Goal: Task Accomplishment & Management: Use online tool/utility

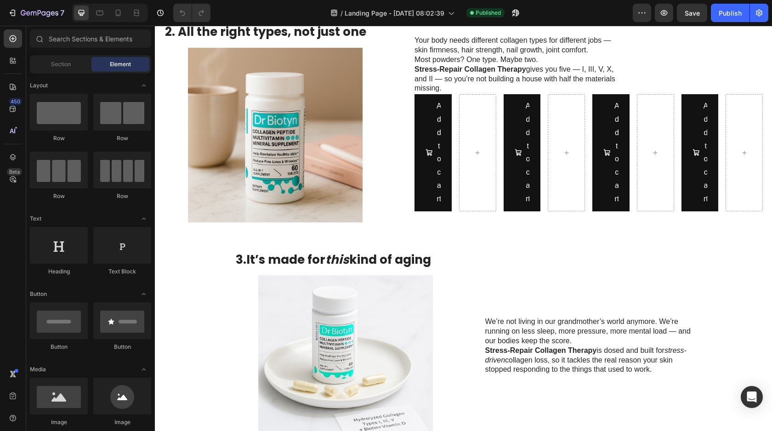
scroll to position [983, 0]
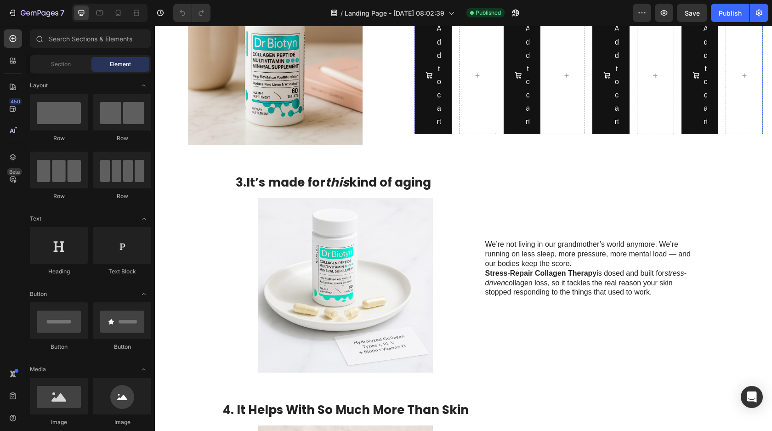
click at [455, 134] on div "Add to cart Add to Cart Row Row" at bounding box center [456, 75] width 82 height 117
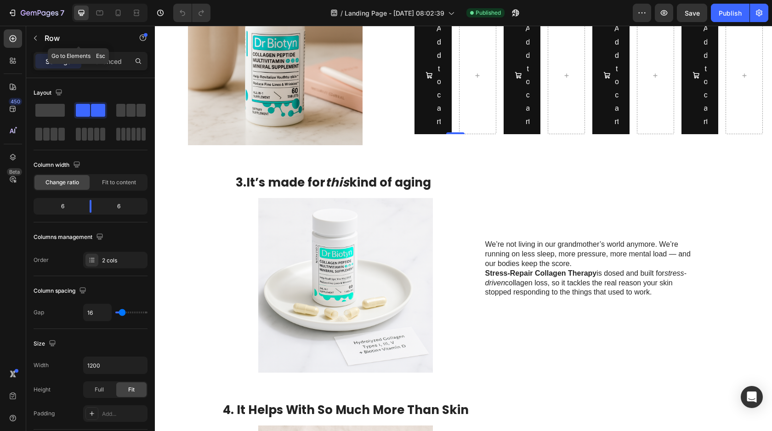
click at [106, 52] on div "Settings Advanced" at bounding box center [91, 61] width 114 height 18
click at [102, 57] on p "Advanced" at bounding box center [106, 62] width 31 height 10
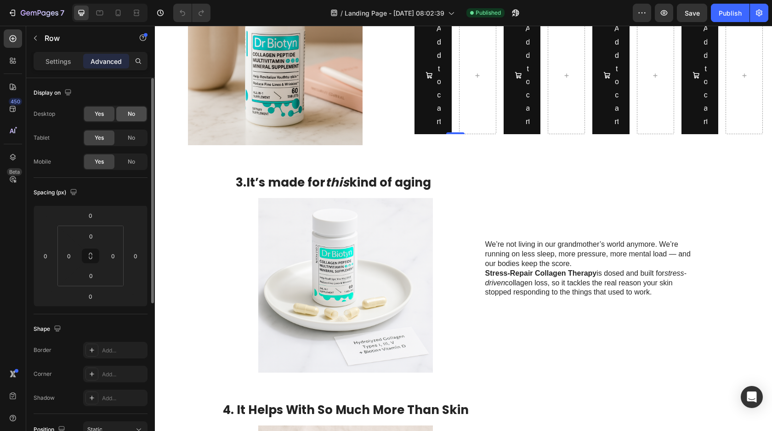
click at [125, 110] on div "No" at bounding box center [131, 114] width 30 height 15
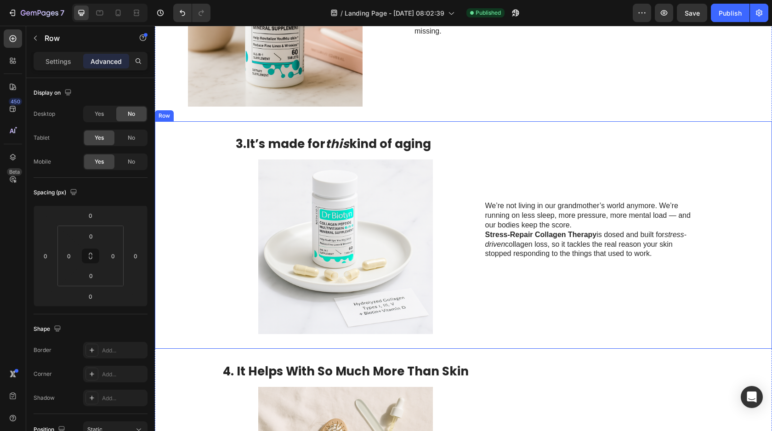
scroll to position [864, 0]
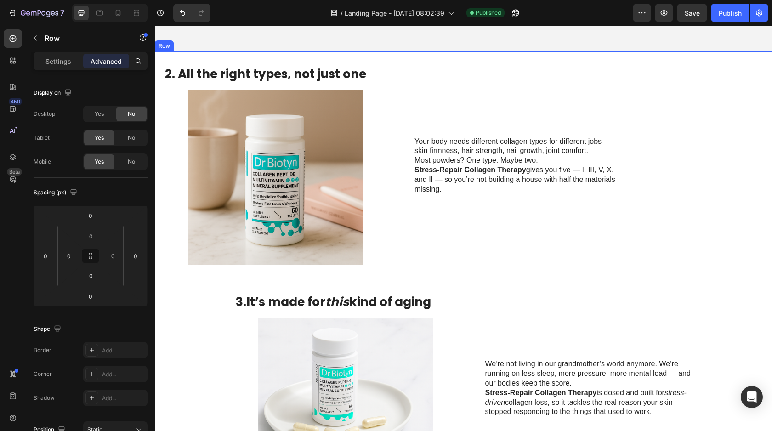
click at [451, 231] on div "Your body needs different collagen types for different jobs — skin firmness, ha…" at bounding box center [589, 165] width 348 height 198
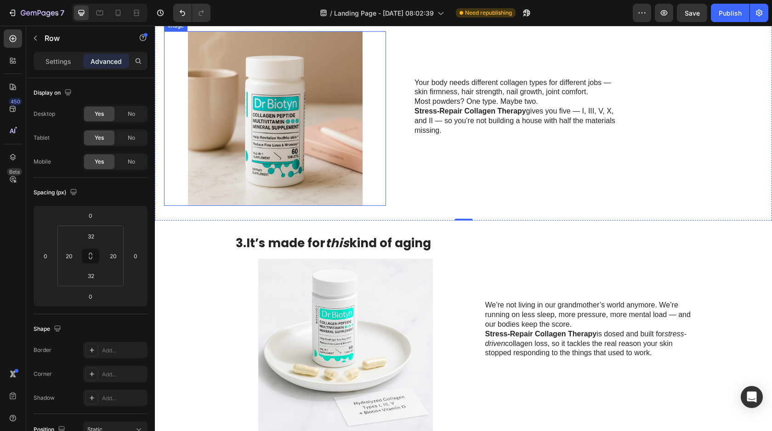
scroll to position [958, 0]
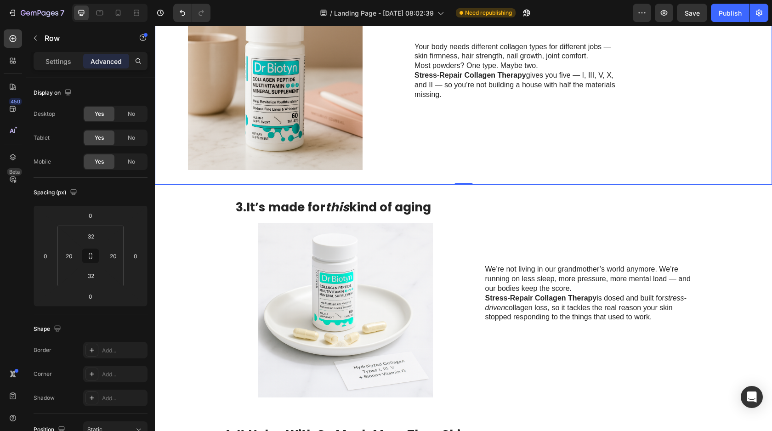
click at [391, 184] on div "2. All the right types, not just one Heading Image Your body needs different co…" at bounding box center [463, 71] width 617 height 228
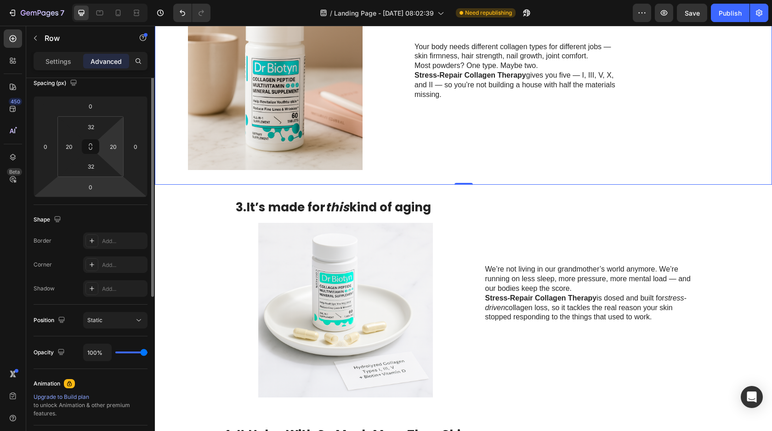
scroll to position [0, 0]
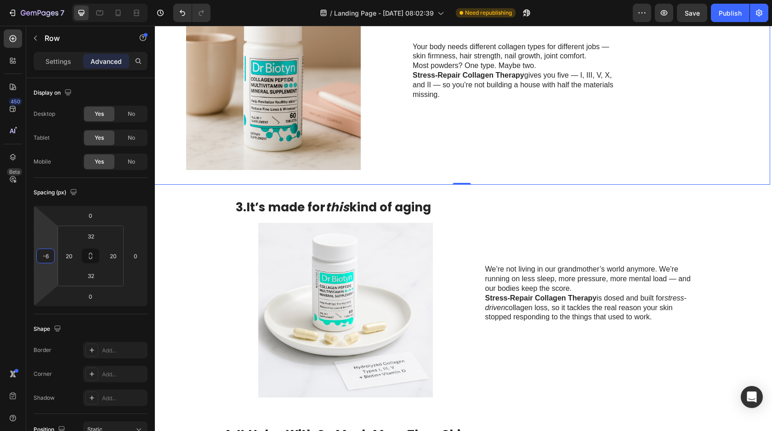
type input "-8"
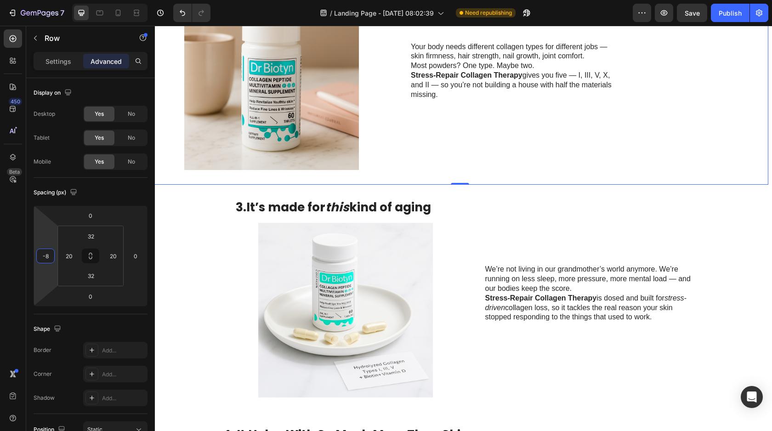
drag, startPoint x: 50, startPoint y: 242, endPoint x: 45, endPoint y: 244, distance: 5.8
click at [45, 0] on html "7 / Landing Page - Jul 27, 08:02:39 Need republishing Preview Save Publish 450 …" at bounding box center [386, 0] width 772 height 0
type input "0"
click at [120, 314] on div "Display on Desktop Yes No Tablet Yes No Mobile Yes No" at bounding box center [91, 364] width 114 height 100
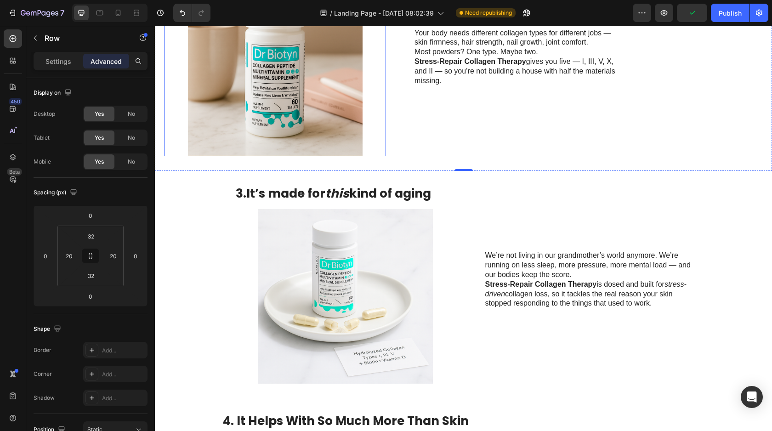
scroll to position [961, 0]
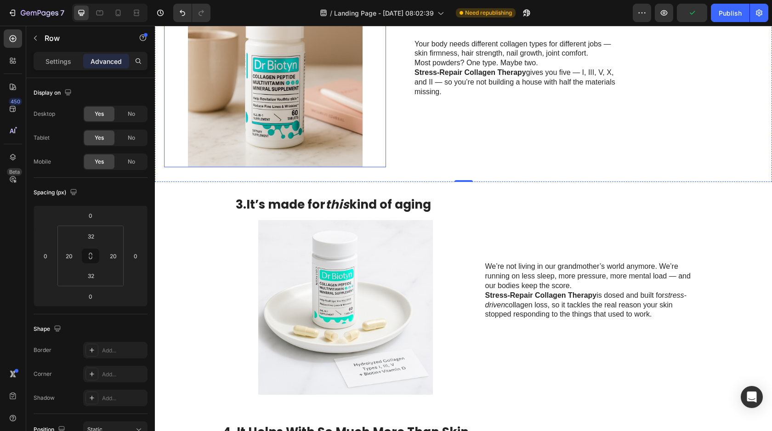
click at [312, 167] on img at bounding box center [275, 80] width 222 height 175
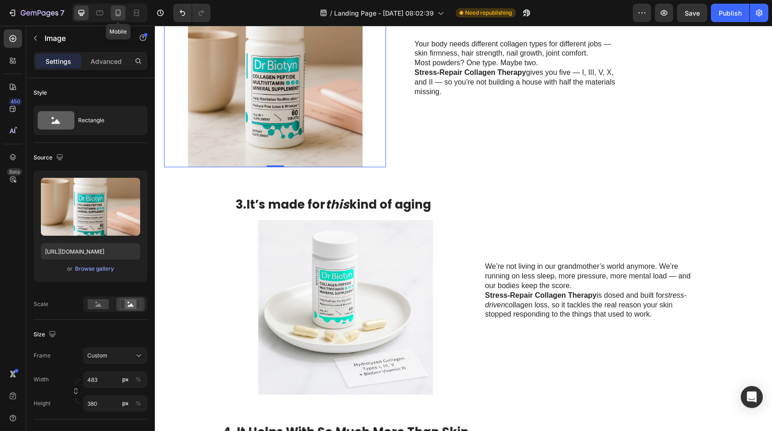
click at [111, 14] on div at bounding box center [118, 13] width 15 height 15
type input "https://cdn.shopify.com/s/files/1/0616/5649/8251/files/gempages_577289875070387…"
type input "335"
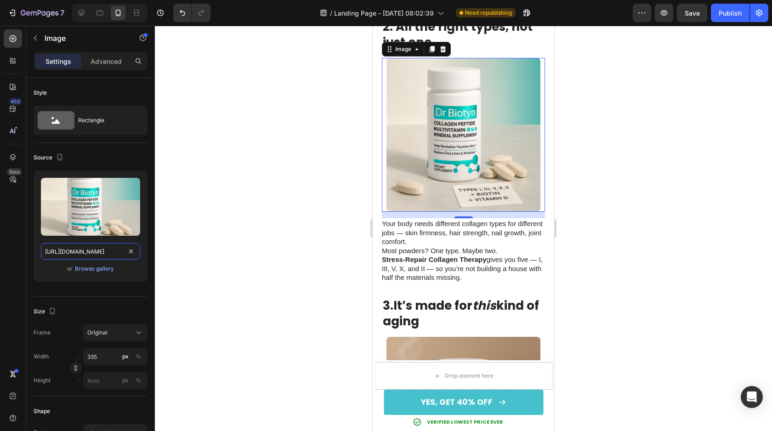
scroll to position [0, 283]
drag, startPoint x: 45, startPoint y: 248, endPoint x: 182, endPoint y: 266, distance: 138.2
click at [182, 0] on div "7 / Landing Page - [DATE] 08:02:39 Need republishing Preview Save Publish 450 B…" at bounding box center [386, 0] width 772 height 0
click at [85, 8] on div at bounding box center [81, 13] width 15 height 15
type input "https://cdn.shopify.com/s/files/1/0616/5649/8251/files/gempages_577289875070387…"
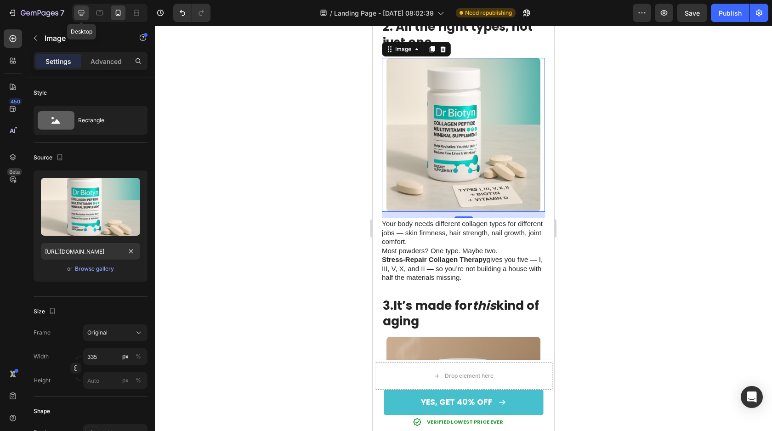
type input "483"
type input "380"
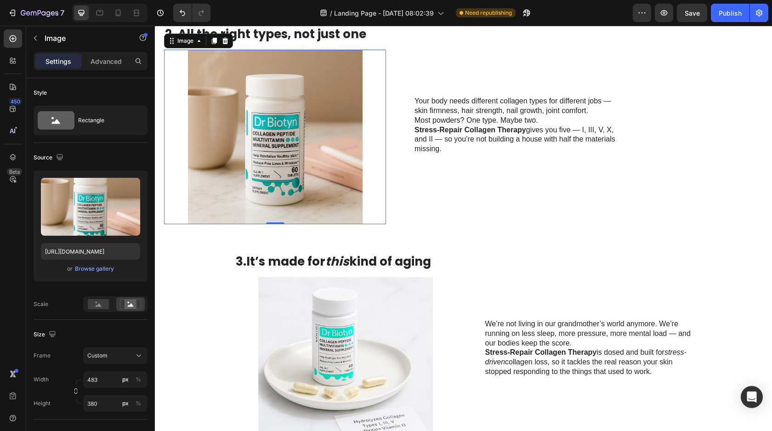
scroll to position [876, 0]
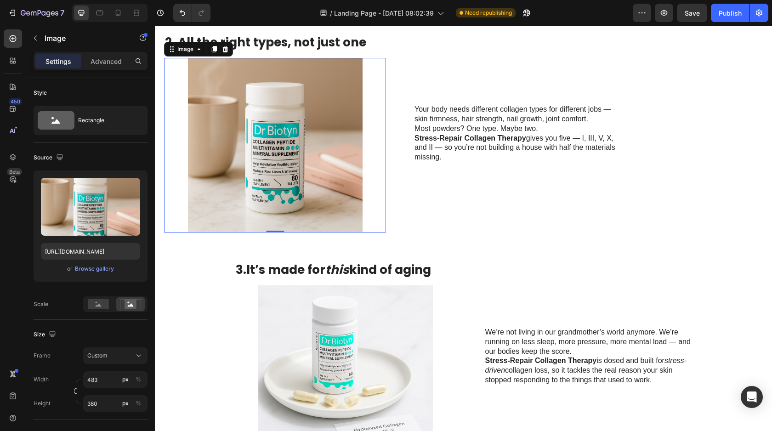
click at [336, 166] on img at bounding box center [275, 145] width 222 height 175
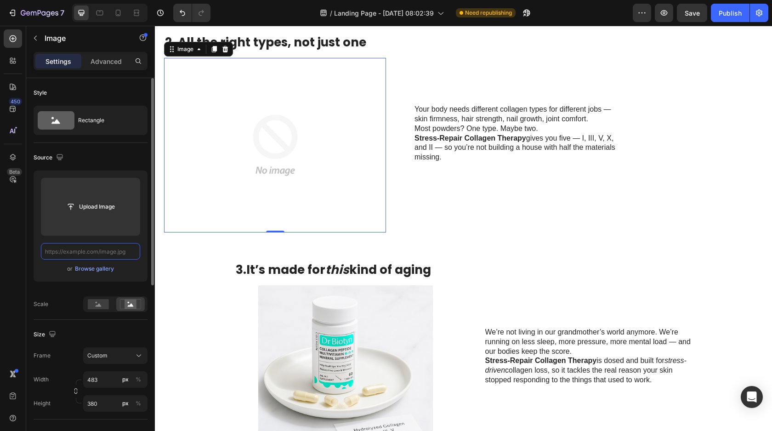
click at [89, 251] on input "text" at bounding box center [90, 251] width 99 height 17
paste input "https://cdn.shopify.com/s/files/1/0616/5649/8251/files/gempages_577289875070387…"
type input "https://cdn.shopify.com/s/files/1/0616/5649/8251/files/gempages_577289875070387…"
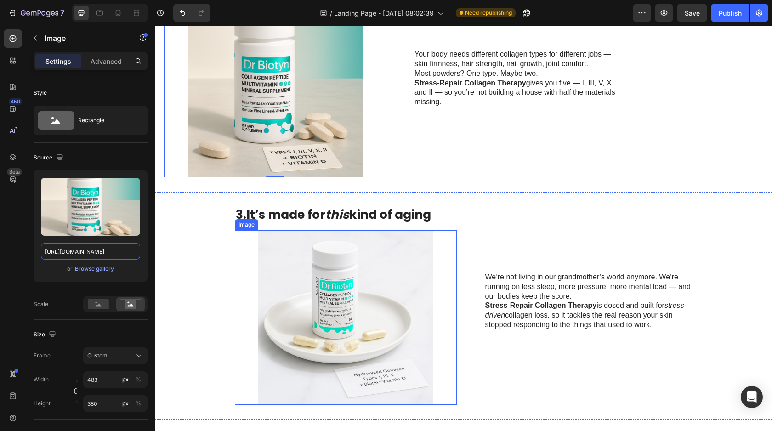
scroll to position [960, 0]
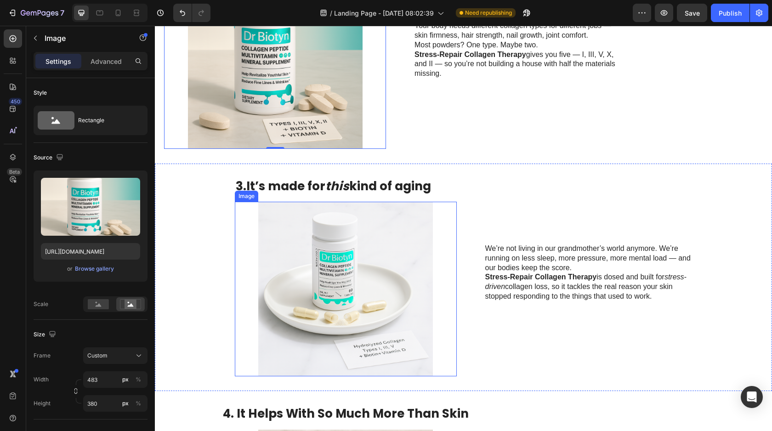
click at [411, 271] on img at bounding box center [346, 289] width 222 height 175
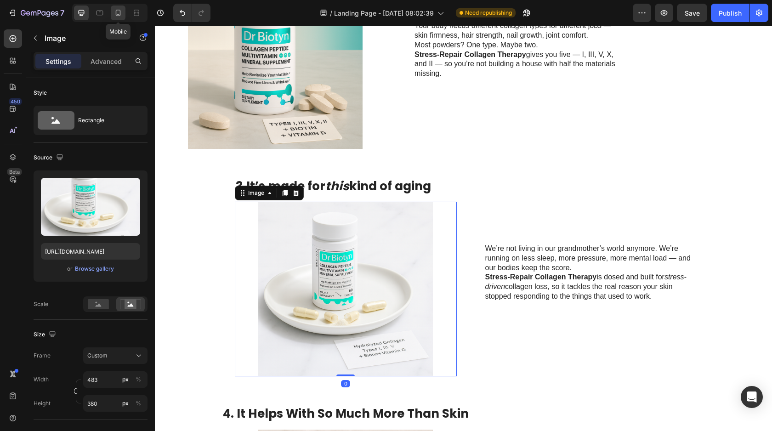
click at [116, 12] on icon at bounding box center [118, 13] width 5 height 6
type input "https://cdn.shopify.com/s/files/1/0616/5649/8251/files/gempages_577289875070387…"
type input "335"
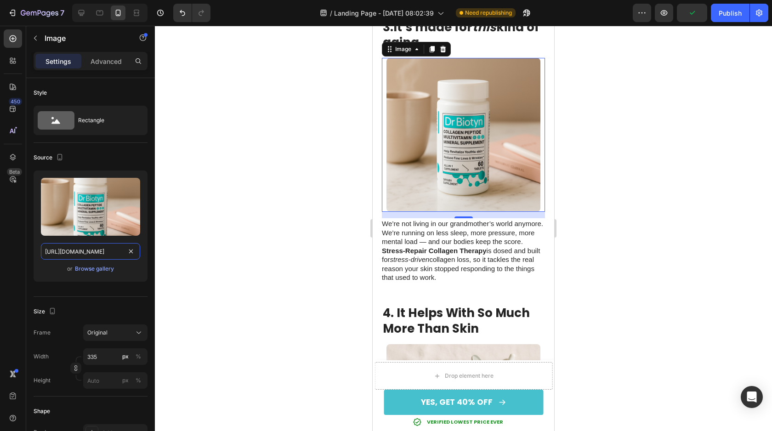
scroll to position [0, 281]
drag, startPoint x: 45, startPoint y: 251, endPoint x: 234, endPoint y: 253, distance: 188.9
click at [234, 0] on div "7 / Landing Page - Jul 27, 08:02:39 Need republishing Preview Publish 450 Beta …" at bounding box center [386, 0] width 772 height 0
click at [80, 10] on icon at bounding box center [81, 12] width 9 height 9
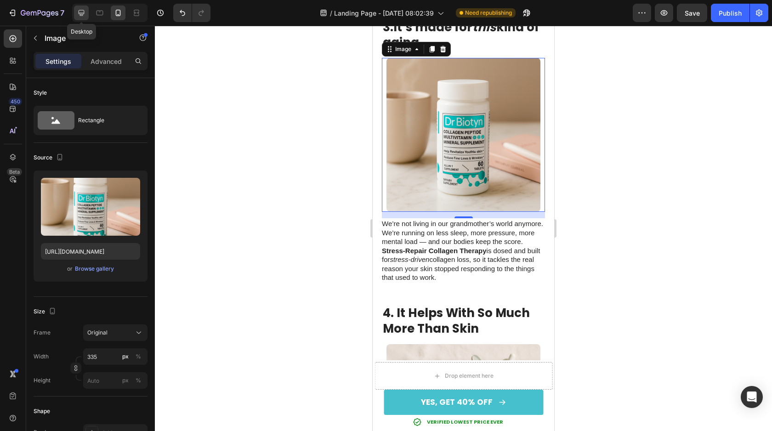
type input "https://cdn.shopify.com/s/files/1/0616/5649/8251/files/gempages_577289875070387…"
type input "483"
type input "380"
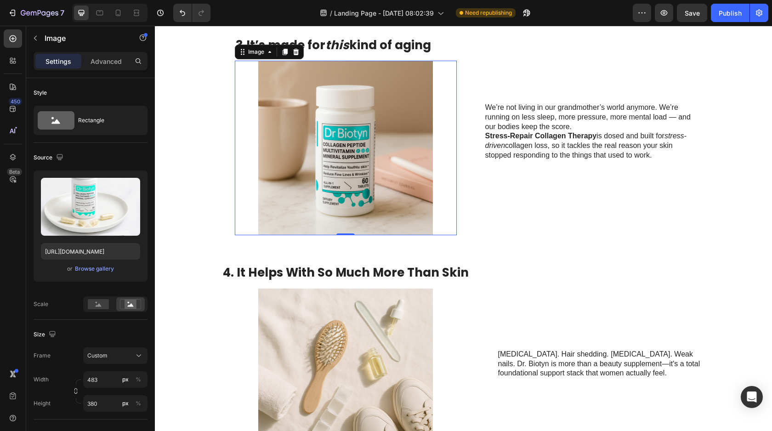
scroll to position [1104, 0]
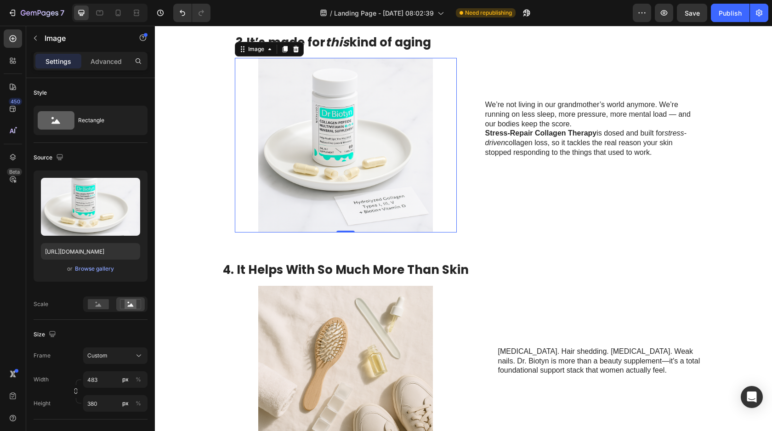
click at [346, 193] on img at bounding box center [346, 145] width 222 height 175
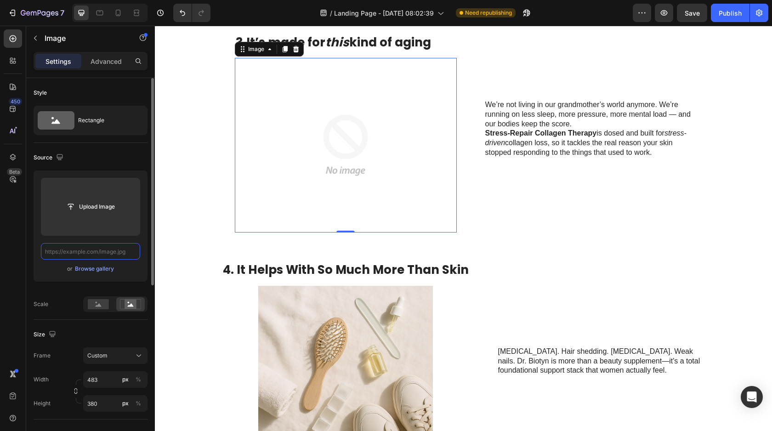
paste input "https://cdn.shopify.com/s/files/1/0616/5649/8251/files/gempages_577289875070387…"
type input "https://cdn.shopify.com/s/files/1/0616/5649/8251/files/gempages_577289875070387…"
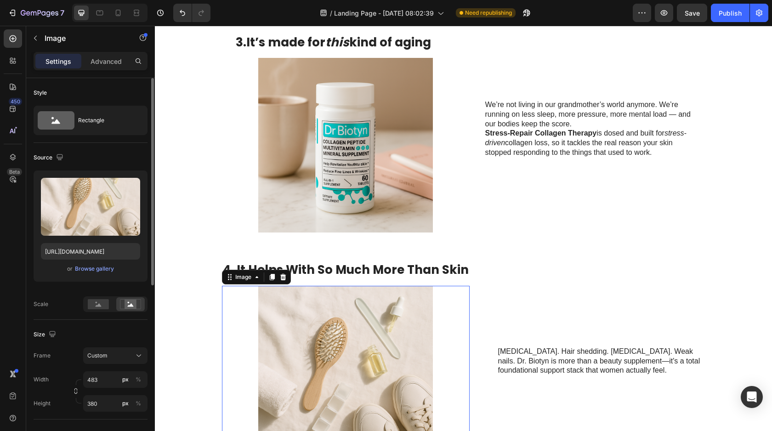
click at [348, 303] on img at bounding box center [346, 373] width 222 height 175
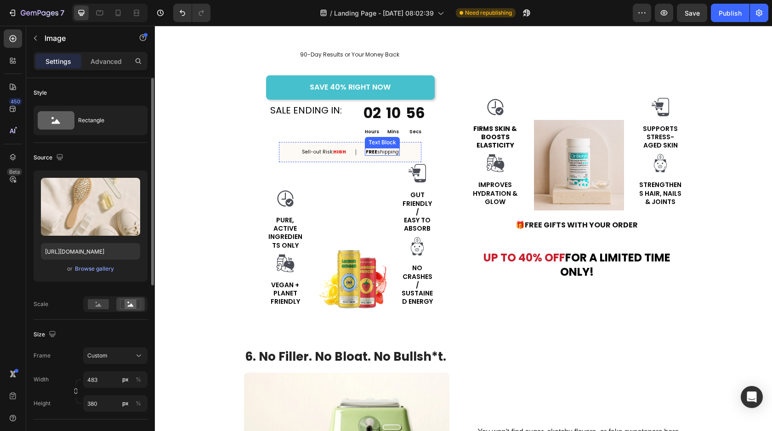
scroll to position [1778, 0]
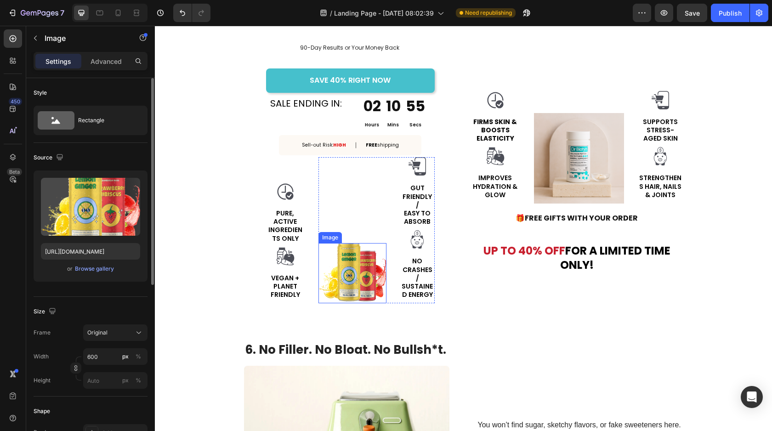
click at [374, 270] on img at bounding box center [353, 273] width 68 height 61
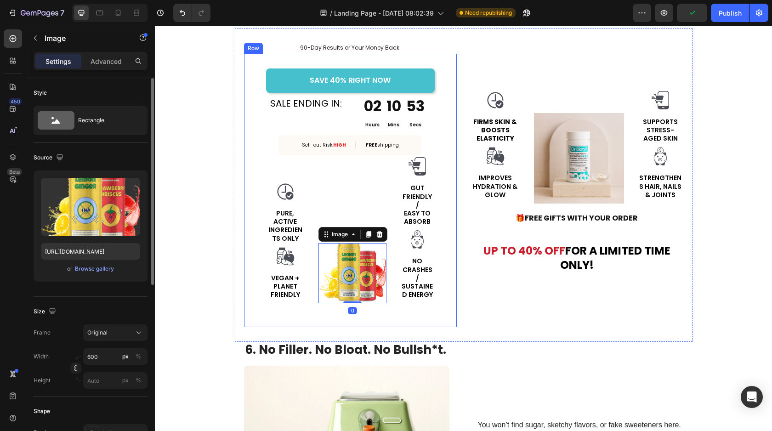
click at [436, 269] on div "SAVE 40% RIGHT NOW Button SALE ENDING IN: Text Block 02 Hours 10 Mins 53 Secs C…" at bounding box center [350, 191] width 213 height 274
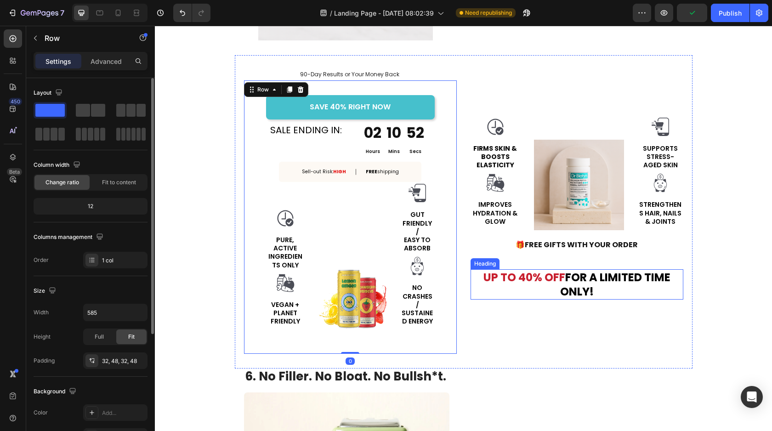
scroll to position [1742, 0]
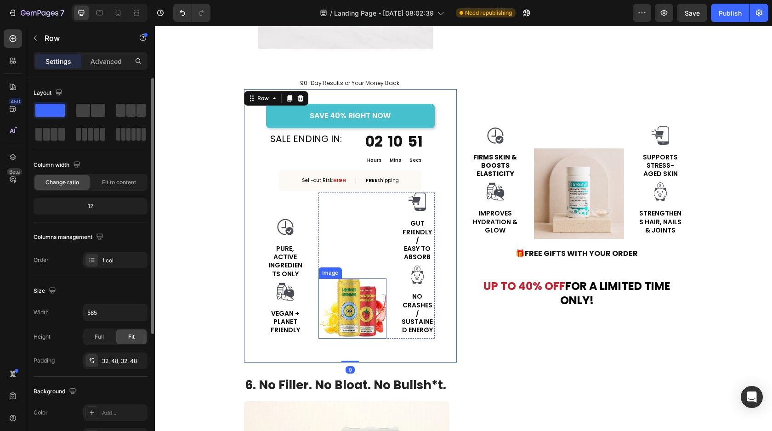
click at [338, 302] on img at bounding box center [353, 309] width 68 height 61
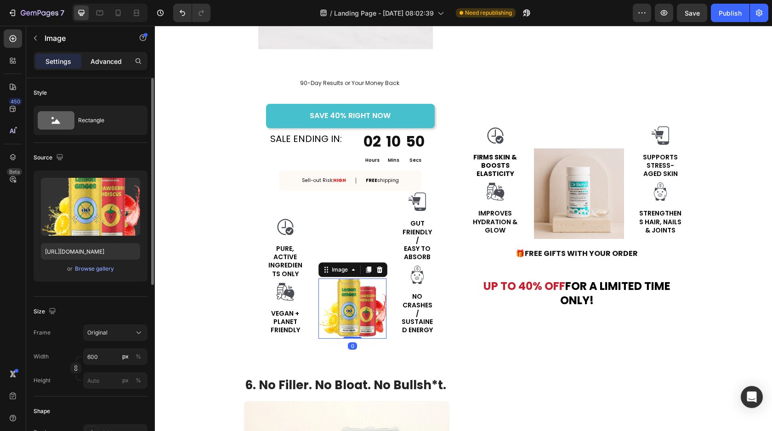
click at [113, 58] on p "Advanced" at bounding box center [106, 62] width 31 height 10
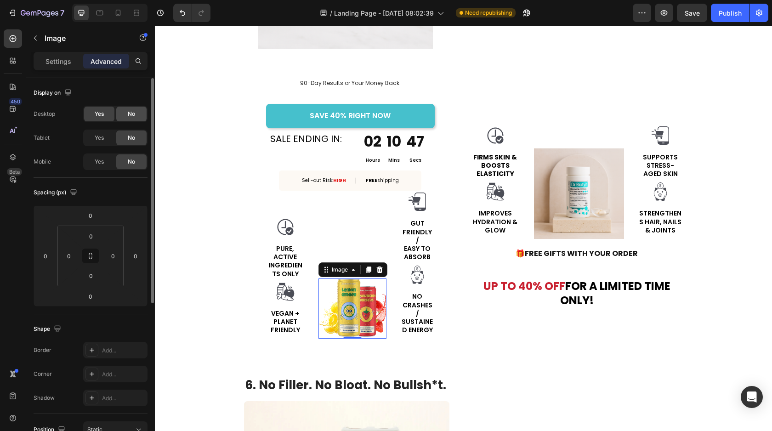
click at [125, 118] on div "No" at bounding box center [131, 114] width 30 height 15
click at [333, 290] on img at bounding box center [353, 309] width 68 height 61
click at [377, 272] on icon at bounding box center [379, 269] width 7 height 7
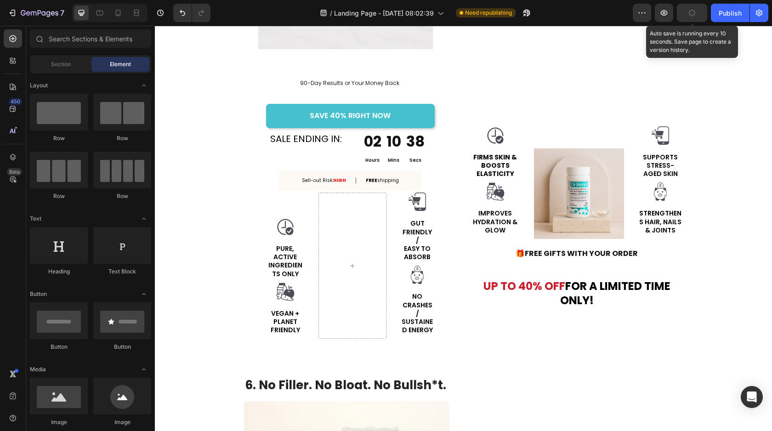
click at [684, 18] on button "button" at bounding box center [692, 13] width 30 height 18
click at [698, 17] on button "Save" at bounding box center [692, 13] width 30 height 18
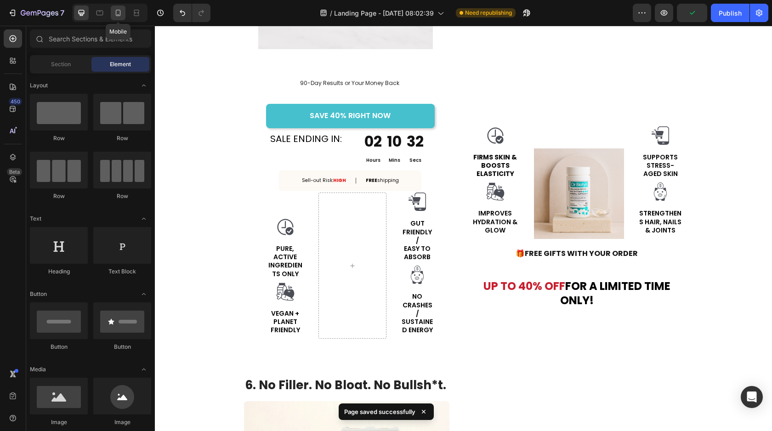
click at [111, 9] on div at bounding box center [118, 13] width 15 height 15
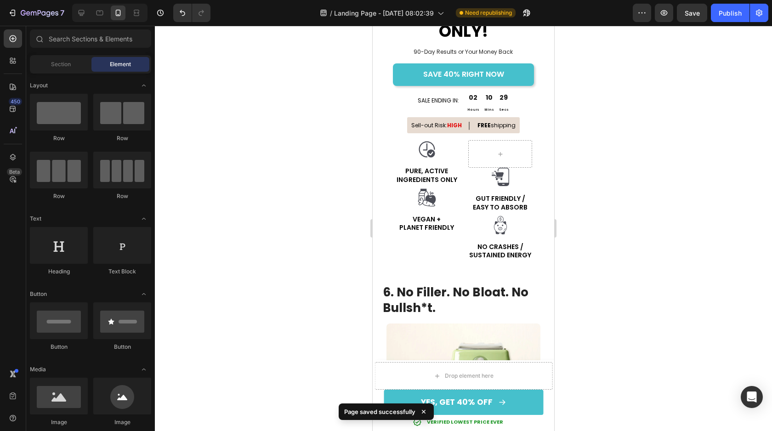
scroll to position [2152, 0]
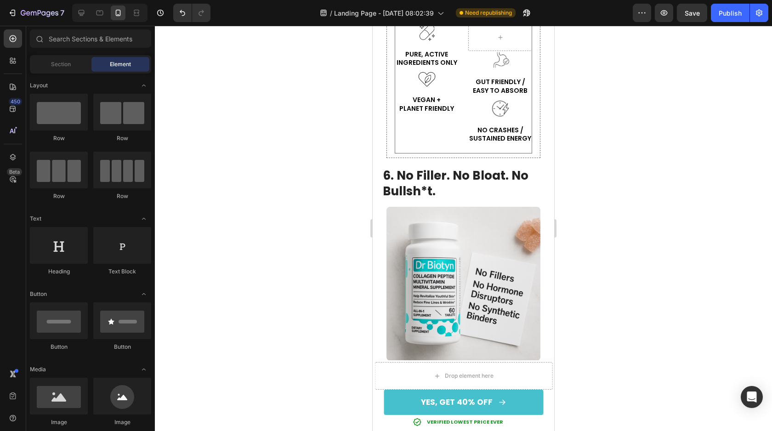
click at [457, 147] on div "Image PURE, ACTIVE INGREDIENTS ONLY Text Block Image VEGAN + PLANET FRIENDLY Te…" at bounding box center [427, 85] width 64 height 124
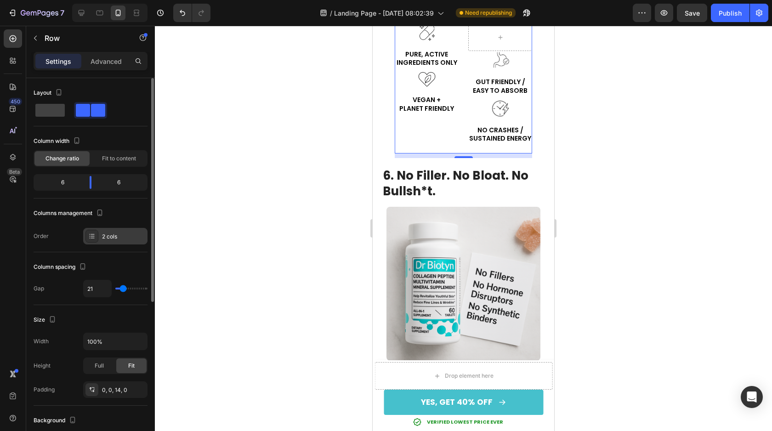
click at [113, 232] on div "2 cols" at bounding box center [115, 236] width 64 height 17
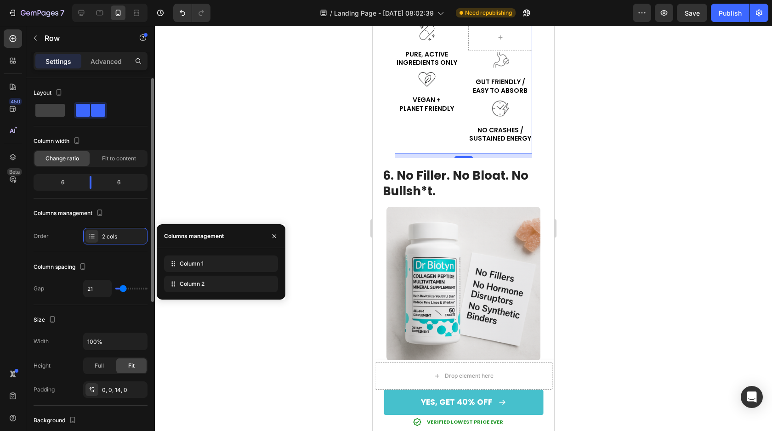
click at [68, 230] on div "Order 2 cols" at bounding box center [91, 236] width 114 height 17
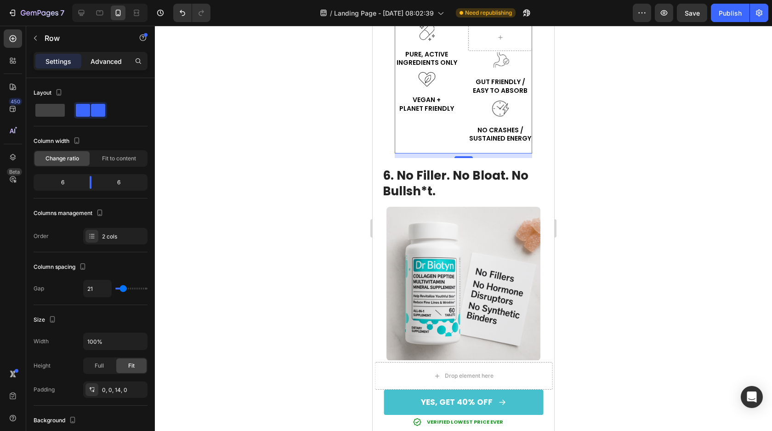
click at [115, 62] on p "Advanced" at bounding box center [106, 62] width 31 height 10
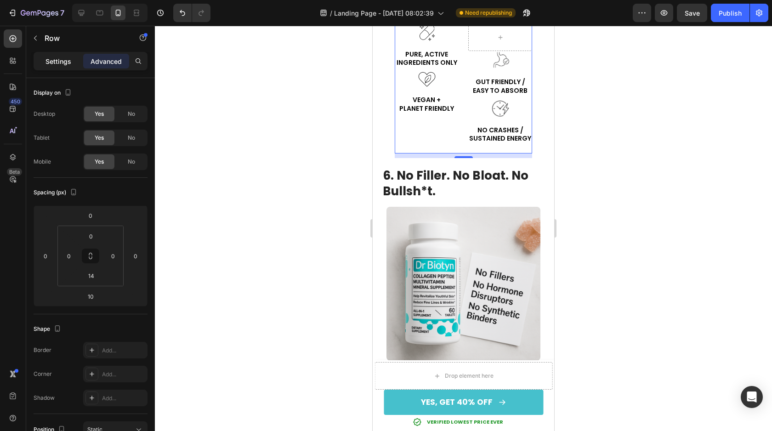
click at [60, 63] on p "Settings" at bounding box center [59, 62] width 26 height 10
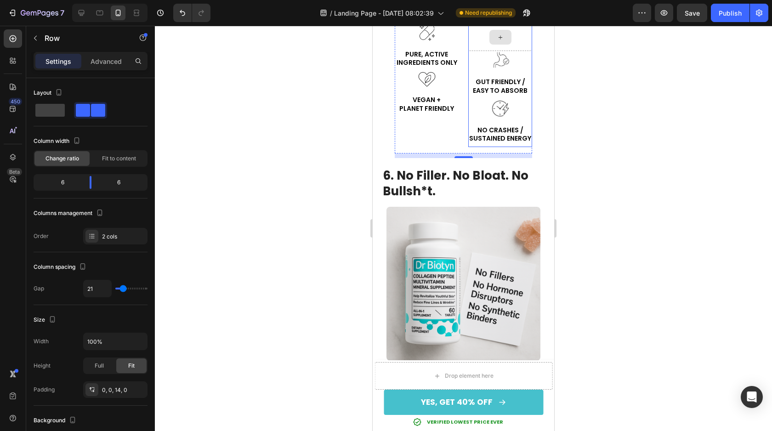
click at [474, 51] on div at bounding box center [500, 37] width 64 height 28
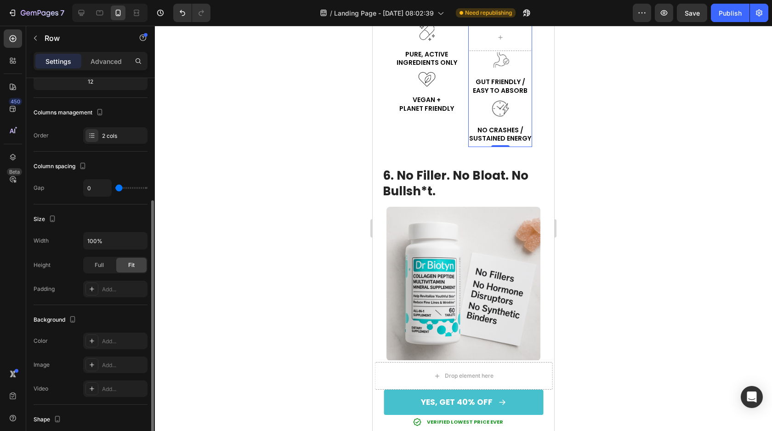
scroll to position [63, 0]
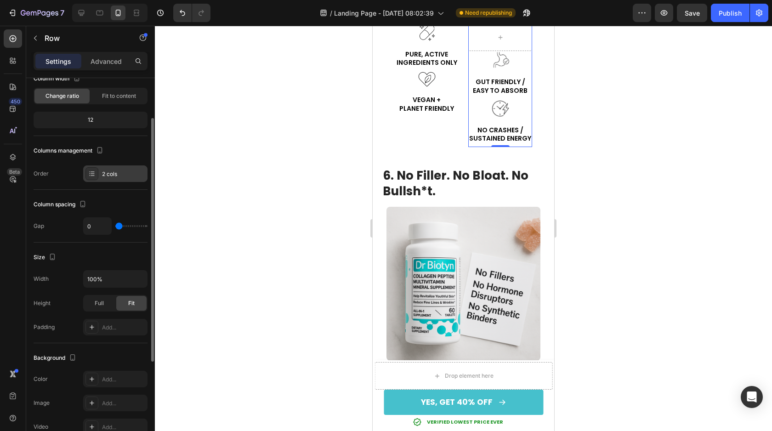
click at [111, 179] on div "2 cols" at bounding box center [115, 173] width 64 height 17
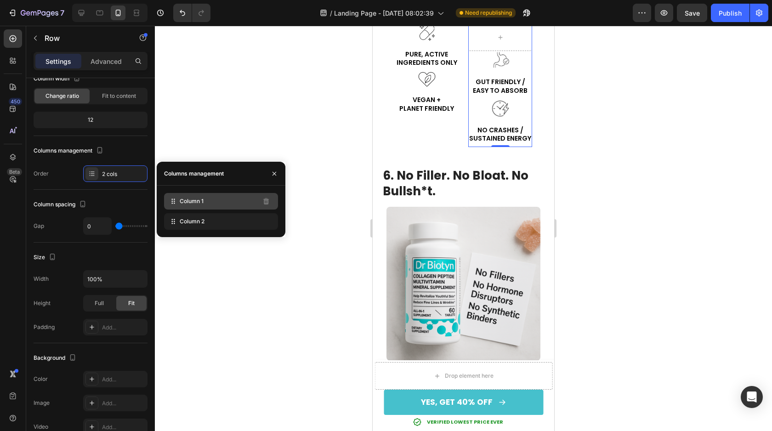
click at [245, 205] on div "Column 1" at bounding box center [221, 201] width 114 height 17
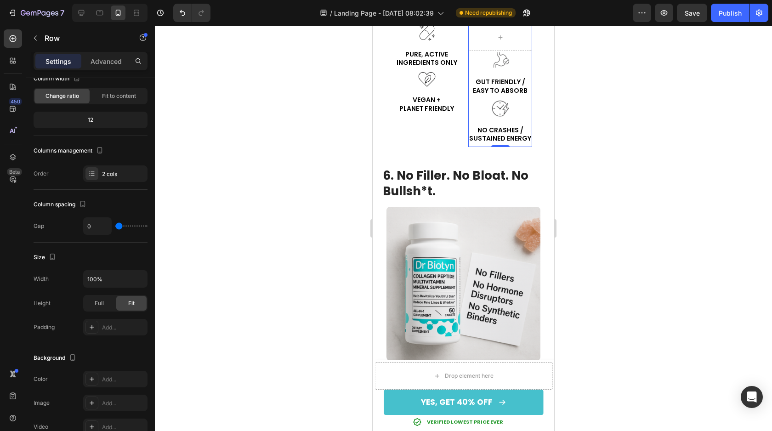
click at [644, 245] on div at bounding box center [463, 228] width 617 height 405
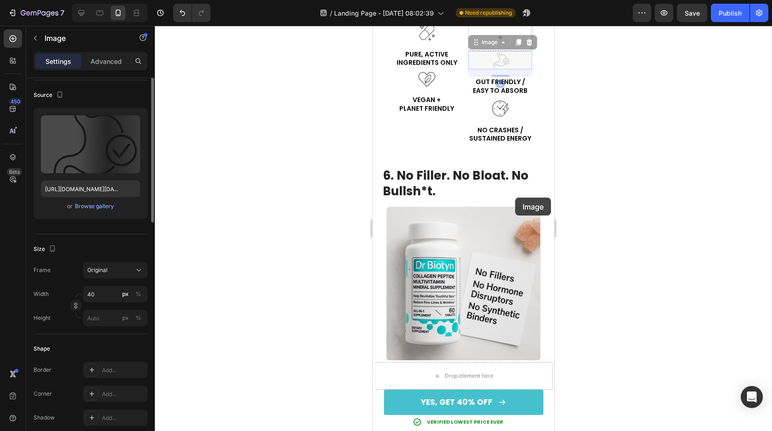
scroll to position [0, 0]
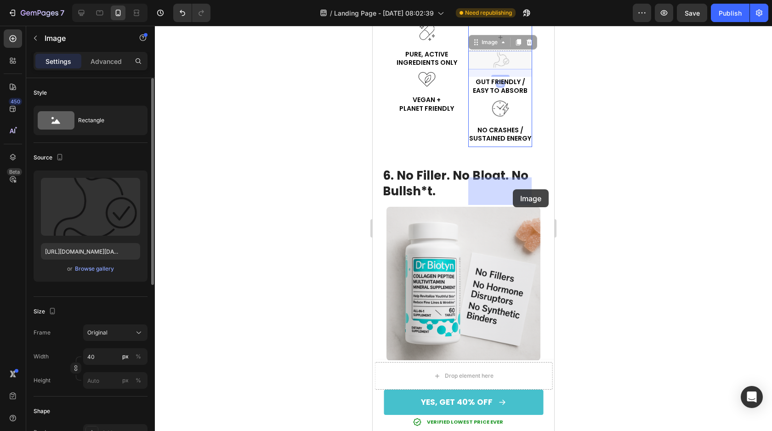
drag, startPoint x: 518, startPoint y: 218, endPoint x: 513, endPoint y: 189, distance: 28.9
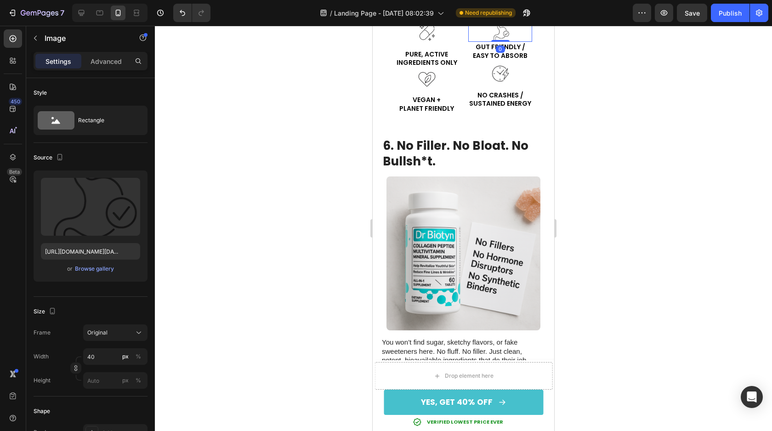
click at [571, 216] on div at bounding box center [463, 228] width 617 height 405
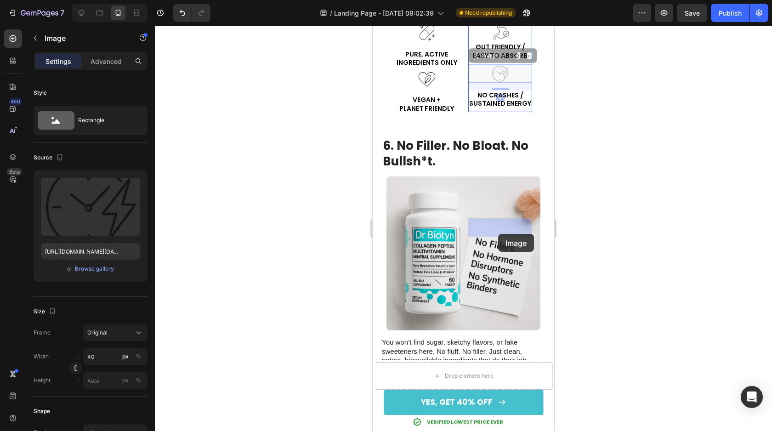
drag, startPoint x: 502, startPoint y: 228, endPoint x: 497, endPoint y: 233, distance: 6.5
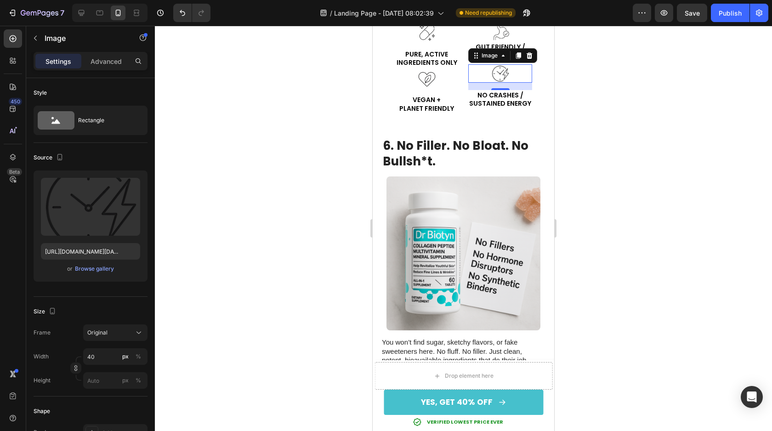
click at [578, 231] on div at bounding box center [463, 228] width 617 height 405
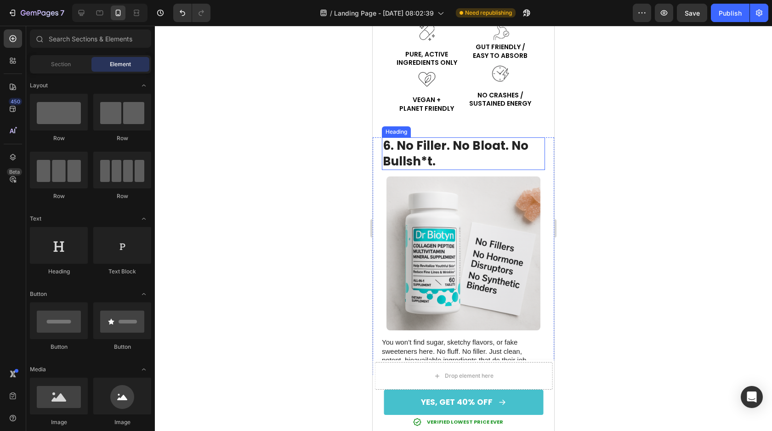
scroll to position [2165, 0]
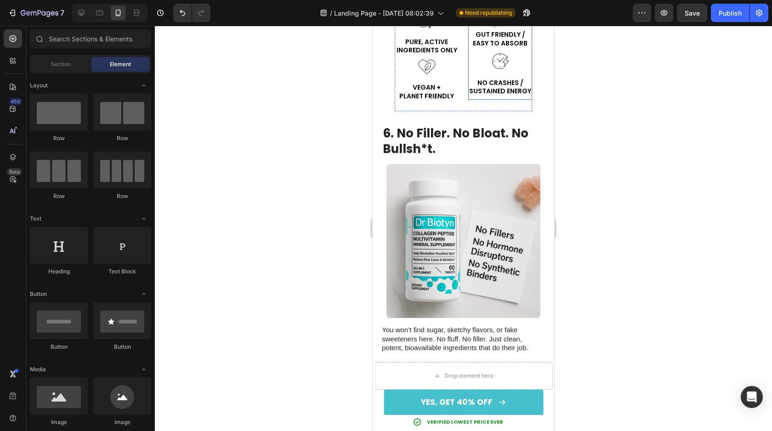
click at [471, 100] on div "GUT FRIENDLY / EASY TO ABSORB Text Block Image NO CRASHES / SUSTAINED ENERGY Te…" at bounding box center [500, 64] width 64 height 70
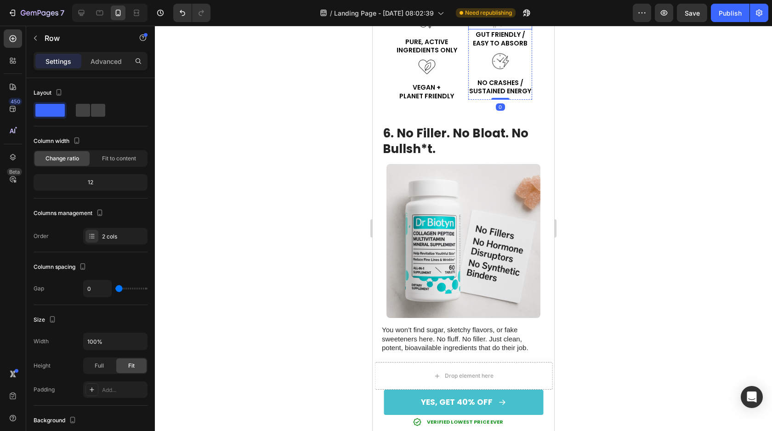
click at [512, 29] on div at bounding box center [500, 20] width 64 height 18
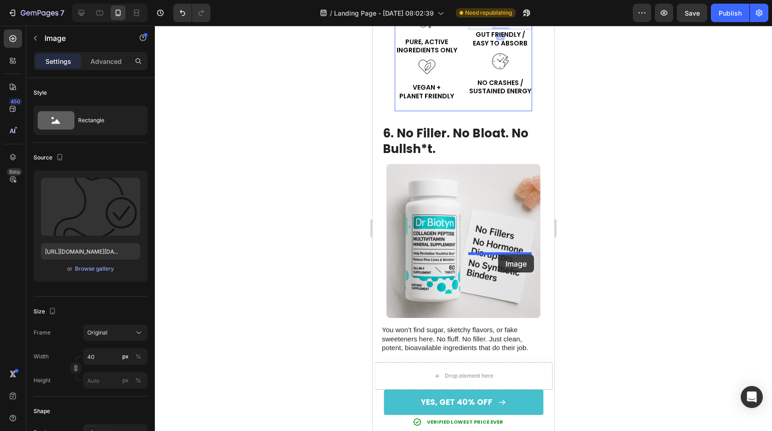
drag, startPoint x: 501, startPoint y: 176, endPoint x: 498, endPoint y: 255, distance: 79.1
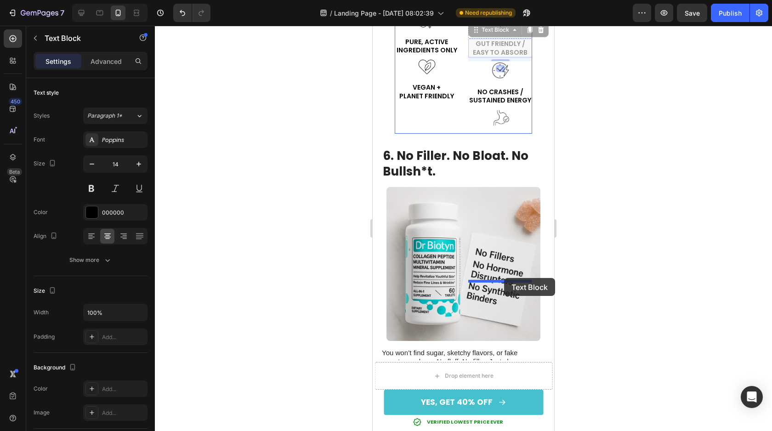
drag, startPoint x: 505, startPoint y: 203, endPoint x: 504, endPoint y: 278, distance: 74.9
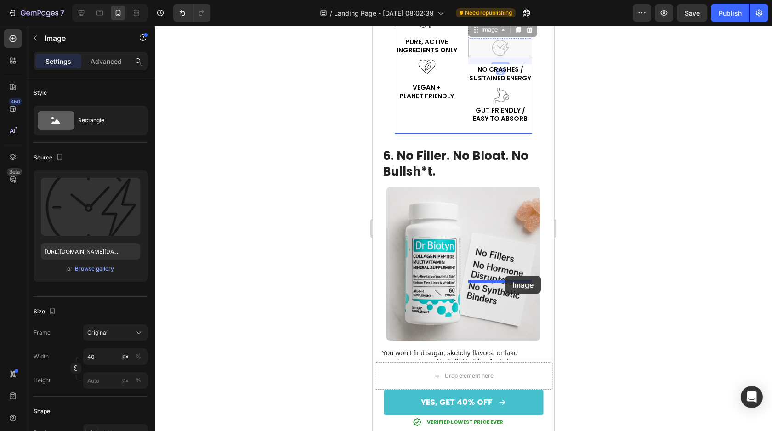
drag, startPoint x: 500, startPoint y: 204, endPoint x: 505, endPoint y: 276, distance: 71.9
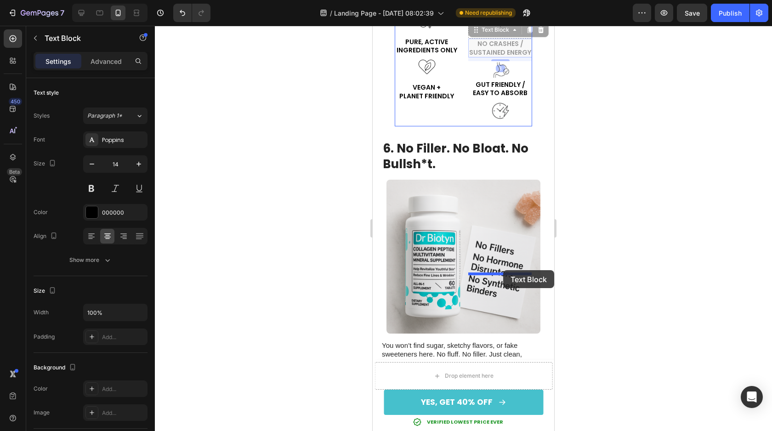
drag, startPoint x: 502, startPoint y: 202, endPoint x: 503, endPoint y: 271, distance: 69.0
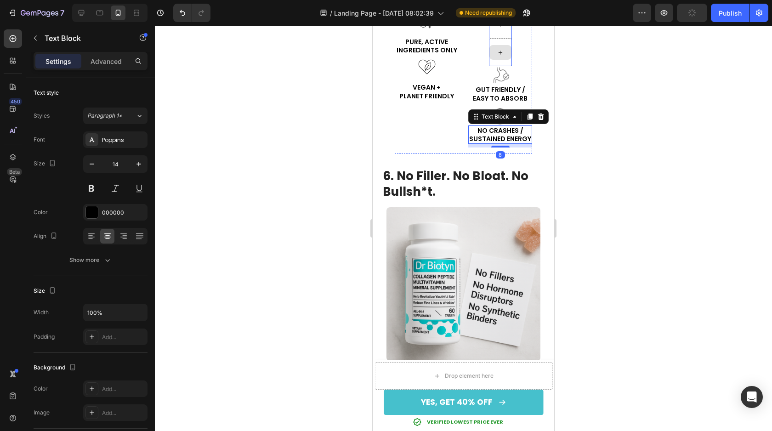
click at [509, 39] on div at bounding box center [500, 25] width 23 height 28
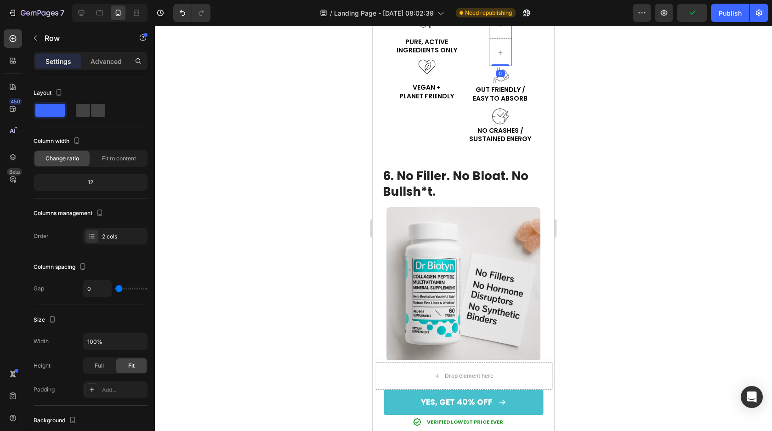
click at [545, 6] on icon at bounding box center [545, 2] width 7 height 7
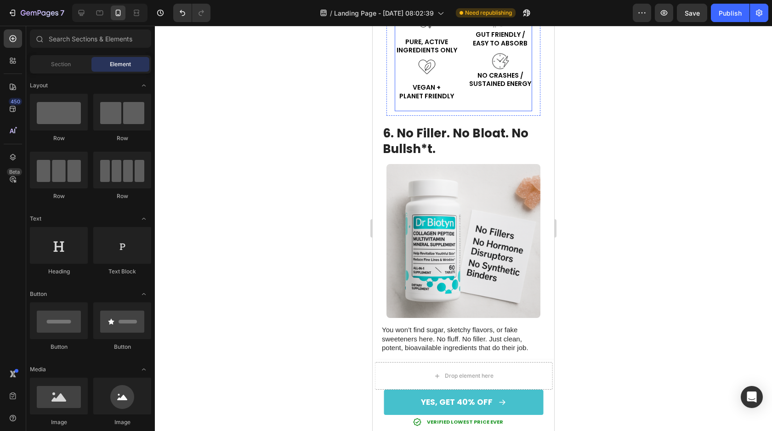
click at [464, 111] on div "Image PURE, ACTIVE INGREDIENTS ONLY Text Block Image VEGAN + PLANET FRIENDLY Te…" at bounding box center [463, 61] width 137 height 100
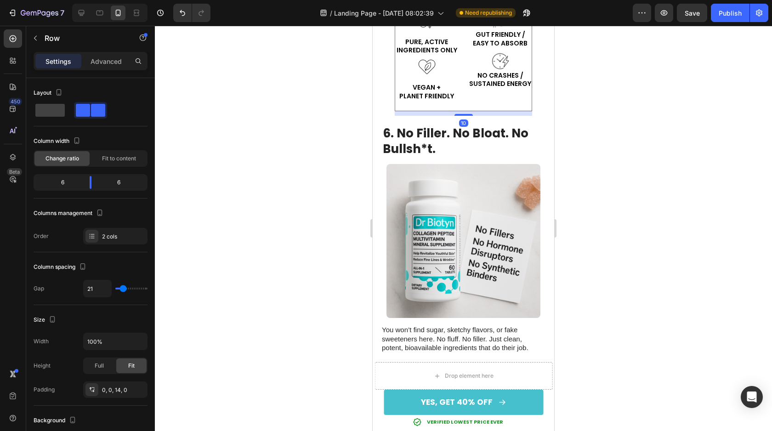
click at [474, 104] on div "Image GUT FRIENDLY / EASY TO ABSORB Text Block Image NO CRASHES / SUSTAINED ENE…" at bounding box center [500, 57] width 64 height 93
click at [437, 100] on p "VEGAN + PLANET FRIENDLY" at bounding box center [427, 91] width 62 height 17
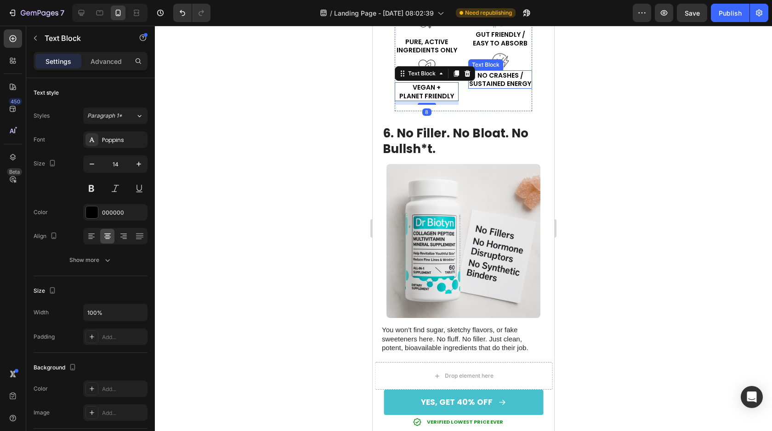
click at [500, 88] on p "NO CRASHES / SUSTAINED ENERGY" at bounding box center [500, 79] width 62 height 17
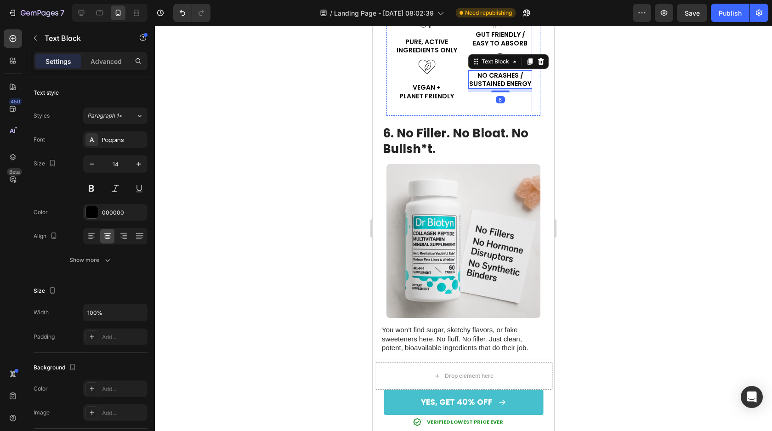
click at [499, 104] on div "Image GUT FRIENDLY / EASY TO ABSORB Text Block Image NO CRASHES / SUSTAINED ENE…" at bounding box center [500, 57] width 64 height 93
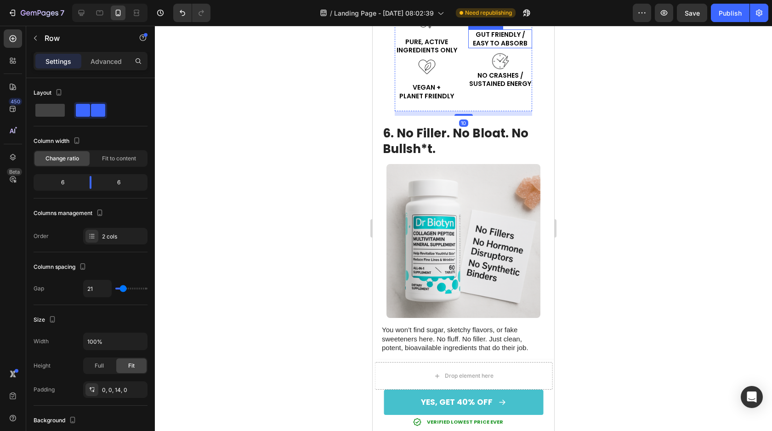
click at [508, 29] on img at bounding box center [500, 20] width 18 height 18
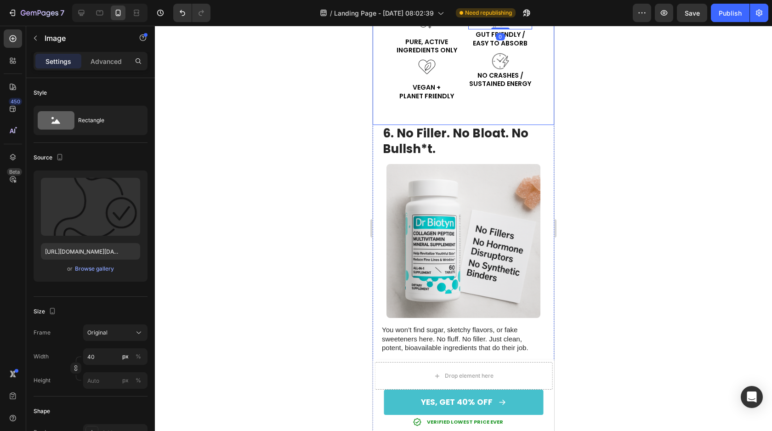
click at [574, 201] on div at bounding box center [463, 228] width 617 height 405
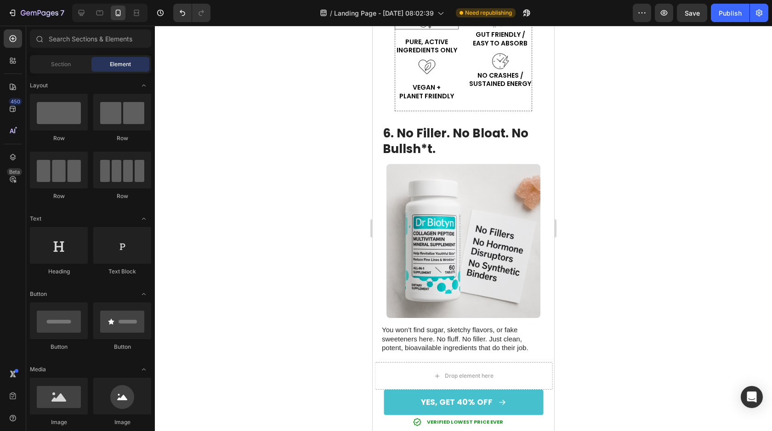
click at [427, 29] on img at bounding box center [427, 20] width 18 height 18
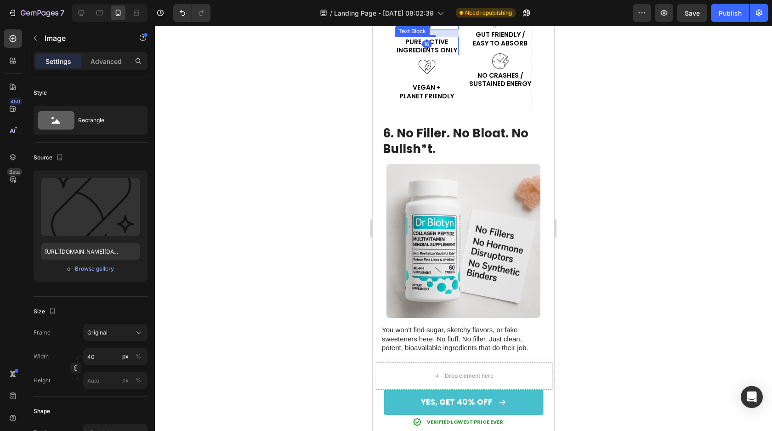
click at [459, 111] on div "Image 16 PURE, ACTIVE INGREDIENTS ONLY Text Block Image VEGAN + PLANET FRIENDLY…" at bounding box center [463, 61] width 137 height 100
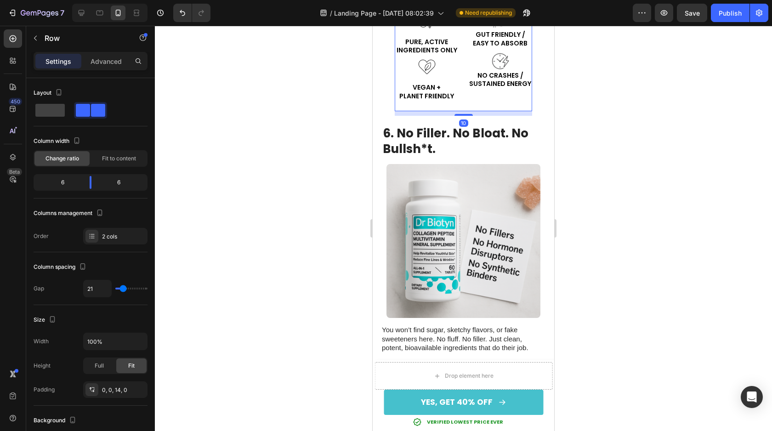
click at [451, 104] on div "Image PURE, ACTIVE INGREDIENTS ONLY Text Block Image VEGAN + PLANET FRIENDLY Te…" at bounding box center [427, 57] width 64 height 93
click at [428, 29] on img at bounding box center [427, 20] width 18 height 18
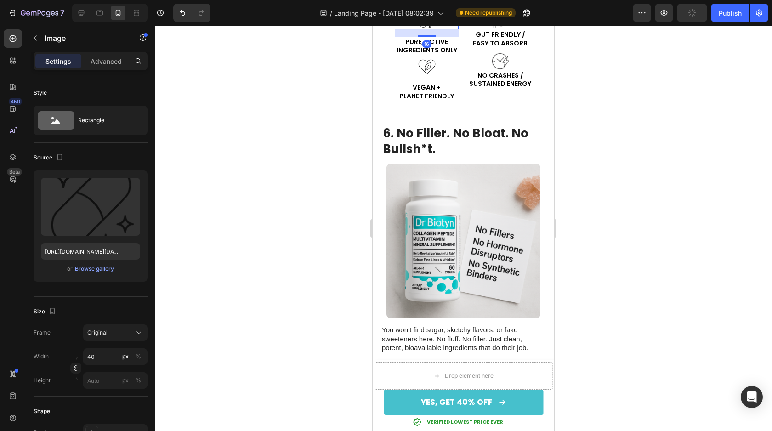
click at [411, 37] on div "16" at bounding box center [427, 32] width 64 height 7
click at [459, 111] on div "Image 16 PURE, ACTIVE INGREDIENTS ONLY Text Block Image VEGAN + PLANET FRIENDLY…" at bounding box center [463, 61] width 137 height 100
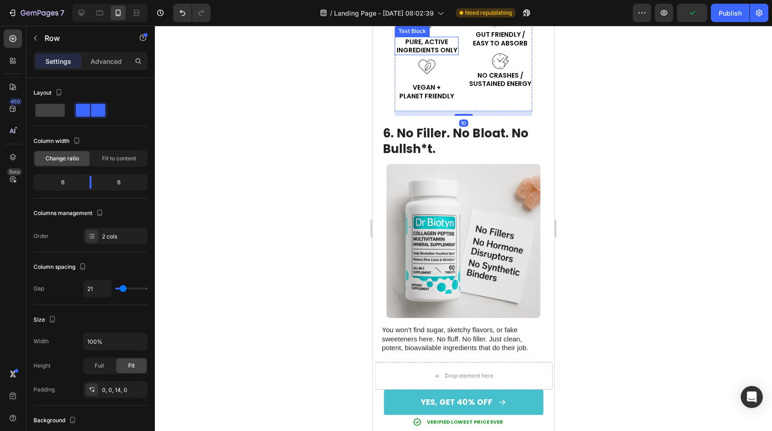
click at [450, 54] on p "PURE, ACTIVE INGREDIENTS ONLY" at bounding box center [427, 46] width 62 height 17
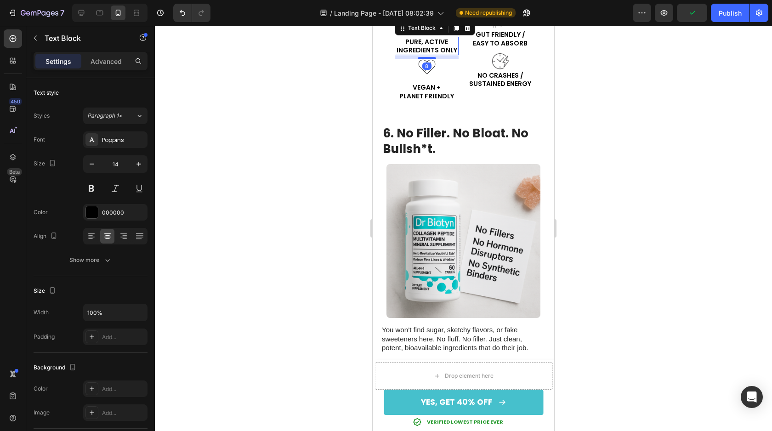
click at [452, 75] on div at bounding box center [427, 67] width 64 height 16
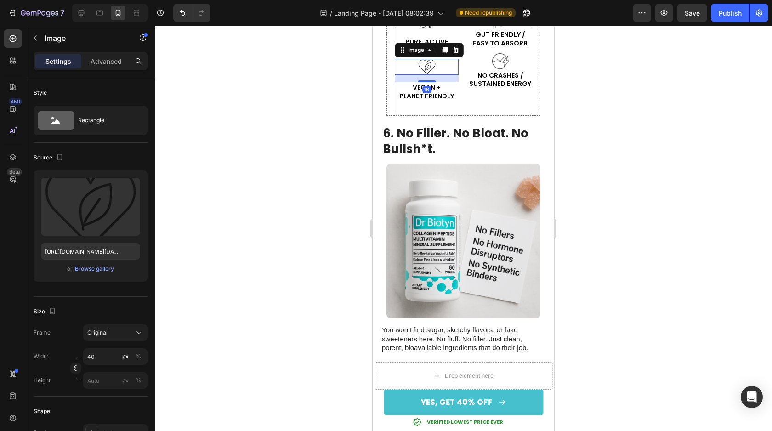
click at [465, 111] on div "Image PURE, ACTIVE INGREDIENTS ONLY Text Block Image 16 VEGAN + PLANET FRIENDLY…" at bounding box center [463, 61] width 137 height 100
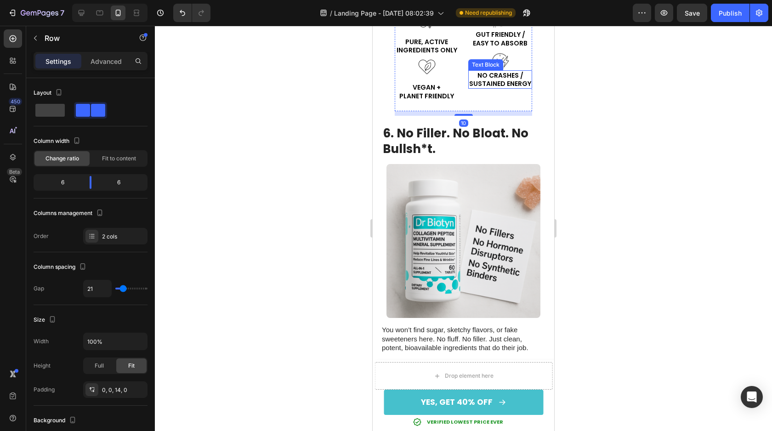
click at [490, 88] on p "NO CRASHES / SUSTAINED ENERGY" at bounding box center [500, 79] width 62 height 17
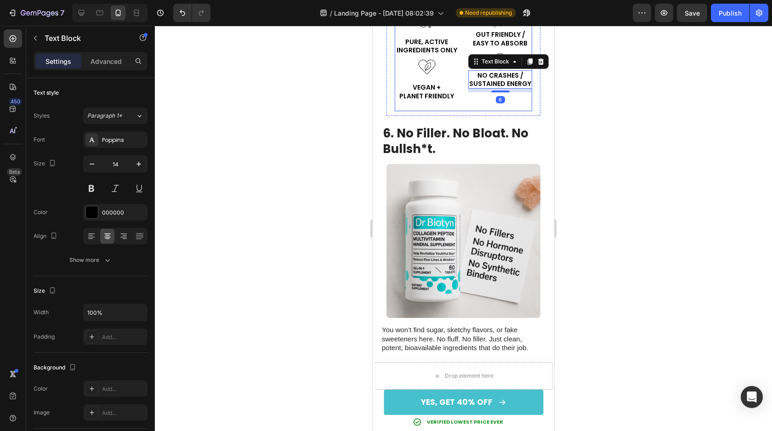
click at [489, 104] on div "Image GUT FRIENDLY / EASY TO ABSORB Text Block Image NO CRASHES / SUSTAINED ENE…" at bounding box center [500, 57] width 64 height 93
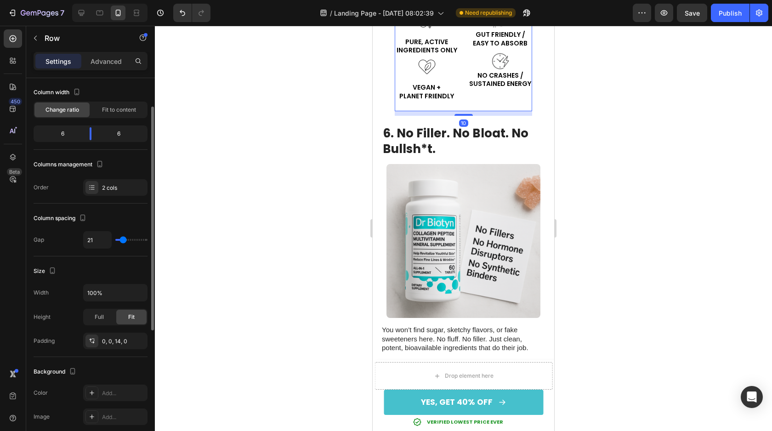
scroll to position [80, 0]
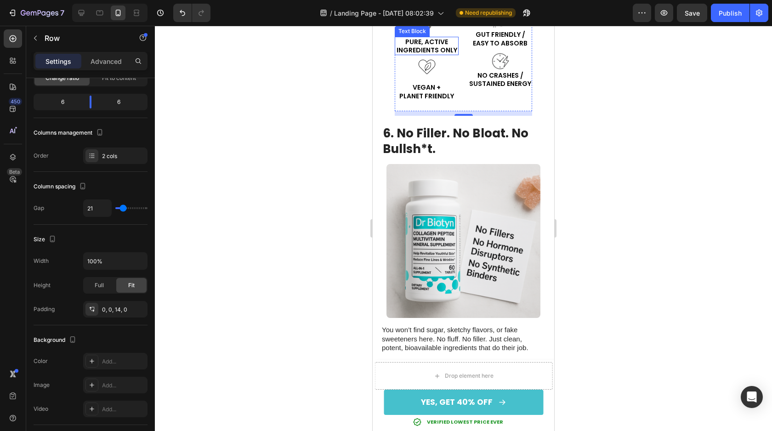
click at [437, 54] on p "PURE, ACTIVE INGREDIENTS ONLY" at bounding box center [427, 46] width 62 height 17
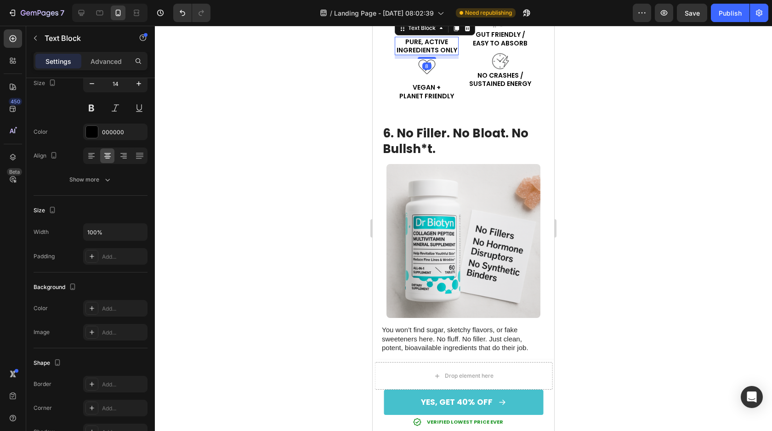
scroll to position [0, 0]
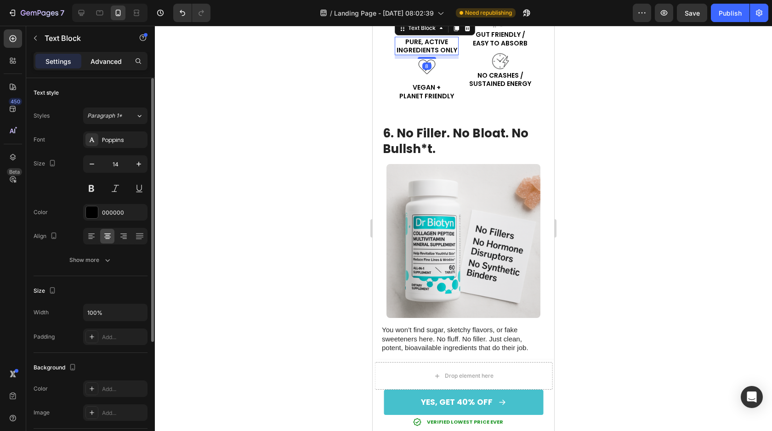
click at [101, 67] on div "Advanced" at bounding box center [106, 61] width 46 height 15
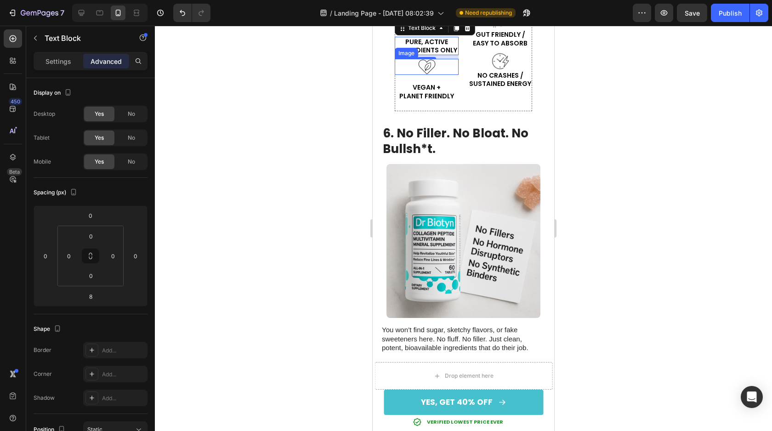
click at [421, 100] on p "VEGAN + PLANET FRIENDLY" at bounding box center [427, 91] width 62 height 17
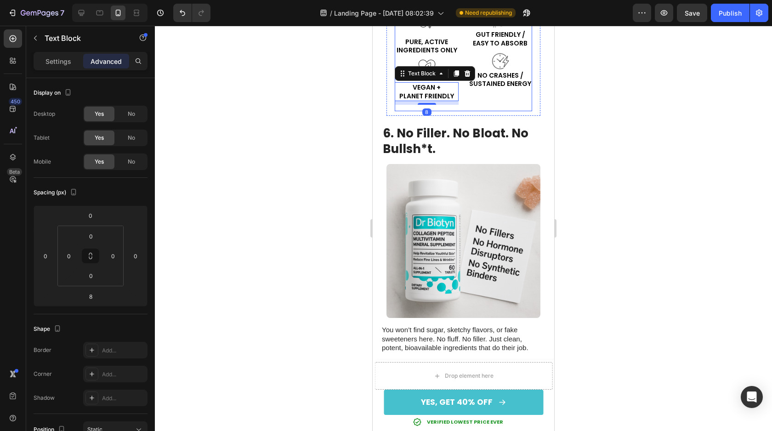
click at [428, 29] on img at bounding box center [427, 20] width 18 height 18
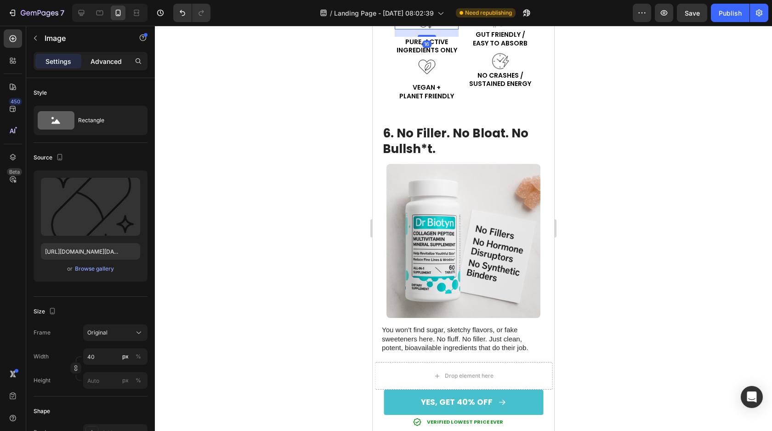
click at [107, 61] on p "Advanced" at bounding box center [106, 62] width 31 height 10
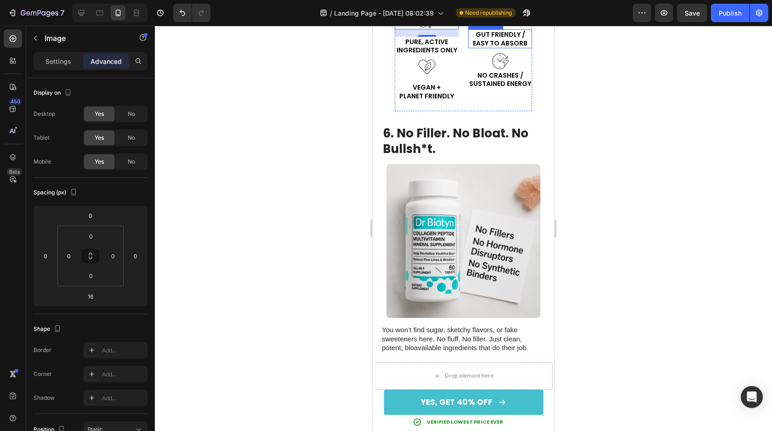
click at [497, 28] on div "Text Block" at bounding box center [485, 24] width 31 height 8
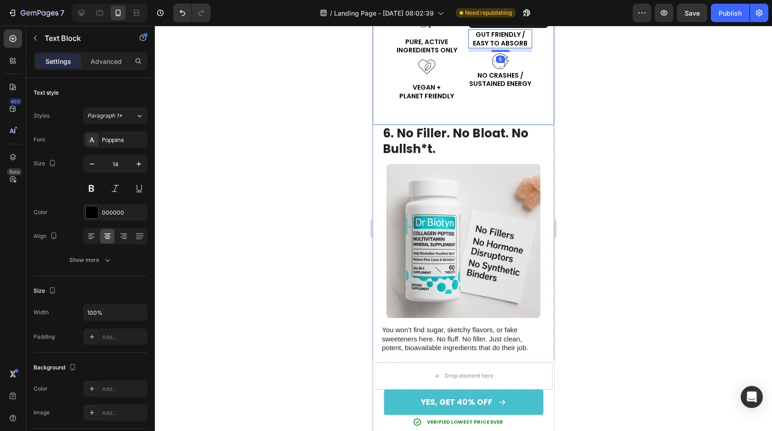
click at [599, 146] on div at bounding box center [463, 228] width 617 height 405
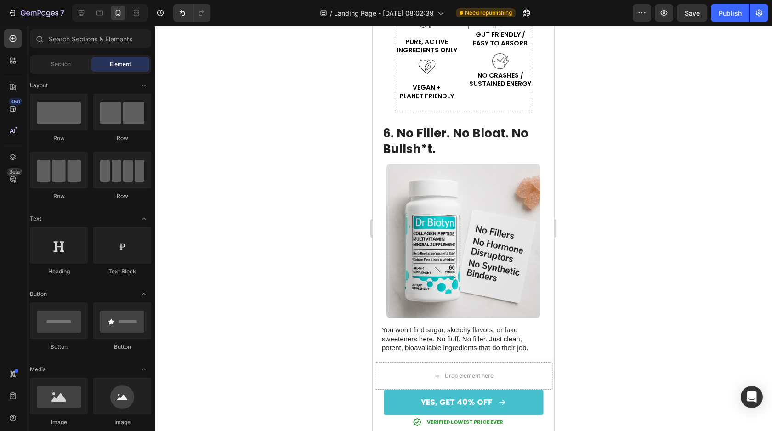
click at [510, 29] on div at bounding box center [500, 20] width 64 height 18
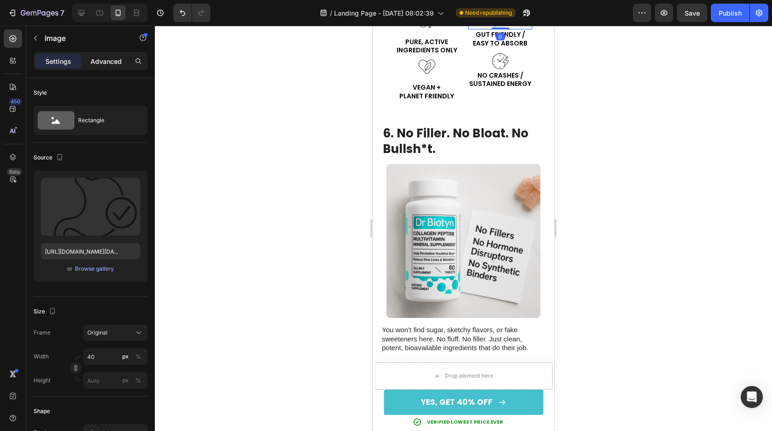
click at [114, 63] on p "Advanced" at bounding box center [106, 62] width 31 height 10
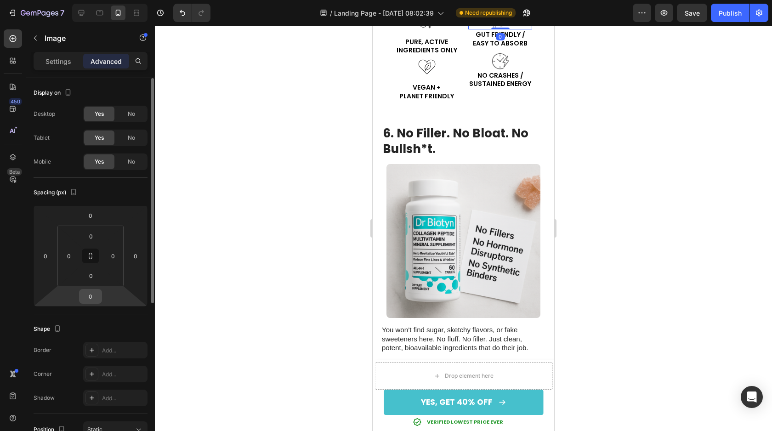
click at [96, 297] on input "0" at bounding box center [90, 297] width 18 height 14
type input "16"
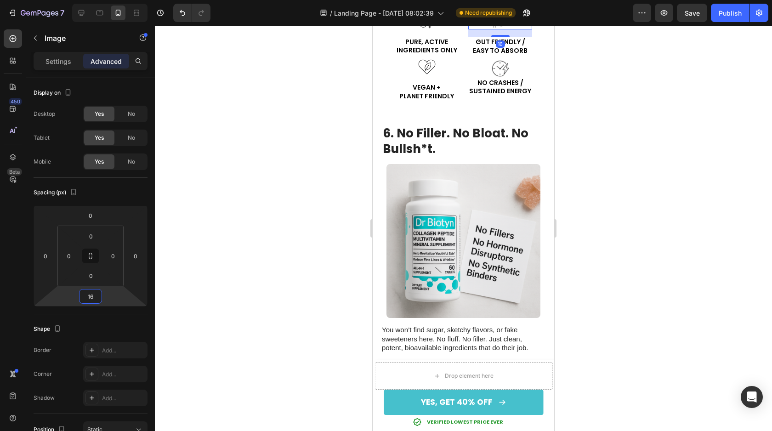
click at [652, 261] on div at bounding box center [463, 228] width 617 height 405
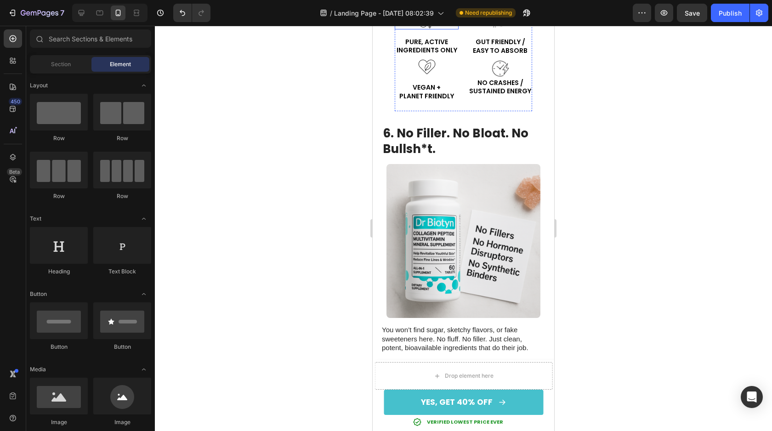
click at [429, 29] on img at bounding box center [427, 20] width 18 height 18
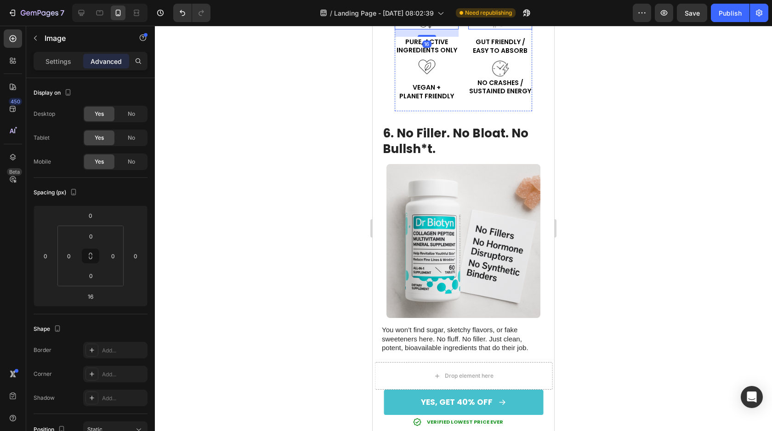
click at [506, 29] on img at bounding box center [500, 20] width 18 height 18
click at [599, 211] on div at bounding box center [463, 228] width 617 height 405
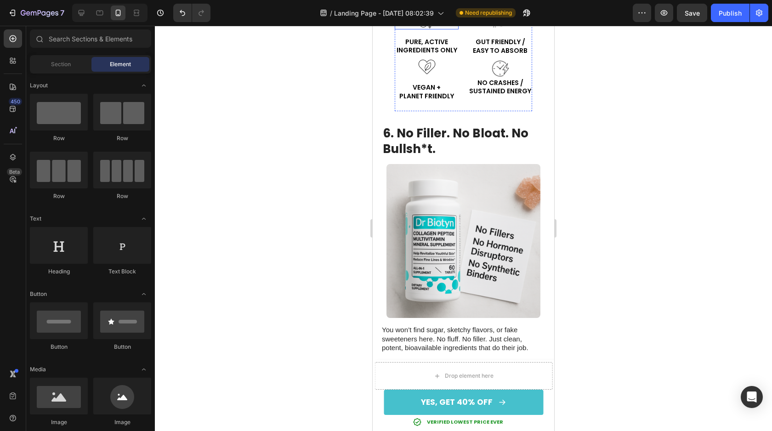
click at [427, 29] on img at bounding box center [427, 20] width 18 height 18
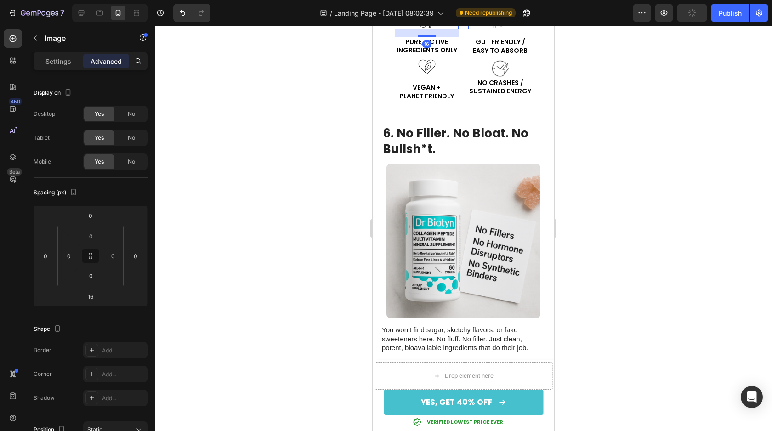
click at [511, 29] on div at bounding box center [500, 20] width 64 height 18
click at [589, 190] on div at bounding box center [463, 228] width 617 height 405
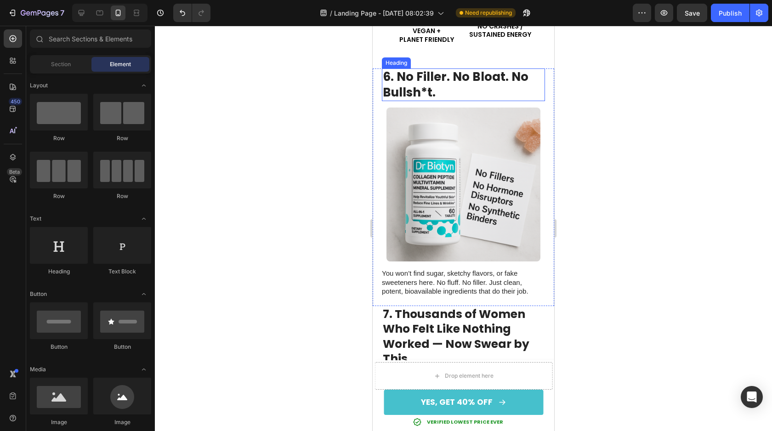
scroll to position [2223, 0]
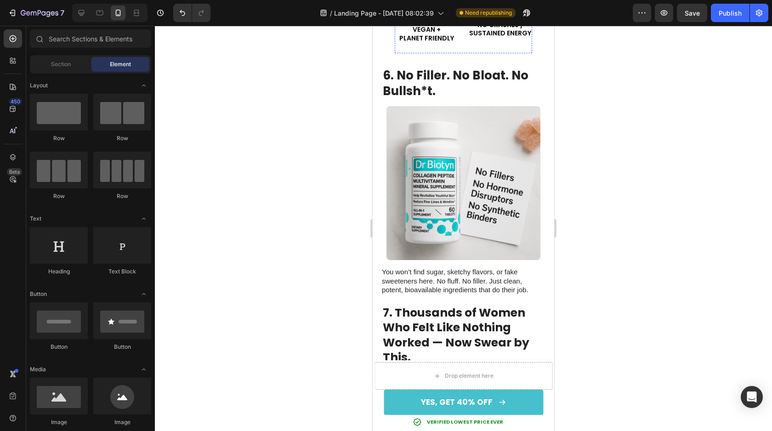
click at [504, 20] on img at bounding box center [500, 10] width 18 height 18
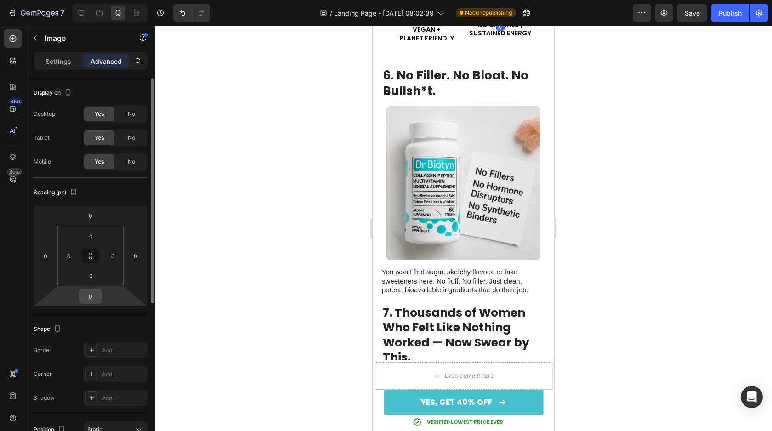
click at [91, 296] on input "0" at bounding box center [90, 297] width 18 height 14
type input "16"
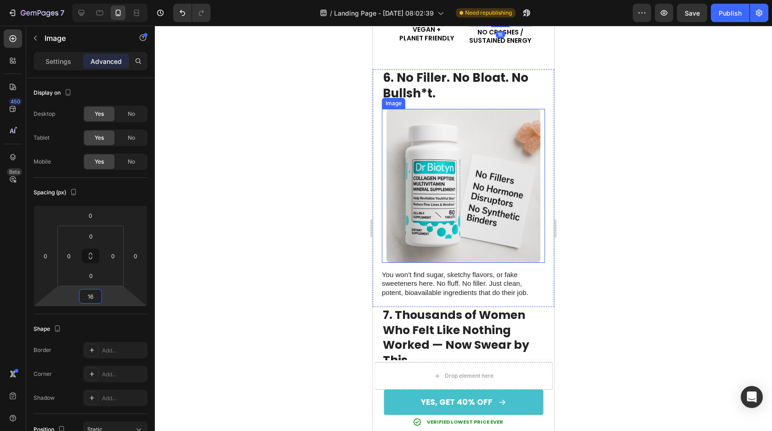
drag, startPoint x: 658, startPoint y: 287, endPoint x: 649, endPoint y: 286, distance: 9.2
click at [658, 286] on div at bounding box center [463, 228] width 617 height 405
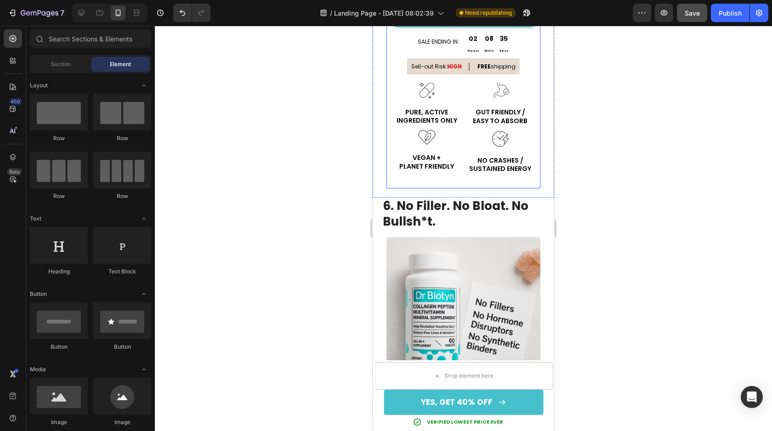
scroll to position [2097, 0]
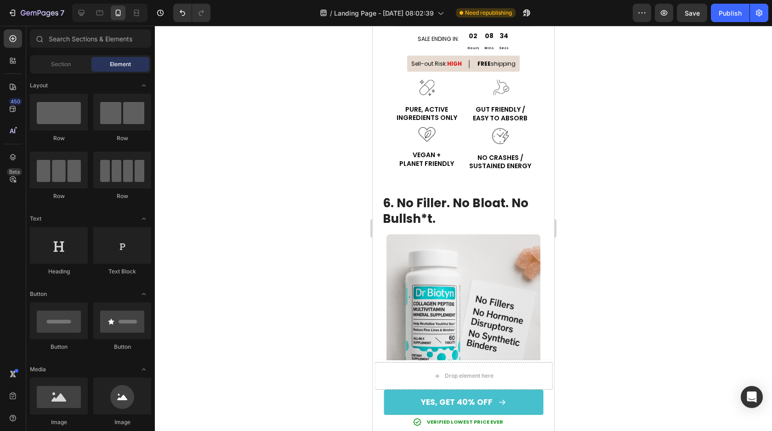
drag, startPoint x: 1062, startPoint y: 44, endPoint x: 537, endPoint y: 194, distance: 546.5
click at [84, 11] on icon at bounding box center [82, 13] width 6 height 6
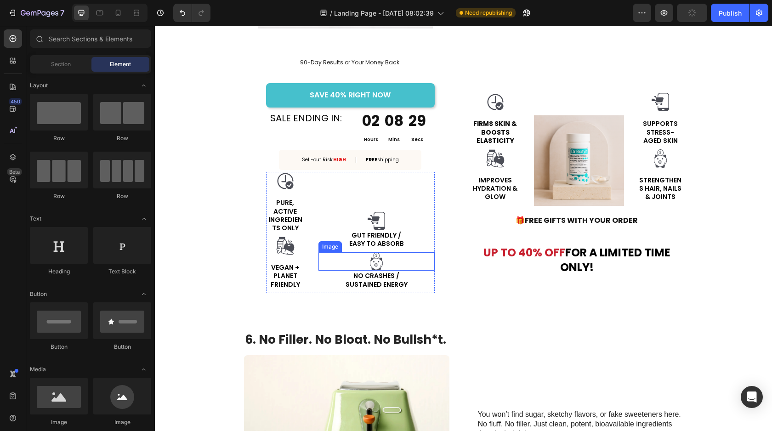
scroll to position [1741, 0]
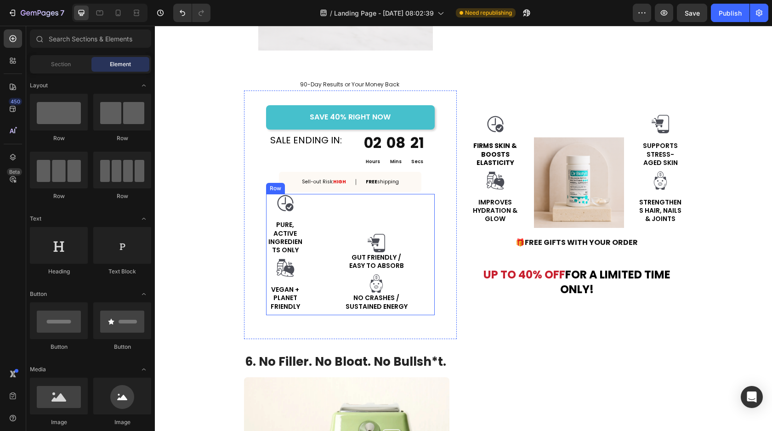
click at [378, 228] on div "Image GUT FRIENDLY / EASY TO ABSORB Text Block Image NO CRASHES / SUSTAINED ENE…" at bounding box center [377, 254] width 116 height 121
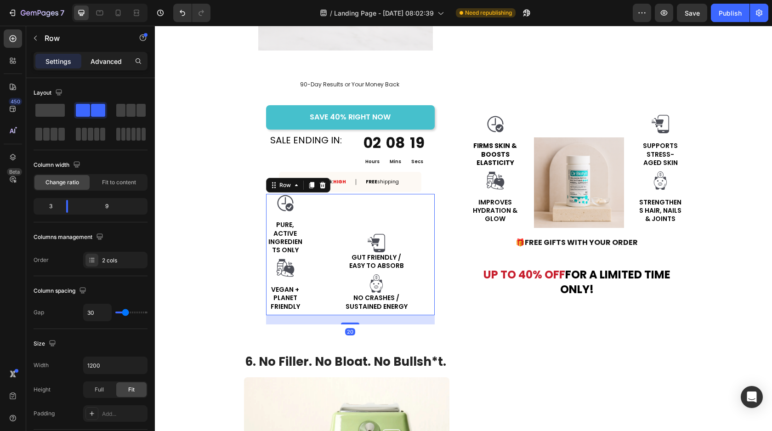
click at [114, 57] on p "Advanced" at bounding box center [106, 62] width 31 height 10
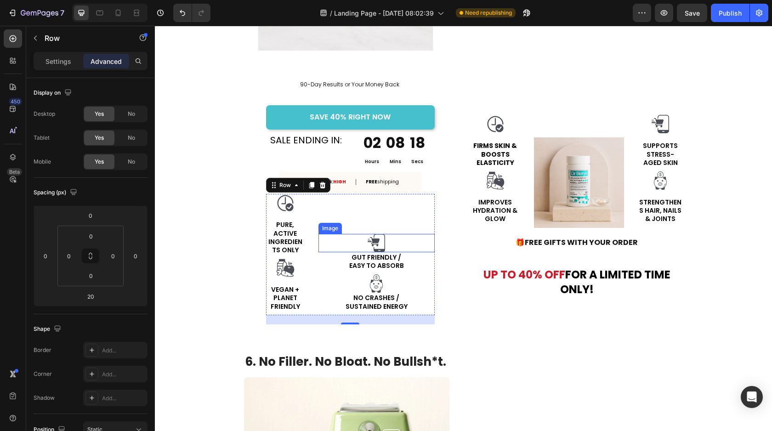
click at [374, 234] on img at bounding box center [376, 243] width 18 height 18
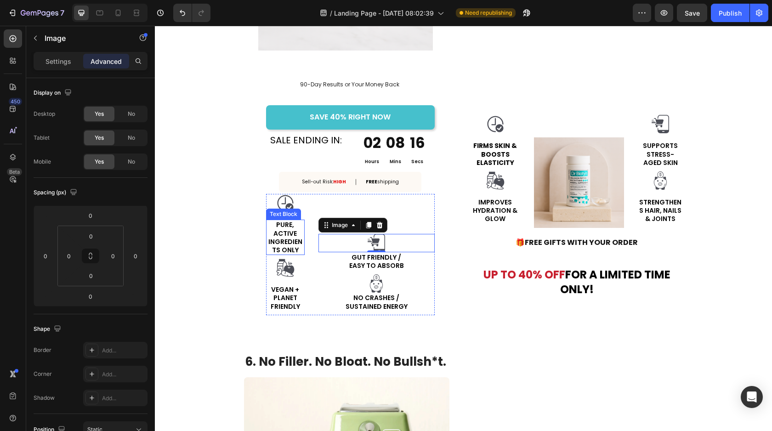
click at [291, 237] on p "PURE, ACTIVE INGREDIENTS ONLY" at bounding box center [285, 238] width 37 height 34
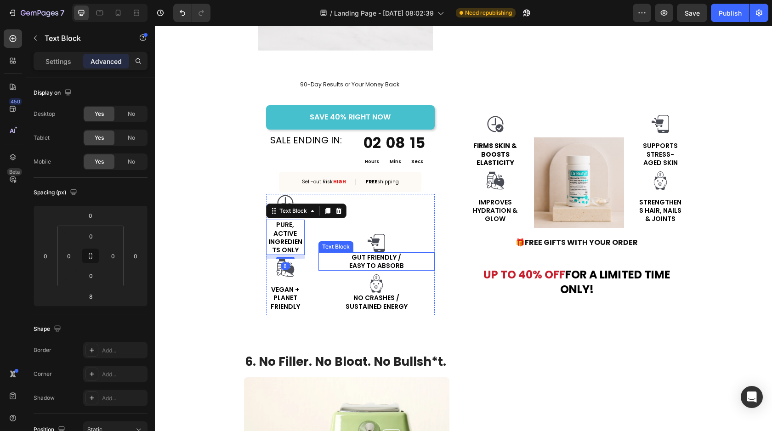
click at [380, 264] on p "GUT FRIENDLY / EASY TO ABSORB" at bounding box center [376, 261] width 114 height 17
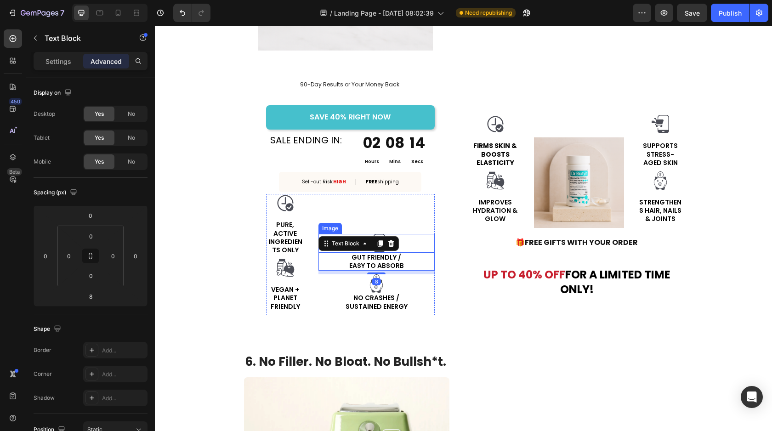
click at [414, 247] on div at bounding box center [377, 243] width 116 height 18
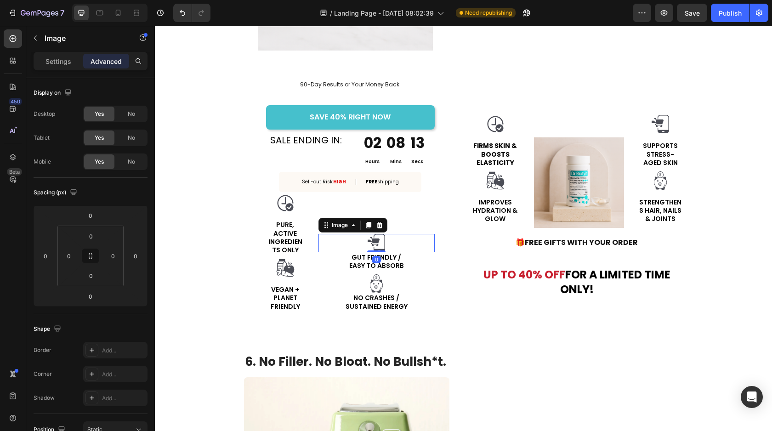
click at [409, 221] on div "Image 0 GUT FRIENDLY / EASY TO ABSORB Text Block Image NO CRASHES / SUSTAINED E…" at bounding box center [377, 254] width 116 height 121
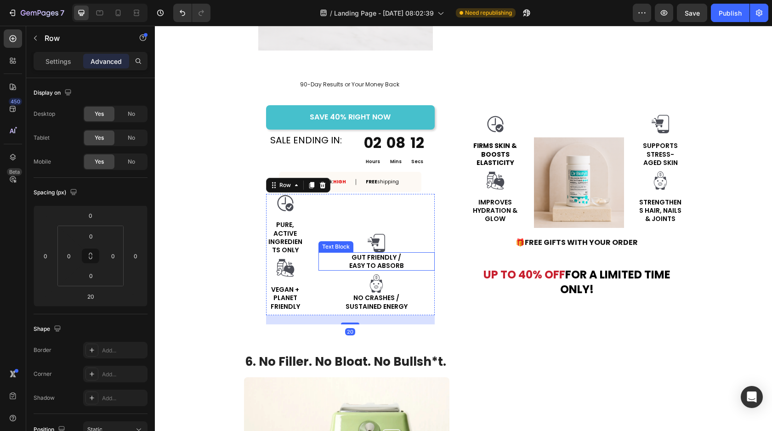
click at [395, 266] on p "GUT FRIENDLY / EASY TO ABSORB" at bounding box center [376, 261] width 114 height 17
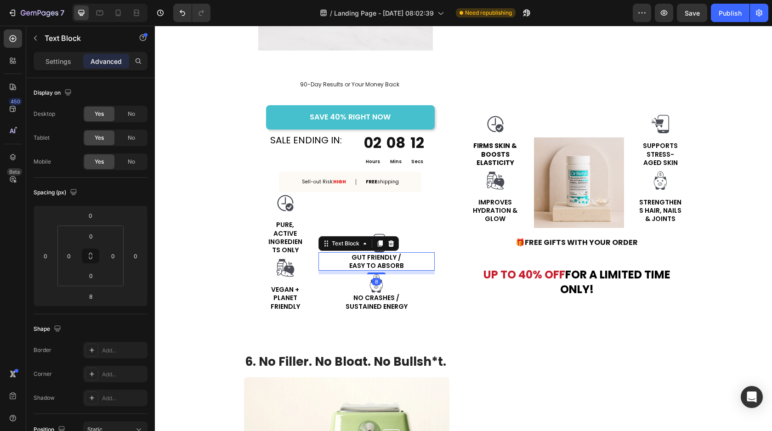
click at [403, 224] on div "Image GUT FRIENDLY / EASY TO ABSORB Text Block 8 Image NO CRASHES / SUSTAINED E…" at bounding box center [377, 254] width 116 height 121
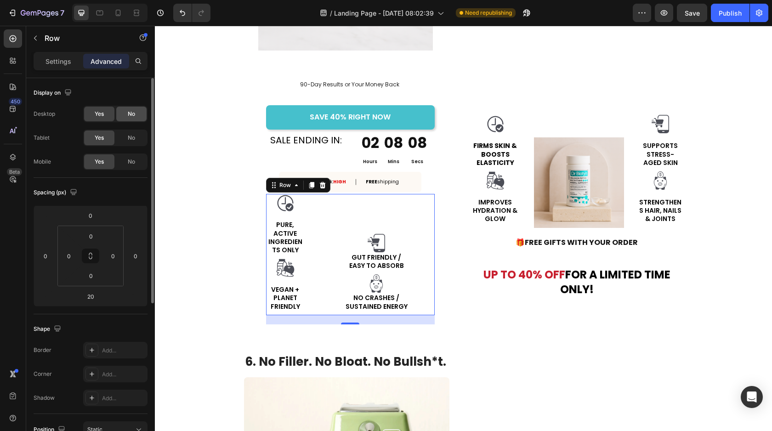
click at [126, 115] on div "No" at bounding box center [131, 114] width 30 height 15
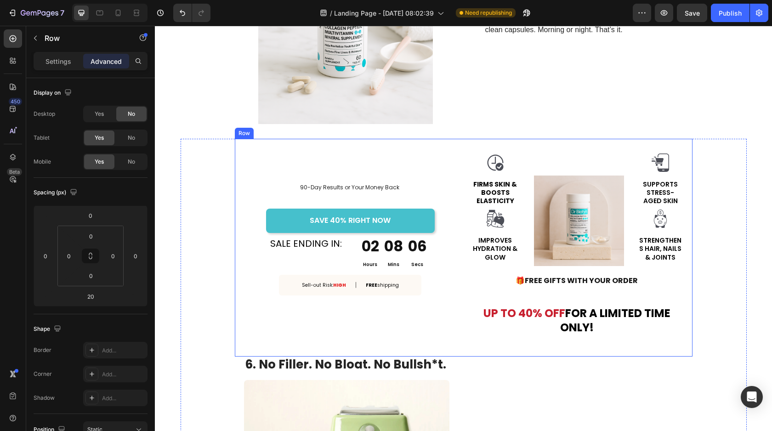
scroll to position [1664, 0]
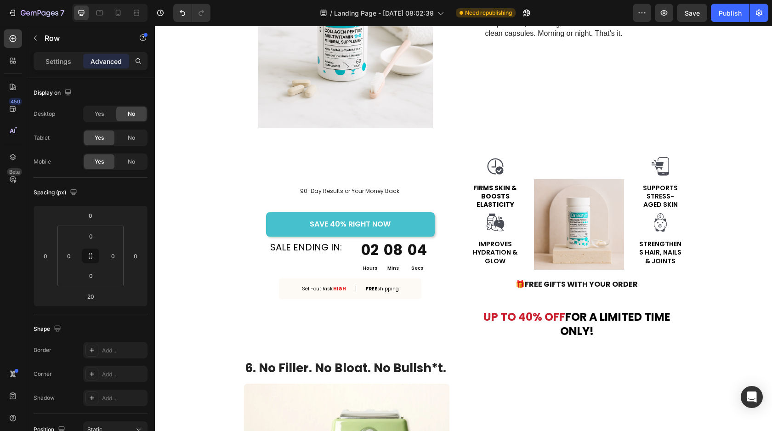
click at [124, 20] on div at bounding box center [109, 13] width 75 height 18
click at [122, 18] on div at bounding box center [118, 13] width 15 height 15
type input "10"
type input "14"
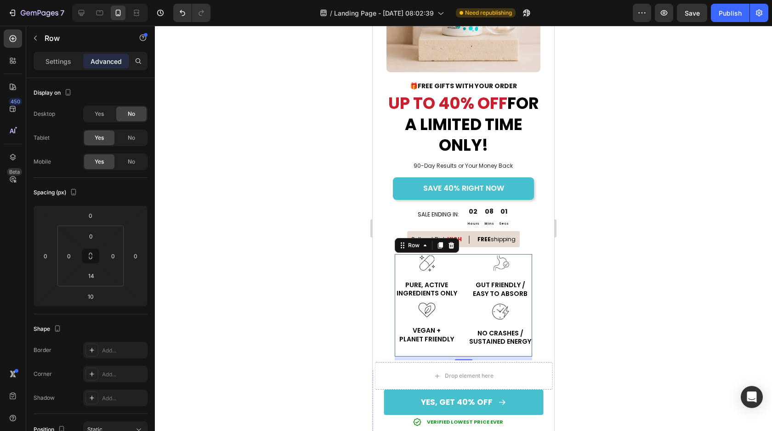
scroll to position [2037, 0]
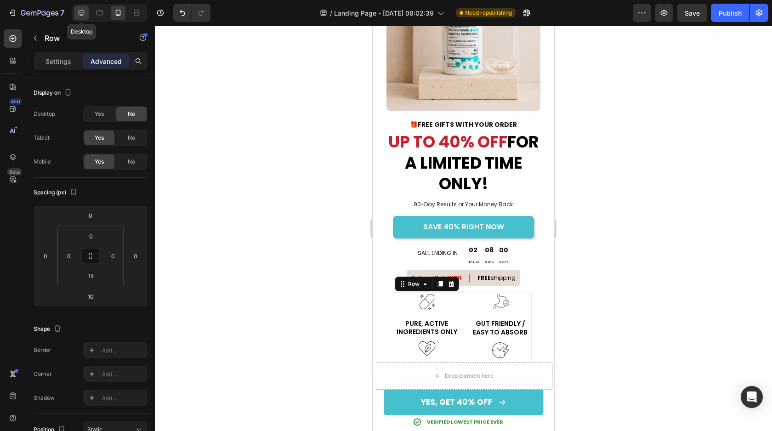
click at [85, 11] on icon at bounding box center [81, 12] width 9 height 9
type input "20"
type input "0"
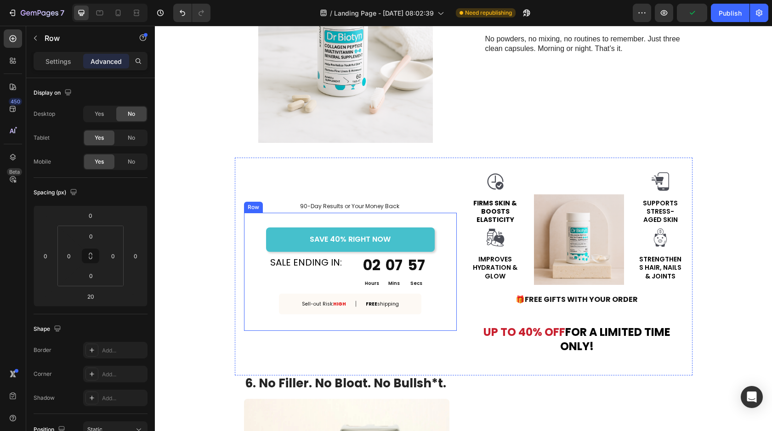
scroll to position [1643, 0]
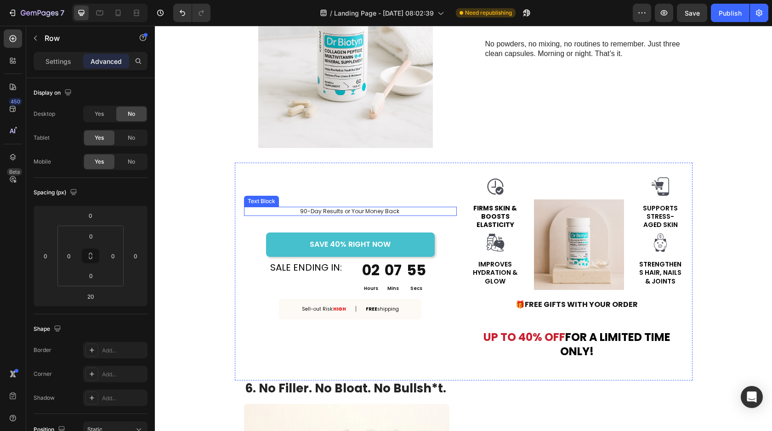
click at [371, 212] on p "90-Day Results or Your Money Back" at bounding box center [350, 211] width 212 height 7
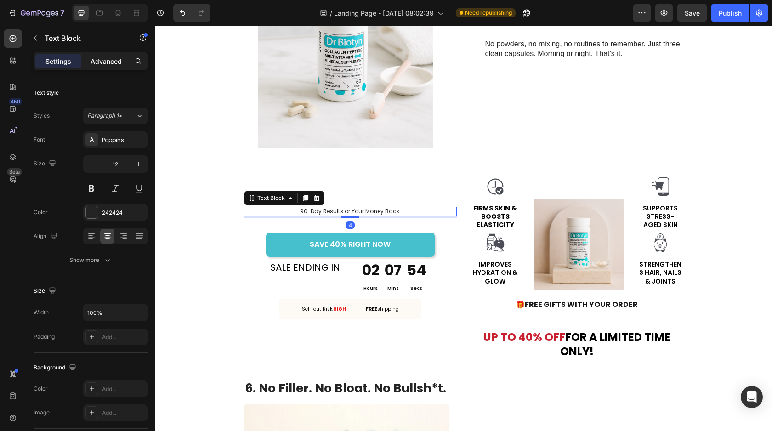
click at [108, 54] on div "Advanced" at bounding box center [106, 61] width 46 height 15
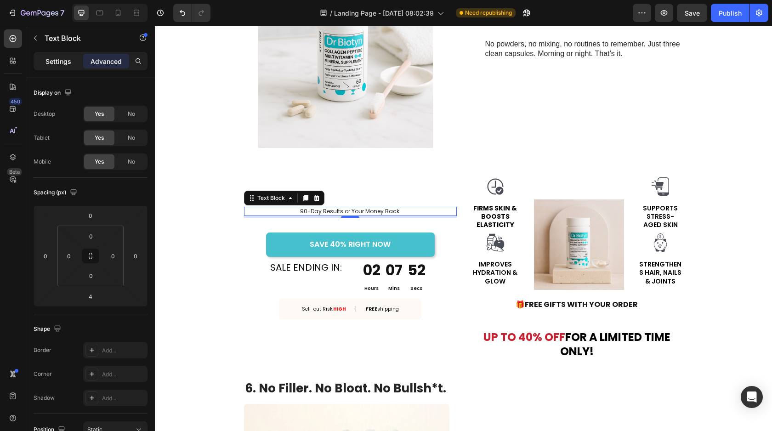
click at [61, 59] on p "Settings" at bounding box center [59, 62] width 26 height 10
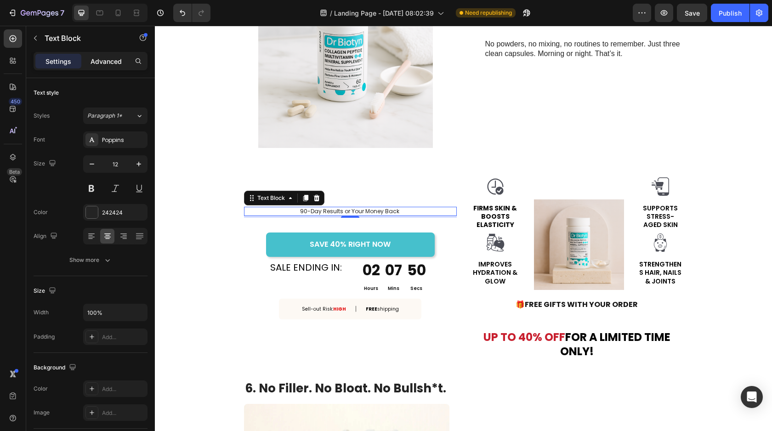
click at [111, 66] on div "Advanced" at bounding box center [106, 61] width 46 height 15
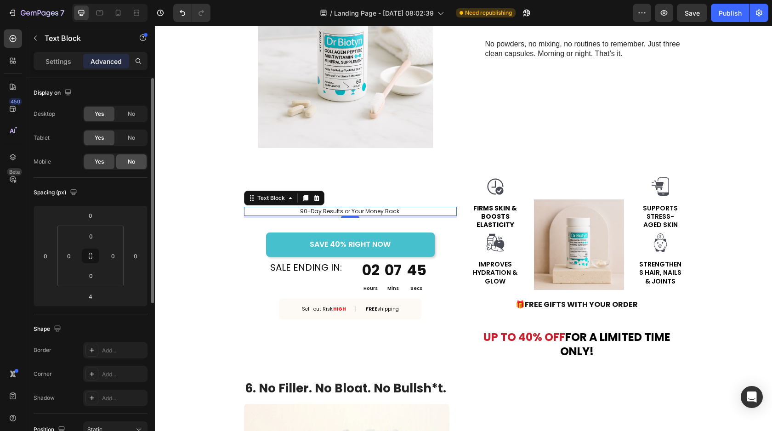
click at [138, 160] on div "No" at bounding box center [131, 161] width 30 height 15
click at [98, 158] on span "Yes" at bounding box center [99, 162] width 9 height 8
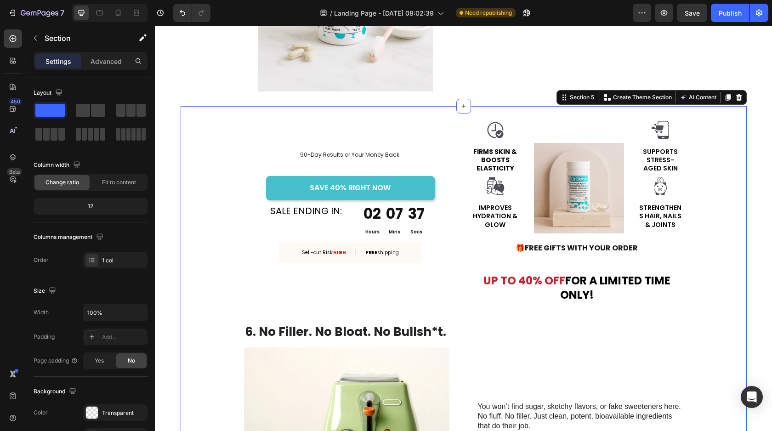
scroll to position [1710, 0]
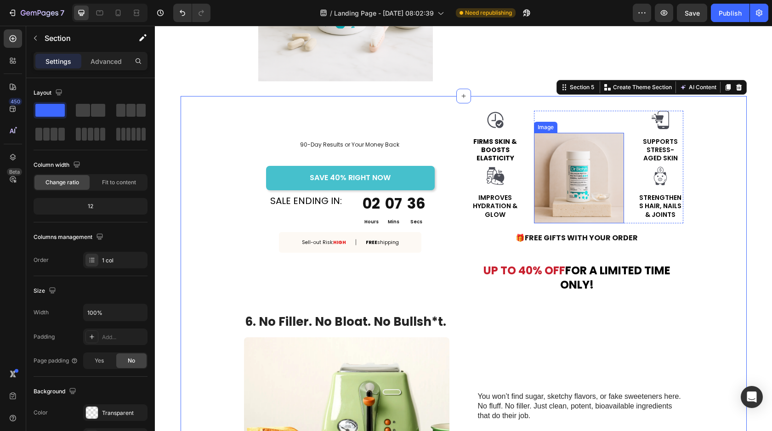
click at [588, 183] on img at bounding box center [579, 178] width 91 height 91
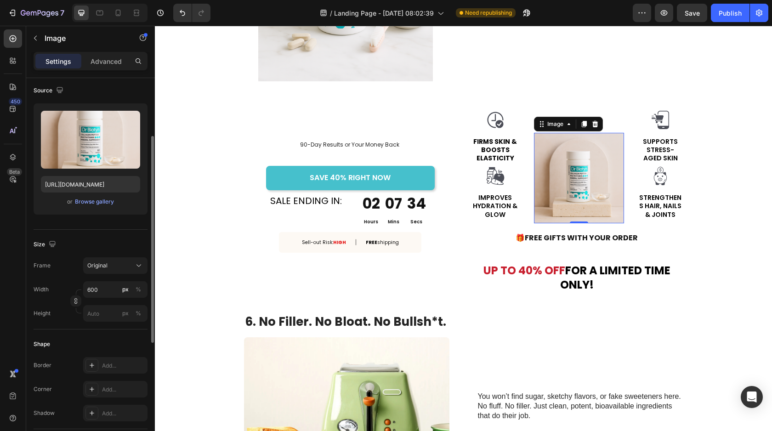
scroll to position [86, 0]
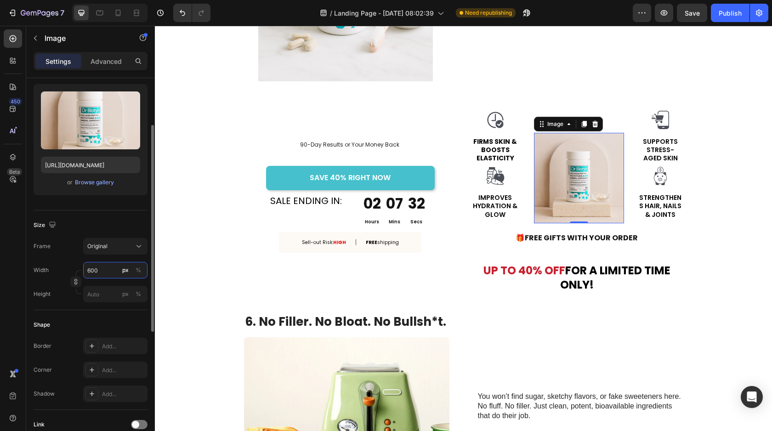
drag, startPoint x: 105, startPoint y: 270, endPoint x: 76, endPoint y: 269, distance: 29.4
click at [76, 269] on div "Width 600 px %" at bounding box center [91, 270] width 114 height 17
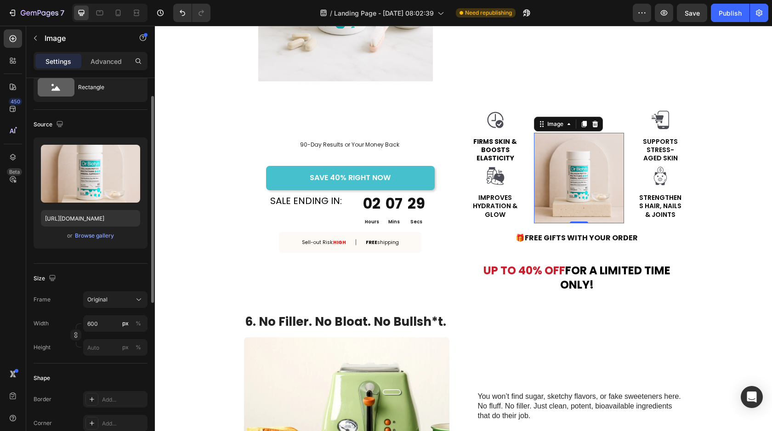
scroll to position [80, 0]
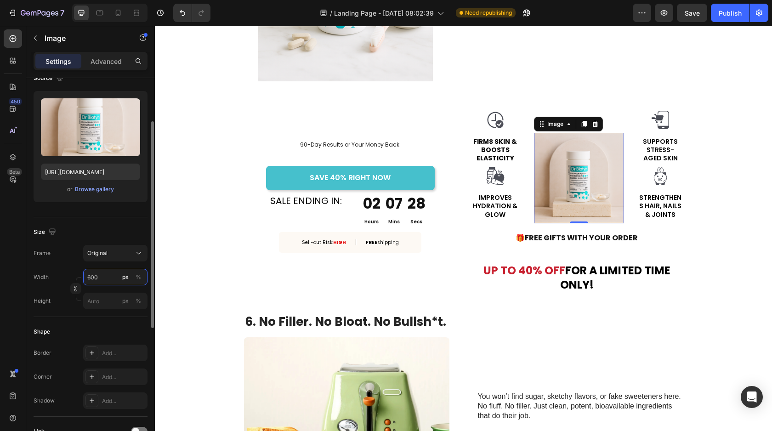
click at [106, 283] on input "600" at bounding box center [115, 277] width 64 height 17
drag, startPoint x: 107, startPoint y: 275, endPoint x: 65, endPoint y: 275, distance: 42.3
click at [65, 275] on div "Width 600 px %" at bounding box center [91, 277] width 114 height 17
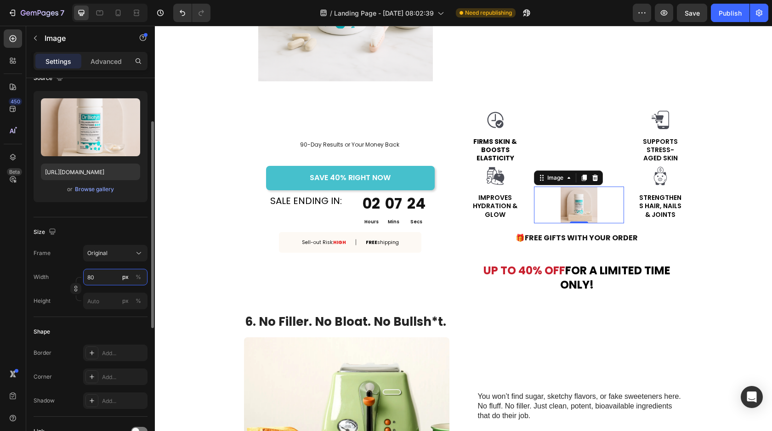
type input "8"
type input "1"
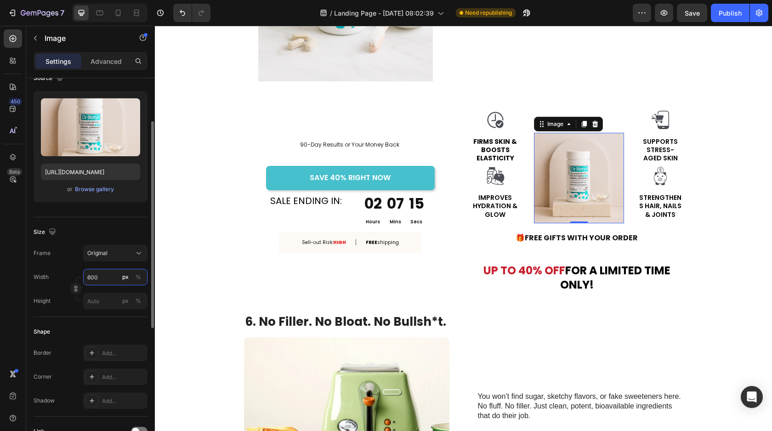
type input "600"
click at [57, 268] on div "Frame Original Width 600 px % Height px %" at bounding box center [91, 277] width 114 height 64
click at [628, 125] on div "Image 0 Image Supports Stress-Aged Skin Text Block Image Strengthens Hair, Nail…" at bounding box center [608, 167] width 149 height 113
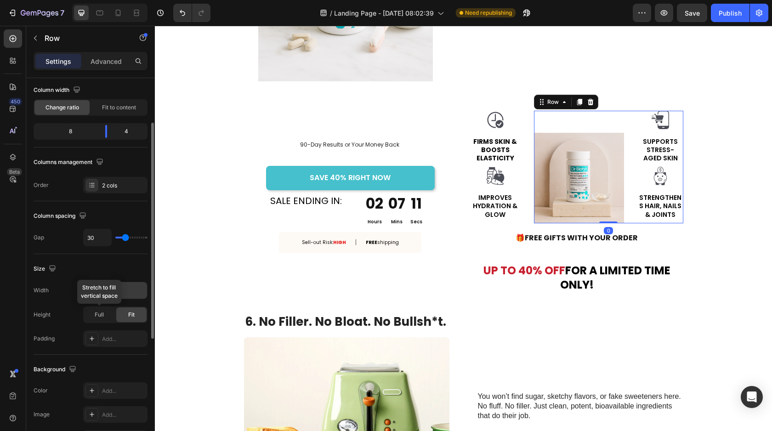
scroll to position [76, 0]
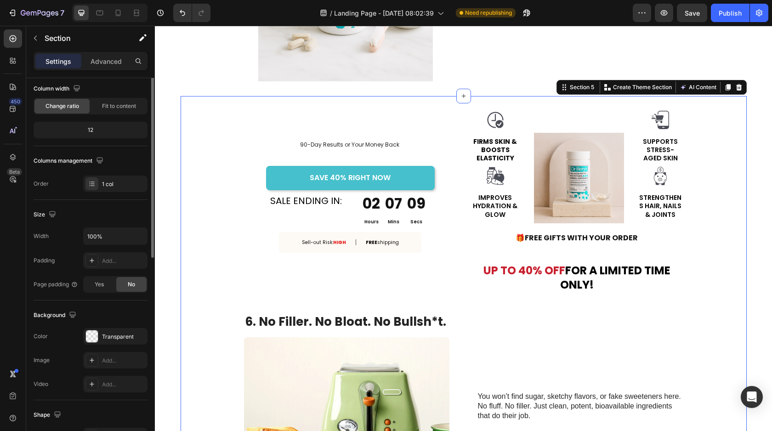
scroll to position [0, 0]
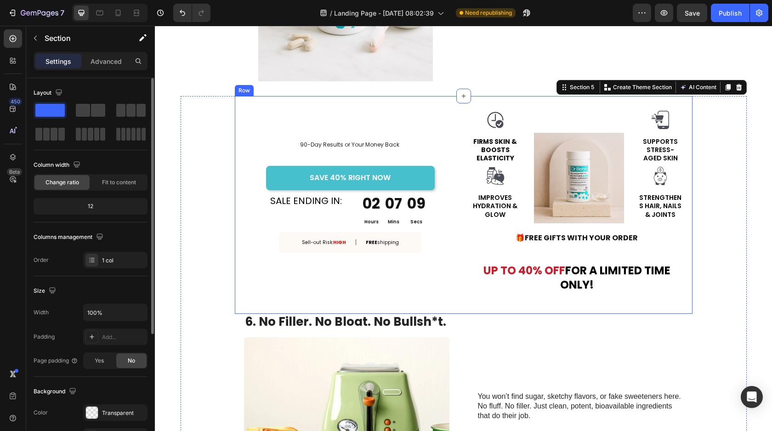
click at [626, 245] on div "Image Firms Skin & Boosts Elasticity Text Block Image Improves Hydration & Glow…" at bounding box center [577, 205] width 213 height 188
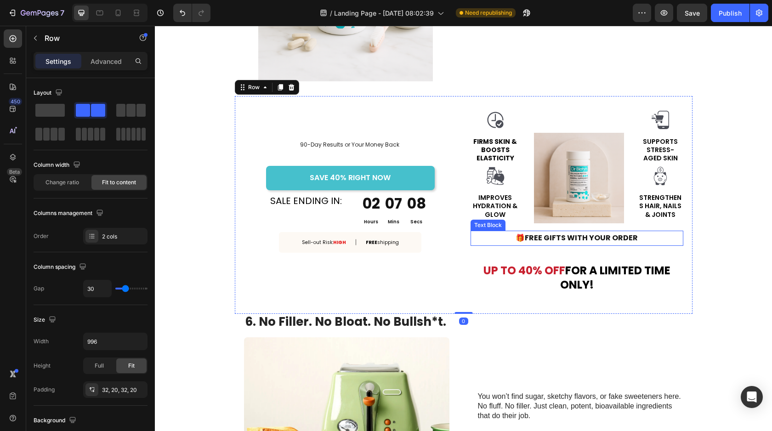
click at [627, 237] on strong "FREE GIFTS WITH YOUR ORDER" at bounding box center [581, 238] width 113 height 11
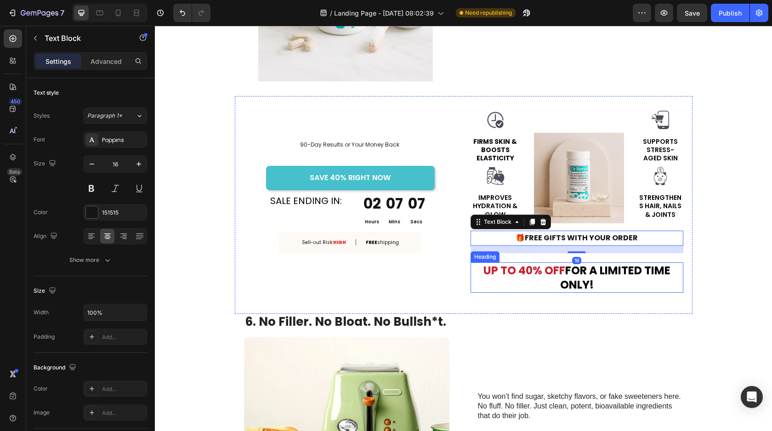
click at [664, 277] on strong "FOR A LIMITED TIME ONLY!" at bounding box center [615, 277] width 110 height 29
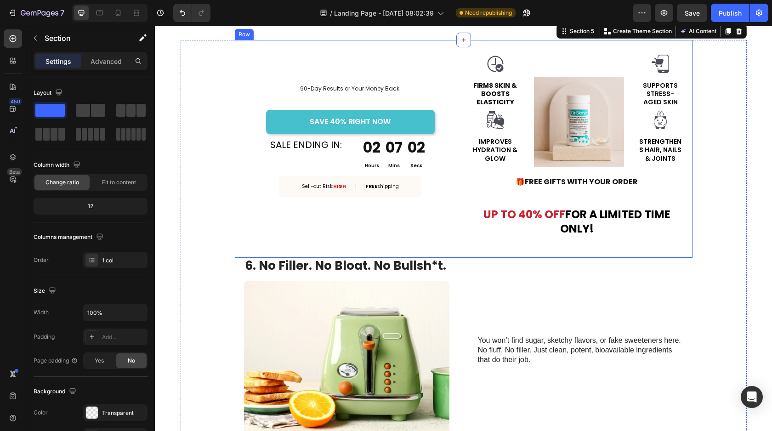
scroll to position [1767, 0]
click at [616, 296] on div "You won’t find sugar, sketchy flavors, or fake sweeteners here. No fluff. No fi…" at bounding box center [580, 349] width 205 height 185
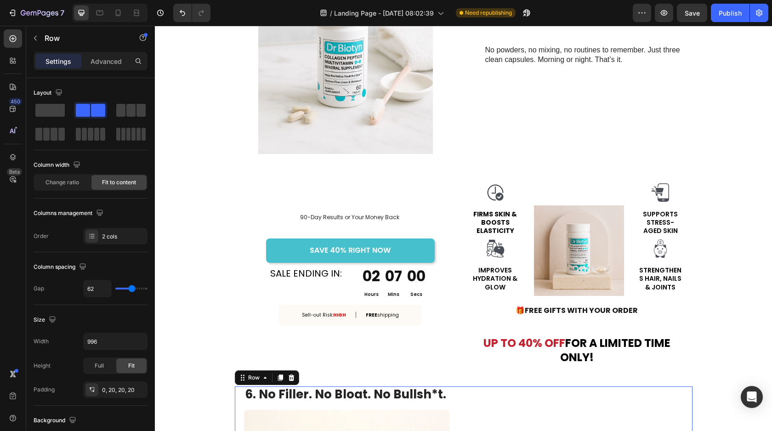
scroll to position [1668, 0]
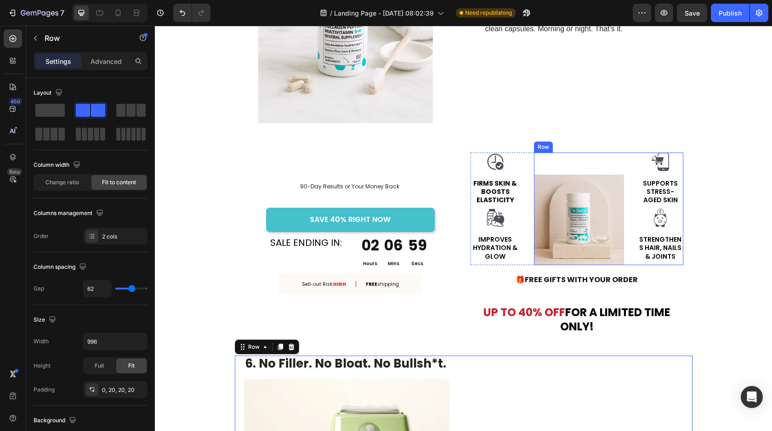
click at [595, 167] on div "Image" at bounding box center [579, 209] width 91 height 113
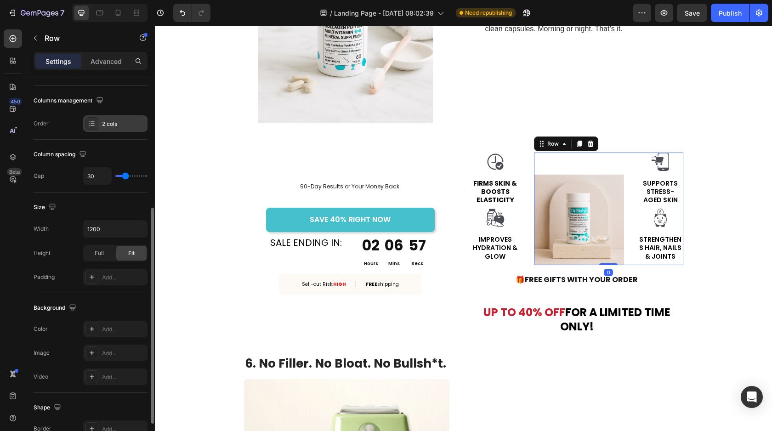
scroll to position [281, 0]
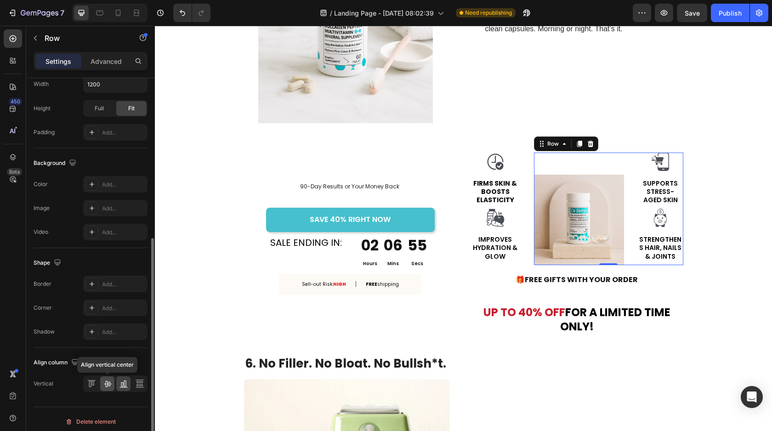
click at [109, 384] on icon at bounding box center [107, 383] width 9 height 9
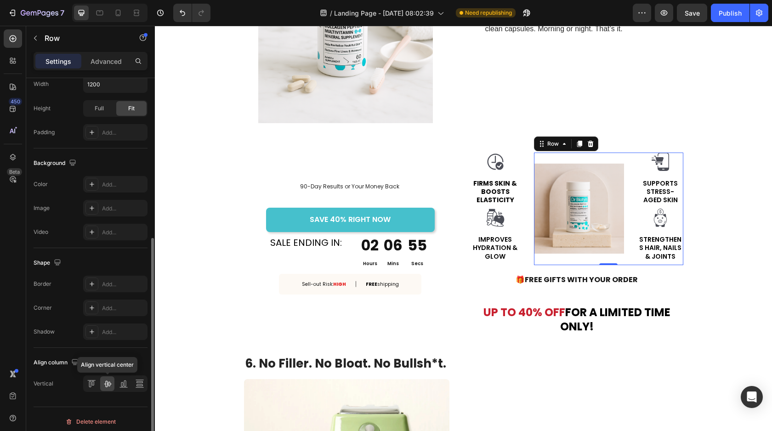
click at [109, 384] on icon at bounding box center [107, 383] width 9 height 9
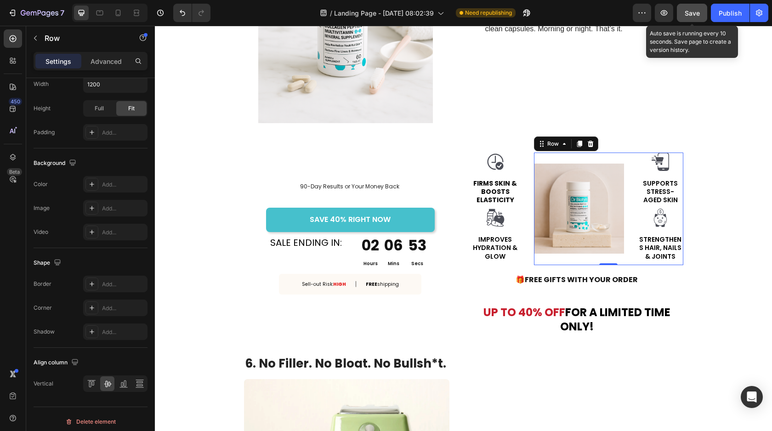
click at [688, 11] on span "Save" at bounding box center [692, 13] width 15 height 8
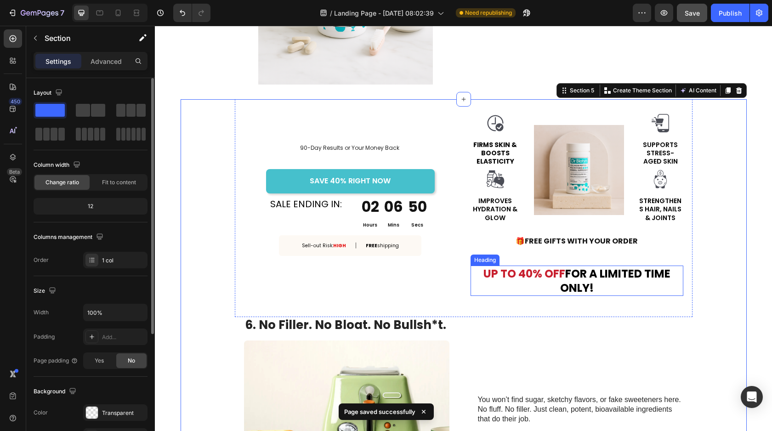
scroll to position [1709, 0]
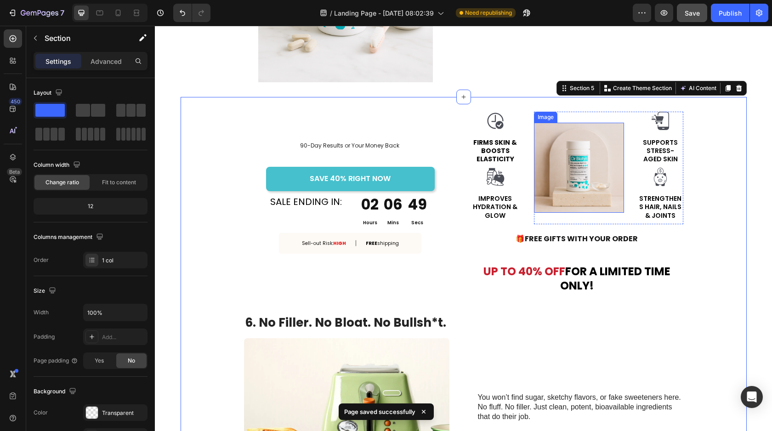
click at [608, 171] on img at bounding box center [579, 168] width 91 height 91
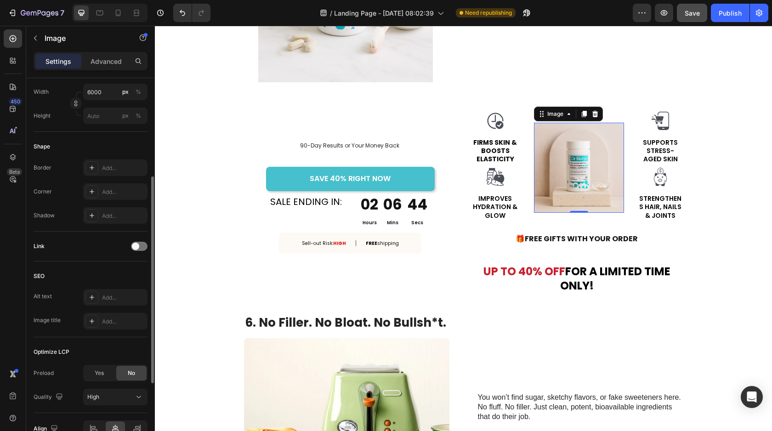
scroll to position [225, 0]
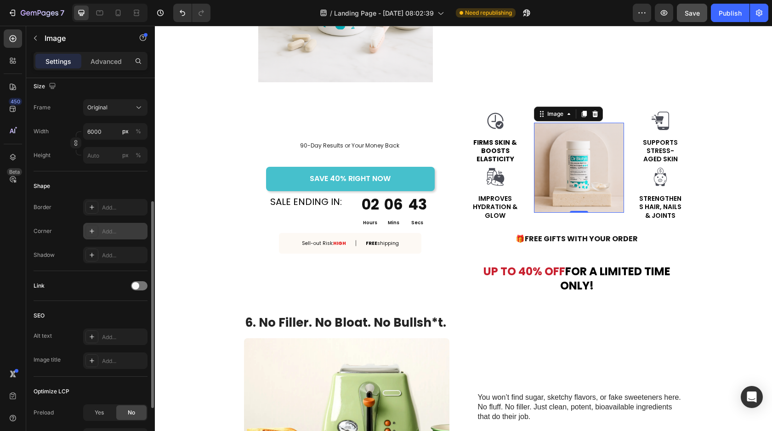
click at [90, 228] on icon at bounding box center [91, 231] width 7 height 7
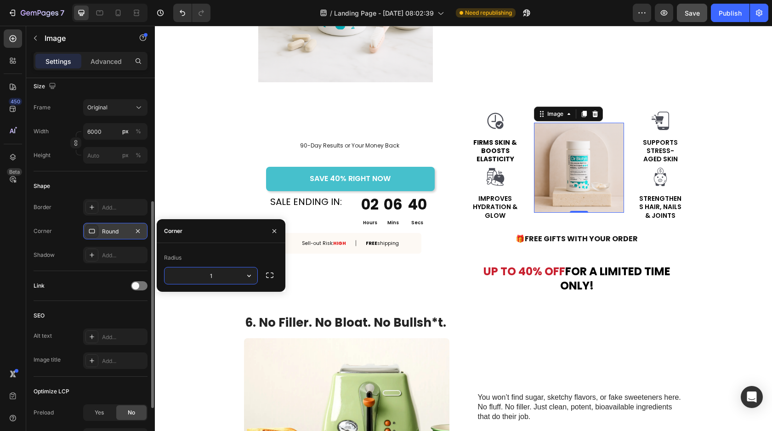
type input "16"
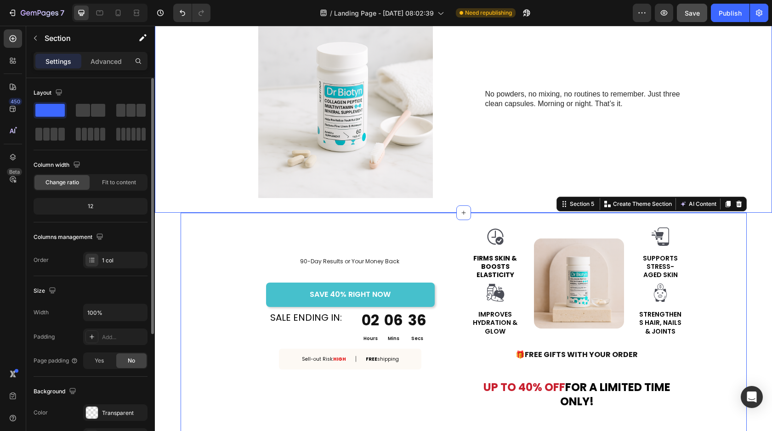
scroll to position [1485, 0]
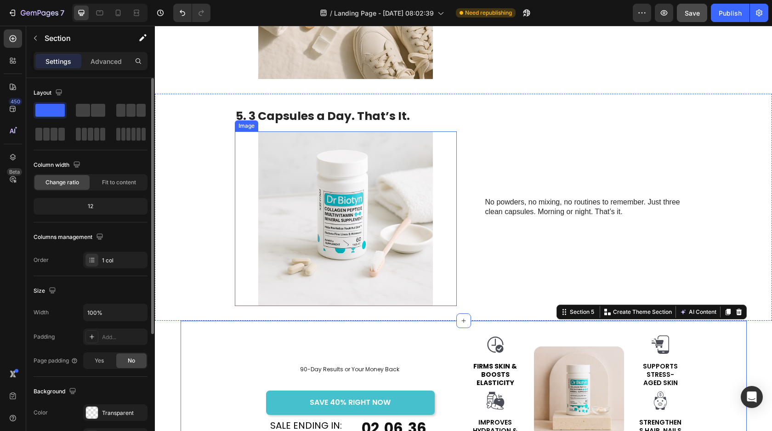
click at [405, 213] on img at bounding box center [346, 218] width 222 height 175
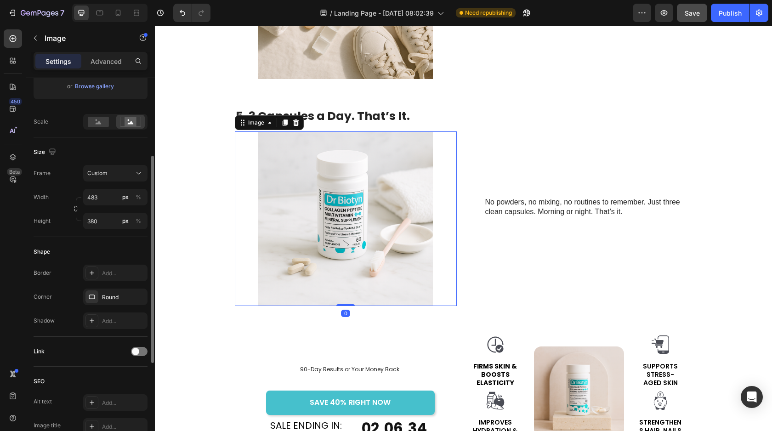
scroll to position [198, 0]
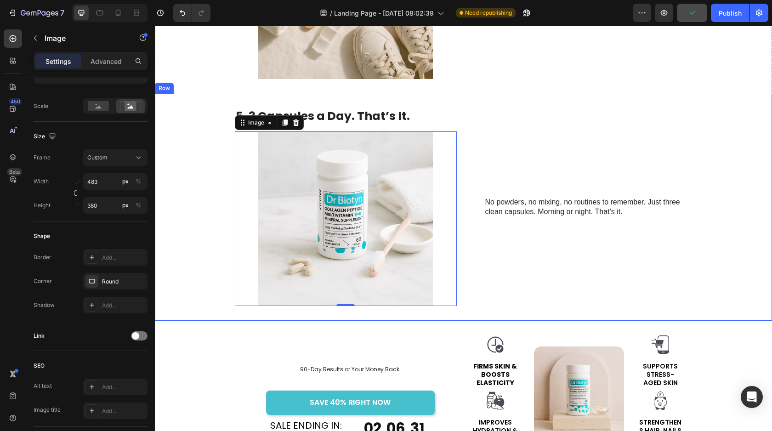
click at [464, 278] on div "5. 3 Capsules a Day. That’s It. Heading Image 0 No powders, no mixing, no routi…" at bounding box center [463, 207] width 617 height 227
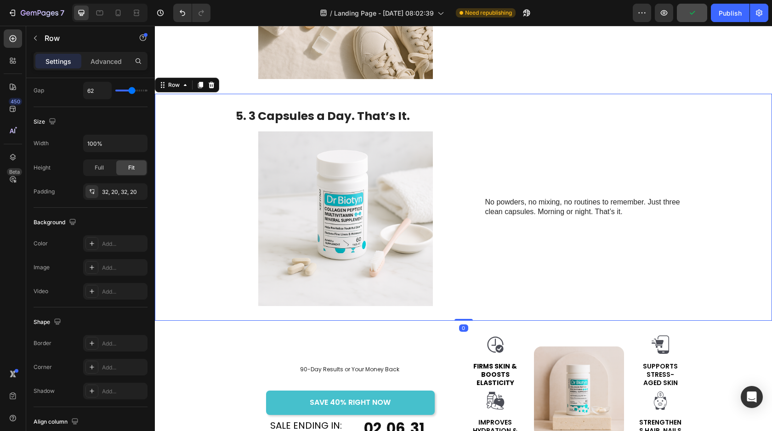
scroll to position [0, 0]
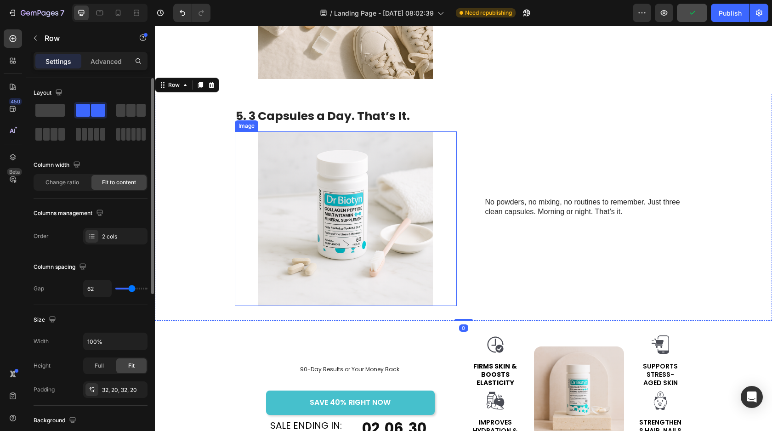
click at [413, 245] on img at bounding box center [346, 218] width 222 height 175
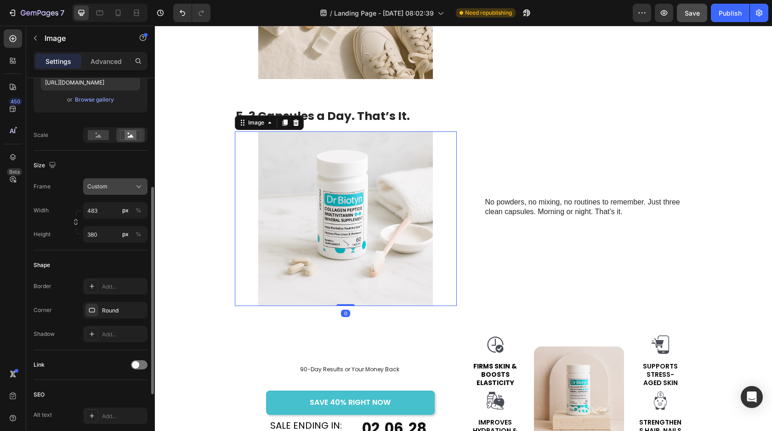
scroll to position [181, 0]
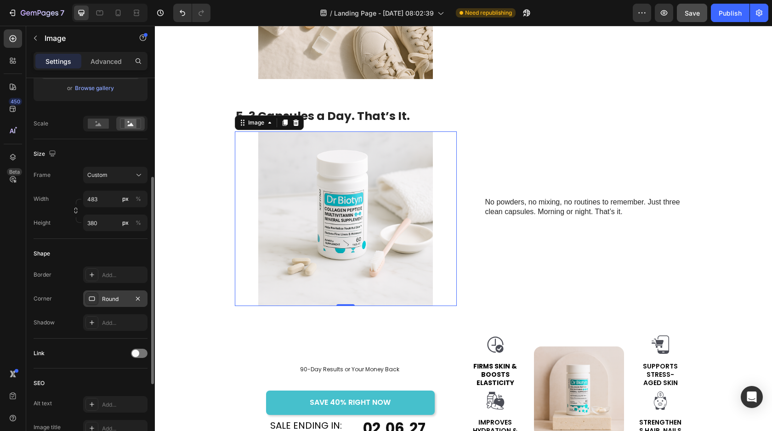
click at [115, 302] on div "Round" at bounding box center [115, 299] width 27 height 8
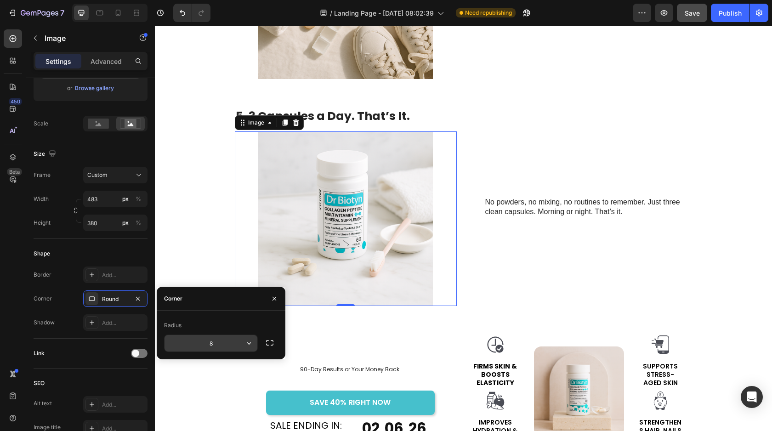
click at [225, 341] on input "8" at bounding box center [211, 343] width 93 height 17
type input "16"
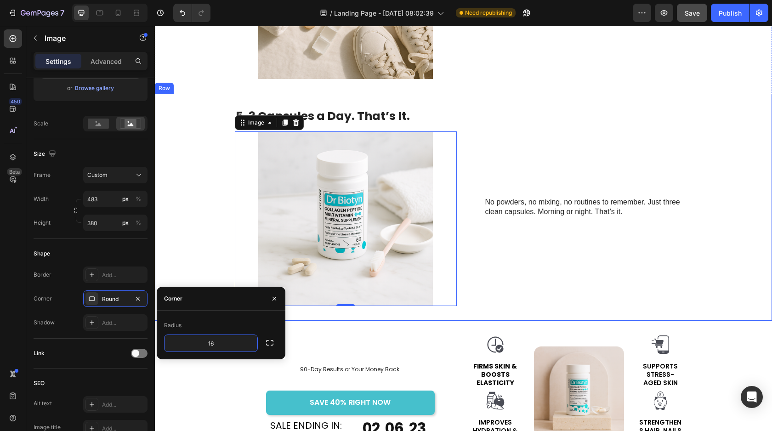
click at [640, 196] on div "No powders, no mixing, no routines to remember. Just three clean capsules. Morn…" at bounding box center [588, 207] width 207 height 198
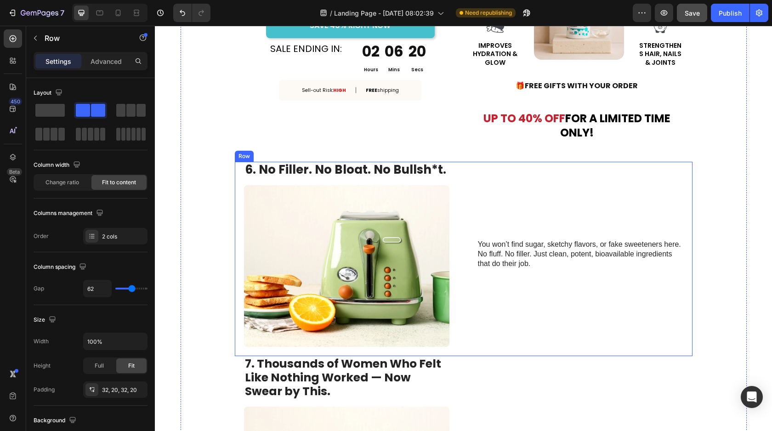
scroll to position [1828, 0]
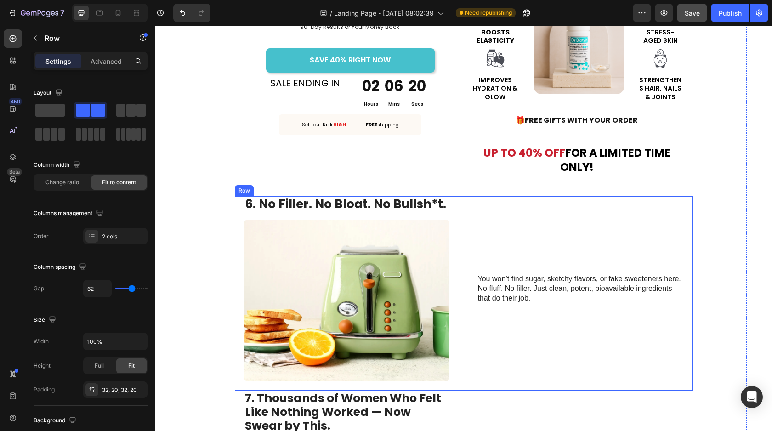
click at [473, 222] on div "6. No Filler. No Bloat. No Bullsh*t. Heading Image You won’t find sugar, sketch…" at bounding box center [464, 293] width 458 height 194
click at [423, 246] on img at bounding box center [346, 301] width 205 height 162
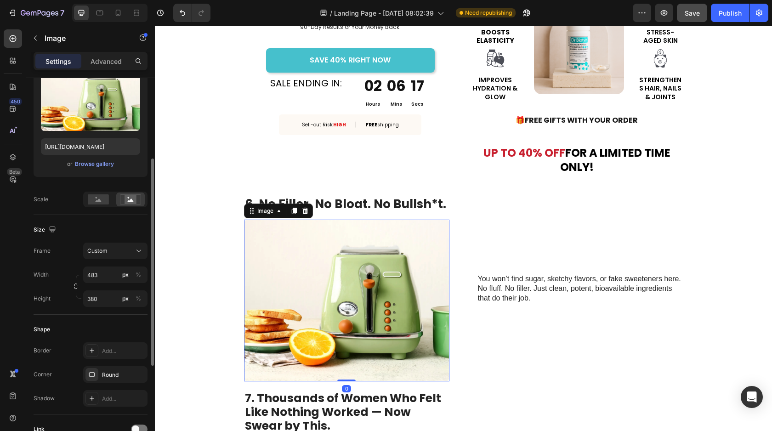
scroll to position [126, 0]
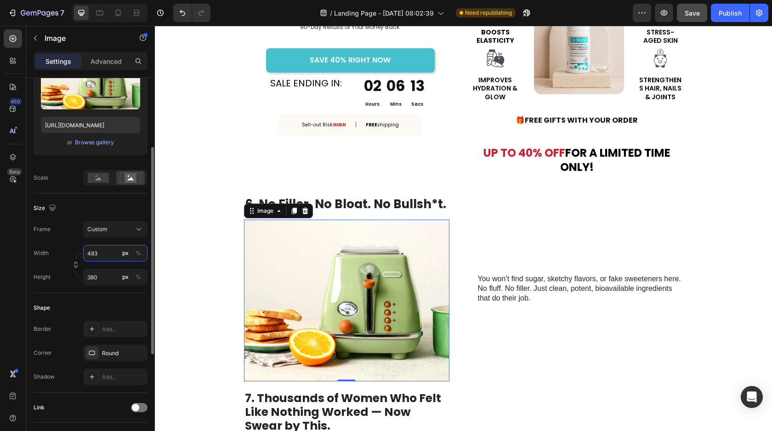
click at [105, 257] on input "483" at bounding box center [115, 253] width 64 height 17
click at [106, 256] on input "483" at bounding box center [115, 253] width 64 height 17
drag, startPoint x: 108, startPoint y: 256, endPoint x: 61, endPoint y: 255, distance: 46.9
click at [61, 255] on div "Width 483 px %" at bounding box center [91, 253] width 114 height 17
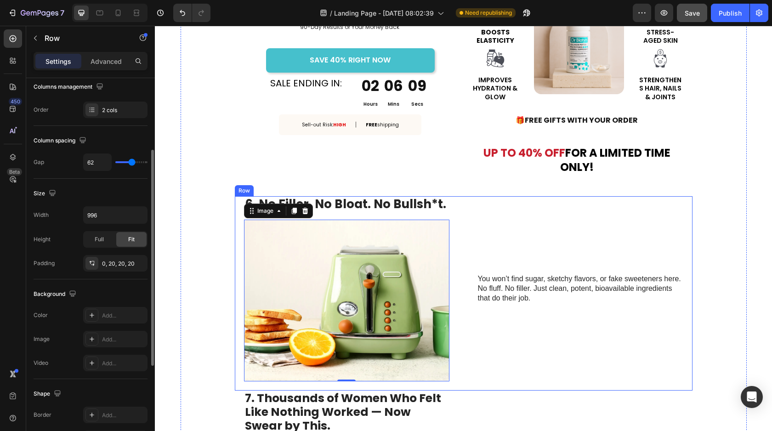
click at [554, 245] on div "You won’t find sugar, sketchy flavors, or fake sweeteners here. No fluff. No fi…" at bounding box center [580, 288] width 205 height 185
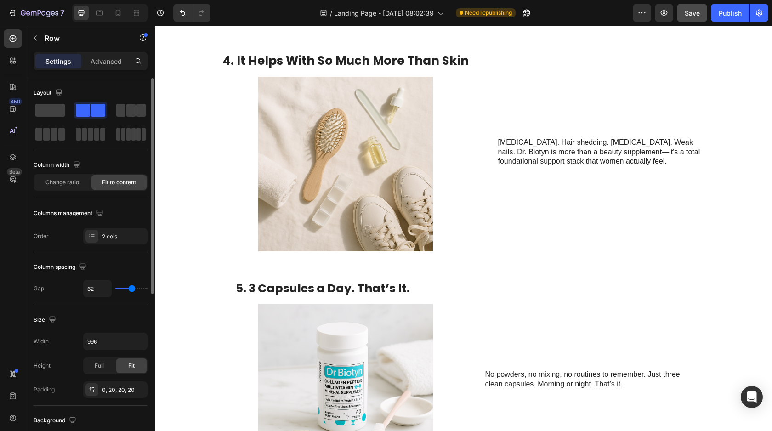
scroll to position [1311, 0]
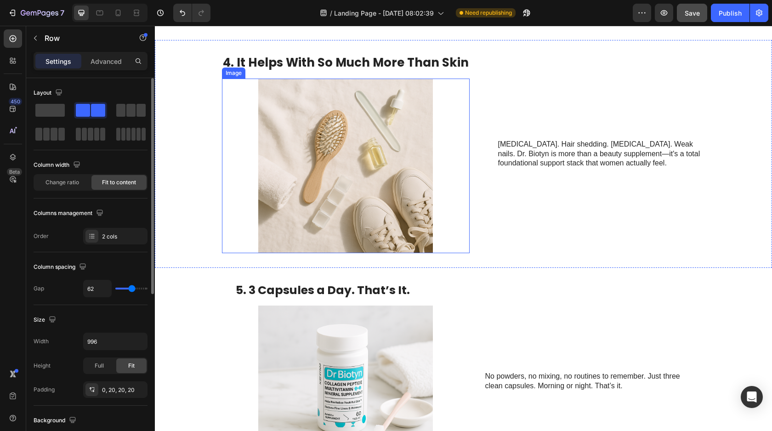
click at [421, 238] on img at bounding box center [346, 166] width 222 height 175
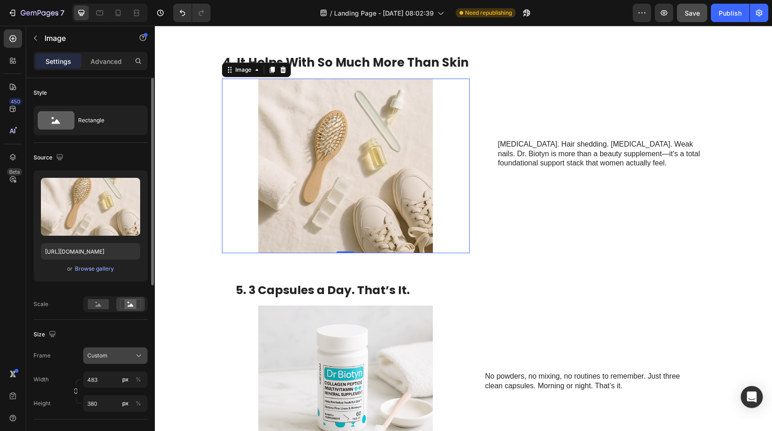
click at [119, 354] on div "Custom" at bounding box center [109, 356] width 45 height 8
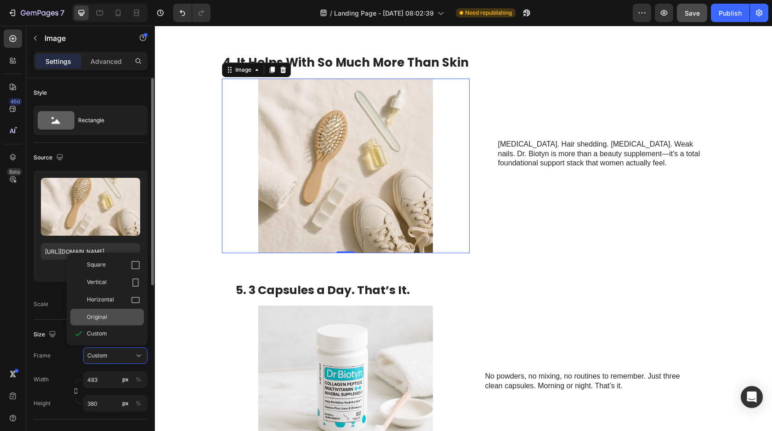
click at [100, 317] on span "Original" at bounding box center [97, 317] width 20 height 8
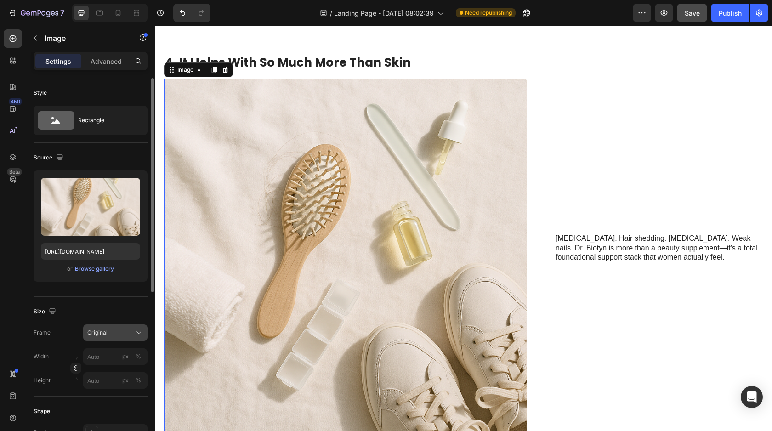
click at [102, 337] on button "Original" at bounding box center [115, 333] width 64 height 17
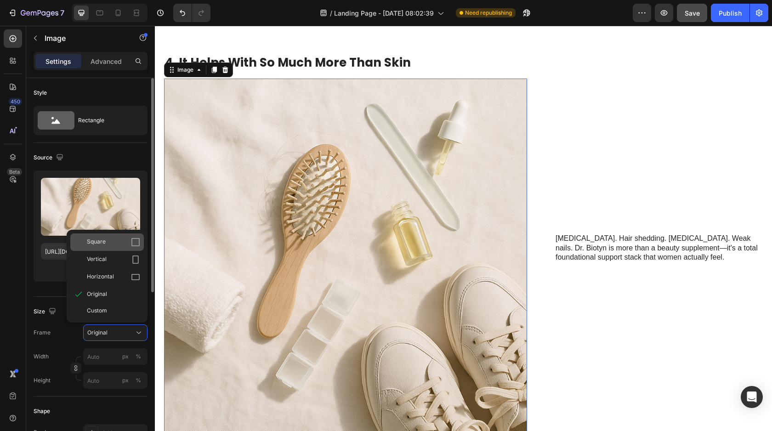
click at [113, 245] on div "Square" at bounding box center [113, 242] width 53 height 9
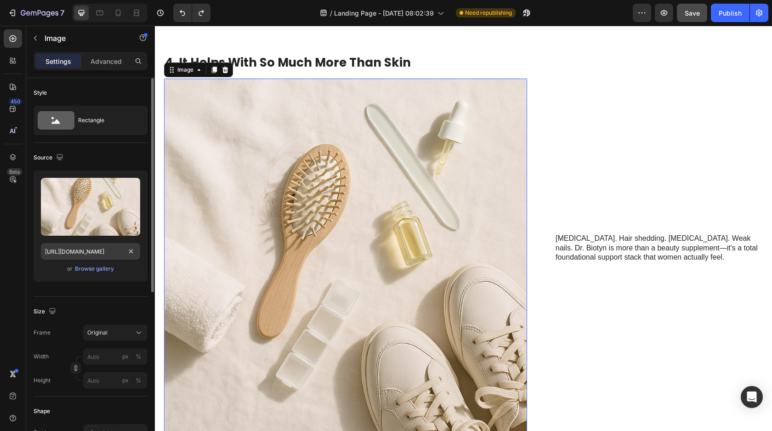
type input "483"
type input "380"
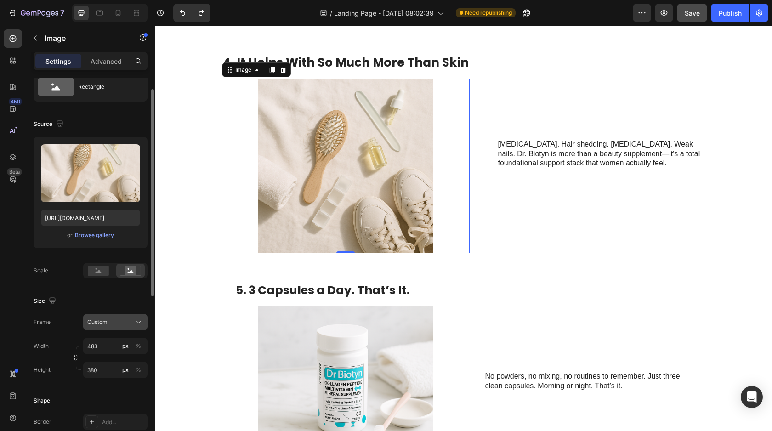
scroll to position [35, 0]
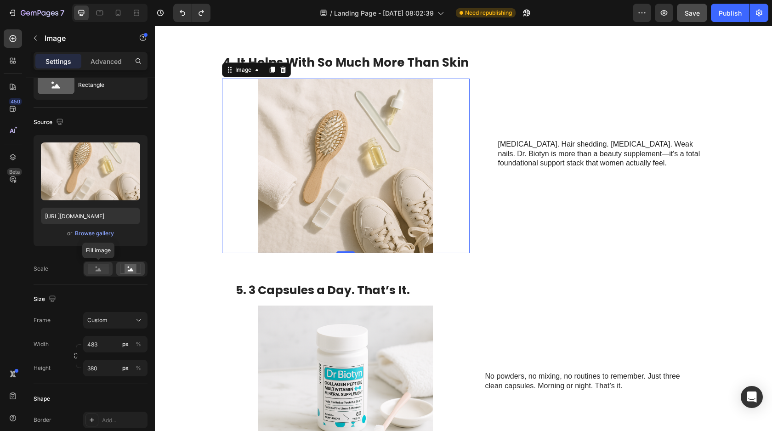
click at [101, 274] on rect at bounding box center [98, 269] width 21 height 10
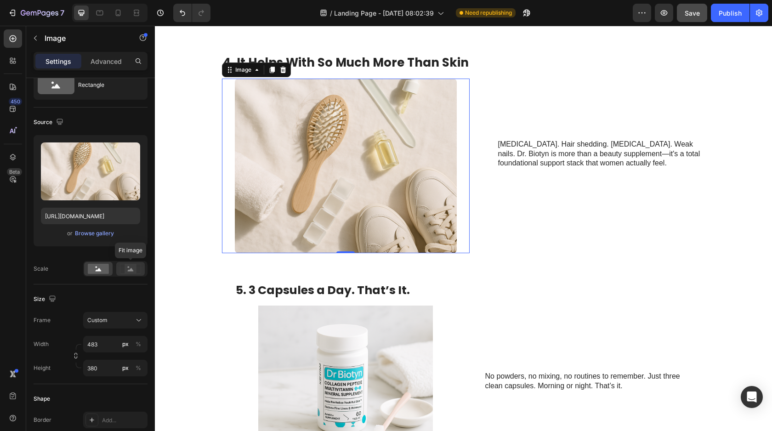
click at [124, 272] on icon at bounding box center [130, 269] width 21 height 10
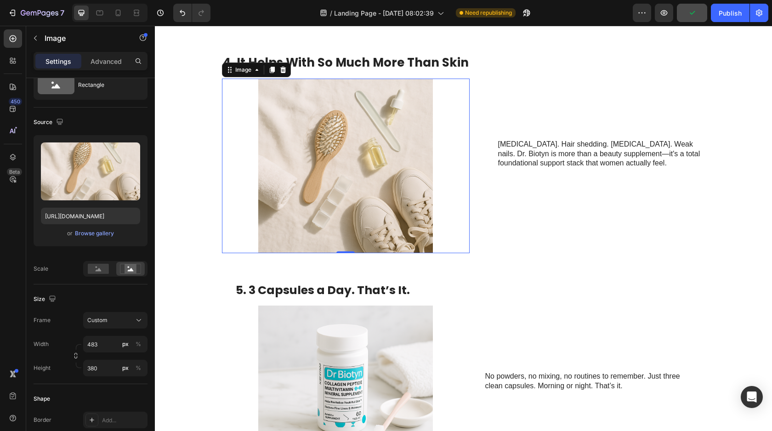
click at [75, 293] on div "Size" at bounding box center [91, 299] width 114 height 15
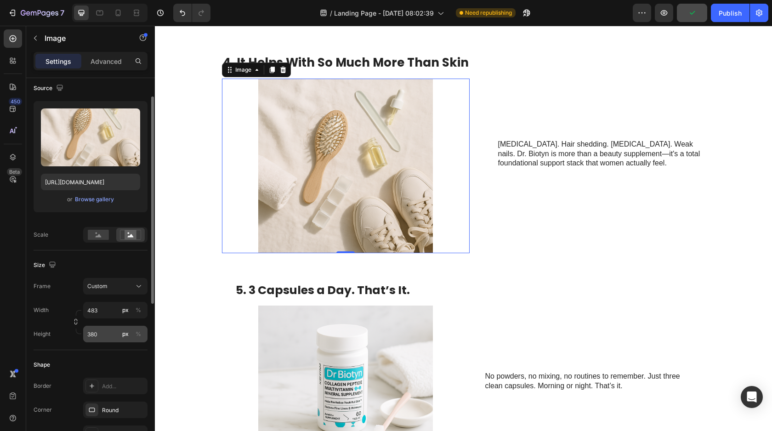
scroll to position [71, 0]
click at [103, 315] on input "483" at bounding box center [115, 309] width 64 height 17
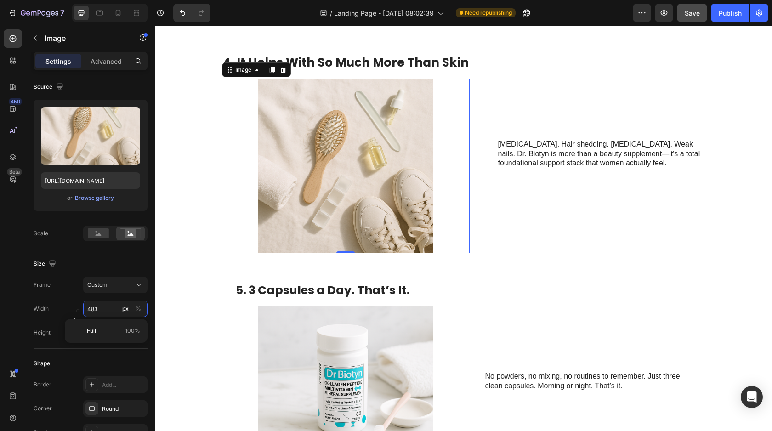
click at [104, 311] on input "483" at bounding box center [115, 309] width 64 height 17
click at [96, 335] on p "Full 100%" at bounding box center [113, 331] width 53 height 8
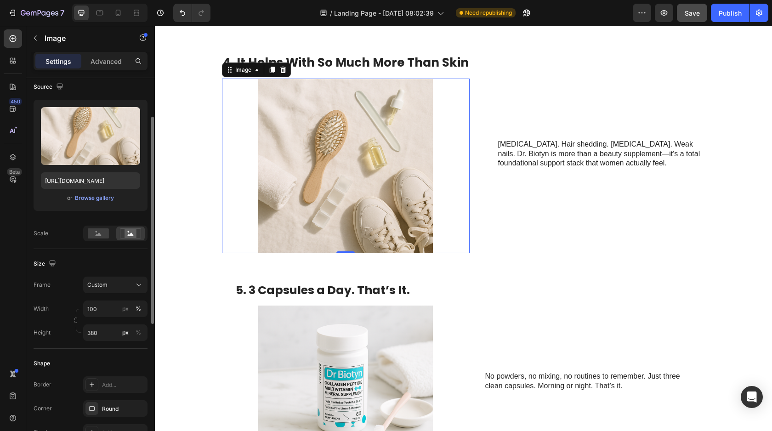
click at [58, 313] on div "Width 100 px %" at bounding box center [91, 309] width 114 height 17
click at [100, 312] on input "100" at bounding box center [115, 309] width 64 height 17
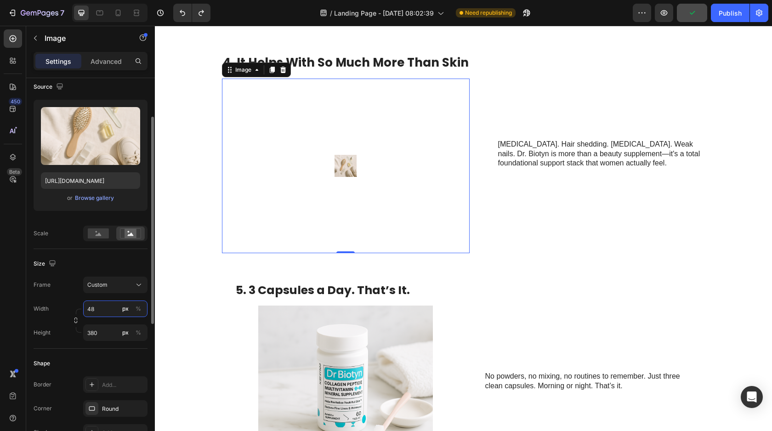
type input "483"
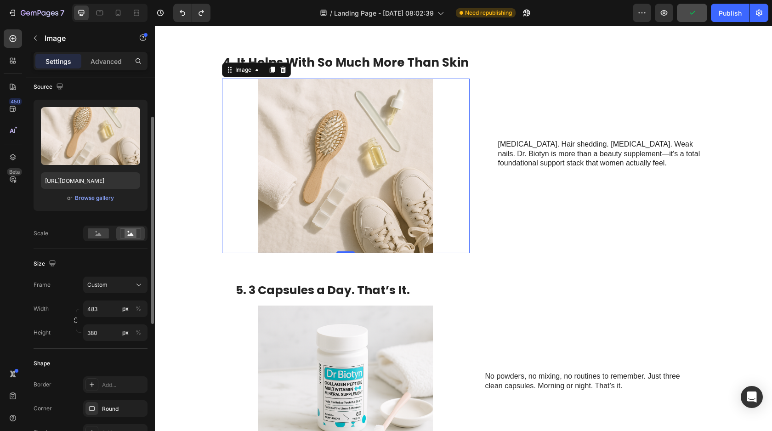
click at [65, 344] on div "Size Frame Custom Width 483 px % Height 380 px %" at bounding box center [91, 299] width 114 height 100
click at [105, 330] on input "380" at bounding box center [115, 333] width 64 height 17
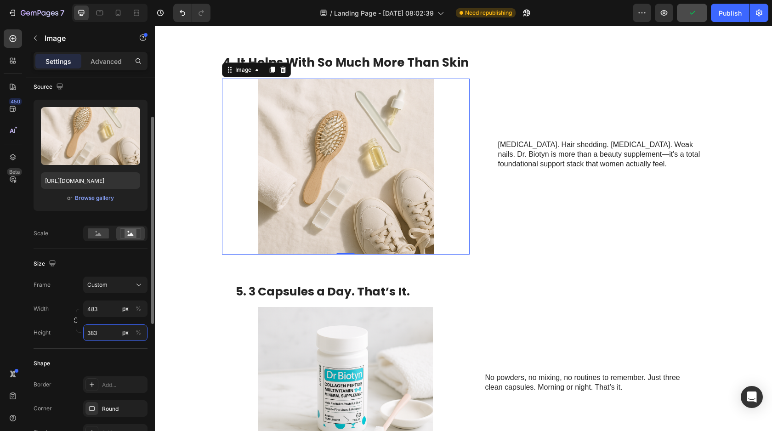
type input "383"
click at [75, 353] on div "Shape Border Add... Corner Round Shadow Add..." at bounding box center [91, 399] width 114 height 100
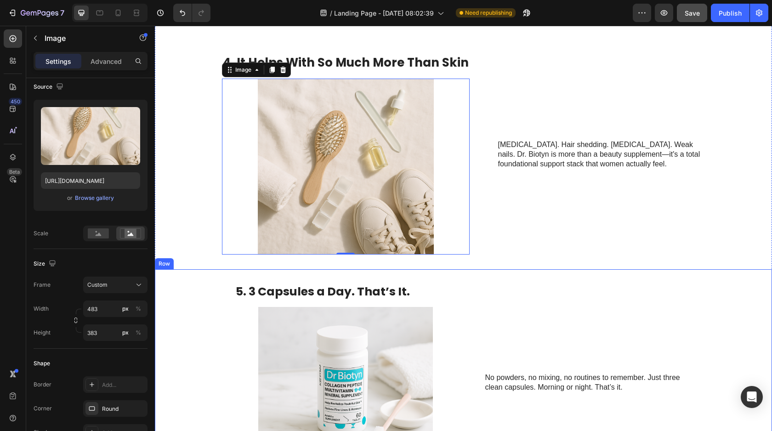
click at [476, 282] on div "5. 3 Capsules a Day. That’s It. Heading Image No powders, no mixing, no routine…" at bounding box center [463, 382] width 617 height 227
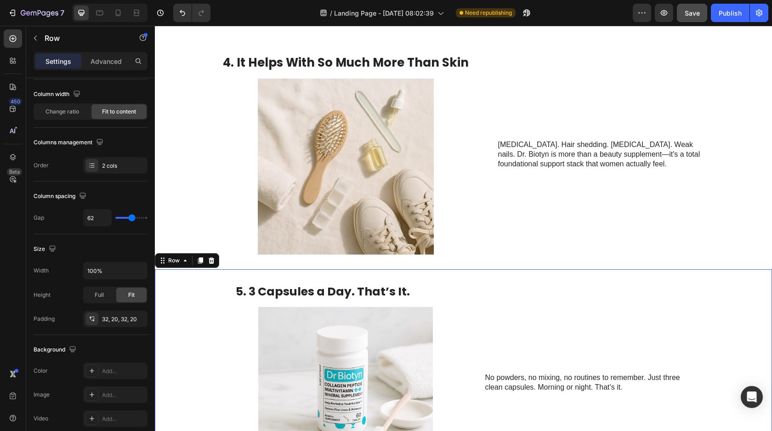
scroll to position [0, 0]
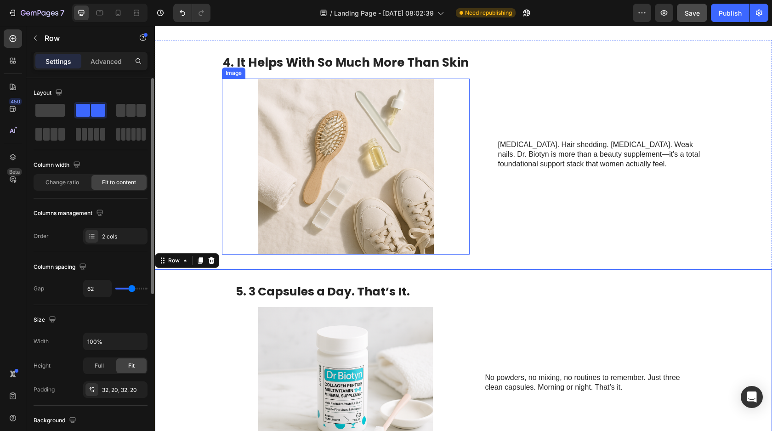
click at [421, 205] on img at bounding box center [346, 167] width 222 height 176
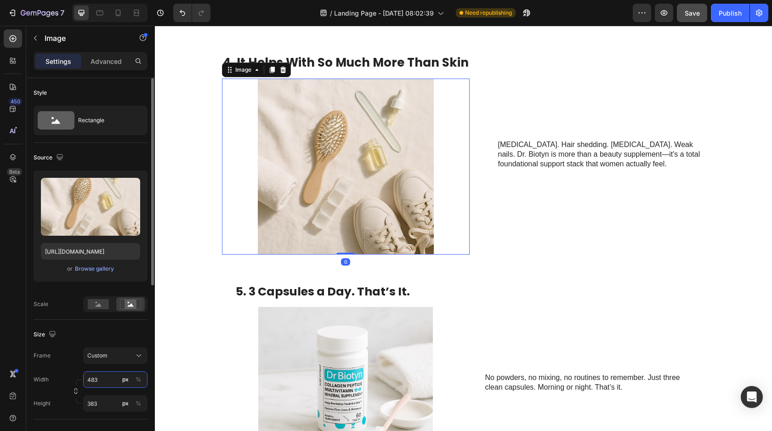
click at [111, 380] on input "483" at bounding box center [115, 379] width 64 height 17
click at [113, 381] on input "483" at bounding box center [115, 379] width 64 height 17
drag, startPoint x: 109, startPoint y: 381, endPoint x: 86, endPoint y: 379, distance: 23.5
click at [86, 379] on input "483" at bounding box center [115, 379] width 64 height 17
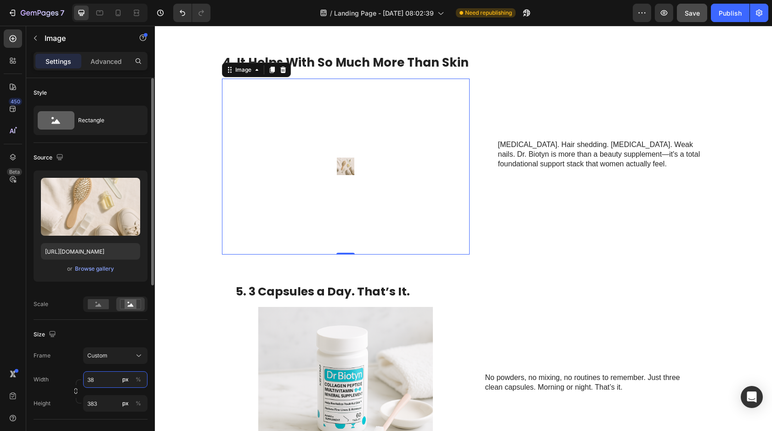
type input "383"
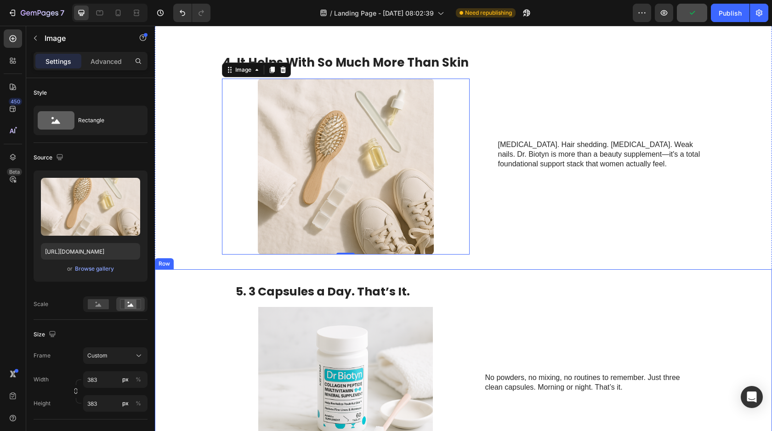
click at [562, 339] on div "No powders, no mixing, no routines to remember. Just three clean capsules. Morn…" at bounding box center [588, 383] width 207 height 198
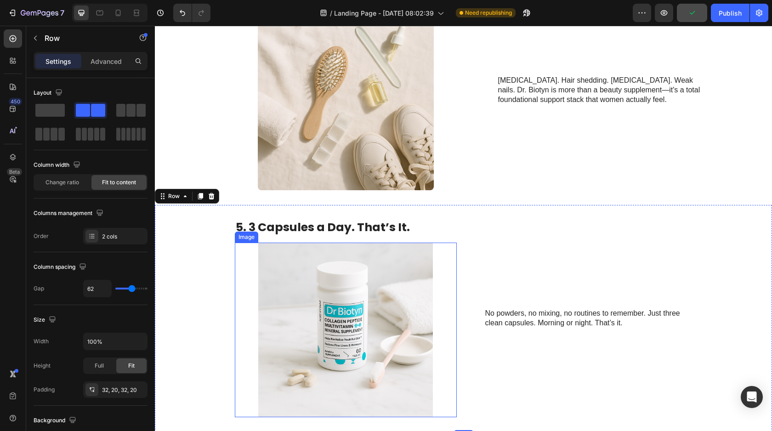
click at [408, 313] on img at bounding box center [346, 330] width 222 height 175
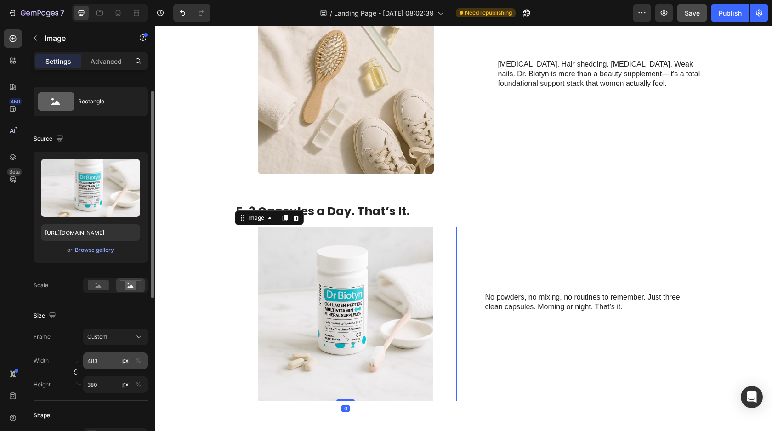
scroll to position [21, 0]
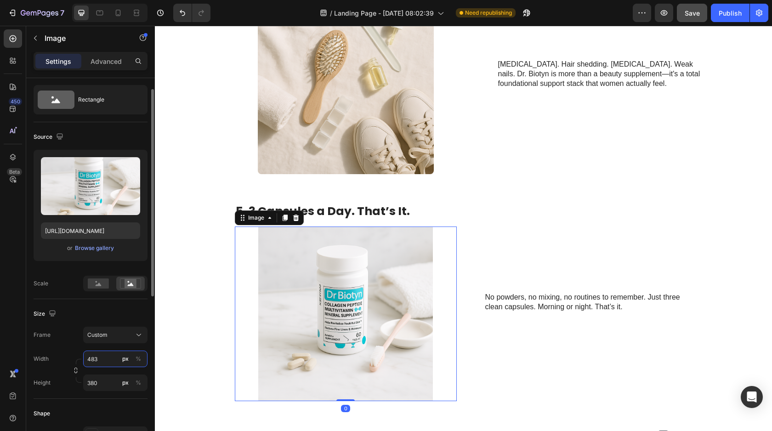
drag, startPoint x: 108, startPoint y: 359, endPoint x: 89, endPoint y: 359, distance: 19.8
click at [89, 359] on input "483" at bounding box center [115, 359] width 64 height 17
click at [112, 361] on input "483" at bounding box center [115, 359] width 64 height 17
click at [92, 359] on input "483" at bounding box center [115, 359] width 64 height 17
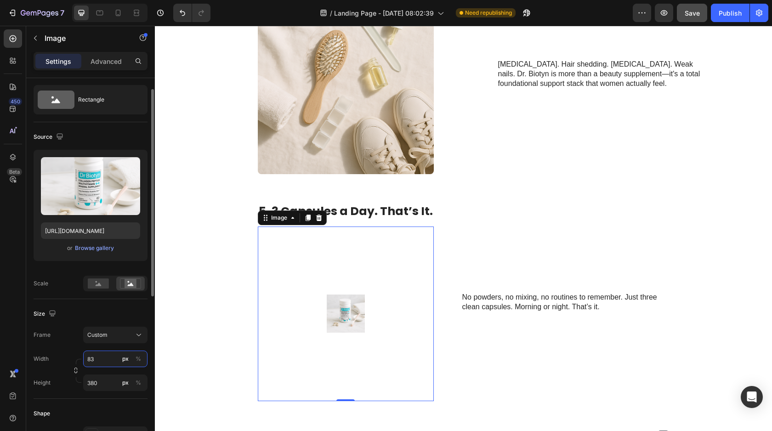
type input "383"
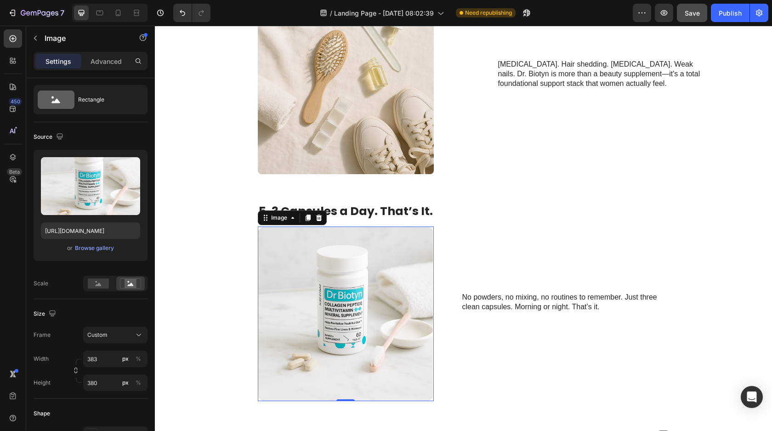
drag, startPoint x: 490, startPoint y: 251, endPoint x: 484, endPoint y: 252, distance: 6.0
click at [490, 251] on div "No powders, no mixing, no routines to remember. Just three clean capsules. Morn…" at bounding box center [565, 303] width 207 height 198
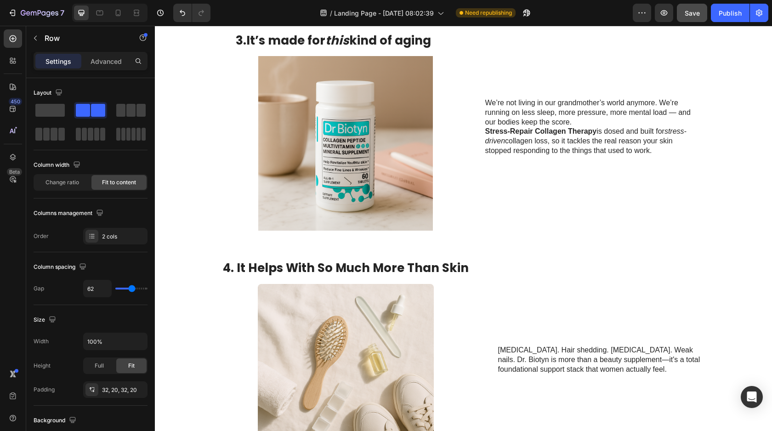
scroll to position [1051, 0]
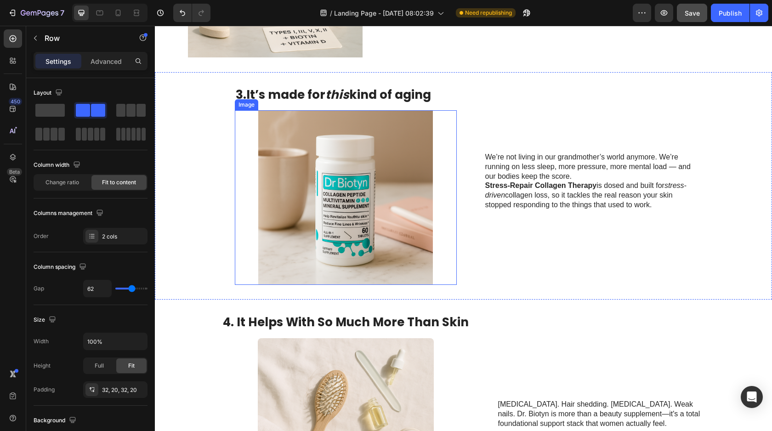
click at [401, 239] on img at bounding box center [346, 197] width 222 height 175
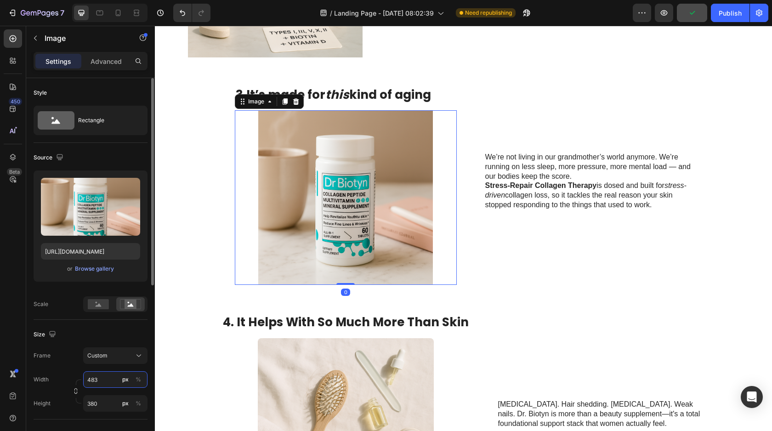
click at [91, 377] on input "483" at bounding box center [115, 379] width 64 height 17
click at [89, 376] on input "483" at bounding box center [115, 379] width 64 height 17
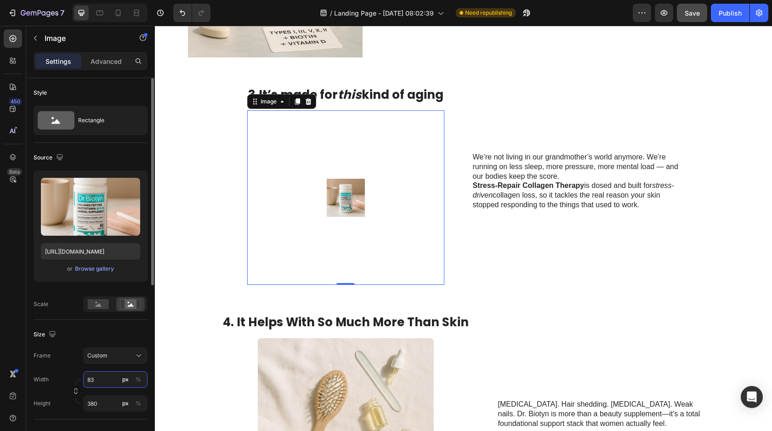
type input "383"
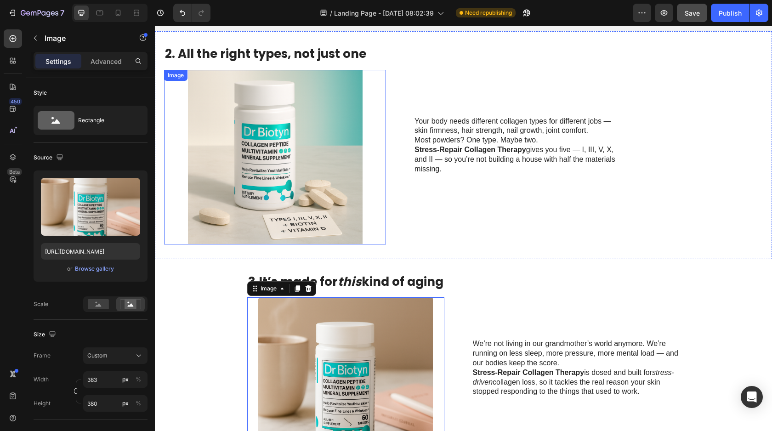
click at [252, 160] on img at bounding box center [275, 157] width 222 height 175
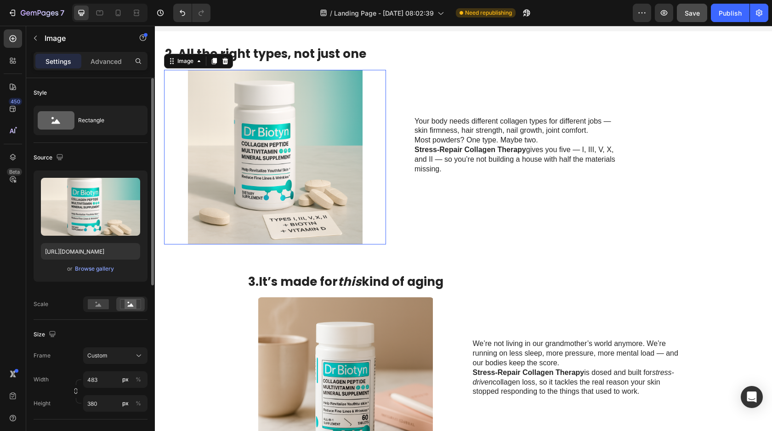
scroll to position [867, 0]
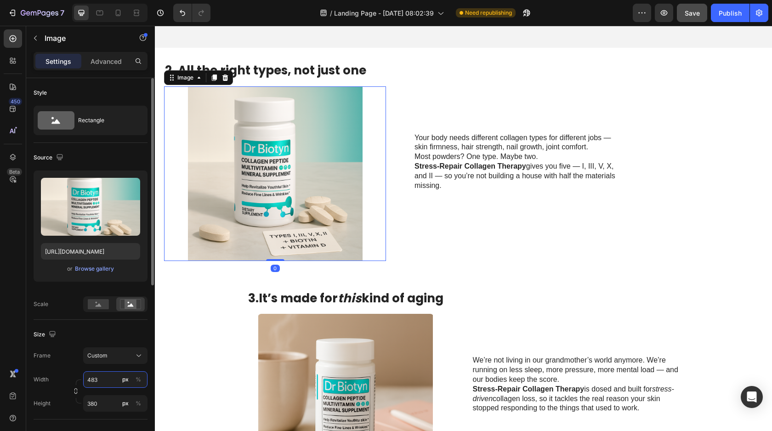
click at [87, 379] on input "483" at bounding box center [115, 379] width 64 height 17
click at [91, 378] on input "483" at bounding box center [115, 379] width 64 height 17
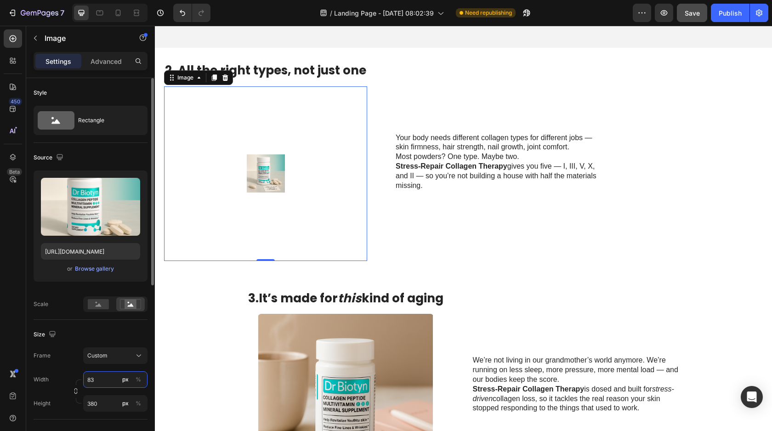
type input "383"
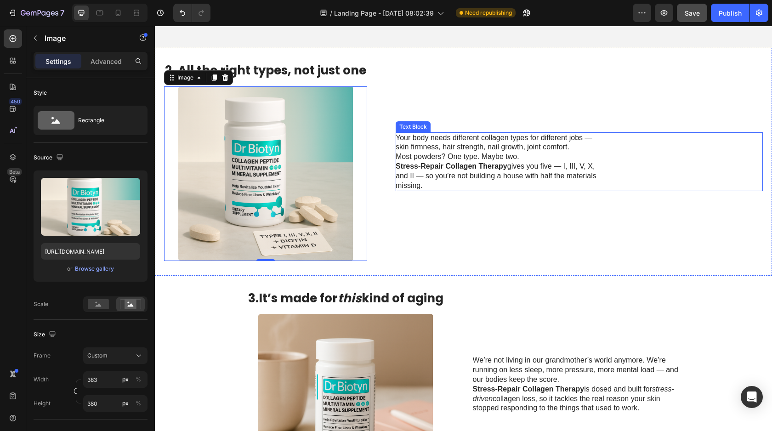
click at [445, 191] on p "Your body needs different collagen types for different jobs — skin firmness, ha…" at bounding box center [499, 161] width 206 height 57
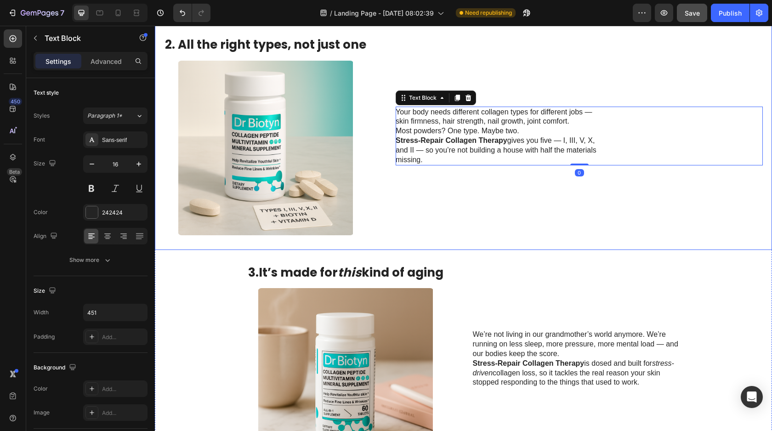
scroll to position [918, 0]
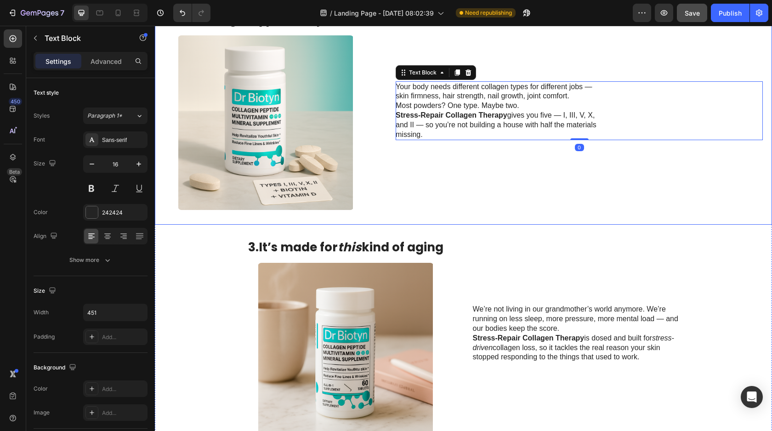
click at [379, 224] on div "2. All the right types, not just one Heading Image Your body needs different co…" at bounding box center [463, 111] width 617 height 228
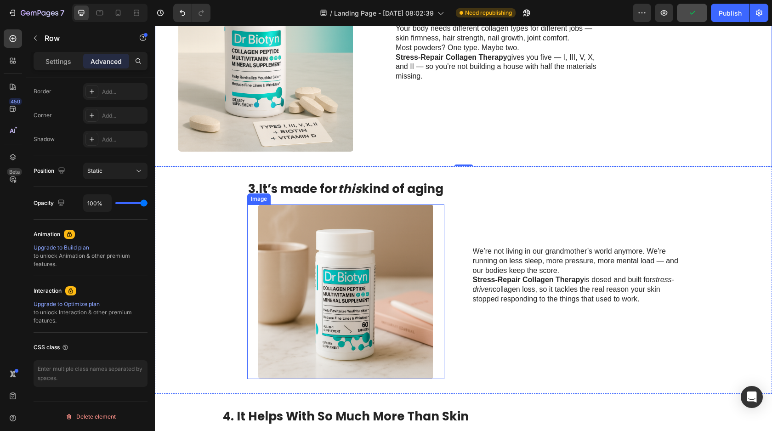
scroll to position [1090, 0]
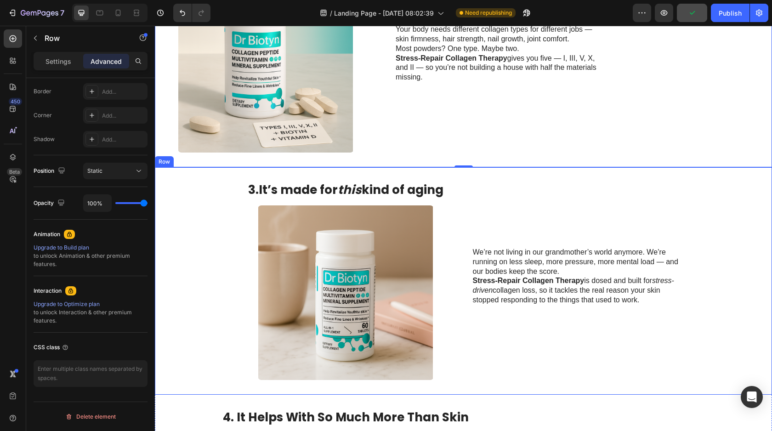
click at [242, 261] on div "3. It’s made for this kind of aging Heading Image We’re not living in our grand…" at bounding box center [463, 281] width 617 height 228
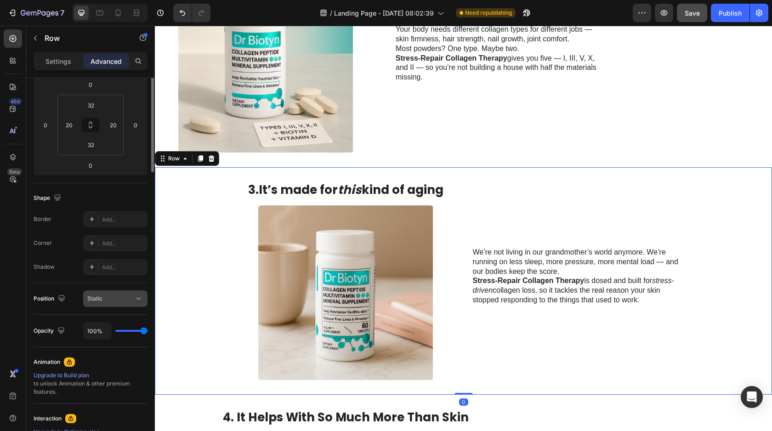
scroll to position [0, 0]
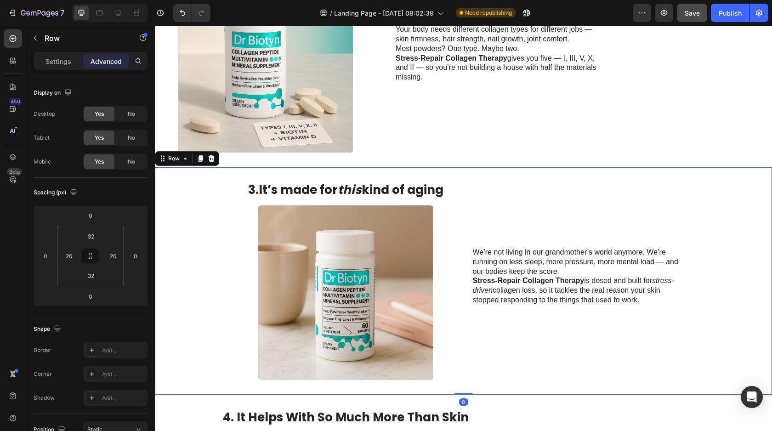
click at [225, 277] on div "3. It’s made for this kind of aging Heading Image We’re not living in our grand…" at bounding box center [463, 281] width 617 height 228
click at [331, 242] on img at bounding box center [346, 292] width 176 height 175
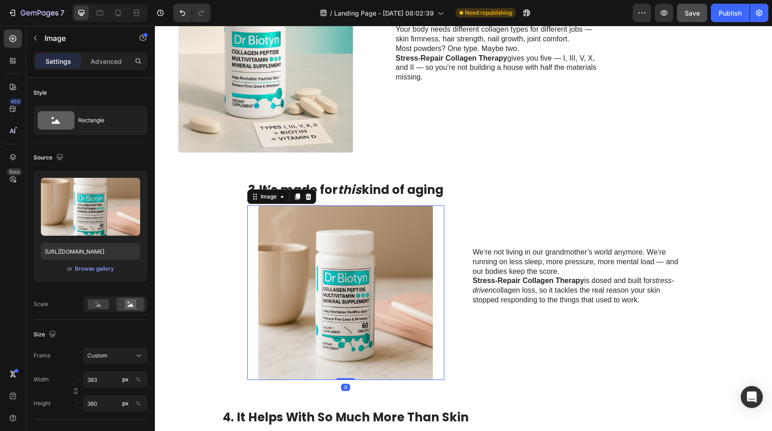
click at [257, 244] on div at bounding box center [345, 292] width 197 height 175
drag, startPoint x: 116, startPoint y: 74, endPoint x: 116, endPoint y: 68, distance: 5.5
click at [116, 73] on div "Settings Advanced" at bounding box center [90, 65] width 129 height 26
click at [116, 68] on div "Advanced" at bounding box center [106, 61] width 46 height 15
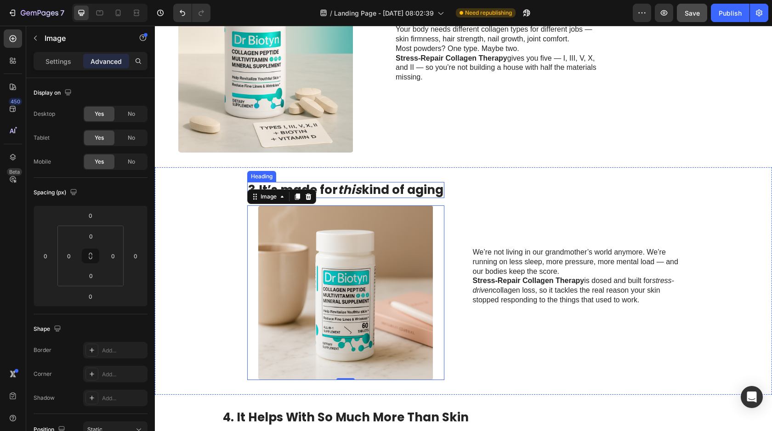
click at [345, 186] on icon "this" at bounding box center [350, 190] width 24 height 17
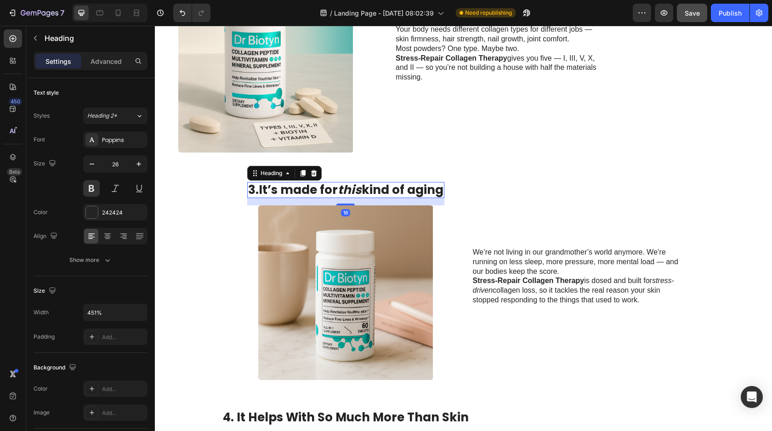
click at [110, 70] on div "Settings Advanced" at bounding box center [91, 61] width 114 height 18
click at [109, 65] on p "Advanced" at bounding box center [106, 62] width 31 height 10
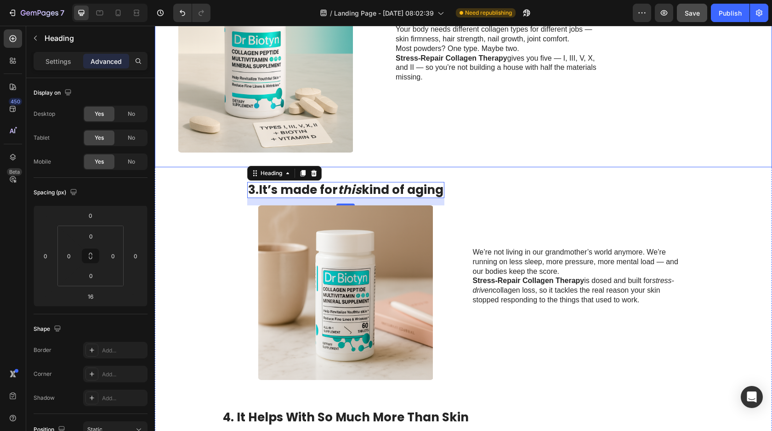
click at [396, 124] on div "Your body needs different collagen types for different jobs — skin firmness, ha…" at bounding box center [579, 53] width 367 height 198
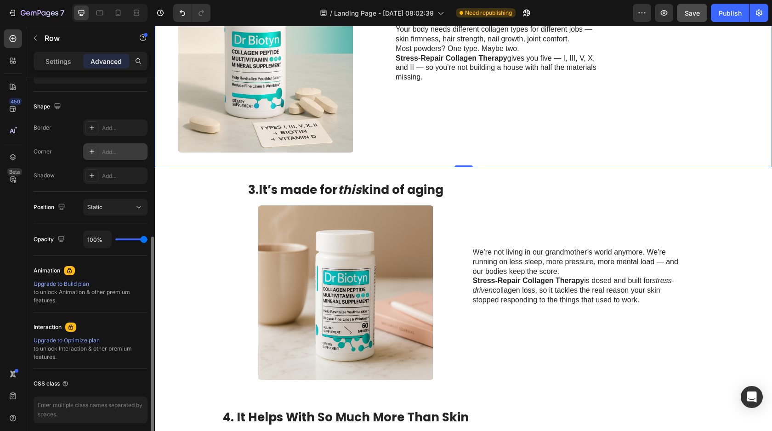
scroll to position [259, 0]
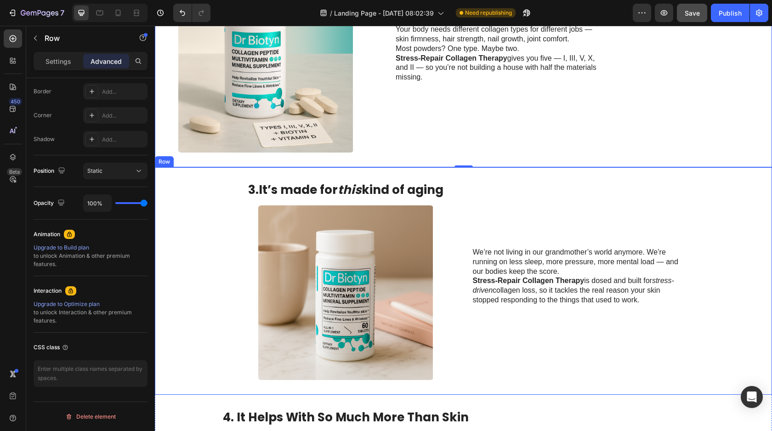
click at [233, 242] on div "3. It’s made for this kind of aging Heading Image We’re not living in our grand…" at bounding box center [463, 281] width 617 height 228
click at [74, 62] on div "Settings" at bounding box center [58, 61] width 46 height 15
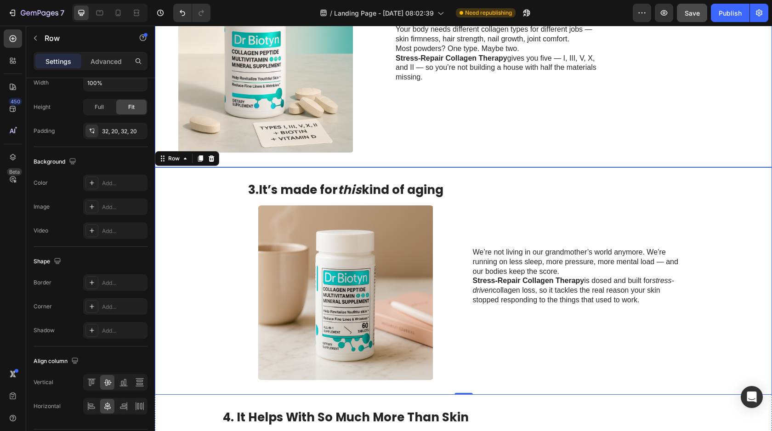
click at [396, 133] on div "Your body needs different collagen types for different jobs — skin firmness, ha…" at bounding box center [579, 53] width 367 height 198
click at [222, 244] on div "3. It’s made for this kind of aging Heading Image We’re not living in our grand…" at bounding box center [463, 281] width 617 height 228
click at [381, 85] on div "2. All the right types, not just one Heading Image Your body needs different co…" at bounding box center [463, 54] width 617 height 228
click at [200, 217] on div "3. It’s made for this kind of aging Heading Image We’re not living in our grand…" at bounding box center [463, 281] width 617 height 228
click at [366, 133] on div "2. All the right types, not just one Heading Image Your body needs different co…" at bounding box center [463, 54] width 617 height 228
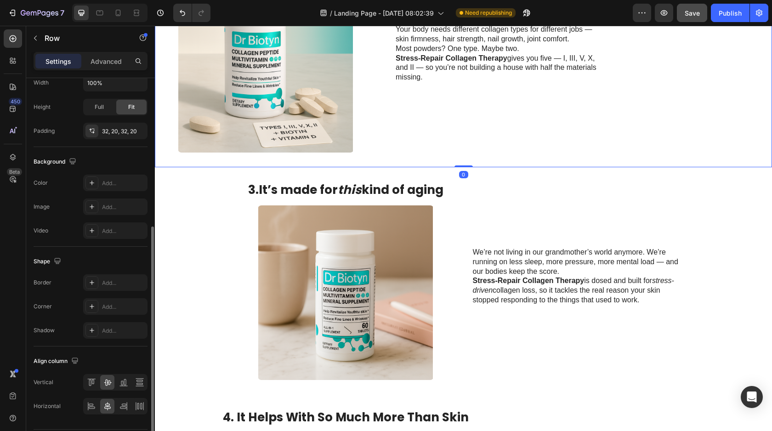
scroll to position [286, 0]
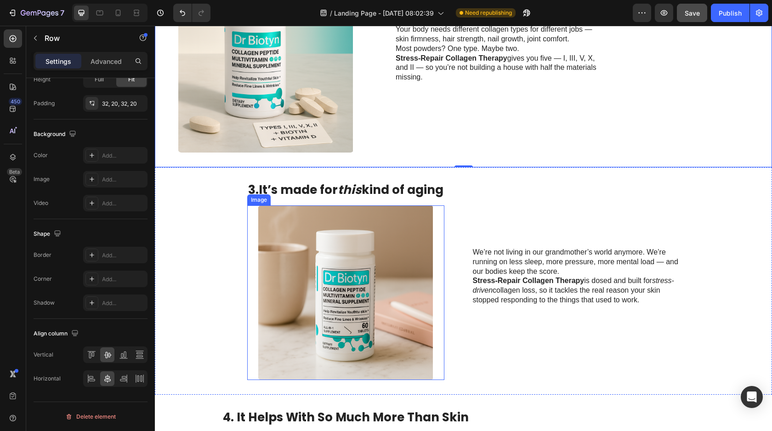
click at [258, 297] on img at bounding box center [346, 292] width 176 height 175
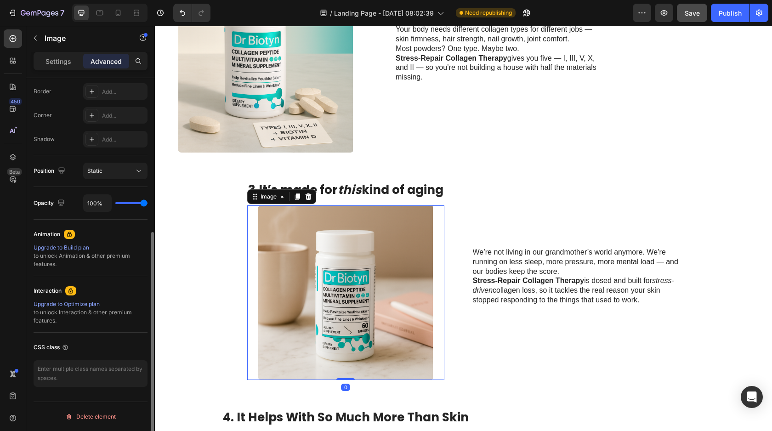
scroll to position [0, 0]
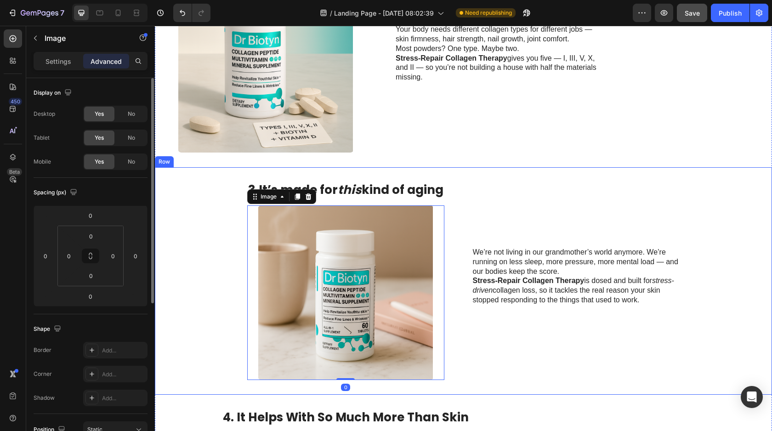
click at [230, 287] on div "3. It’s made for this kind of aging Heading Image 0 We’re not living in our gra…" at bounding box center [463, 281] width 617 height 228
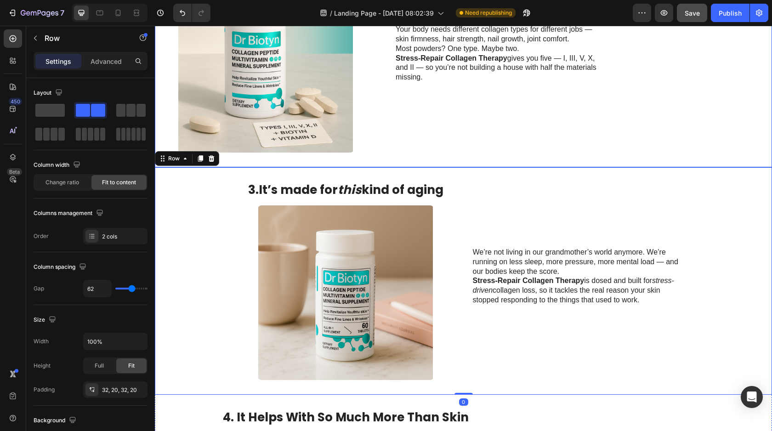
click at [414, 97] on div "Your body needs different collagen types for different jobs — skin firmness, ha…" at bounding box center [579, 53] width 367 height 198
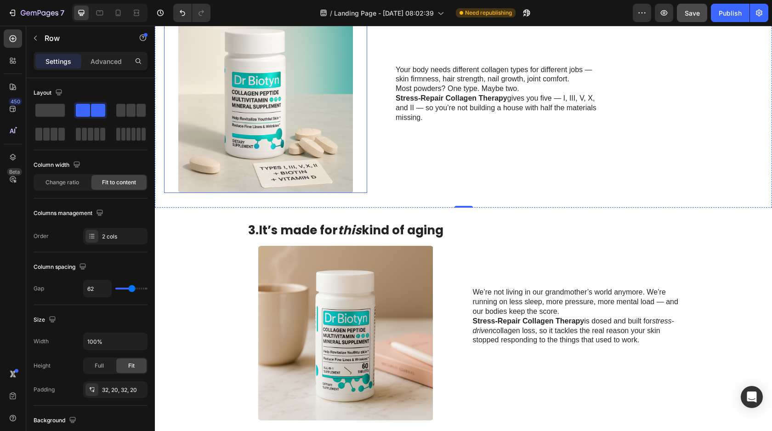
scroll to position [938, 0]
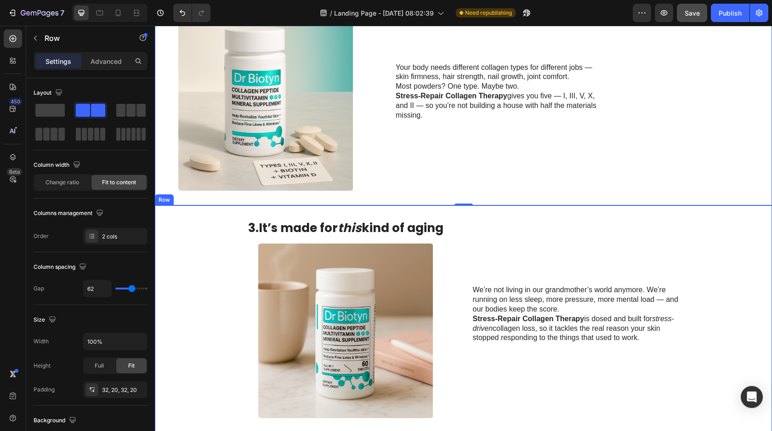
click at [211, 365] on div "3. It’s made for this kind of aging Heading Image We’re not living in our grand…" at bounding box center [463, 319] width 617 height 228
click at [430, 190] on div "Your body needs different collagen types for different jobs — skin firmness, ha…" at bounding box center [579, 91] width 367 height 198
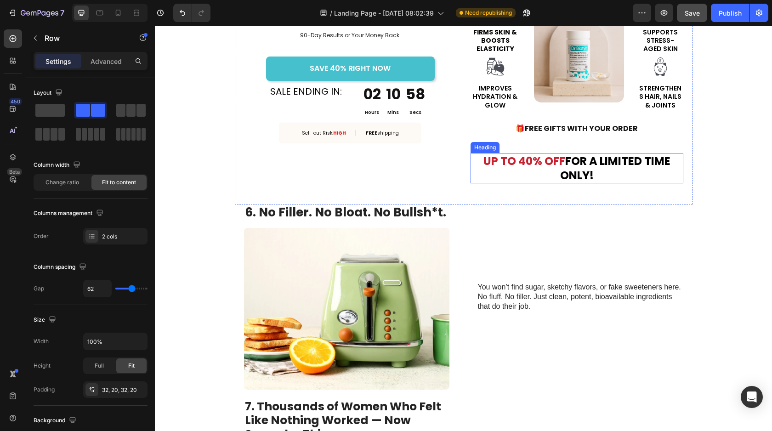
scroll to position [1960, 0]
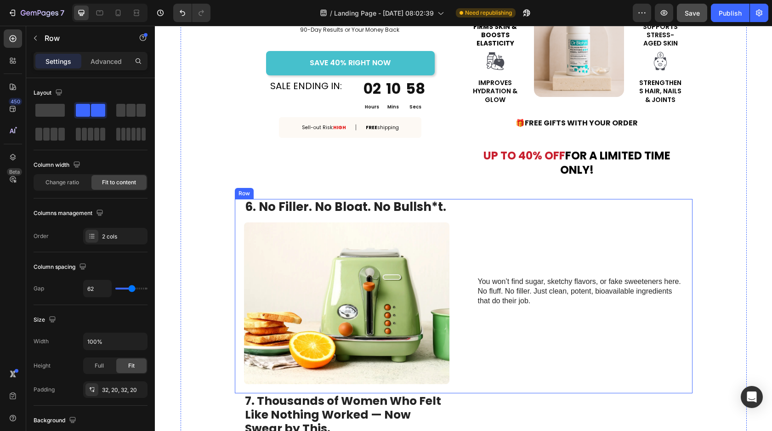
click at [527, 233] on div "You won’t find sugar, sketchy flavors, or fake sweeteners here. No fluff. No fi…" at bounding box center [580, 291] width 205 height 185
click at [368, 210] on strong "6. No Filler. No Bloat. No Bullsh*t." at bounding box center [345, 207] width 201 height 17
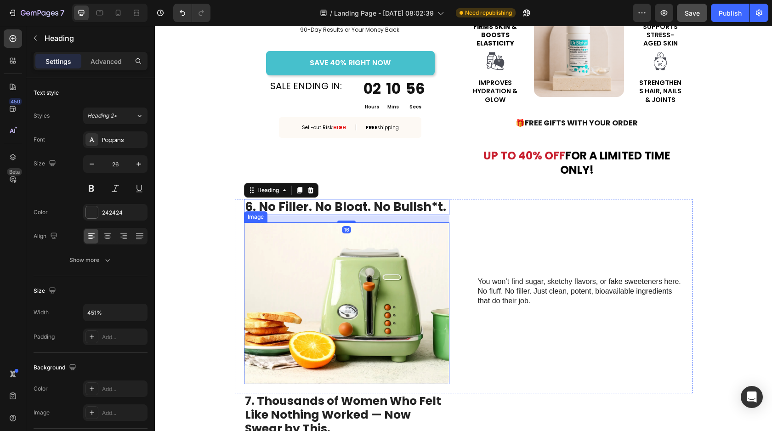
click at [473, 239] on div "6. No Filler. No Bloat. No Bullsh*t. Heading 16 Image You won’t find sugar, ske…" at bounding box center [464, 296] width 458 height 194
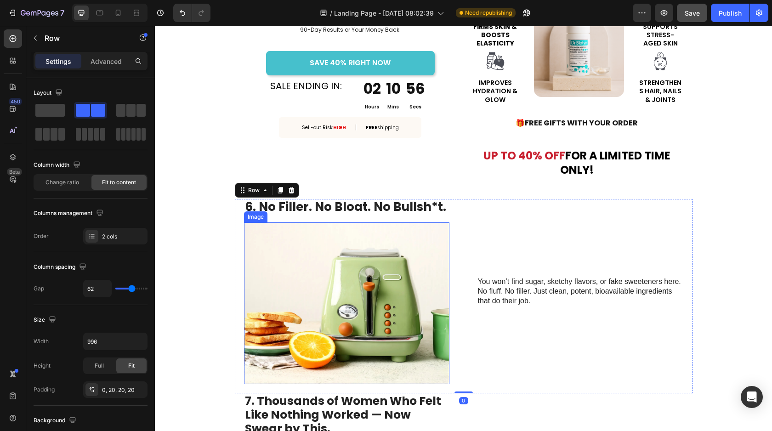
click at [395, 248] on img at bounding box center [346, 303] width 205 height 162
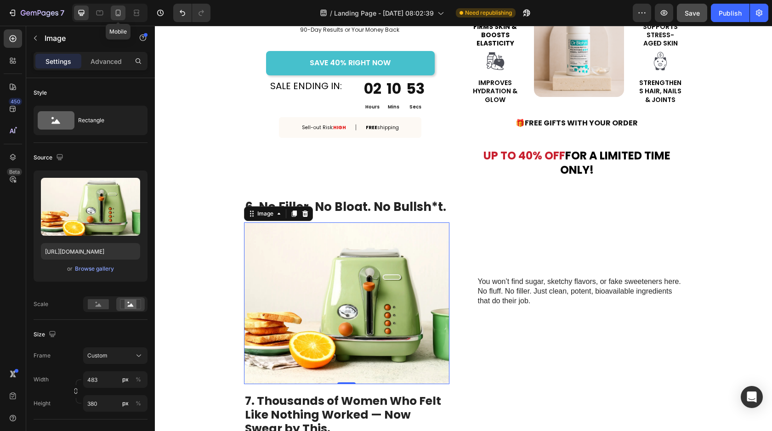
click at [115, 17] on icon at bounding box center [118, 12] width 9 height 9
type input "https://cdn.shopify.com/s/files/1/0616/5649/8251/files/gempages_577289875070387…"
type input "335"
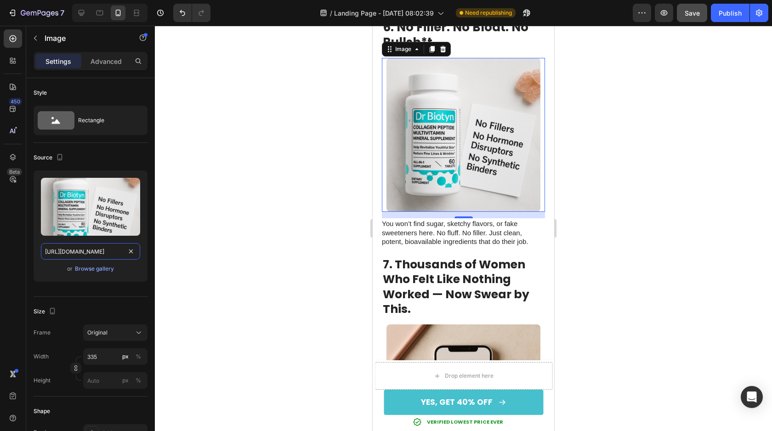
scroll to position [0, 282]
drag, startPoint x: 44, startPoint y: 253, endPoint x: 170, endPoint y: 258, distance: 126.1
click at [170, 0] on div "7 / Landing Page - [DATE] 08:02:39 Need republishing Preview Save Publish 450 B…" at bounding box center [386, 0] width 772 height 0
click at [80, 13] on icon at bounding box center [82, 13] width 6 height 6
type input "https://cdn.shopify.com/s/files/1/0616/5649/8251/files/gempages_577289875070387…"
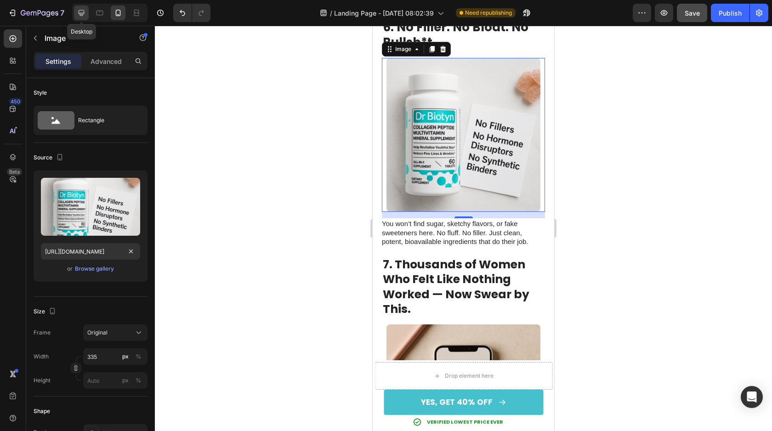
type input "483"
type input "380"
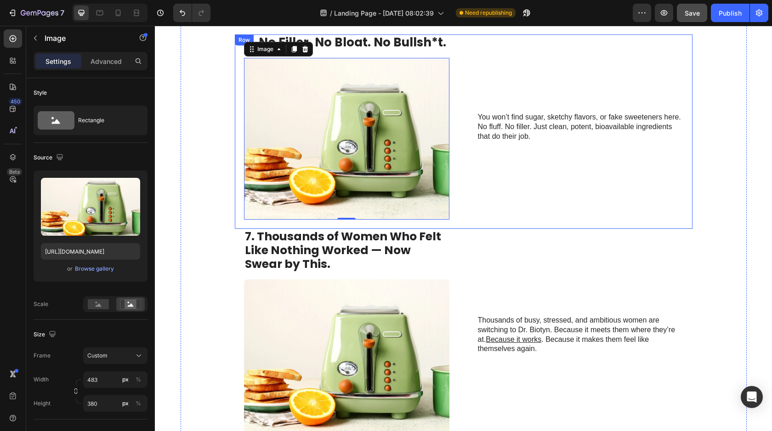
scroll to position [2125, 0]
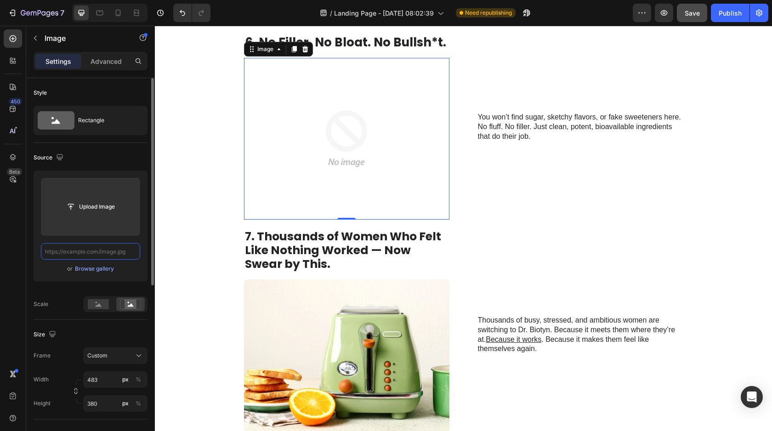
click at [88, 258] on input "text" at bounding box center [90, 251] width 99 height 17
paste input "https://cdn.shopify.com/s/files/1/0616/5649/8251/files/gempages_577289875070387…"
type input "https://cdn.shopify.com/s/files/1/0616/5649/8251/files/gempages_577289875070387…"
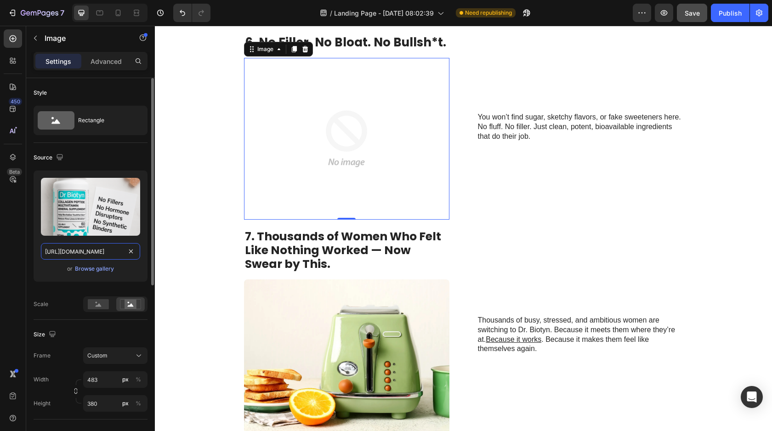
scroll to position [0, 282]
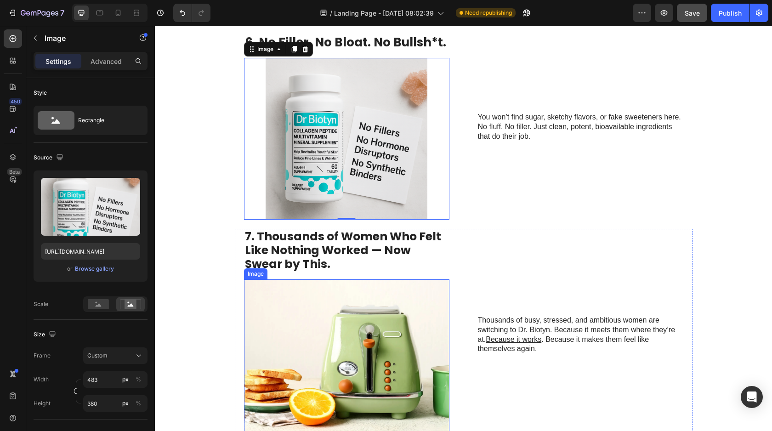
click at [317, 326] on img at bounding box center [346, 360] width 205 height 162
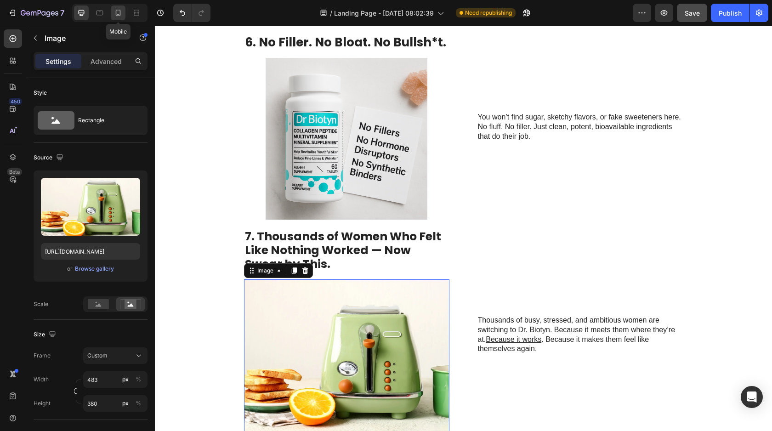
click at [116, 14] on icon at bounding box center [118, 12] width 9 height 9
type input "https://cdn.shopify.com/s/files/1/0616/5649/8251/files/gempages_577289875070387…"
type input "335"
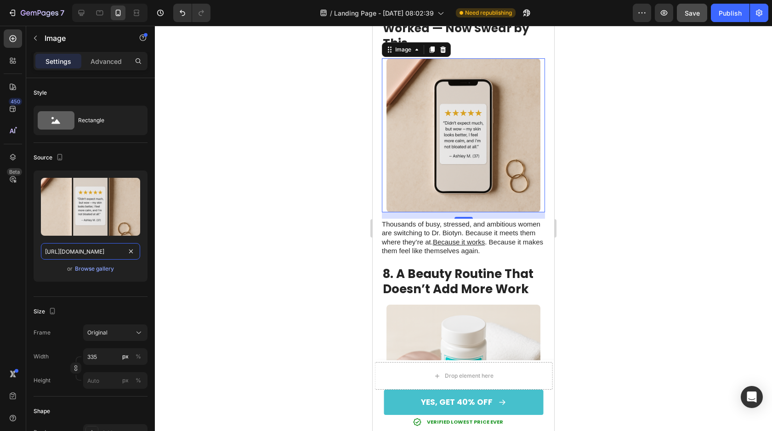
scroll to position [0, 279]
drag, startPoint x: 43, startPoint y: 252, endPoint x: 238, endPoint y: 259, distance: 194.6
click at [238, 0] on div "7 / Landing Page - [DATE] 08:02:39 Need republishing Preview Save Publish 450 B…" at bounding box center [386, 0] width 772 height 0
click at [84, 12] on icon at bounding box center [82, 13] width 6 height 6
type input "https://cdn.shopify.com/s/files/1/0616/5649/8251/files/gempages_577289875070387…"
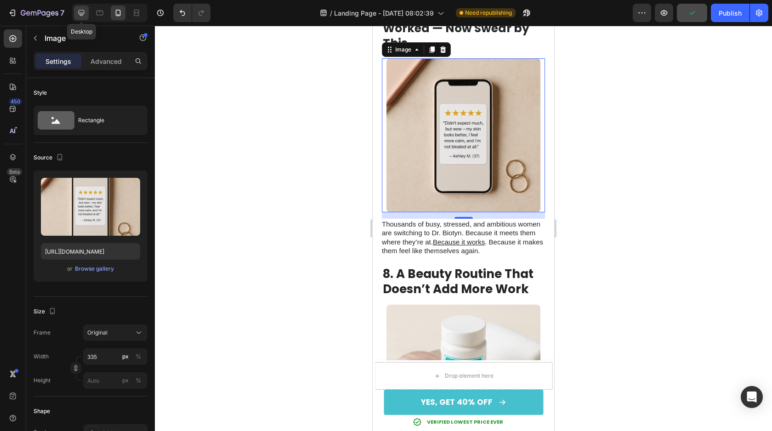
type input "483"
type input "380"
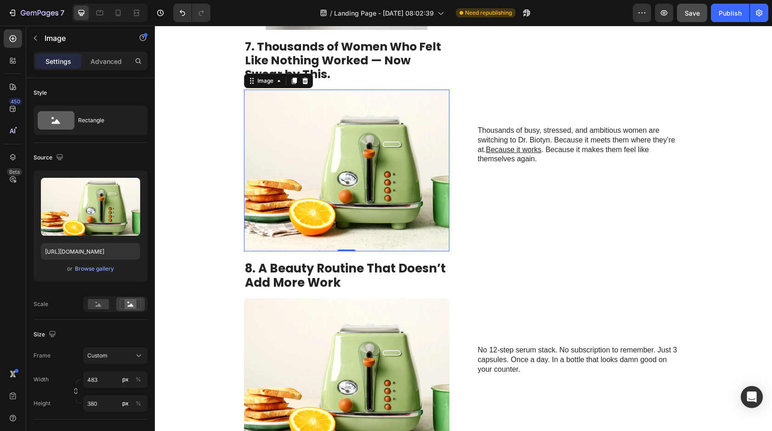
scroll to position [2298, 0]
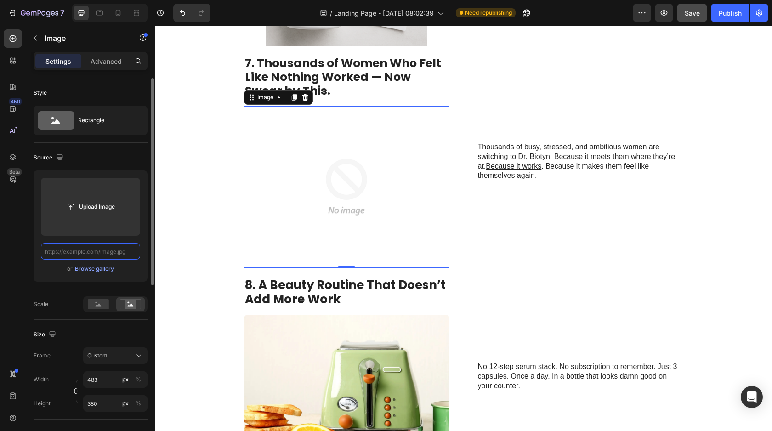
paste input "https://cdn.shopify.com/s/files/1/0616/5649/8251/files/gempages_577289875070387…"
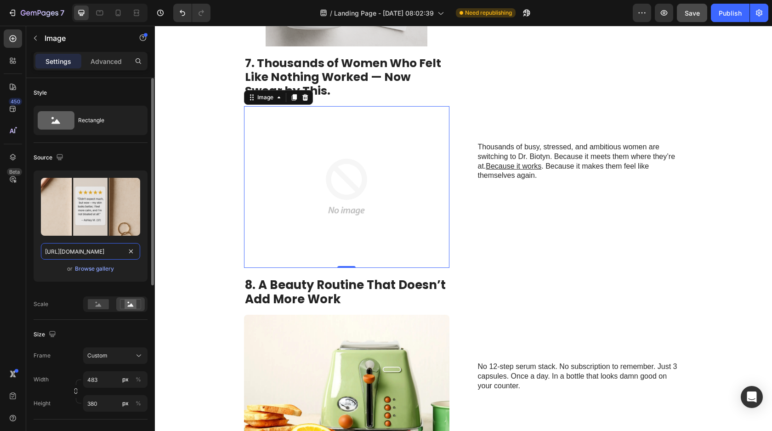
scroll to position [0, 279]
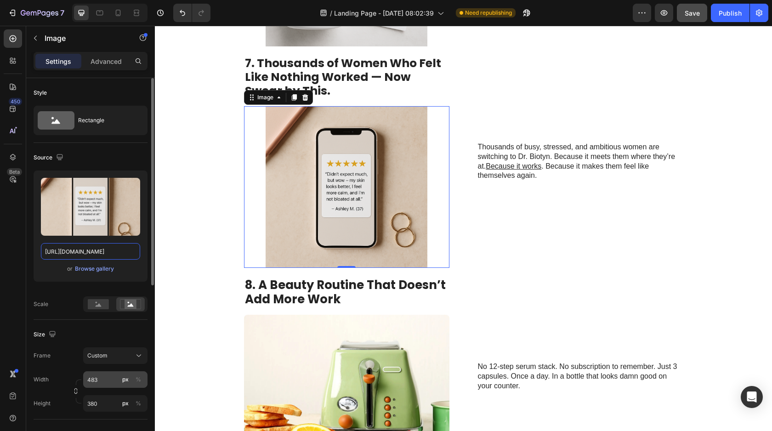
type input "https://cdn.shopify.com/s/files/1/0616/5649/8251/files/gempages_577289875070387…"
click at [90, 378] on input "483" at bounding box center [115, 379] width 64 height 17
type input "383"
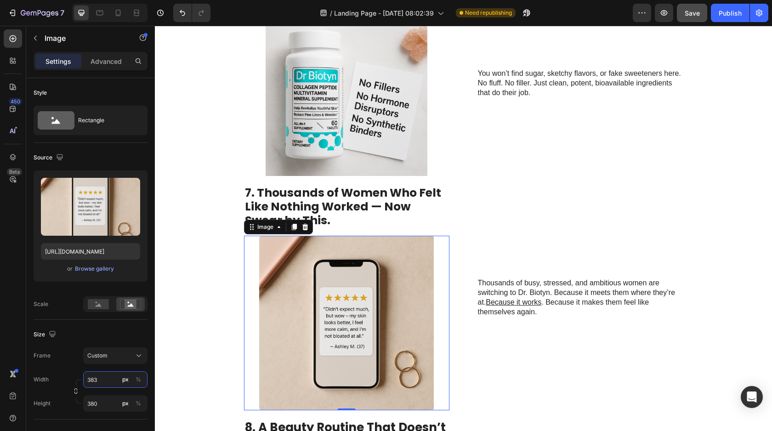
scroll to position [2160, 0]
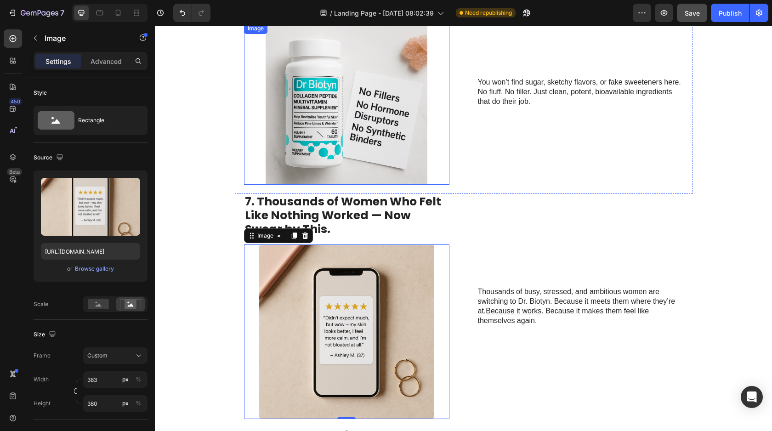
click at [335, 165] on img at bounding box center [346, 104] width 205 height 162
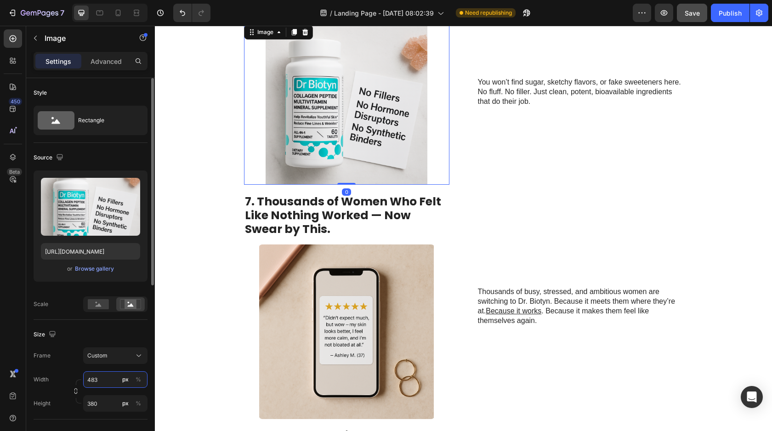
click at [89, 381] on input "483" at bounding box center [115, 379] width 64 height 17
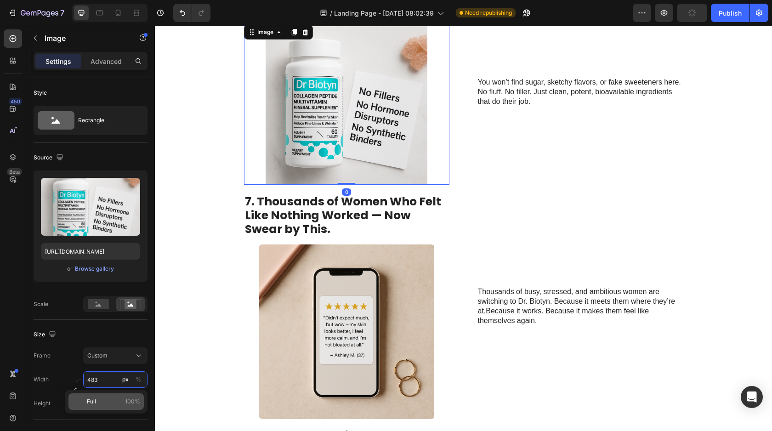
type input "383"
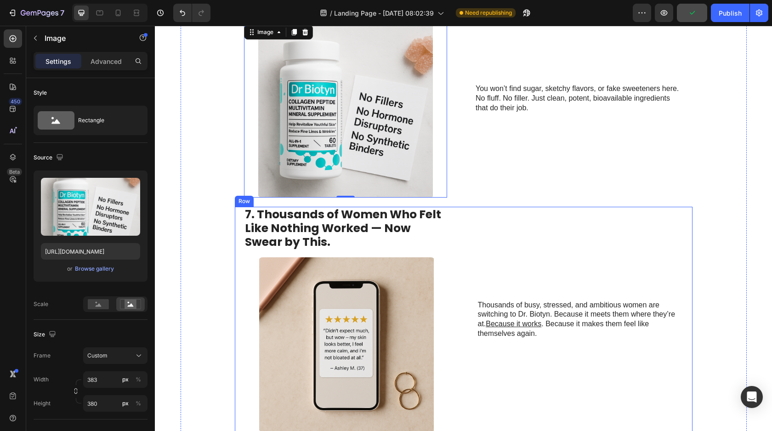
drag, startPoint x: 436, startPoint y: 253, endPoint x: 456, endPoint y: 251, distance: 19.8
click at [436, 253] on div "7. Thousands of Women Who Felt Like Nothing Worked — Now Swear by This. Heading…" at bounding box center [346, 319] width 205 height 225
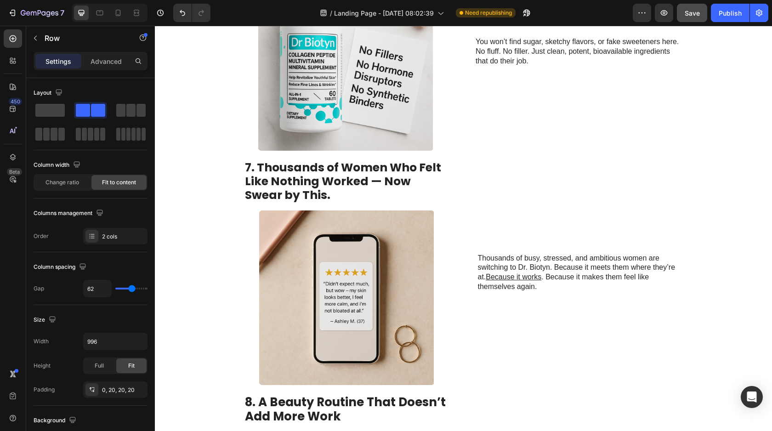
scroll to position [2240, 0]
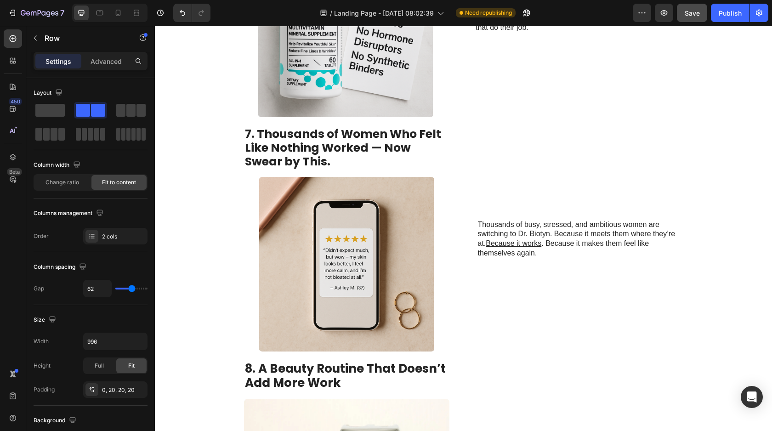
click at [427, 253] on img at bounding box center [347, 264] width 176 height 175
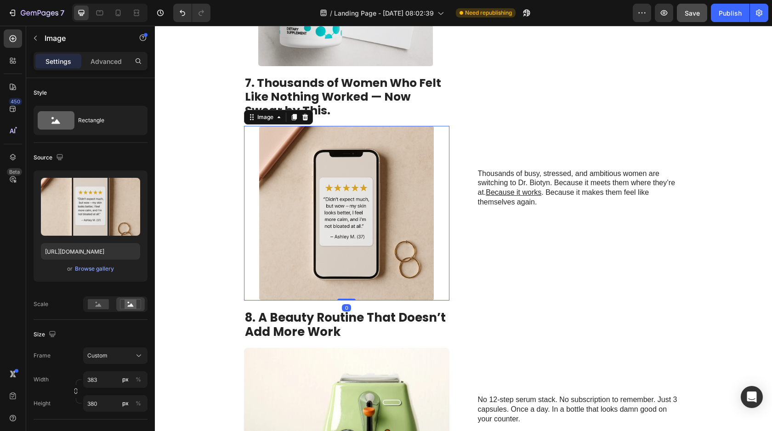
scroll to position [2372, 0]
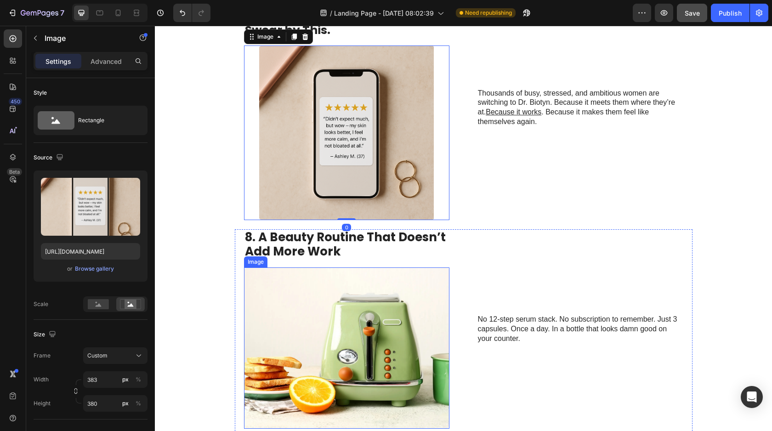
click at [405, 290] on img at bounding box center [346, 349] width 205 height 162
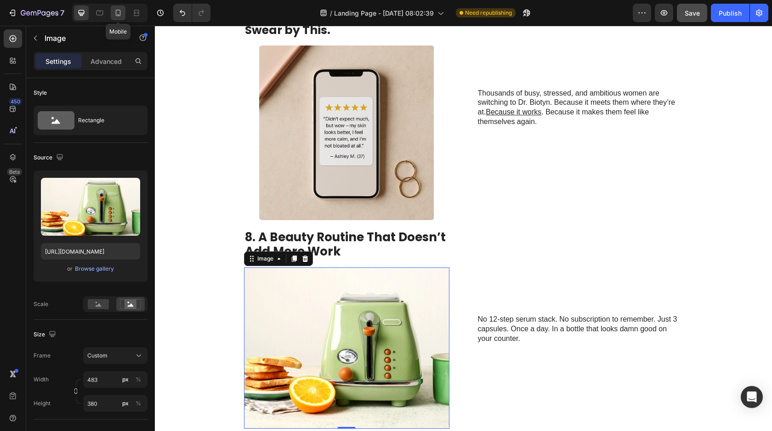
click at [118, 9] on icon at bounding box center [118, 12] width 9 height 9
type input "https://cdn.shopify.com/s/files/1/0616/5649/8251/files/gempages_577289875070387…"
type input "335"
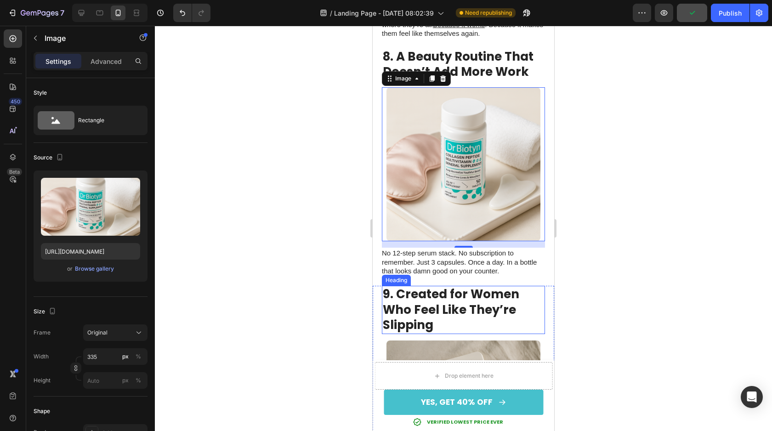
scroll to position [2880, 0]
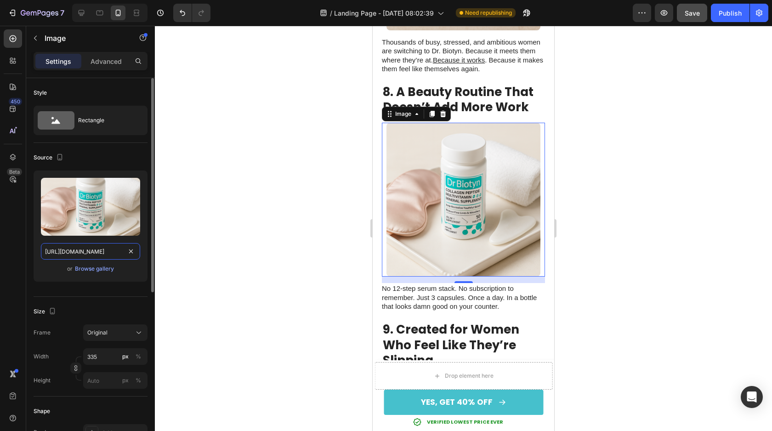
click at [46, 252] on input "https://cdn.shopify.com/s/files/1/0616/5649/8251/files/gempages_577289875070387…" at bounding box center [90, 251] width 99 height 17
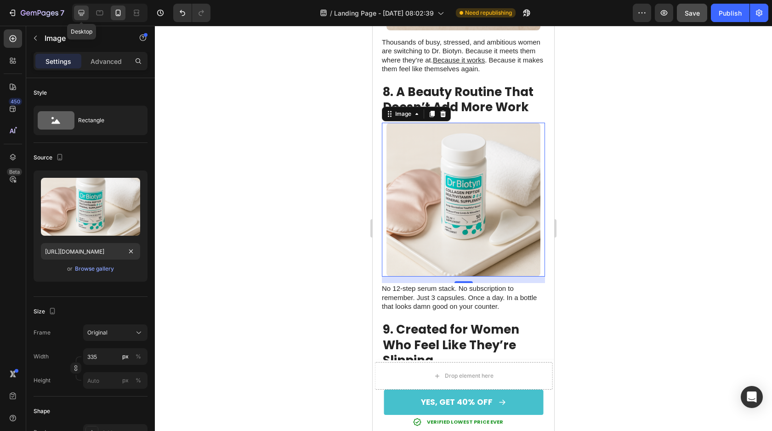
click at [81, 14] on icon at bounding box center [82, 13] width 6 height 6
type input "https://cdn.shopify.com/s/files/1/0616/5649/8251/files/gempages_577289875070387…"
type input "483"
type input "380"
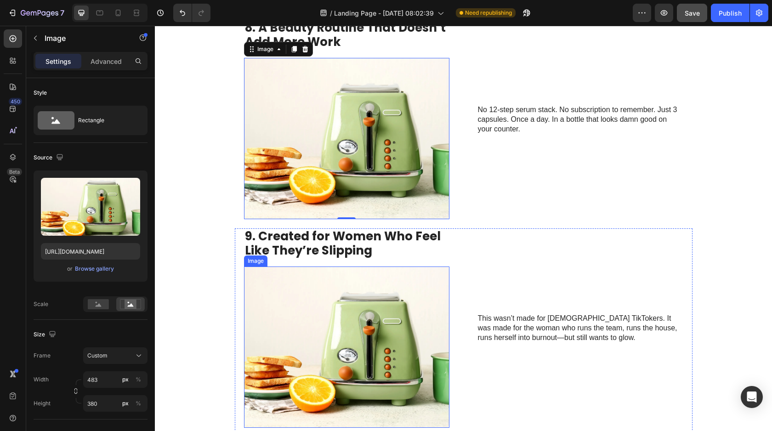
scroll to position [2581, 0]
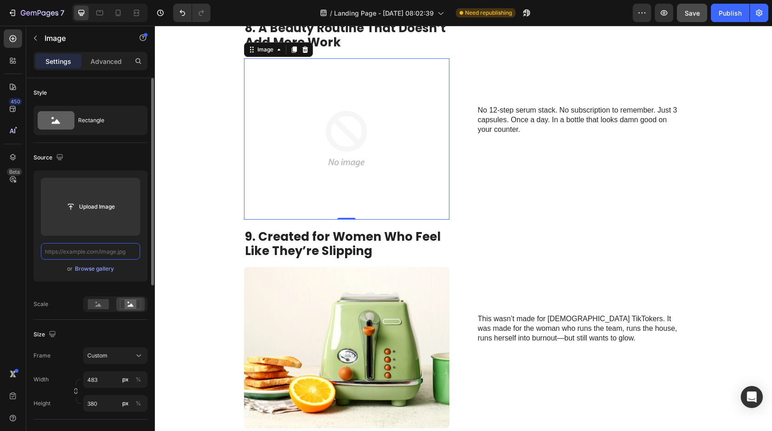
paste input "https://cdn.shopify.com/s/files/1/0616/5649/8251/files/gempages_577289875070387…"
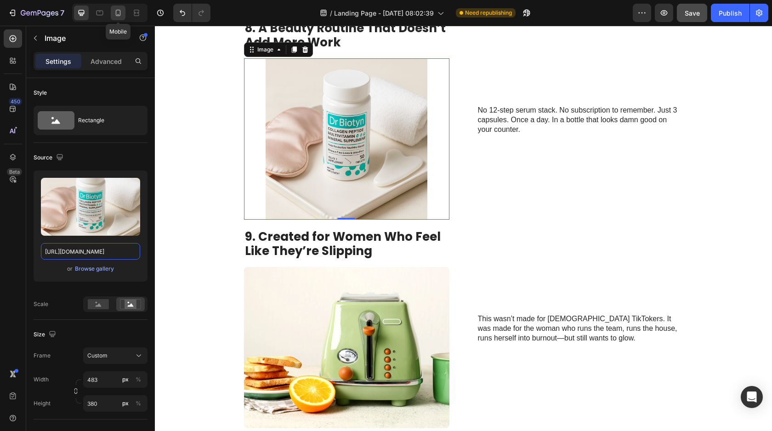
type input "https://cdn.shopify.com/s/files/1/0616/5649/8251/files/gempages_577289875070387…"
click at [118, 11] on icon at bounding box center [118, 12] width 9 height 9
type input "335"
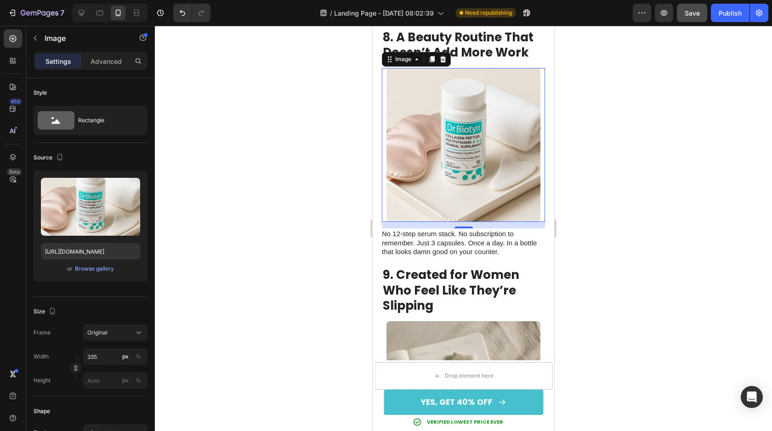
scroll to position [2945, 0]
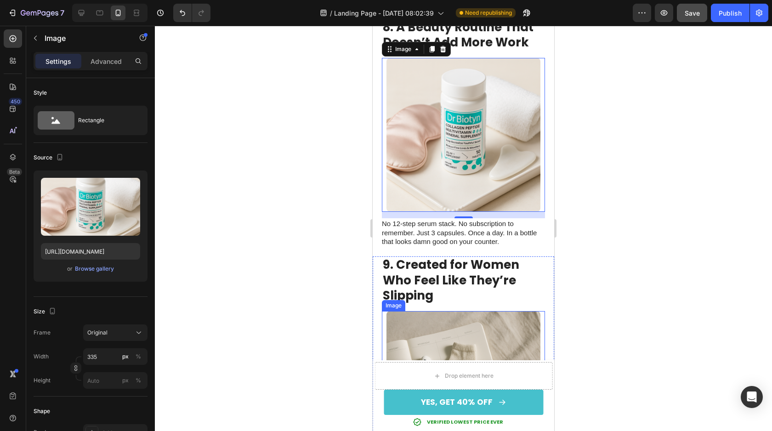
click at [421, 314] on img at bounding box center [464, 388] width 154 height 154
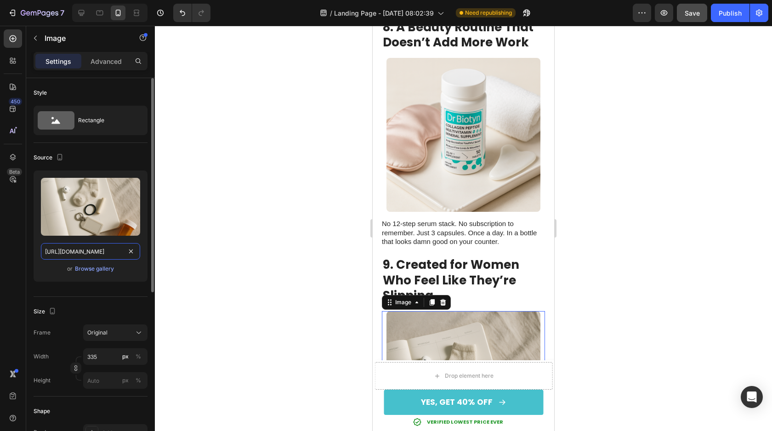
click at [48, 252] on input "https://cdn.shopify.com/s/files/1/0616/5649/8251/files/gempages_577289875070387…" at bounding box center [90, 251] width 99 height 17
click at [45, 251] on input "https://cdn.shopify.com/s/files/1/0616/5649/8251/files/gempages_577289875070387…" at bounding box center [90, 251] width 99 height 17
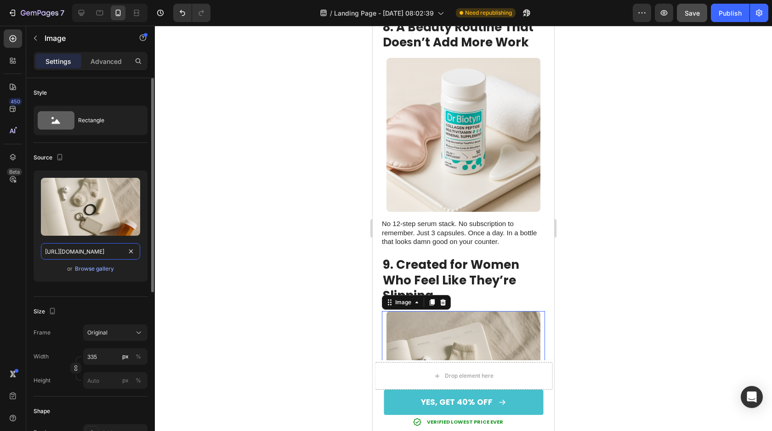
click at [45, 251] on input "https://cdn.shopify.com/s/files/1/0616/5649/8251/files/gempages_577289875070387…" at bounding box center [90, 251] width 99 height 17
click at [59, 251] on input "https://cdn.shopify.com/s/files/1/0616/5649/8251/files/gempages_577289875070387…" at bounding box center [90, 251] width 99 height 17
click at [42, 252] on input "https://cdn.shopify.com/s/files/1/0616/5649/8251/files/gempages_577289875070387…" at bounding box center [90, 251] width 99 height 17
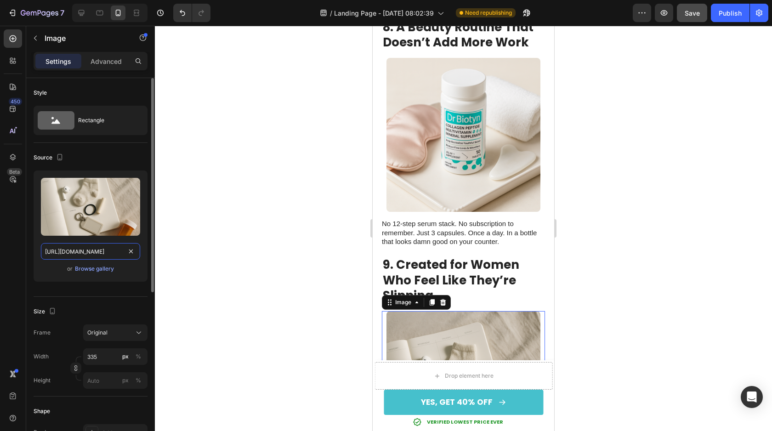
click at [42, 252] on input "https://cdn.shopify.com/s/files/1/0616/5649/8251/files/gempages_577289875070387…" at bounding box center [90, 251] width 99 height 17
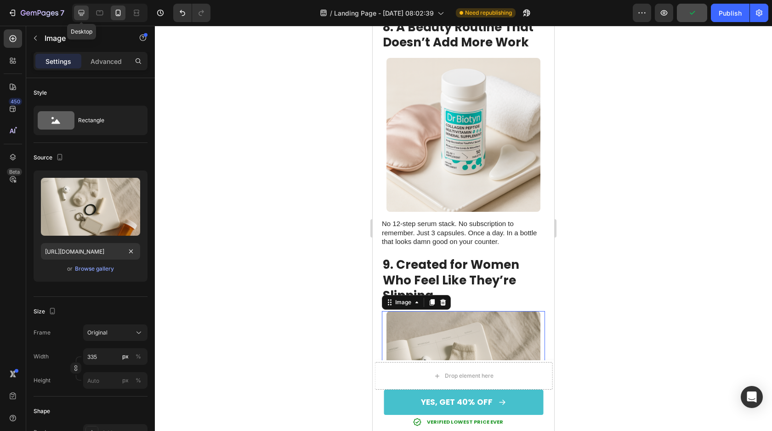
click at [79, 15] on icon at bounding box center [81, 12] width 9 height 9
type input "https://cdn.shopify.com/s/files/1/0616/5649/8251/files/gempages_577289875070387…"
type input "483"
type input "380"
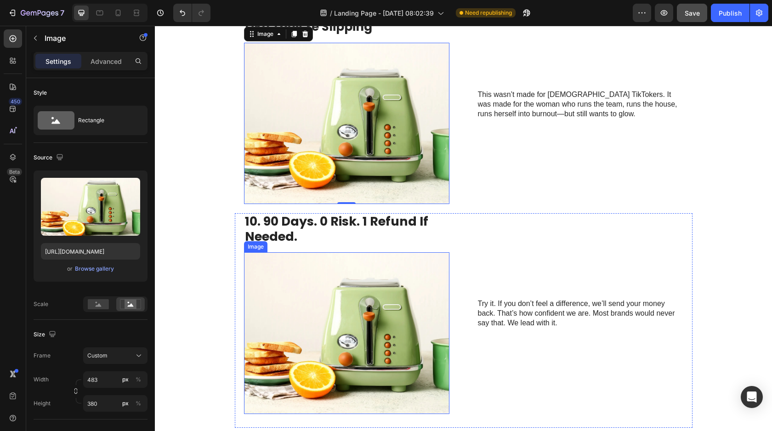
scroll to position [2789, 0]
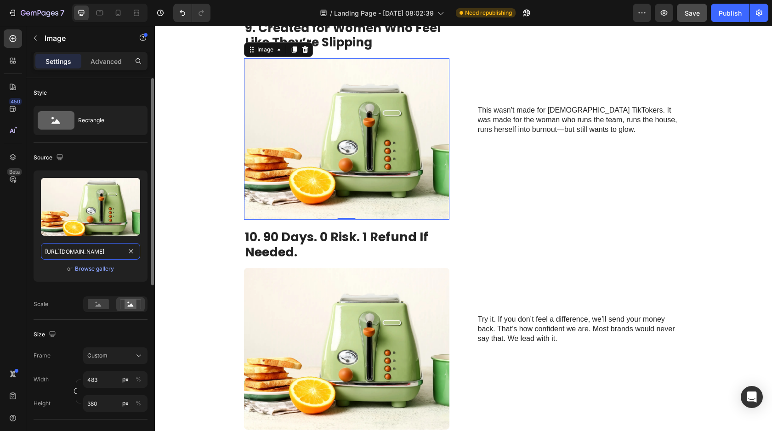
click at [131, 258] on input "https://cdn.shopify.com/s/files/1/0616/5649/8251/files/gempages_577289875070387…" at bounding box center [90, 251] width 99 height 17
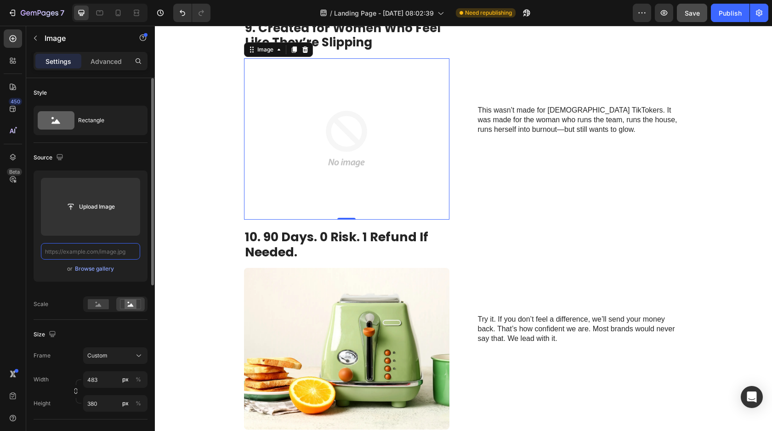
paste input "https://cdn.shopify.com/s/files/1/0616/5649/8251/files/gempages_577289875070387…"
type input "https://cdn.shopify.com/s/files/1/0616/5649/8251/files/gempages_577289875070387…"
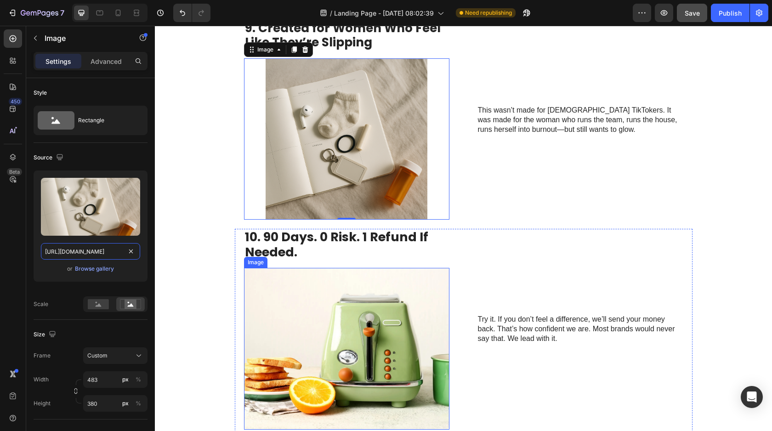
scroll to position [2816, 0]
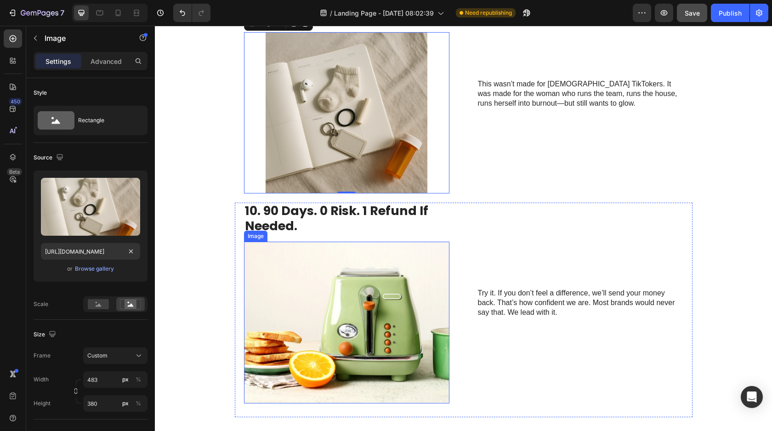
click at [314, 290] on img at bounding box center [346, 323] width 205 height 162
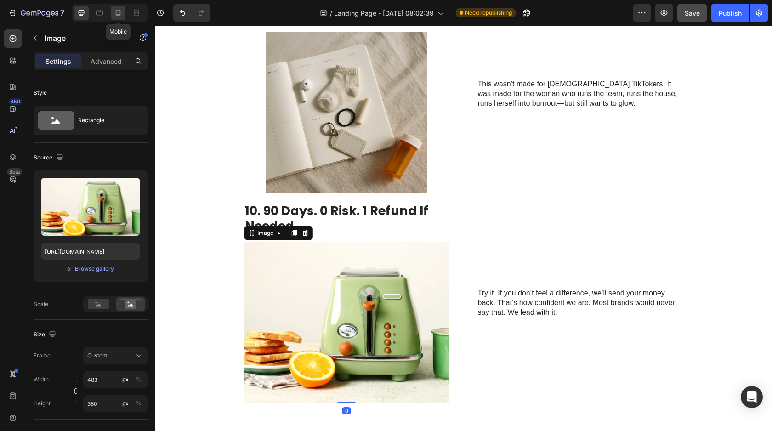
click at [116, 13] on icon at bounding box center [118, 13] width 5 height 6
type input "[URL][DOMAIN_NAME]"
type input "335"
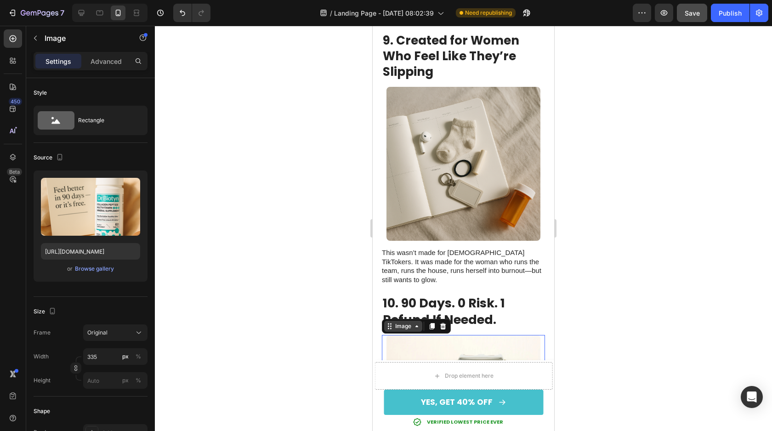
scroll to position [3446, 0]
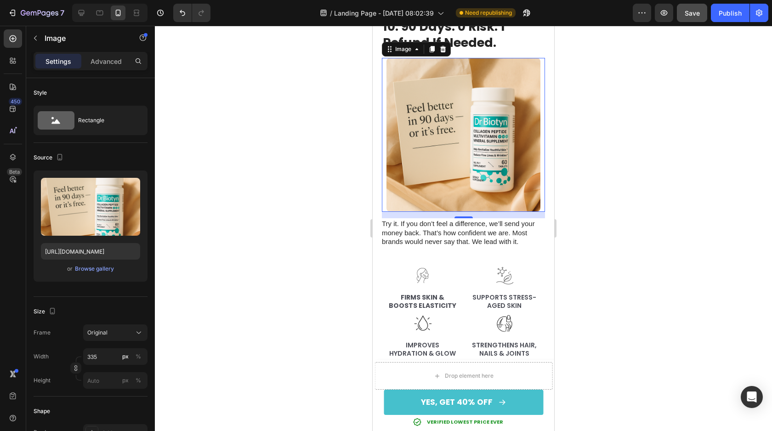
click at [411, 147] on img at bounding box center [464, 135] width 154 height 154
click at [44, 251] on input "[URL][DOMAIN_NAME]" at bounding box center [90, 251] width 99 height 17
click at [83, 11] on icon at bounding box center [81, 12] width 9 height 9
type input "https://cdn.shopify.com/s/files/1/0616/5649/8251/files/gempages_577289875070387…"
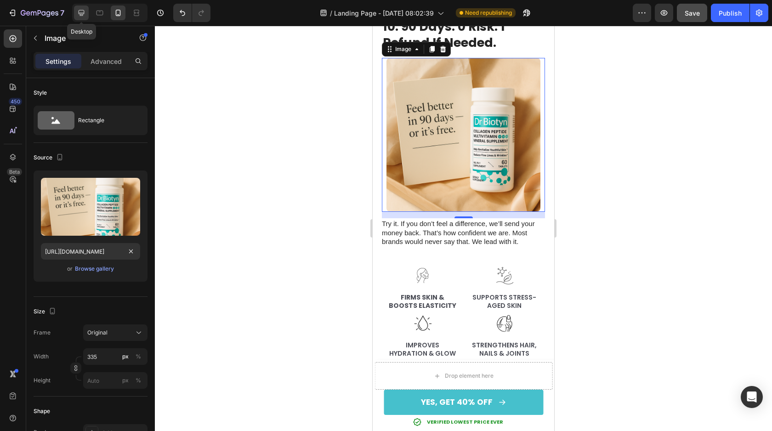
type input "483"
type input "380"
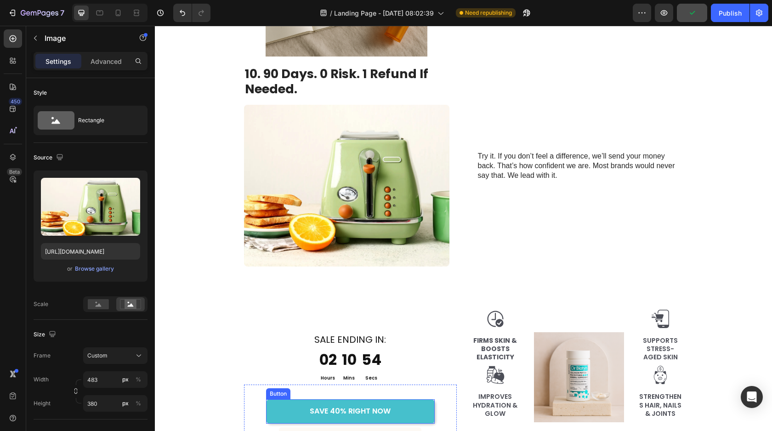
scroll to position [2937, 0]
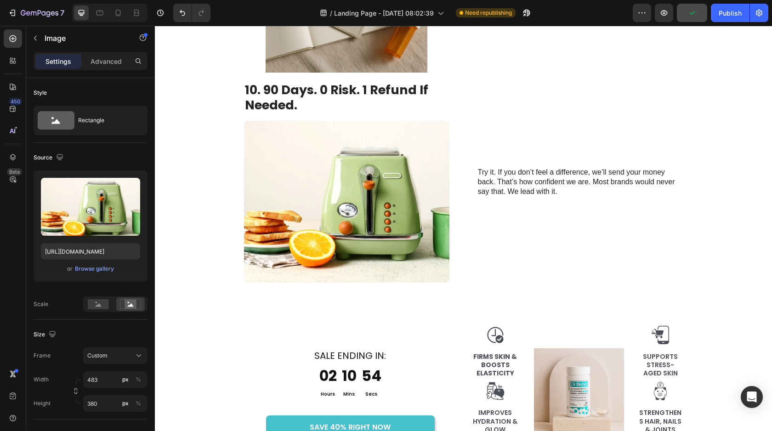
click at [382, 201] on img at bounding box center [346, 202] width 205 height 162
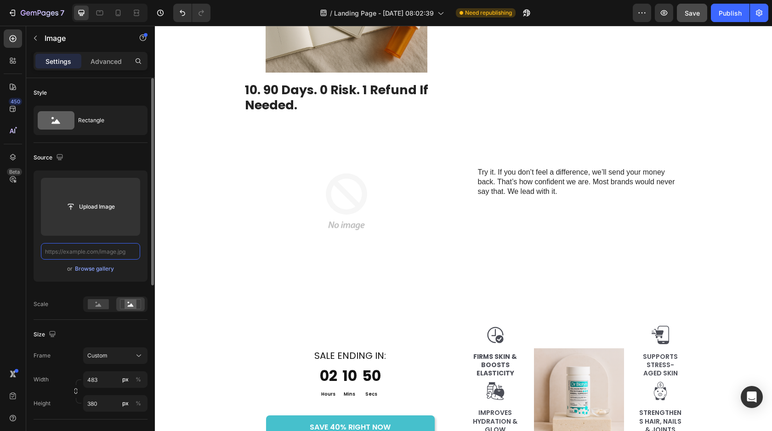
paste input "[URL][DOMAIN_NAME]"
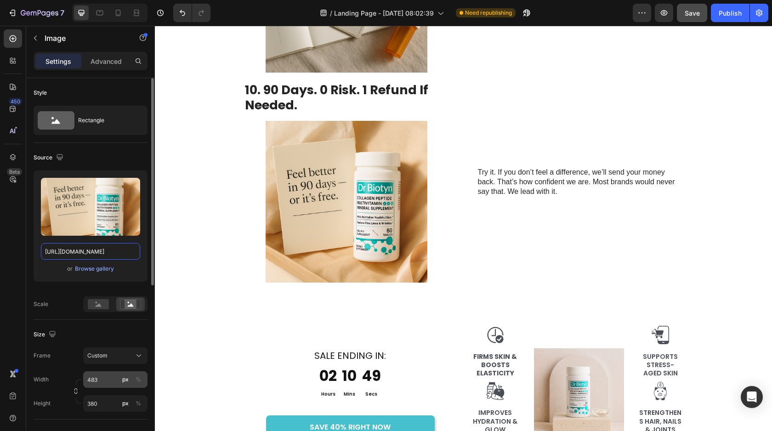
type input "[URL][DOMAIN_NAME]"
click at [89, 381] on input "483" at bounding box center [115, 379] width 64 height 17
click at [89, 373] on input "483" at bounding box center [115, 379] width 64 height 17
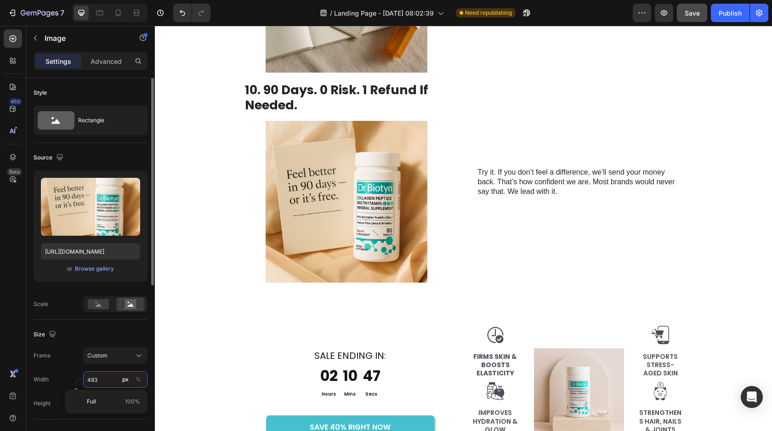
click at [89, 377] on input "483" at bounding box center [115, 379] width 64 height 17
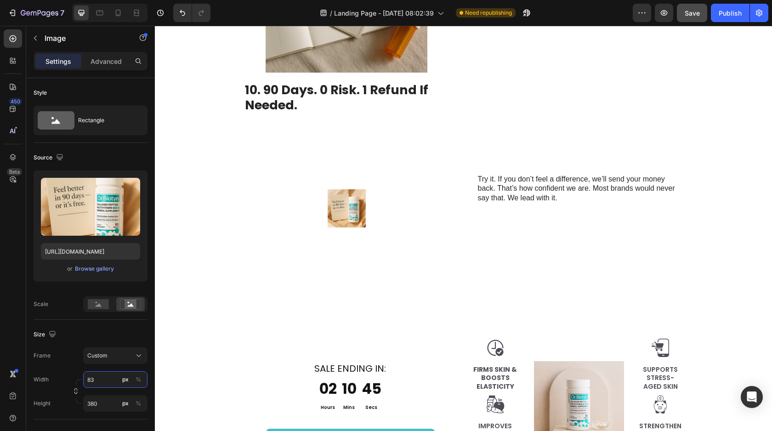
type input "383"
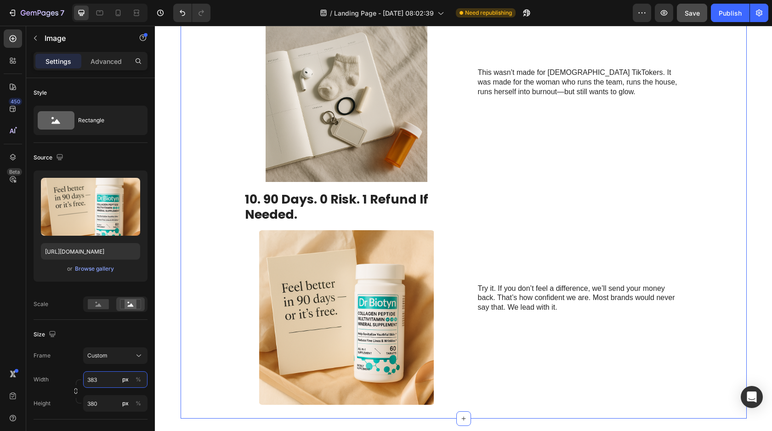
scroll to position [2793, 0]
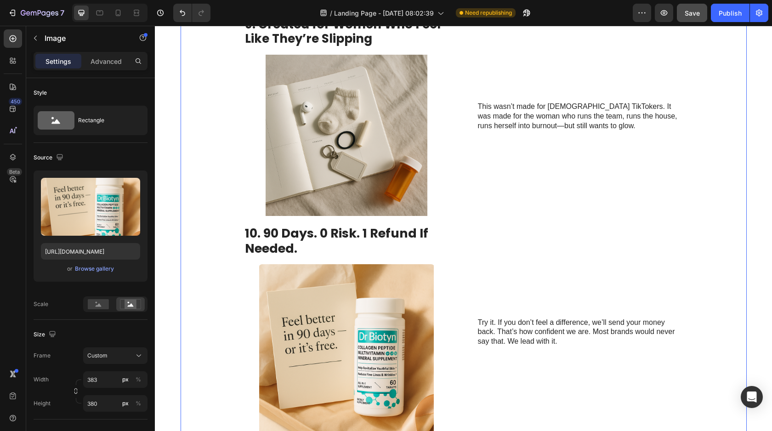
click at [268, 172] on img at bounding box center [346, 136] width 205 height 162
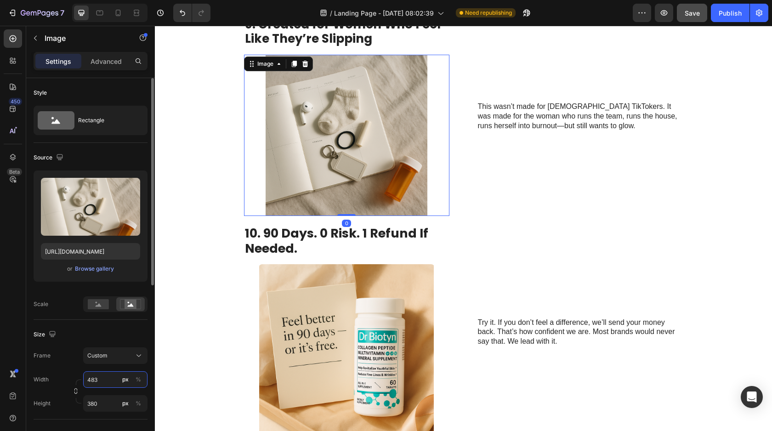
click at [87, 379] on input "483" at bounding box center [115, 379] width 64 height 17
click at [89, 379] on input "483" at bounding box center [115, 379] width 64 height 17
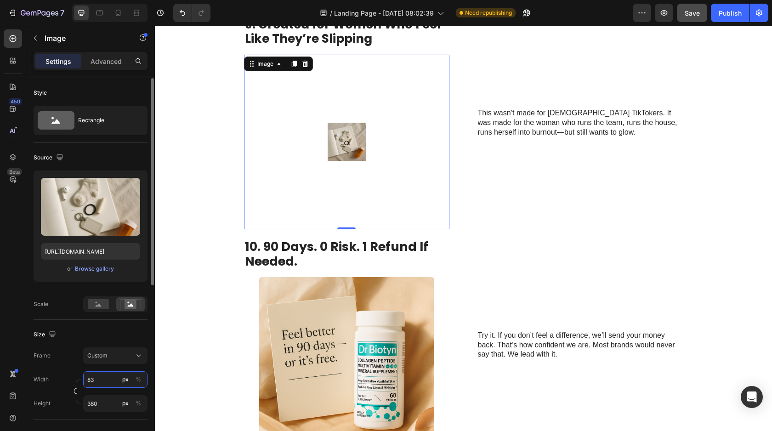
type input "383"
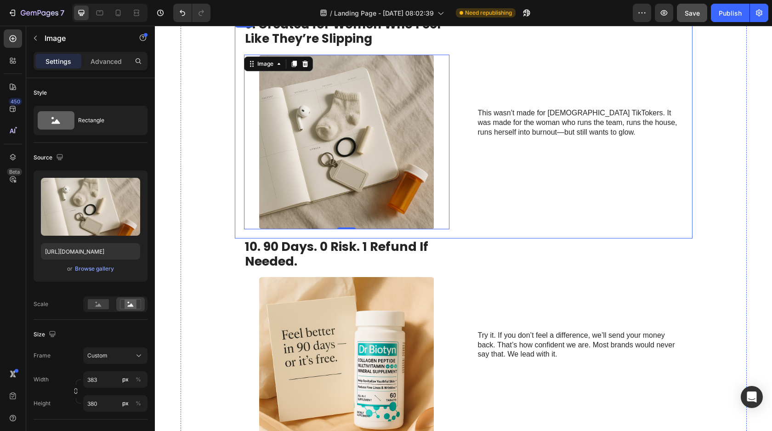
drag, startPoint x: 490, startPoint y: 223, endPoint x: 490, endPoint y: 249, distance: 25.7
click at [490, 223] on div "This wasn’t made for 22-year-old TikTokers. It was made for the woman who runs …" at bounding box center [580, 123] width 205 height 212
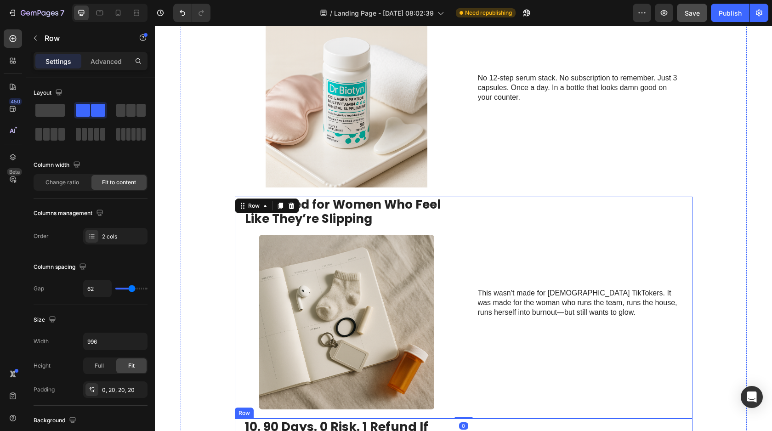
scroll to position [2553, 0]
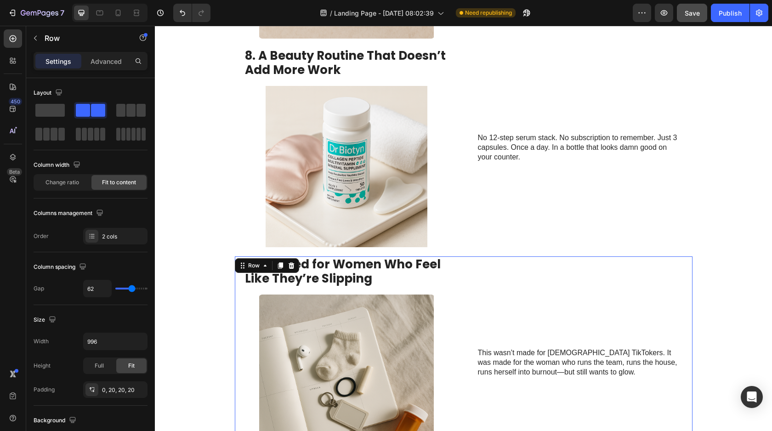
click at [453, 222] on div "8. A Beauty Routine That Doesn’t Add More Work Heading Image No 12-step serum s…" at bounding box center [464, 152] width 458 height 209
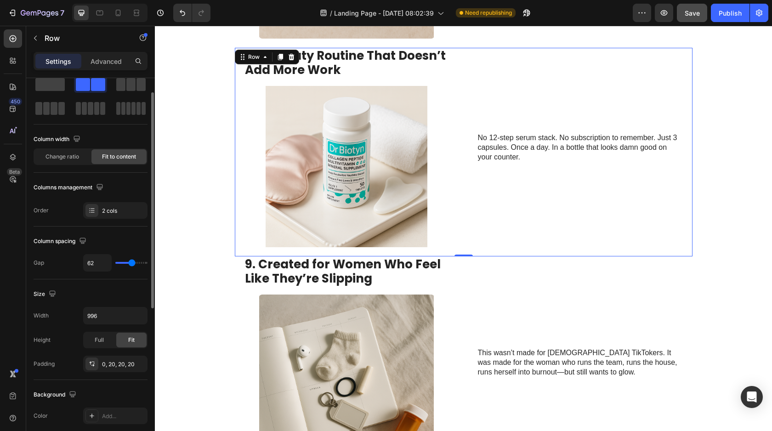
scroll to position [26, 0]
click at [310, 181] on img at bounding box center [346, 167] width 205 height 162
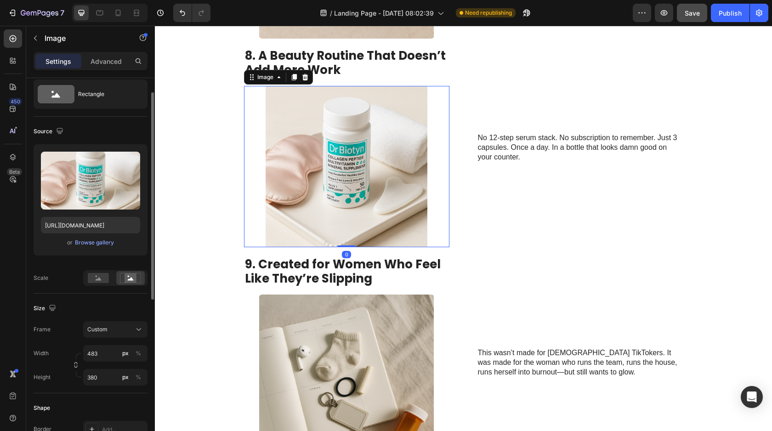
scroll to position [0, 0]
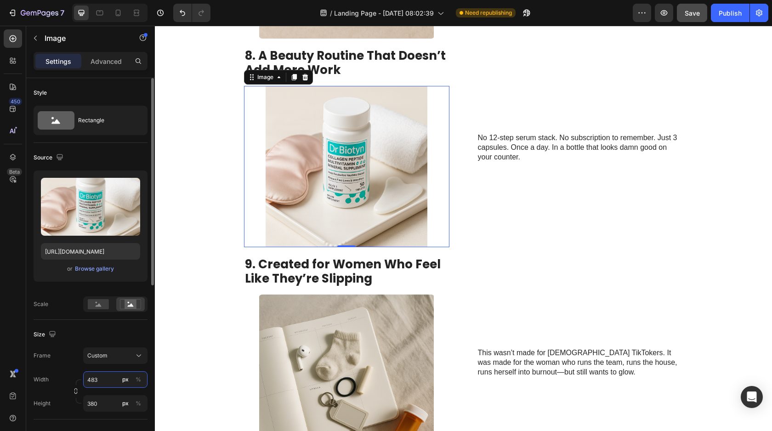
click at [87, 381] on input "483" at bounding box center [115, 379] width 64 height 17
click at [91, 380] on input "483" at bounding box center [115, 379] width 64 height 17
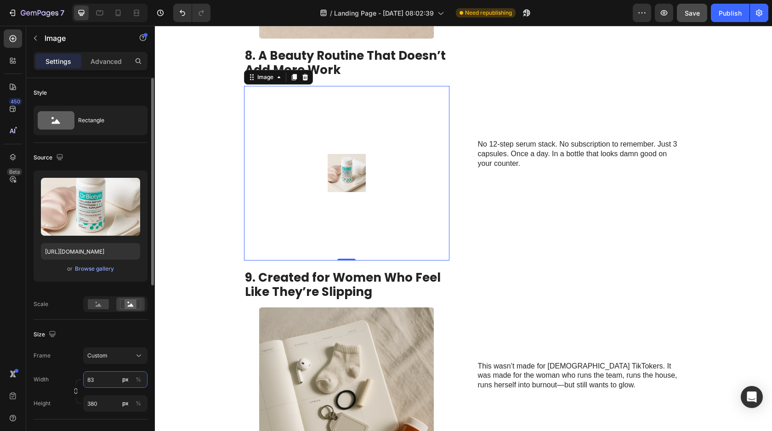
type input "383"
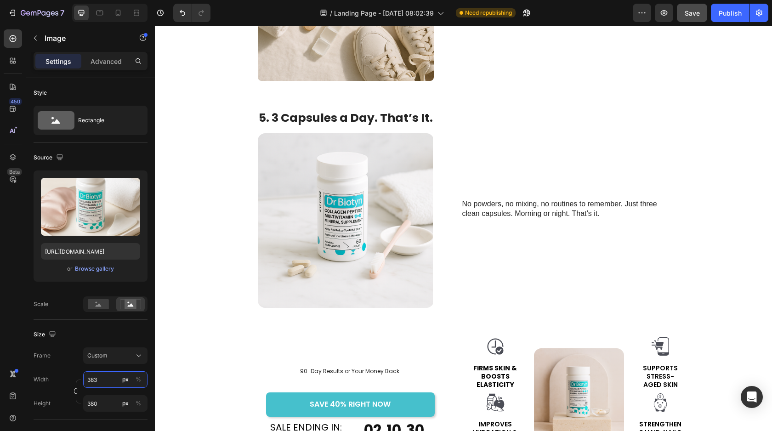
scroll to position [1608, 0]
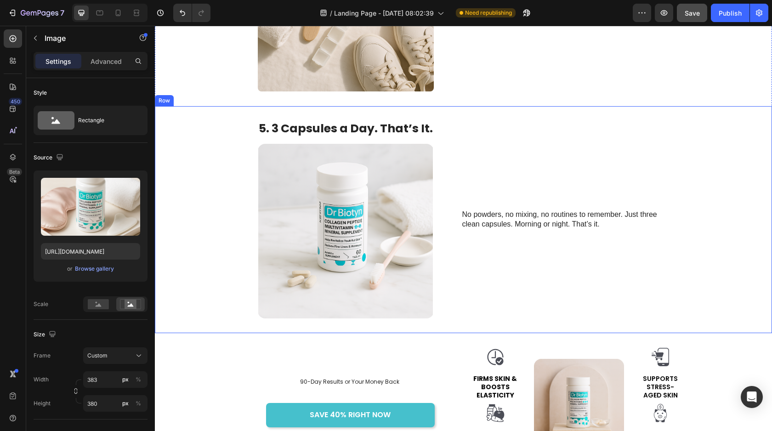
click at [482, 188] on div "No powders, no mixing, no routines to remember. Just three clean capsules. Morn…" at bounding box center [565, 220] width 207 height 198
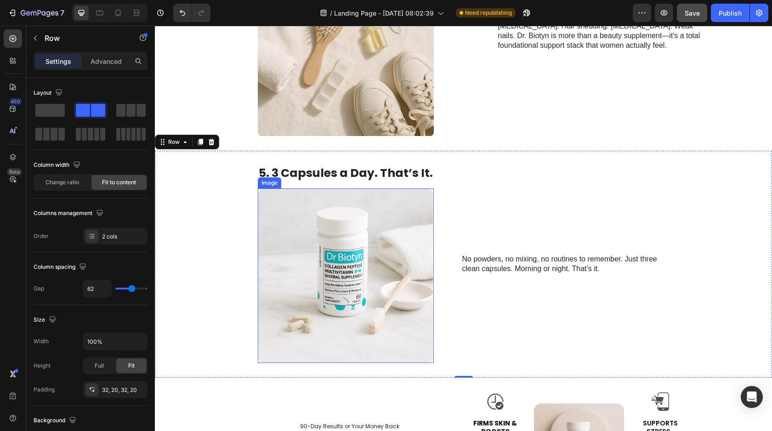
scroll to position [1566, 0]
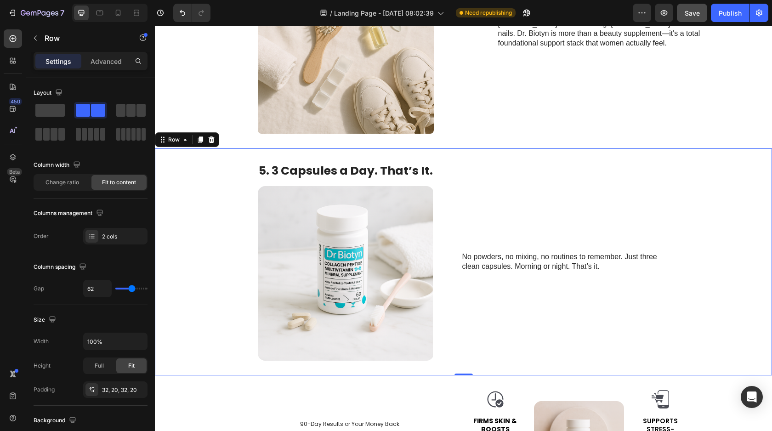
click at [454, 190] on div "5. 3 Capsules a Day. That’s It. Heading Image No powders, no mixing, no routine…" at bounding box center [463, 261] width 617 height 227
click at [434, 257] on div "5. 3 Capsules a Day. That’s It. Heading Image No powders, no mixing, no routine…" at bounding box center [463, 261] width 617 height 227
click at [233, 220] on div "5. 3 Capsules a Day. That’s It. Heading Image No powders, no mixing, no routine…" at bounding box center [463, 261] width 617 height 227
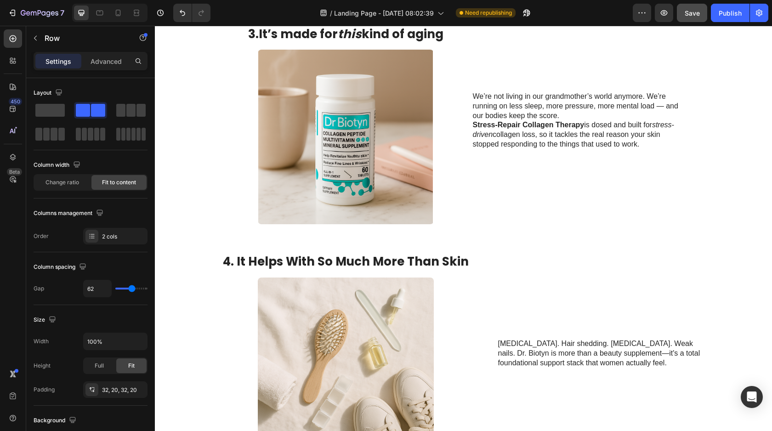
scroll to position [897, 0]
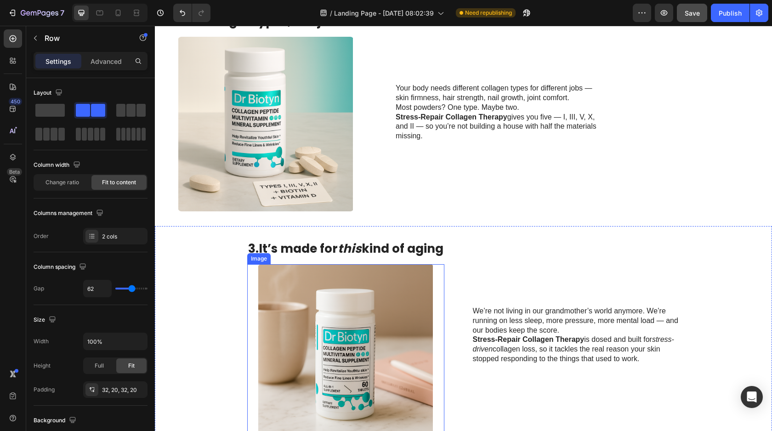
click at [396, 316] on img at bounding box center [346, 351] width 176 height 175
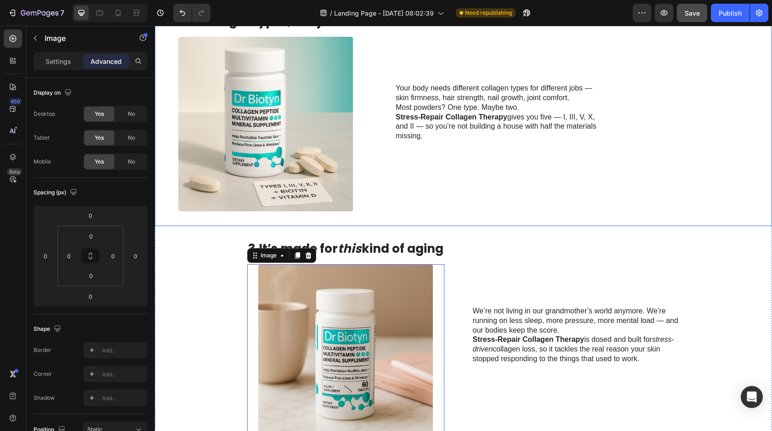
click at [403, 192] on div "Your body needs different collagen types for different jobs — skin firmness, ha…" at bounding box center [579, 112] width 367 height 198
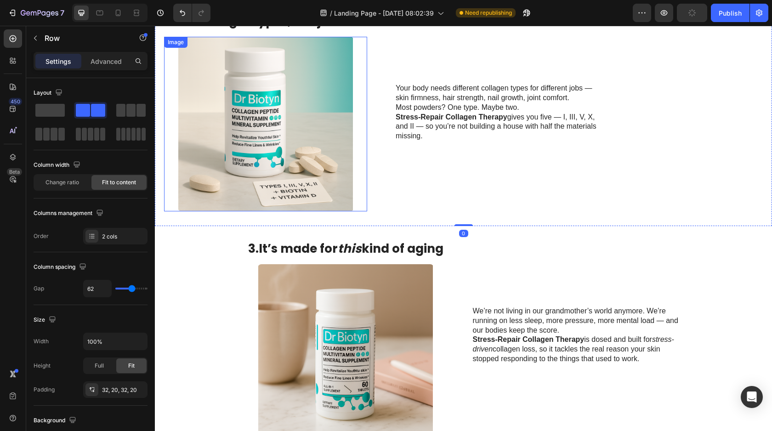
click at [352, 182] on div at bounding box center [265, 124] width 203 height 175
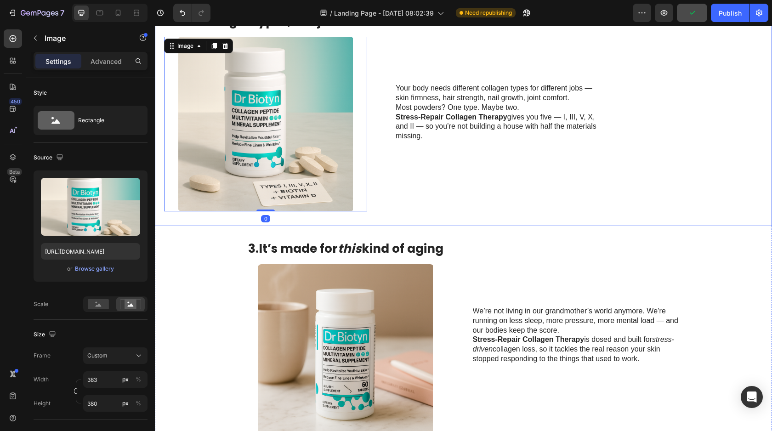
click at [376, 182] on div "2. All the right types, not just one Heading Image 0 Your body needs different …" at bounding box center [463, 113] width 617 height 228
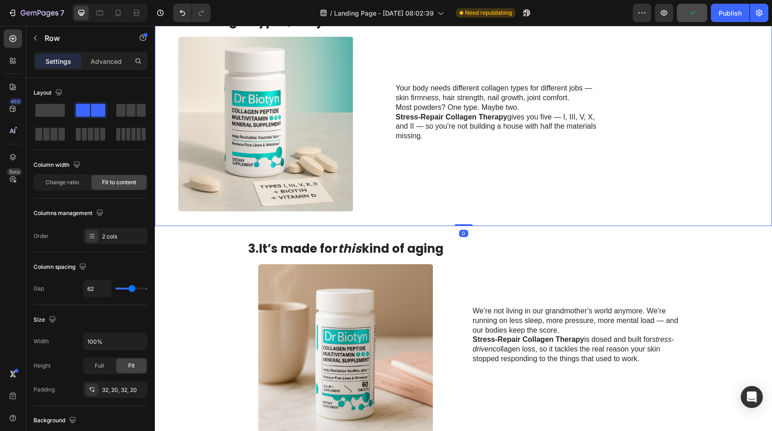
click at [373, 97] on div "2. All the right types, not just one Heading Image Your body needs different co…" at bounding box center [463, 113] width 617 height 228
click at [410, 93] on p "Your body needs different collagen types for different jobs — skin firmness, ha…" at bounding box center [499, 112] width 206 height 57
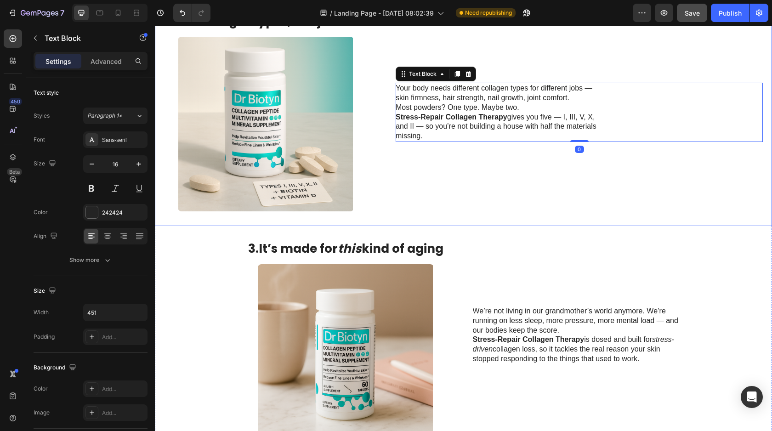
click at [487, 68] on div "Your body needs different collagen types for different jobs — skin firmness, ha…" at bounding box center [579, 112] width 367 height 198
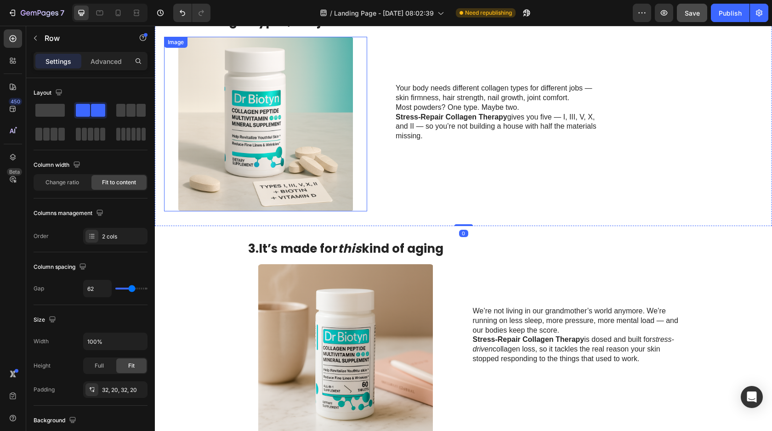
click at [355, 192] on div at bounding box center [265, 124] width 203 height 175
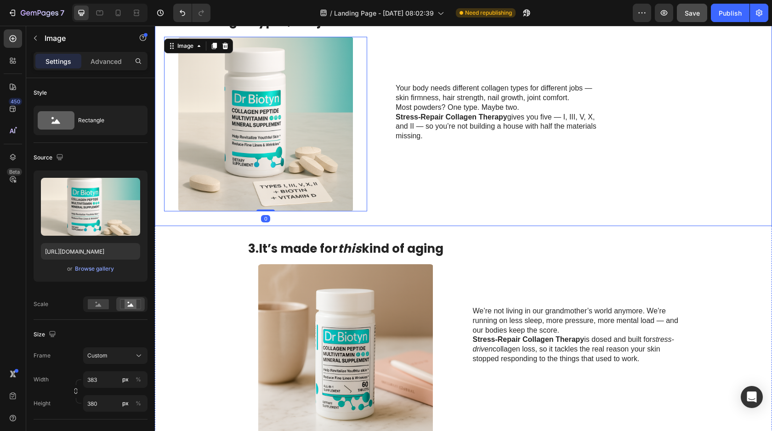
click at [387, 199] on div "2. All the right types, not just one Heading Image 0 Your body needs different …" at bounding box center [463, 113] width 617 height 228
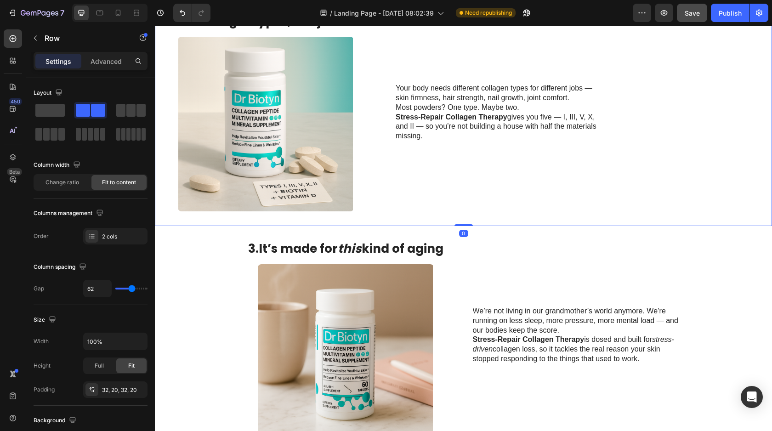
scroll to position [916, 0]
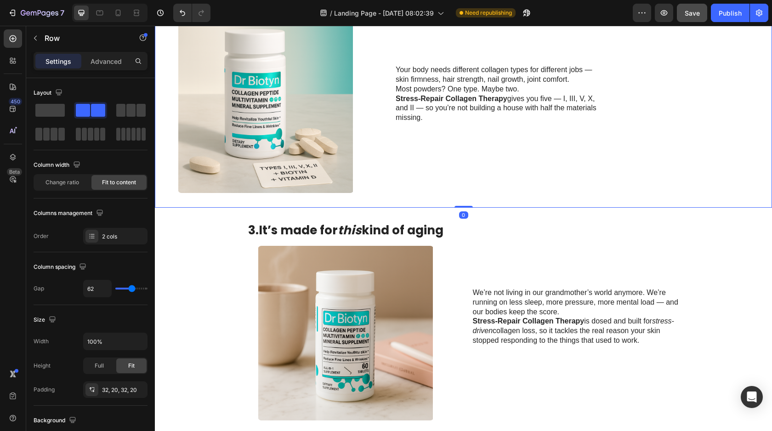
click at [397, 134] on div "Your body needs different collagen types for different jobs — skin firmness, ha…" at bounding box center [579, 94] width 367 height 198
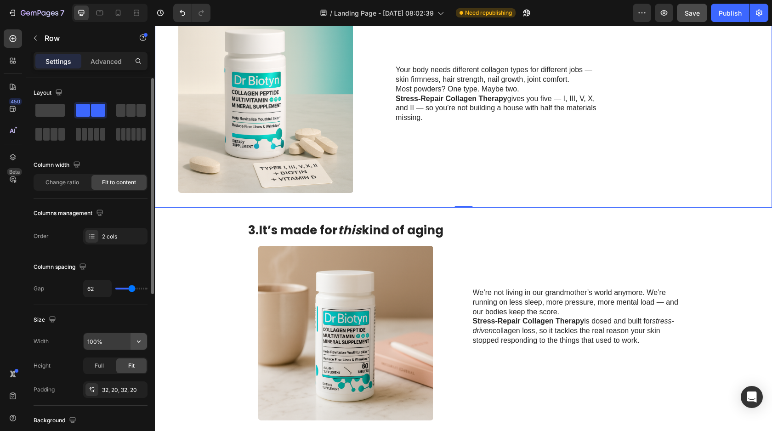
click at [138, 341] on icon "button" at bounding box center [138, 341] width 9 height 9
click at [110, 320] on div "Size" at bounding box center [91, 320] width 114 height 15
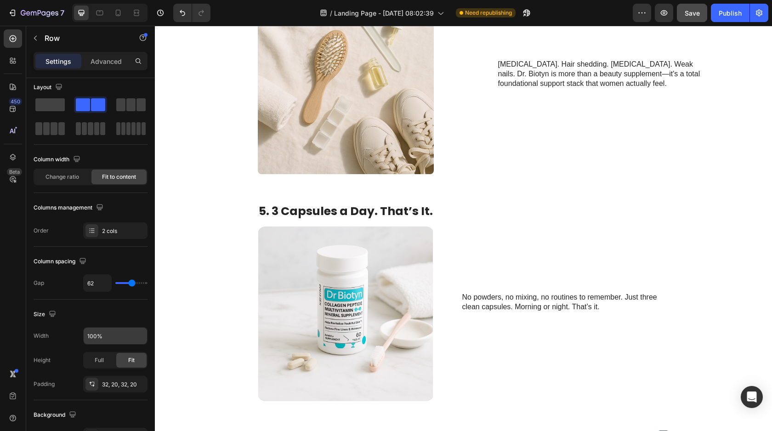
scroll to position [1379, 0]
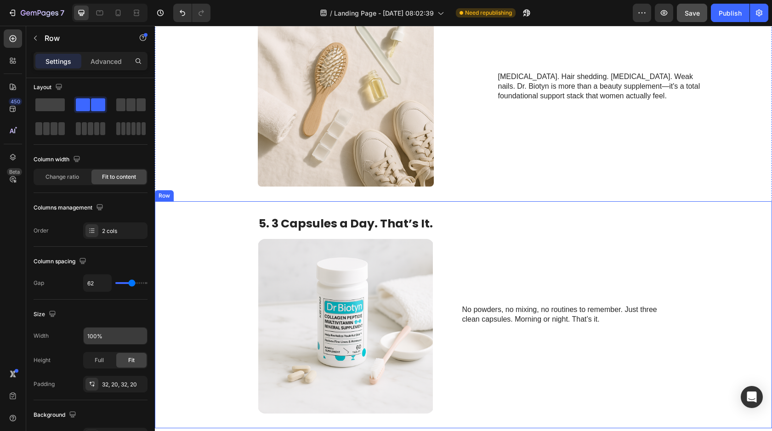
click at [440, 164] on div at bounding box center [346, 99] width 248 height 176
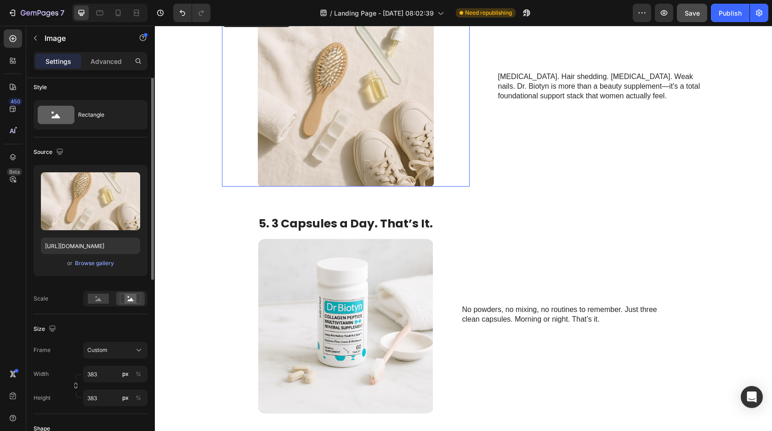
scroll to position [0, 0]
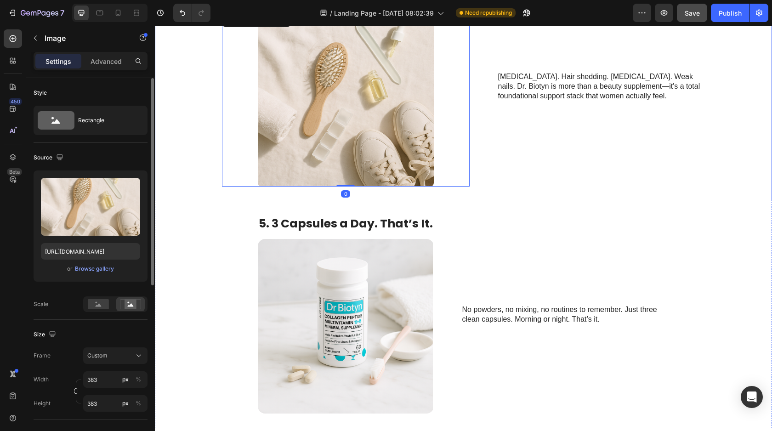
click at [478, 166] on div "4. It Helps With So Much More Than Skin Heading Image 0 Joint stiffness. Hair s…" at bounding box center [463, 86] width 617 height 229
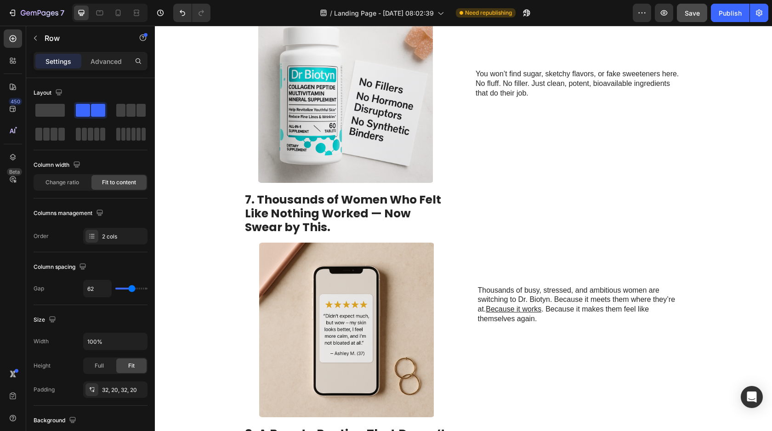
scroll to position [2059, 0]
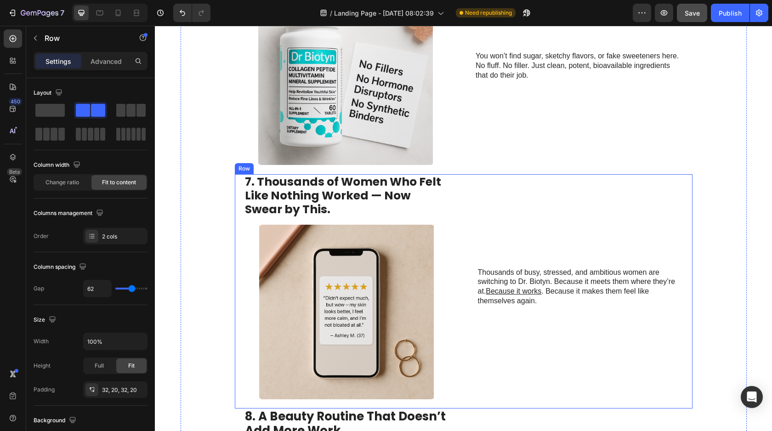
click at [464, 167] on div "6. No Filler. No Bloat. No Bullsh*t. Heading Image You won’t find sugar, sketch…" at bounding box center [464, 70] width 458 height 207
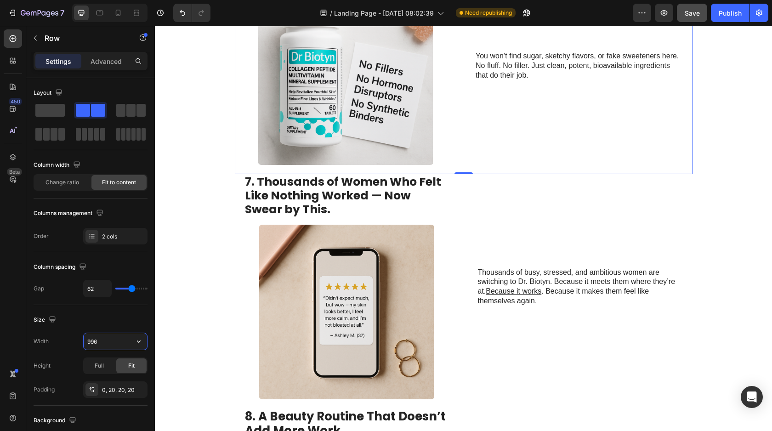
drag, startPoint x: 103, startPoint y: 342, endPoint x: 63, endPoint y: 341, distance: 40.0
click at [63, 341] on div "Width 996" at bounding box center [91, 341] width 114 height 17
drag, startPoint x: 129, startPoint y: 341, endPoint x: 73, endPoint y: 333, distance: 56.6
click at [73, 333] on div "Width 996" at bounding box center [91, 341] width 114 height 17
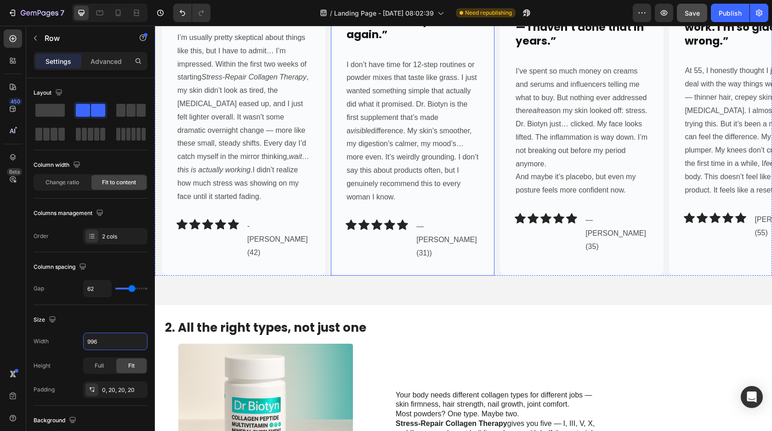
click at [481, 276] on div "Image “It’s the first thing that’s actually helped me feel like myself again.” …" at bounding box center [413, 115] width 164 height 319
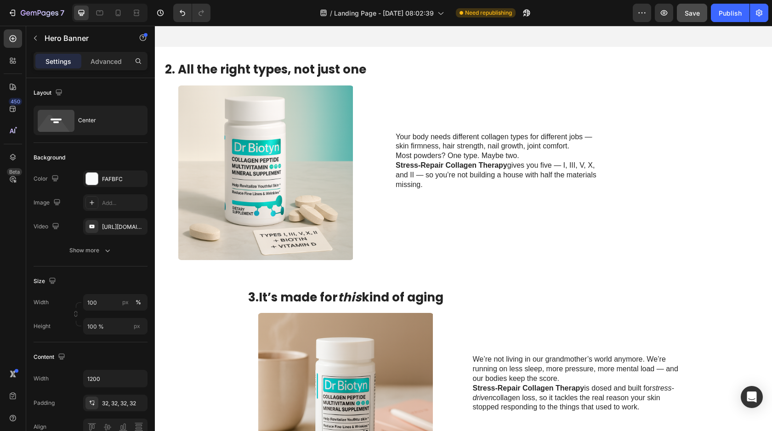
scroll to position [870, 0]
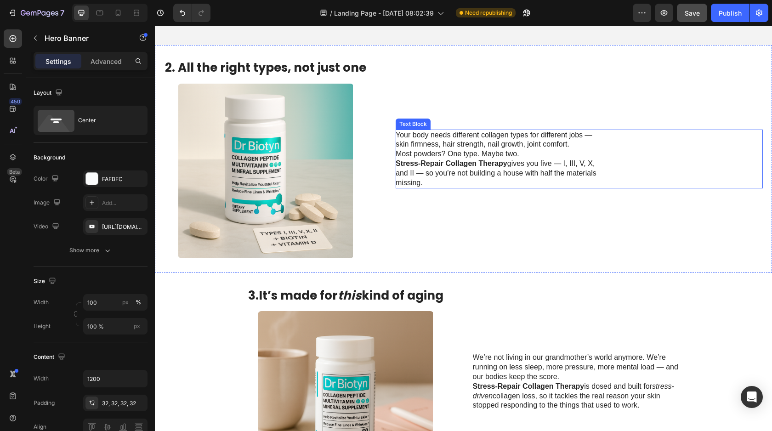
click at [409, 128] on div "Text Block" at bounding box center [413, 124] width 31 height 8
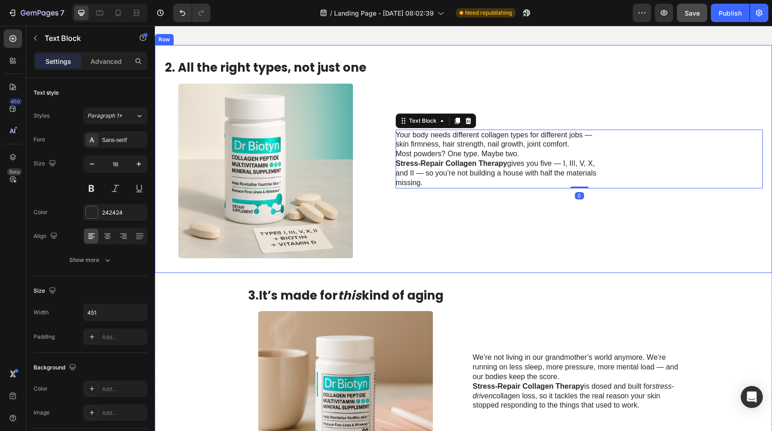
click at [398, 184] on div "Your body needs different collagen types for different jobs — skin firmness, ha…" at bounding box center [579, 159] width 367 height 198
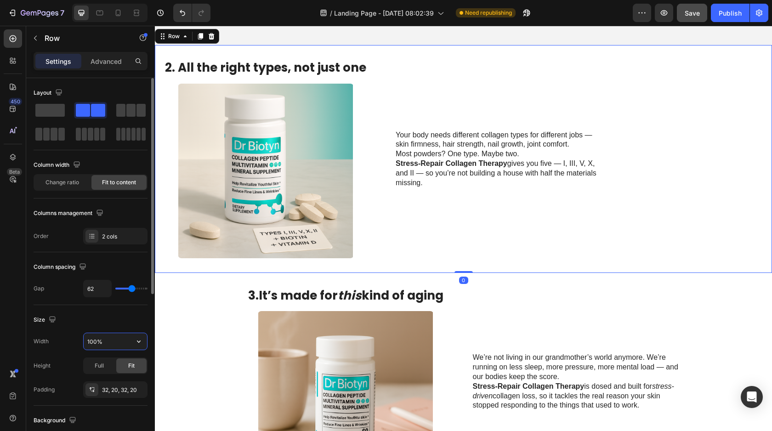
drag, startPoint x: 122, startPoint y: 335, endPoint x: 116, endPoint y: 342, distance: 9.5
click at [115, 342] on input "100%" at bounding box center [115, 341] width 63 height 17
click at [125, 348] on input "100%" at bounding box center [115, 341] width 63 height 17
click at [137, 343] on icon "button" at bounding box center [138, 341] width 9 height 9
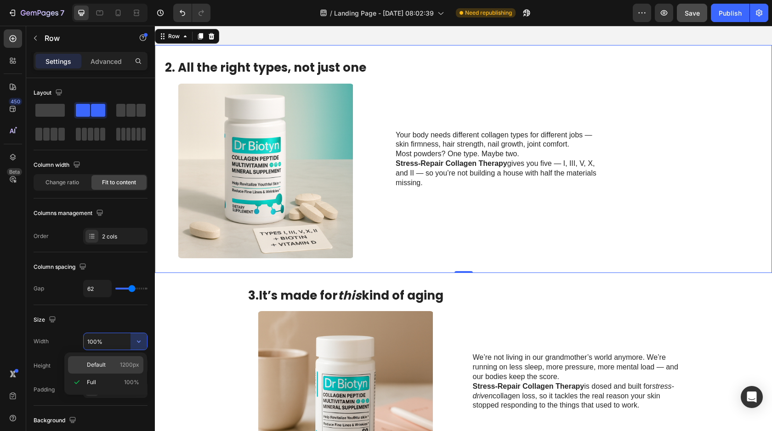
click at [109, 363] on p "Default 1200px" at bounding box center [113, 365] width 52 height 8
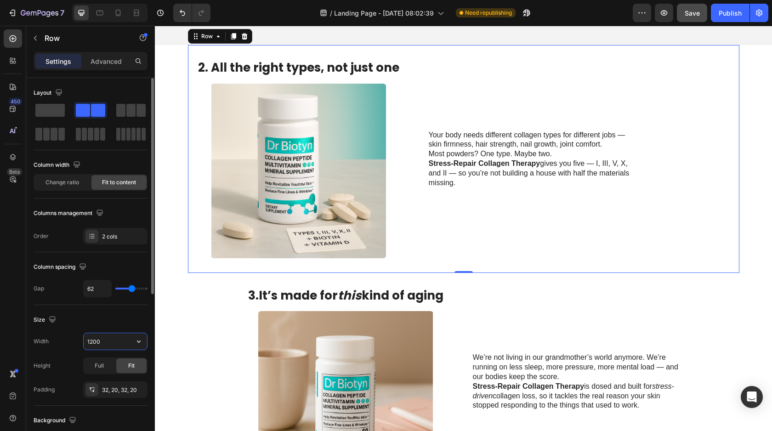
drag, startPoint x: 110, startPoint y: 344, endPoint x: 88, endPoint y: 344, distance: 21.6
click at [88, 344] on input "1200" at bounding box center [115, 341] width 63 height 17
drag, startPoint x: 113, startPoint y: 344, endPoint x: 77, endPoint y: 339, distance: 35.8
click at [77, 339] on div "Width 1200" at bounding box center [91, 341] width 114 height 17
paste input "996"
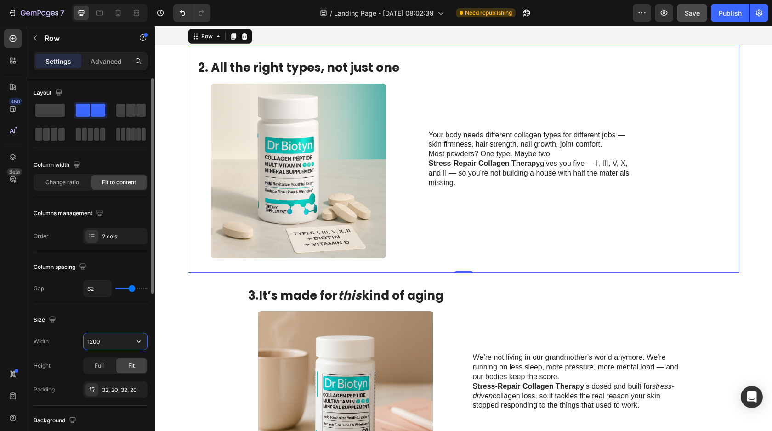
type input "996"
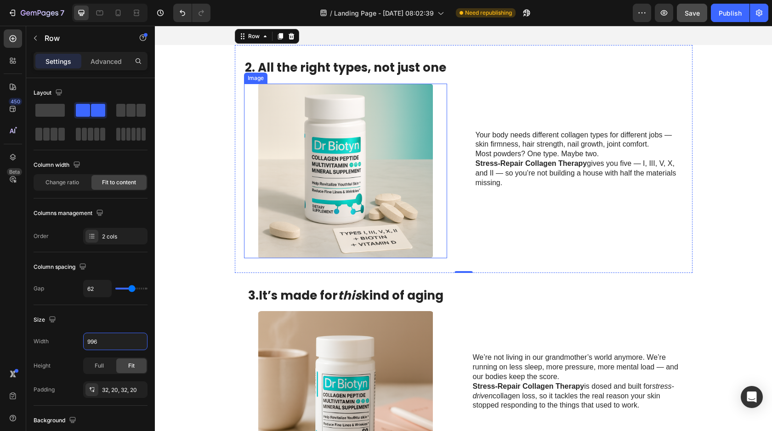
click at [430, 258] on img at bounding box center [345, 171] width 176 height 175
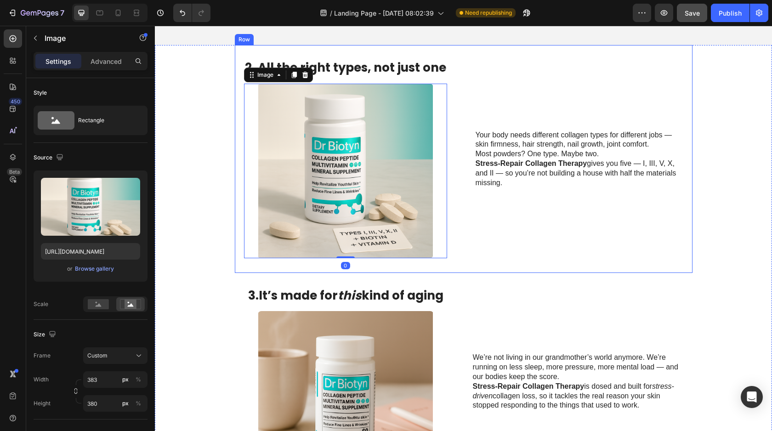
click at [525, 258] on div "Your body needs different collagen types for different jobs — skin firmness, ha…" at bounding box center [580, 159] width 208 height 198
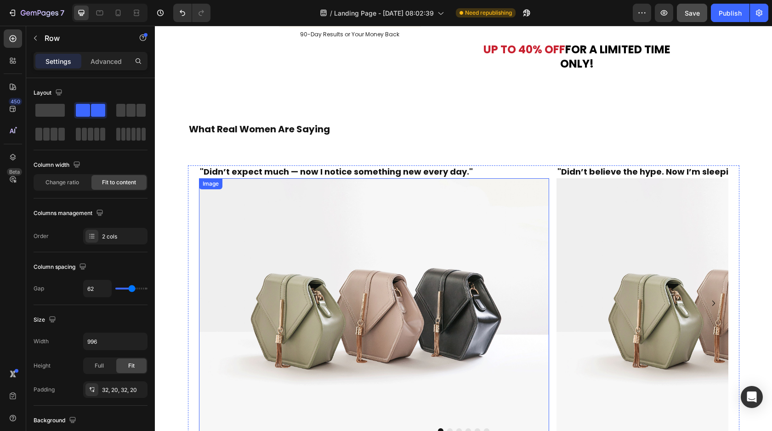
scroll to position [3359, 0]
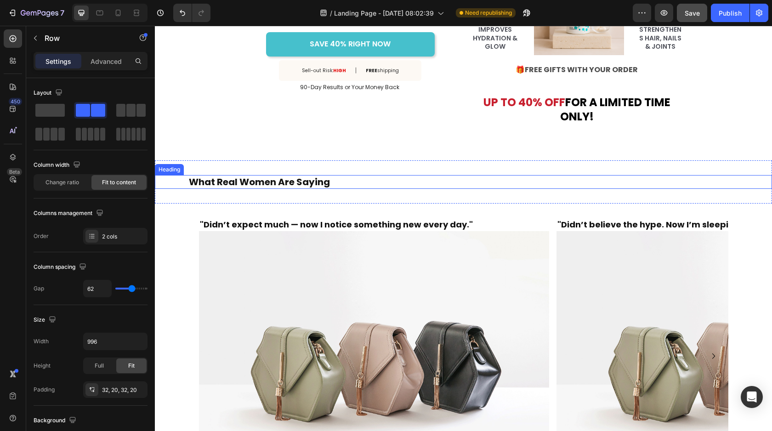
click at [343, 177] on h2 "What Real Women Are Saying" at bounding box center [464, 182] width 552 height 14
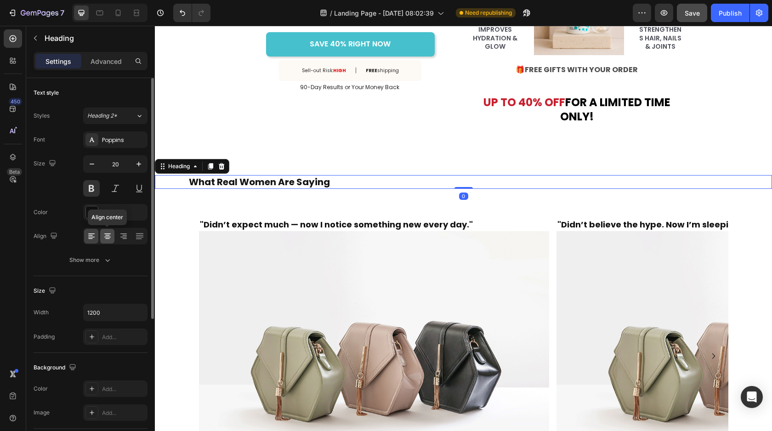
click at [105, 238] on icon at bounding box center [107, 236] width 9 height 9
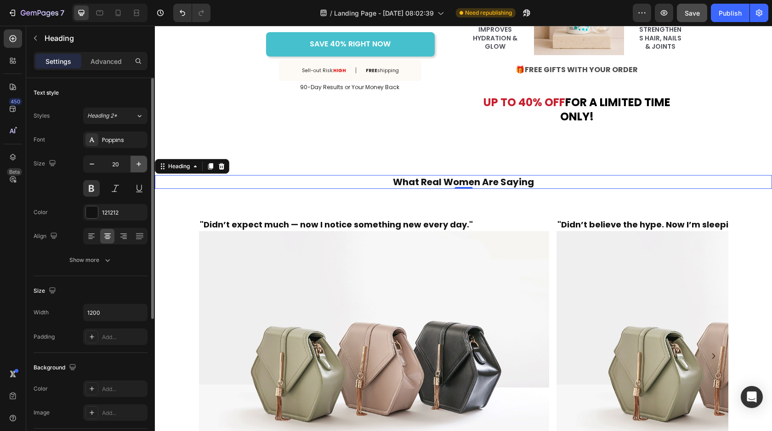
click at [133, 159] on button "button" at bounding box center [139, 164] width 17 height 17
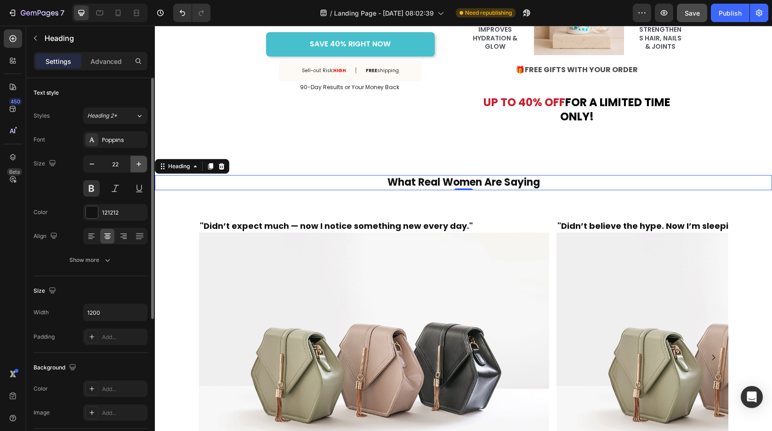
click at [133, 159] on button "button" at bounding box center [139, 164] width 17 height 17
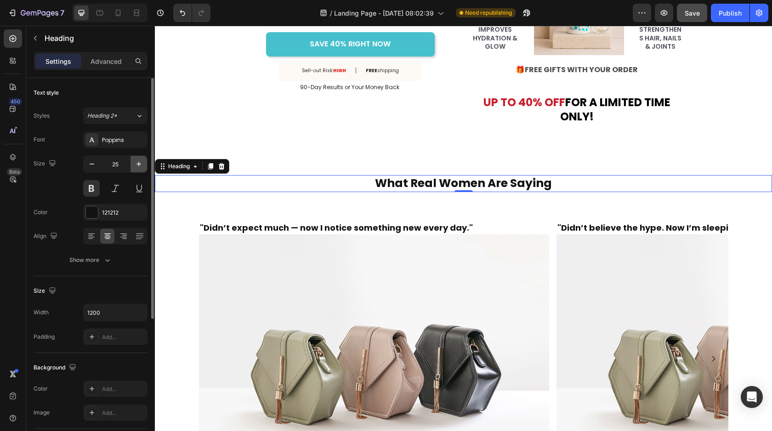
click at [133, 159] on button "button" at bounding box center [139, 164] width 17 height 17
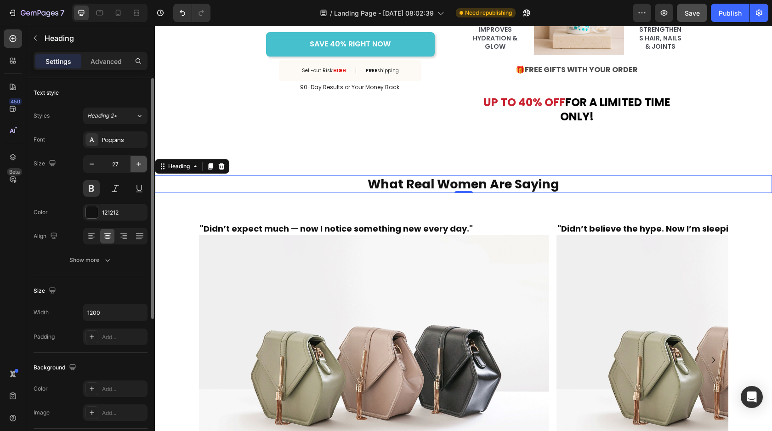
click at [133, 159] on button "button" at bounding box center [139, 164] width 17 height 17
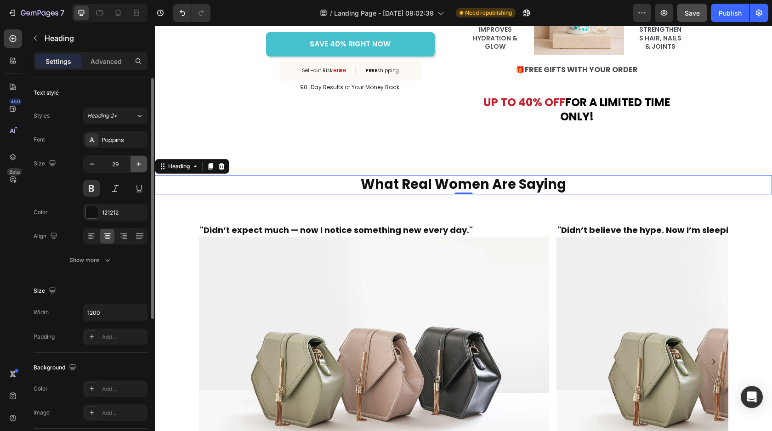
click at [133, 159] on button "button" at bounding box center [139, 164] width 17 height 17
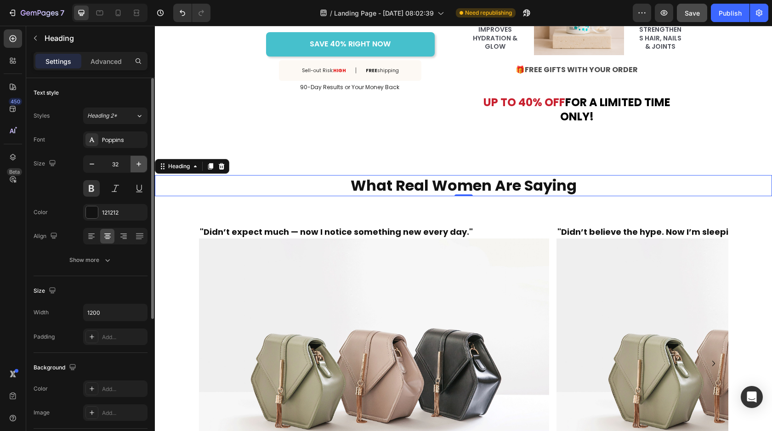
click at [133, 159] on button "button" at bounding box center [139, 164] width 17 height 17
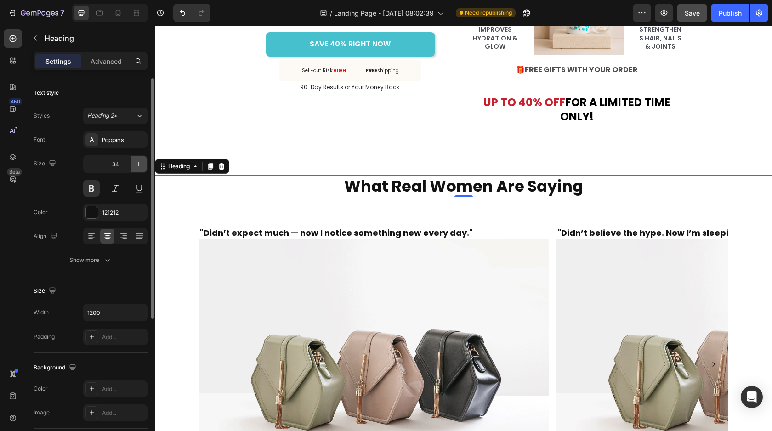
click at [133, 159] on button "button" at bounding box center [139, 164] width 17 height 17
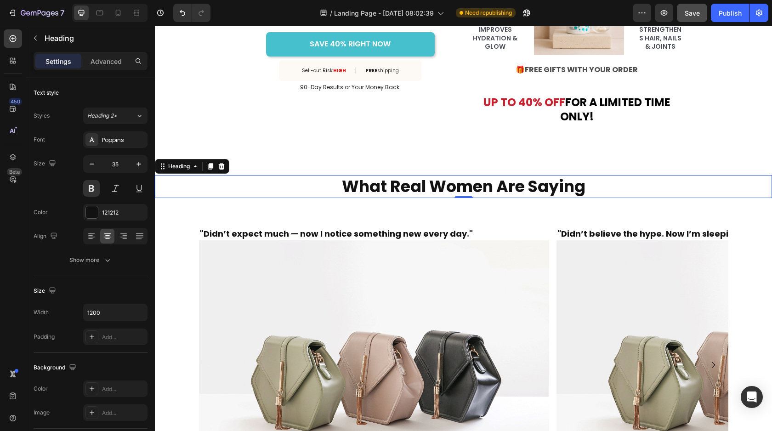
type input "36"
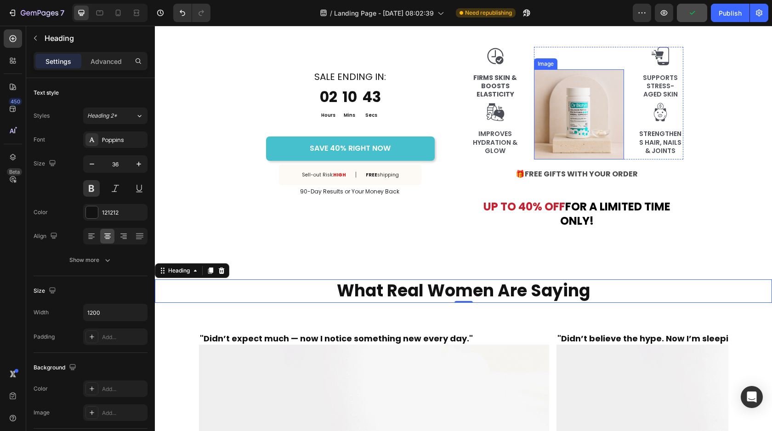
scroll to position [3232, 0]
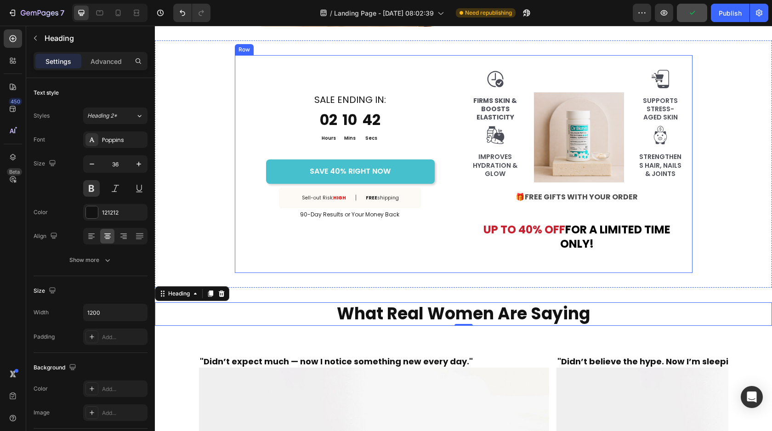
click at [604, 237] on strong "FOR A LIMITED TIME ONLY!" at bounding box center [615, 236] width 110 height 29
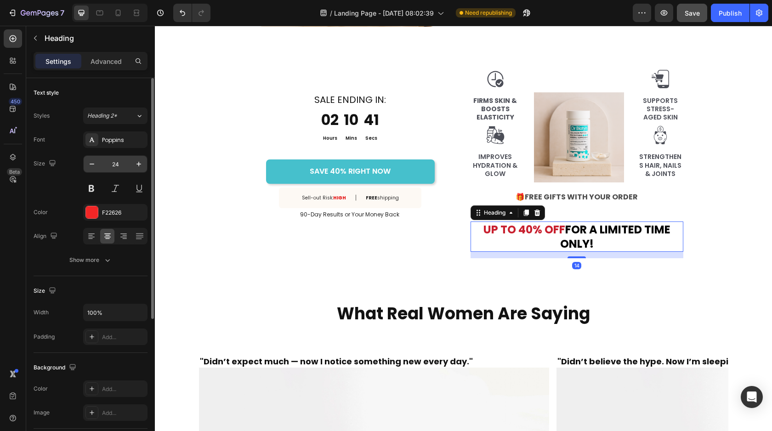
click at [129, 161] on input "24" at bounding box center [115, 164] width 30 height 17
click at [131, 161] on button "button" at bounding box center [139, 164] width 17 height 17
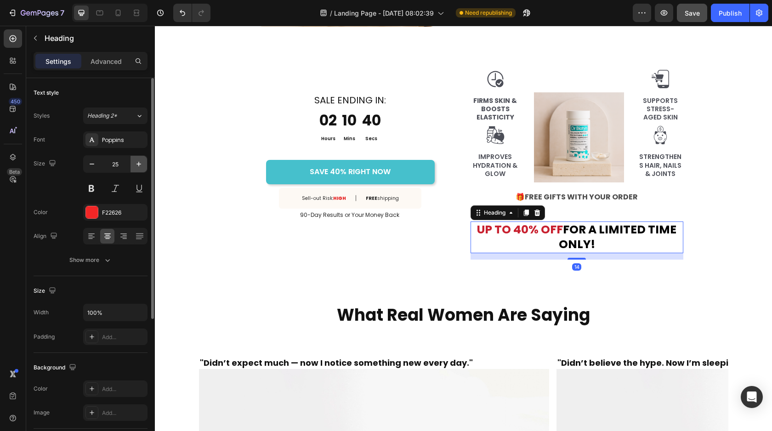
click at [131, 161] on button "button" at bounding box center [139, 164] width 17 height 17
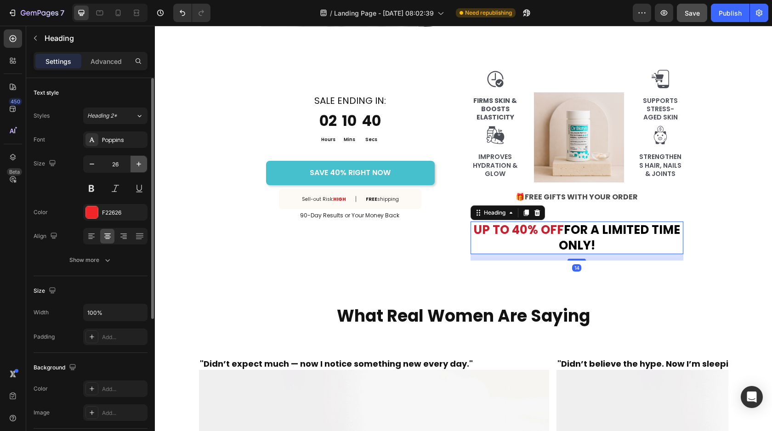
click at [131, 161] on button "button" at bounding box center [139, 164] width 17 height 17
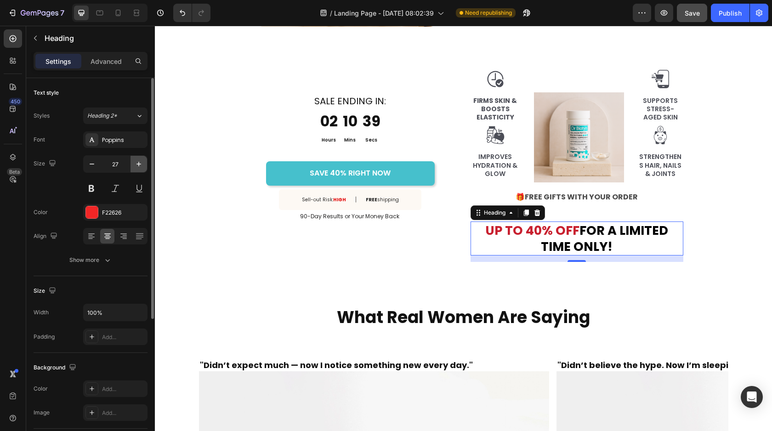
click at [131, 161] on button "button" at bounding box center [139, 164] width 17 height 17
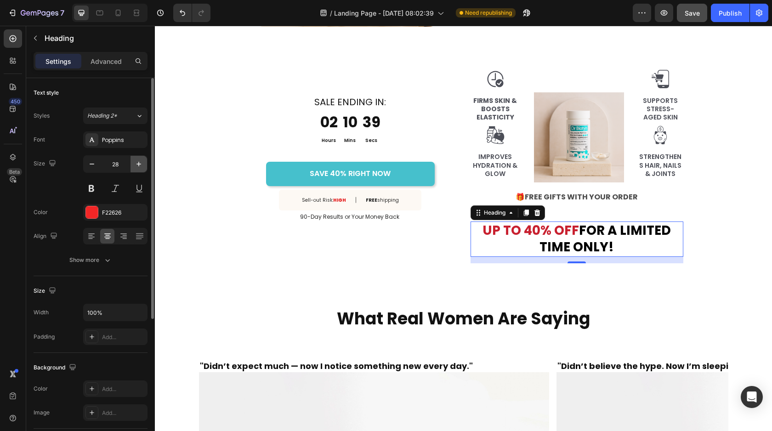
click at [131, 161] on button "button" at bounding box center [139, 164] width 17 height 17
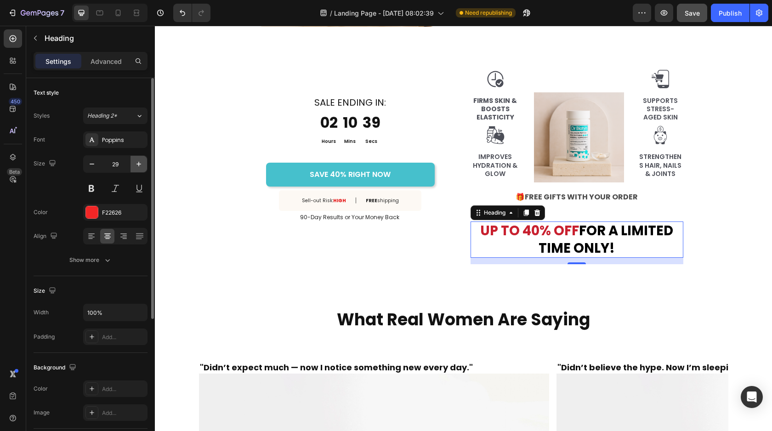
click at [131, 161] on button "button" at bounding box center [139, 164] width 17 height 17
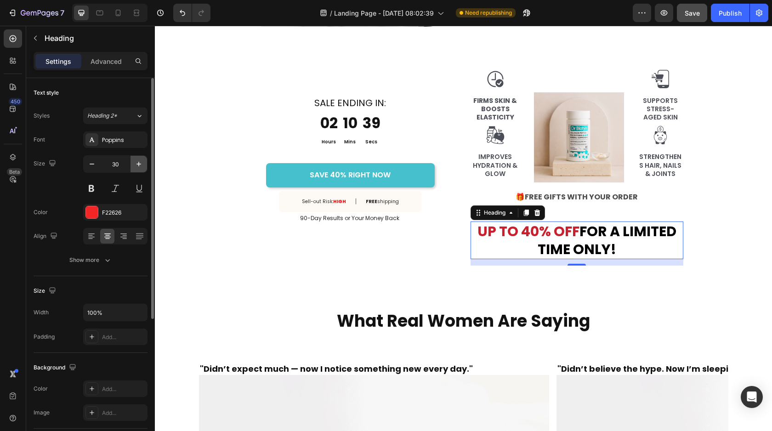
click at [131, 161] on button "button" at bounding box center [139, 164] width 17 height 17
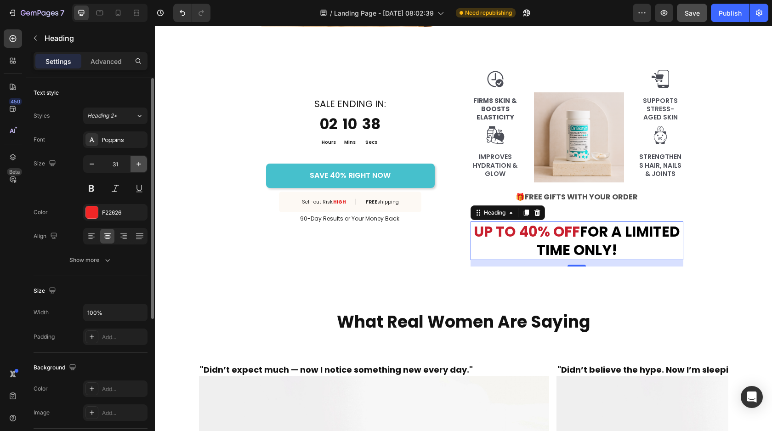
click at [131, 161] on button "button" at bounding box center [139, 164] width 17 height 17
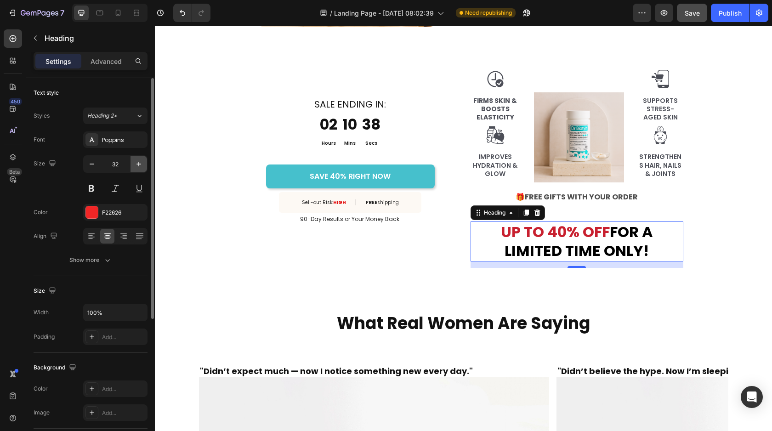
click at [131, 161] on button "button" at bounding box center [139, 164] width 17 height 17
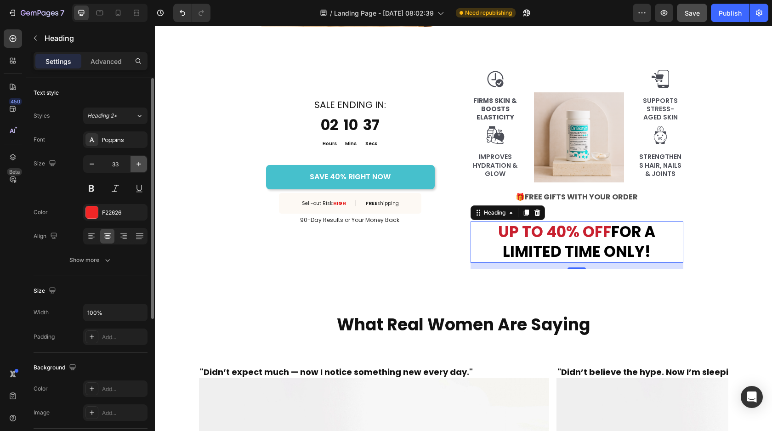
click at [131, 161] on button "button" at bounding box center [139, 164] width 17 height 17
type input "34"
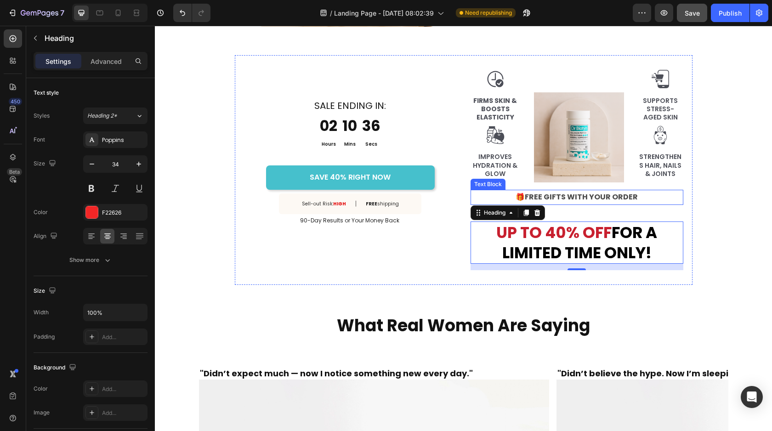
click at [589, 196] on strong "FREE GIFTS WITH YOUR ORDER" at bounding box center [581, 197] width 113 height 11
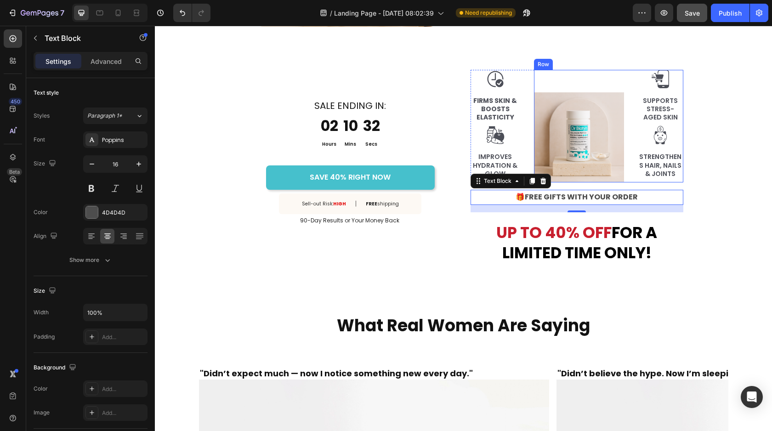
click at [558, 82] on div "Image" at bounding box center [579, 126] width 91 height 113
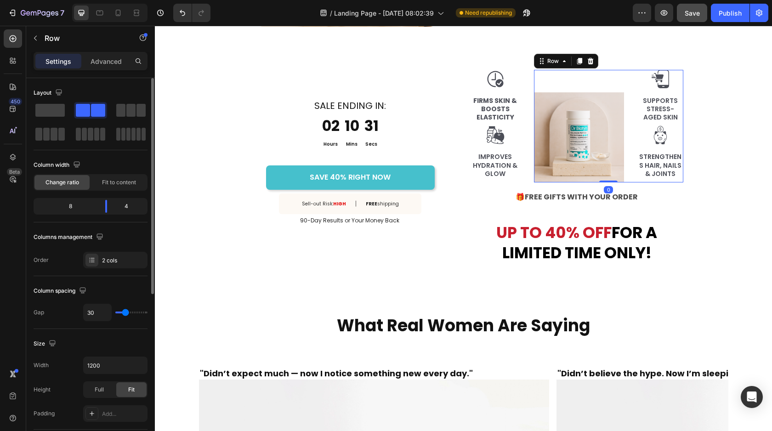
scroll to position [19, 0]
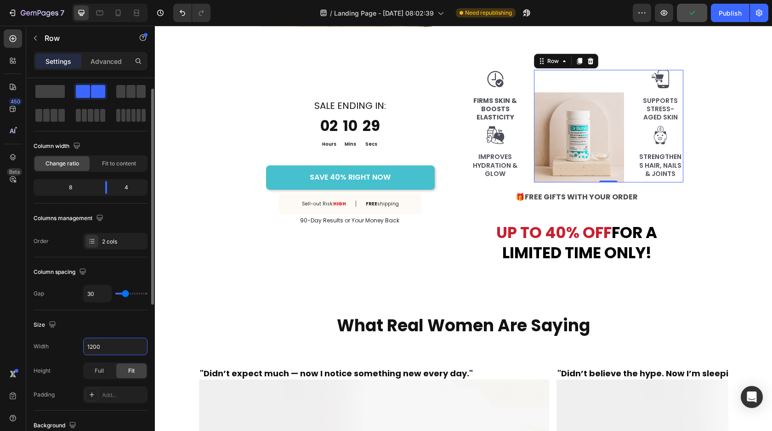
click at [126, 327] on div "Size" at bounding box center [91, 325] width 114 height 15
type input "23"
type input "21"
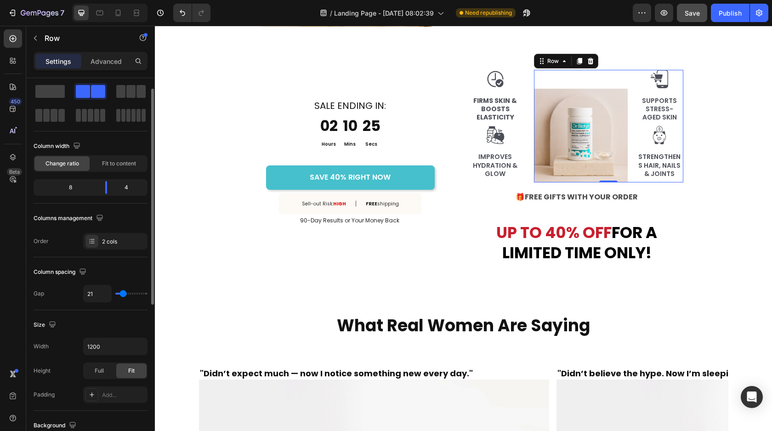
type input "17"
type input "16"
type input "15"
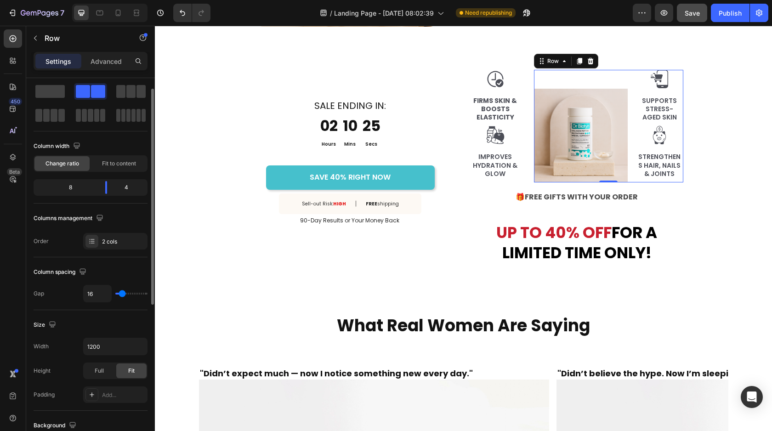
type input "15"
type input "14"
type input "20"
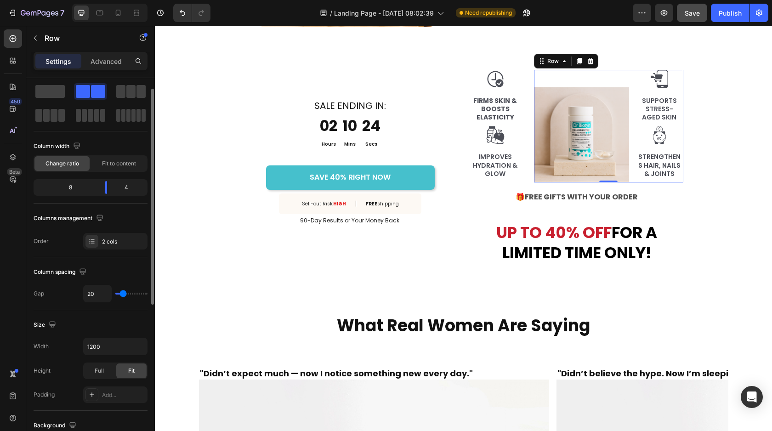
type input "29"
type input "28"
type input "16"
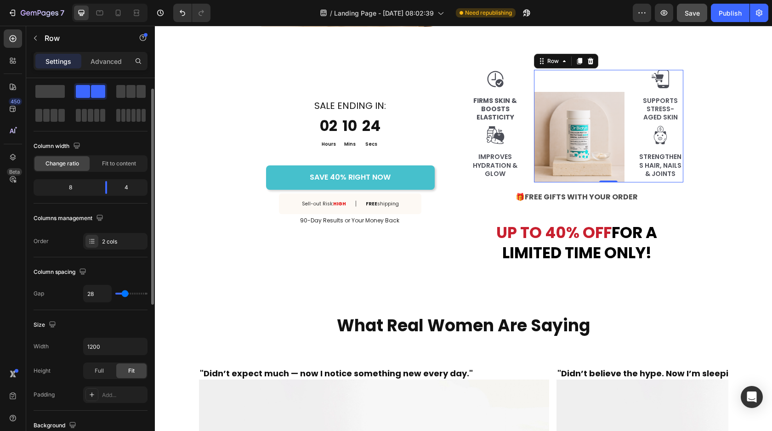
type input "16"
type input "15"
type input "14"
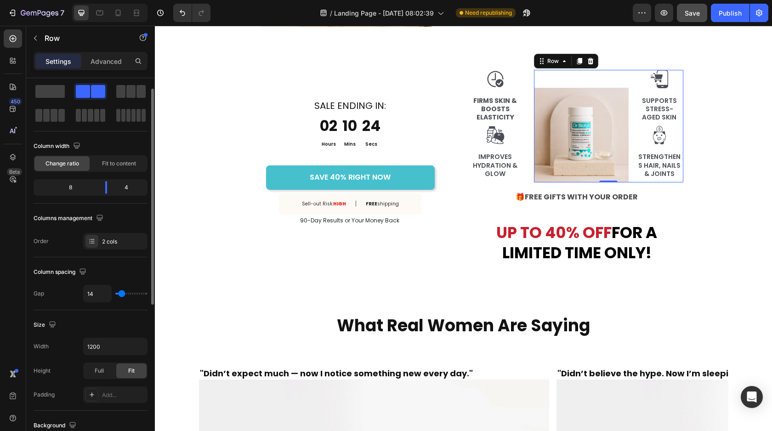
type input "13"
type input "12"
type input "11"
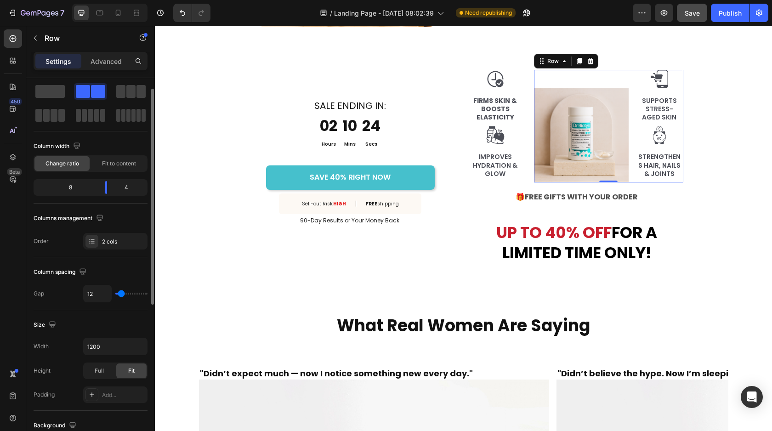
type input "11"
type input "10"
type input "8"
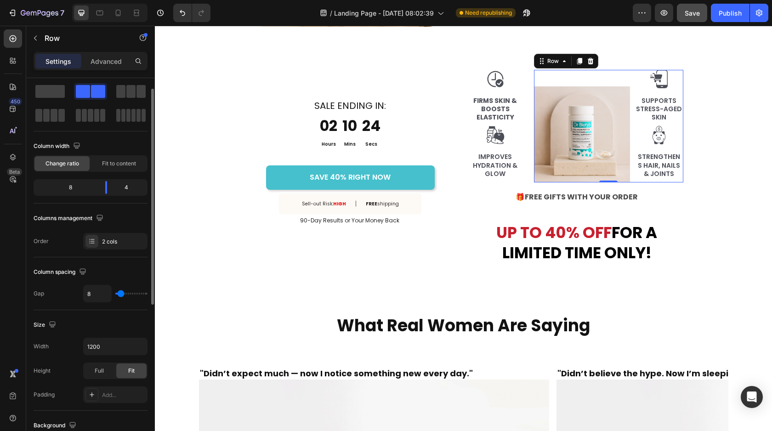
type input "7"
type input "6"
type input "5"
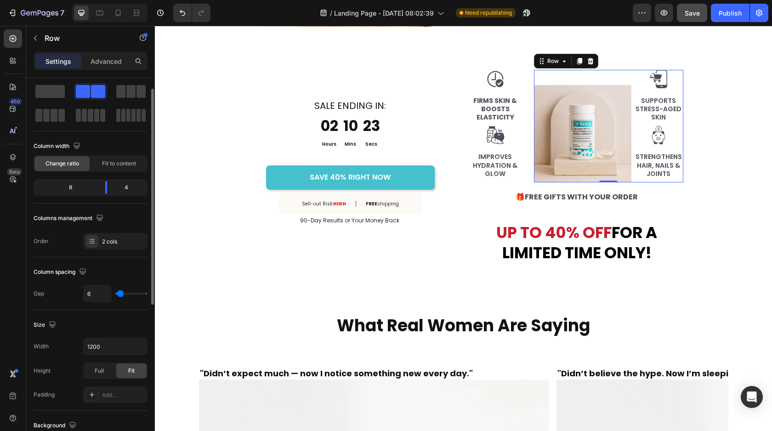
type input "5"
type input "2"
type input "1"
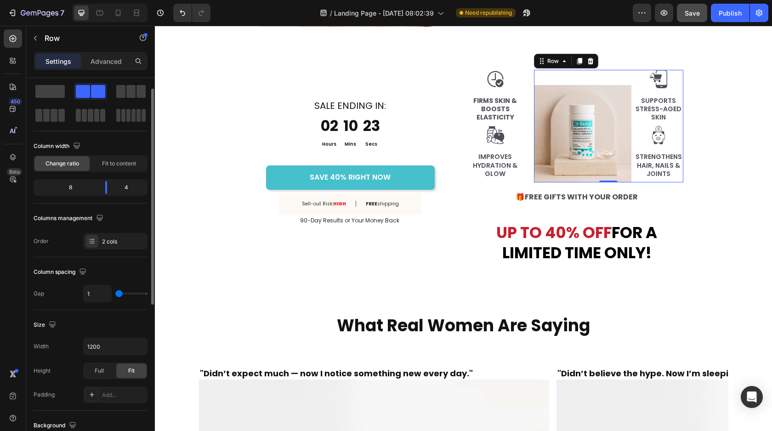
type input "0"
type input "2"
type input "9"
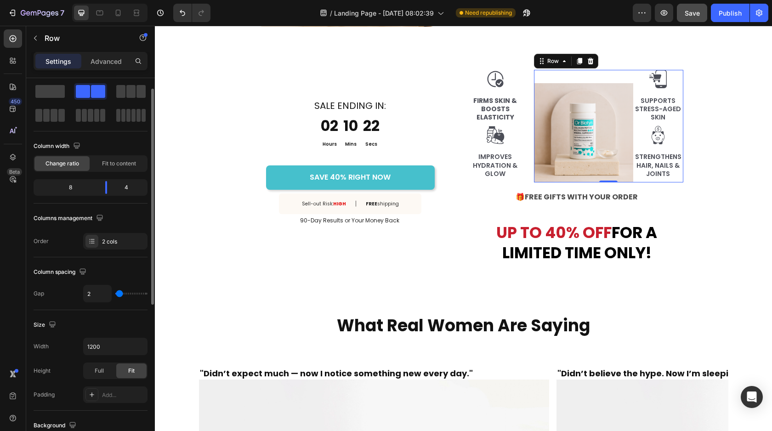
type input "9"
type input "14"
type input "15"
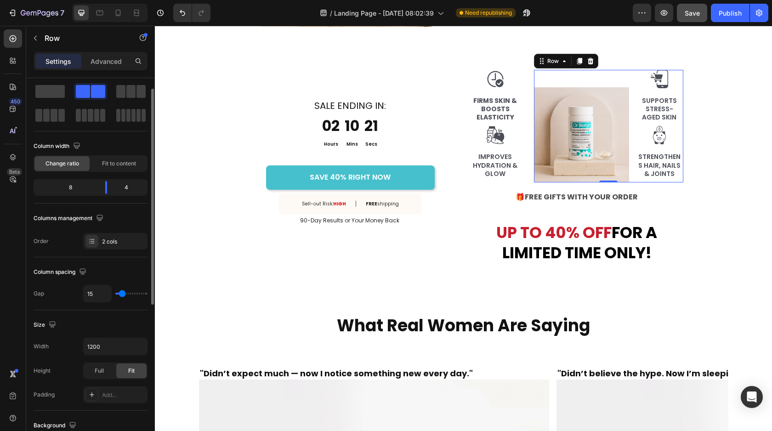
type input "16"
type input "15"
type input "1"
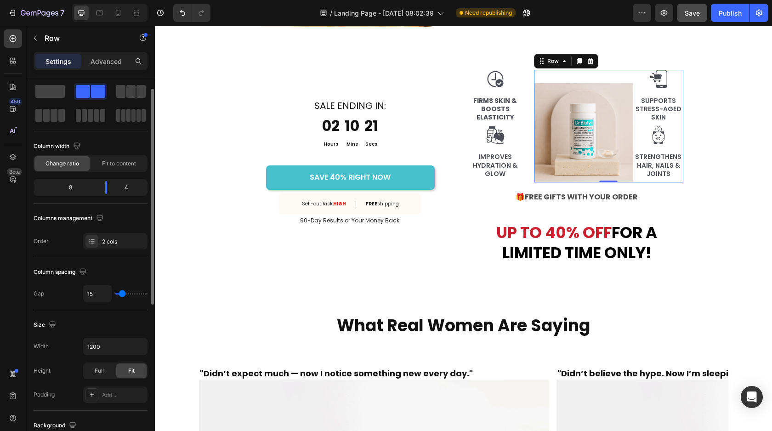
type input "1"
type input "0"
drag, startPoint x: 124, startPoint y: 294, endPoint x: 113, endPoint y: 299, distance: 11.7
type input "0"
click at [116, 295] on input "range" at bounding box center [131, 294] width 32 height 2
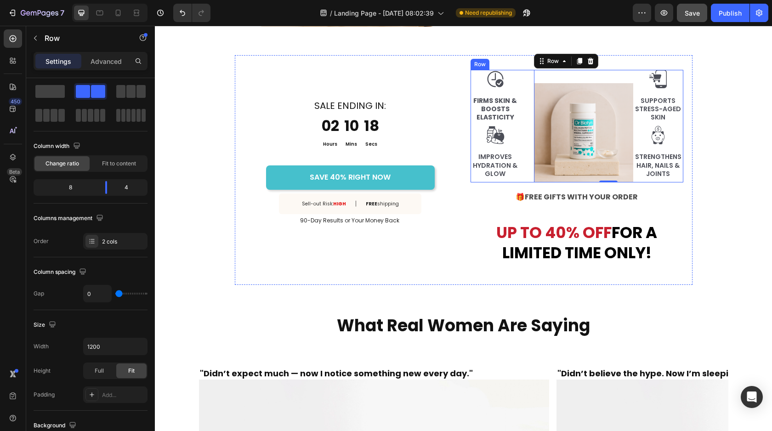
click at [528, 81] on div "Image Firms Skin & Boosts Elasticity Text Block Image Improves Hydration & Glow…" at bounding box center [577, 126] width 213 height 113
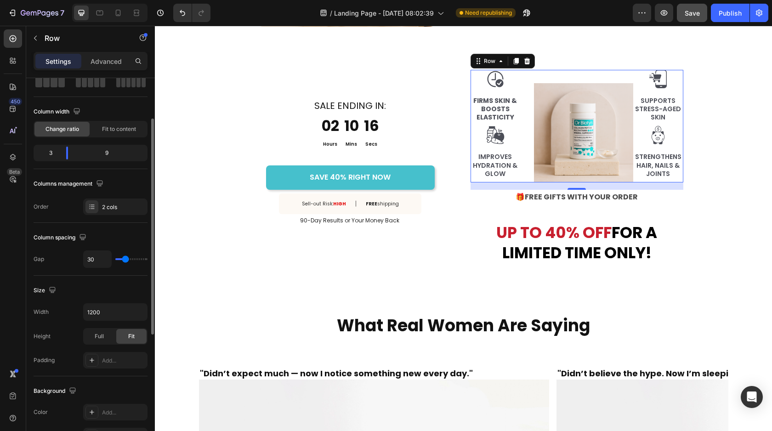
scroll to position [62, 0]
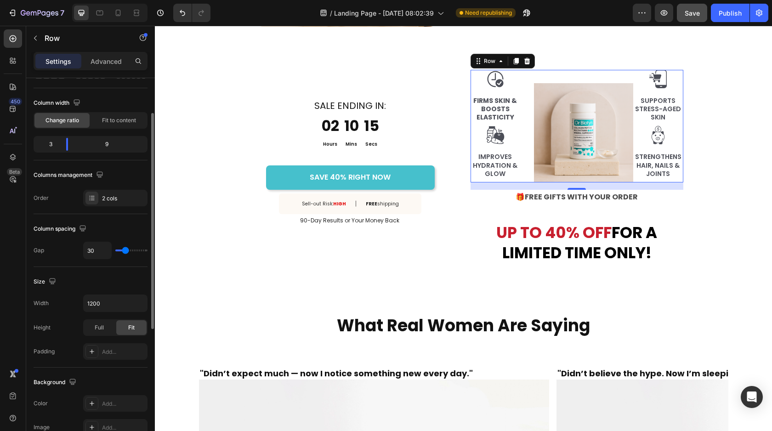
type input "26"
type input "23"
type input "14"
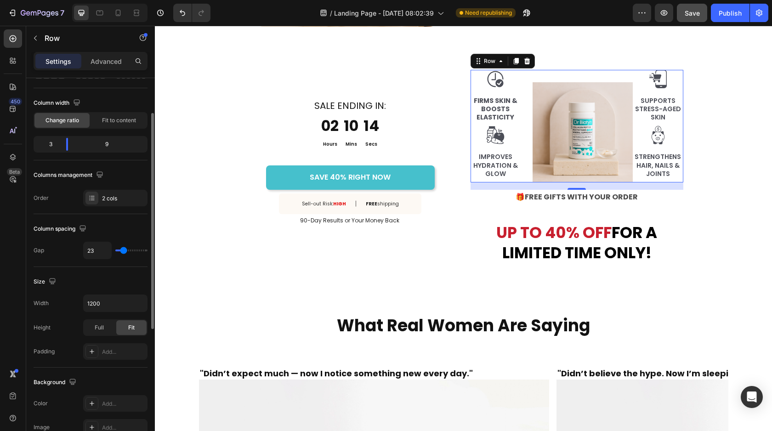
type input "14"
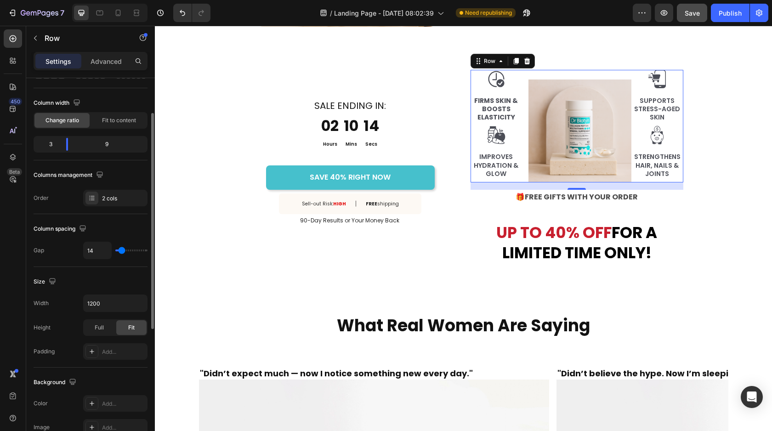
type input "13"
type input "12"
type input "11"
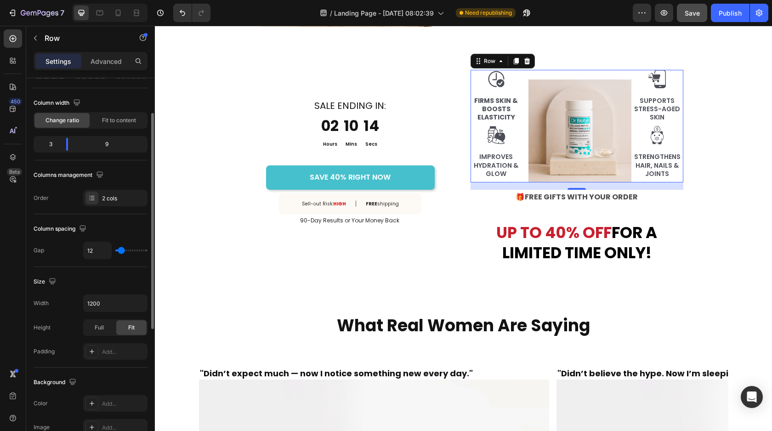
type input "11"
type input "9"
type input "7"
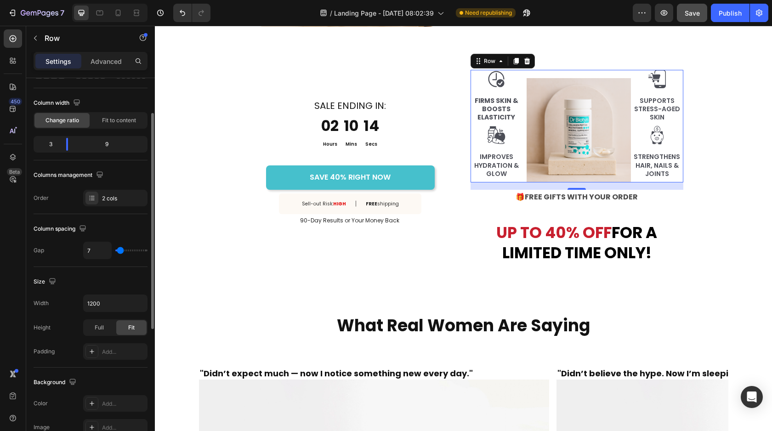
type input "6"
type input "5"
type input "1"
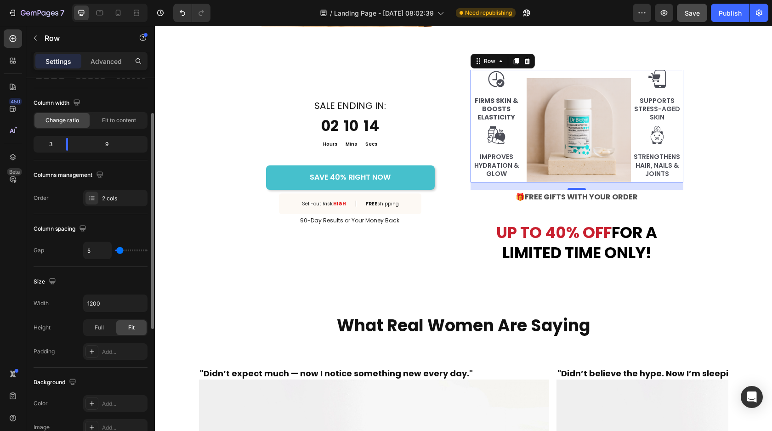
type input "1"
type input "0"
type input "1"
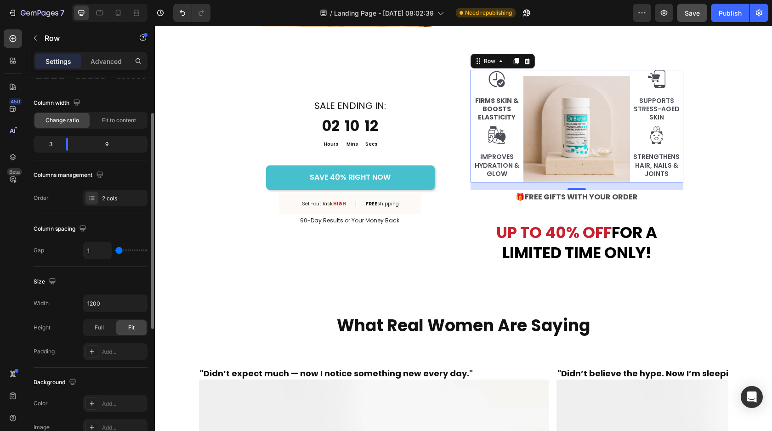
type input "2"
type input "3"
type input "4"
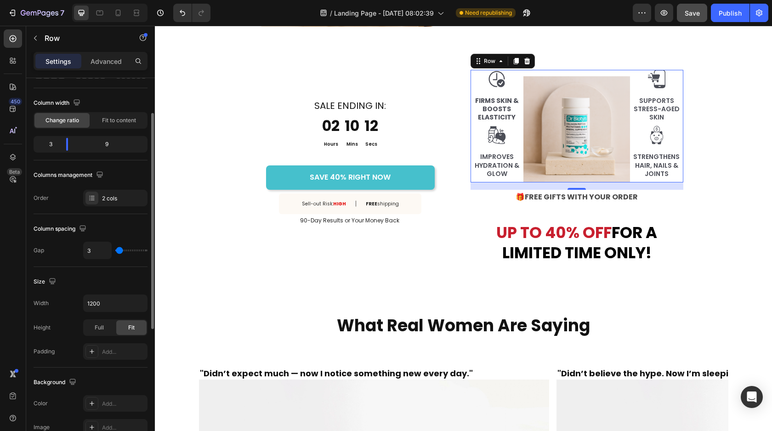
type input "4"
type input "5"
type input "6"
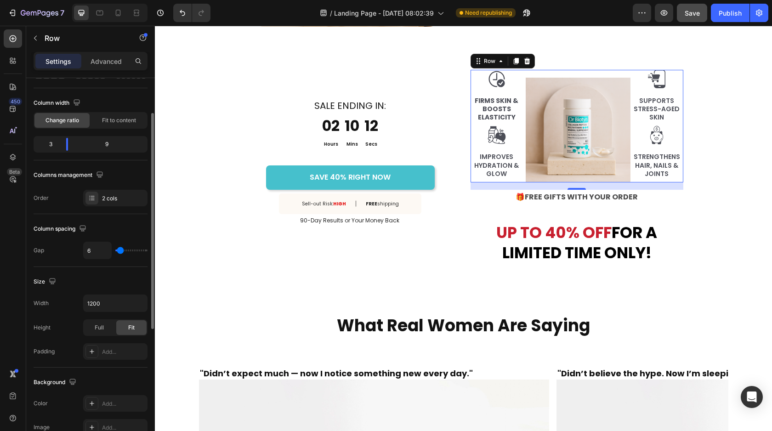
type input "7"
type input "8"
type input "7"
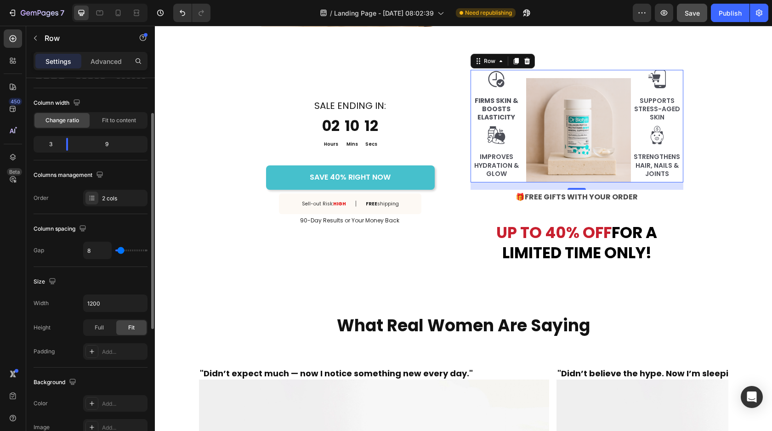
type input "7"
type input "6"
type input "4"
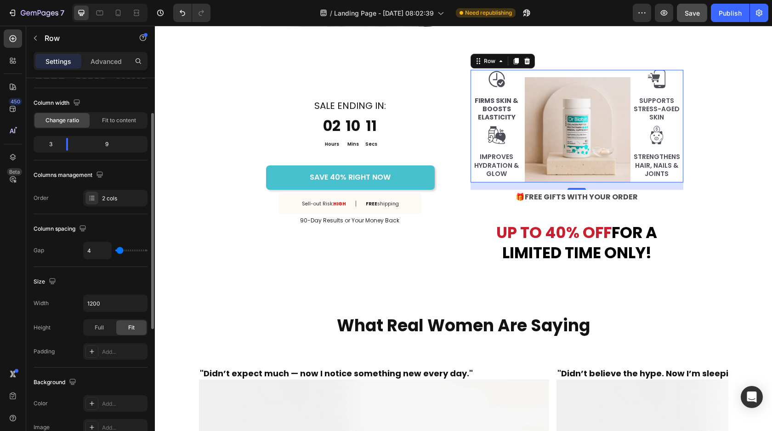
type input "3"
type input "2"
type input "1"
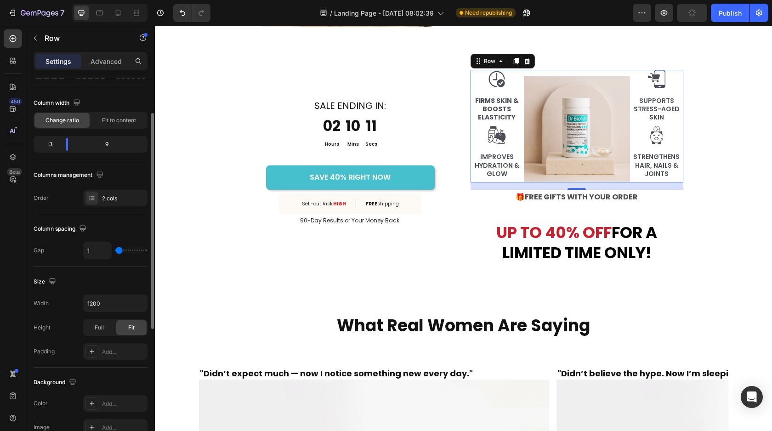
drag, startPoint x: 124, startPoint y: 249, endPoint x: 119, endPoint y: 250, distance: 5.1
type input "1"
click at [119, 250] on input "range" at bounding box center [131, 251] width 32 height 2
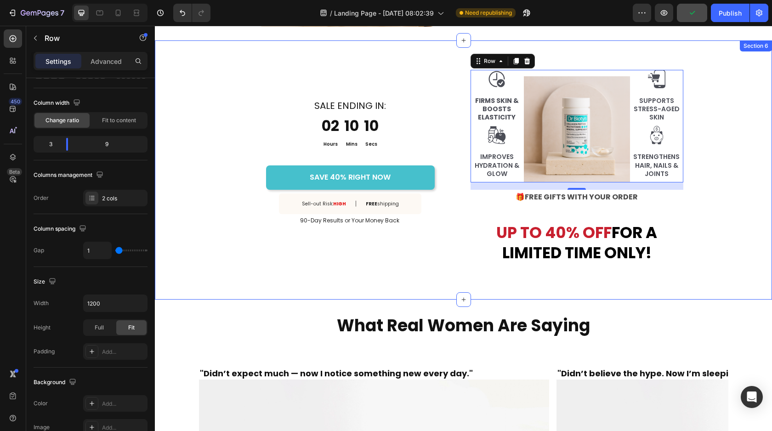
click at [402, 300] on div "What Real Women Are Saying Heading Section 7" at bounding box center [463, 326] width 617 height 53
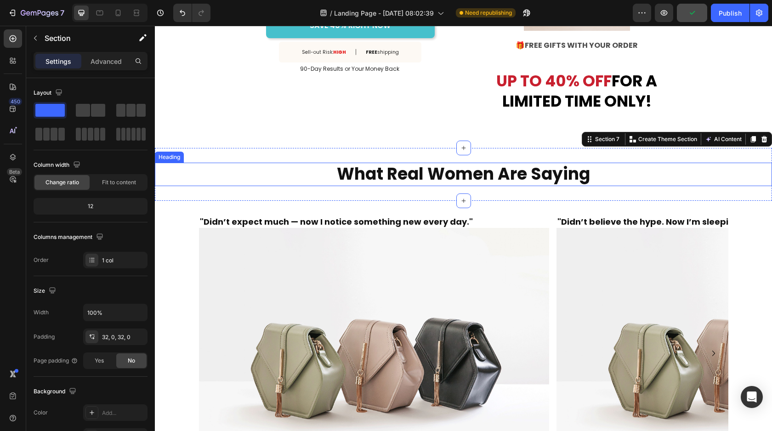
scroll to position [3464, 0]
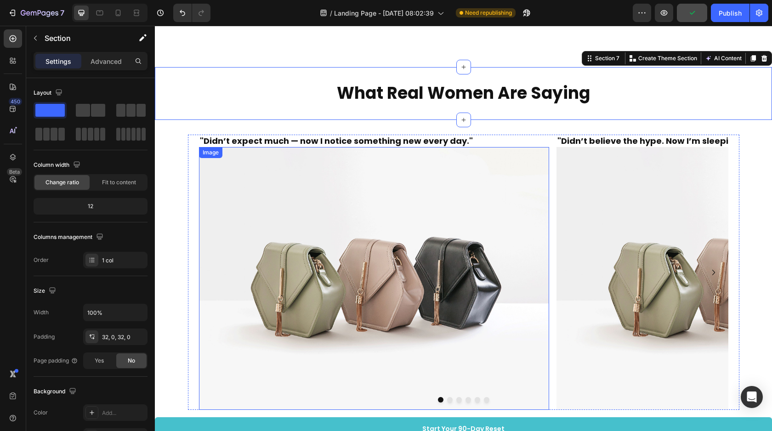
click at [372, 194] on img at bounding box center [374, 278] width 351 height 263
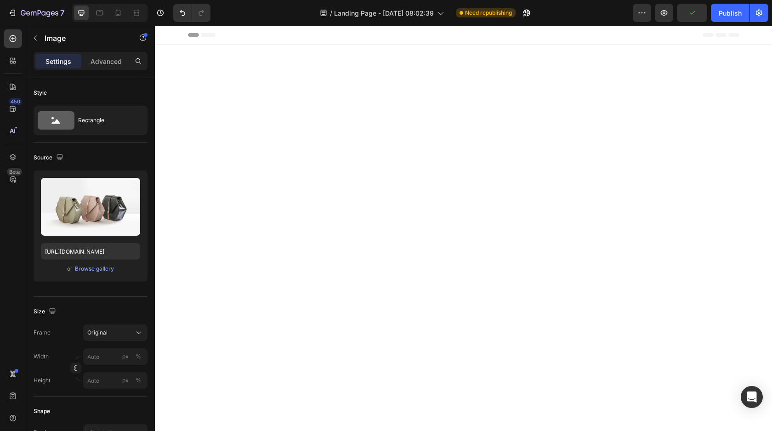
scroll to position [3464, 0]
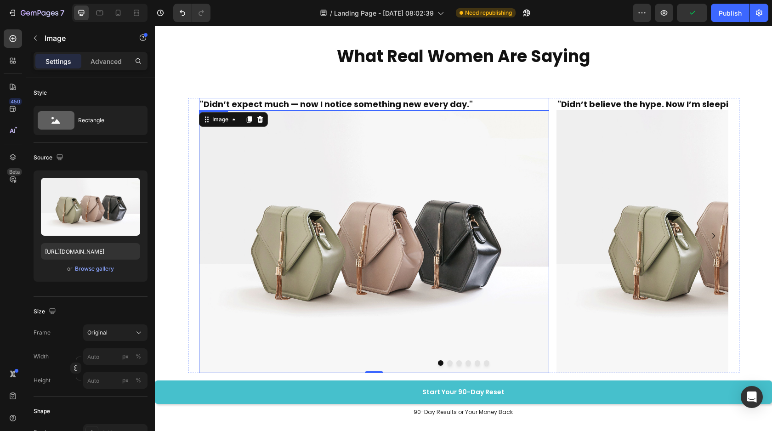
click at [476, 110] on h2 ""Didn’t expect much — now I notice something new every day."" at bounding box center [374, 104] width 351 height 12
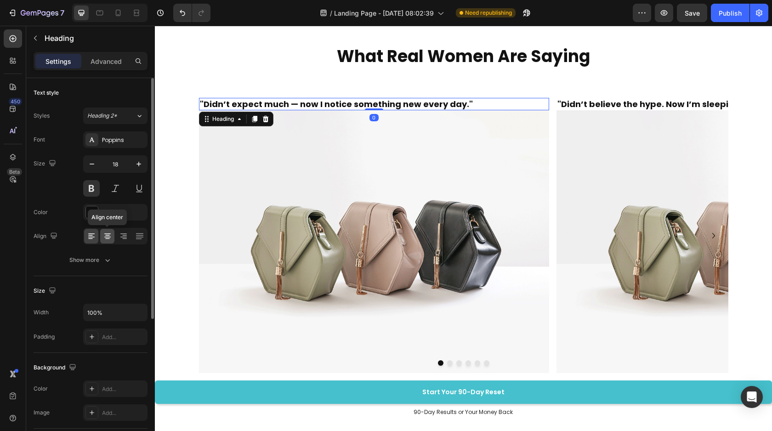
click at [105, 238] on icon at bounding box center [107, 236] width 9 height 9
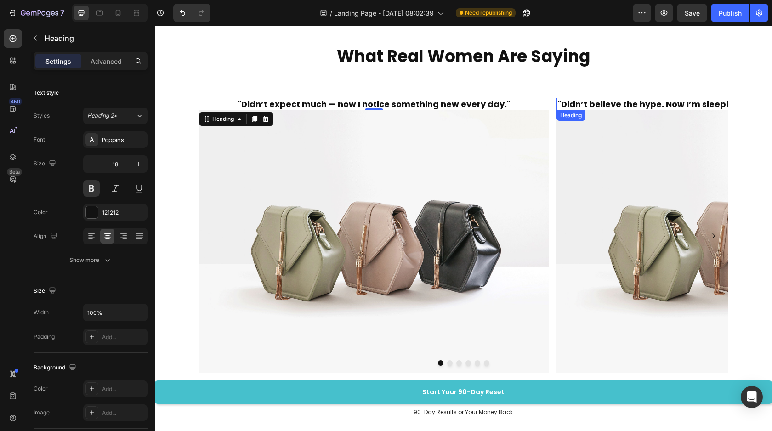
click at [603, 110] on h2 ""Didn’t believe the hype. Now I’m sleeping better, glowing, and pain-free."" at bounding box center [732, 104] width 351 height 12
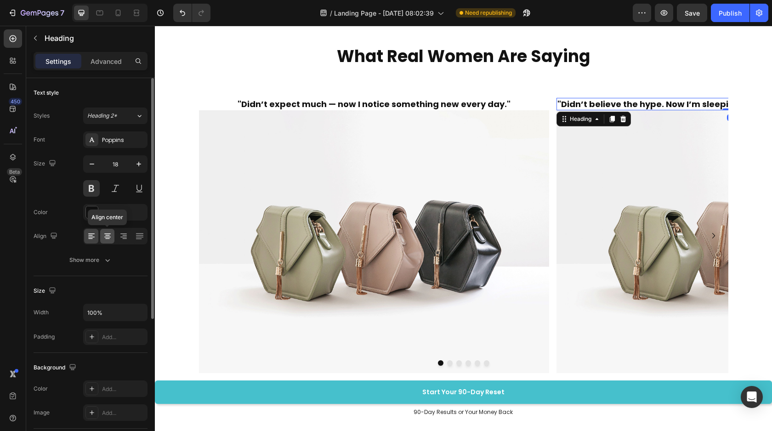
click at [105, 239] on icon at bounding box center [107, 236] width 9 height 9
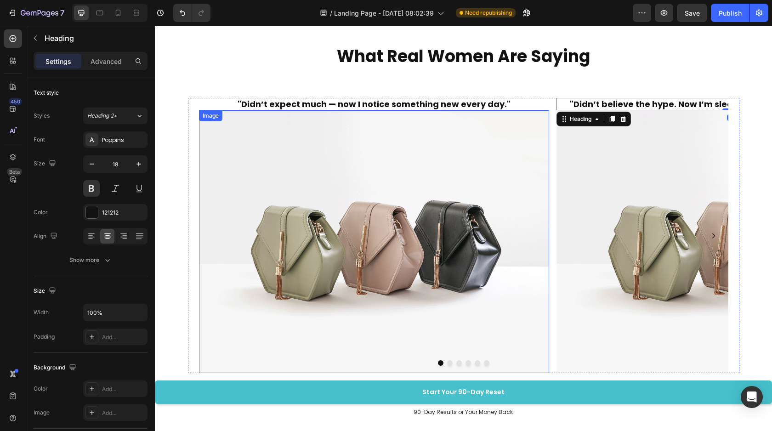
click at [337, 217] on img at bounding box center [374, 241] width 351 height 263
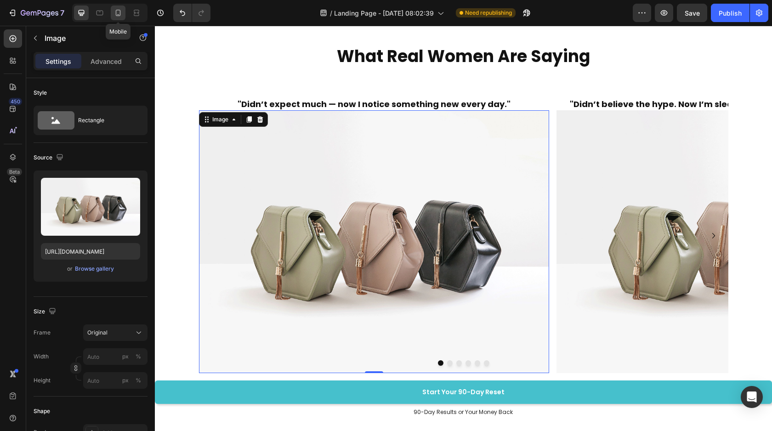
click at [116, 11] on icon at bounding box center [118, 13] width 5 height 6
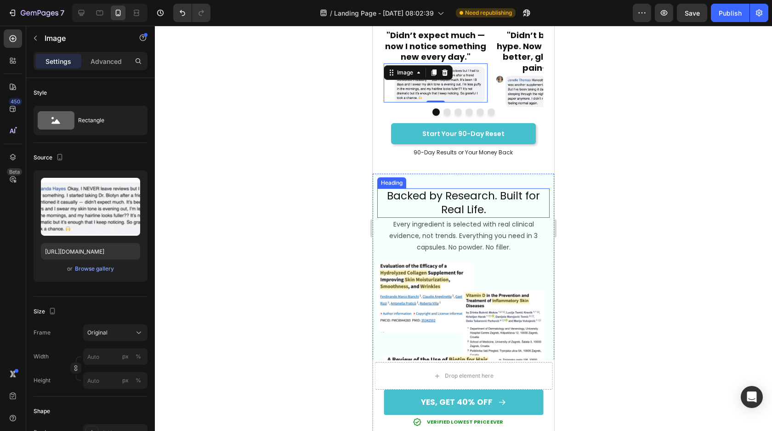
scroll to position [3714, 0]
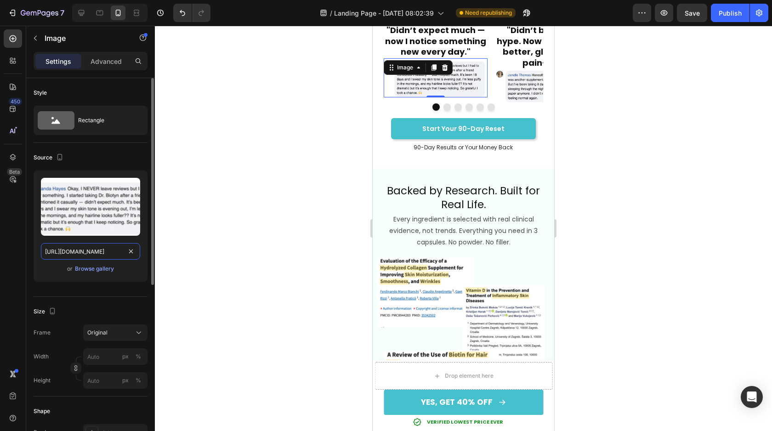
click at [46, 251] on input "https://cdn.shopify.com/s/files/1/0616/5649/8251/files/gempages_577289875070387…" at bounding box center [90, 251] width 99 height 17
click at [44, 251] on input "https://cdn.shopify.com/s/files/1/0616/5649/8251/files/gempages_577289875070387…" at bounding box center [90, 251] width 99 height 17
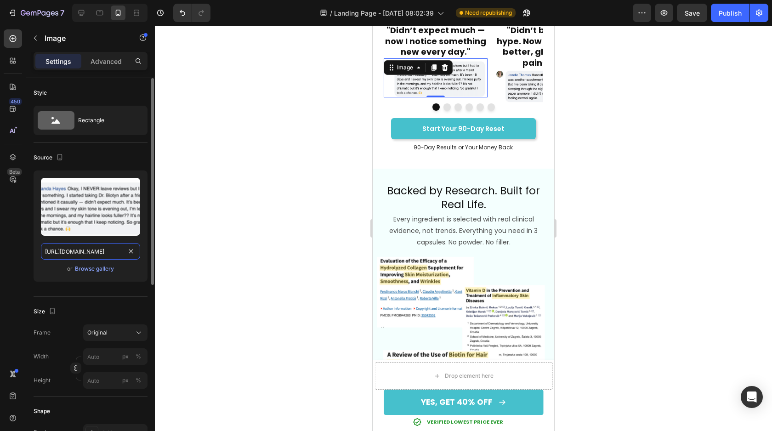
click at [44, 251] on input "https://cdn.shopify.com/s/files/1/0616/5649/8251/files/gempages_577289875070387…" at bounding box center [90, 251] width 99 height 17
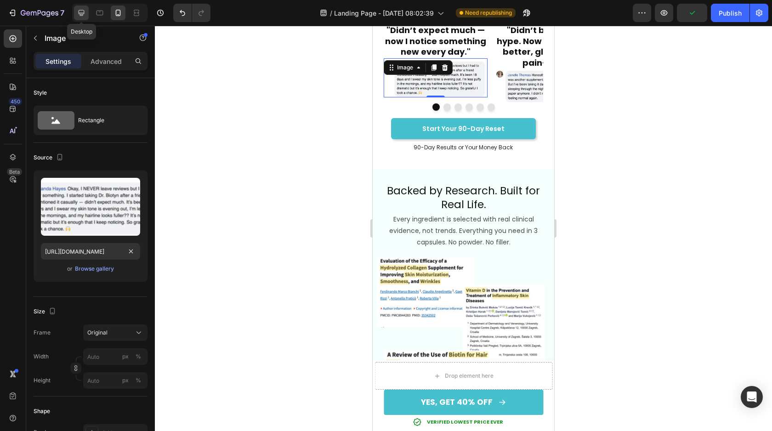
click at [77, 17] on icon at bounding box center [81, 12] width 9 height 9
type input "https://ucarecdn.com/ee6d5074-1640-4cc7-8933-47c8589c3dee/-/format/auto/"
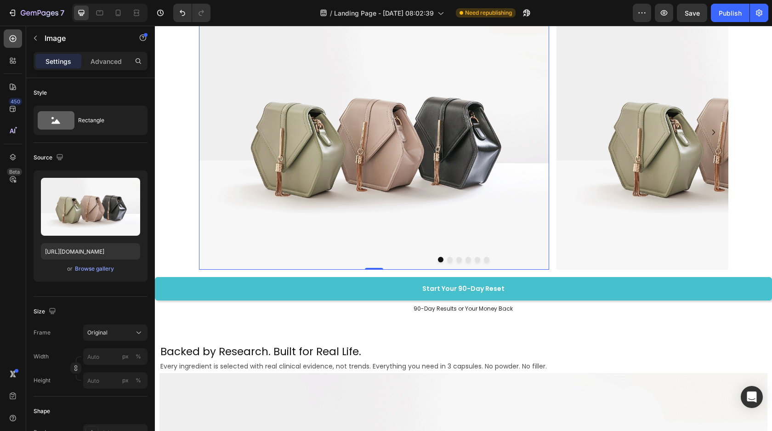
scroll to position [3517, 0]
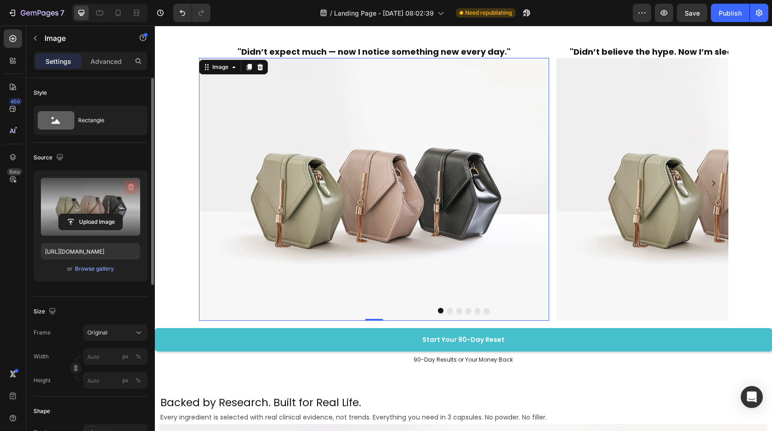
click at [128, 189] on icon "button" at bounding box center [130, 187] width 9 height 9
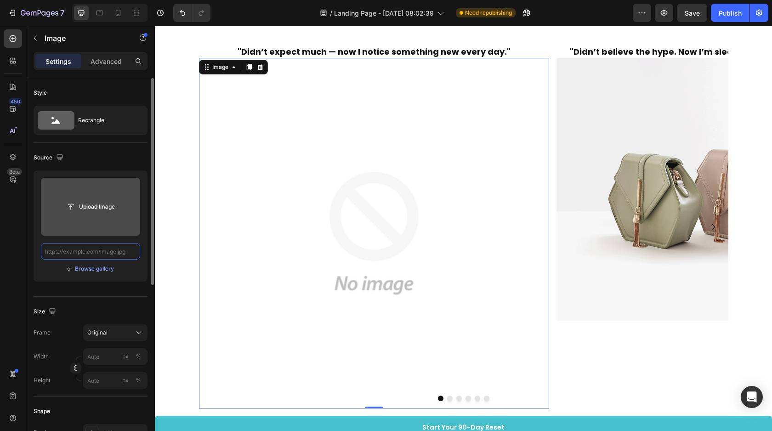
click at [81, 247] on input "text" at bounding box center [90, 251] width 99 height 17
paste input "https://cdn.shopify.com/s/files/1/0616/5649/8251/files/gempages_577289875070387…"
type input "https://cdn.shopify.com/s/files/1/0616/5649/8251/files/gempages_577289875070387…"
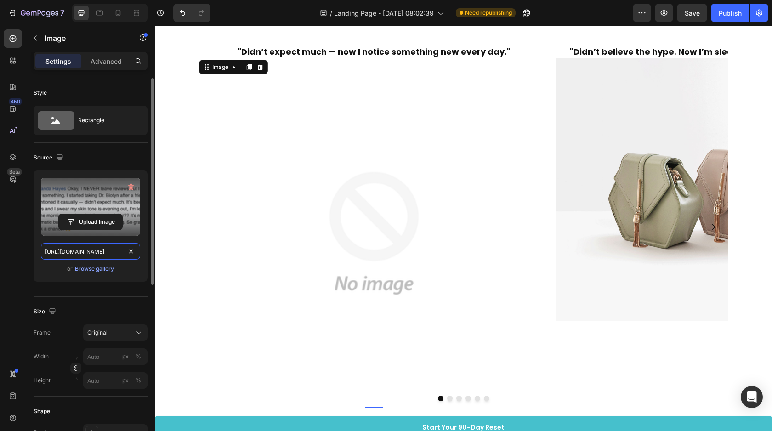
scroll to position [0, 280]
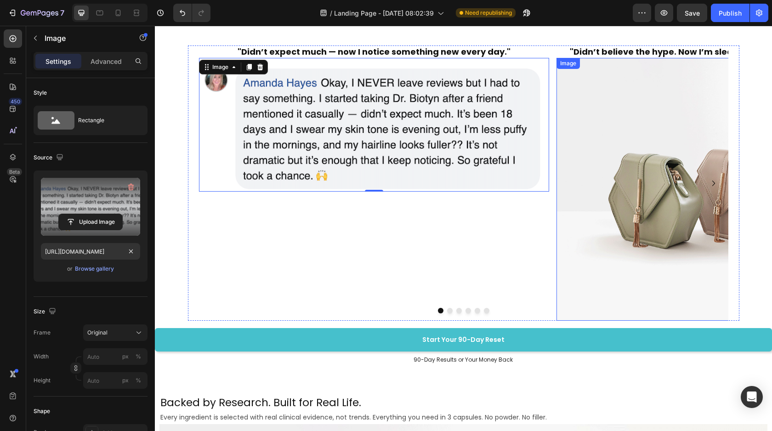
click at [634, 229] on img at bounding box center [732, 189] width 351 height 263
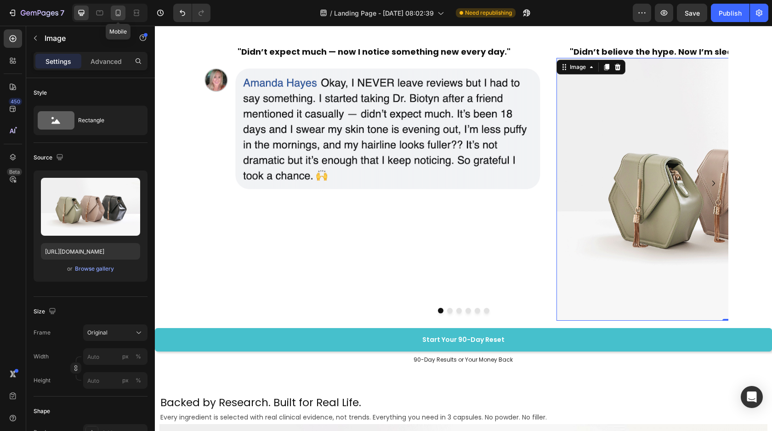
click at [123, 13] on icon at bounding box center [118, 12] width 9 height 9
type input "https://cdn.shopify.com/s/files/1/0616/5649/8251/files/gempages_577289875070387…"
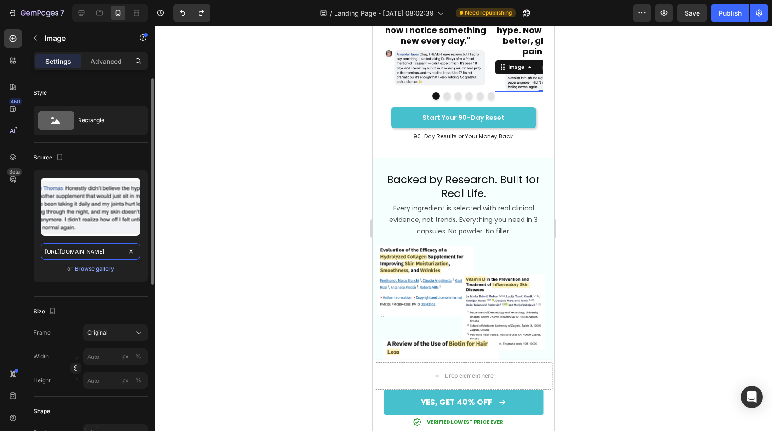
click at [44, 249] on input "https://cdn.shopify.com/s/files/1/0616/5649/8251/files/gempages_577289875070387…" at bounding box center [90, 251] width 99 height 17
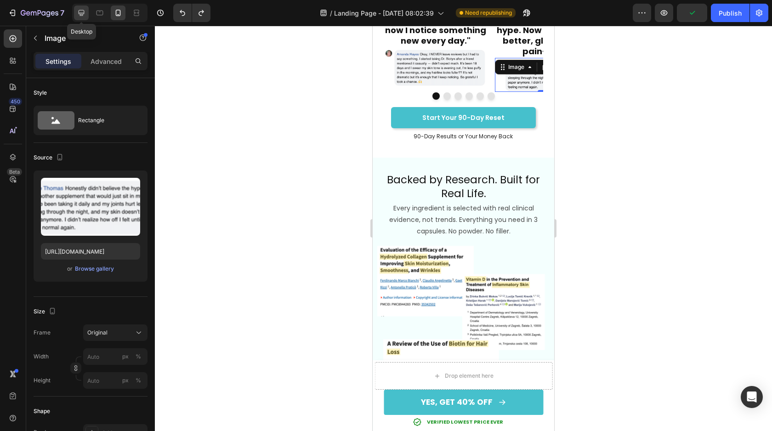
click at [81, 10] on icon at bounding box center [82, 13] width 6 height 6
type input "https://ucarecdn.com/ee6d5074-1640-4cc7-8933-47c8589c3dee/-/format/auto/"
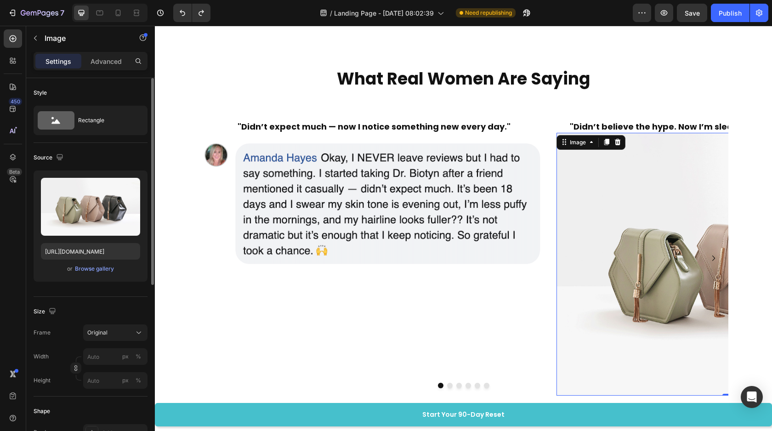
scroll to position [3553, 0]
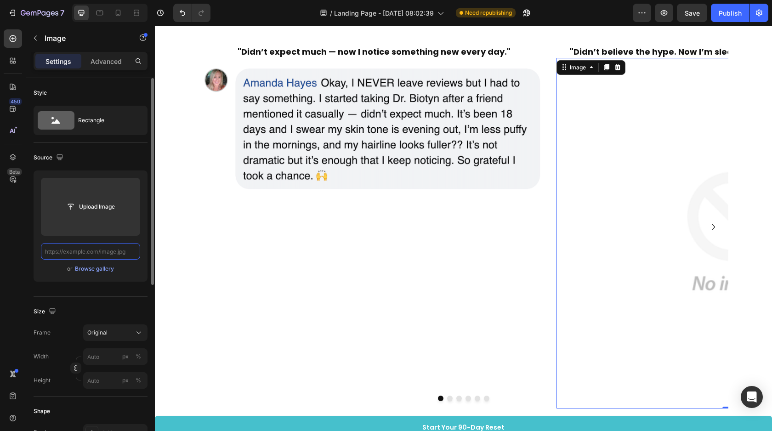
paste input "https://cdn.shopify.com/s/files/1/0616/5649/8251/files/gempages_577289875070387…"
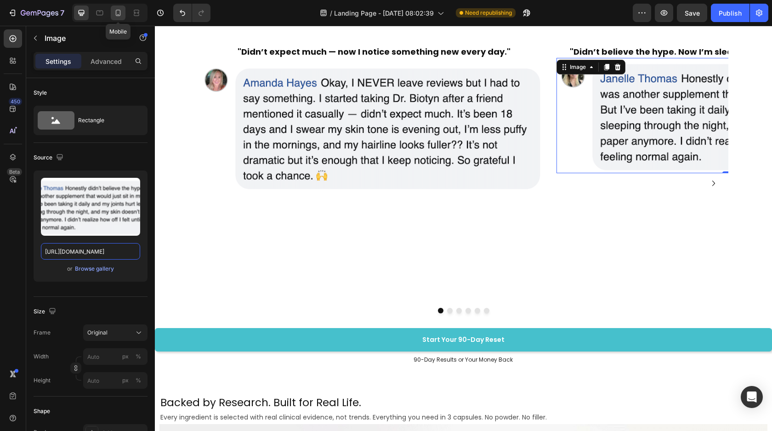
type input "https://cdn.shopify.com/s/files/1/0616/5649/8251/files/gempages_577289875070387…"
click at [117, 12] on icon at bounding box center [118, 12] width 9 height 9
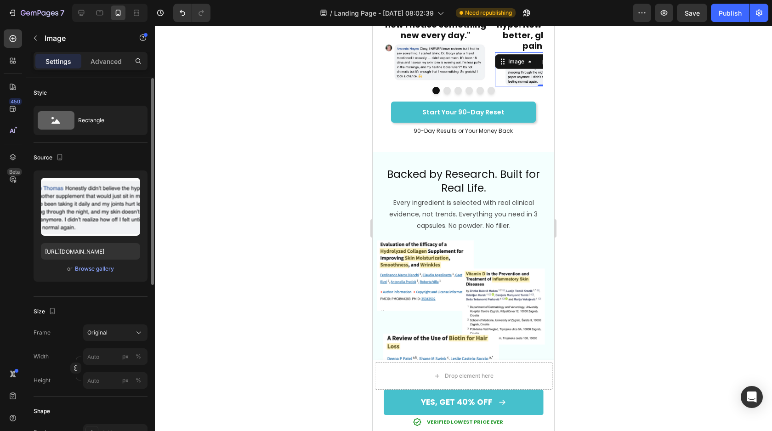
scroll to position [3492, 0]
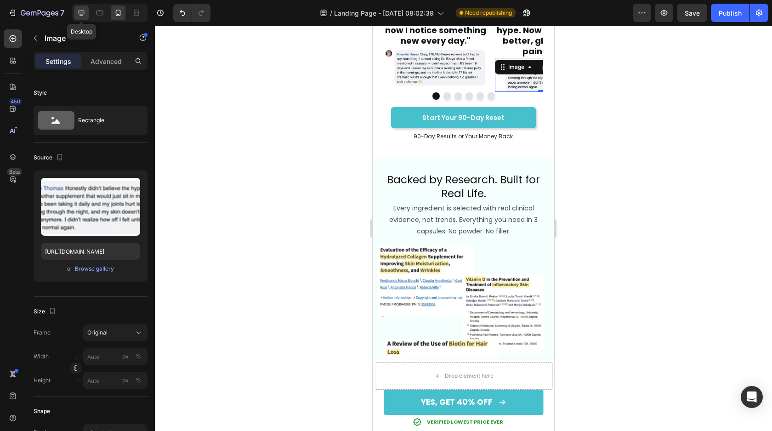
click at [81, 11] on icon at bounding box center [81, 12] width 9 height 9
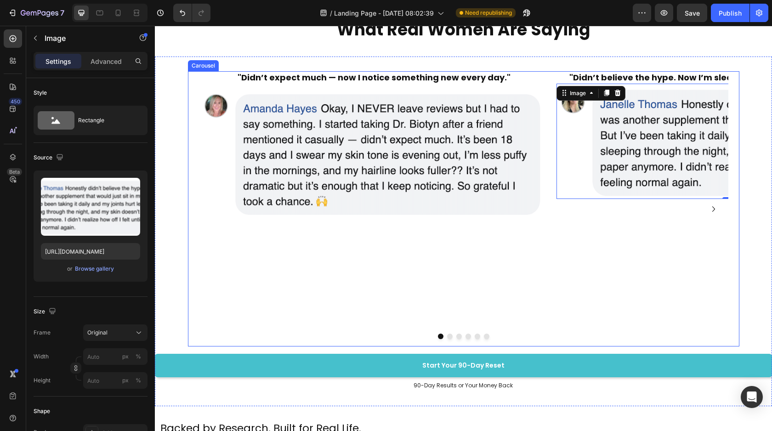
scroll to position [3553, 0]
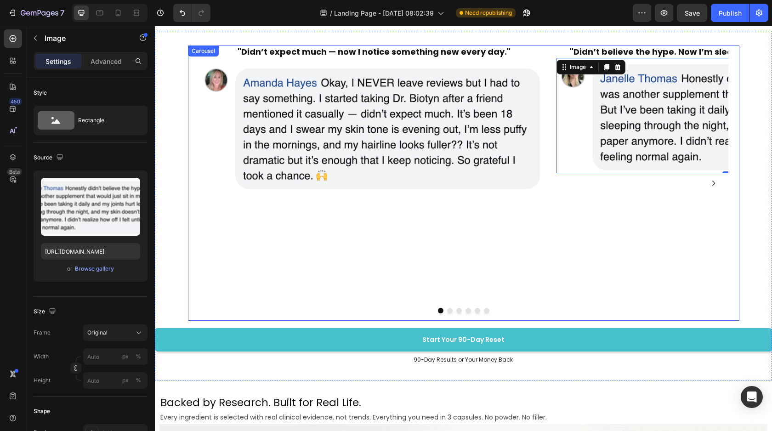
click at [448, 309] on button "Dot" at bounding box center [450, 311] width 6 height 6
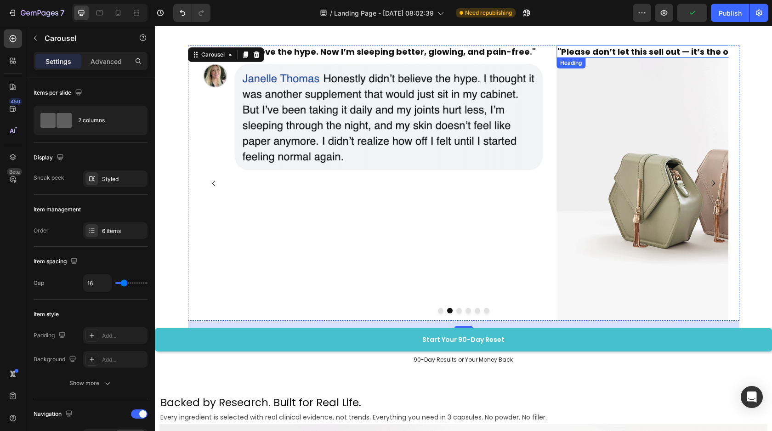
click at [597, 51] on strong ""Please don’t let this sell out — it’s the only thing that’s helped."" at bounding box center [695, 51] width 275 height 11
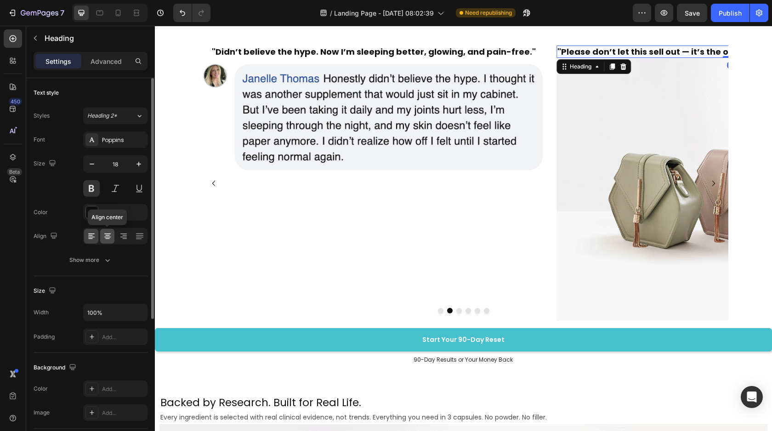
click at [107, 240] on icon at bounding box center [107, 236] width 9 height 9
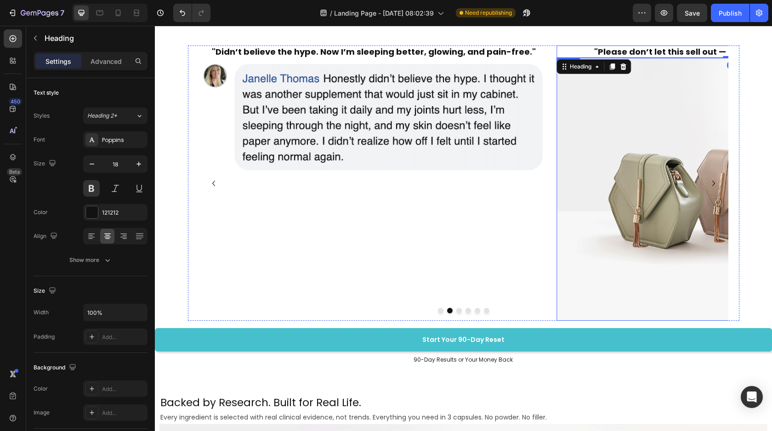
click at [644, 186] on img at bounding box center [732, 189] width 351 height 263
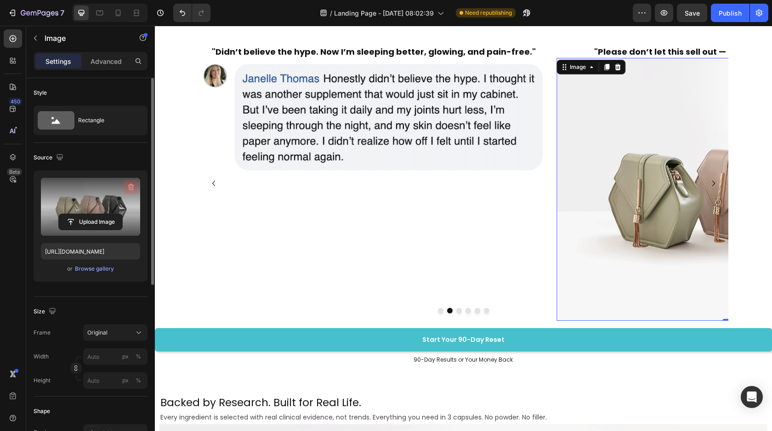
click at [134, 183] on icon "button" at bounding box center [130, 187] width 9 height 9
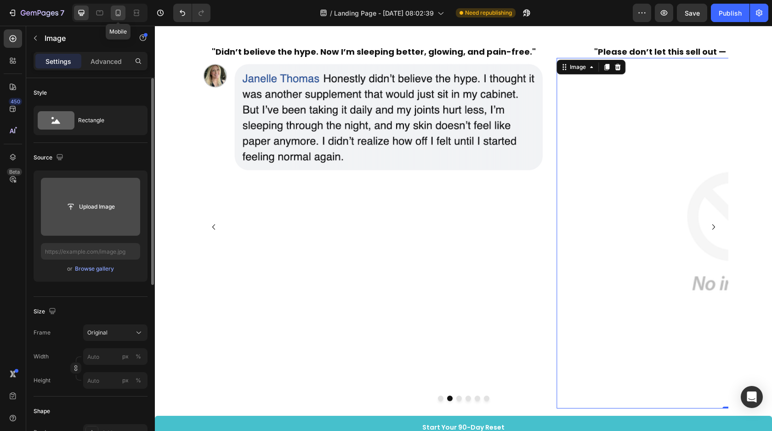
click at [114, 7] on div at bounding box center [118, 13] width 15 height 15
type input "https://cdn.shopify.com/s/files/1/0616/5649/8251/files/gempages_577289875070387…"
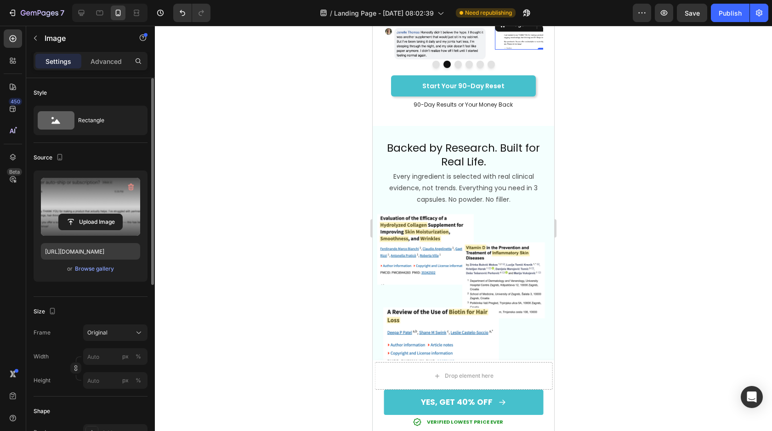
scroll to position [3481, 0]
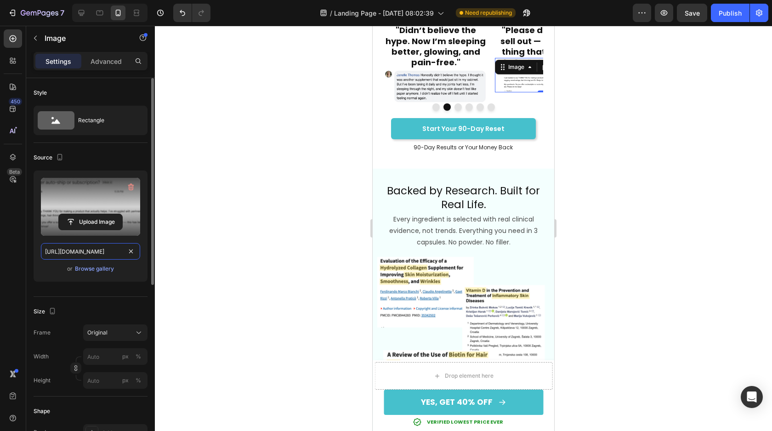
click at [43, 249] on input "https://cdn.shopify.com/s/files/1/0616/5649/8251/files/gempages_577289875070387…" at bounding box center [90, 251] width 99 height 17
click at [78, 4] on div at bounding box center [109, 13] width 75 height 18
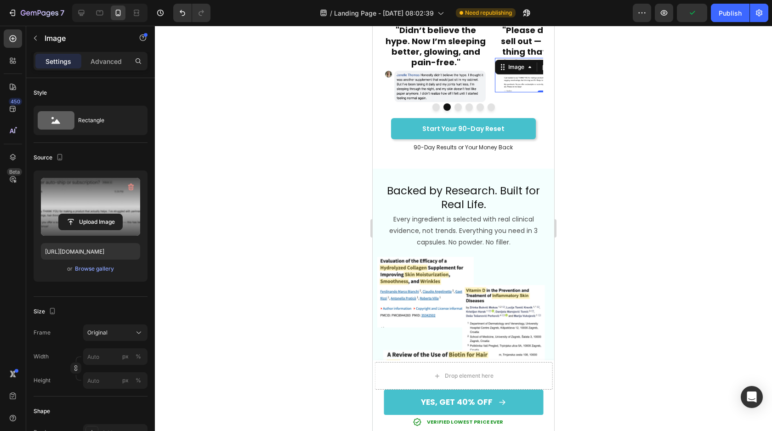
click at [78, 5] on div at bounding box center [109, 13] width 75 height 18
click at [78, 10] on icon at bounding box center [81, 12] width 9 height 9
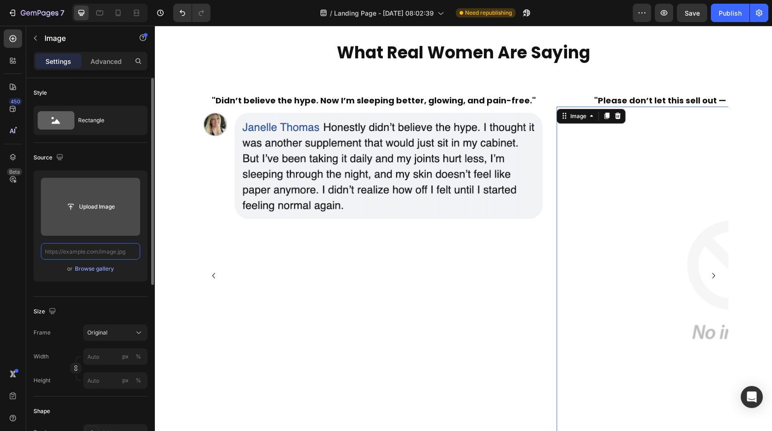
scroll to position [3553, 0]
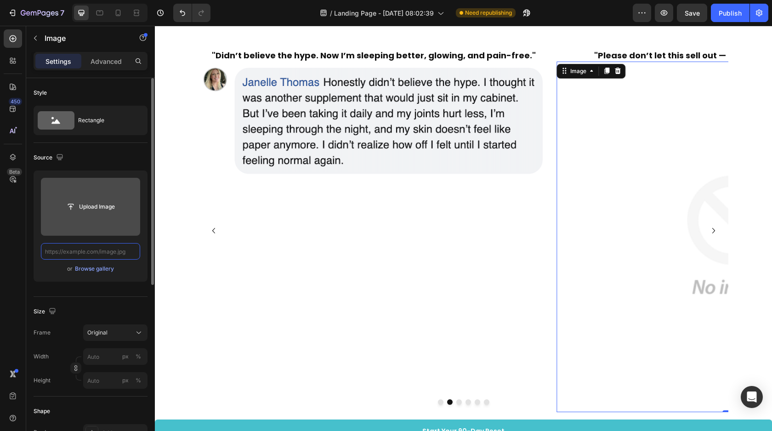
click at [92, 244] on input "text" at bounding box center [90, 251] width 99 height 17
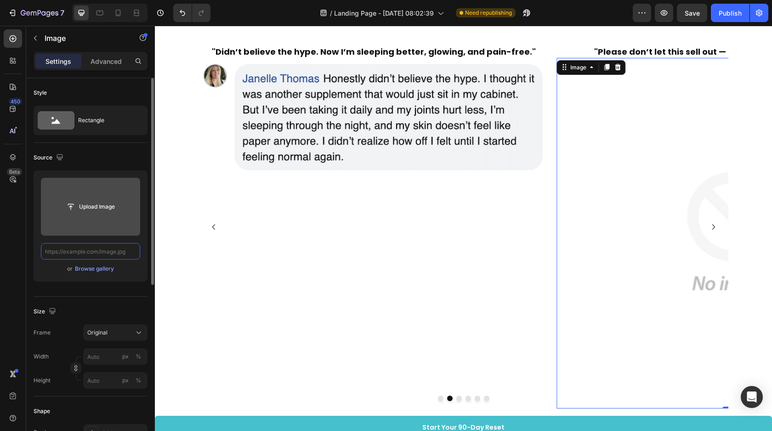
paste input "https://cdn.shopify.com/s/files/1/0616/5649/8251/files/gempages_577289875070387…"
type input "https://cdn.shopify.com/s/files/1/0616/5649/8251/files/gempages_577289875070387…"
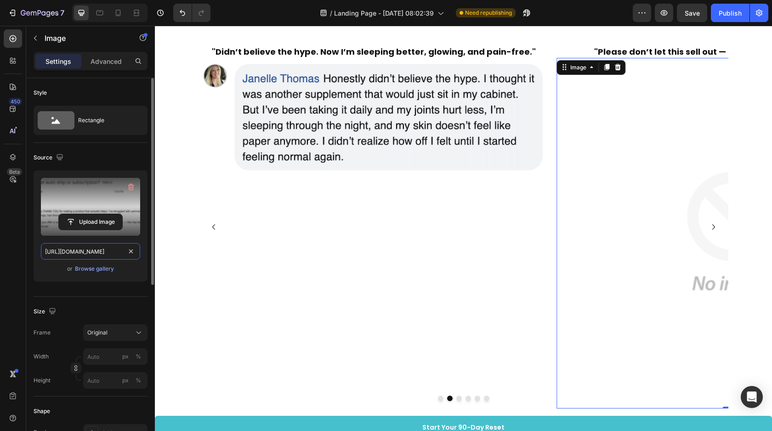
scroll to position [0, 279]
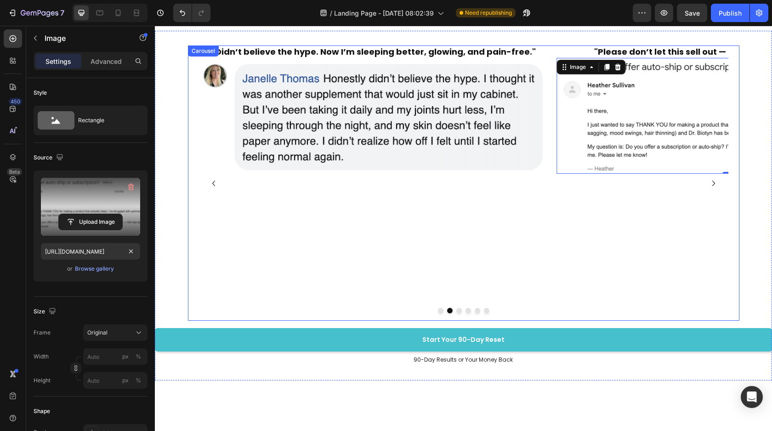
click at [713, 183] on icon "Carousel Next Arrow" at bounding box center [713, 183] width 11 height 11
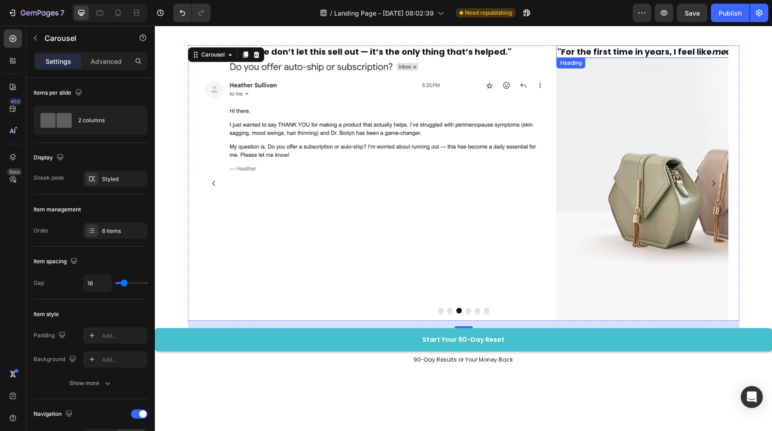
click at [635, 55] on h2 ""For the first time in years, I feel like me again."" at bounding box center [732, 52] width 351 height 12
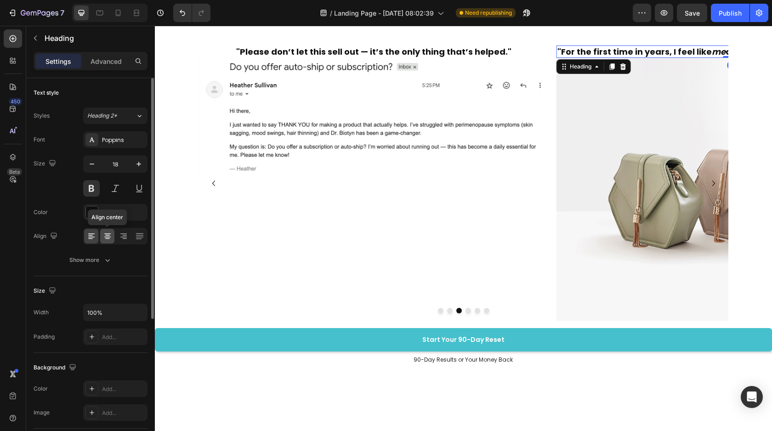
click at [105, 238] on icon at bounding box center [107, 236] width 9 height 9
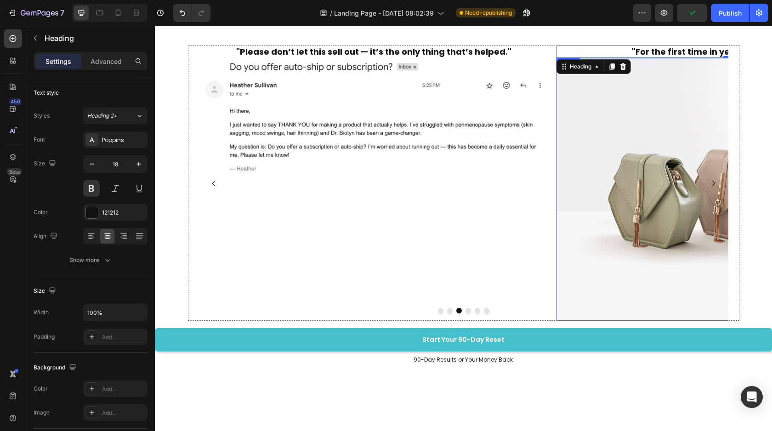
click at [627, 192] on img at bounding box center [732, 189] width 351 height 263
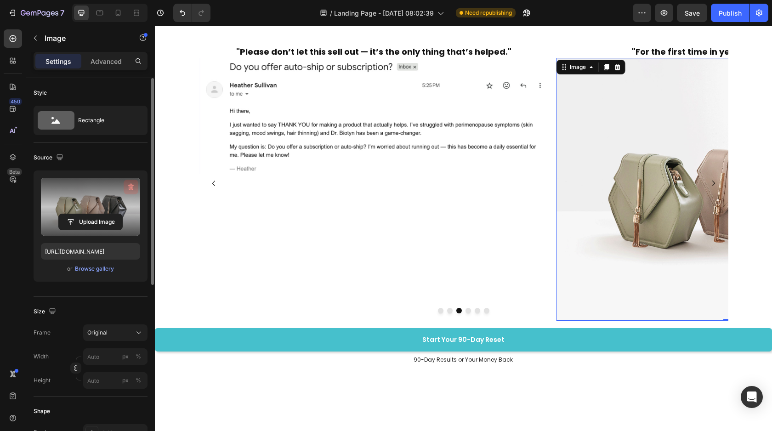
click at [131, 189] on icon "button" at bounding box center [130, 187] width 9 height 9
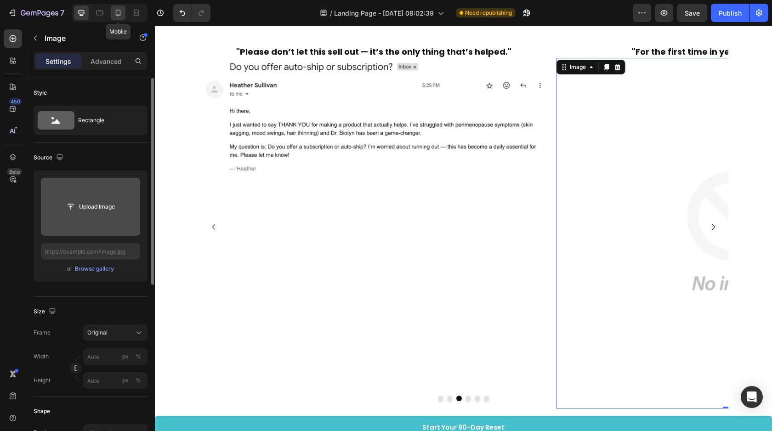
click at [115, 12] on icon at bounding box center [118, 12] width 9 height 9
type input "https://cdn.shopify.com/s/files/1/0616/5649/8251/files/gempages_577289875070387…"
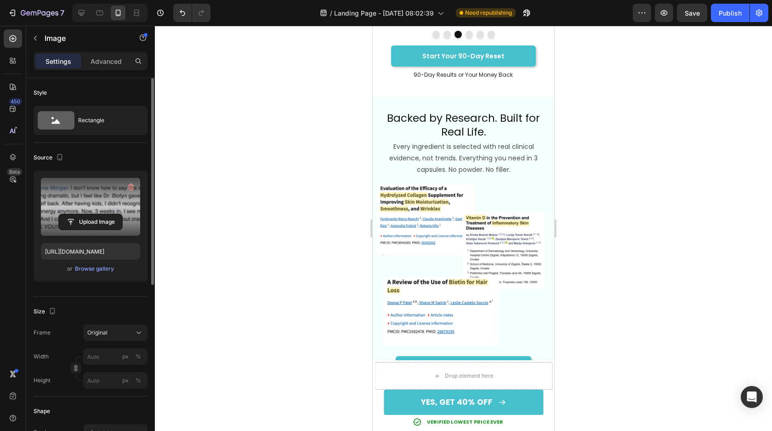
scroll to position [3481, 0]
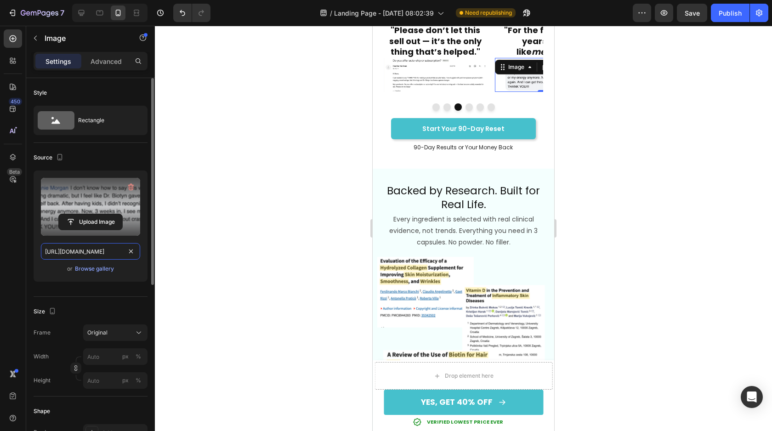
click at [44, 252] on input "https://cdn.shopify.com/s/files/1/0616/5649/8251/files/gempages_577289875070387…" at bounding box center [90, 251] width 99 height 17
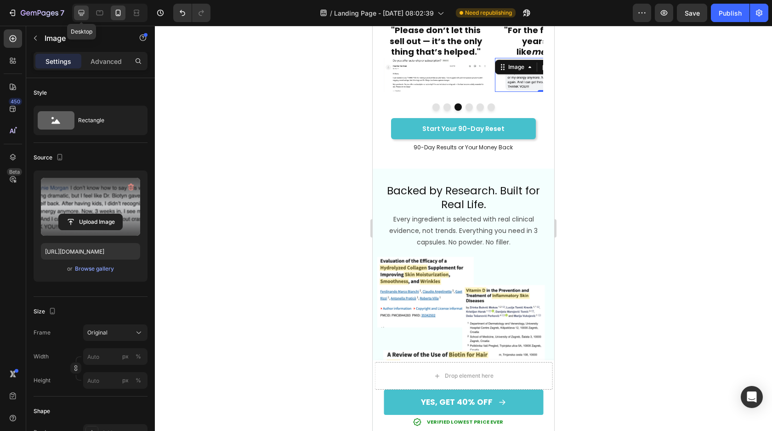
click at [84, 17] on div at bounding box center [81, 13] width 15 height 15
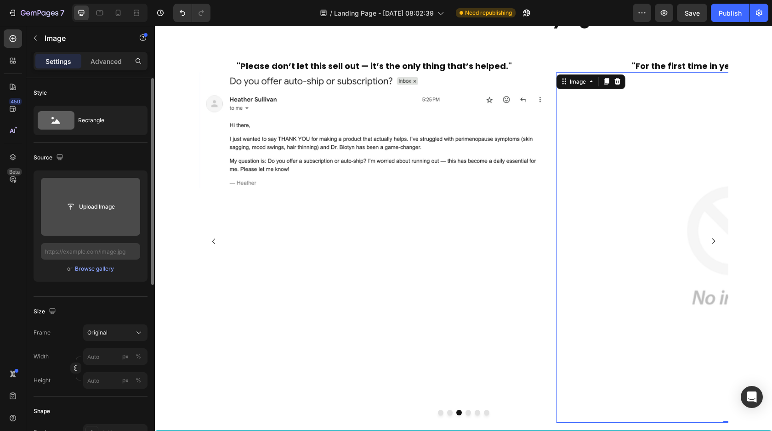
scroll to position [3517, 0]
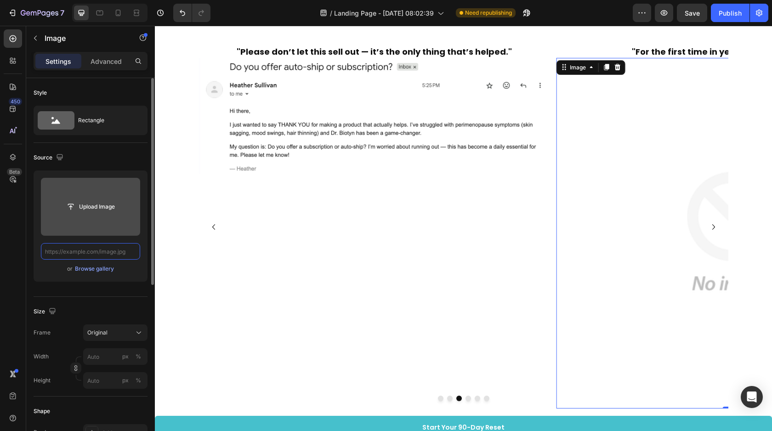
click at [76, 253] on input "text" at bounding box center [90, 251] width 99 height 17
paste input "https://cdn.shopify.com/s/files/1/0616/5649/8251/files/gempages_577289875070387…"
type input "https://cdn.shopify.com/s/files/1/0616/5649/8251/files/gempages_577289875070387…"
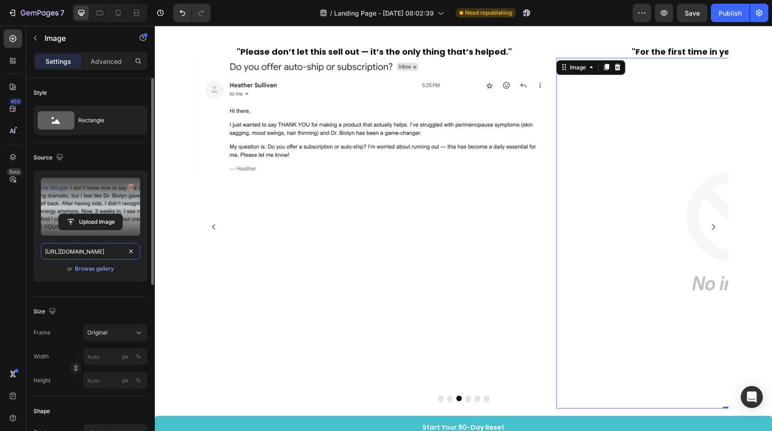
scroll to position [0, 280]
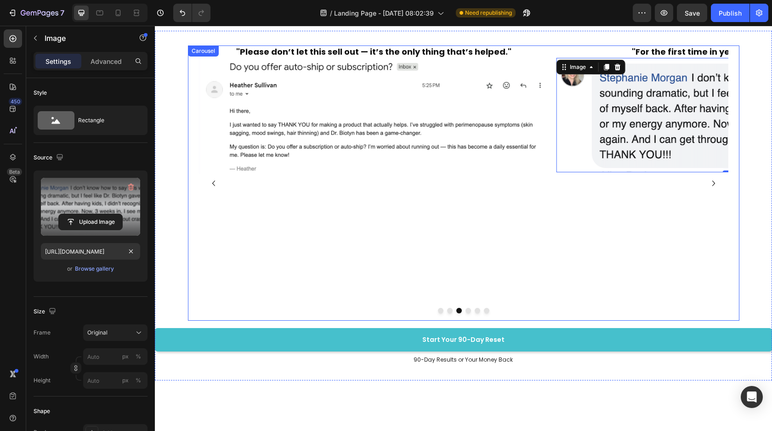
click at [466, 312] on button "Dot" at bounding box center [469, 311] width 6 height 6
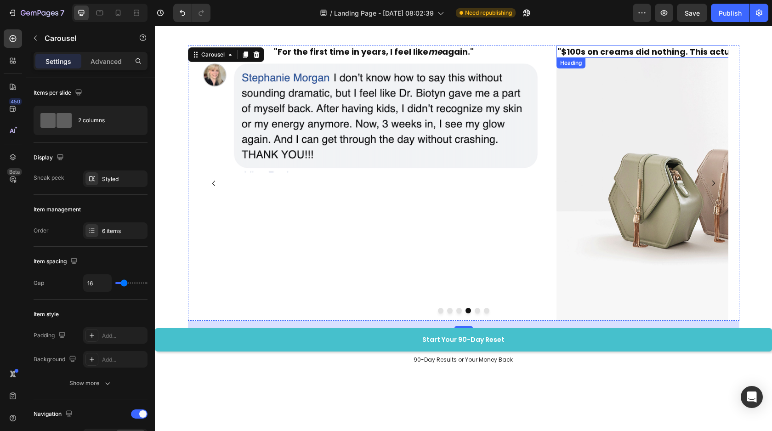
click at [624, 53] on h2 ""$100s on creams did nothing. This actually worked."" at bounding box center [732, 52] width 351 height 12
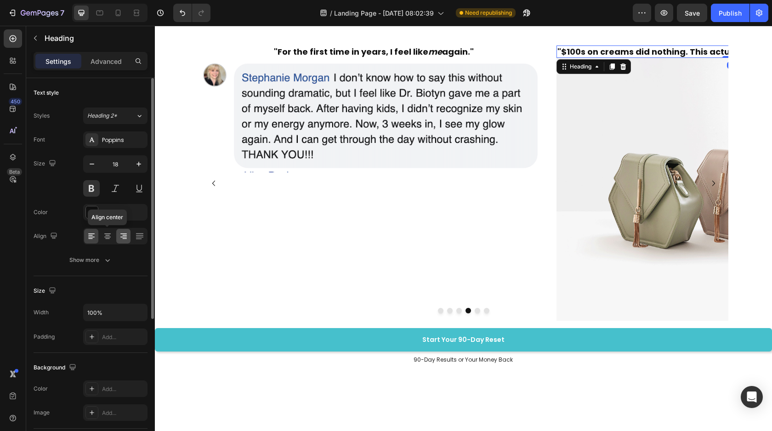
click at [108, 239] on icon at bounding box center [107, 236] width 9 height 9
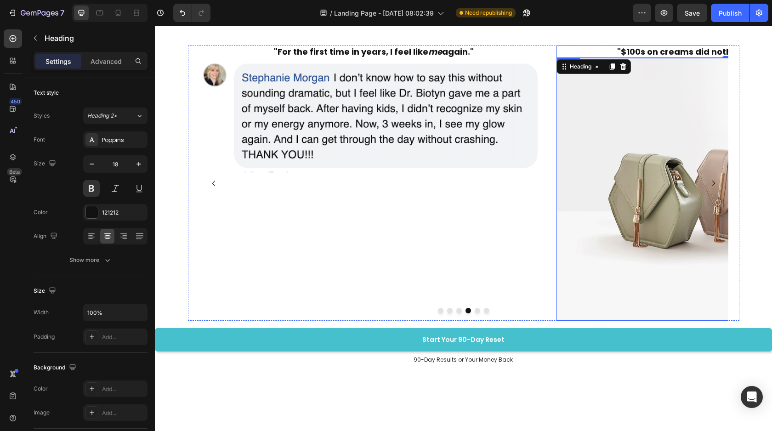
click at [597, 162] on img at bounding box center [732, 189] width 351 height 263
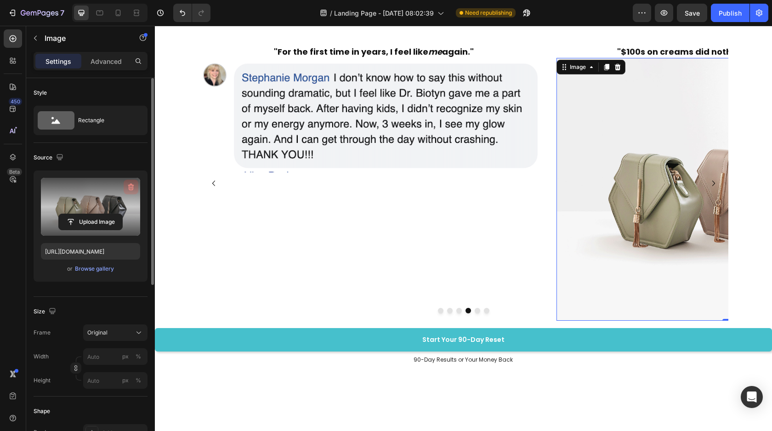
click at [128, 187] on icon "button" at bounding box center [130, 187] width 9 height 9
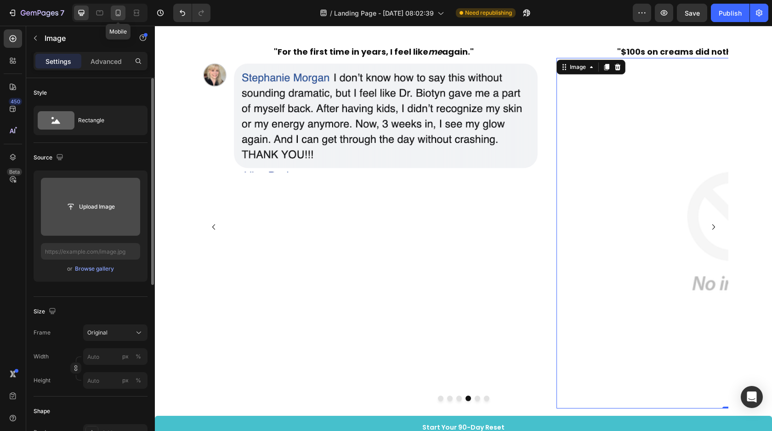
click at [117, 15] on icon at bounding box center [118, 12] width 9 height 9
type input "https://cdn.shopify.com/s/files/1/0616/5649/8251/files/gempages_577289875070387…"
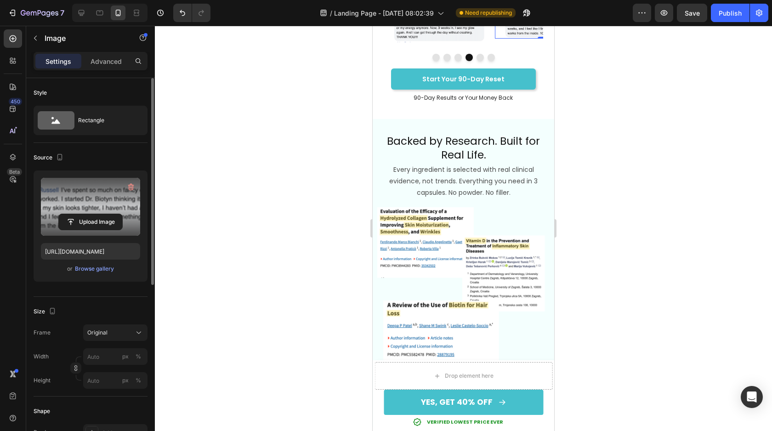
scroll to position [3444, 0]
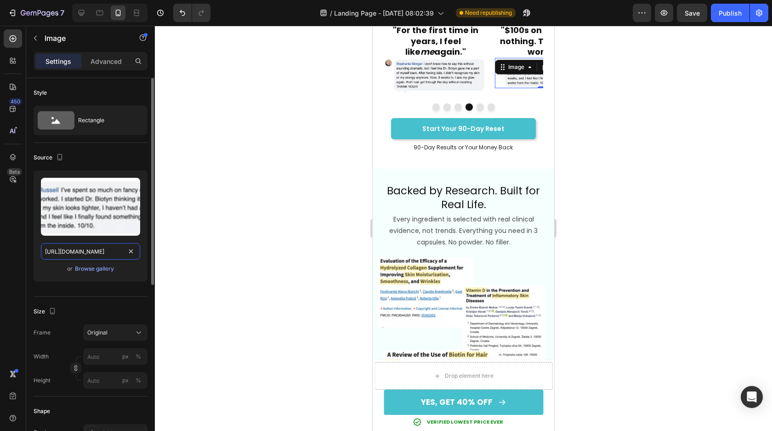
click at [45, 252] on input "https://cdn.shopify.com/s/files/1/0616/5649/8251/files/gempages_577289875070387…" at bounding box center [90, 251] width 99 height 17
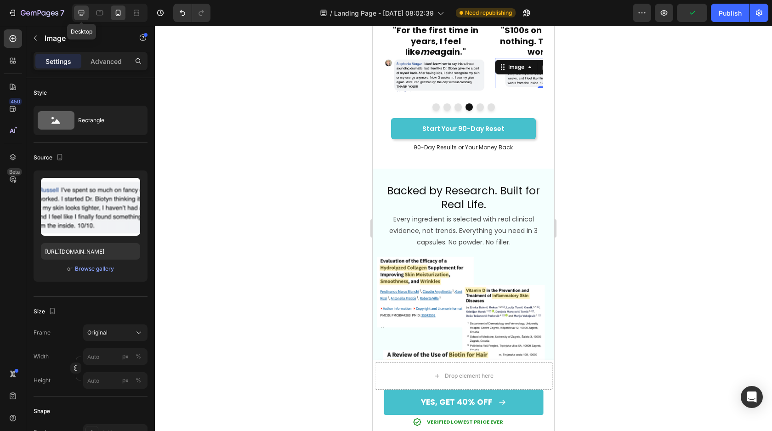
click at [76, 16] on div at bounding box center [81, 13] width 15 height 15
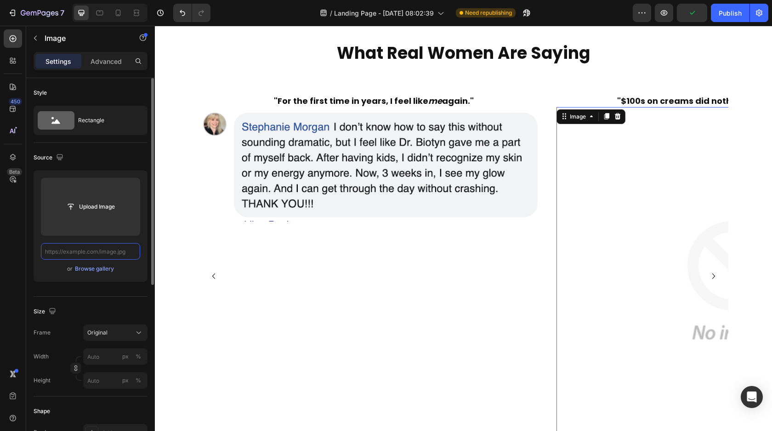
click at [63, 253] on input "text" at bounding box center [90, 251] width 99 height 17
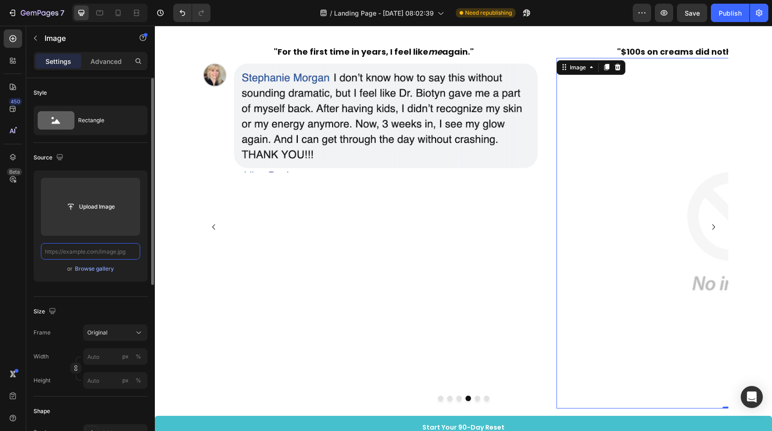
scroll to position [3553, 0]
paste input "https://cdn.shopify.com/s/files/1/0616/5649/8251/files/gempages_577289875070387…"
type input "https://cdn.shopify.com/s/files/1/0616/5649/8251/files/gempages_577289875070387…"
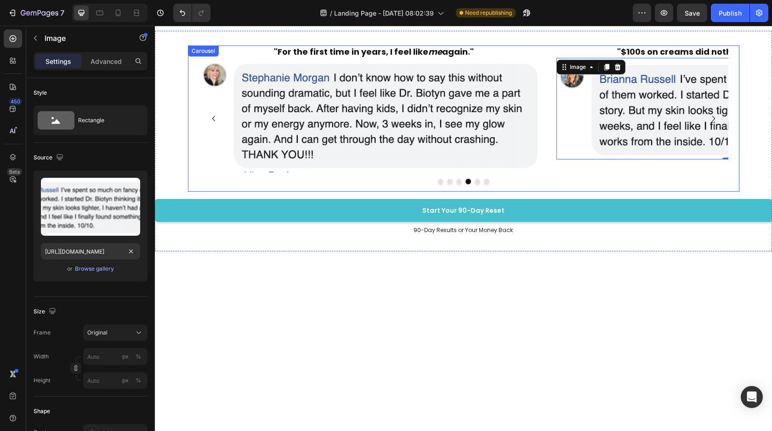
click at [475, 180] on button "Dot" at bounding box center [478, 182] width 6 height 6
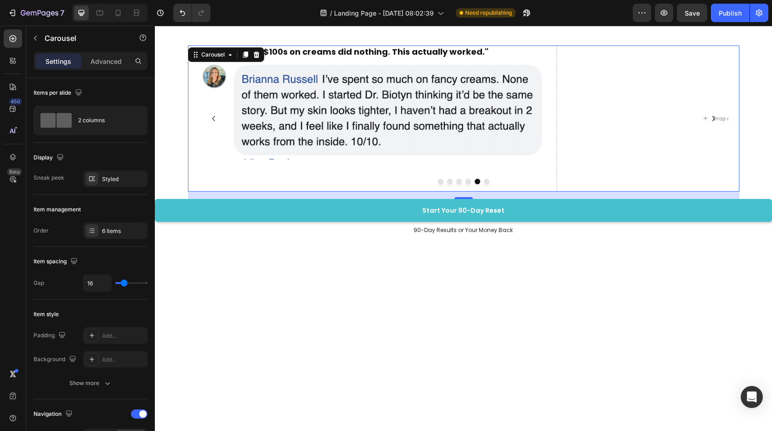
click at [486, 181] on button "Dot" at bounding box center [487, 182] width 6 height 6
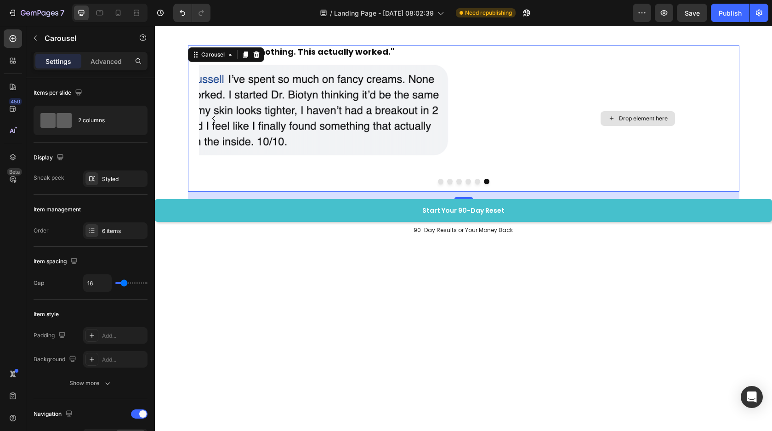
click at [497, 159] on div "Drop element here" at bounding box center [638, 119] width 351 height 146
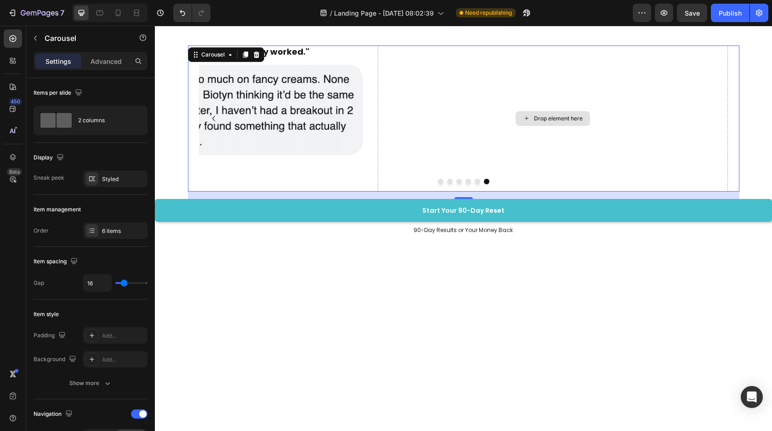
click at [438, 162] on div "Drop element here" at bounding box center [553, 119] width 351 height 146
click at [103, 71] on div "Settings Advanced" at bounding box center [90, 65] width 129 height 26
click at [103, 64] on p "Advanced" at bounding box center [106, 62] width 31 height 10
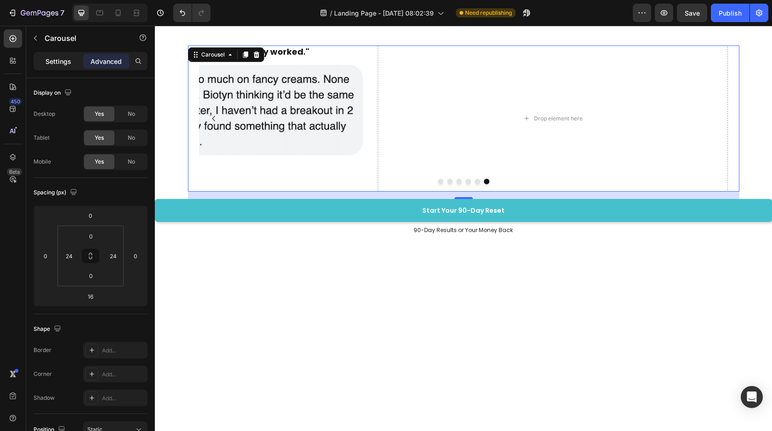
click at [66, 67] on div "Settings" at bounding box center [58, 61] width 46 height 15
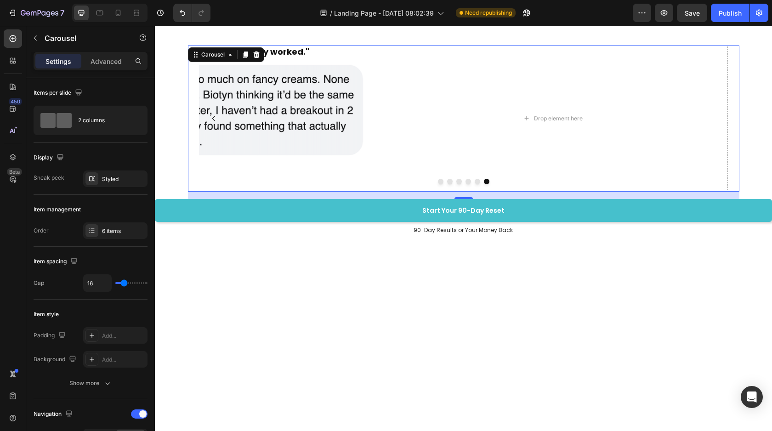
click at [737, 68] on div ""Didn’t expect much — now I notice something new every day." Heading Image "Did…" at bounding box center [464, 119] width 552 height 146
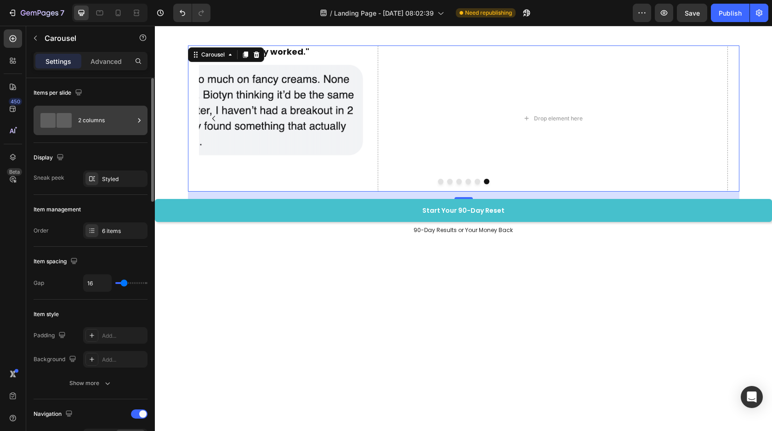
click at [89, 124] on div "2 columns" at bounding box center [106, 120] width 56 height 21
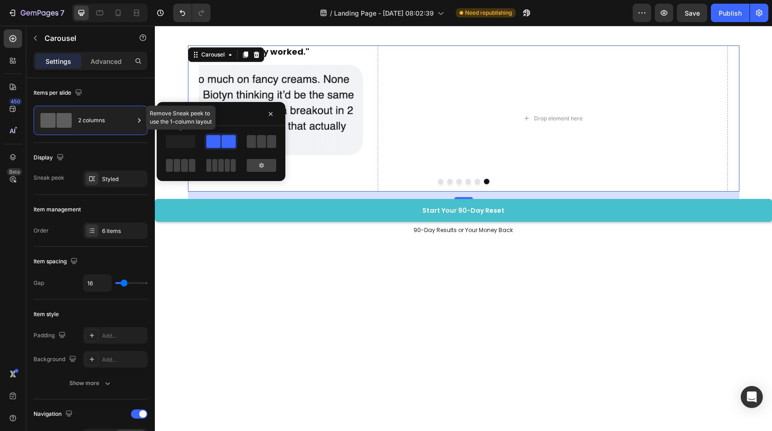
click at [181, 147] on span at bounding box center [180, 141] width 29 height 13
click at [180, 144] on span at bounding box center [180, 141] width 29 height 13
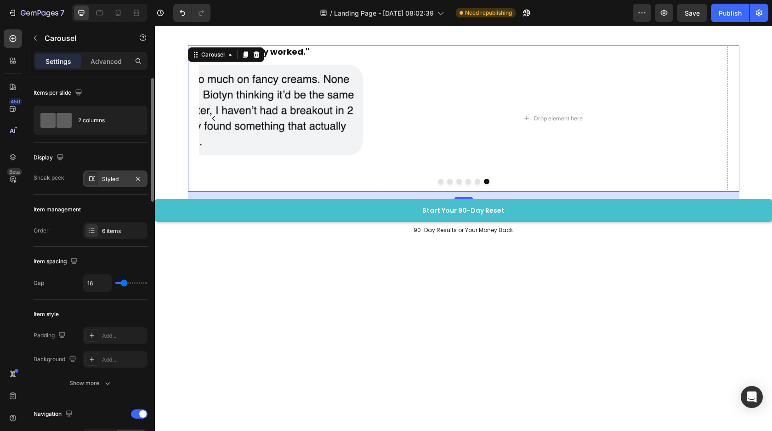
click at [116, 177] on div "Styled" at bounding box center [115, 179] width 27 height 8
click at [128, 164] on div "Display" at bounding box center [91, 157] width 114 height 15
click at [99, 161] on div "Display" at bounding box center [91, 157] width 114 height 15
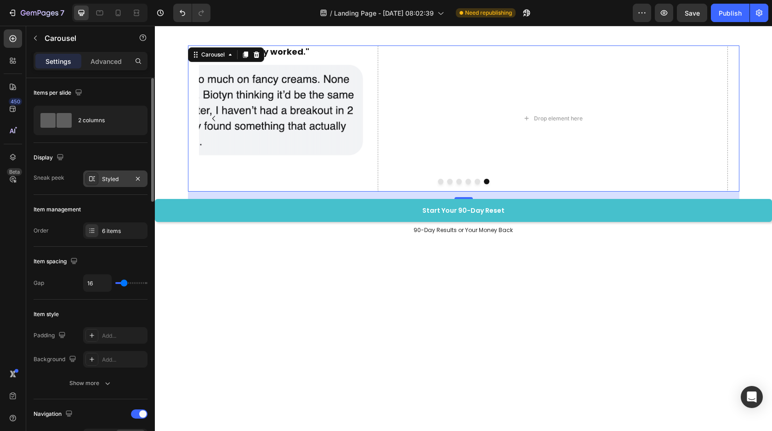
click at [102, 171] on div "Styled" at bounding box center [115, 179] width 64 height 17
click at [108, 156] on div "Display" at bounding box center [91, 157] width 114 height 15
click at [100, 237] on div "6 items" at bounding box center [115, 230] width 64 height 17
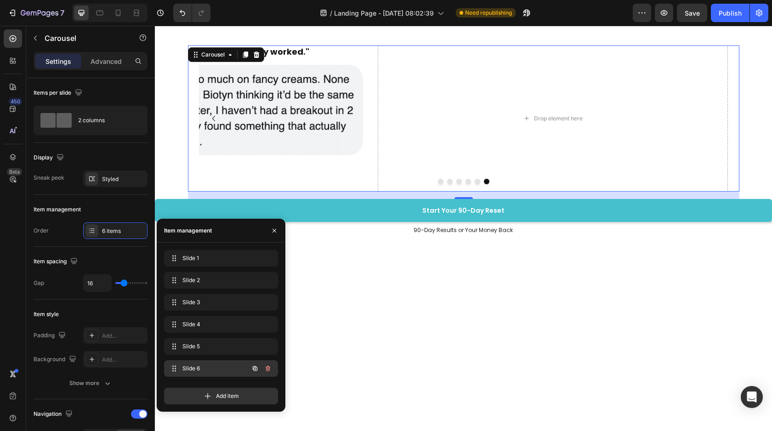
click at [220, 369] on span "Slide 6" at bounding box center [209, 369] width 52 height 8
click at [211, 348] on span "Slide 5" at bounding box center [215, 346] width 68 height 8
click at [211, 373] on div "Slide 6 Slide 6" at bounding box center [208, 368] width 81 height 13
click at [266, 369] on icon "button" at bounding box center [268, 369] width 5 height 6
click at [266, 369] on div "Delete" at bounding box center [261, 369] width 17 height 8
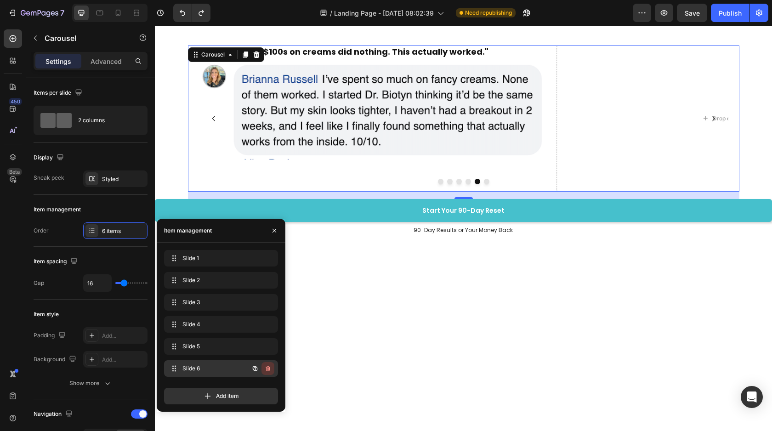
click at [269, 369] on icon "button" at bounding box center [268, 369] width 5 height 6
click at [263, 367] on div "Delete" at bounding box center [261, 369] width 17 height 8
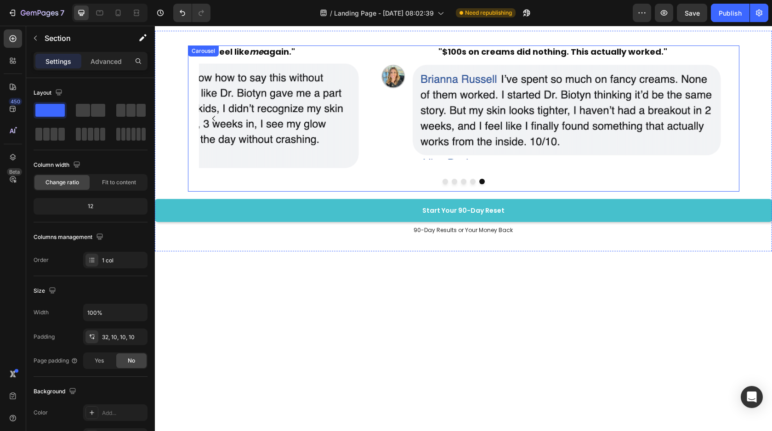
click at [476, 181] on div at bounding box center [464, 182] width 552 height 6
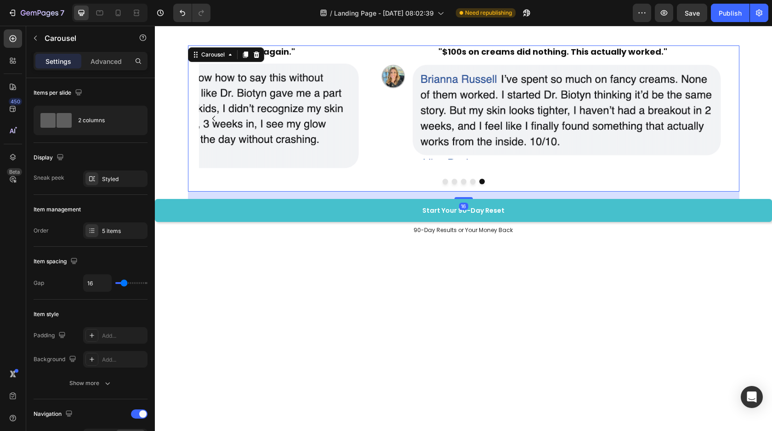
click at [473, 181] on button "Dot" at bounding box center [473, 182] width 6 height 6
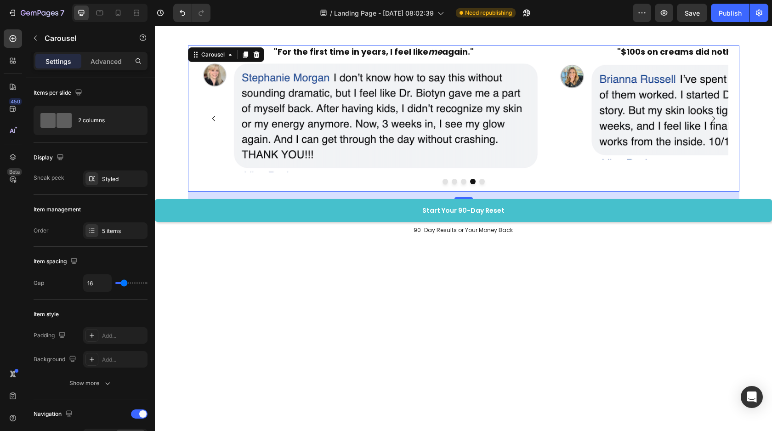
click at [443, 181] on button "Dot" at bounding box center [446, 182] width 6 height 6
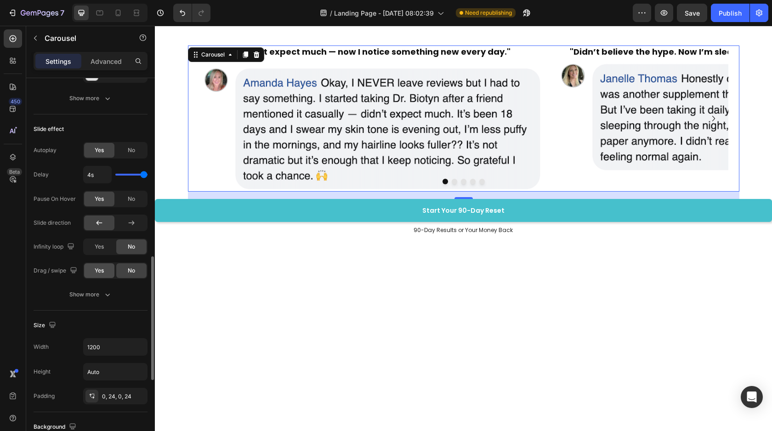
scroll to position [561, 0]
click at [107, 244] on div "Yes" at bounding box center [99, 245] width 30 height 15
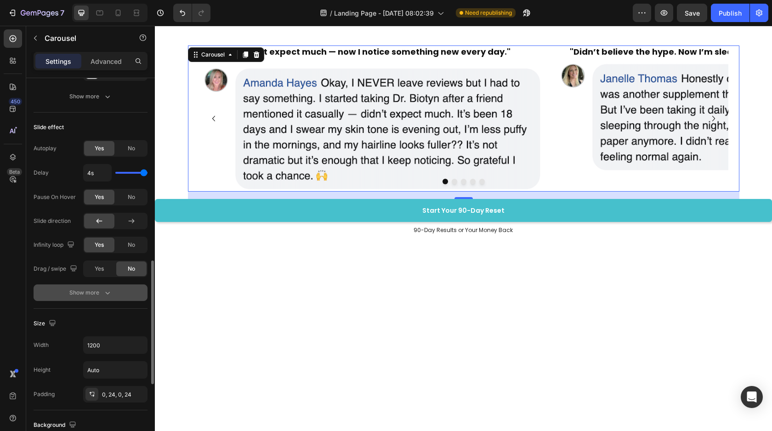
click at [116, 293] on button "Show more" at bounding box center [91, 293] width 114 height 17
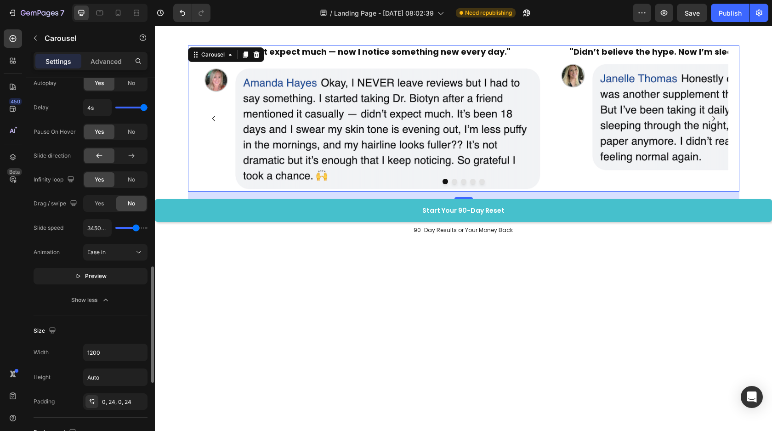
scroll to position [627, 0]
type input "2.7s"
type input "2.7"
type input "2.4s"
type input "2.4"
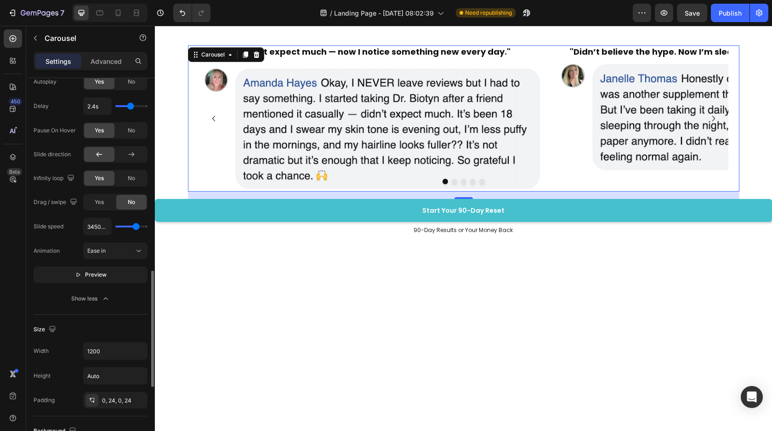
type input "2.3s"
type input "2.3"
type input "2.2s"
type input "2.2"
type input "2.1s"
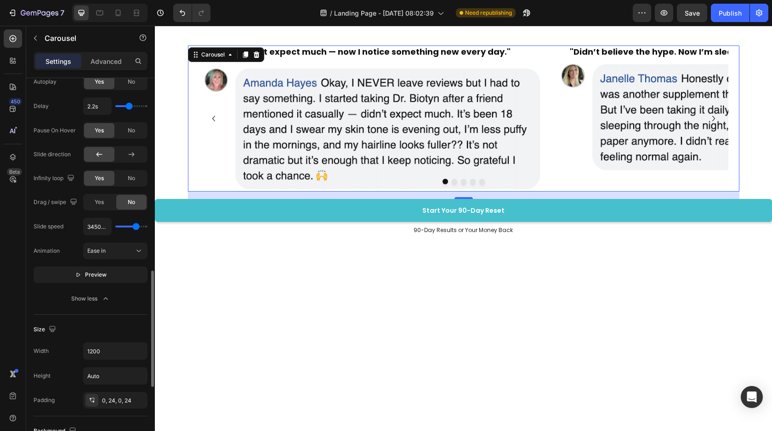
type input "2.1"
type input "2s"
drag, startPoint x: 143, startPoint y: 105, endPoint x: 127, endPoint y: 104, distance: 16.1
type input "2"
click at [127, 105] on input "range" at bounding box center [131, 106] width 32 height 2
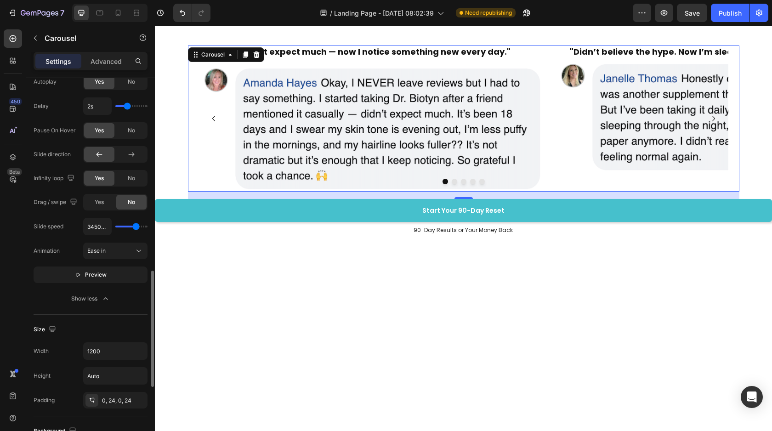
type input "1.3s"
type input "1.3"
type input "1.2s"
type input "1.2"
type input "1s"
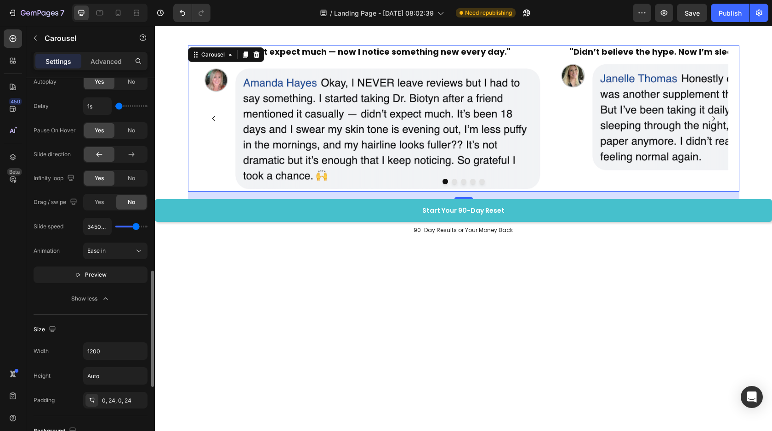
drag, startPoint x: 125, startPoint y: 108, endPoint x: 116, endPoint y: 108, distance: 9.2
type input "1"
click at [116, 107] on input "range" at bounding box center [131, 106] width 32 height 2
click at [113, 257] on button "Ease in" at bounding box center [115, 251] width 64 height 17
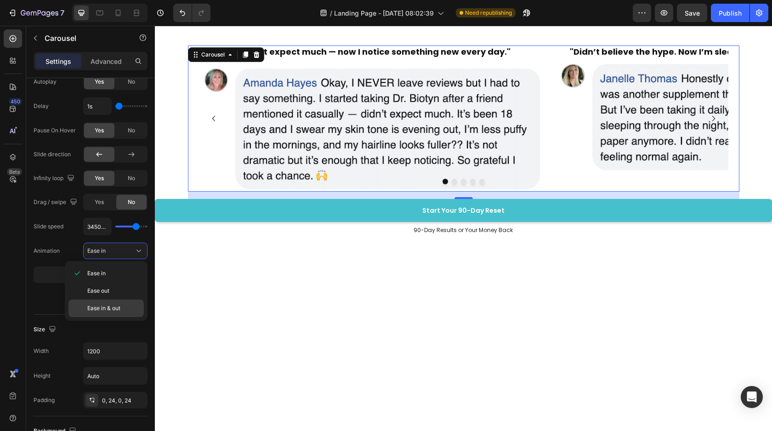
click at [92, 310] on span "Ease in & out" at bounding box center [103, 308] width 33 height 8
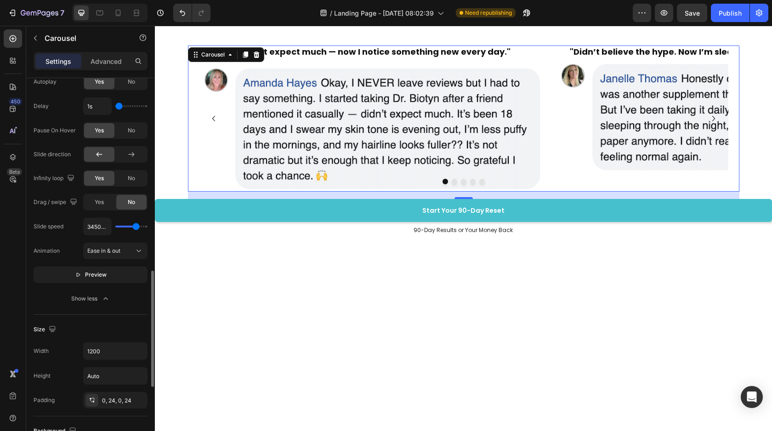
click at [75, 250] on div "Animation Ease in & out" at bounding box center [91, 251] width 114 height 17
click at [105, 268] on button "Preview" at bounding box center [91, 275] width 114 height 17
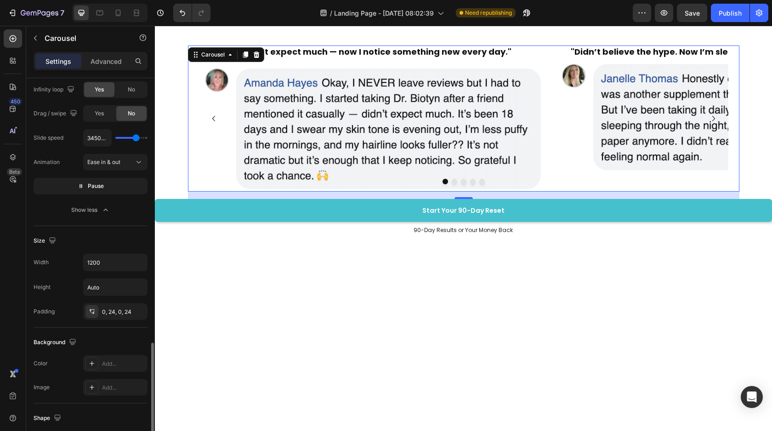
scroll to position [804, 0]
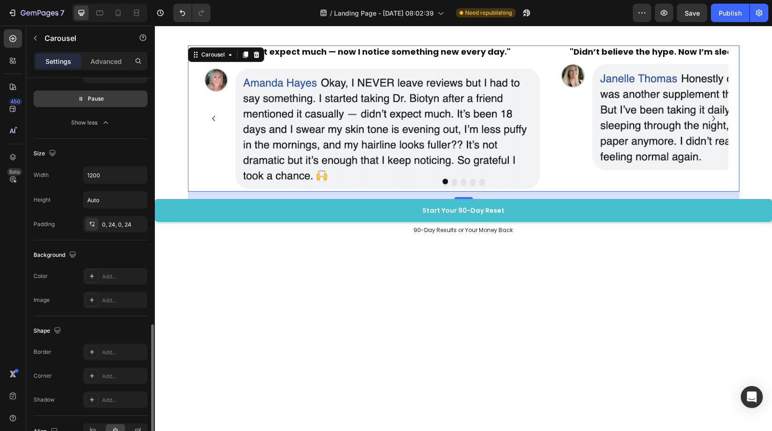
click at [96, 99] on span "Pause" at bounding box center [96, 98] width 16 height 9
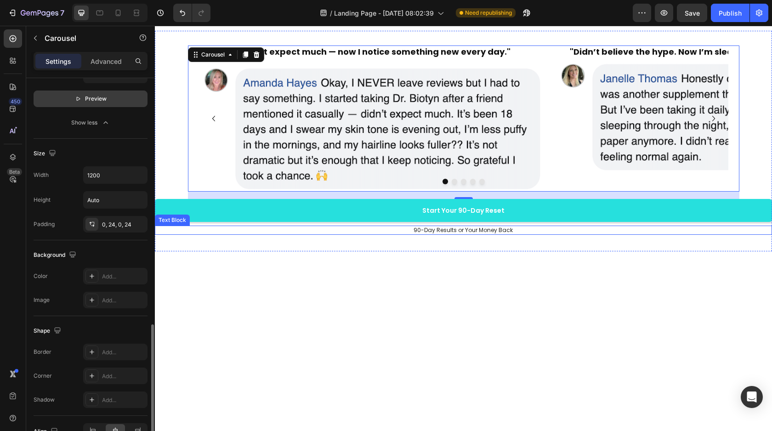
click at [656, 212] on link "Start Your 90-Day Reset" at bounding box center [463, 210] width 617 height 23
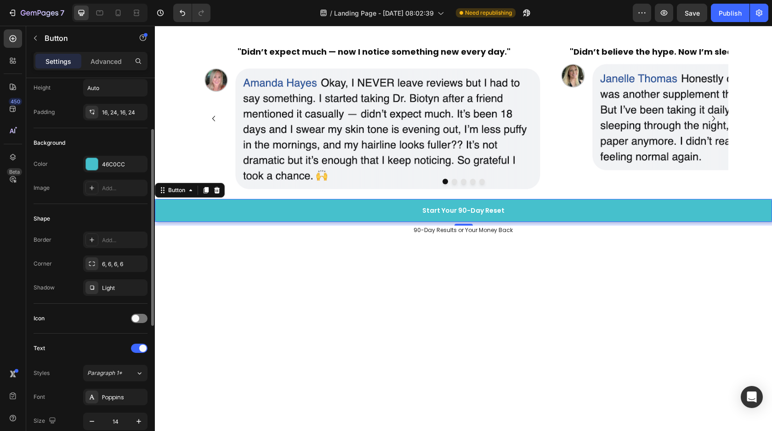
scroll to position [0, 0]
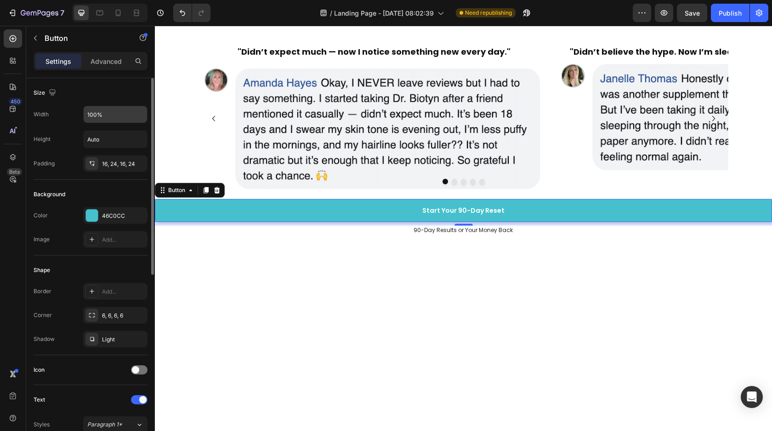
click at [108, 108] on input "100%" at bounding box center [115, 114] width 63 height 17
click at [121, 113] on input "100%" at bounding box center [115, 114] width 63 height 17
click at [137, 114] on icon "button" at bounding box center [138, 114] width 9 height 9
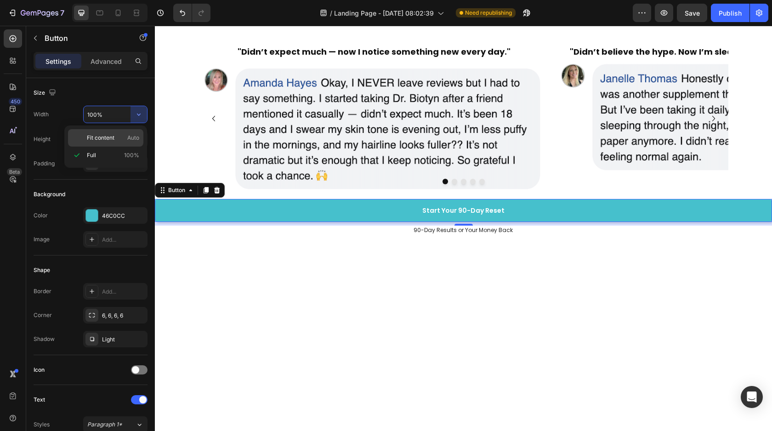
click at [107, 137] on span "Fit content" at bounding box center [101, 138] width 28 height 8
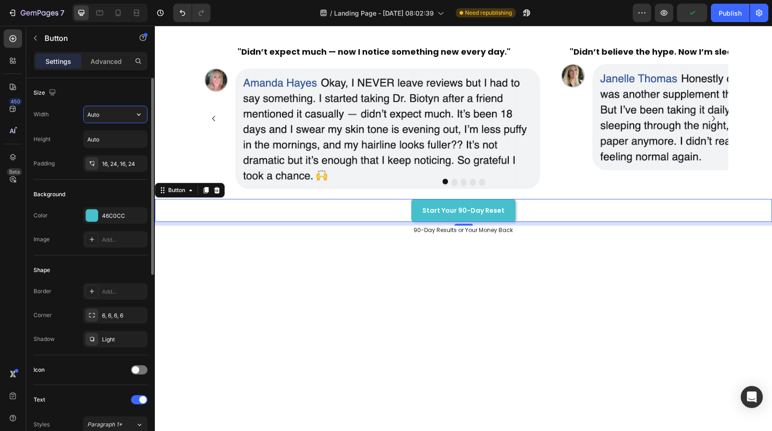
click at [107, 111] on input "Auto" at bounding box center [115, 114] width 63 height 17
click at [108, 117] on input "Auto" at bounding box center [115, 114] width 63 height 17
type input "A"
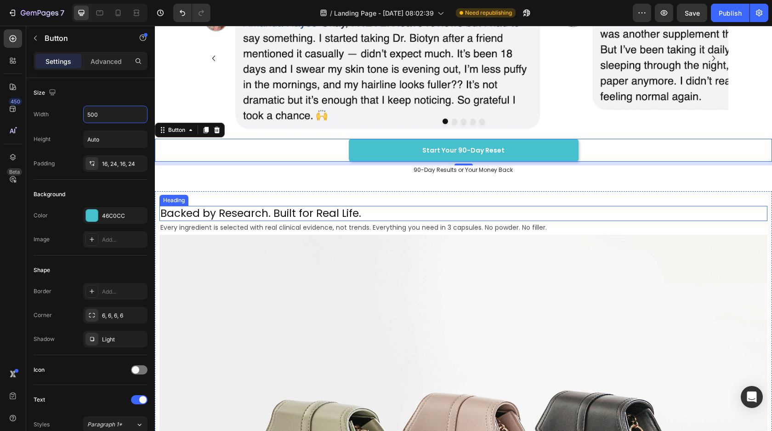
scroll to position [3635, 0]
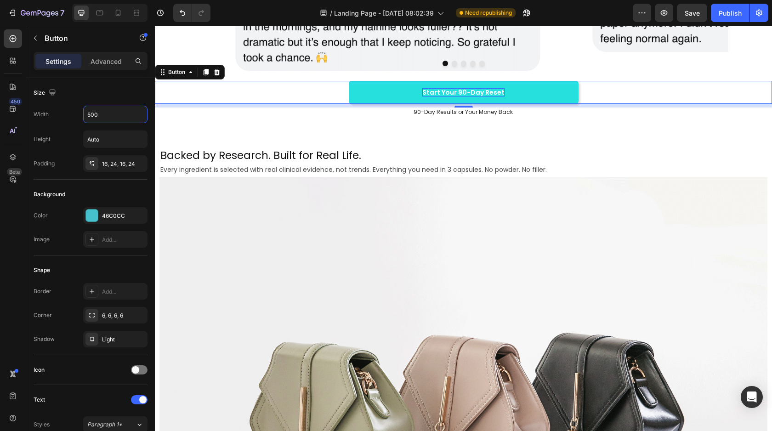
type input "500"
click at [468, 90] on p "Start Your 90-Day Reset" at bounding box center [463, 92] width 82 height 8
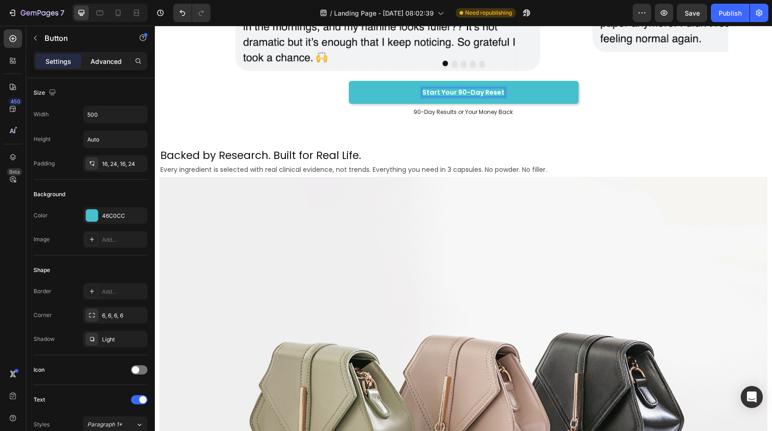
click at [104, 61] on p "Advanced" at bounding box center [106, 62] width 31 height 10
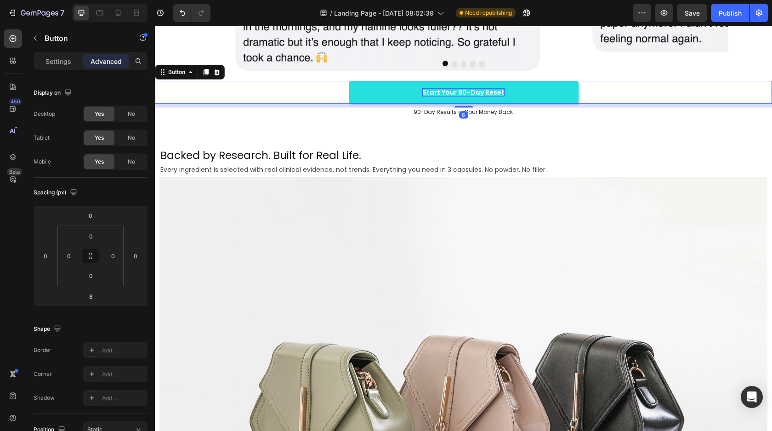
click at [498, 91] on p "Start Your 90-Day Reset" at bounding box center [463, 92] width 82 height 8
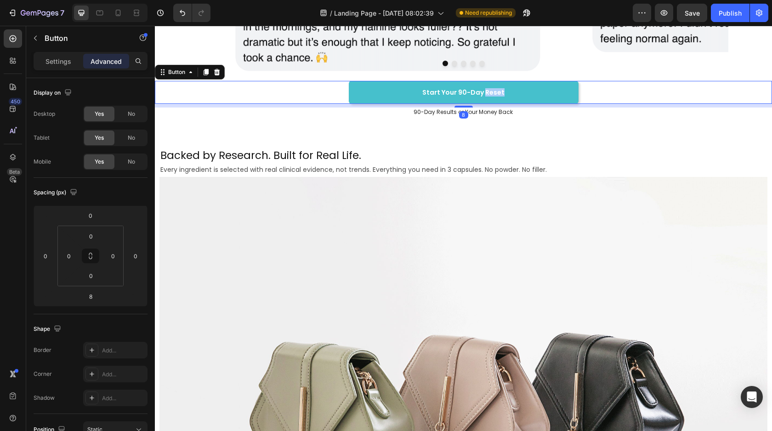
click at [34, 63] on div "Settings Advanced" at bounding box center [91, 61] width 114 height 18
click at [44, 63] on div "Settings" at bounding box center [58, 61] width 46 height 15
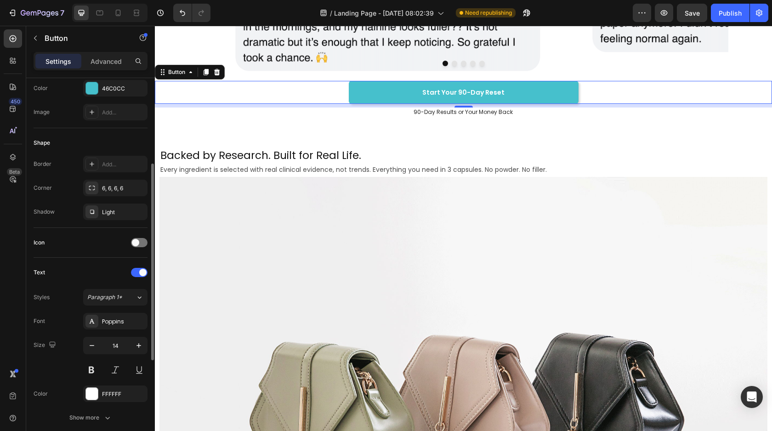
scroll to position [210, 0]
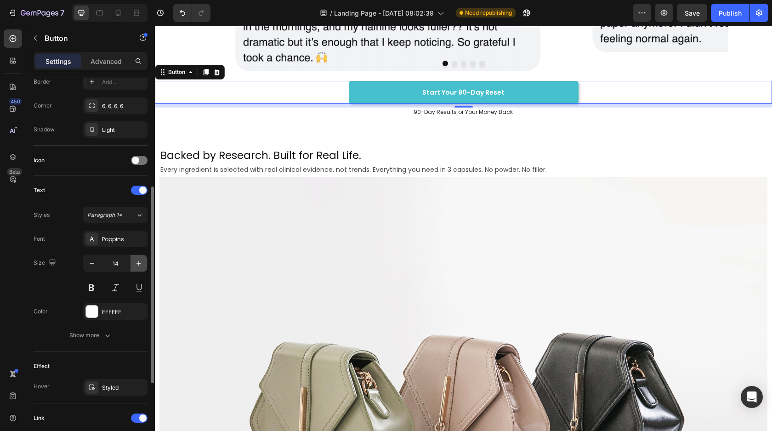
click at [135, 260] on icon "button" at bounding box center [138, 263] width 9 height 9
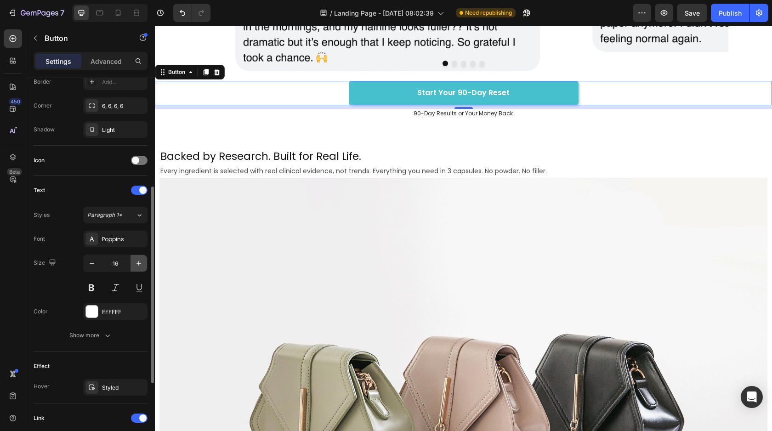
click at [135, 260] on icon "button" at bounding box center [138, 263] width 9 height 9
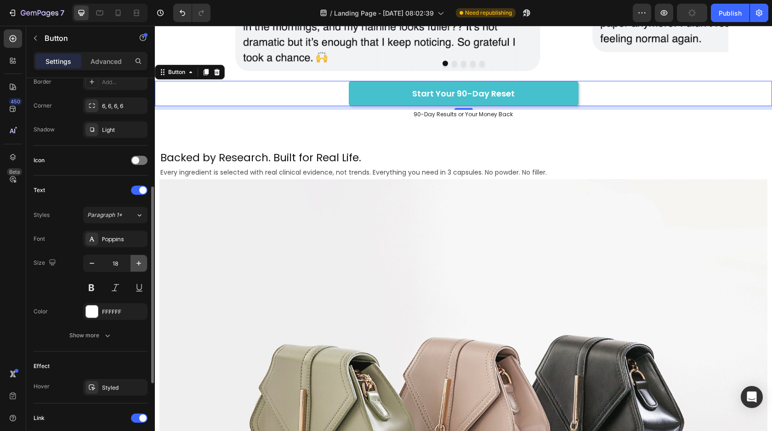
click at [135, 260] on icon "button" at bounding box center [138, 263] width 9 height 9
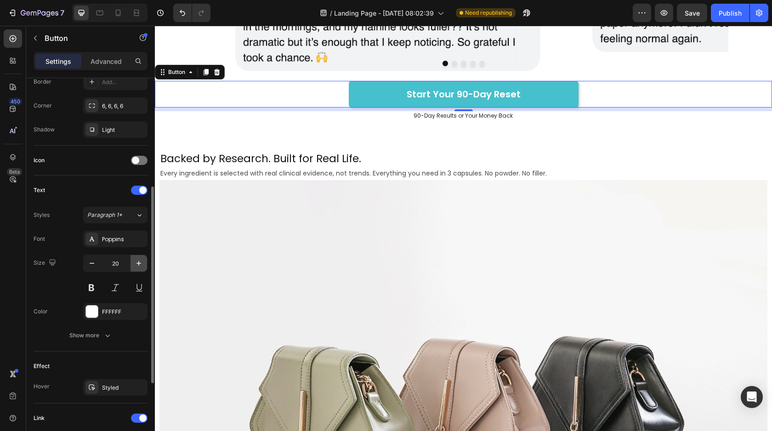
click at [135, 260] on icon "button" at bounding box center [138, 263] width 9 height 9
type input "22"
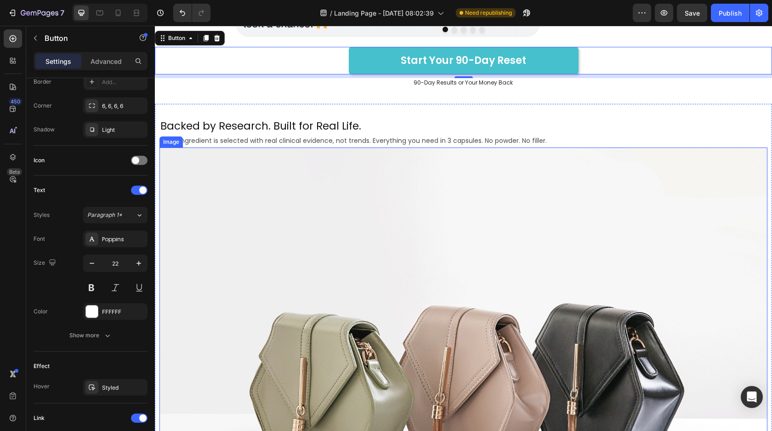
scroll to position [3670, 0]
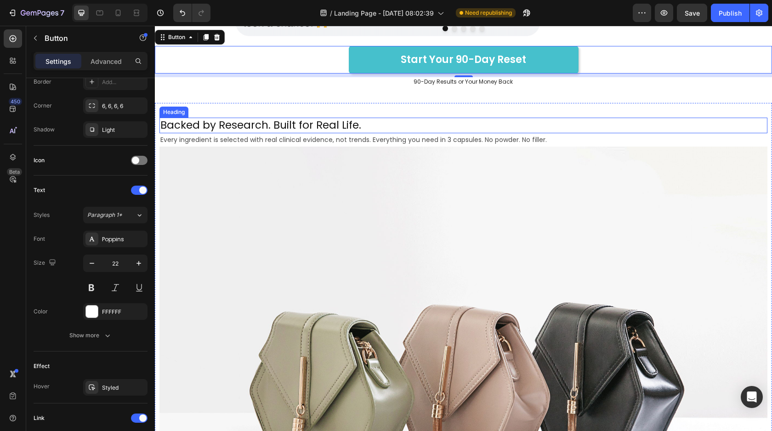
click at [374, 121] on h2 "Backed by Research. Built for Real Life." at bounding box center [464, 126] width 608 height 16
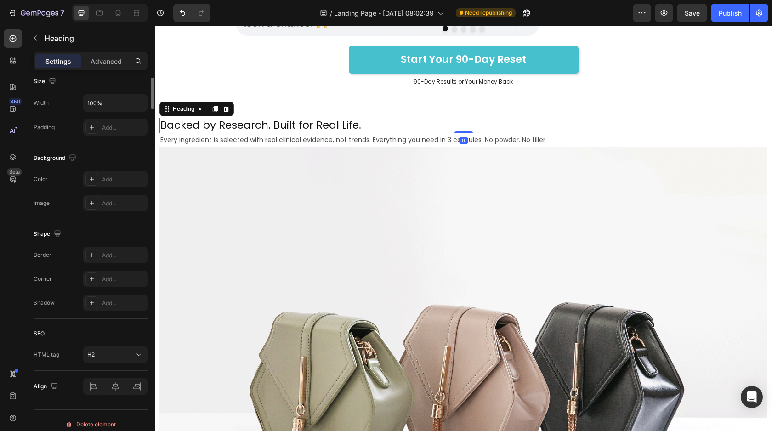
scroll to position [0, 0]
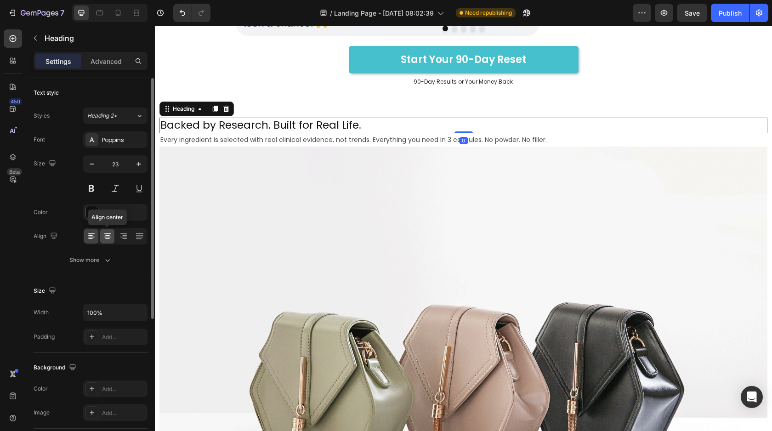
click at [108, 239] on icon at bounding box center [107, 239] width 5 height 1
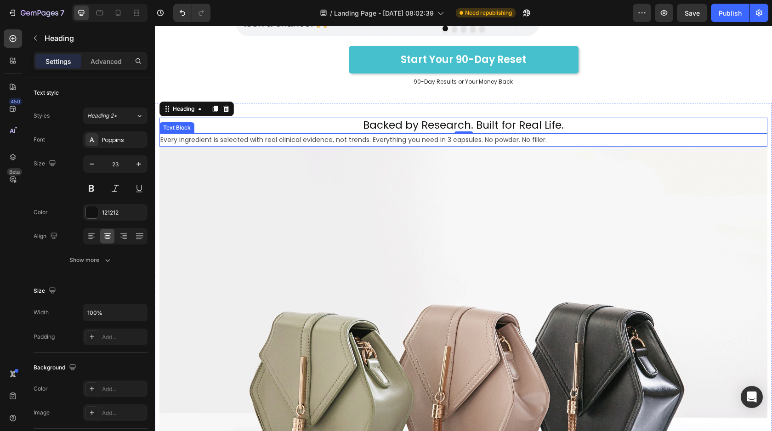
click at [416, 140] on p "Every ingredient is selected with real clinical evidence, not trends. Everythin…" at bounding box center [463, 139] width 606 height 11
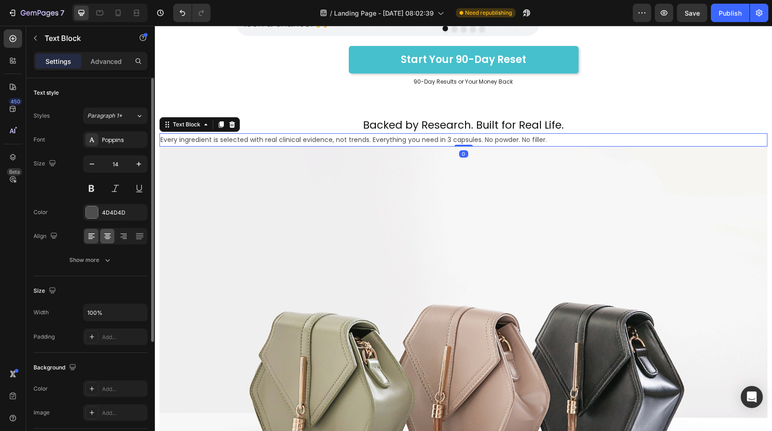
click at [106, 232] on icon at bounding box center [107, 236] width 9 height 9
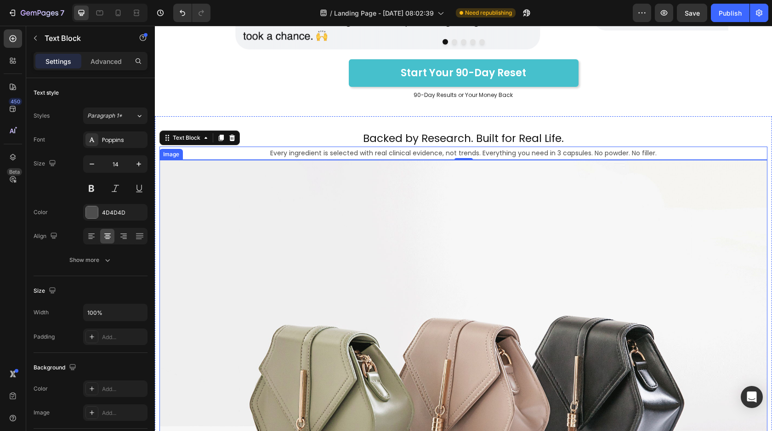
scroll to position [3691, 0]
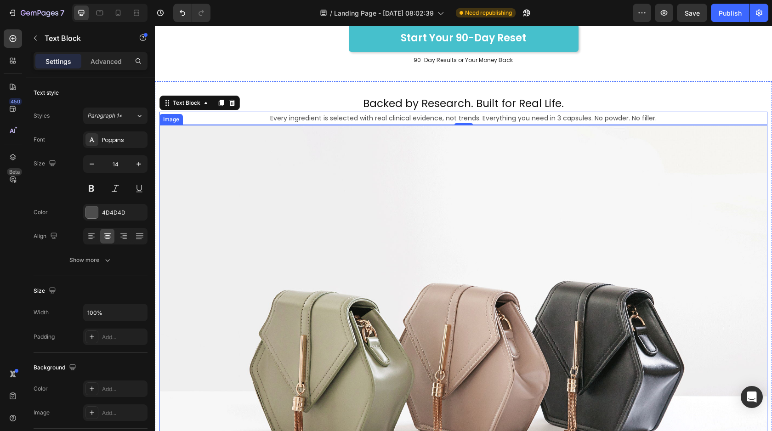
click at [407, 189] on img at bounding box center [464, 353] width 608 height 456
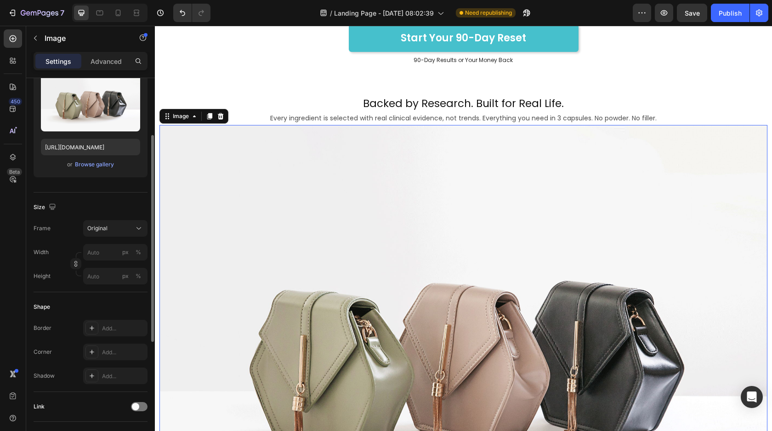
scroll to position [106, 0]
click at [108, 223] on div "Original" at bounding box center [109, 226] width 45 height 8
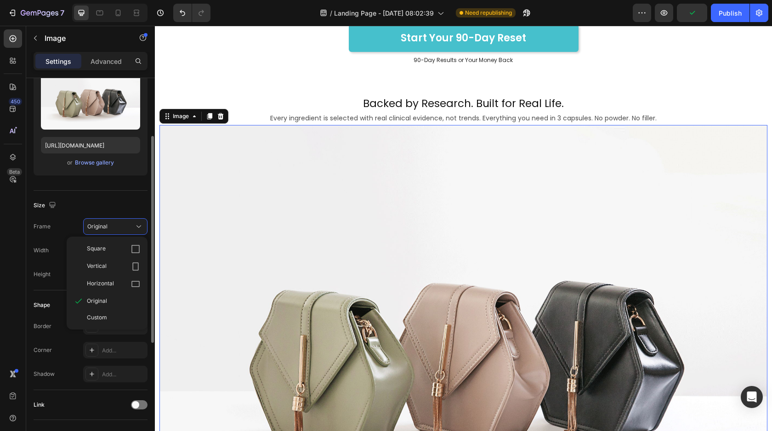
click at [68, 243] on div "Square Vertical Horizontal Original Custom" at bounding box center [107, 283] width 81 height 86
click at [68, 224] on div "Frame Original Square Vertical Horizontal Original Custom" at bounding box center [91, 226] width 114 height 17
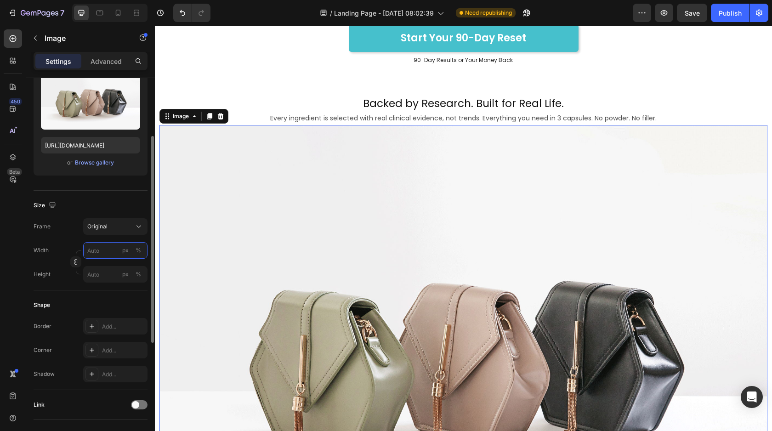
click at [108, 248] on input "px %" at bounding box center [115, 250] width 64 height 17
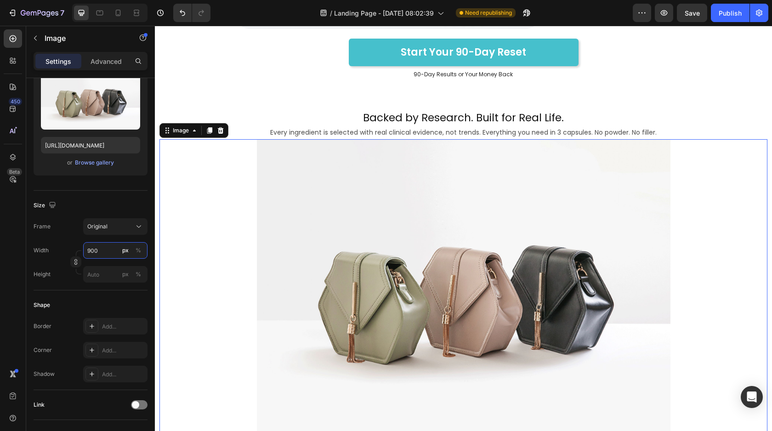
scroll to position [3684, 0]
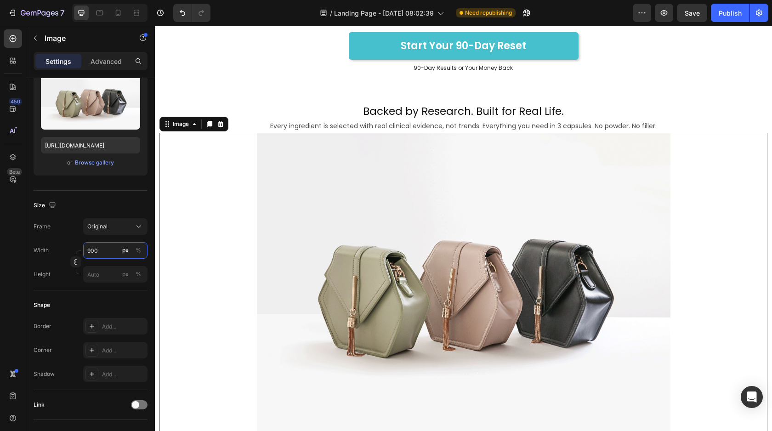
type input "900"
click at [347, 253] on img at bounding box center [464, 288] width 414 height 310
click at [113, 12] on div at bounding box center [118, 13] width 15 height 15
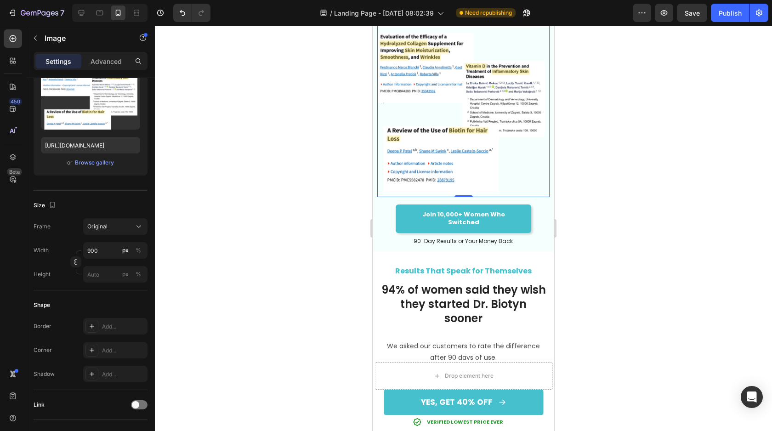
scroll to position [3650, 0]
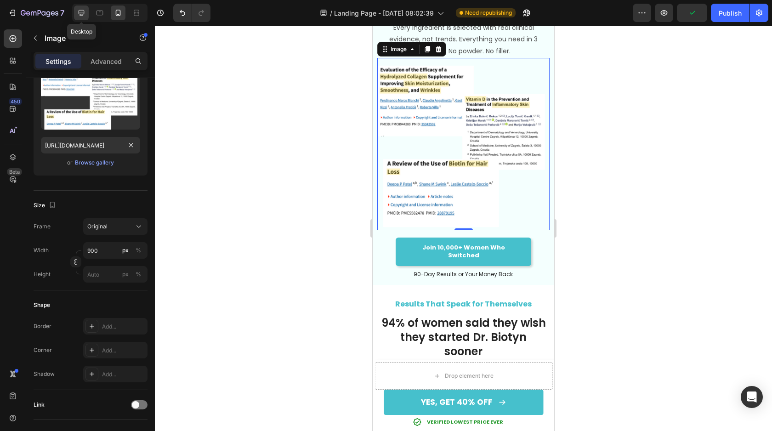
click at [84, 15] on icon at bounding box center [81, 12] width 9 height 9
type input "https://ucarecdn.com/ee6d5074-1640-4cc7-8933-47c8589c3dee/-/format/auto/"
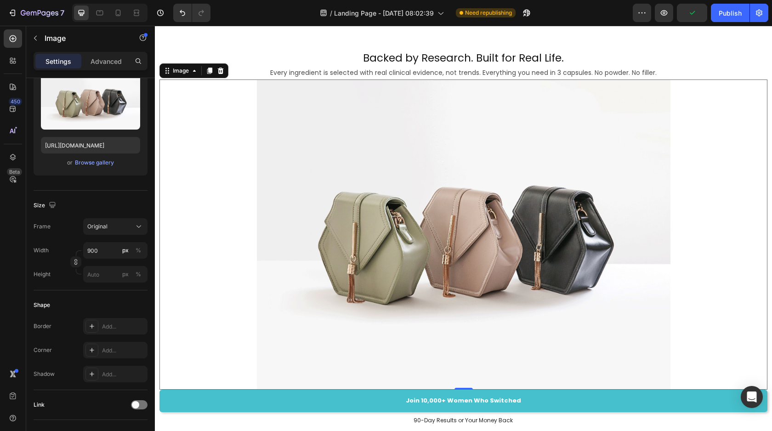
scroll to position [3758, 0]
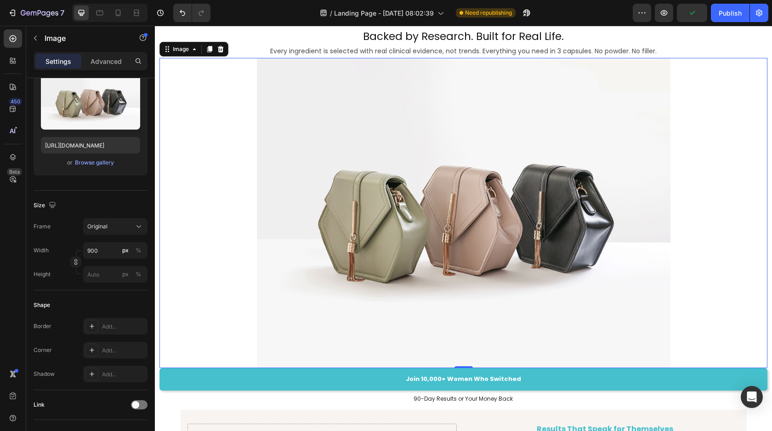
click at [364, 165] on img at bounding box center [464, 213] width 414 height 310
click at [405, 129] on img at bounding box center [464, 213] width 414 height 310
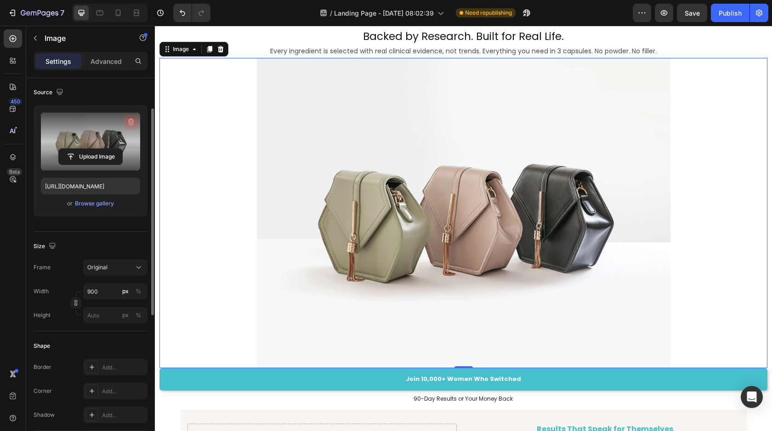
scroll to position [62, 0]
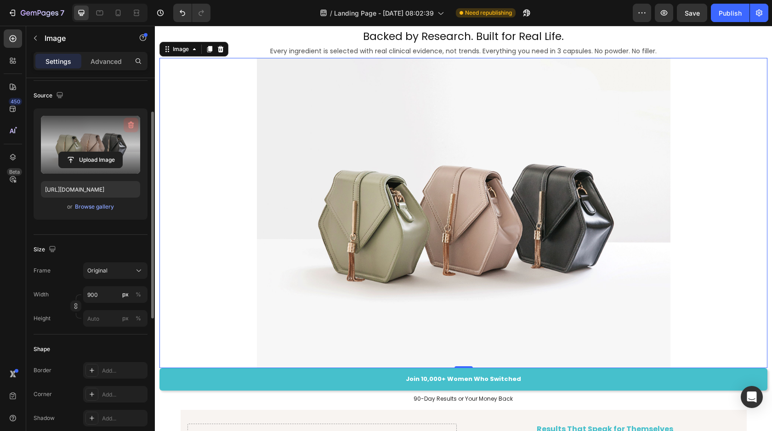
click at [129, 130] on button "button" at bounding box center [131, 125] width 15 height 15
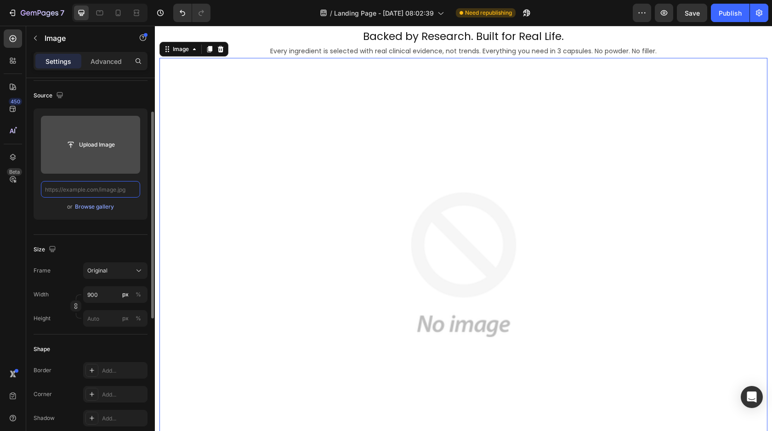
click at [87, 186] on input "text" at bounding box center [90, 189] width 99 height 17
paste input "https://cdn.shopify.com/s/files/1/0616/5649/8251/files/gempages_577289875070387…"
type input "https://cdn.shopify.com/s/files/1/0616/5649/8251/files/gempages_577289875070387…"
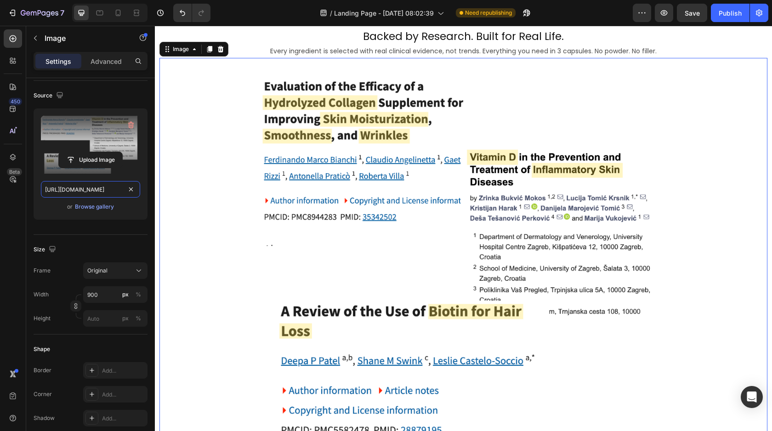
scroll to position [3651, 0]
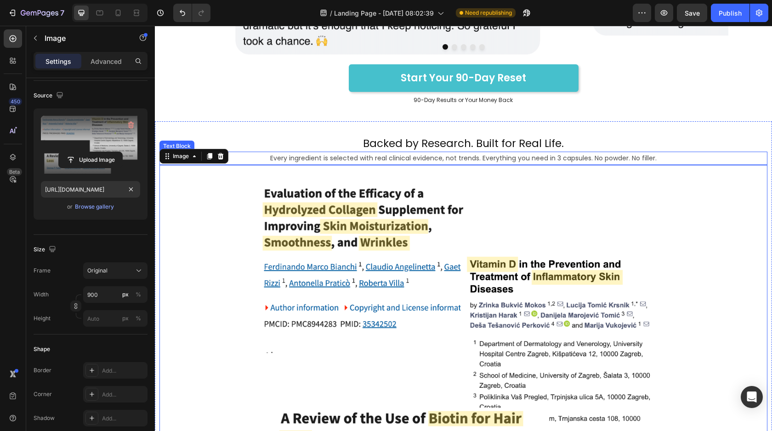
click at [668, 155] on p "Every ingredient is selected with real clinical evidence, not trends. Everythin…" at bounding box center [463, 158] width 606 height 11
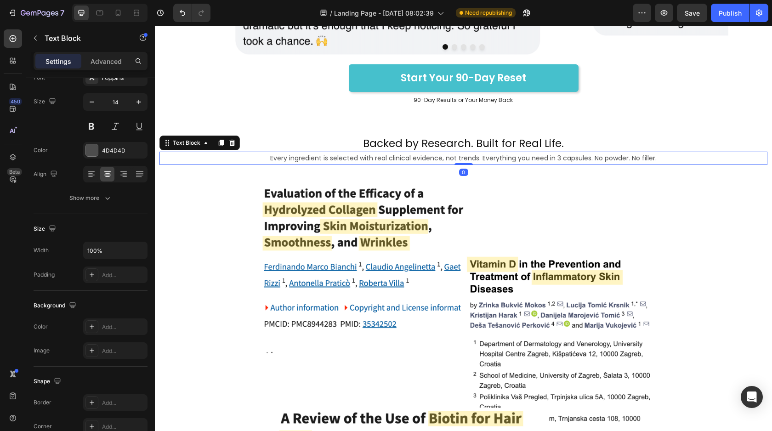
scroll to position [0, 0]
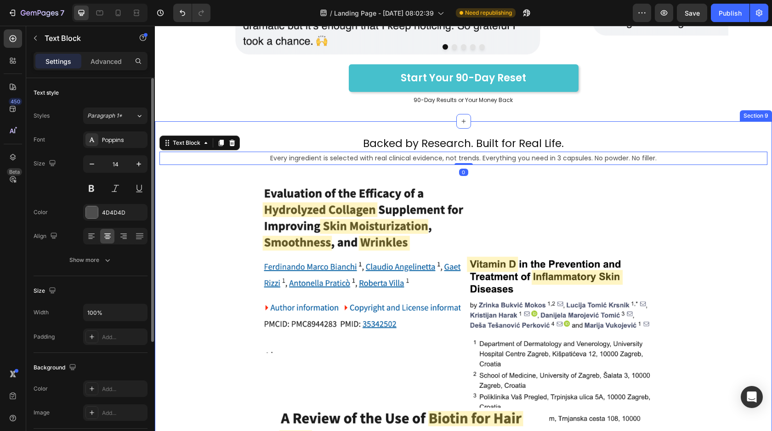
click at [702, 125] on div "Backed by Research. Built for Real Life. Heading Every ingredient is selected w…" at bounding box center [463, 370] width 617 height 499
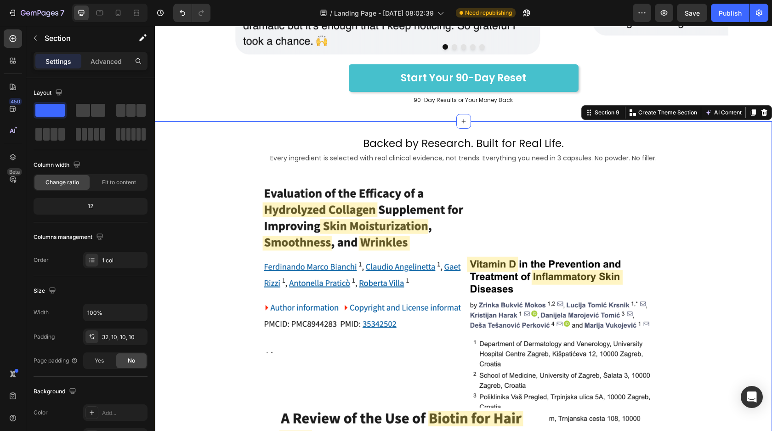
click at [696, 131] on div "Backed by Research. Built for Real Life. Heading Every ingredient is selected w…" at bounding box center [463, 370] width 617 height 499
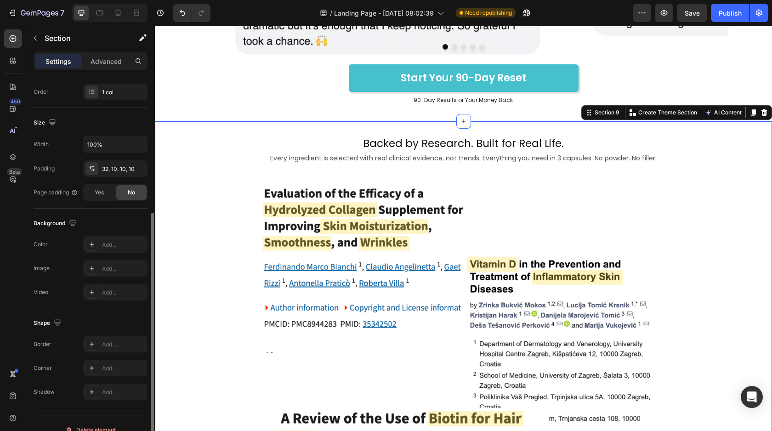
scroll to position [182, 0]
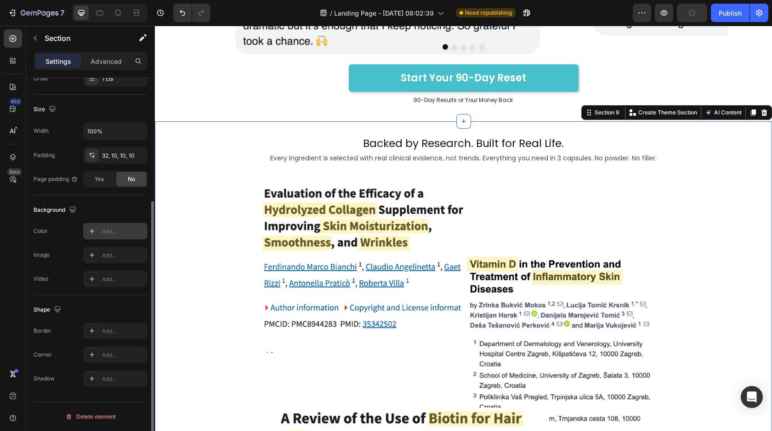
click at [92, 236] on div at bounding box center [92, 231] width 13 height 13
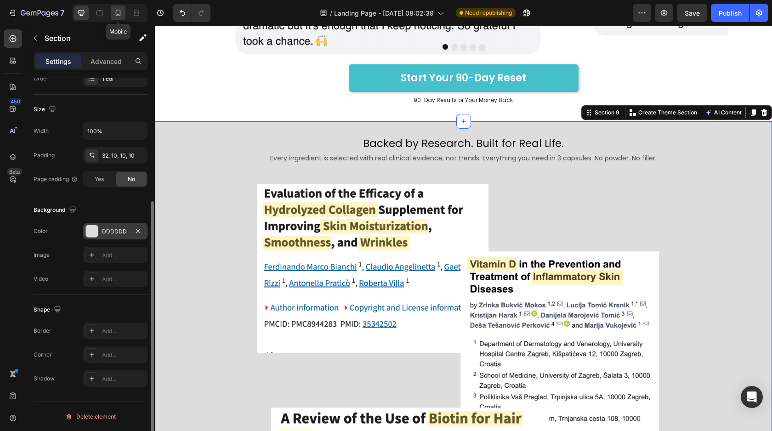
click at [114, 16] on icon at bounding box center [118, 12] width 9 height 9
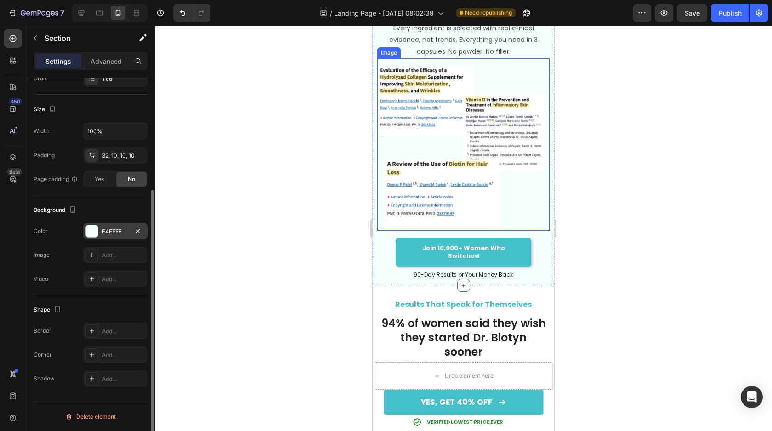
scroll to position [3567, 0]
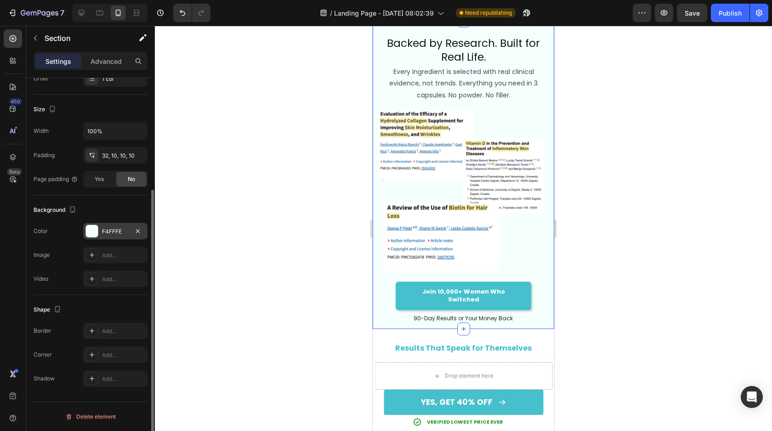
click at [94, 233] on div at bounding box center [92, 231] width 12 height 12
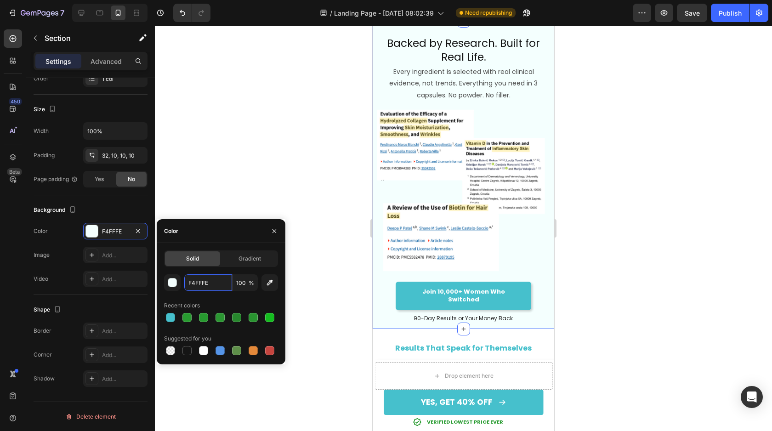
drag, startPoint x: 213, startPoint y: 285, endPoint x: 183, endPoint y: 285, distance: 29.4
click at [183, 285] on div "F4FFFE 100 %" at bounding box center [221, 282] width 114 height 17
drag, startPoint x: 214, startPoint y: 284, endPoint x: 178, endPoint y: 283, distance: 36.3
click at [178, 283] on div "F4FFFE 100 %" at bounding box center [221, 282] width 114 height 17
click at [80, 15] on icon at bounding box center [81, 12] width 9 height 9
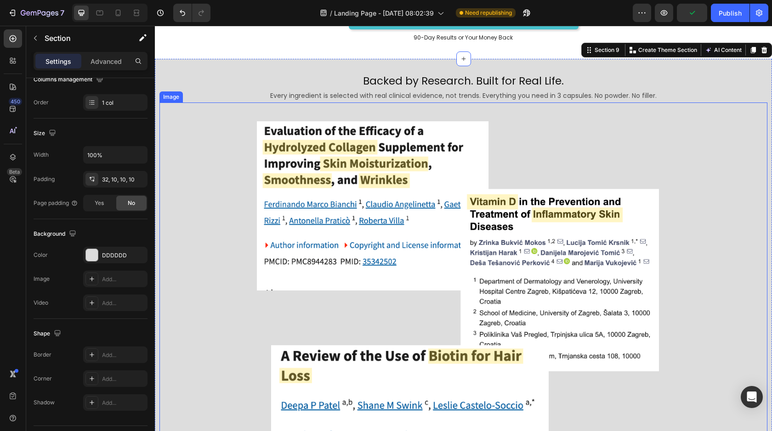
scroll to position [3715, 0]
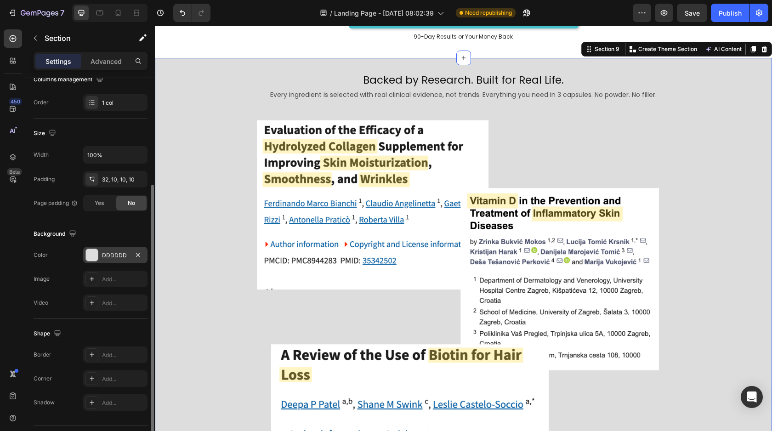
click at [114, 254] on div "DDDDDD" at bounding box center [115, 255] width 27 height 8
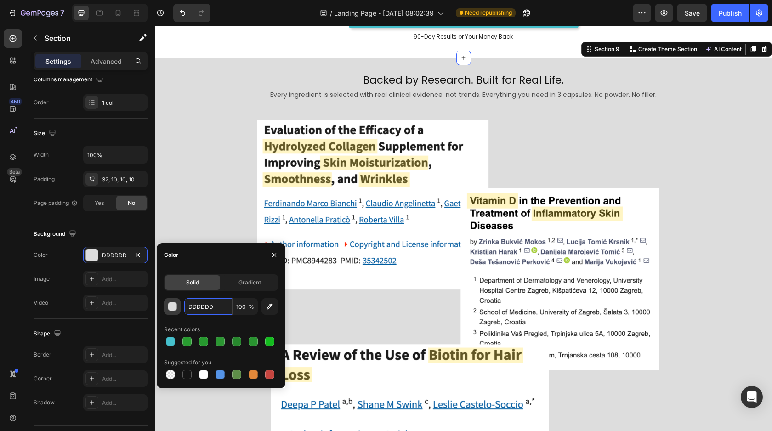
drag, startPoint x: 221, startPoint y: 306, endPoint x: 179, endPoint y: 306, distance: 41.4
click at [179, 306] on div "DDDDDD 100 %" at bounding box center [221, 306] width 114 height 17
drag, startPoint x: 220, startPoint y: 309, endPoint x: 177, endPoint y: 304, distance: 43.6
click at [177, 304] on div "DDDDDD 100 %" at bounding box center [221, 306] width 114 height 17
paste input "F4FFFE"
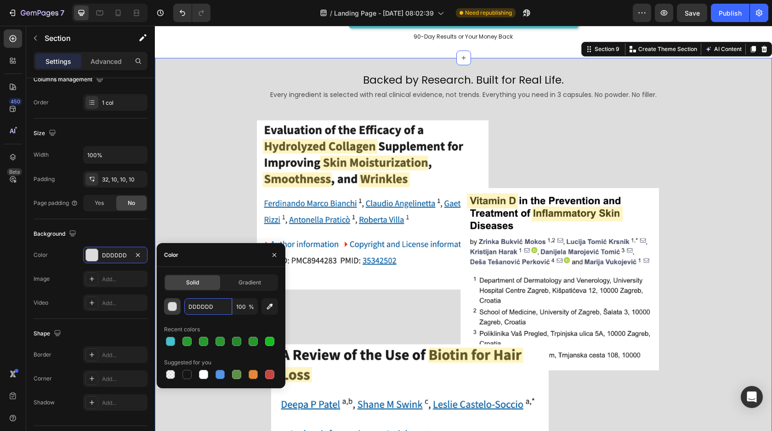
type input "F4FFFE"
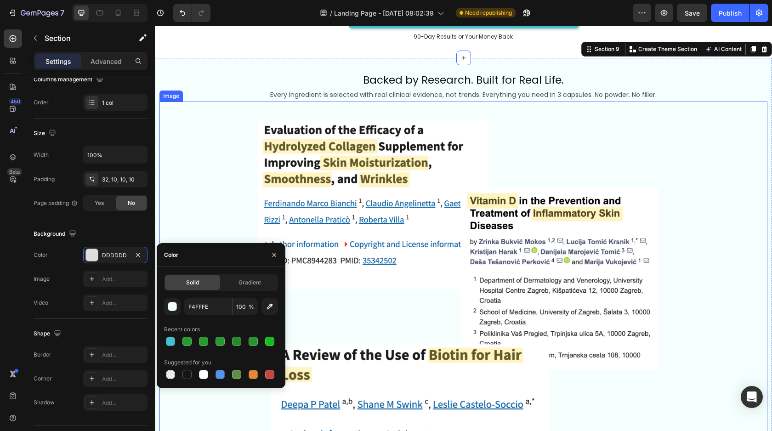
click at [642, 144] on img at bounding box center [464, 309] width 414 height 414
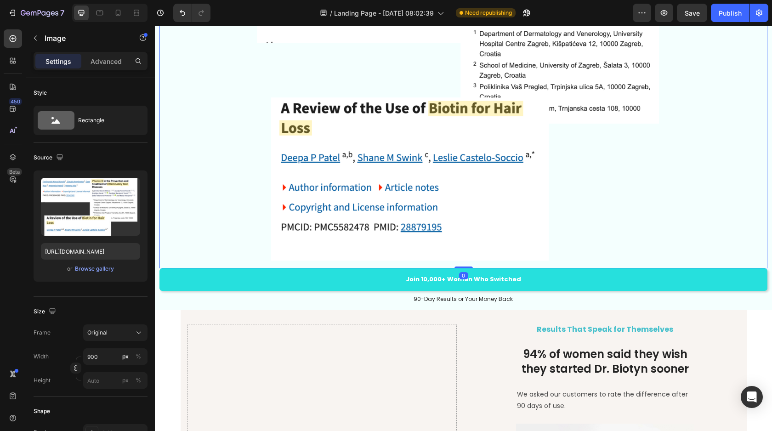
scroll to position [3970, 0]
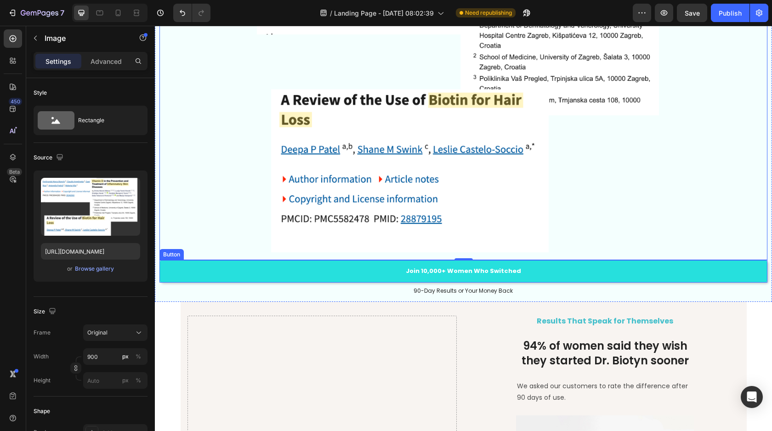
click at [589, 266] on link "Join 10,000+ Women Who Switched" at bounding box center [464, 271] width 608 height 23
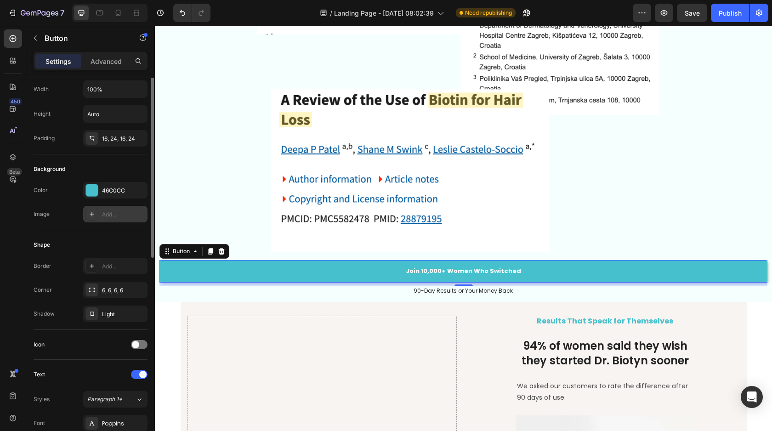
scroll to position [0, 0]
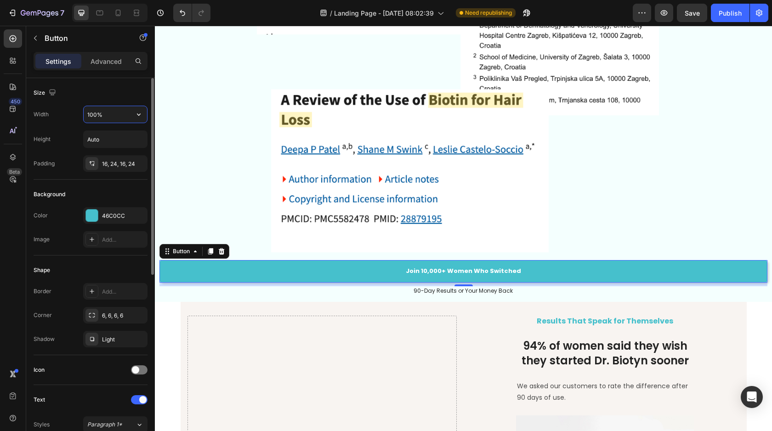
click at [108, 112] on input "100%" at bounding box center [115, 114] width 63 height 17
click at [126, 109] on input "100%" at bounding box center [115, 114] width 63 height 17
click at [136, 117] on icon "button" at bounding box center [138, 114] width 9 height 9
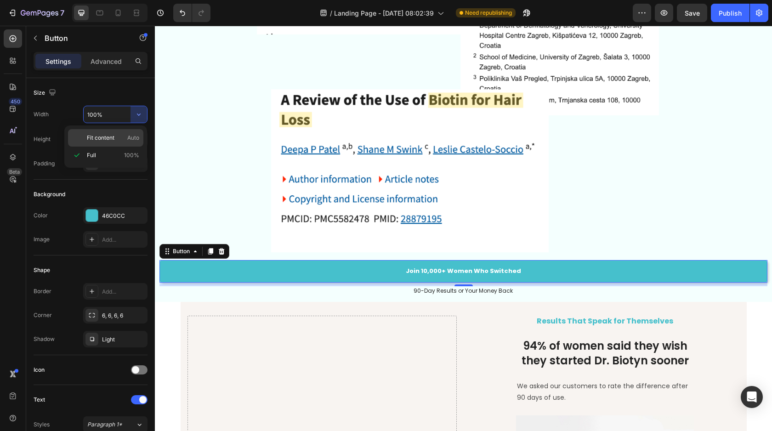
click at [106, 141] on span "Fit content" at bounding box center [101, 138] width 28 height 8
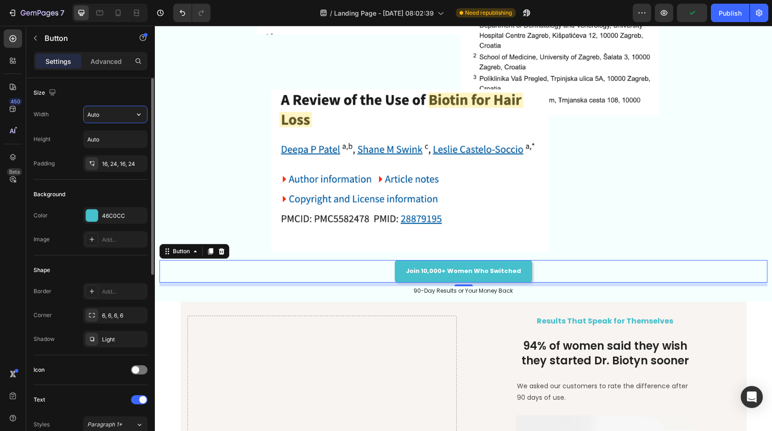
click at [105, 118] on input "Auto" at bounding box center [115, 114] width 63 height 17
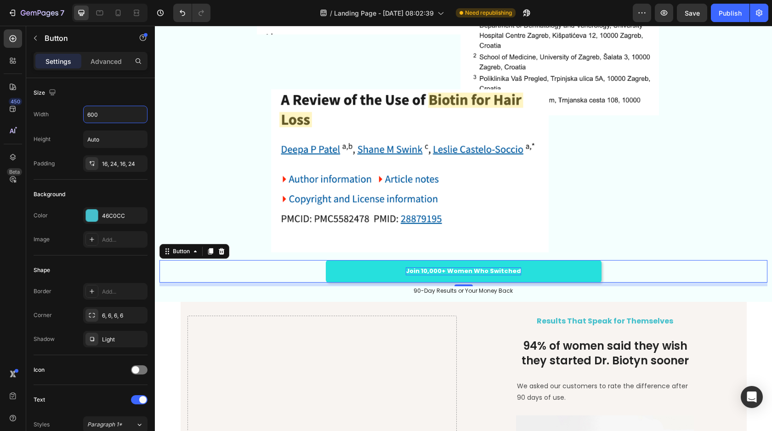
type input "600"
click at [493, 270] on strong "Join 10,000+ Women Who Switched" at bounding box center [463, 271] width 115 height 9
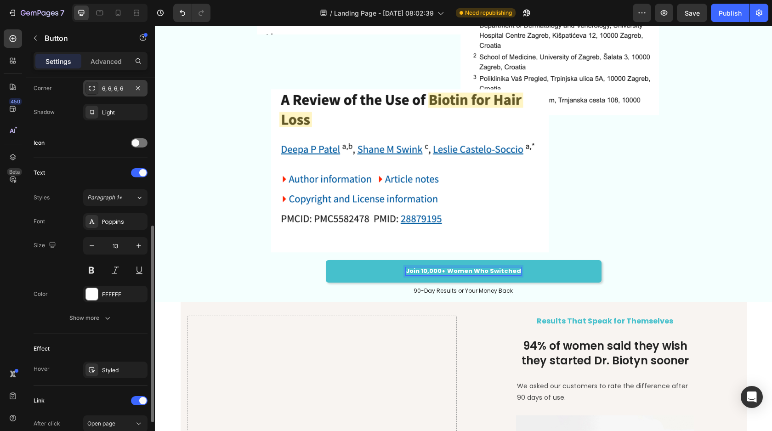
scroll to position [247, 0]
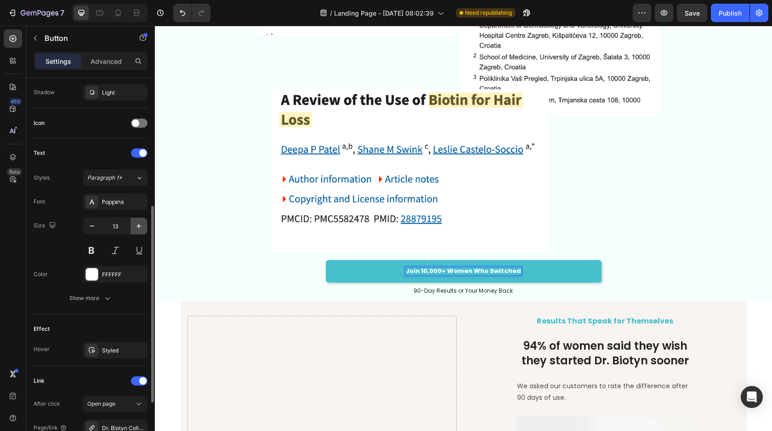
click at [139, 227] on icon "button" at bounding box center [138, 226] width 9 height 9
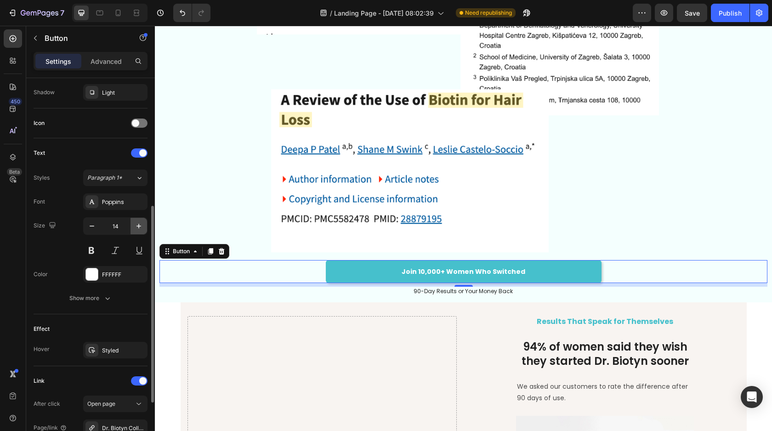
click at [139, 227] on icon "button" at bounding box center [138, 226] width 9 height 9
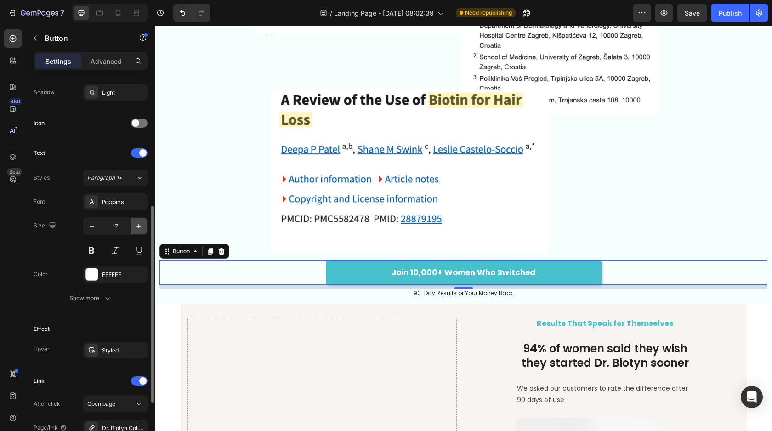
click at [139, 227] on icon "button" at bounding box center [138, 226] width 9 height 9
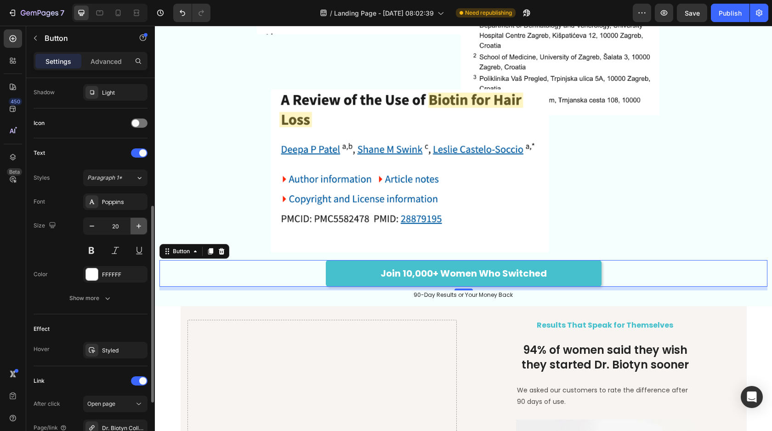
click at [139, 227] on icon "button" at bounding box center [138, 226] width 9 height 9
click at [89, 229] on icon "button" at bounding box center [91, 226] width 9 height 9
type input "20"
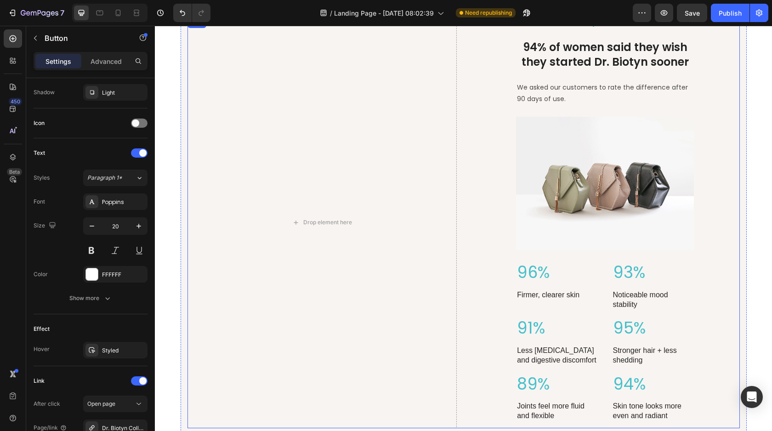
scroll to position [4234, 0]
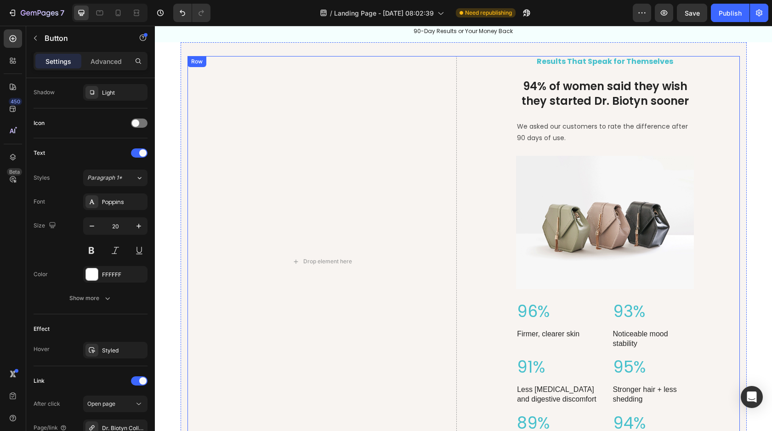
click at [488, 204] on div "Results That Speak for Themselves Heading 94% of women said they wish they star…" at bounding box center [605, 261] width 269 height 411
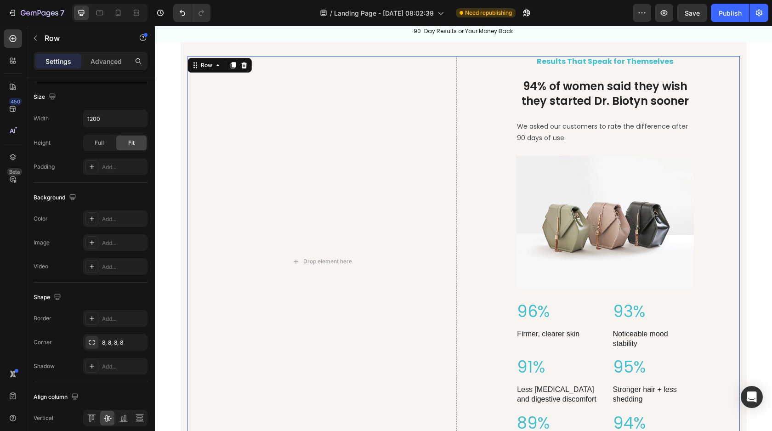
scroll to position [0, 0]
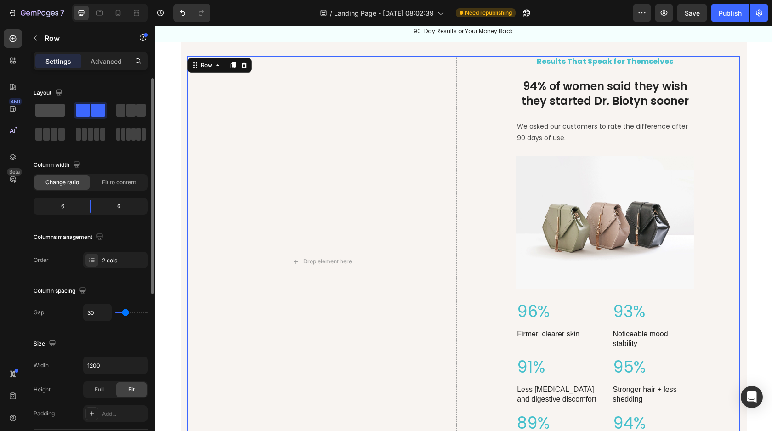
click at [53, 112] on span at bounding box center [49, 110] width 29 height 13
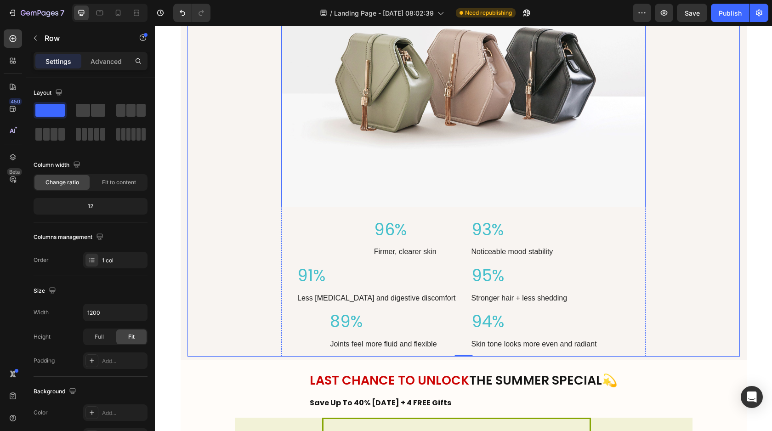
scroll to position [4495, 0]
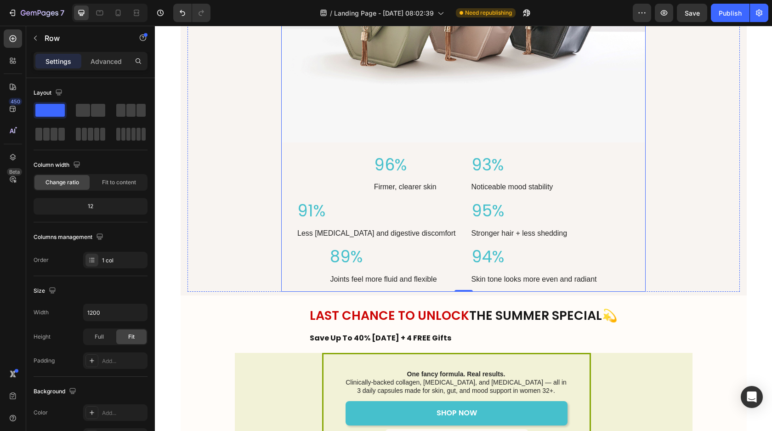
click at [350, 176] on div "Results That Speak for Themselves Heading 94% of women said they wish they star…" at bounding box center [463, 43] width 365 height 497
click at [422, 173] on p "96%" at bounding box center [415, 164] width 82 height 21
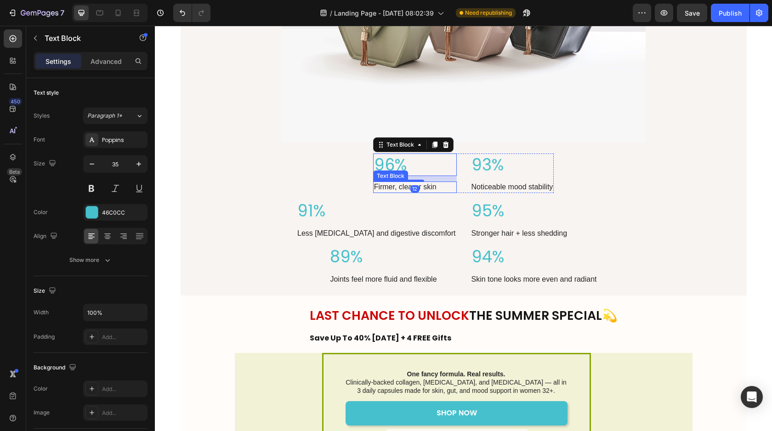
click at [455, 194] on div "Results That Speak for Themselves Heading 94% of women said they wish they star…" at bounding box center [463, 43] width 365 height 497
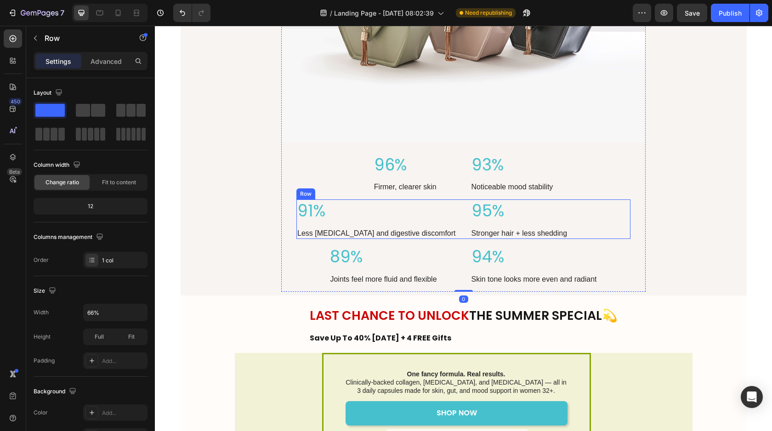
click at [462, 223] on div "91% Text Block Less bloating and digestive discomfort Text Block 95% Text Block…" at bounding box center [464, 220] width 334 height 40
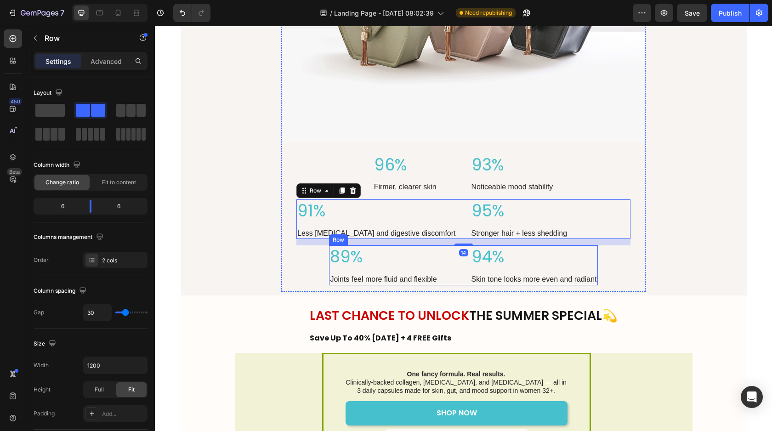
click at [460, 263] on div "89% Text Block Joints feel more fluid and flexible Text Block 94% Text Block Sk…" at bounding box center [463, 265] width 268 height 40
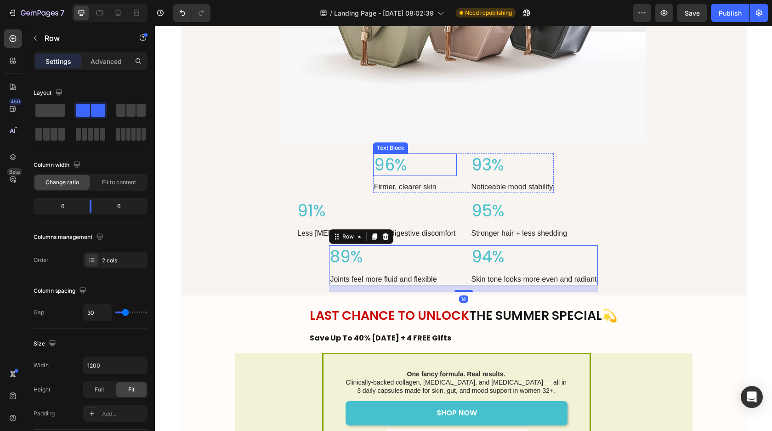
click at [455, 160] on p "96%" at bounding box center [415, 164] width 82 height 21
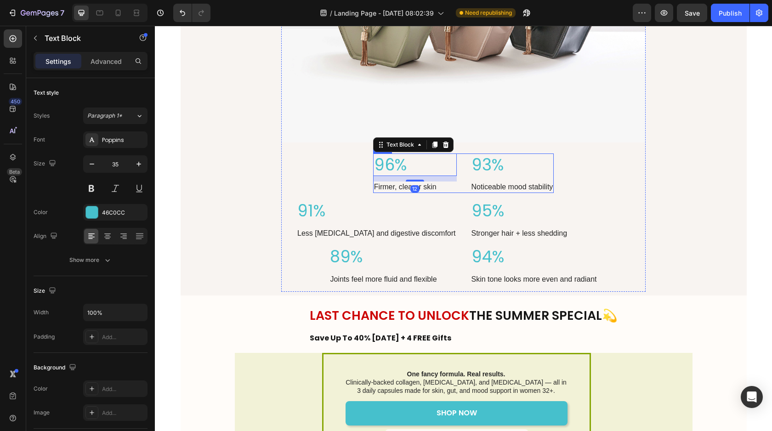
click at [463, 190] on div "96% Text Block 12 Firmer, clearer skin Text Block 93% Text Block Noticeable moo…" at bounding box center [463, 174] width 181 height 40
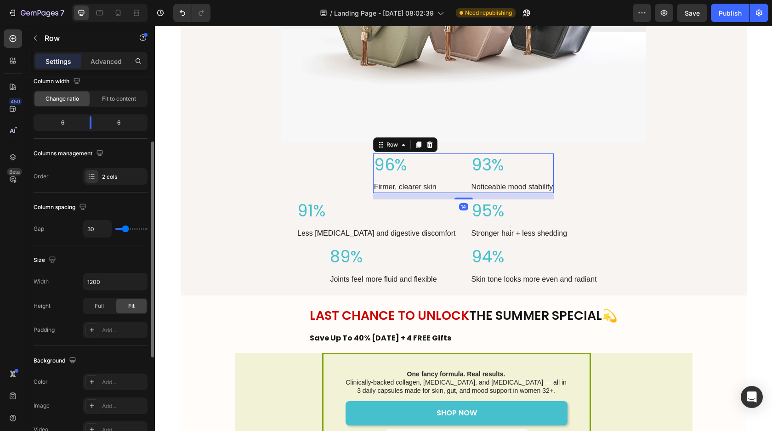
scroll to position [94, 0]
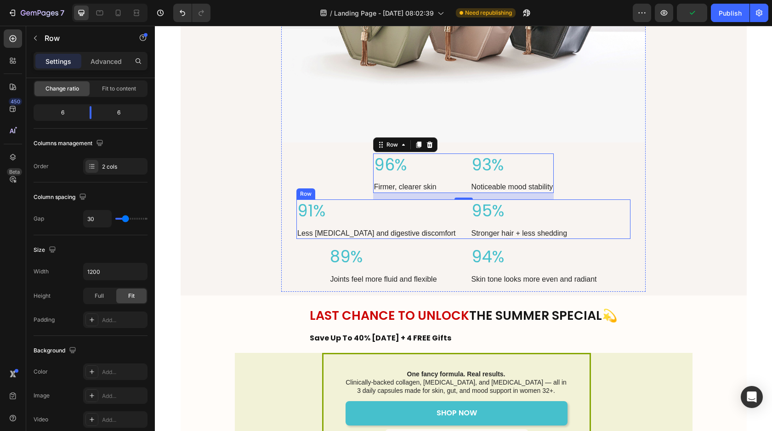
click at [460, 213] on div "91% Text Block Less bloating and digestive discomfort Text Block 95% Text Block…" at bounding box center [464, 220] width 334 height 40
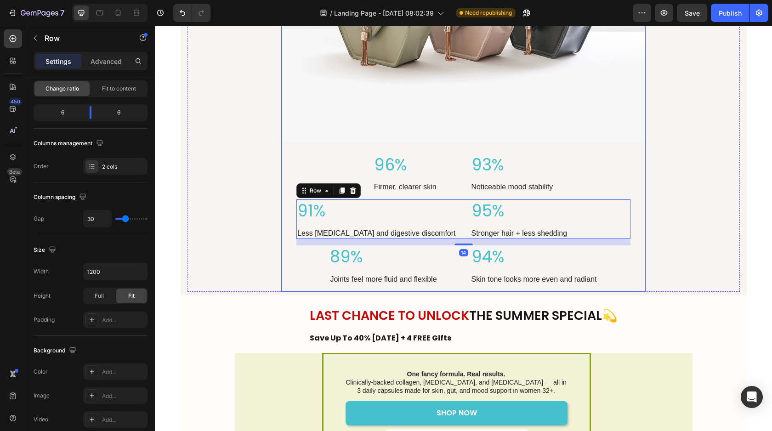
click at [354, 162] on div "Results That Speak for Themselves Heading 94% of women said they wish they star…" at bounding box center [463, 43] width 365 height 497
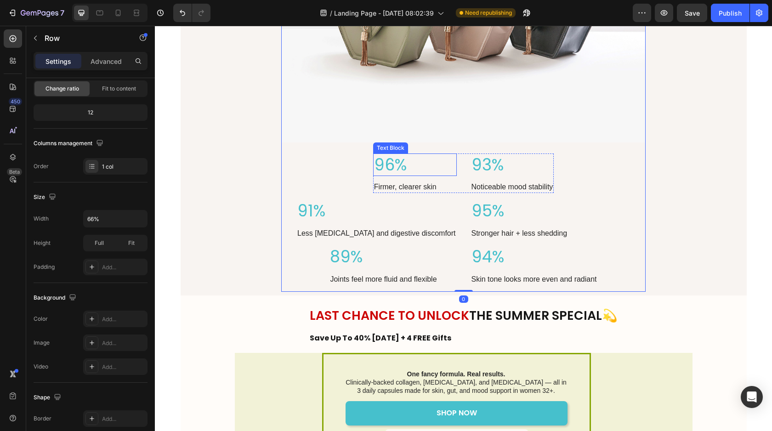
click at [394, 162] on p "96%" at bounding box center [415, 164] width 82 height 21
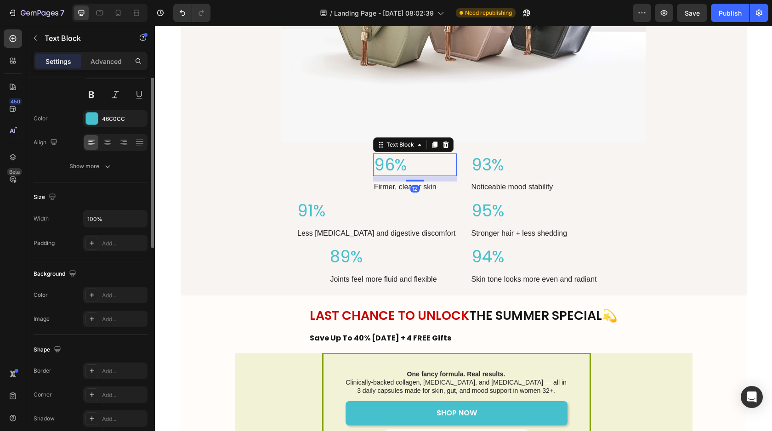
scroll to position [0, 0]
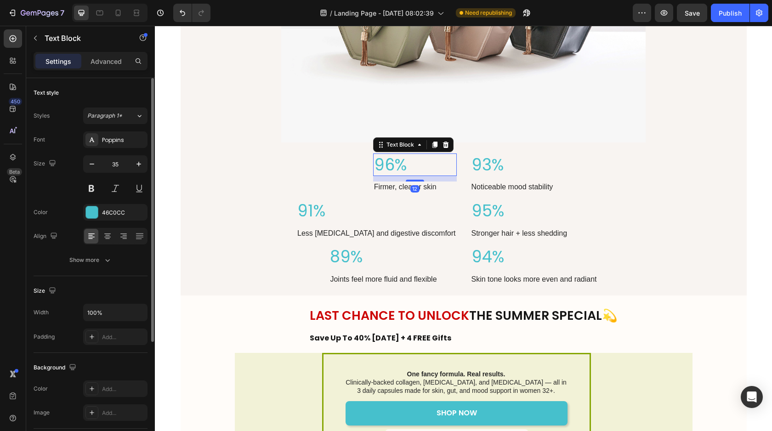
click at [456, 183] on div "Firmer, clearer skin" at bounding box center [415, 187] width 84 height 11
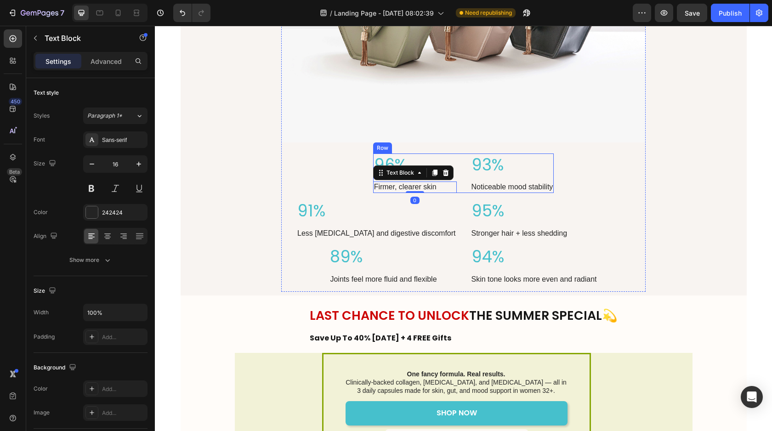
click at [459, 174] on div "96% Text Block Firmer, clearer skin Text Block 0 93% Text Block Noticeable mood…" at bounding box center [463, 174] width 181 height 40
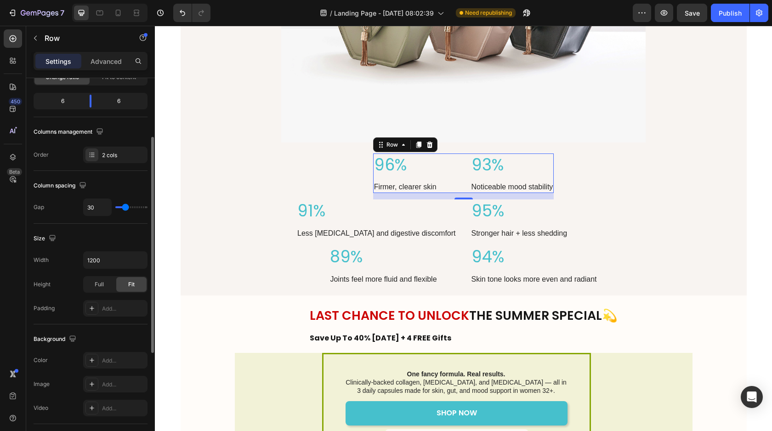
scroll to position [106, 0]
click at [117, 157] on div "2 cols" at bounding box center [123, 154] width 43 height 8
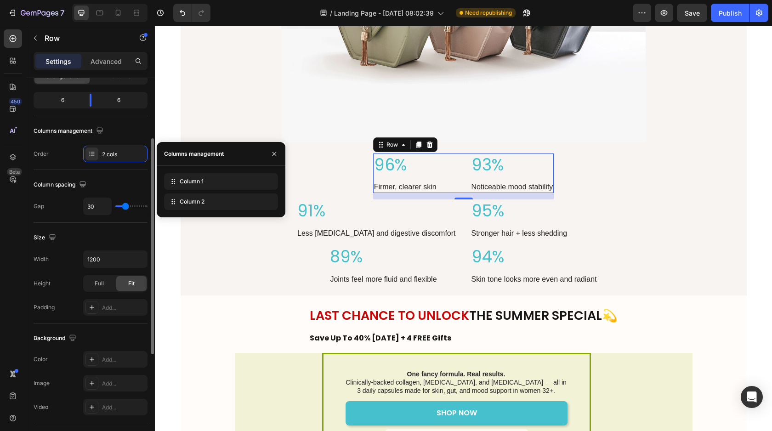
click at [66, 223] on div "Layout Column width Change ratio Fit to content 6 6 Columns management Order 2 …" at bounding box center [91, 273] width 114 height 101
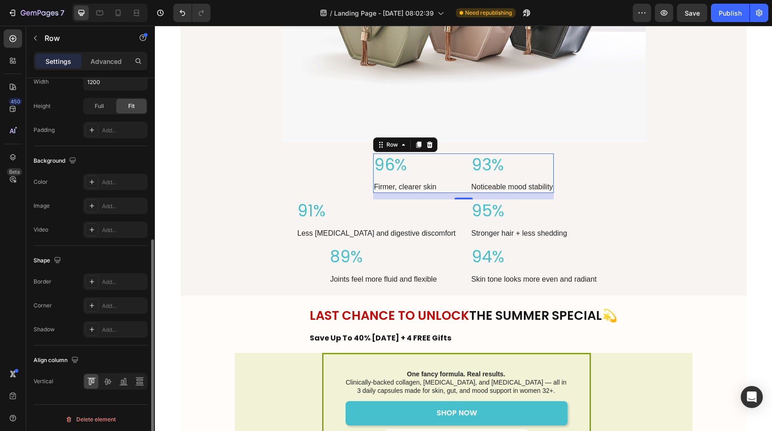
scroll to position [286, 0]
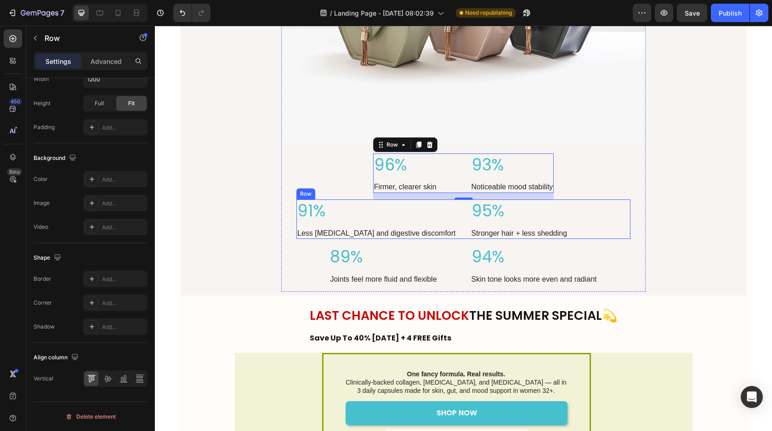
click at [459, 231] on div "91% Text Block Less bloating and digestive discomfort Text Block 95% Text Block…" at bounding box center [464, 220] width 334 height 40
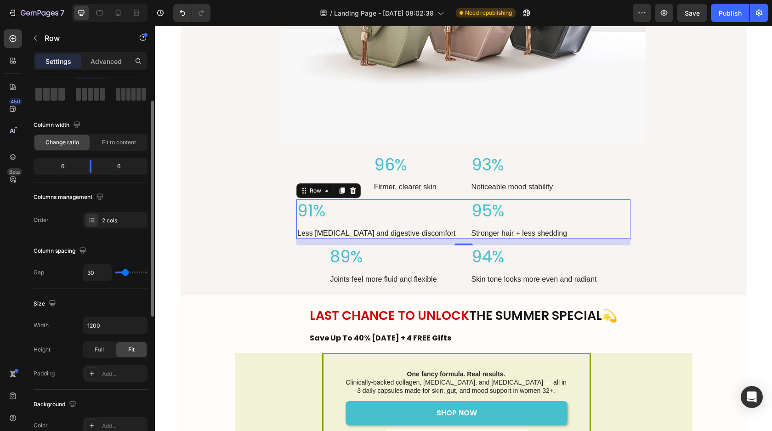
scroll to position [0, 0]
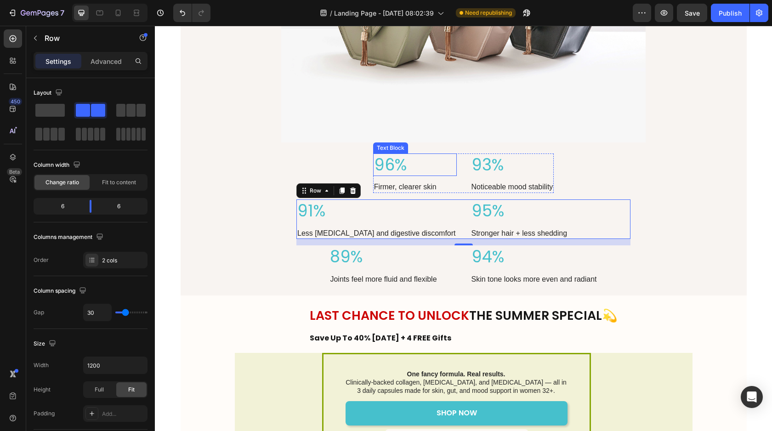
click at [451, 170] on p "96%" at bounding box center [415, 164] width 82 height 21
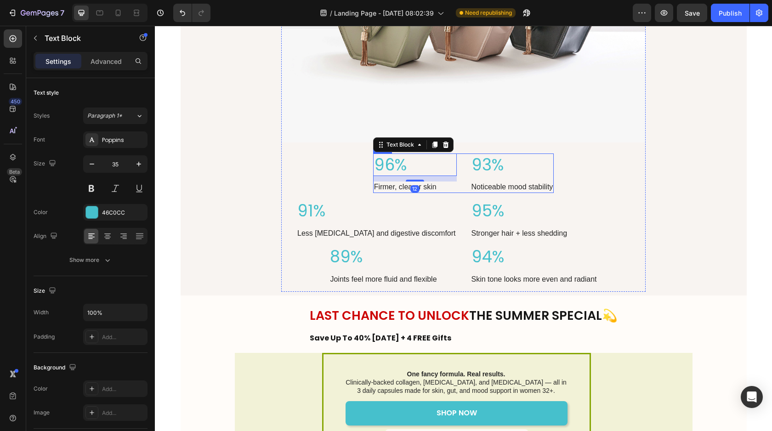
click at [463, 177] on div "96% Text Block 12 Firmer, clearer skin Text Block 93% Text Block Noticeable moo…" at bounding box center [463, 174] width 181 height 40
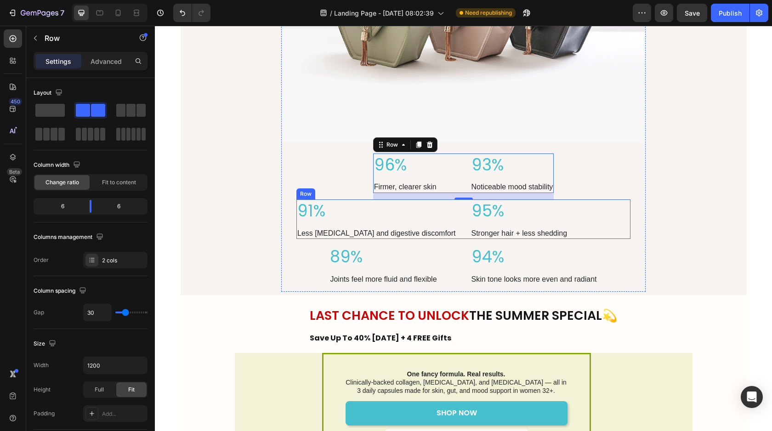
click at [460, 213] on div "91% Text Block Less bloating and digestive discomfort Text Block 95% Text Block…" at bounding box center [464, 220] width 334 height 40
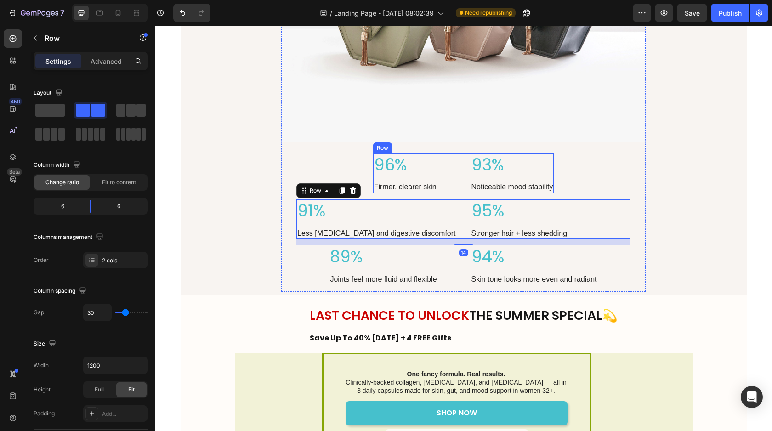
click at [459, 174] on div "96% Text Block Firmer, clearer skin Text Block 93% Text Block Noticeable mood s…" at bounding box center [463, 174] width 181 height 40
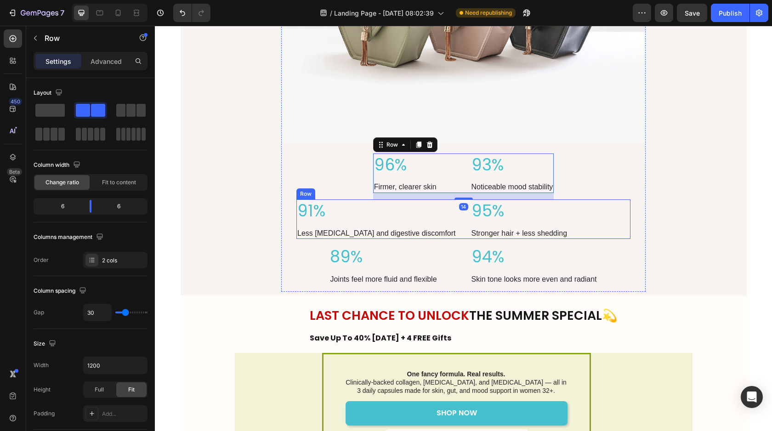
click at [459, 226] on div "91% Text Block Less bloating and digestive discomfort Text Block 95% Text Block…" at bounding box center [464, 220] width 334 height 40
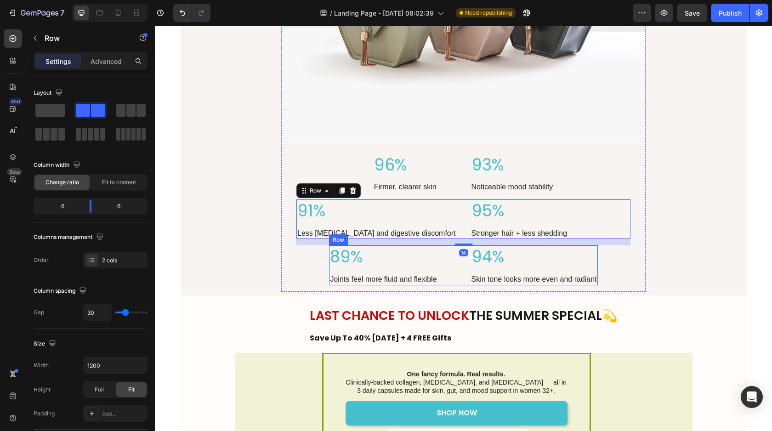
click at [461, 276] on div "89% Text Block Joints feel more fluid and flexible Text Block 94% Text Block Sk…" at bounding box center [463, 265] width 268 height 40
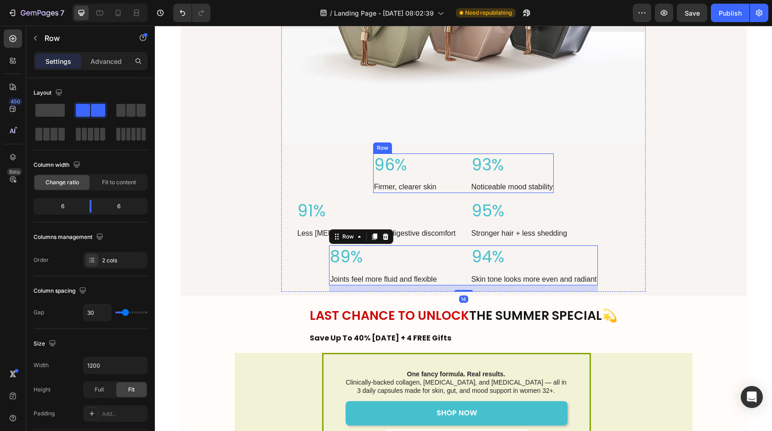
click at [461, 178] on div "96% Text Block Firmer, clearer skin Text Block 93% Text Block Noticeable mood s…" at bounding box center [463, 174] width 181 height 40
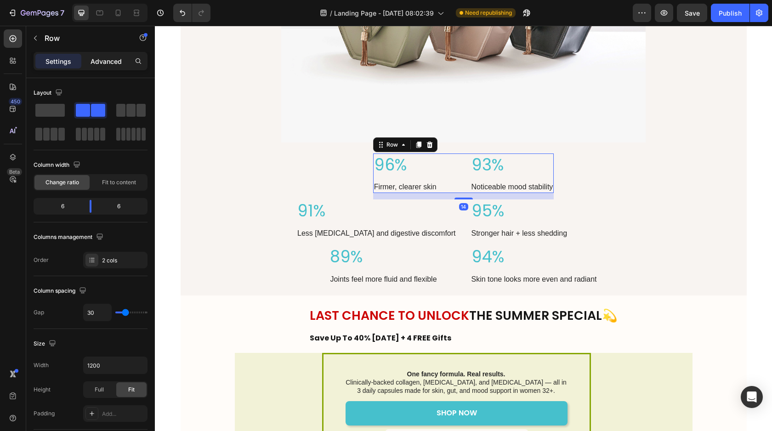
click at [91, 63] on p "Advanced" at bounding box center [106, 62] width 31 height 10
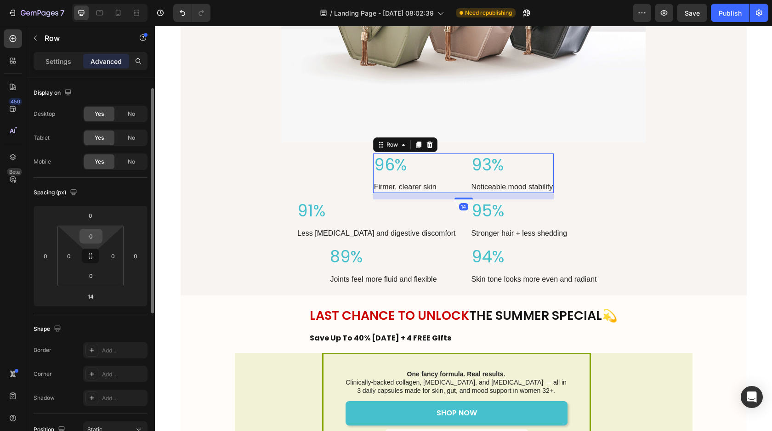
scroll to position [19, 0]
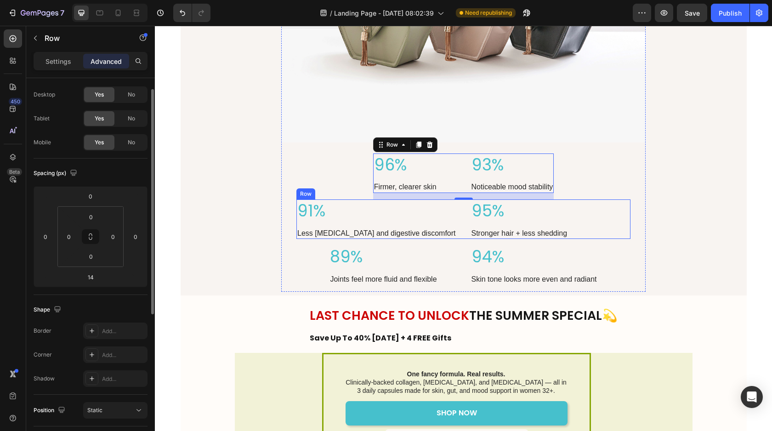
click at [462, 218] on div "91% Text Block Less bloating and digestive discomfort Text Block 95% Text Block…" at bounding box center [464, 220] width 334 height 40
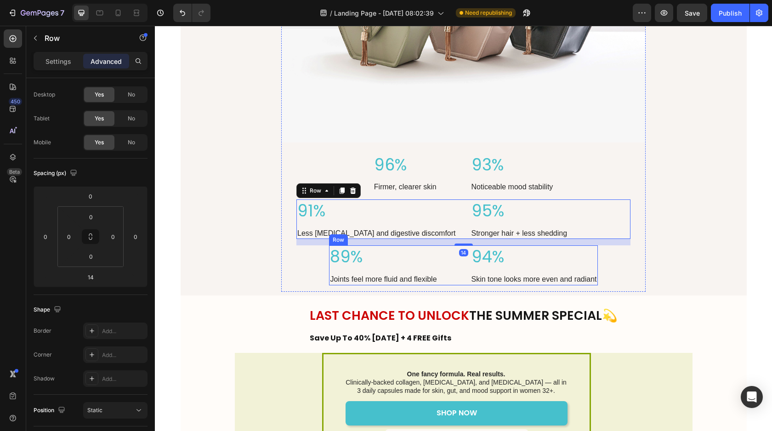
click at [456, 275] on div "89% Text Block Joints feel more fluid and flexible Text Block 94% Text Block Sk…" at bounding box center [463, 265] width 268 height 40
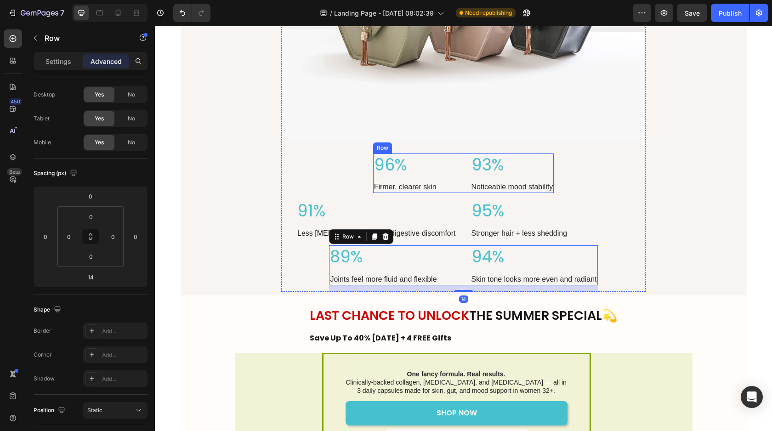
click at [456, 175] on div "96%" at bounding box center [415, 165] width 84 height 23
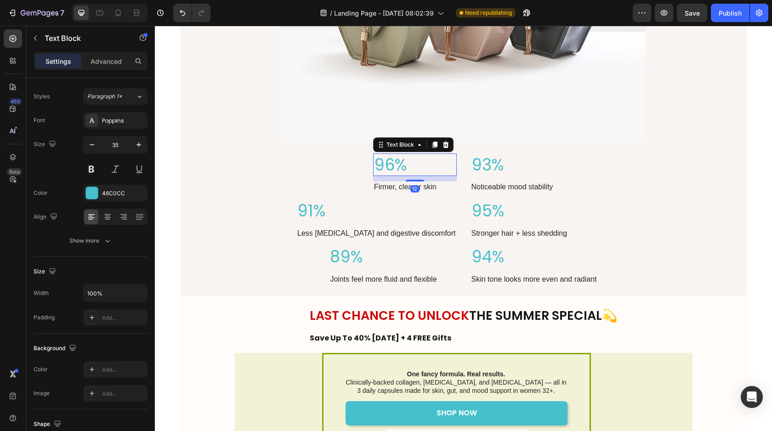
scroll to position [0, 0]
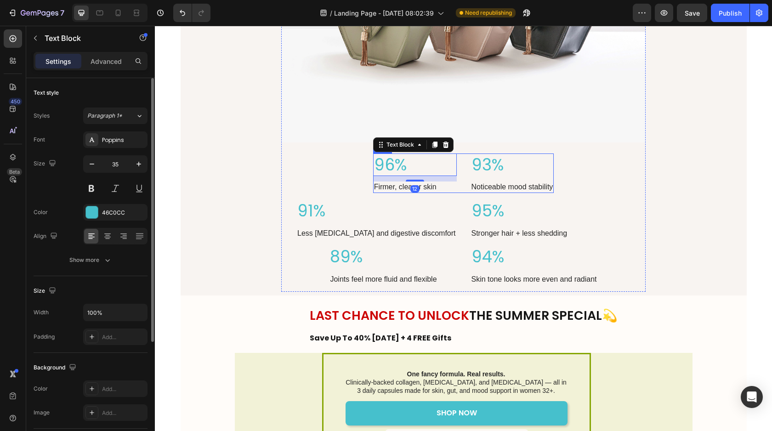
click at [461, 176] on div "96% Text Block 12 Firmer, clearer skin Text Block 93% Text Block Noticeable moo…" at bounding box center [463, 174] width 181 height 40
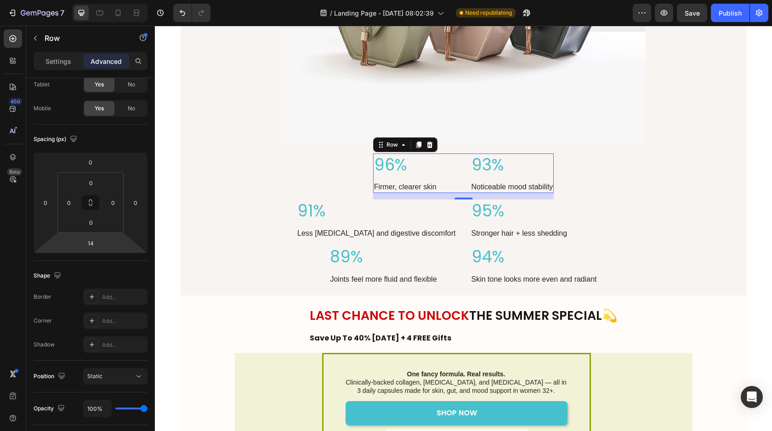
scroll to position [259, 0]
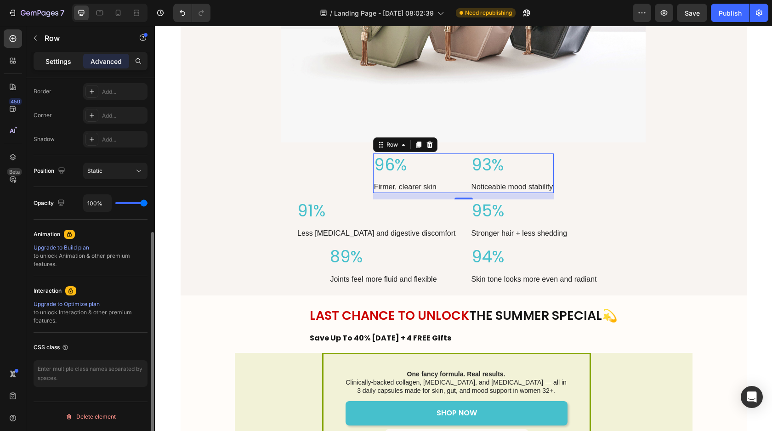
click at [61, 64] on p "Settings" at bounding box center [59, 62] width 26 height 10
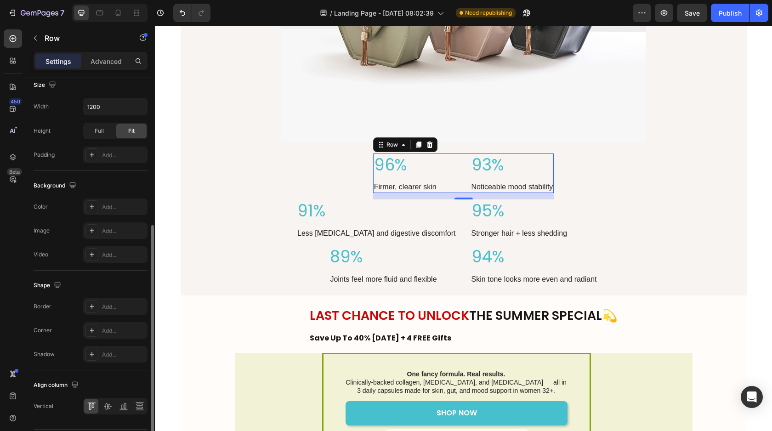
scroll to position [278, 0]
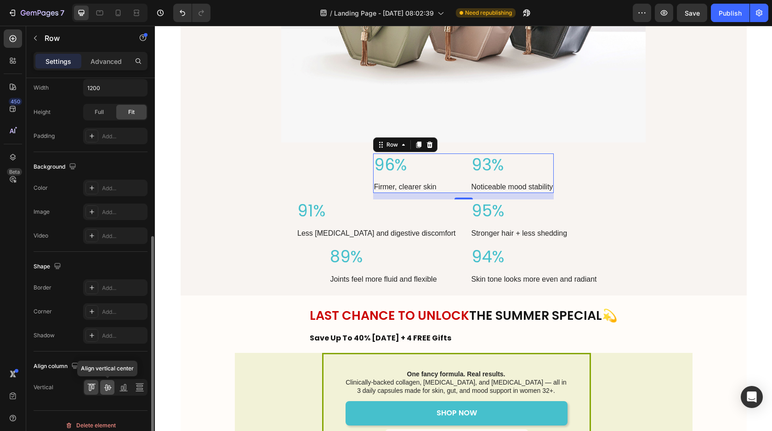
click at [107, 387] on icon at bounding box center [107, 388] width 7 height 6
click at [90, 387] on icon at bounding box center [91, 387] width 9 height 9
click at [108, 388] on icon at bounding box center [107, 387] width 9 height 9
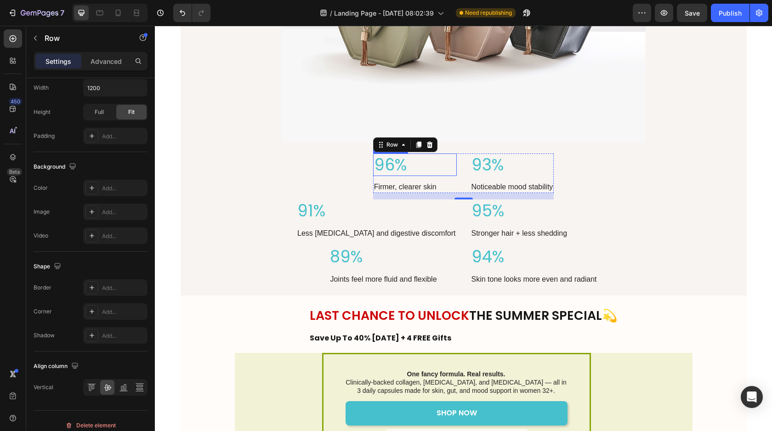
click at [400, 165] on p "96%" at bounding box center [415, 164] width 82 height 21
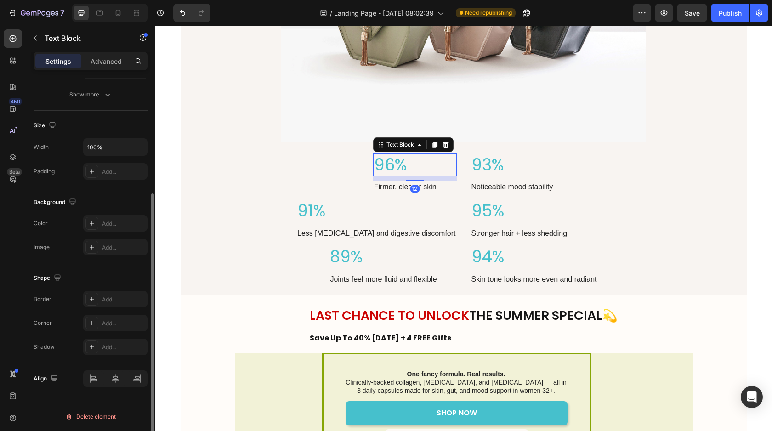
scroll to position [0, 0]
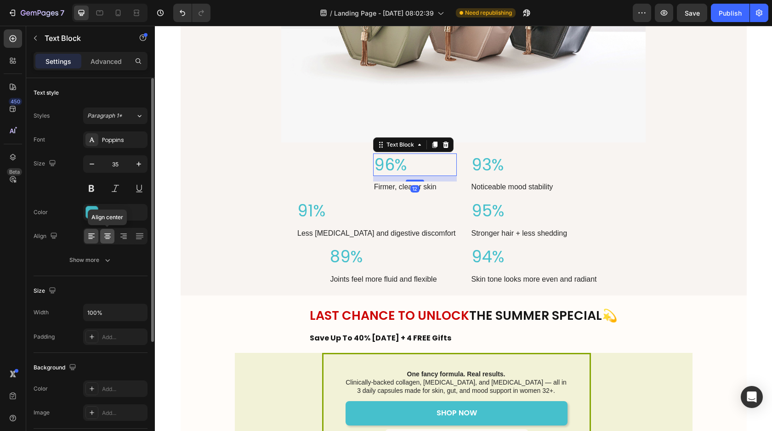
click at [108, 233] on icon at bounding box center [107, 236] width 9 height 9
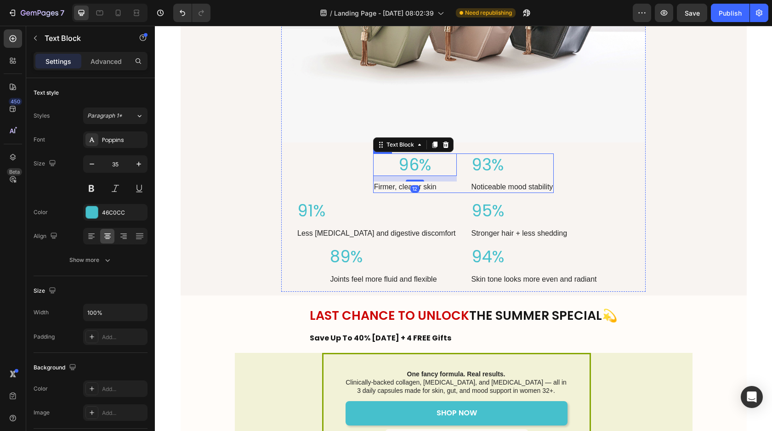
click at [480, 165] on p "93%" at bounding box center [513, 164] width 82 height 21
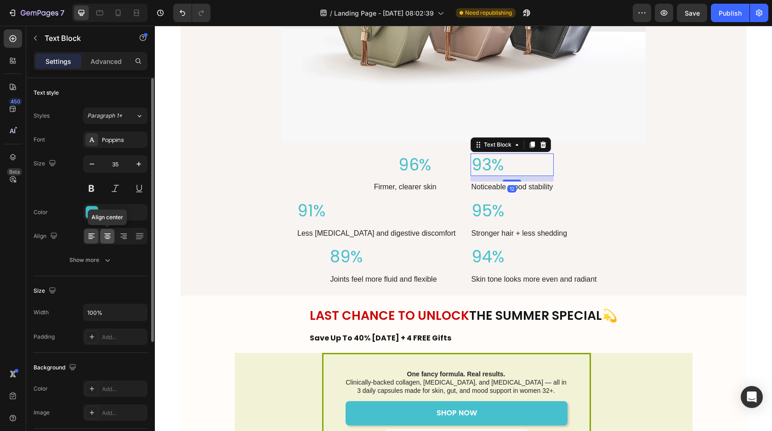
click at [107, 234] on icon at bounding box center [107, 234] width 6 height 1
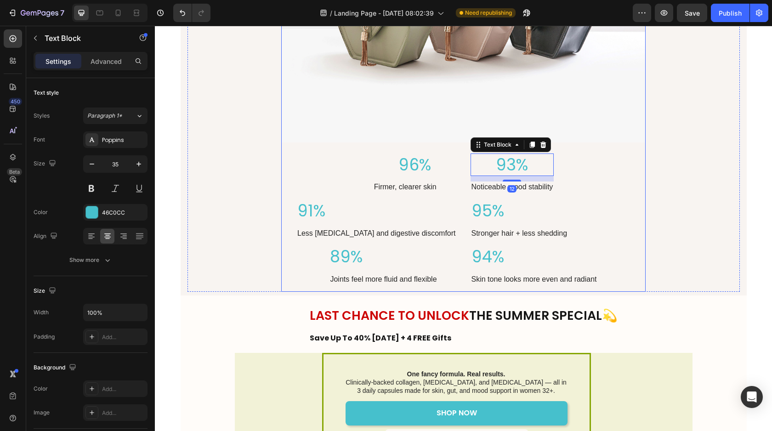
click at [411, 185] on p "Firmer, clearer skin" at bounding box center [415, 188] width 82 height 10
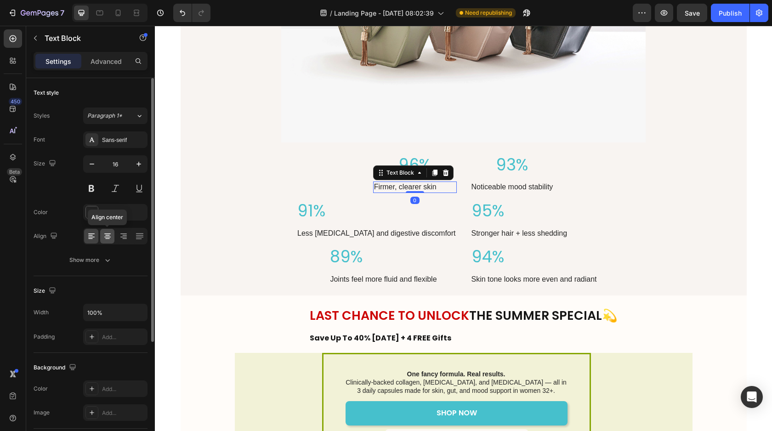
click at [105, 236] on icon at bounding box center [107, 236] width 9 height 9
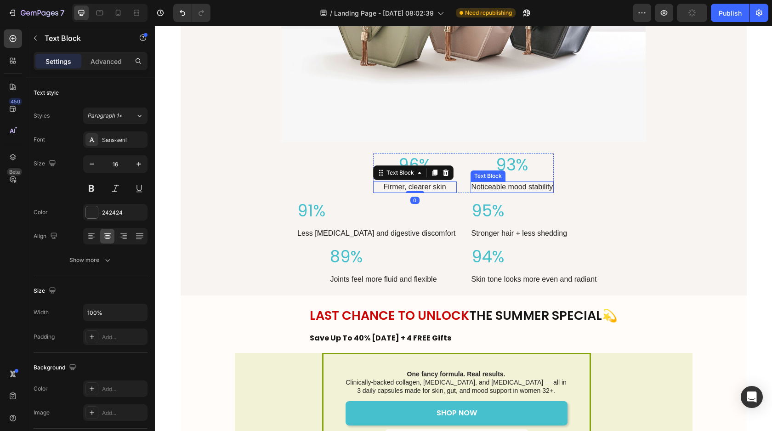
click at [542, 184] on p "Noticeable mood stability" at bounding box center [513, 188] width 82 height 10
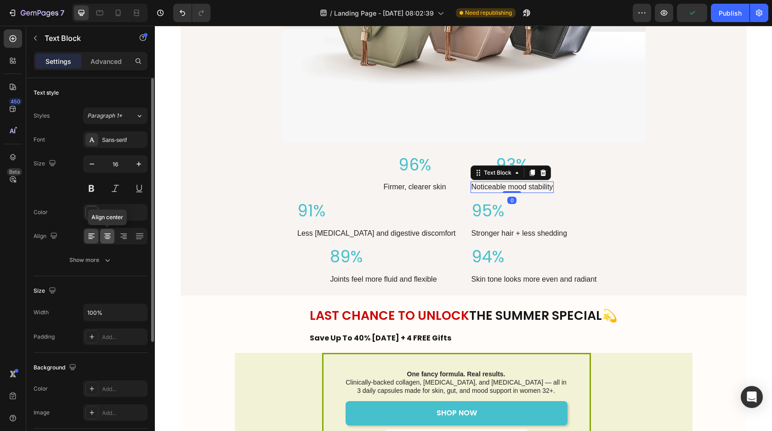
click at [105, 237] on icon at bounding box center [107, 237] width 6 height 1
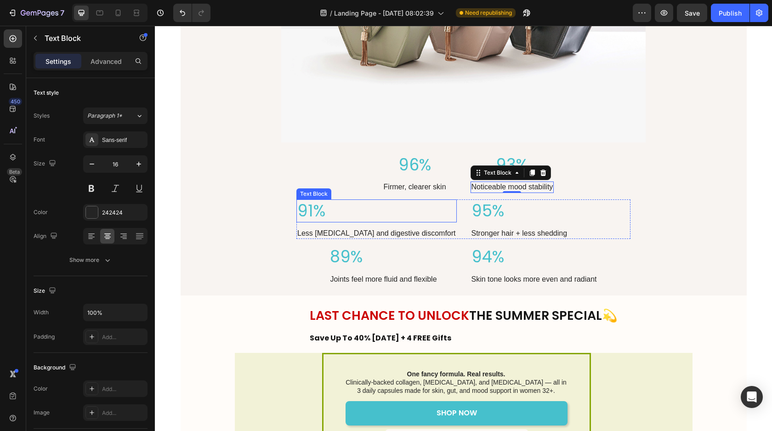
click at [344, 212] on p "91%" at bounding box center [376, 210] width 158 height 21
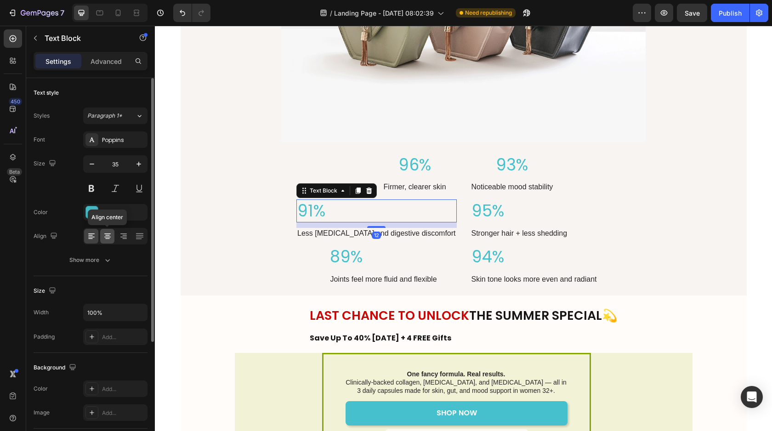
click at [104, 238] on icon at bounding box center [107, 236] width 9 height 9
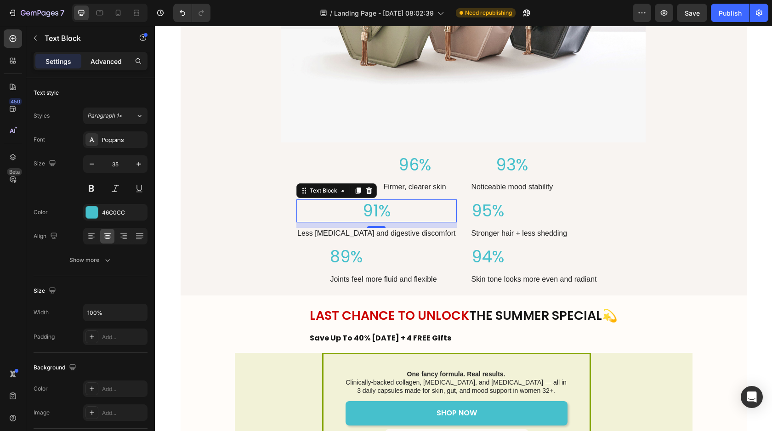
click at [111, 67] on div "Advanced" at bounding box center [106, 61] width 46 height 15
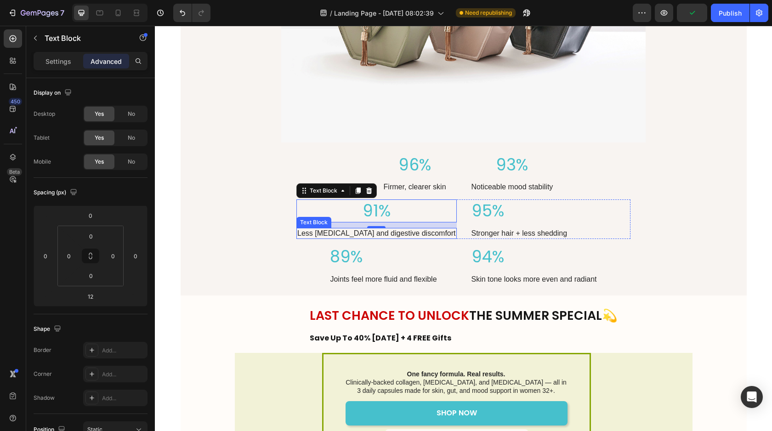
click at [445, 232] on p "Less [MEDICAL_DATA] and digestive discomfort" at bounding box center [376, 234] width 158 height 10
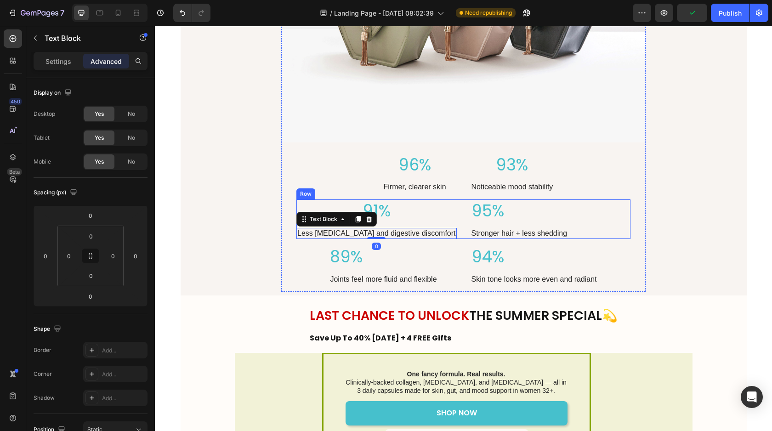
click at [433, 226] on div "91% Text Block Less bloating and digestive discomfort Text Block 0" at bounding box center [377, 220] width 160 height 40
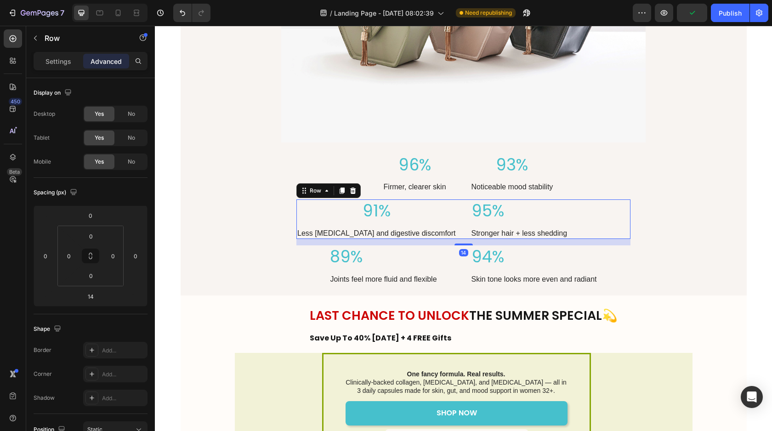
click at [427, 222] on div "91%" at bounding box center [377, 211] width 160 height 23
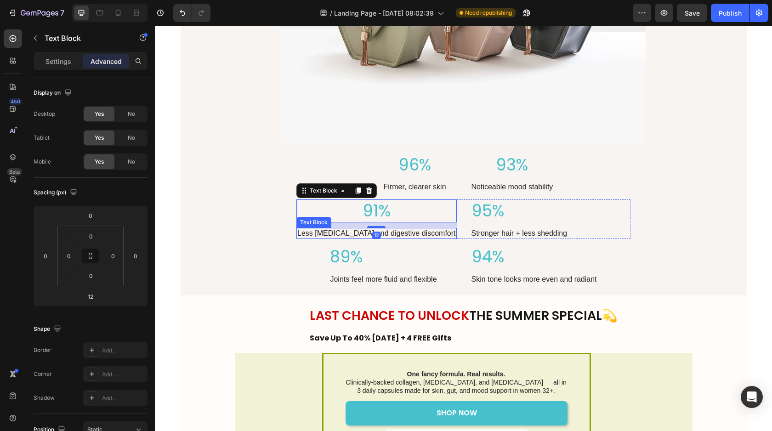
click at [426, 236] on p "Less [MEDICAL_DATA] and digestive discomfort" at bounding box center [376, 234] width 158 height 10
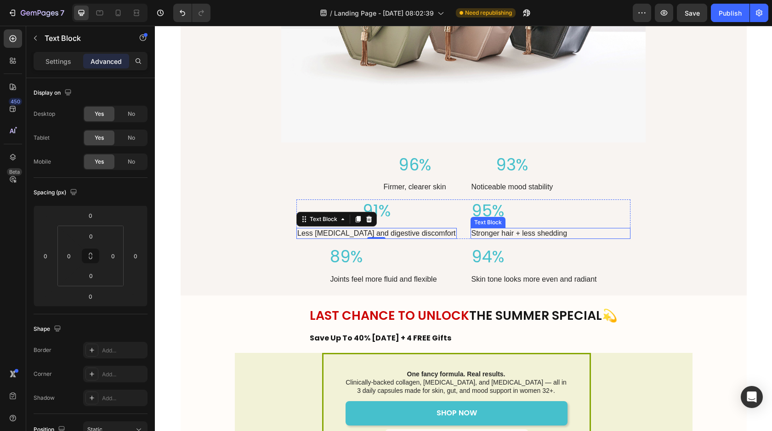
click at [586, 235] on p "Stronger hair + less shedding" at bounding box center [551, 234] width 158 height 10
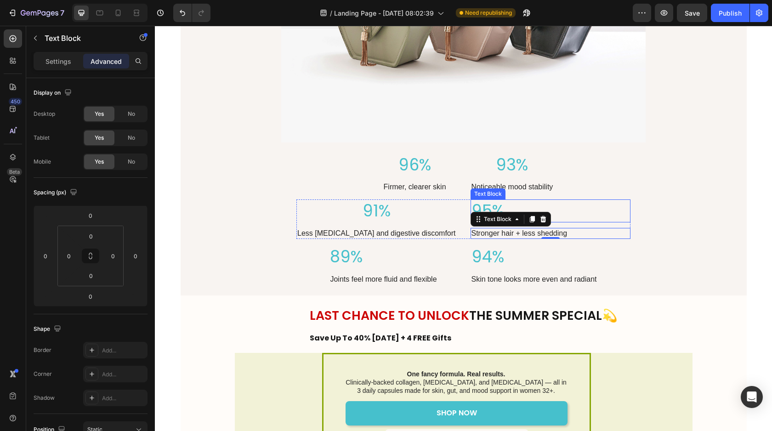
click at [506, 203] on p "95%" at bounding box center [551, 210] width 158 height 21
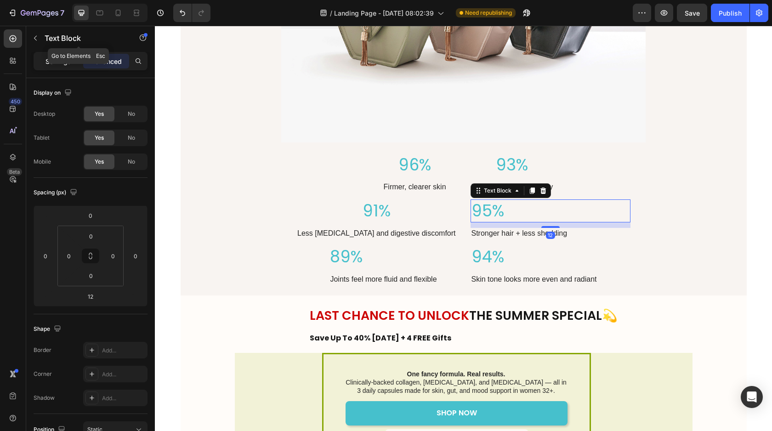
click at [52, 63] on p "Settings" at bounding box center [59, 62] width 26 height 10
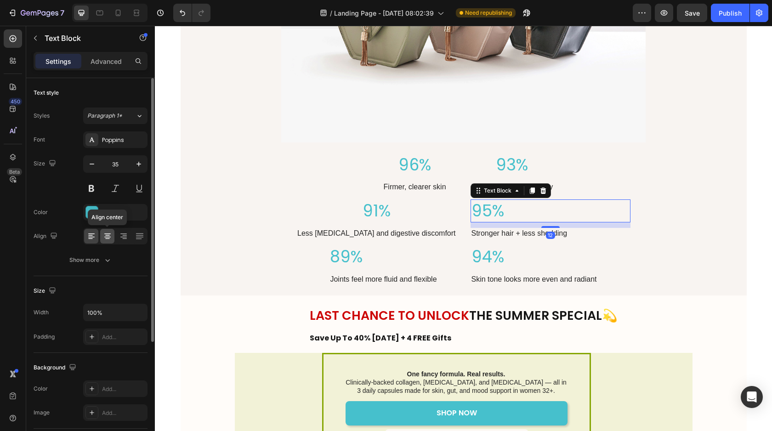
click at [108, 229] on div at bounding box center [107, 236] width 14 height 15
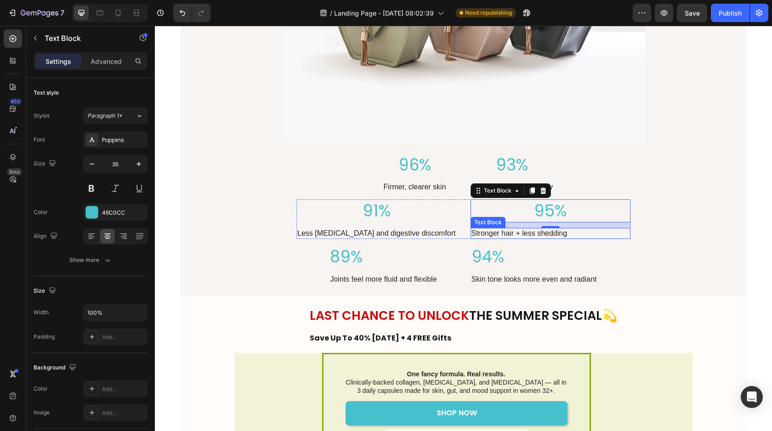
click at [487, 233] on p "Stronger hair + less shedding" at bounding box center [551, 234] width 158 height 10
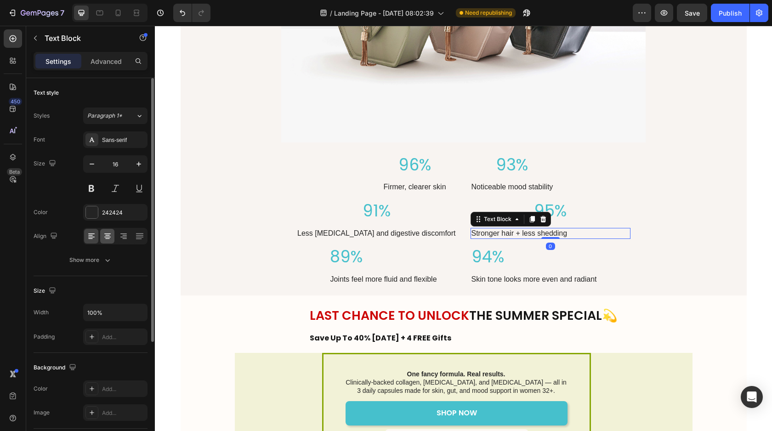
click at [107, 234] on icon at bounding box center [107, 236] width 9 height 9
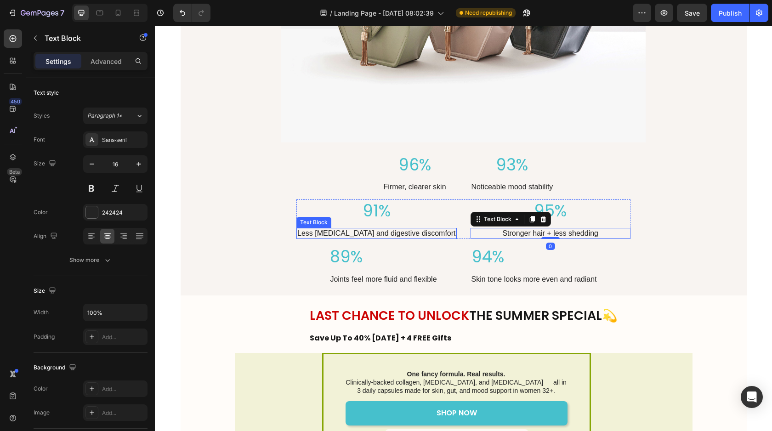
click at [378, 233] on p "Less [MEDICAL_DATA] and digestive discomfort" at bounding box center [376, 234] width 158 height 10
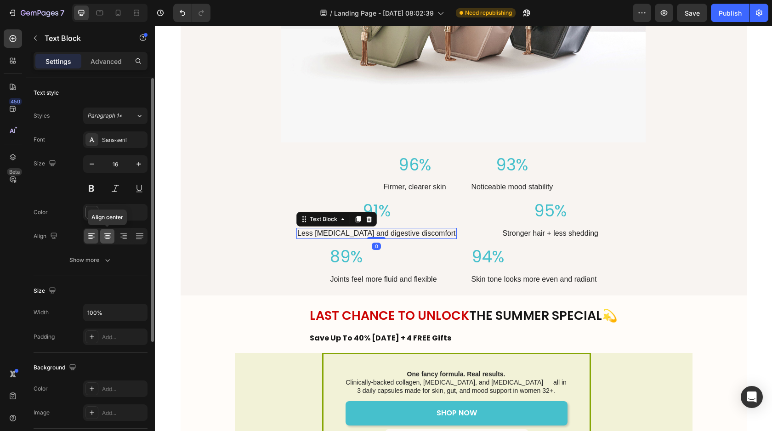
click at [111, 236] on icon at bounding box center [107, 236] width 9 height 9
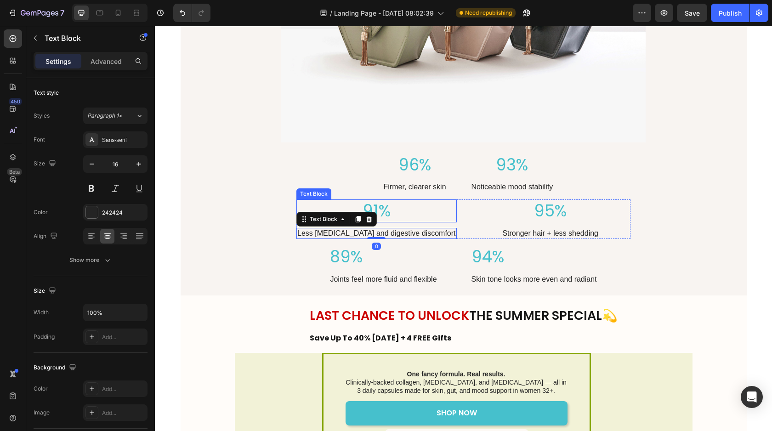
click at [412, 211] on p "91%" at bounding box center [376, 210] width 158 height 21
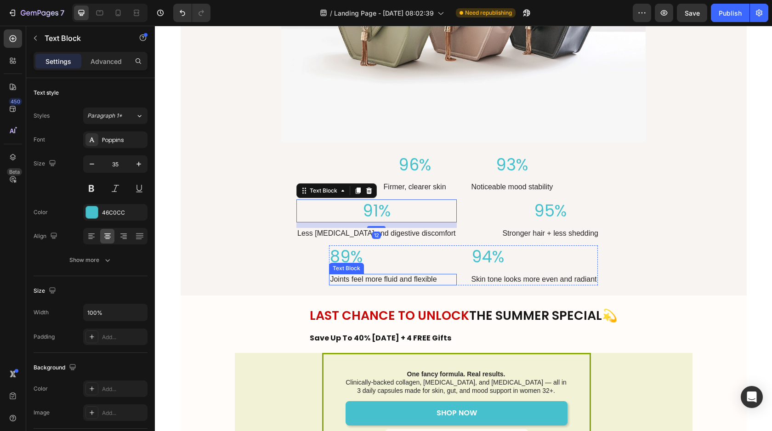
click at [344, 265] on div "Text Block" at bounding box center [346, 268] width 31 height 8
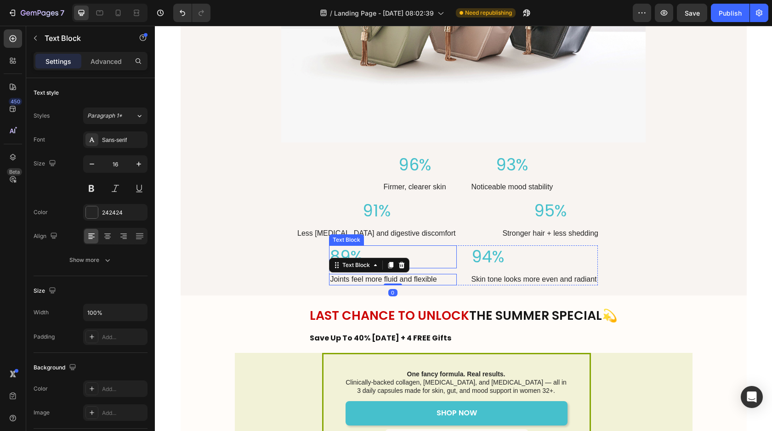
click at [343, 250] on p "89%" at bounding box center [392, 256] width 125 height 21
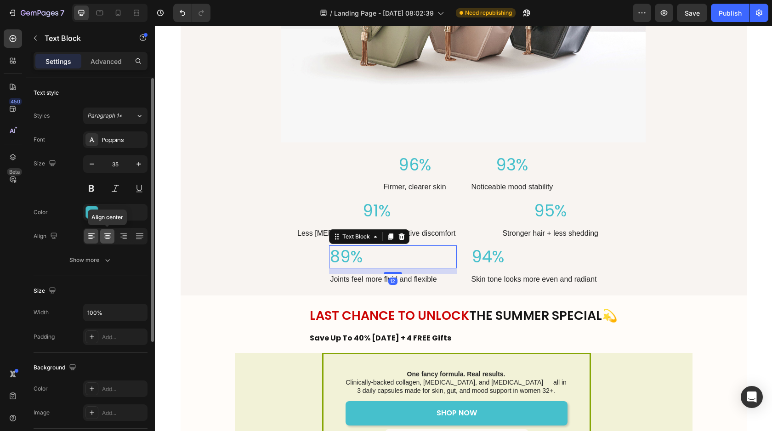
click at [106, 235] on icon at bounding box center [107, 235] width 5 height 1
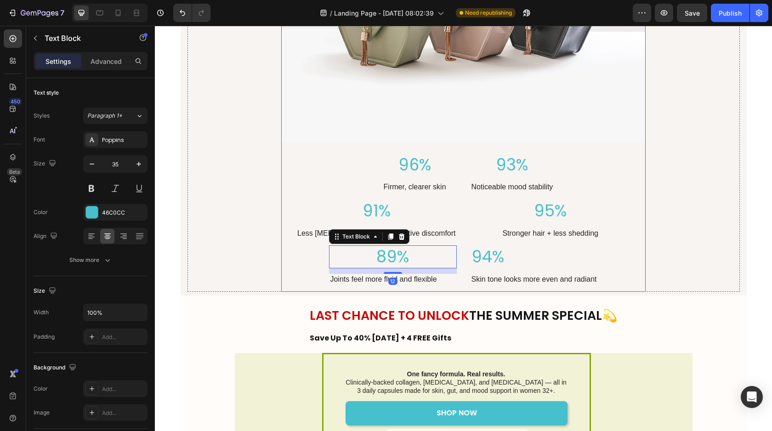
click at [428, 281] on p "Joints feel more fluid and flexible" at bounding box center [392, 280] width 125 height 10
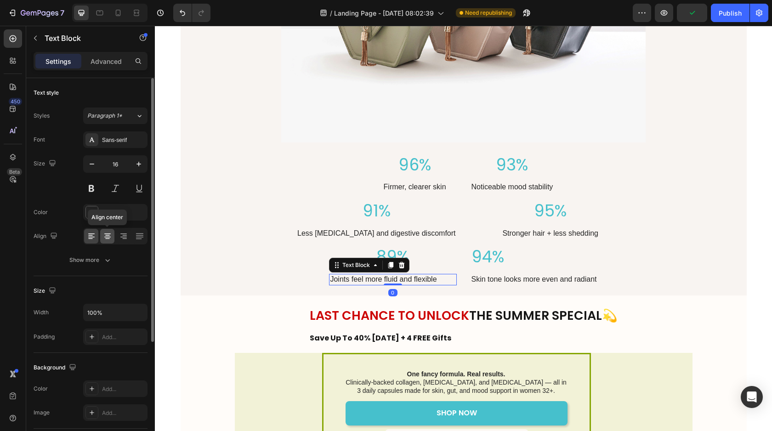
drag, startPoint x: 103, startPoint y: 234, endPoint x: 128, endPoint y: 210, distance: 34.8
click at [103, 234] on icon at bounding box center [107, 236] width 9 height 9
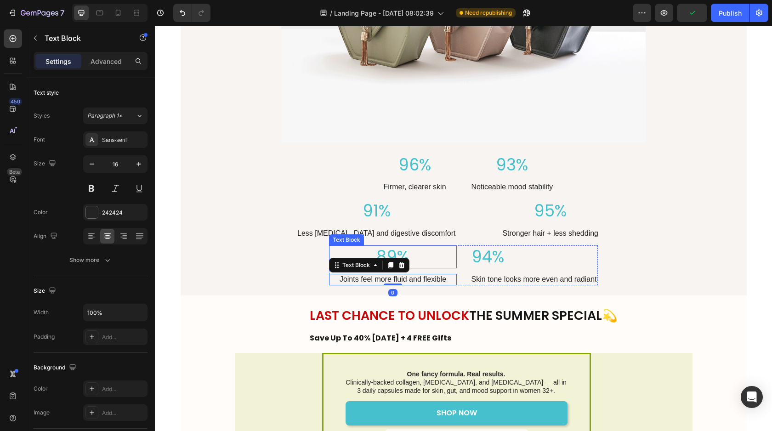
click at [479, 262] on p "94%" at bounding box center [534, 256] width 125 height 21
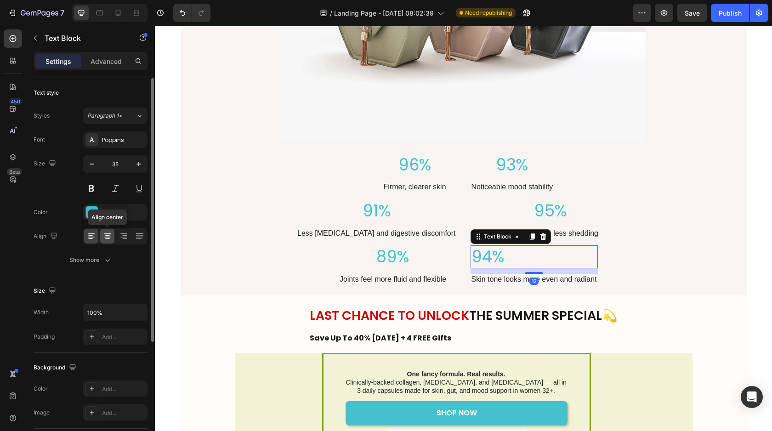
click at [108, 233] on icon at bounding box center [107, 236] width 9 height 9
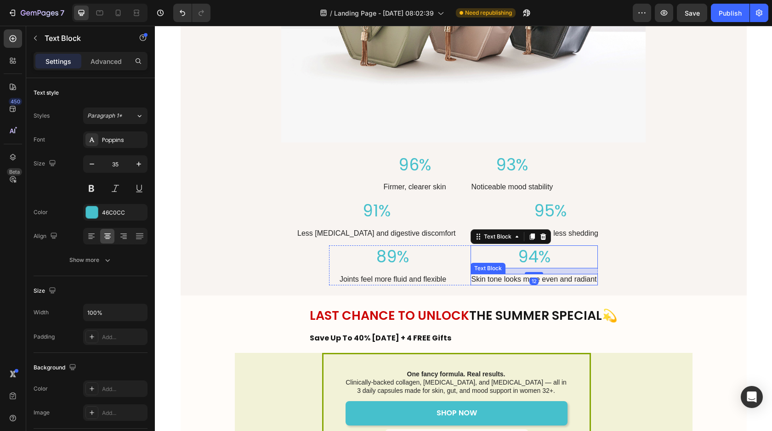
click at [486, 280] on p "Skin tone looks more even and radiant" at bounding box center [534, 280] width 125 height 10
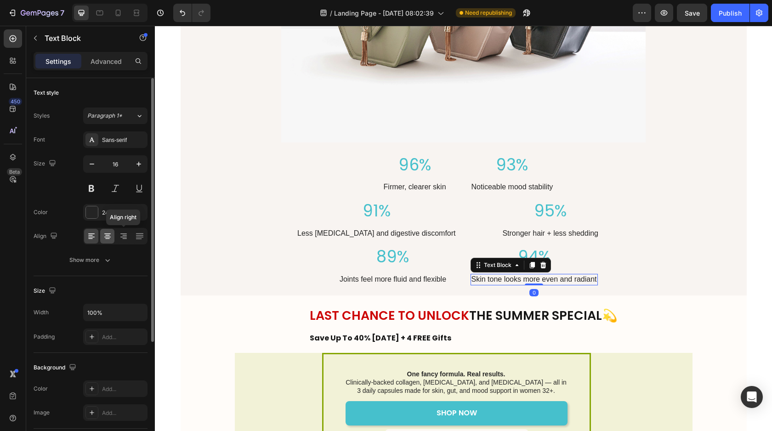
click at [110, 237] on icon at bounding box center [107, 236] width 9 height 9
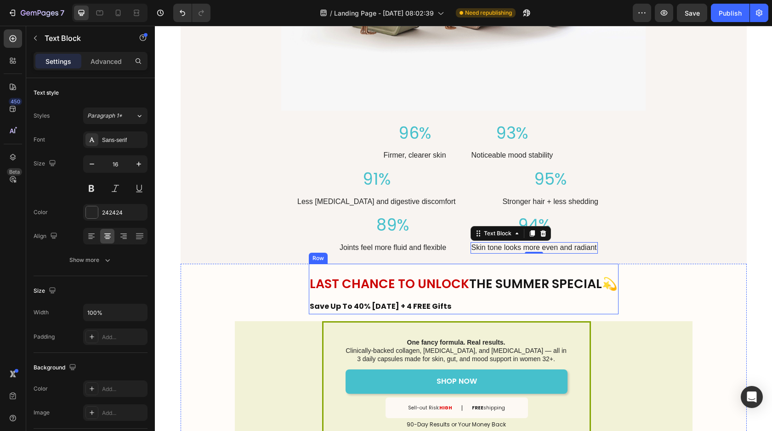
scroll to position [4511, 0]
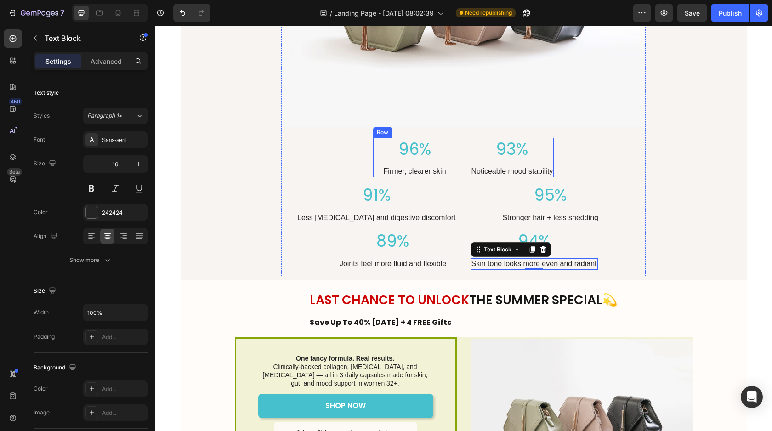
click at [461, 147] on div "96% Text Block Firmer, clearer skin Text Block 93% Text Block Noticeable mood s…" at bounding box center [463, 158] width 181 height 40
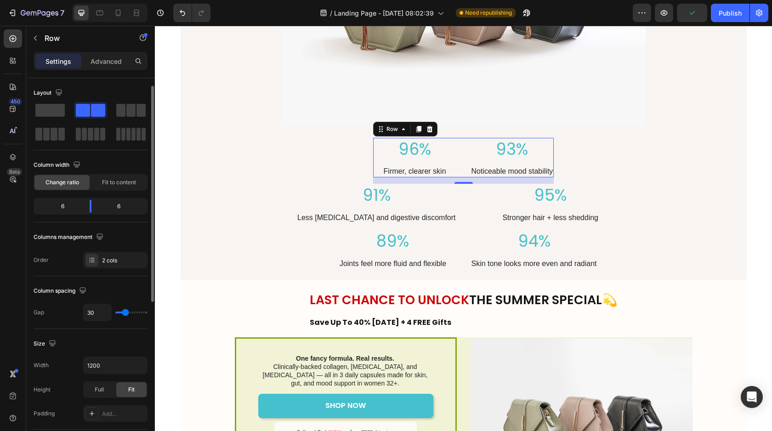
scroll to position [72, 0]
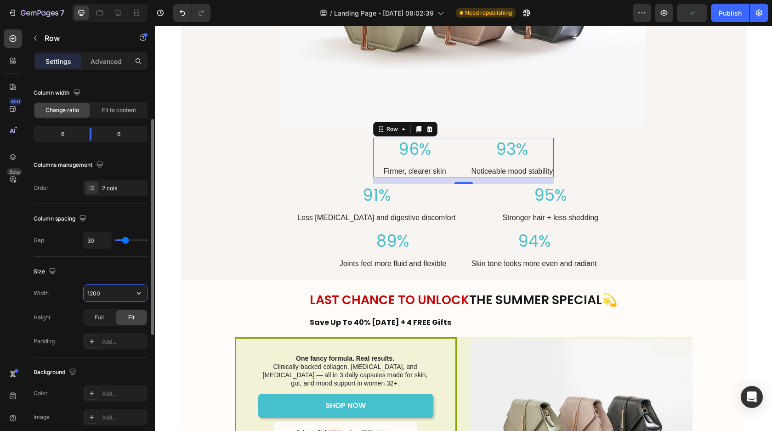
click at [113, 299] on input "1200" at bounding box center [115, 293] width 63 height 17
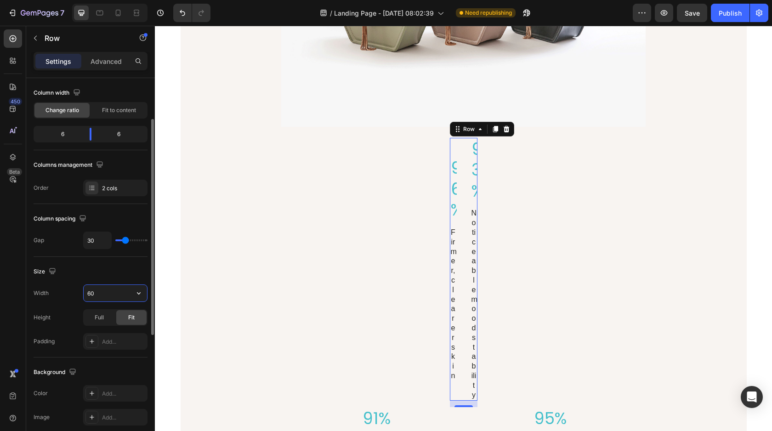
type input "600"
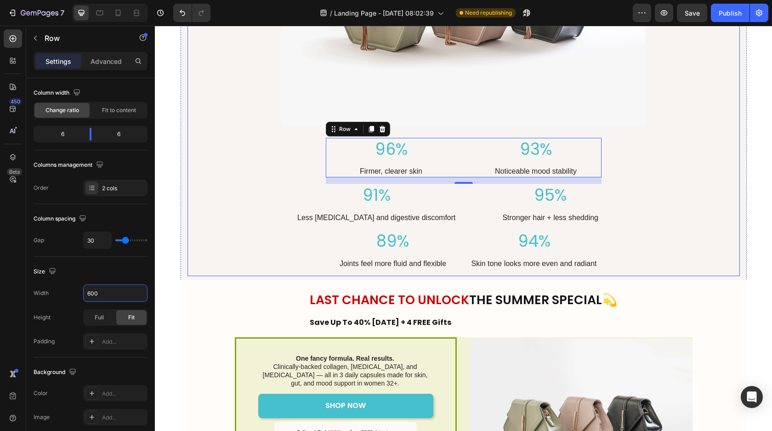
click at [741, 234] on div "Results That Speak for Themselves Heading 94% of women said they wish they star…" at bounding box center [464, 30] width 566 height 529
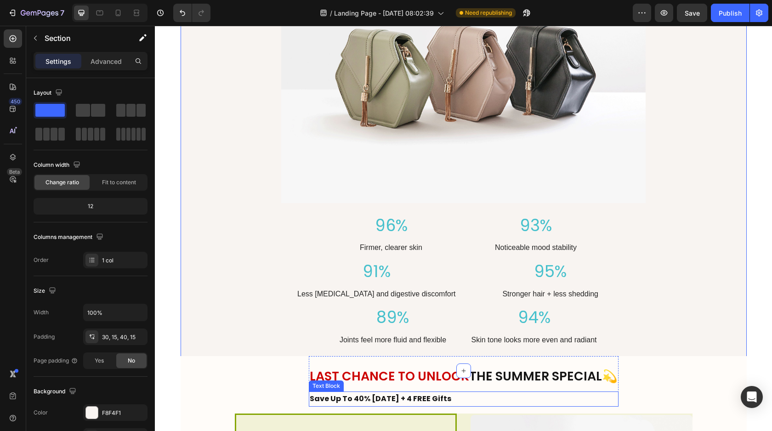
scroll to position [4409, 0]
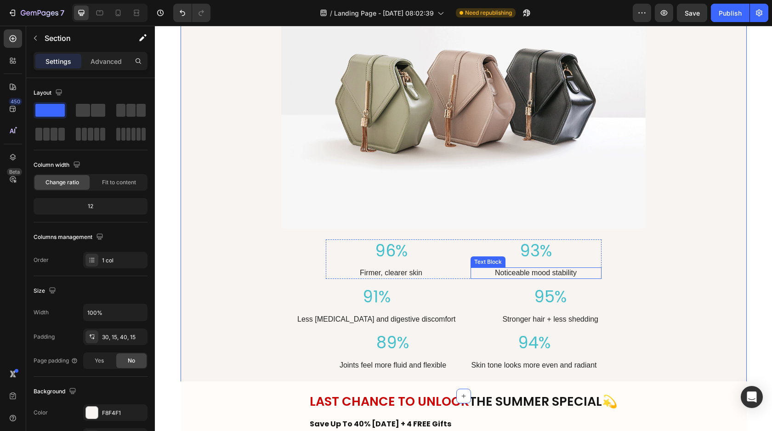
click at [548, 273] on p "Noticeable mood stability" at bounding box center [536, 273] width 129 height 10
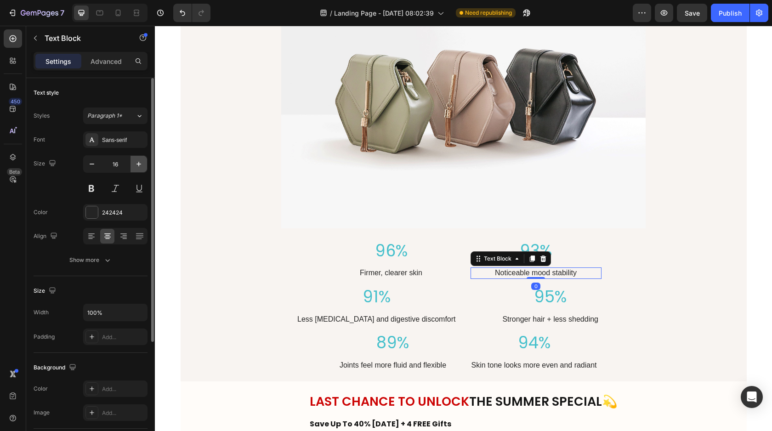
click at [136, 168] on icon "button" at bounding box center [138, 164] width 9 height 9
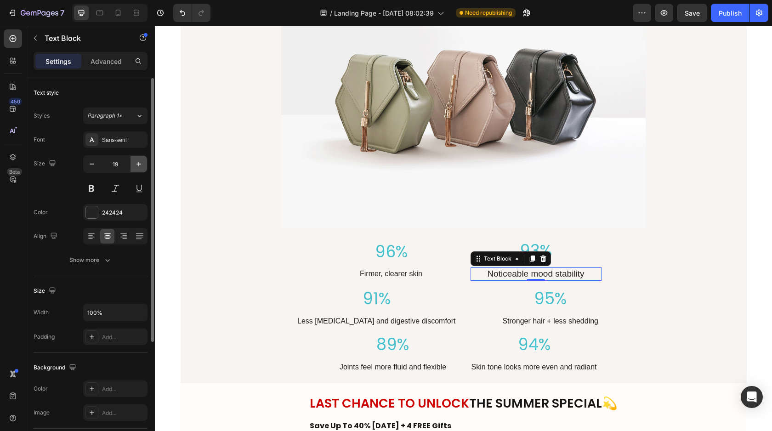
click at [136, 168] on icon "button" at bounding box center [138, 164] width 9 height 9
type input "21"
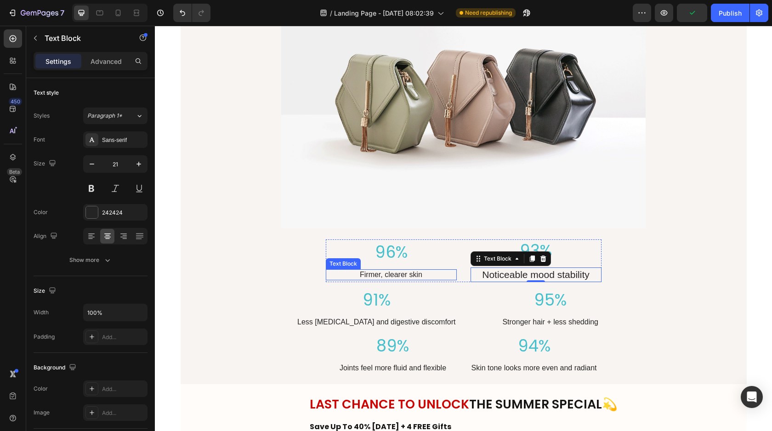
click at [409, 275] on p "Firmer, clearer skin" at bounding box center [391, 275] width 129 height 10
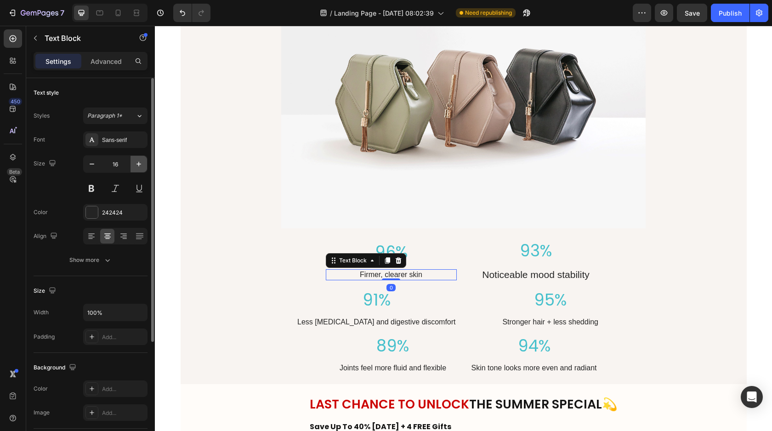
click at [134, 166] on icon "button" at bounding box center [138, 164] width 9 height 9
type input "20"
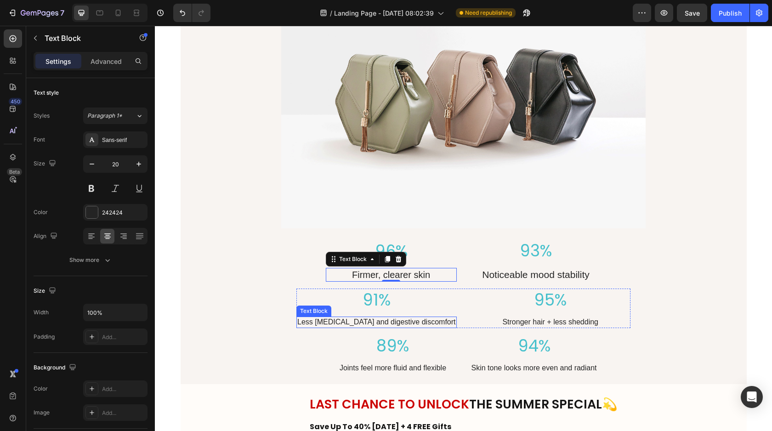
click at [404, 322] on p "Less [MEDICAL_DATA] and digestive discomfort" at bounding box center [376, 323] width 158 height 10
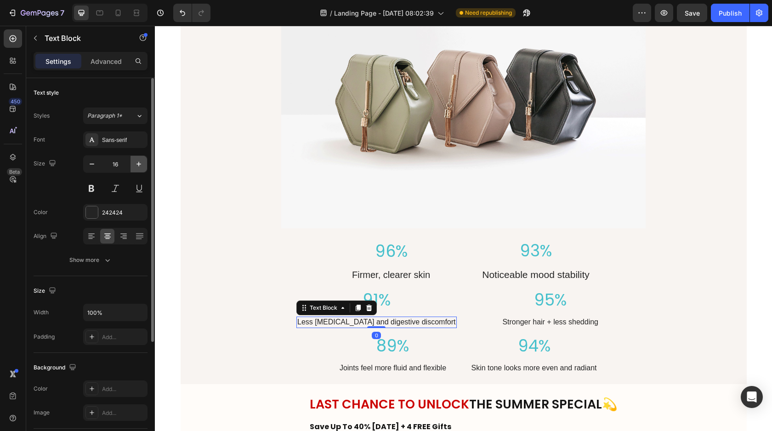
click at [137, 160] on icon "button" at bounding box center [138, 164] width 9 height 9
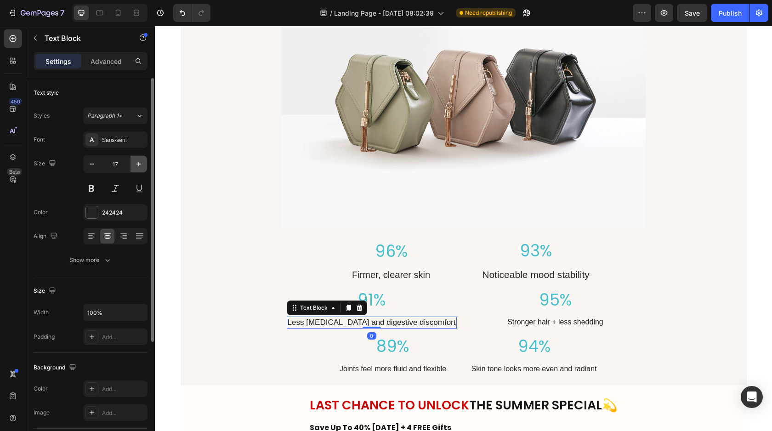
click at [137, 160] on icon "button" at bounding box center [138, 164] width 9 height 9
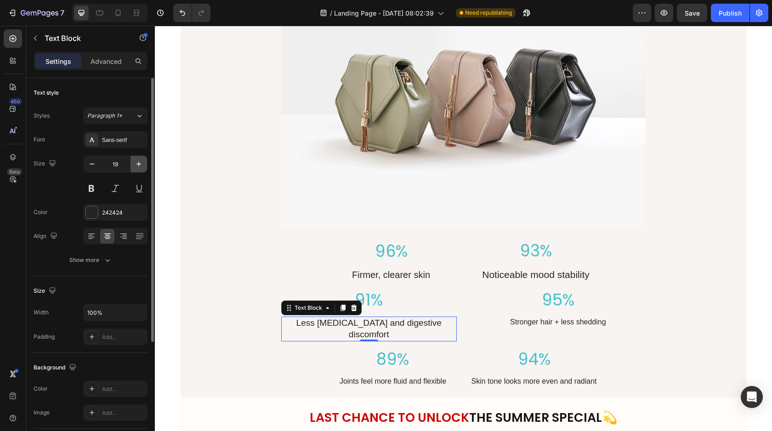
click at [137, 160] on icon "button" at bounding box center [138, 164] width 9 height 9
type input "20"
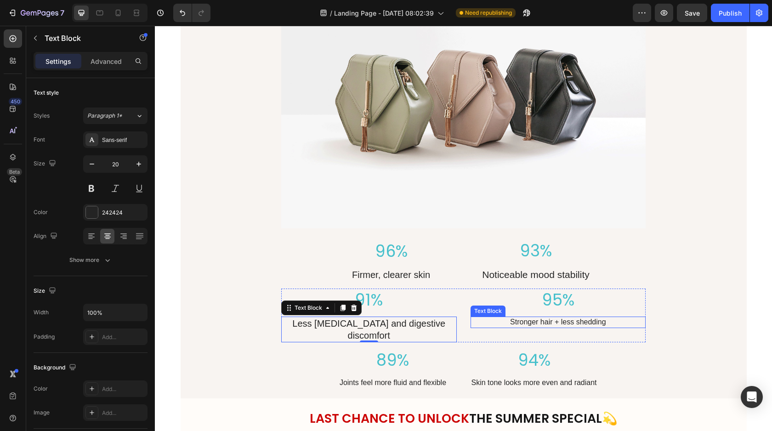
click at [560, 323] on p "Stronger hair + less shedding" at bounding box center [559, 323] width 174 height 10
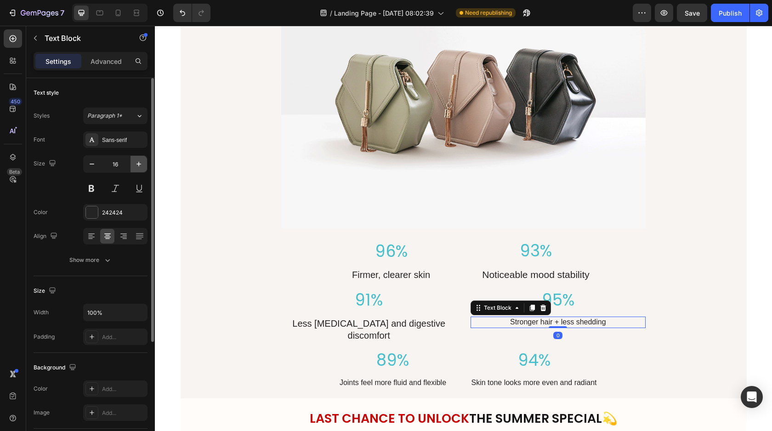
click at [136, 164] on icon "button" at bounding box center [138, 164] width 9 height 9
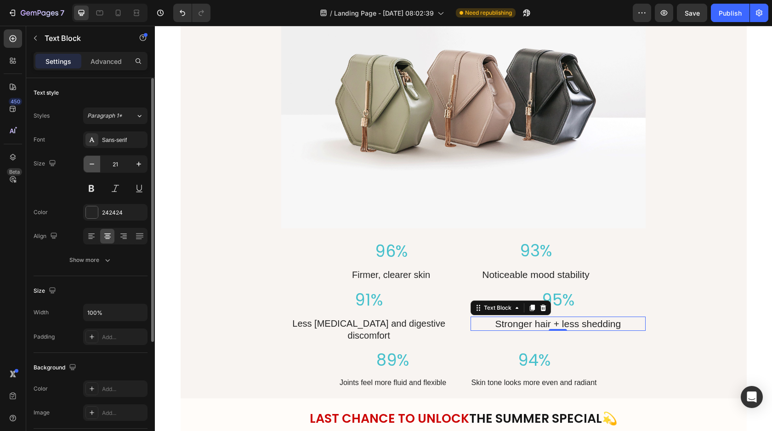
click at [94, 163] on icon "button" at bounding box center [91, 164] width 9 height 9
type input "20"
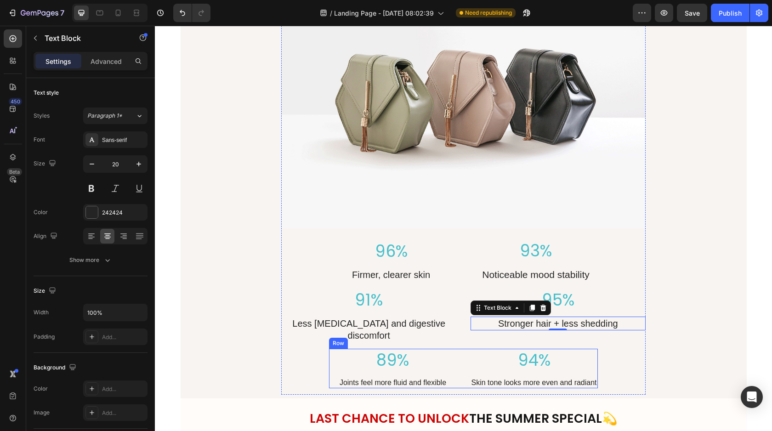
click at [404, 378] on p "Joints feel more fluid and flexible" at bounding box center [392, 383] width 125 height 10
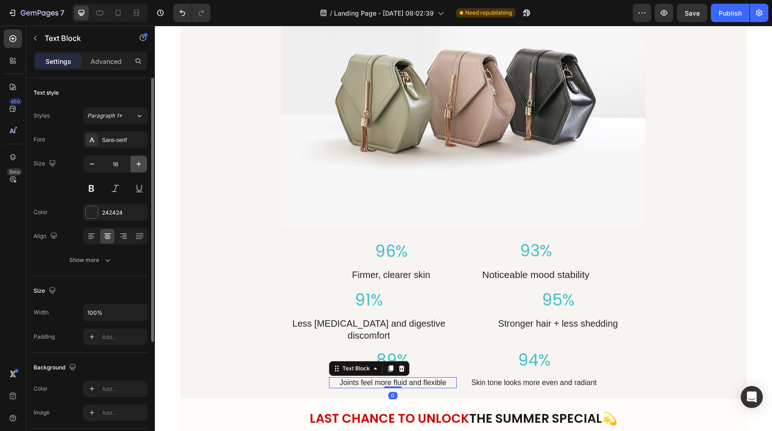
click at [140, 170] on button "button" at bounding box center [139, 164] width 17 height 17
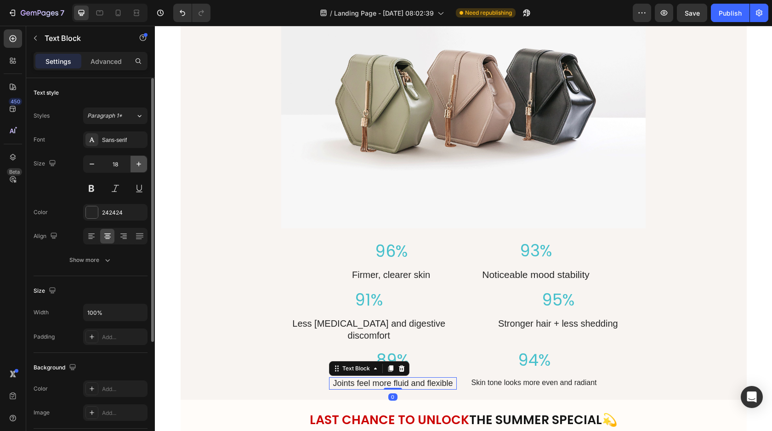
click at [140, 170] on button "button" at bounding box center [139, 164] width 17 height 17
type input "20"
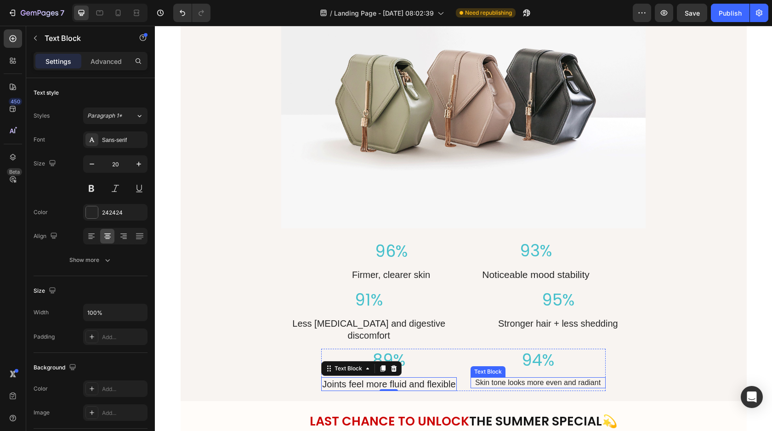
click at [561, 378] on p "Skin tone looks more even and radiant" at bounding box center [538, 383] width 133 height 10
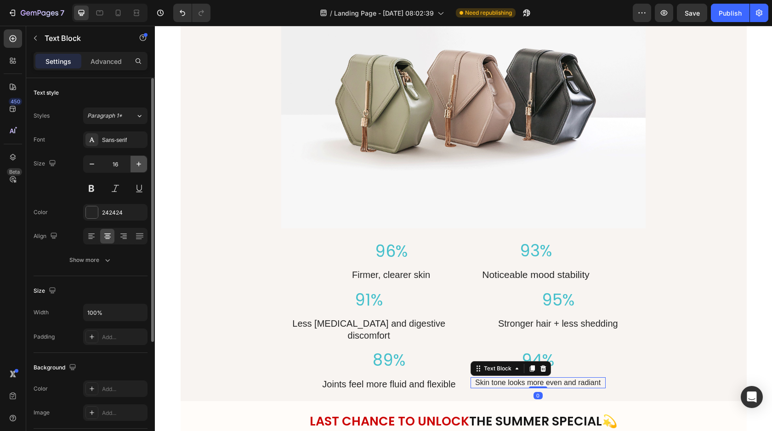
click at [133, 160] on button "button" at bounding box center [139, 164] width 17 height 17
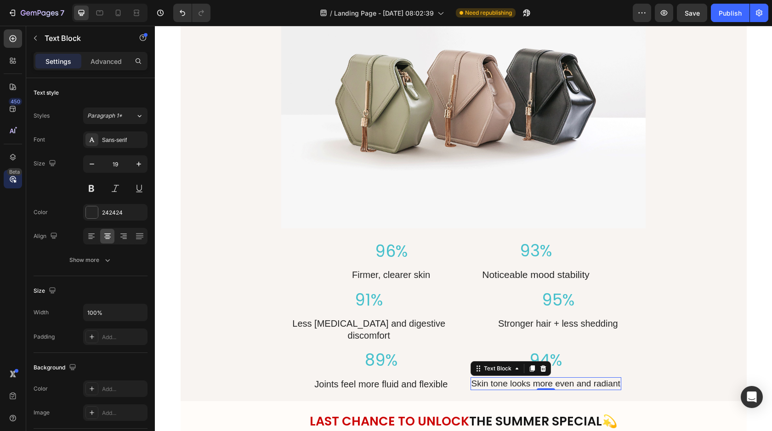
type input "20"
click at [541, 254] on p "93%" at bounding box center [536, 250] width 129 height 21
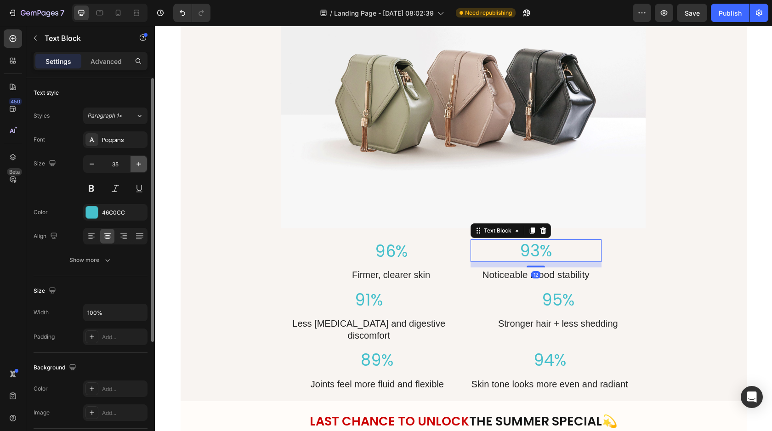
click at [143, 167] on icon "button" at bounding box center [138, 164] width 9 height 9
click at [141, 167] on icon "button" at bounding box center [138, 164] width 9 height 9
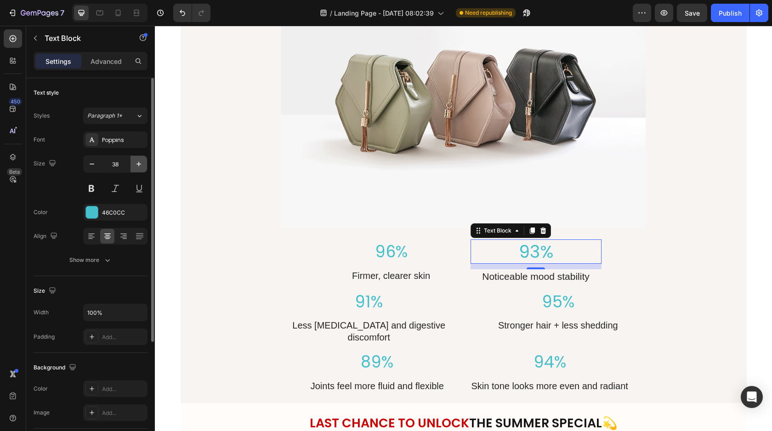
click at [141, 167] on icon "button" at bounding box center [138, 164] width 9 height 9
type input "40"
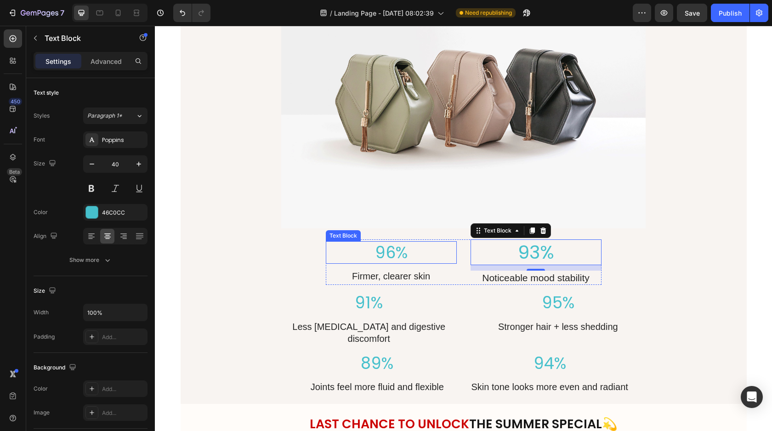
click at [394, 245] on p "96%" at bounding box center [391, 252] width 129 height 21
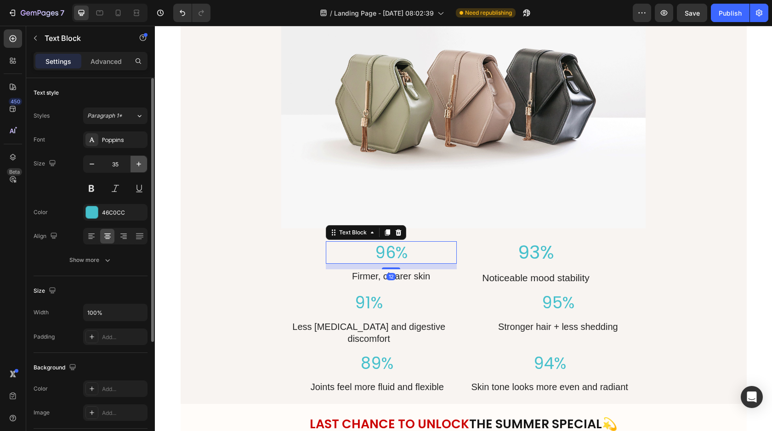
click at [137, 160] on icon "button" at bounding box center [138, 164] width 9 height 9
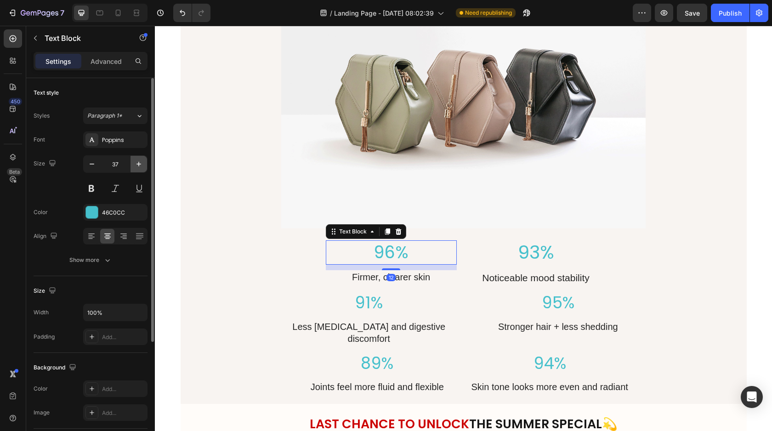
click at [137, 160] on icon "button" at bounding box center [138, 164] width 9 height 9
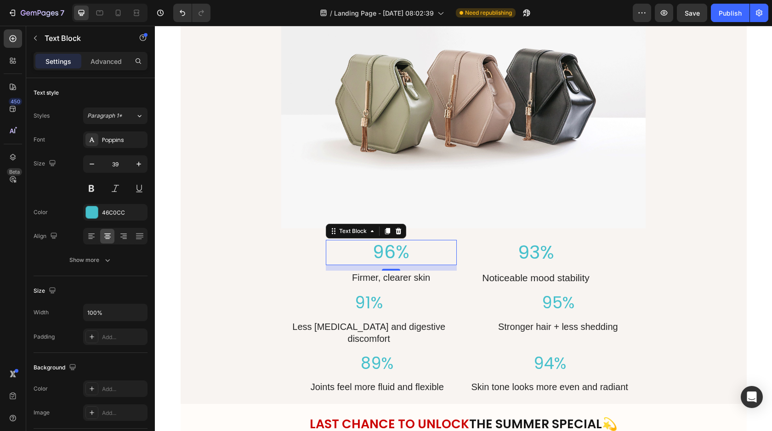
type input "40"
click at [385, 308] on p "91%" at bounding box center [369, 302] width 174 height 21
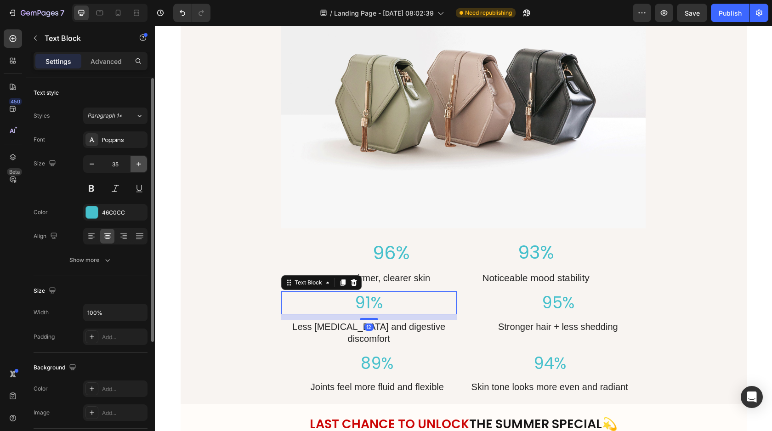
click at [134, 160] on icon "button" at bounding box center [138, 164] width 9 height 9
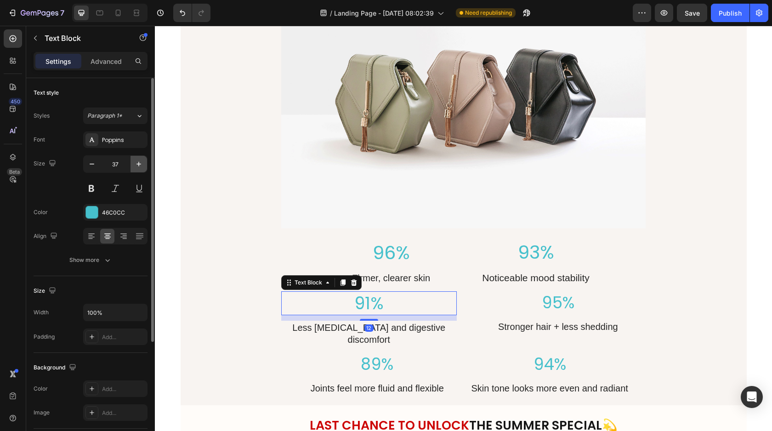
click at [134, 160] on icon "button" at bounding box center [138, 164] width 9 height 9
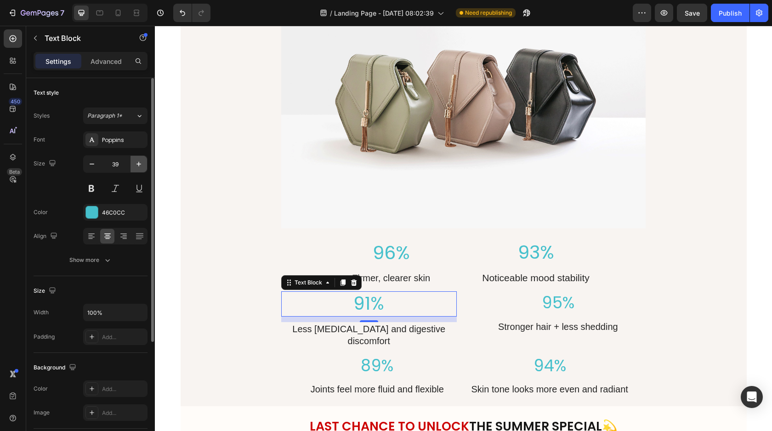
click at [134, 160] on icon "button" at bounding box center [138, 164] width 9 height 9
type input "40"
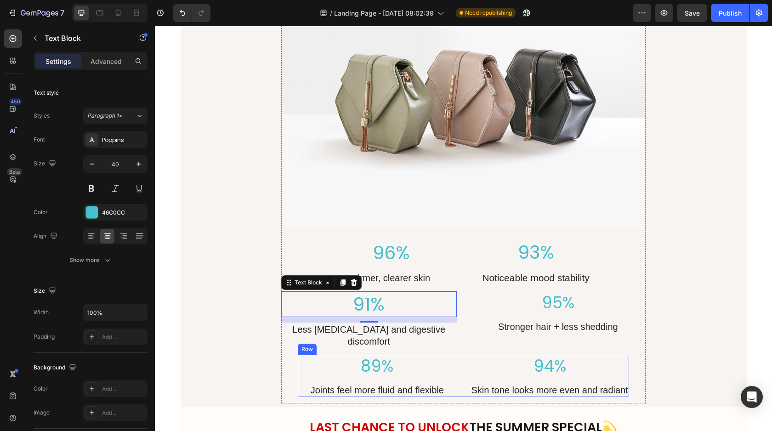
click at [385, 360] on p "89%" at bounding box center [377, 366] width 157 height 21
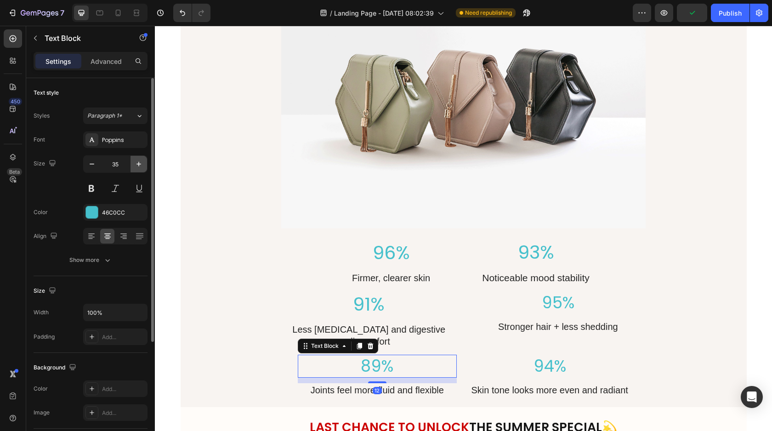
click at [138, 163] on icon "button" at bounding box center [138, 164] width 9 height 9
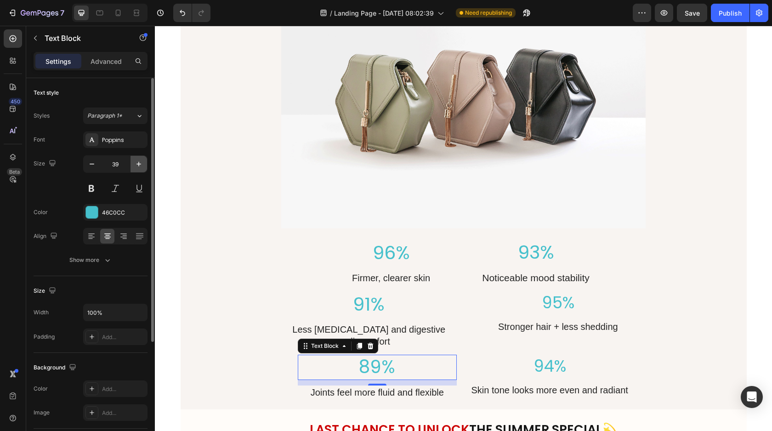
click at [140, 166] on icon "button" at bounding box center [138, 164] width 9 height 9
type input "40"
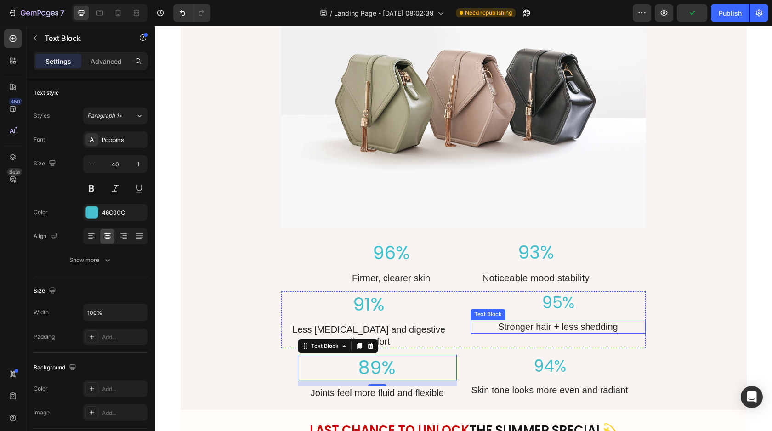
click at [546, 358] on p "94%" at bounding box center [550, 366] width 157 height 21
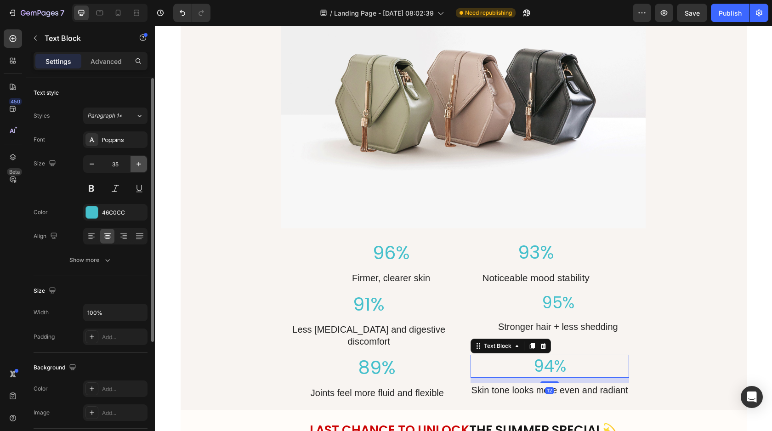
click at [141, 158] on button "button" at bounding box center [139, 164] width 17 height 17
click at [141, 159] on button "button" at bounding box center [139, 164] width 17 height 17
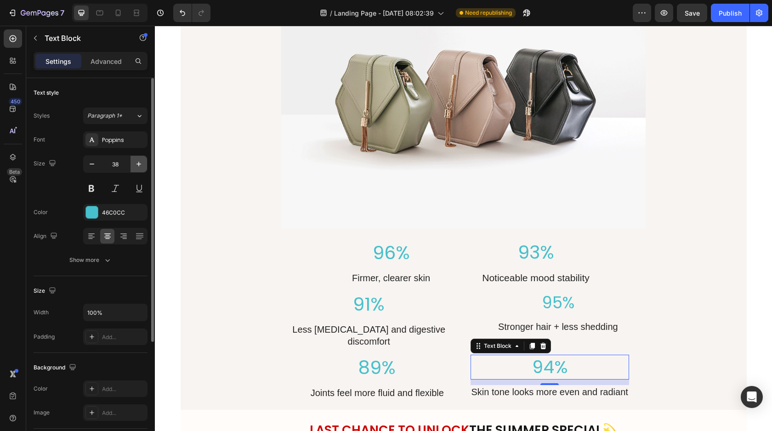
click at [141, 159] on button "button" at bounding box center [139, 164] width 17 height 17
type input "40"
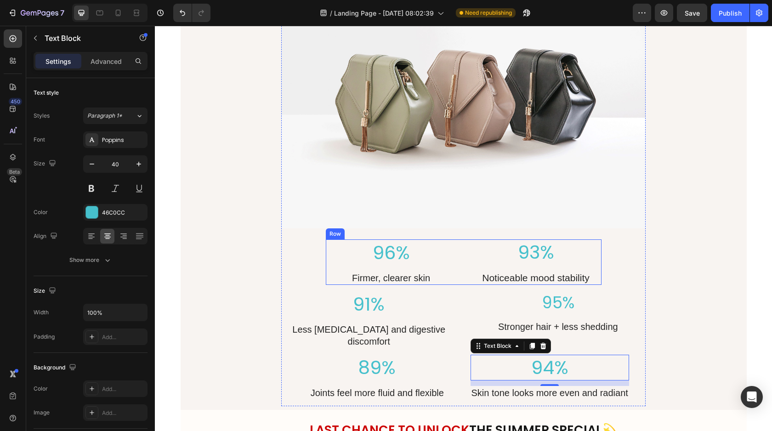
click at [465, 249] on div "96% Text Block Firmer, clearer skin Text Block 93% Text Block Noticeable mood s…" at bounding box center [464, 263] width 276 height 46
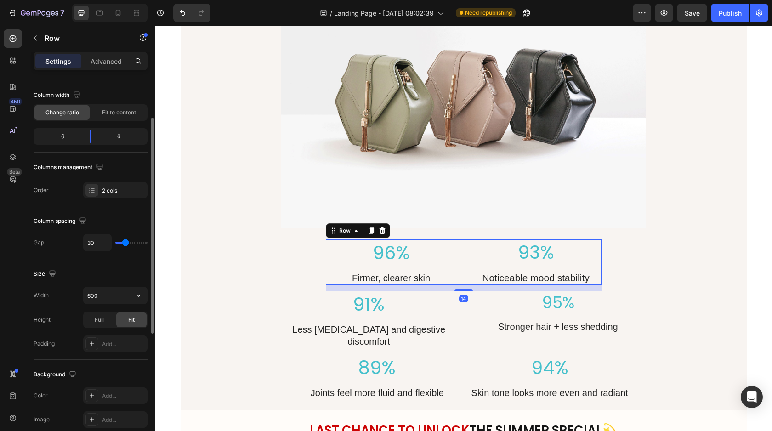
scroll to position [97, 0]
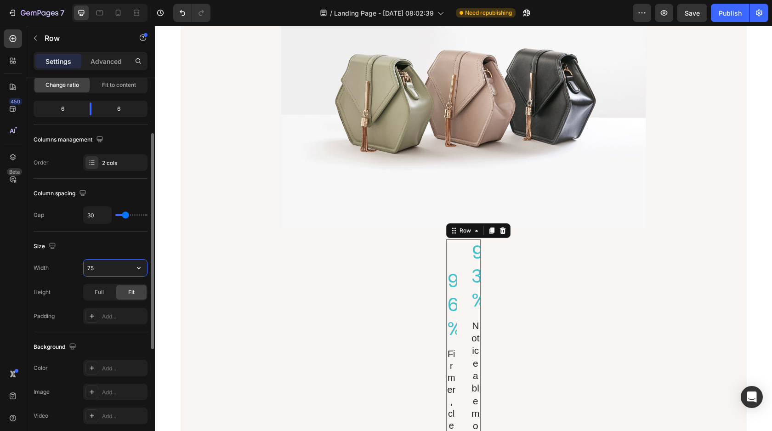
type input "750"
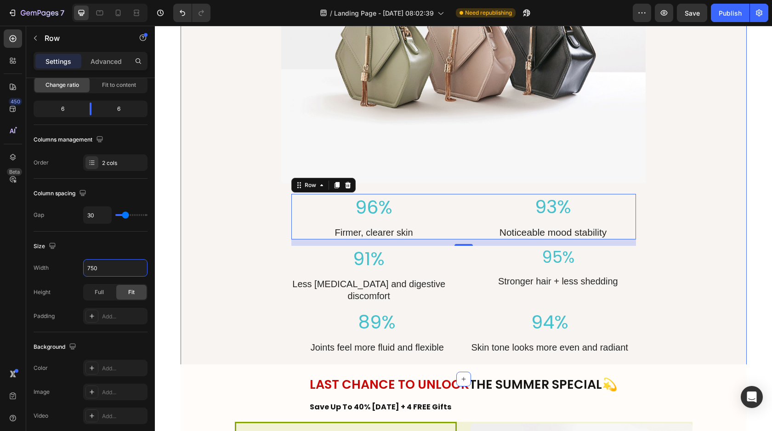
click at [666, 336] on div "Results That Speak for Themselves Heading 94% of women said they wish they star…" at bounding box center [464, 98] width 553 height 526
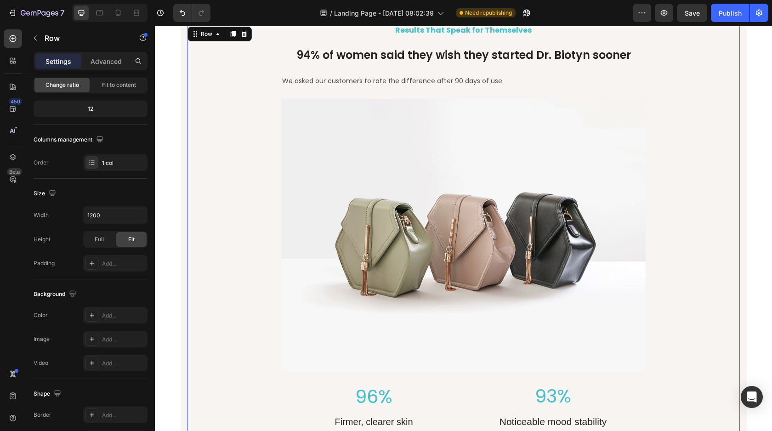
scroll to position [4240, 0]
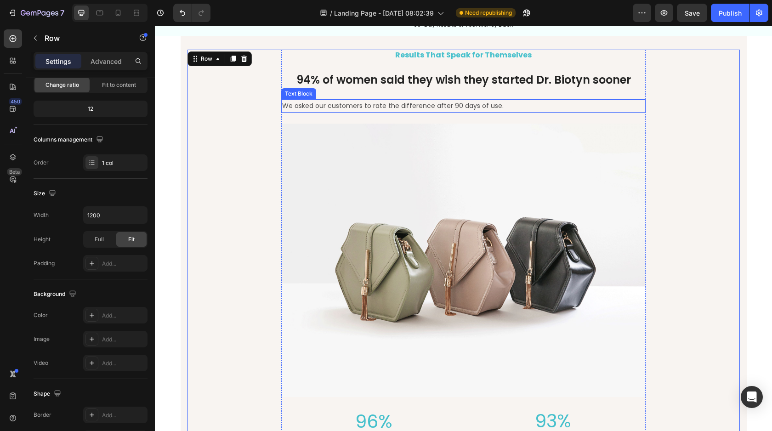
click at [496, 104] on p "We asked our customers to rate the difference after 90 days of use." at bounding box center [463, 105] width 363 height 11
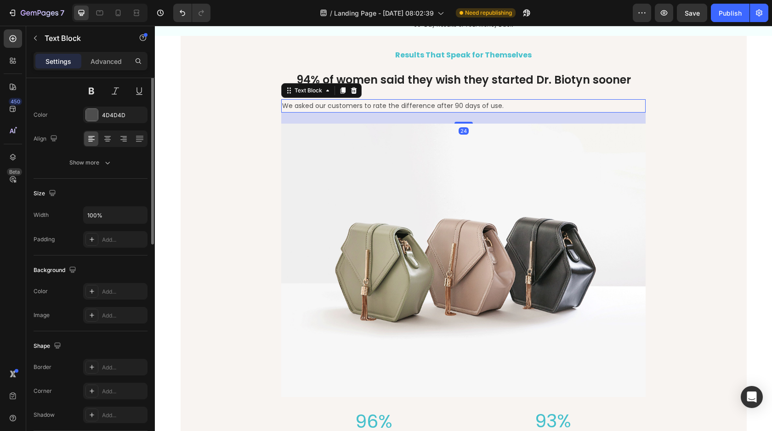
scroll to position [0, 0]
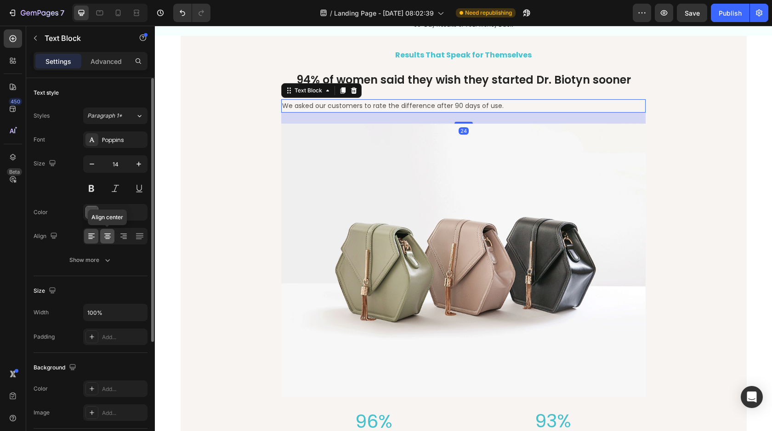
click at [107, 231] on div at bounding box center [107, 236] width 14 height 15
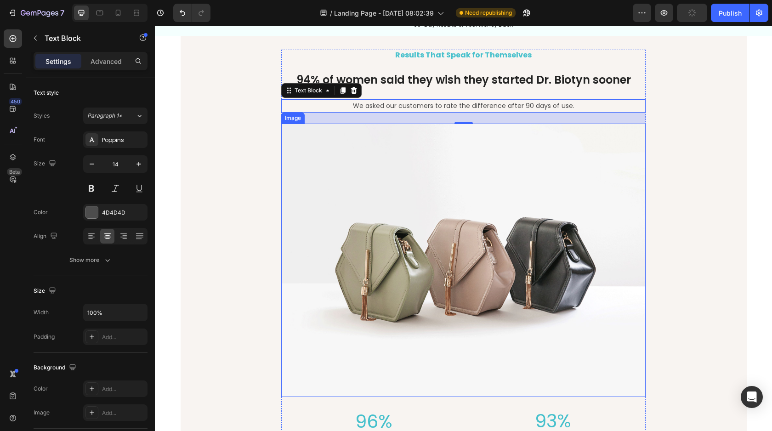
scroll to position [4246, 0]
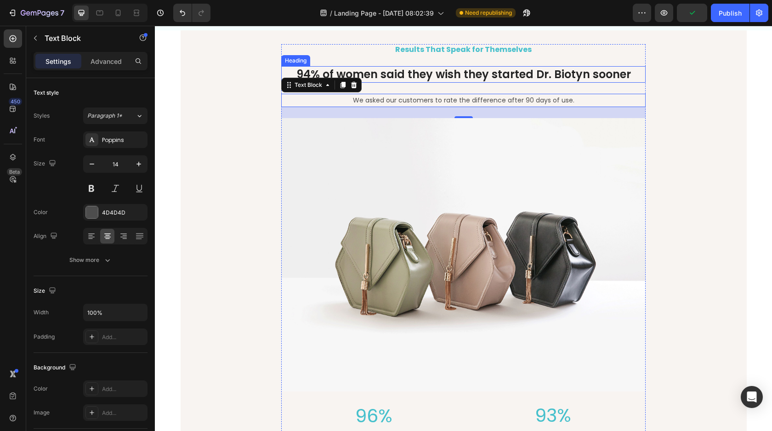
click at [585, 75] on h2 "94% of women said they wish they started Dr. Biotyn sooner" at bounding box center [463, 74] width 365 height 16
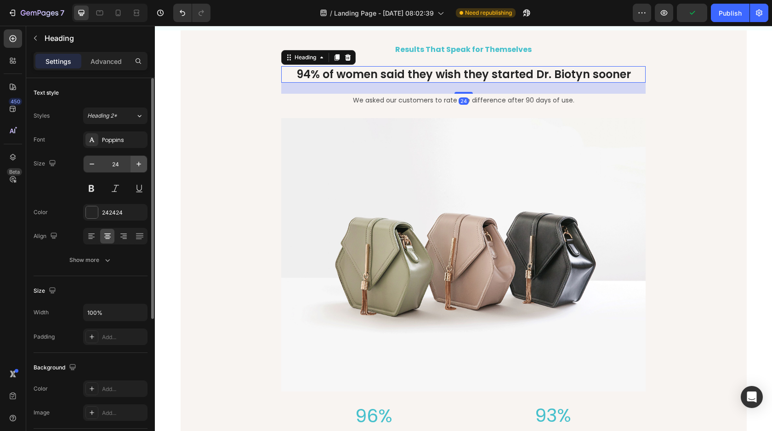
click at [133, 162] on button "button" at bounding box center [139, 164] width 17 height 17
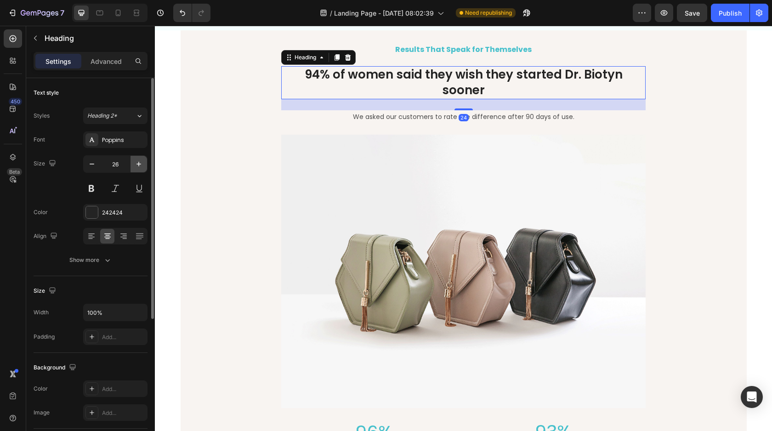
click at [133, 162] on button "button" at bounding box center [139, 164] width 17 height 17
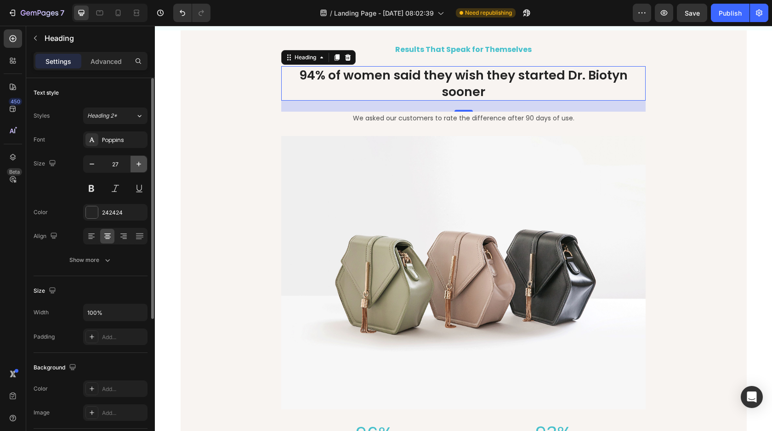
click at [133, 162] on button "button" at bounding box center [139, 164] width 17 height 17
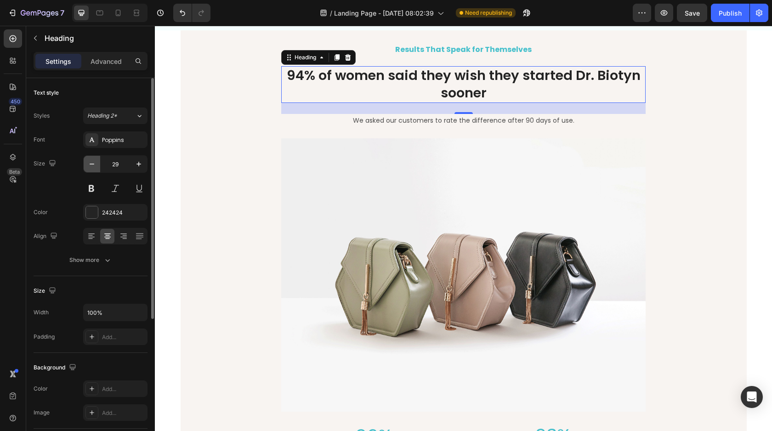
click at [88, 165] on icon "button" at bounding box center [91, 164] width 9 height 9
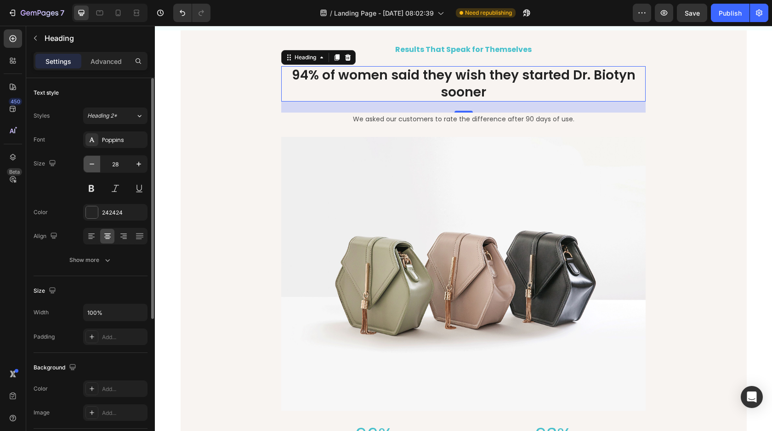
click at [88, 165] on icon "button" at bounding box center [91, 164] width 9 height 9
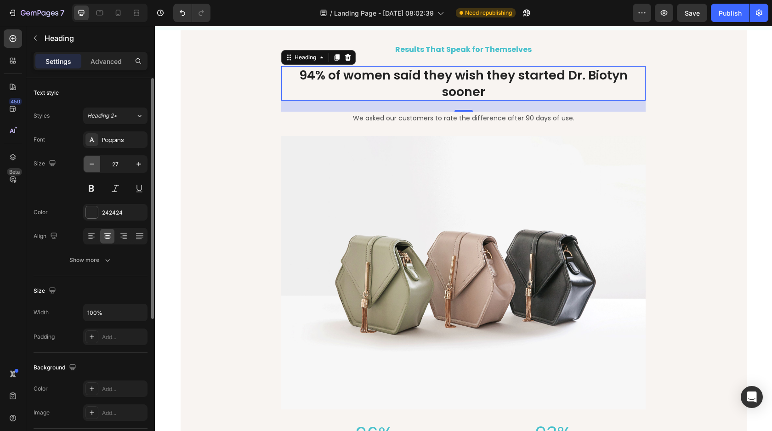
click at [88, 165] on icon "button" at bounding box center [91, 164] width 9 height 9
type input "26"
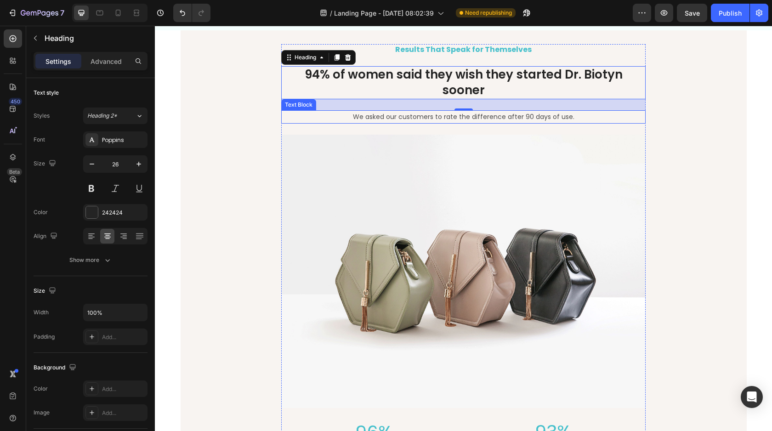
click at [548, 111] on p "We asked our customers to rate the difference after 90 days of use." at bounding box center [463, 116] width 363 height 11
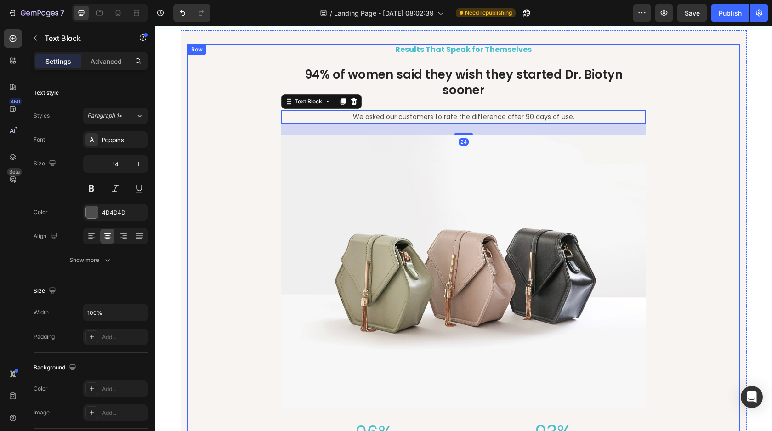
click at [665, 111] on div "Results That Speak for Themselves Heading 94% of women said they wish they star…" at bounding box center [464, 315] width 553 height 542
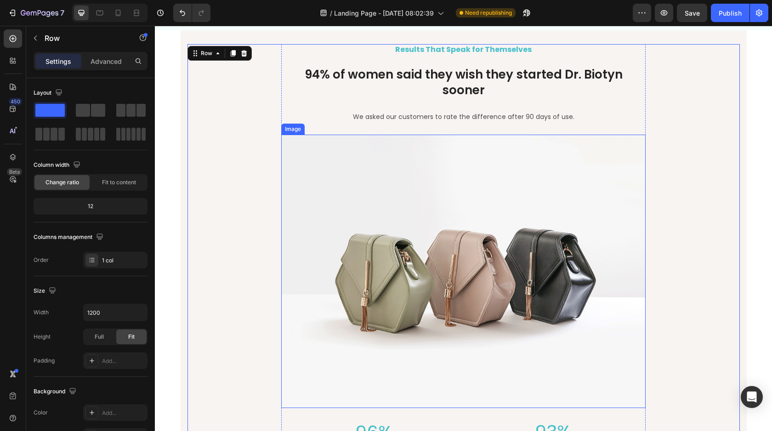
click at [569, 189] on img at bounding box center [463, 272] width 365 height 274
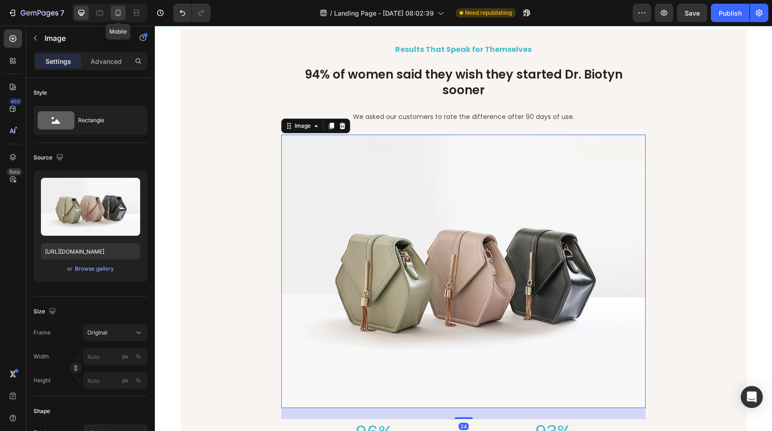
click at [115, 14] on icon at bounding box center [118, 12] width 9 height 9
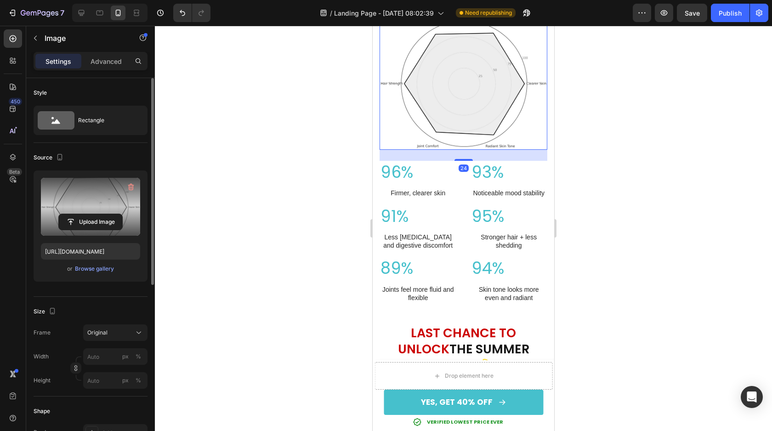
scroll to position [4193, 0]
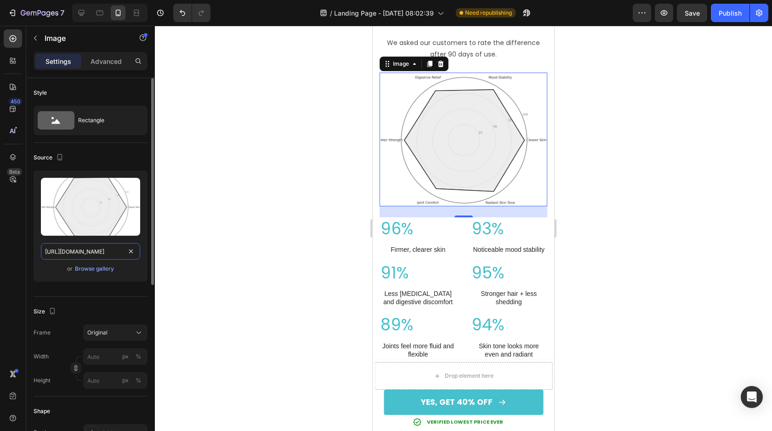
click at [44, 245] on input "https://cdn.shopify.com/s/files/1/0616/5649/8251/files/dr_biotyn_radar_chart_v2…" at bounding box center [90, 251] width 99 height 17
click at [77, 6] on div at bounding box center [81, 13] width 15 height 15
type input "https://ucarecdn.com/ee6d5074-1640-4cc7-8933-47c8589c3dee/-/format/auto/"
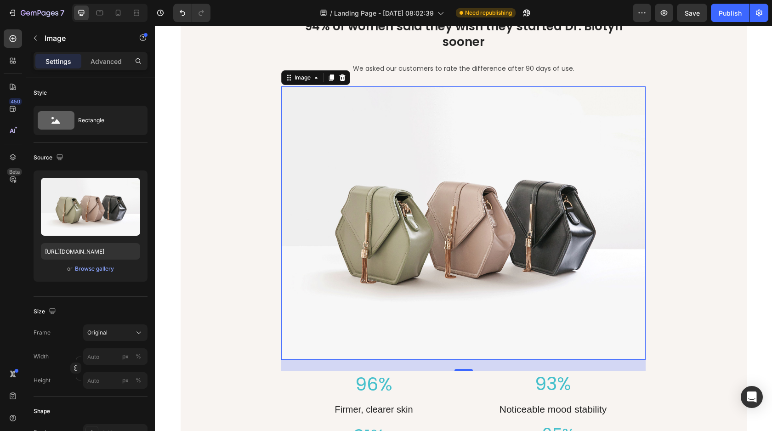
scroll to position [4307, 0]
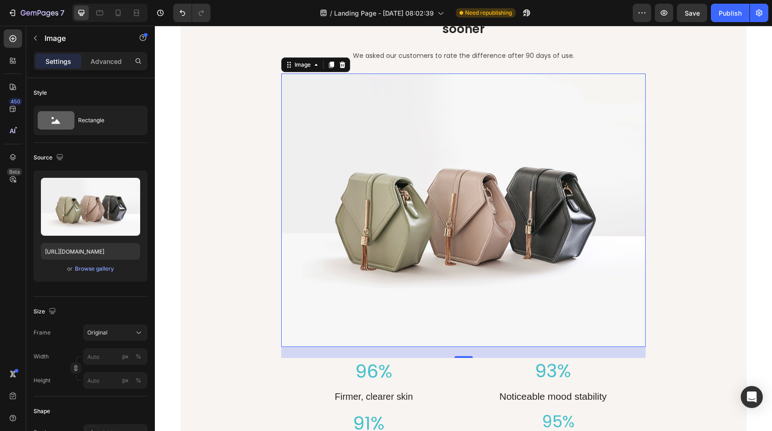
click at [468, 168] on img at bounding box center [463, 211] width 365 height 274
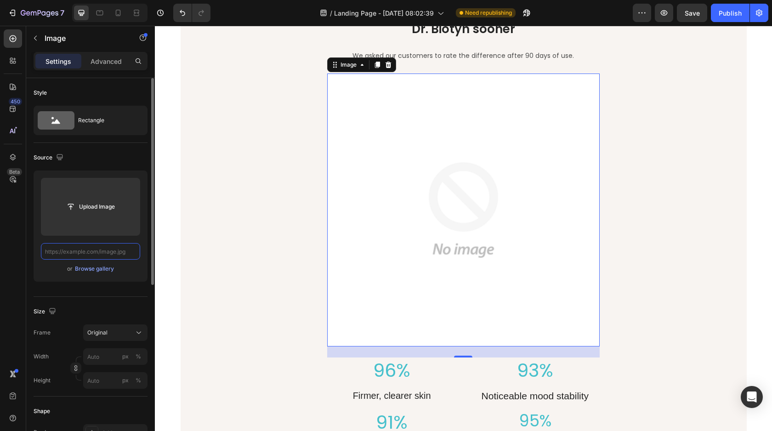
scroll to position [4323, 0]
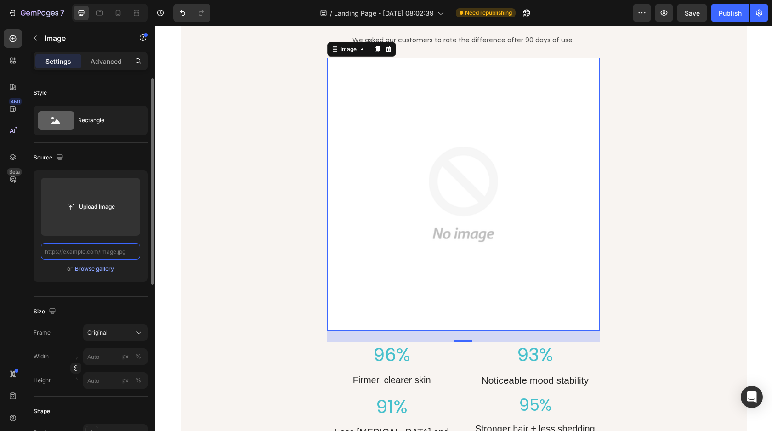
paste input "https://cdn.shopify.com/s/files/1/0616/5649/8251/files/dr_biotyn_radar_chart_v2…"
type input "https://cdn.shopify.com/s/files/1/0616/5649/8251/files/dr_biotyn_radar_chart_v2…"
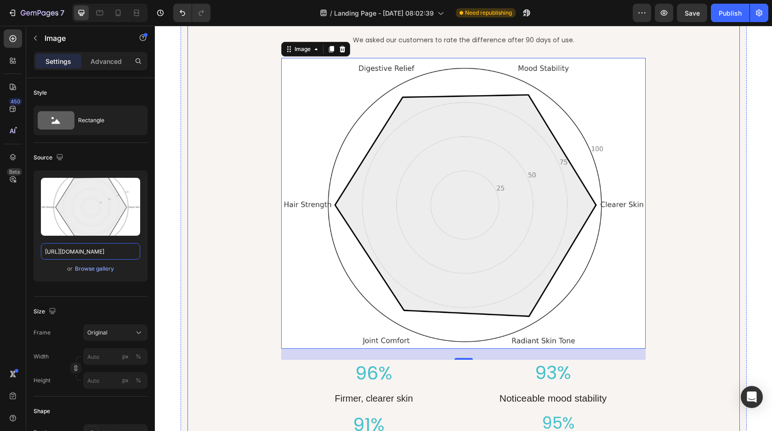
scroll to position [4307, 0]
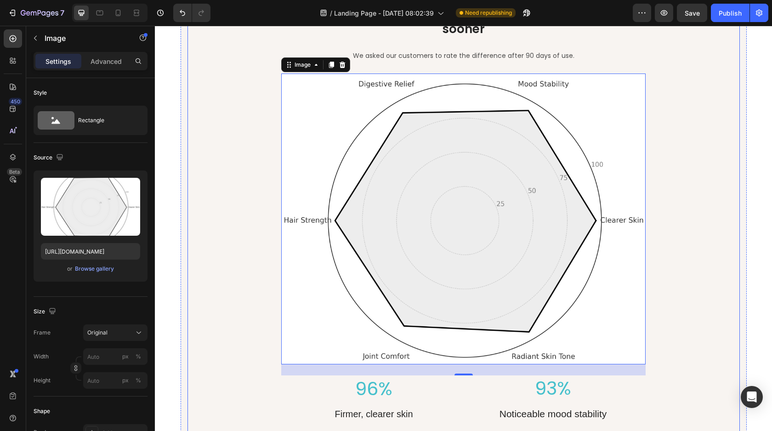
click at [715, 197] on div "Results That Speak for Themselves Heading 94% of women said they wish they star…" at bounding box center [464, 263] width 553 height 560
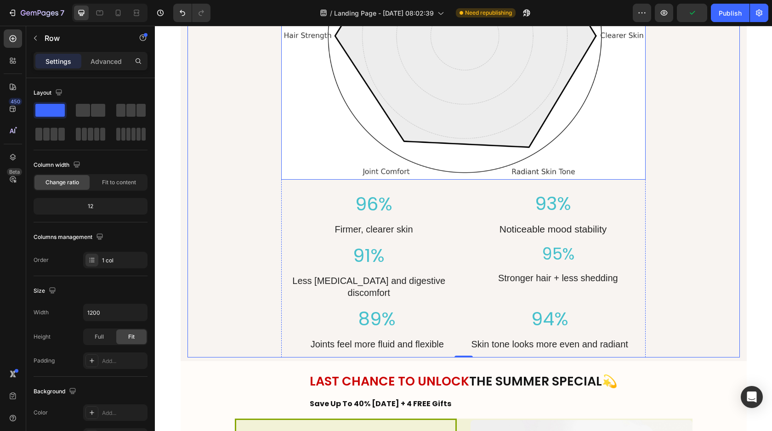
scroll to position [4503, 0]
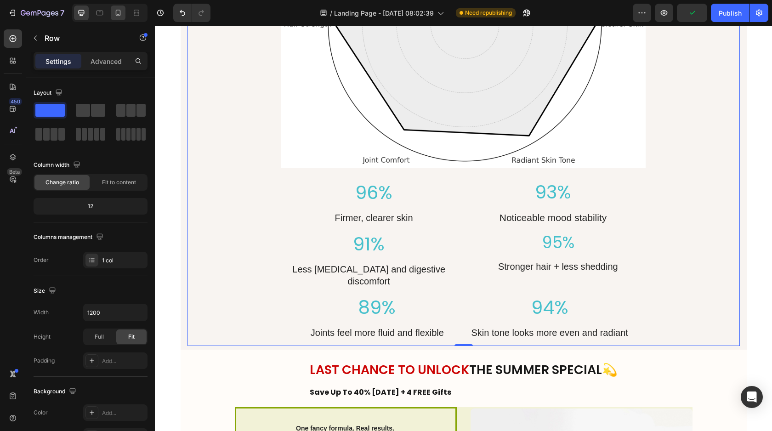
click at [117, 17] on icon at bounding box center [118, 12] width 9 height 9
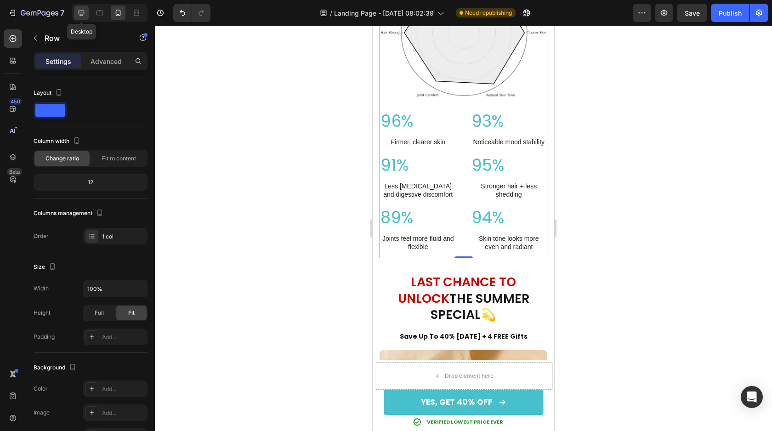
click at [77, 11] on icon at bounding box center [81, 12] width 9 height 9
type input "1200"
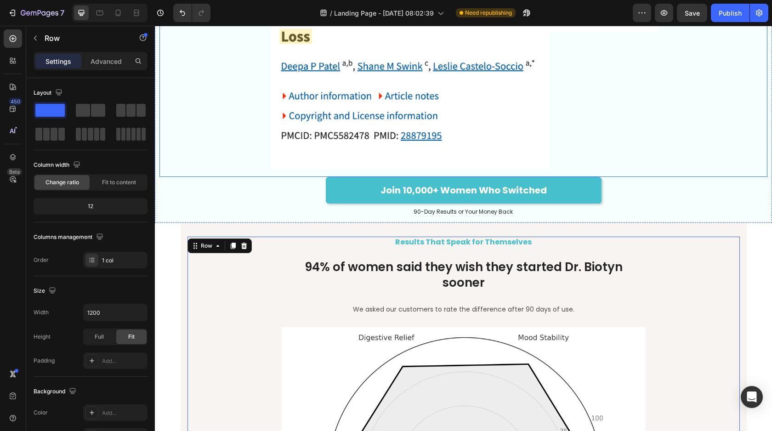
scroll to position [4029, 0]
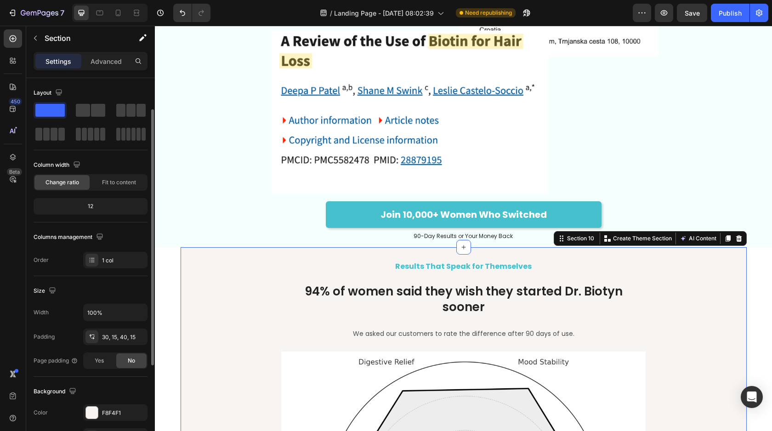
scroll to position [142, 0]
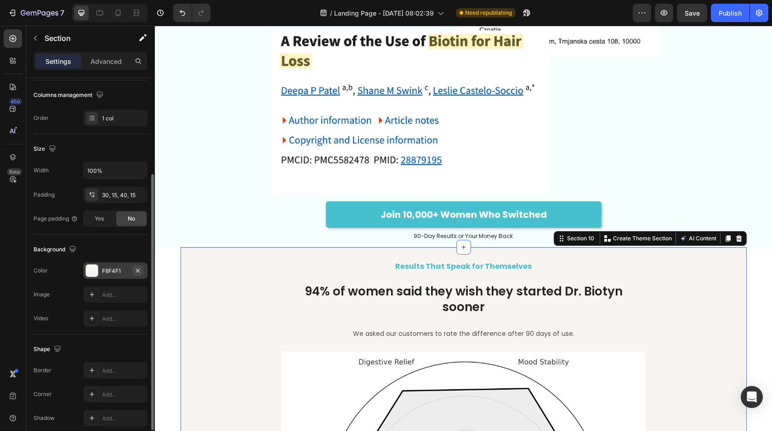
click at [137, 270] on icon "button" at bounding box center [138, 270] width 4 height 4
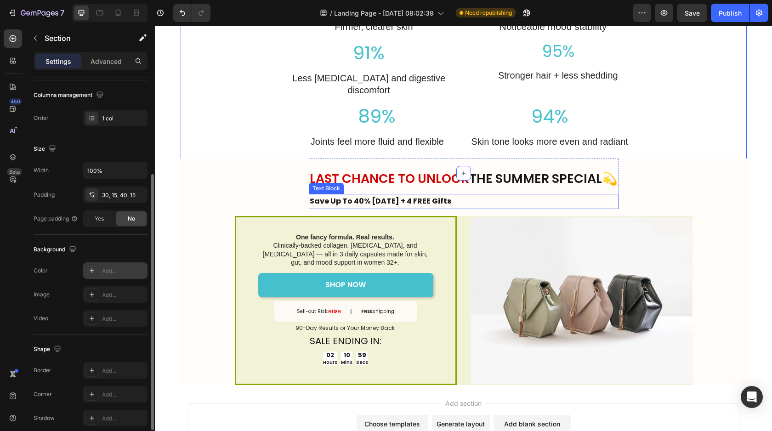
scroll to position [4718, 0]
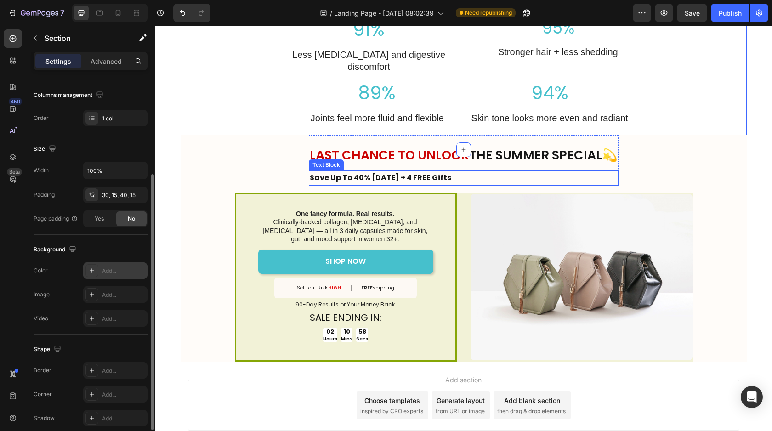
click at [649, 149] on div "LAST CHANCE TO UNLOCK THE SUMMER SPECIAL💫 Heading Save Up To 40% Today + 4 FREE…" at bounding box center [464, 248] width 553 height 227
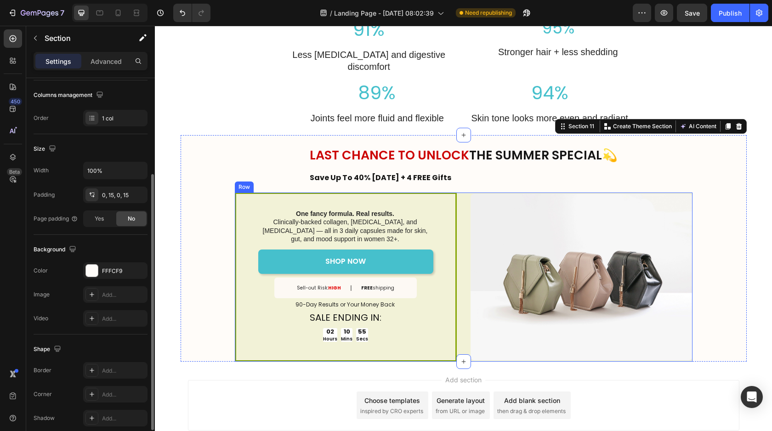
click at [467, 193] on div "One fancy formula. Real results. Clinically-backed collagen, biotin, and vitami…" at bounding box center [464, 277] width 458 height 169
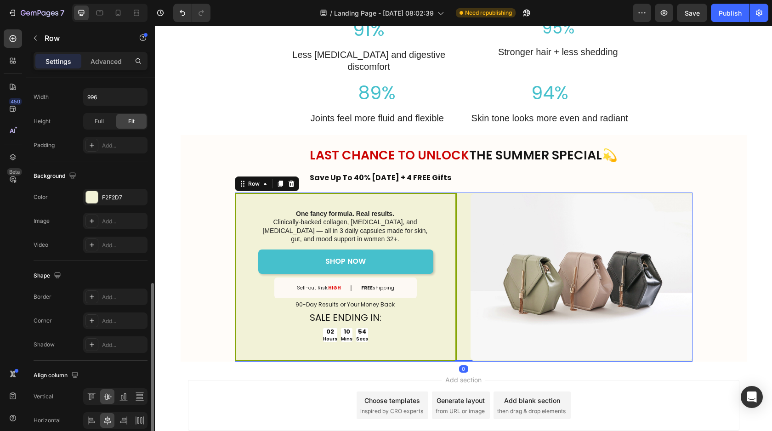
scroll to position [286, 0]
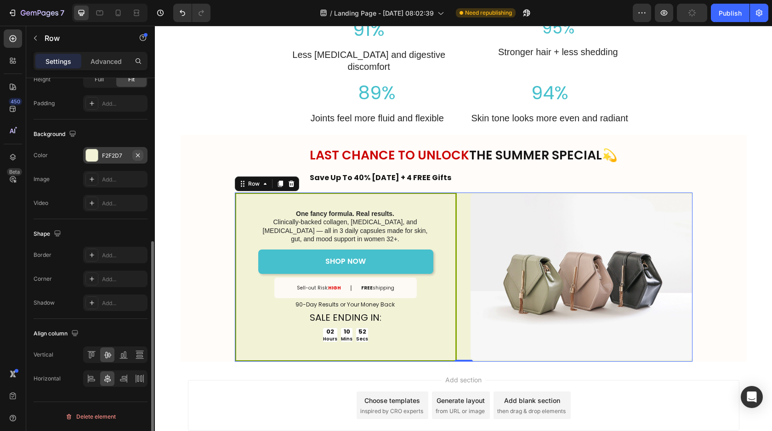
click at [140, 158] on icon "button" at bounding box center [137, 155] width 7 height 7
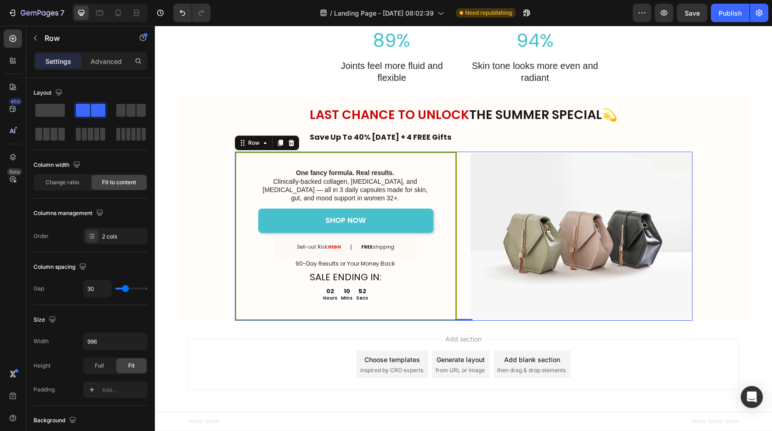
scroll to position [286, 0]
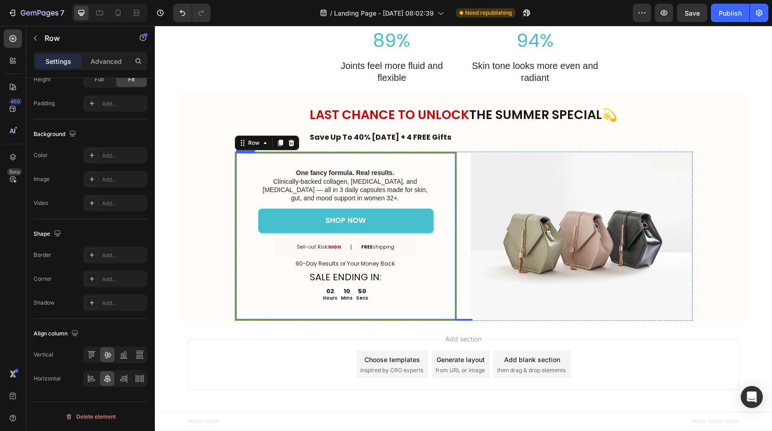
click at [453, 200] on div "One fancy formula. Real results. Clinically-backed collagen, [MEDICAL_DATA], an…" at bounding box center [346, 236] width 222 height 169
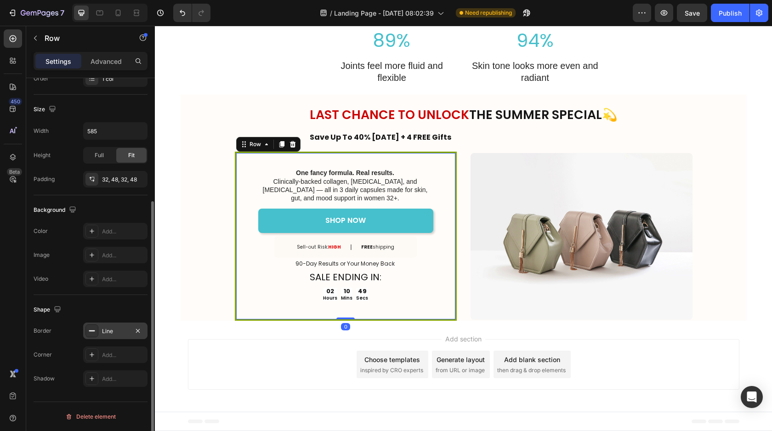
click at [119, 335] on div "Line" at bounding box center [115, 331] width 27 height 8
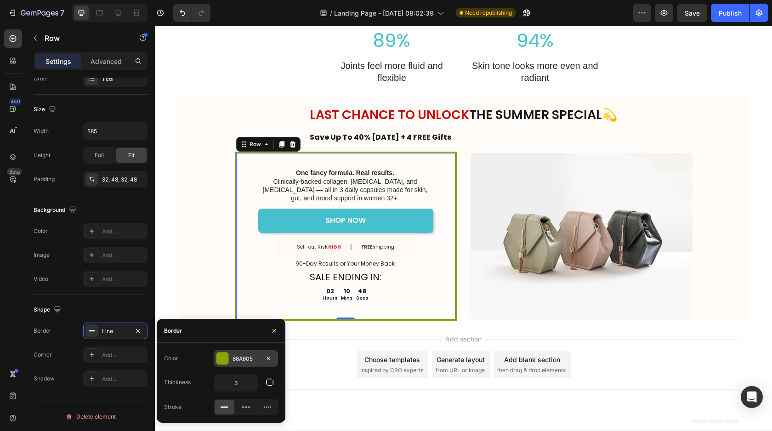
click at [227, 357] on div at bounding box center [223, 359] width 12 height 12
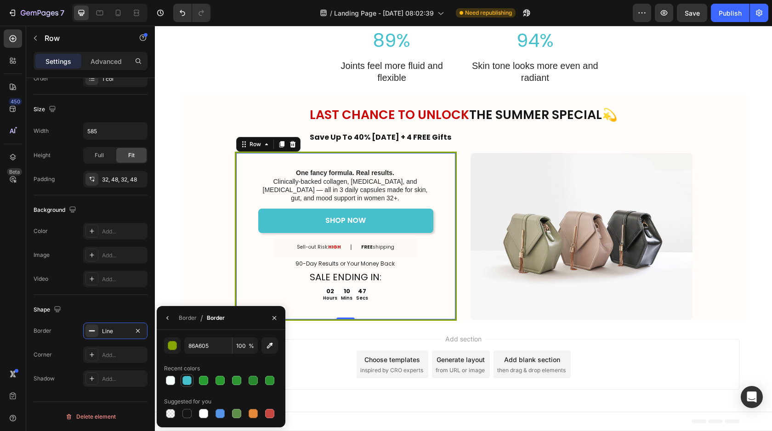
click at [186, 381] on div at bounding box center [187, 380] width 9 height 9
type input "46C0CC"
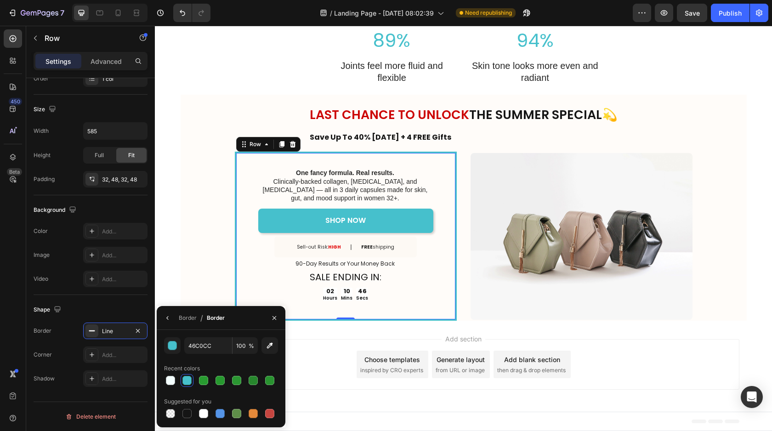
click at [506, 271] on img at bounding box center [582, 236] width 222 height 166
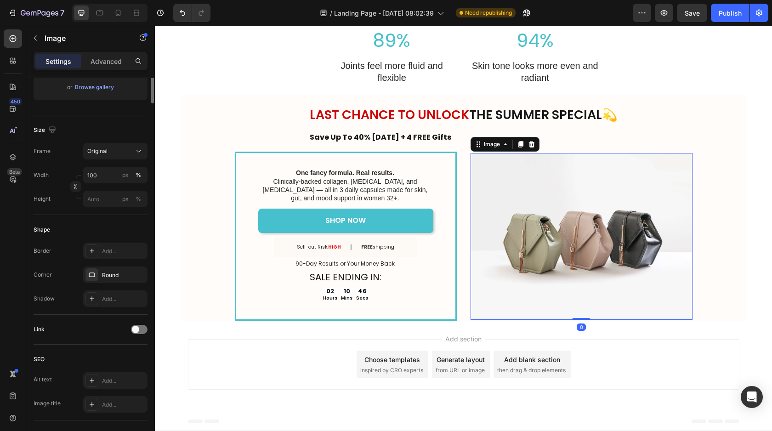
scroll to position [0, 0]
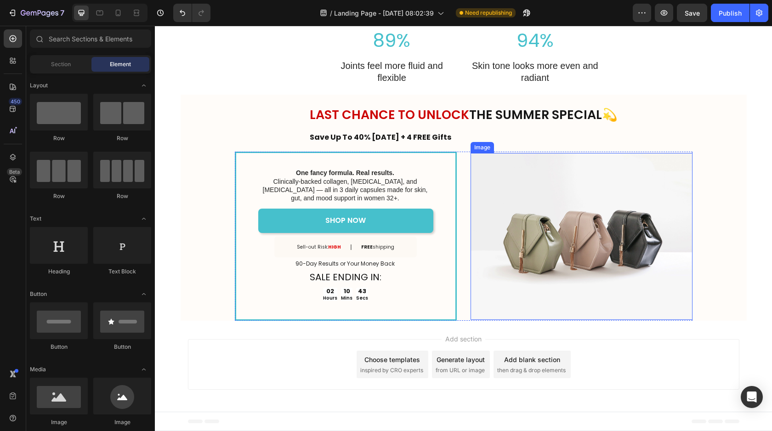
click at [531, 246] on img at bounding box center [582, 236] width 222 height 166
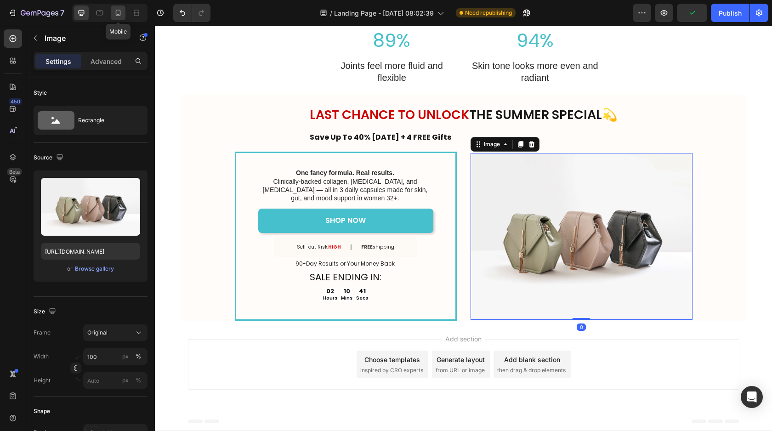
click at [111, 13] on div at bounding box center [118, 13] width 15 height 15
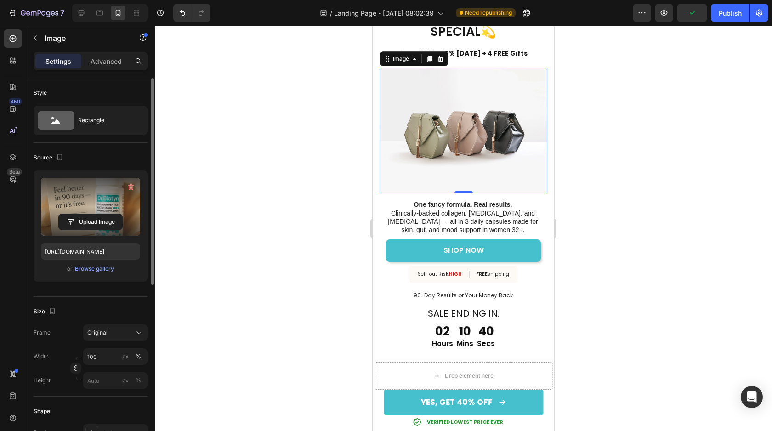
scroll to position [4652, 0]
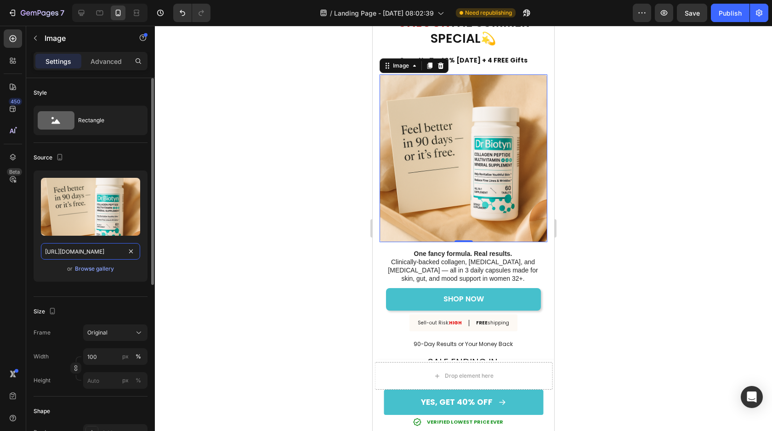
click at [44, 248] on input "[URL][DOMAIN_NAME]" at bounding box center [90, 251] width 99 height 17
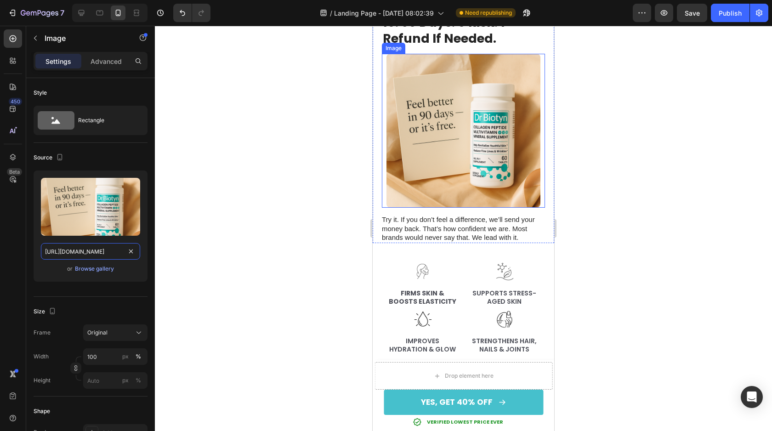
scroll to position [3525, 0]
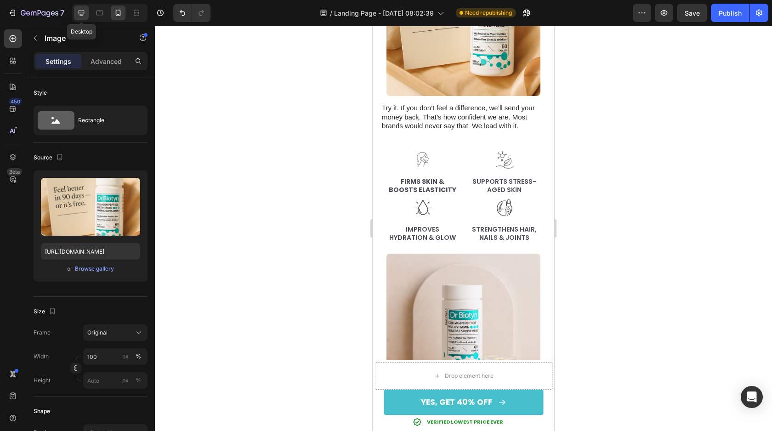
click at [82, 14] on icon at bounding box center [82, 13] width 6 height 6
type input "[URL][DOMAIN_NAME]"
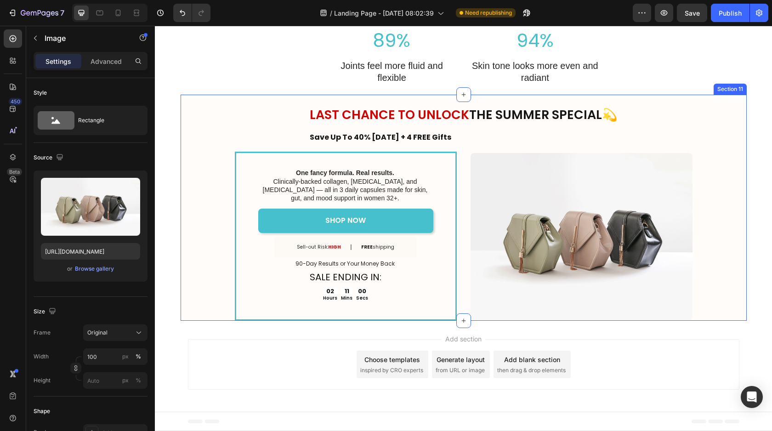
scroll to position [4700, 0]
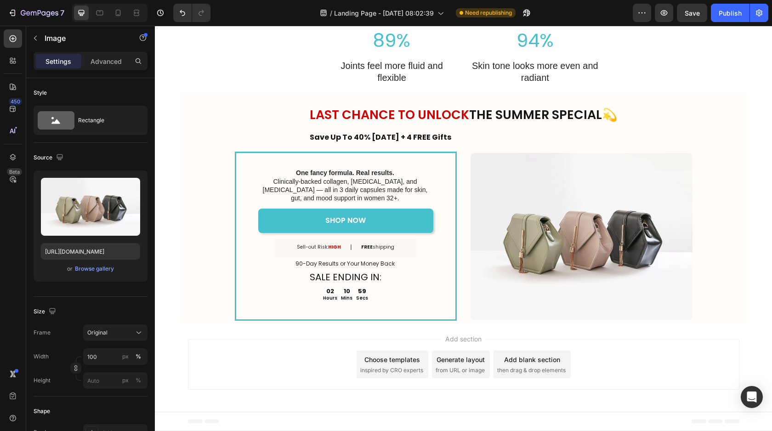
click at [521, 276] on img at bounding box center [582, 236] width 222 height 166
click at [533, 262] on img at bounding box center [582, 236] width 222 height 166
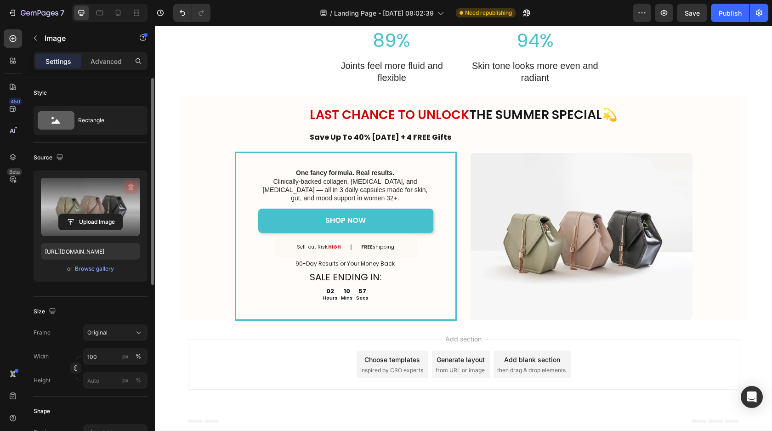
click at [131, 183] on icon "button" at bounding box center [130, 187] width 9 height 9
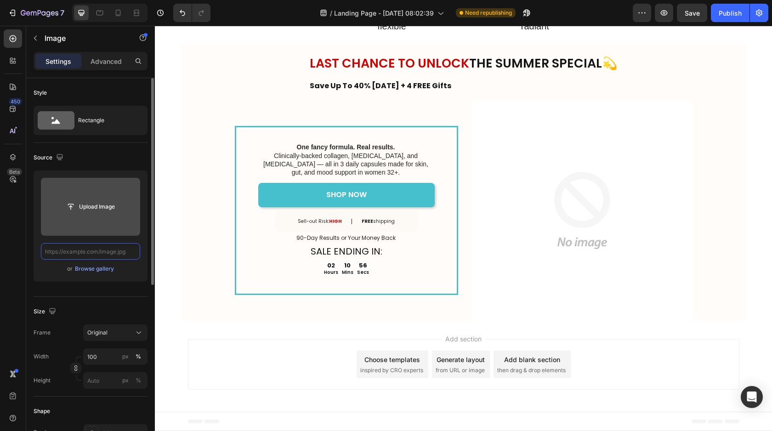
click at [74, 249] on input "text" at bounding box center [90, 251] width 99 height 17
paste input "[URL][DOMAIN_NAME]"
type input "[URL][DOMAIN_NAME]"
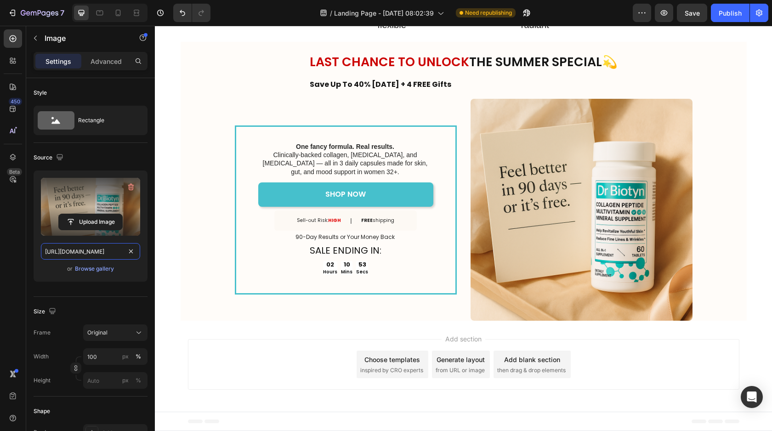
scroll to position [4789, 0]
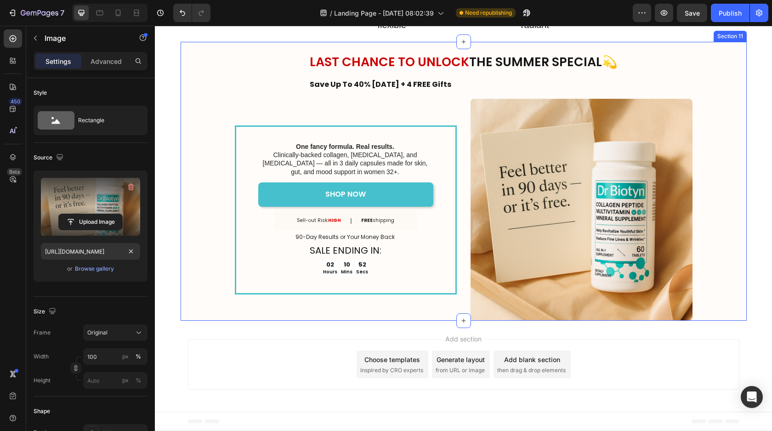
click at [665, 125] on div "LAST CHANCE TO UNLOCK THE SUMMER SPECIAL💫 Heading Save Up To 40% [DATE] + 4 FRE…" at bounding box center [464, 181] width 553 height 279
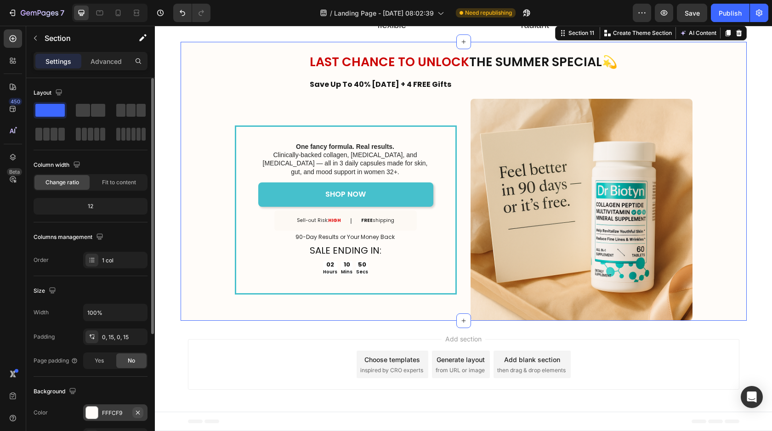
click at [138, 412] on icon "button" at bounding box center [138, 413] width 4 height 4
click at [507, 71] on h2 "LAST CHANCE TO UNLOCK THE SUMMER SPECIAL💫" at bounding box center [464, 62] width 310 height 18
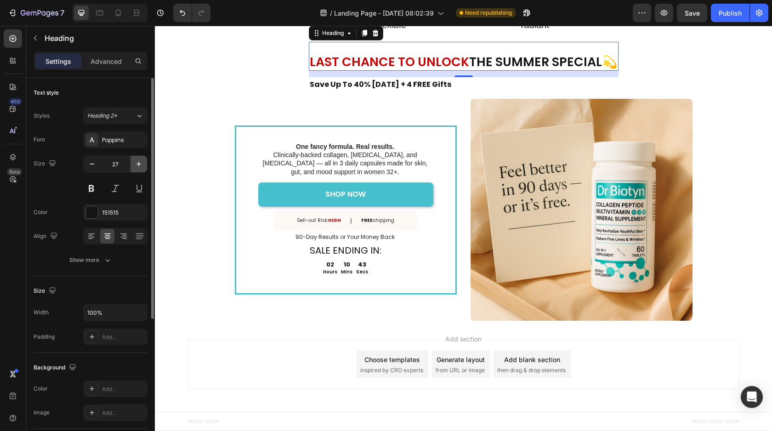
click at [138, 168] on icon "button" at bounding box center [138, 164] width 9 height 9
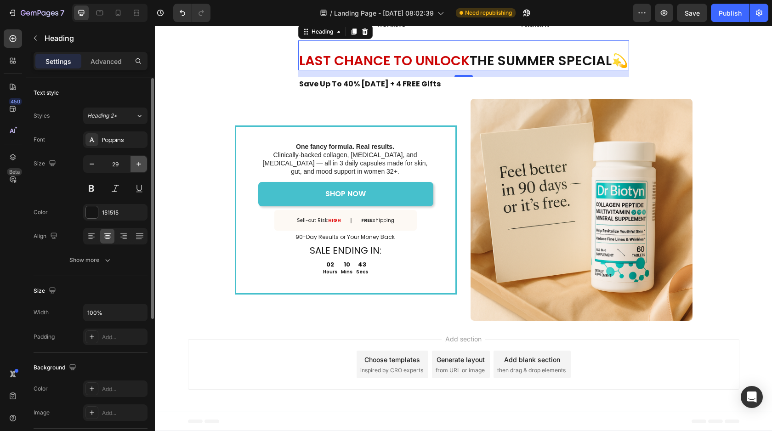
click at [138, 168] on icon "button" at bounding box center [138, 164] width 9 height 9
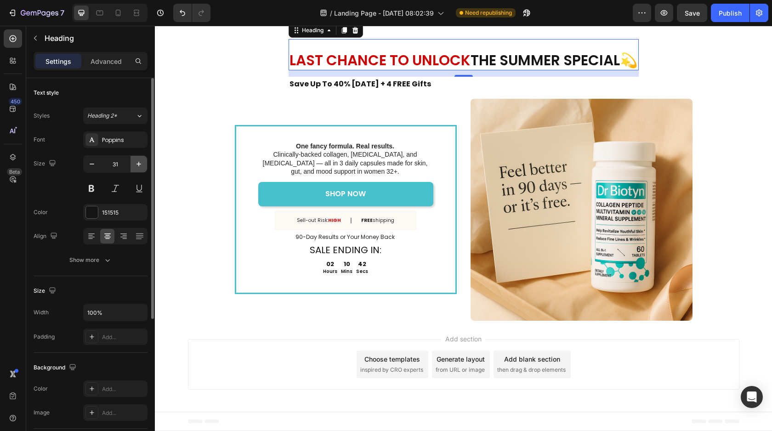
click at [138, 168] on icon "button" at bounding box center [138, 164] width 9 height 9
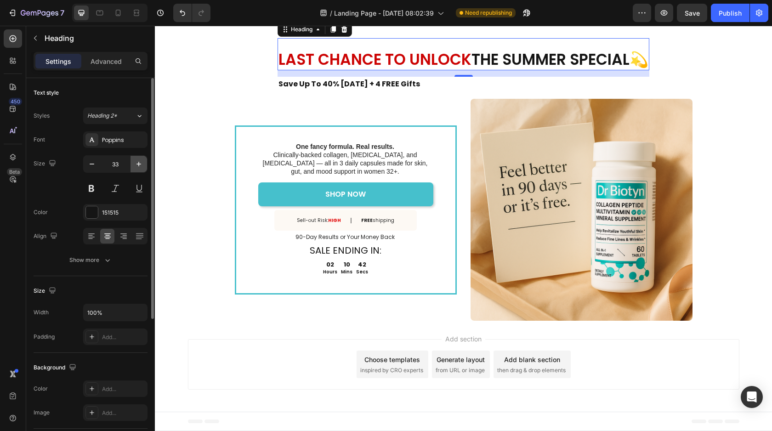
type input "34"
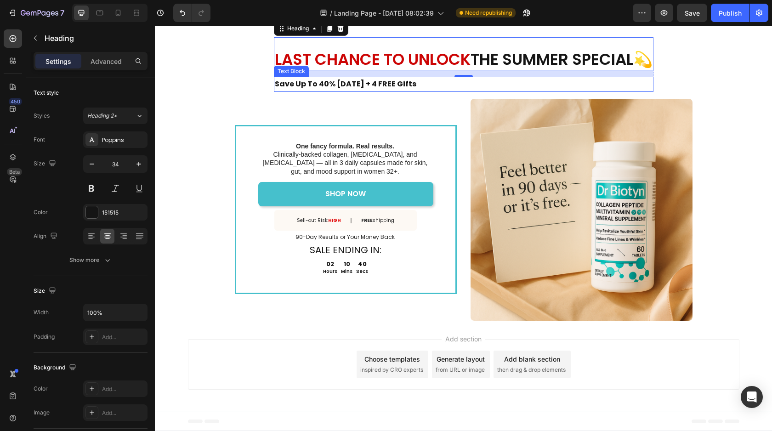
click at [404, 91] on p "Save Up To 40% [DATE] + 4 FREE Gifts" at bounding box center [464, 84] width 378 height 13
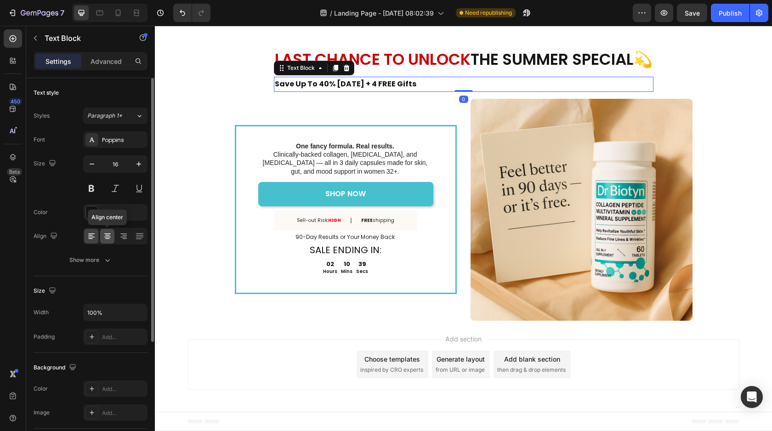
click at [107, 230] on div at bounding box center [107, 236] width 14 height 15
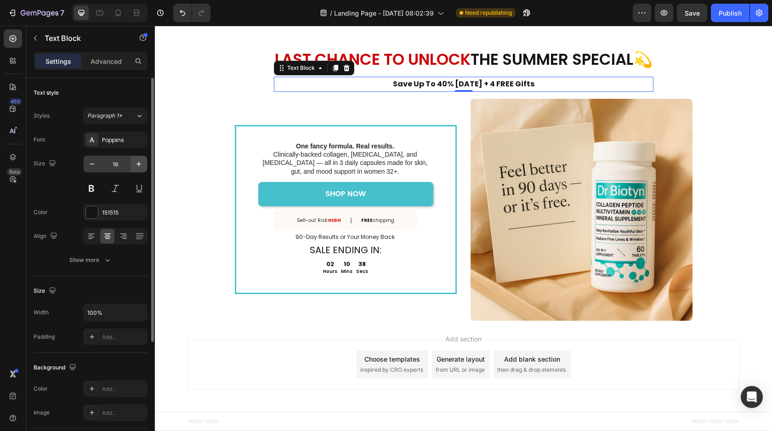
click at [145, 161] on button "button" at bounding box center [139, 164] width 17 height 17
type input "18"
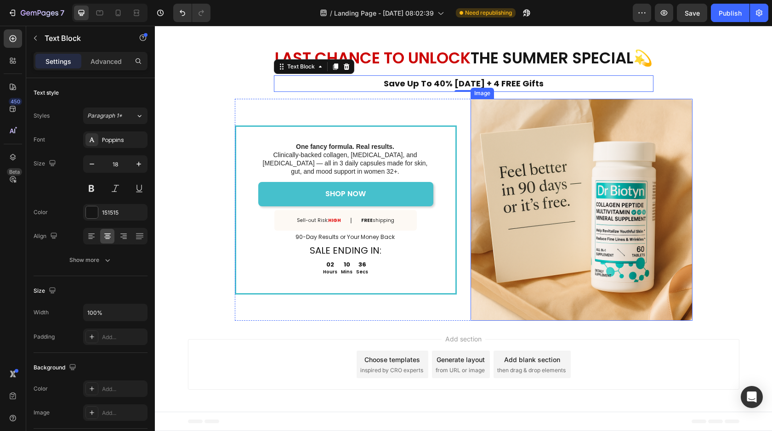
scroll to position [4789, 0]
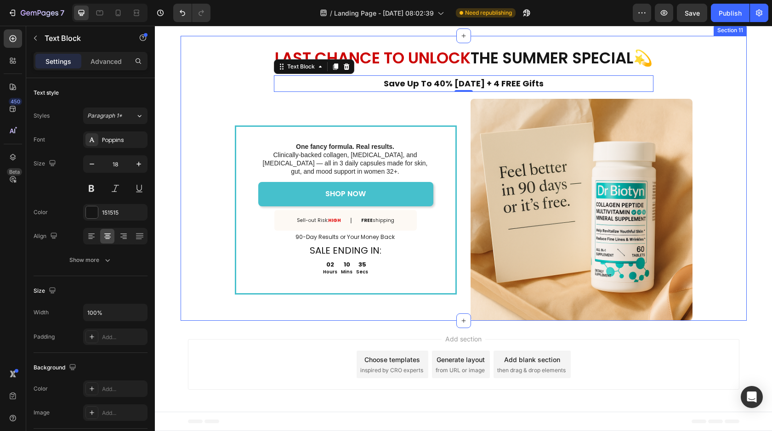
click at [664, 204] on img at bounding box center [582, 210] width 222 height 222
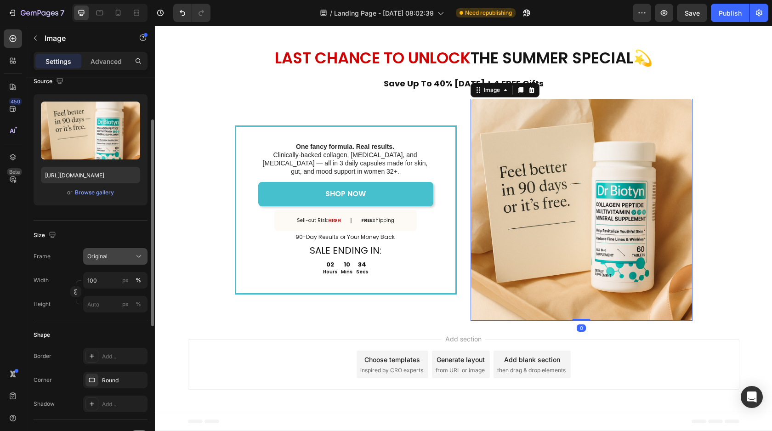
scroll to position [79, 0]
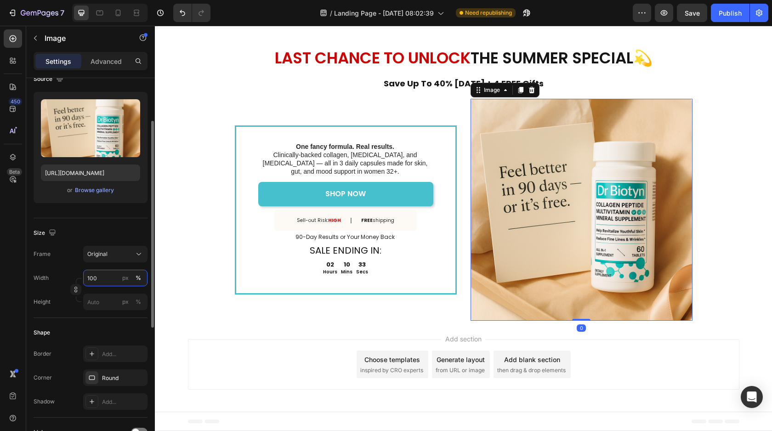
click at [106, 279] on input "100" at bounding box center [115, 278] width 64 height 17
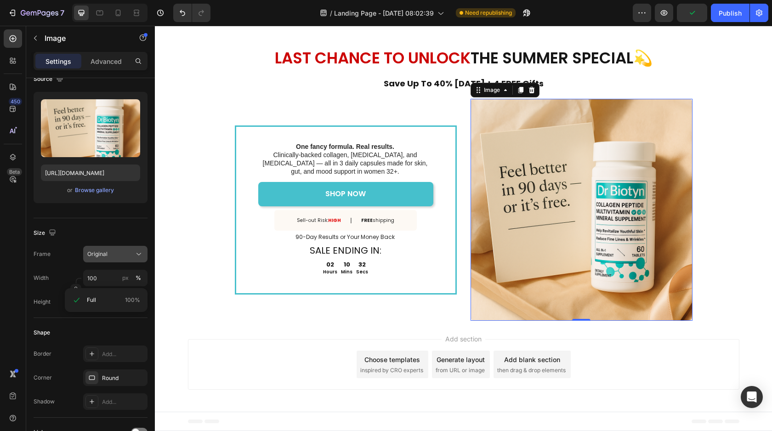
click at [105, 254] on span "Original" at bounding box center [97, 254] width 20 height 8
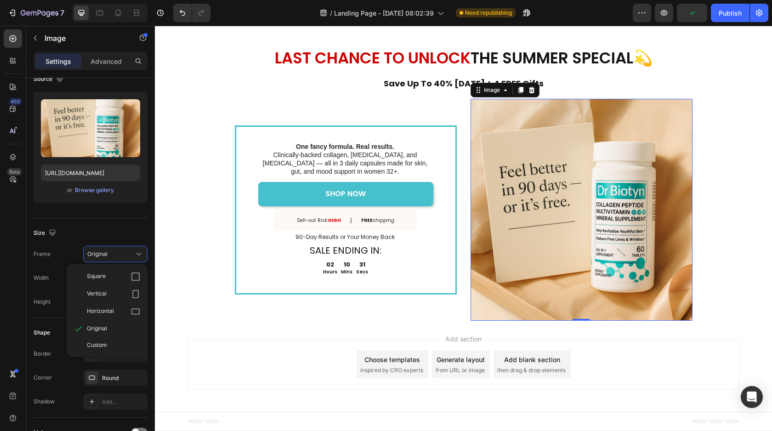
click at [80, 228] on div "Size" at bounding box center [91, 233] width 114 height 15
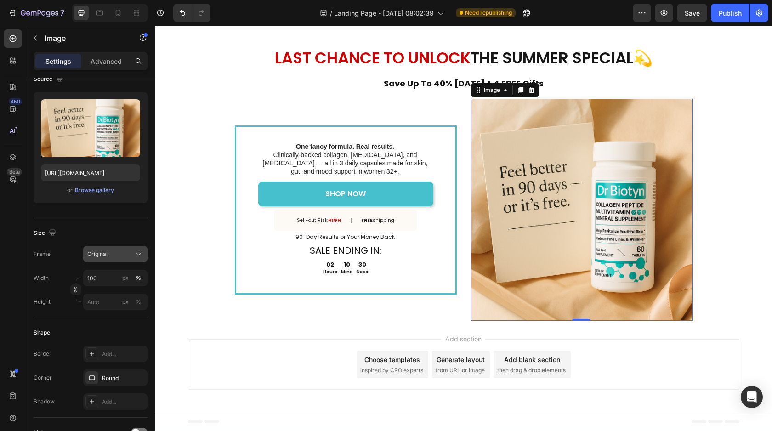
click at [88, 258] on div "Original" at bounding box center [115, 254] width 56 height 9
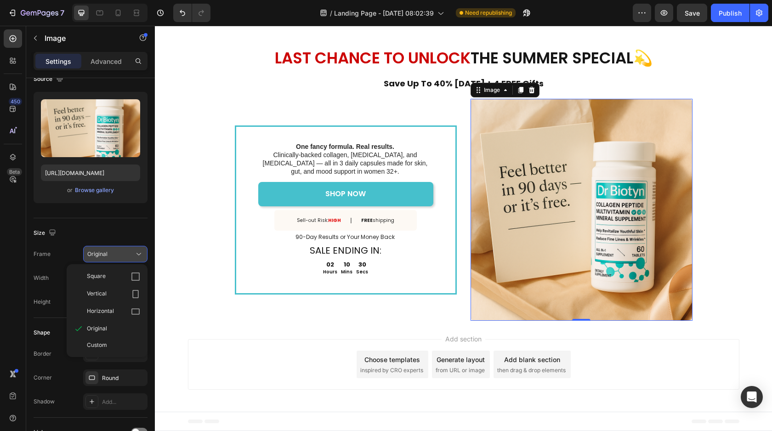
click at [89, 257] on span "Original" at bounding box center [97, 254] width 20 height 8
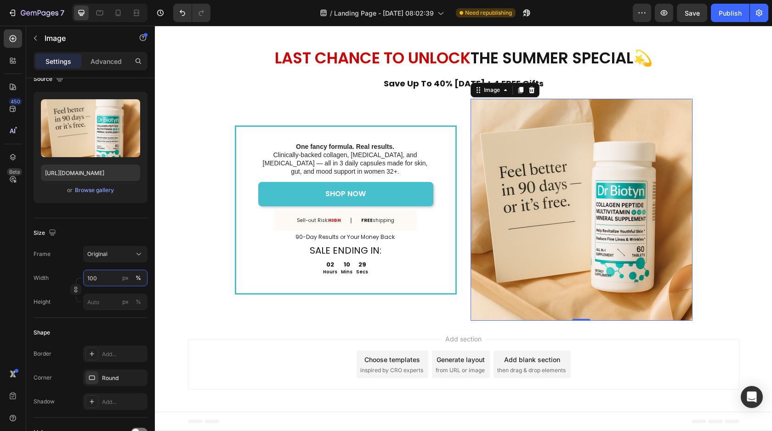
click at [99, 272] on input "100" at bounding box center [115, 278] width 64 height 17
click at [105, 274] on input "100" at bounding box center [115, 278] width 64 height 17
click at [112, 284] on input "100" at bounding box center [115, 278] width 64 height 17
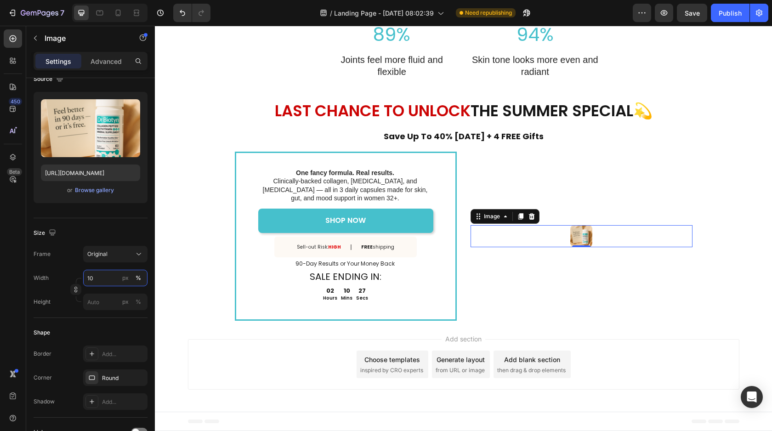
type input "1"
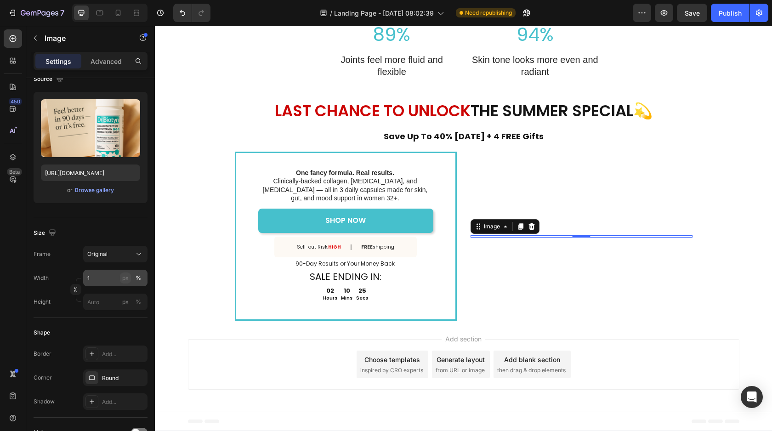
click at [128, 279] on div "px" at bounding box center [125, 278] width 6 height 8
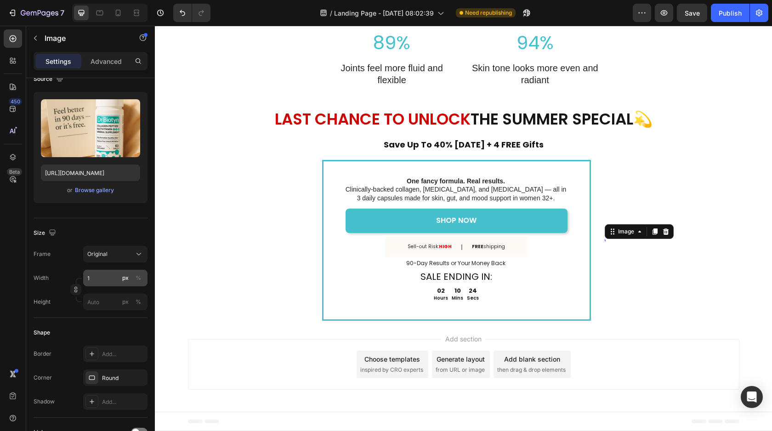
click at [127, 279] on div "px" at bounding box center [125, 278] width 6 height 8
click at [108, 277] on input "1" at bounding box center [115, 278] width 64 height 17
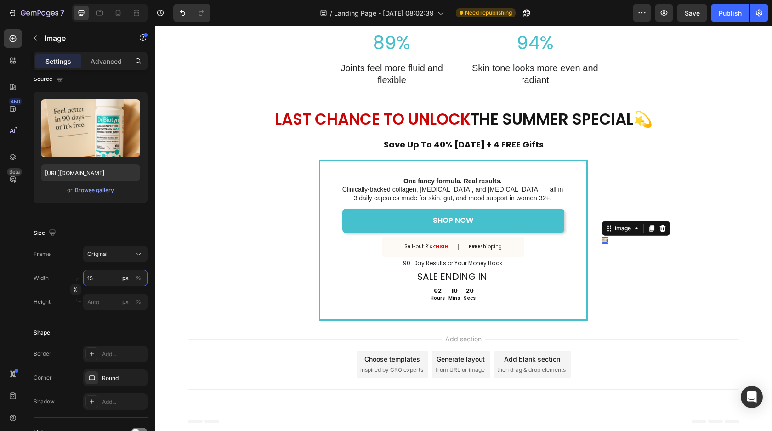
type input "1"
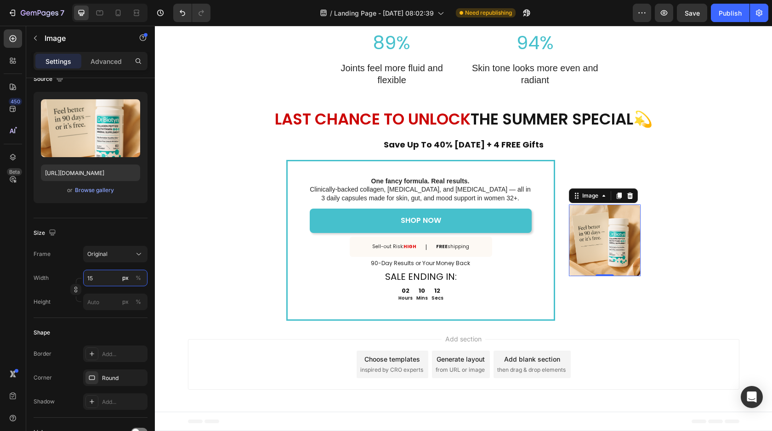
type input "1"
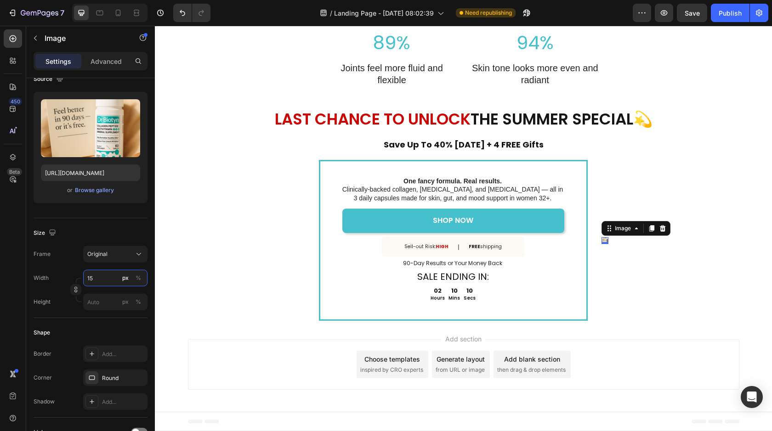
type input "1"
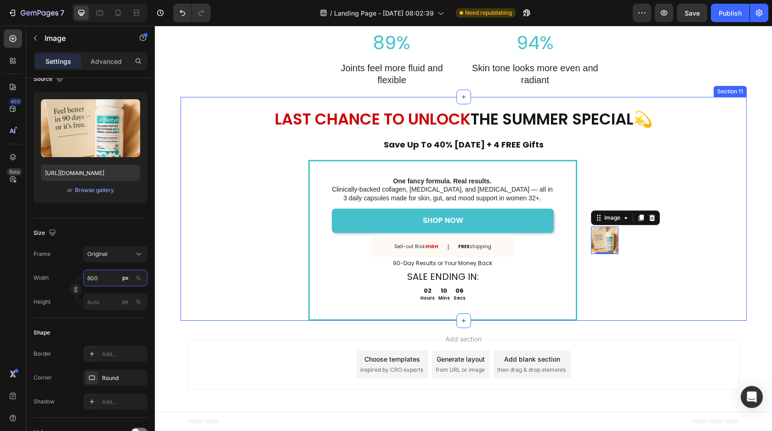
scroll to position [4789, 0]
type input "6"
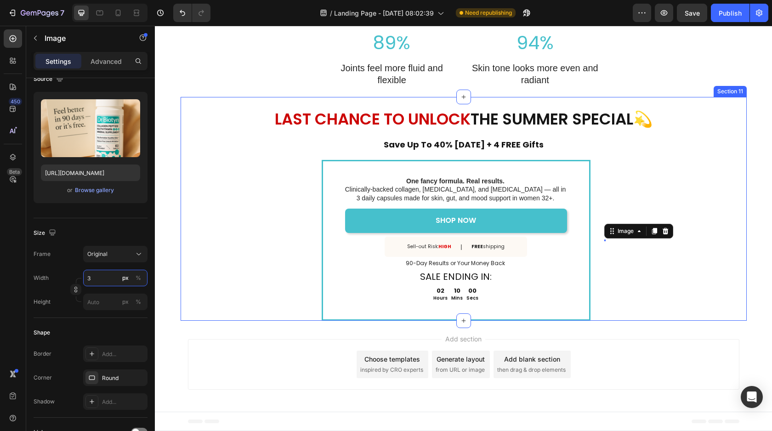
scroll to position [4766, 0]
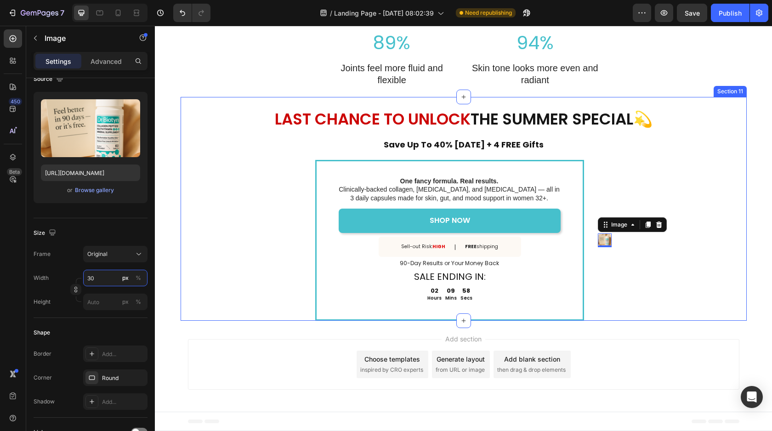
type input "3"
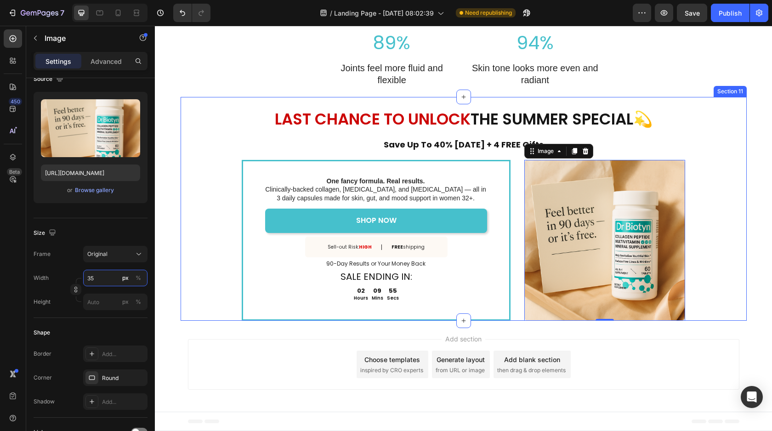
type input "3"
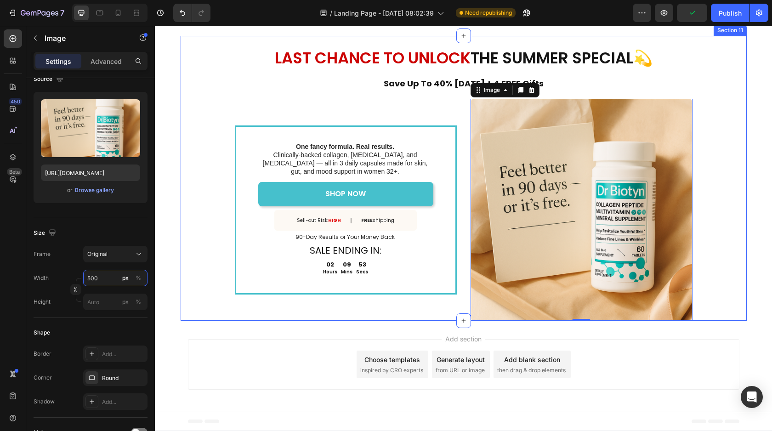
scroll to position [4789, 0]
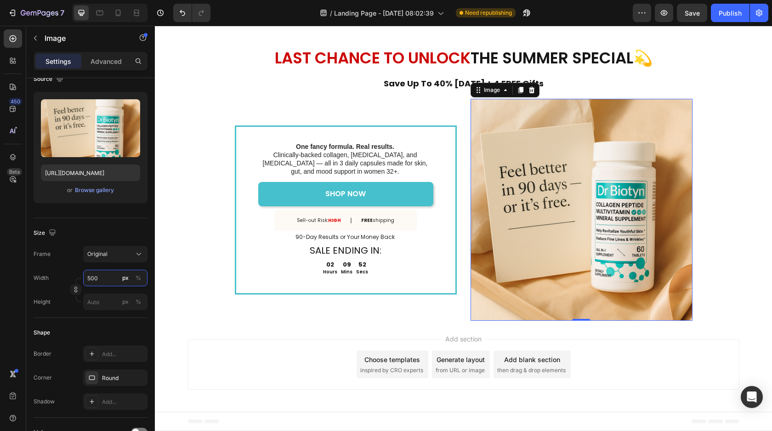
type input "500"
click at [682, 241] on img at bounding box center [582, 210] width 222 height 222
click at [728, 237] on div "LAST CHANCE TO UNLOCK THE SUMMER SPECIAL💫 Heading Save Up To 40% [DATE] + 4 FRE…" at bounding box center [464, 178] width 553 height 285
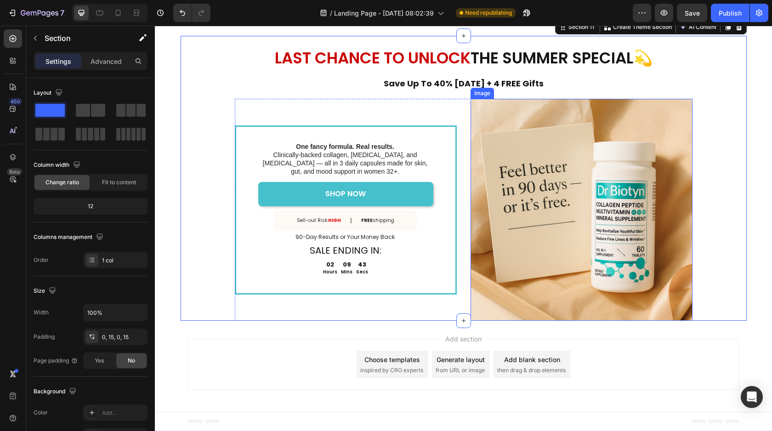
scroll to position [4825, 0]
click at [639, 371] on div "Add section Choose templates inspired by CRO experts Generate layout from URL o…" at bounding box center [464, 364] width 552 height 51
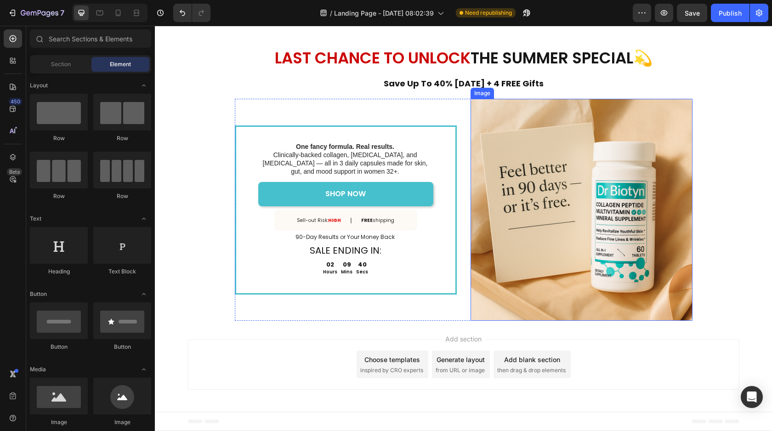
scroll to position [4737, 0]
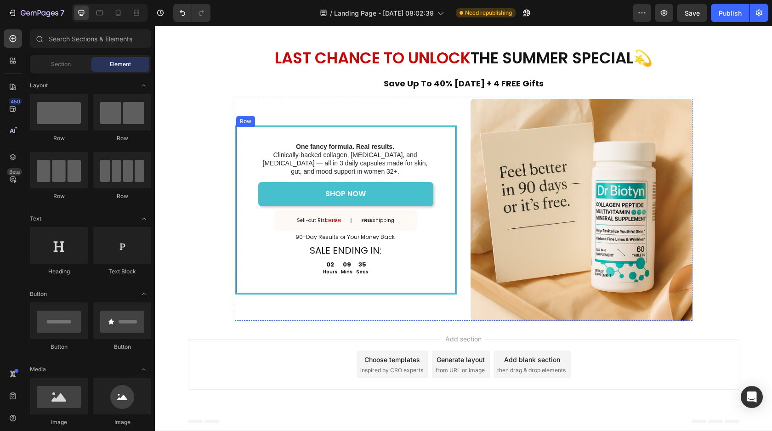
click at [448, 235] on div "One fancy formula. Real results. Clinically-backed collagen, [MEDICAL_DATA], an…" at bounding box center [346, 209] width 222 height 169
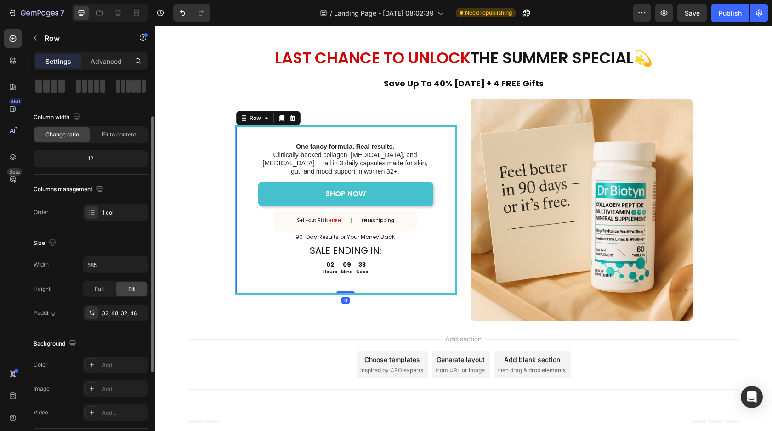
scroll to position [55, 0]
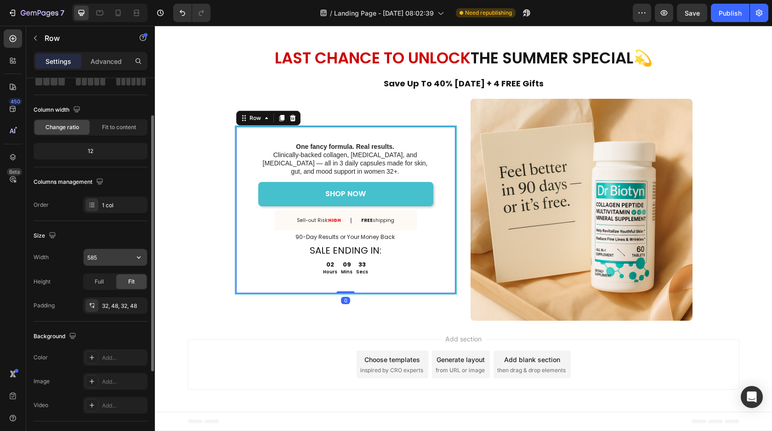
click at [123, 261] on input "585" at bounding box center [115, 257] width 63 height 17
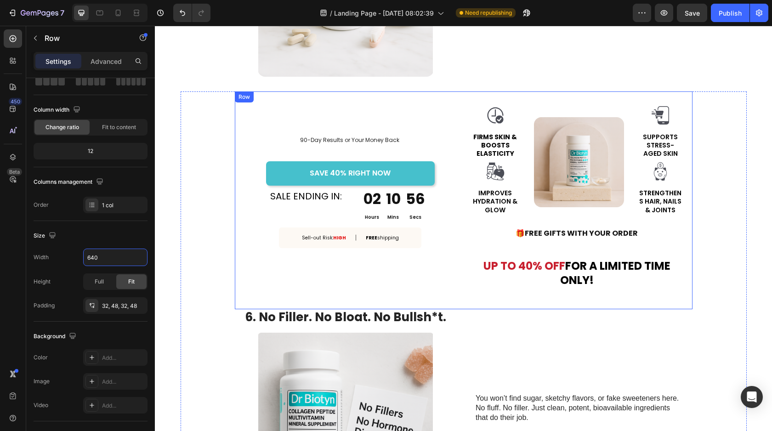
scroll to position [1844, 0]
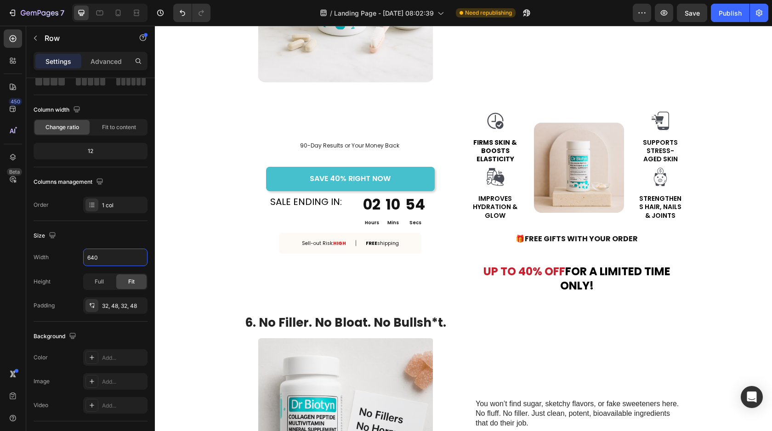
type input "640"
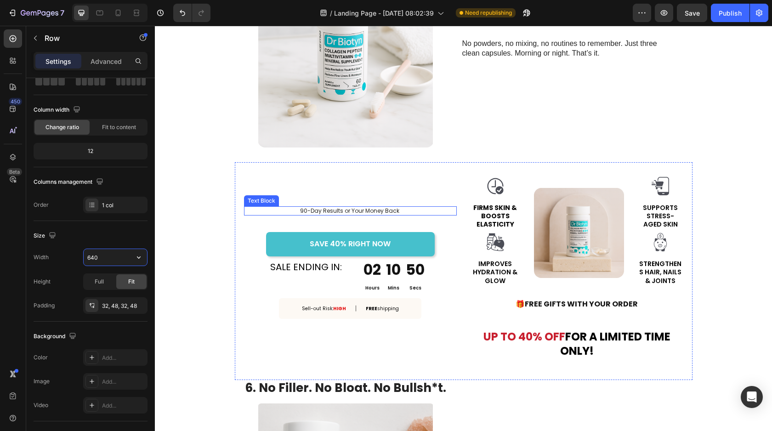
click at [401, 209] on p "90-Day Results or Your Money Back" at bounding box center [350, 210] width 212 height 7
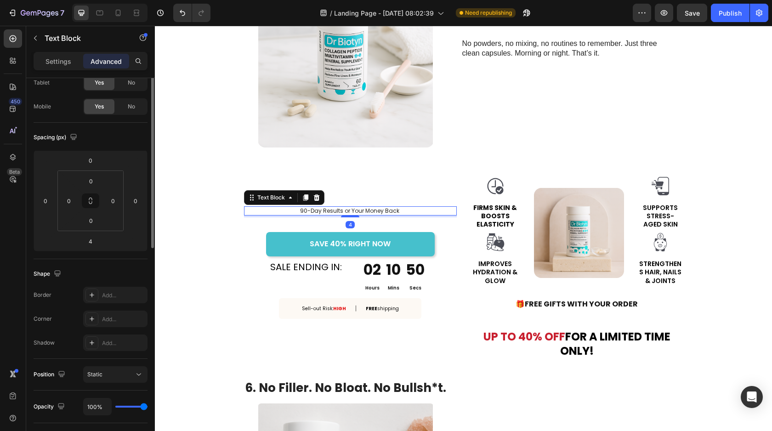
scroll to position [0, 0]
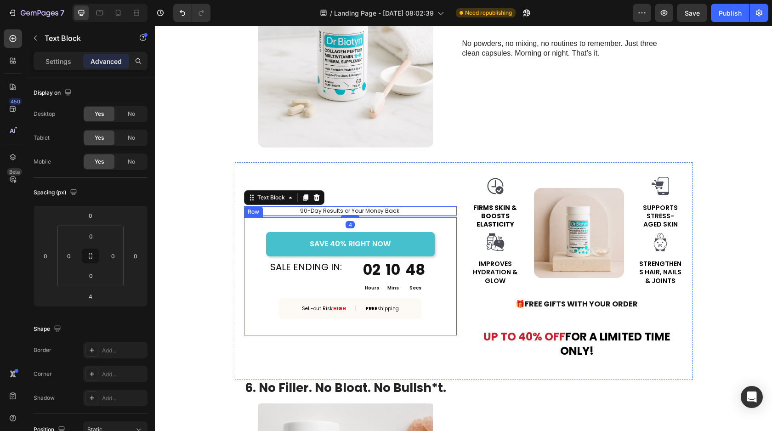
click at [371, 225] on div "SAVE 40% RIGHT NOW Button SALE ENDING IN: Text Block 02 Hours 10 Mins 48 Secs C…" at bounding box center [350, 276] width 213 height 118
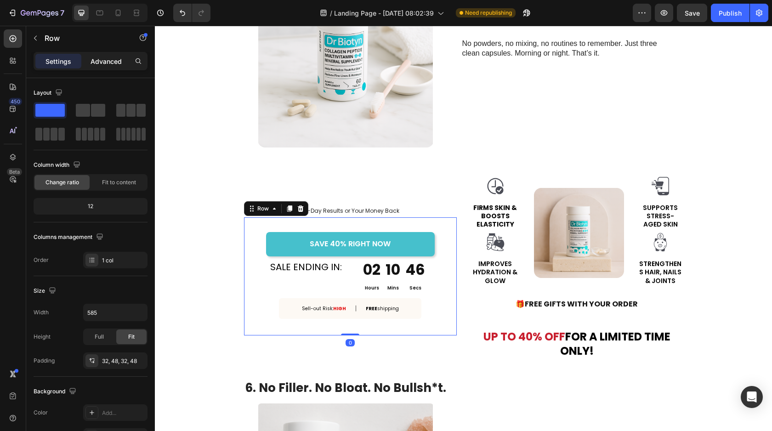
click at [114, 63] on p "Advanced" at bounding box center [106, 62] width 31 height 10
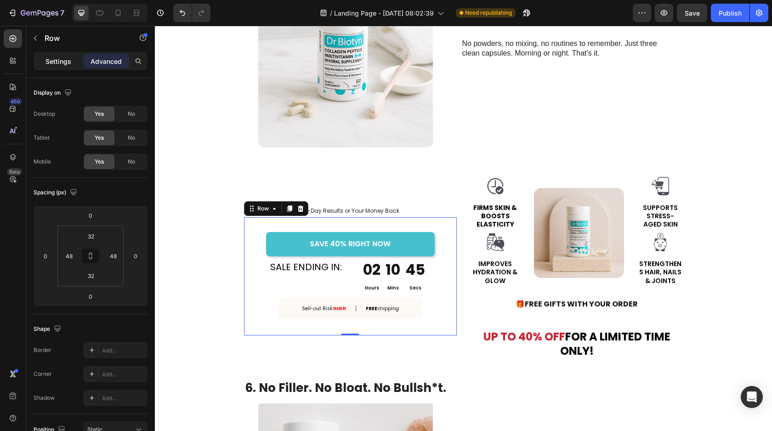
click at [58, 59] on p "Settings" at bounding box center [59, 62] width 26 height 10
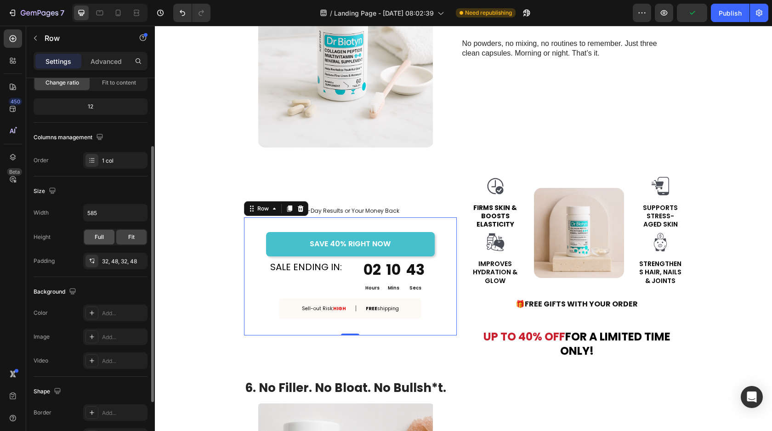
scroll to position [100, 0]
click at [88, 258] on icon at bounding box center [91, 260] width 7 height 7
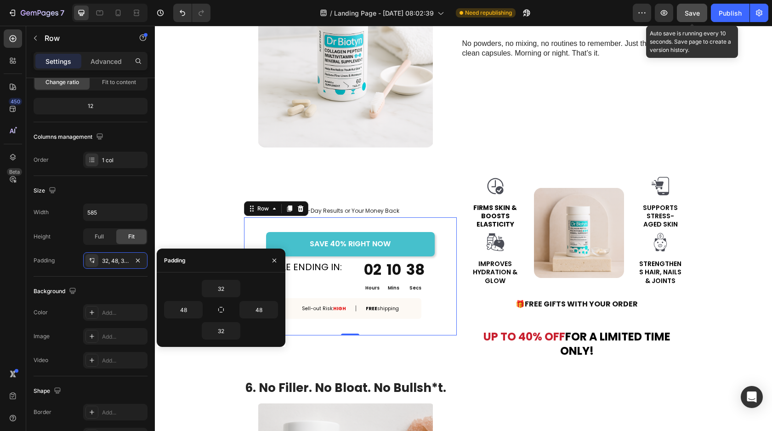
click at [688, 17] on div "Save" at bounding box center [692, 13] width 15 height 10
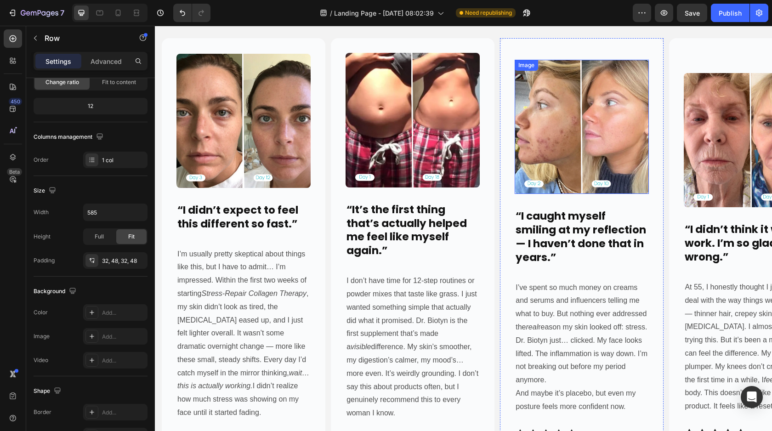
scroll to position [465, 0]
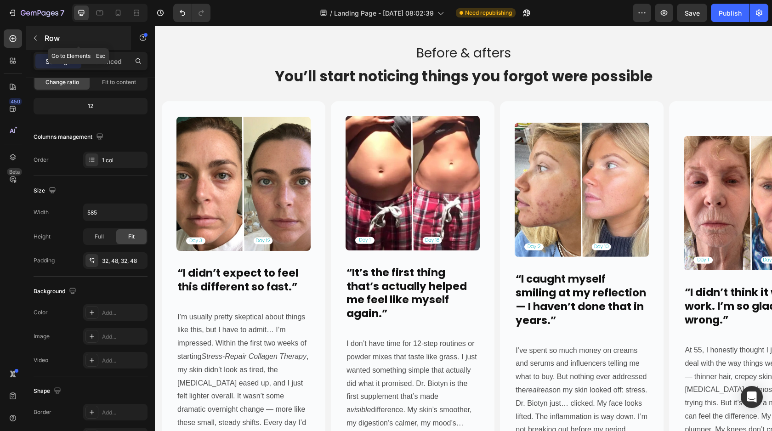
click at [26, 38] on div "Row" at bounding box center [78, 38] width 105 height 24
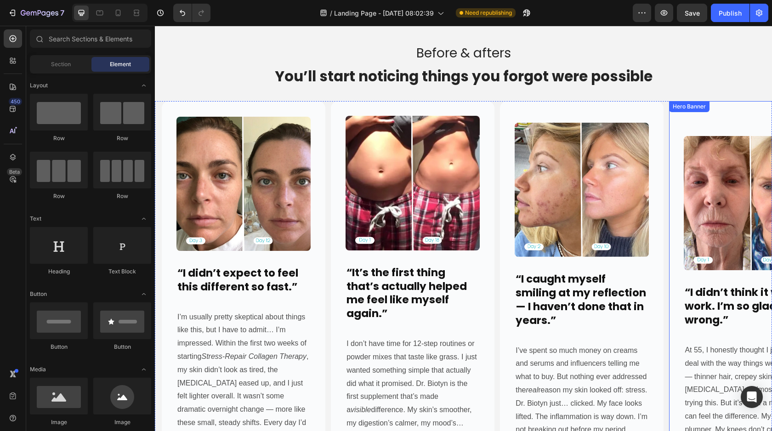
click at [681, 115] on div "Image “I didn’t think it would work. I’m so glad I was wrong.” Heading At 55, I…" at bounding box center [751, 328] width 164 height 454
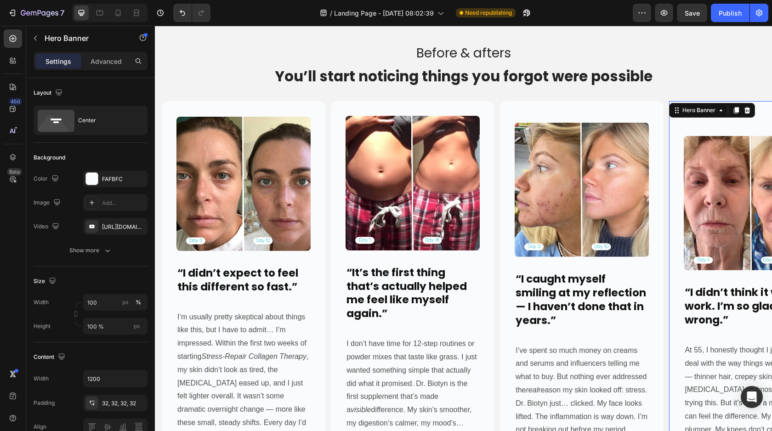
click at [97, 68] on div "Settings Advanced" at bounding box center [91, 61] width 114 height 18
click at [99, 62] on p "Advanced" at bounding box center [106, 62] width 31 height 10
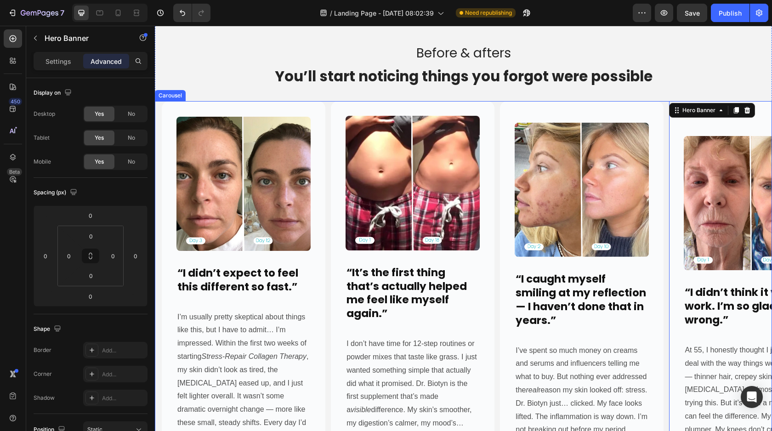
click at [495, 102] on div "Image “I didn’t expect to feel this different so fast.” Heading I’m usually pre…" at bounding box center [467, 328] width 610 height 454
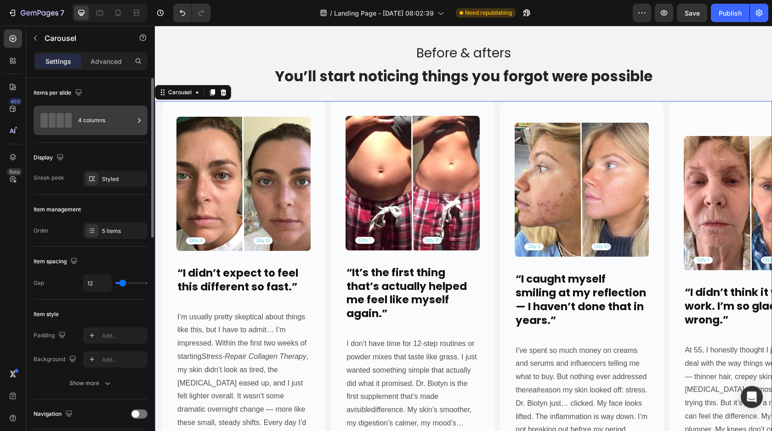
click at [87, 118] on div "4 columns" at bounding box center [106, 120] width 56 height 21
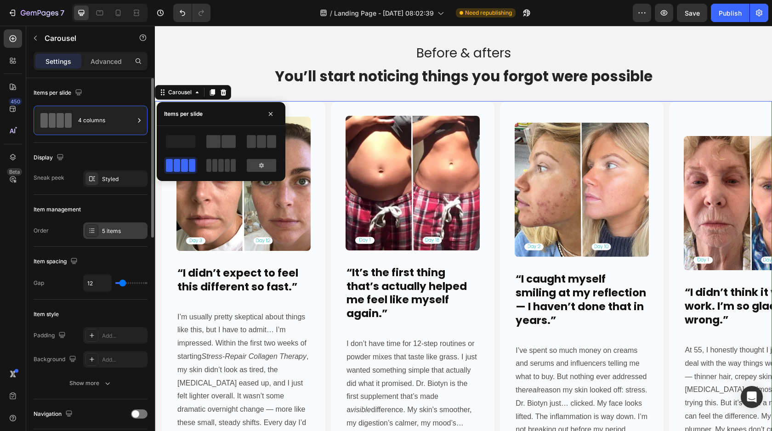
click at [109, 232] on div "5 items" at bounding box center [123, 231] width 43 height 8
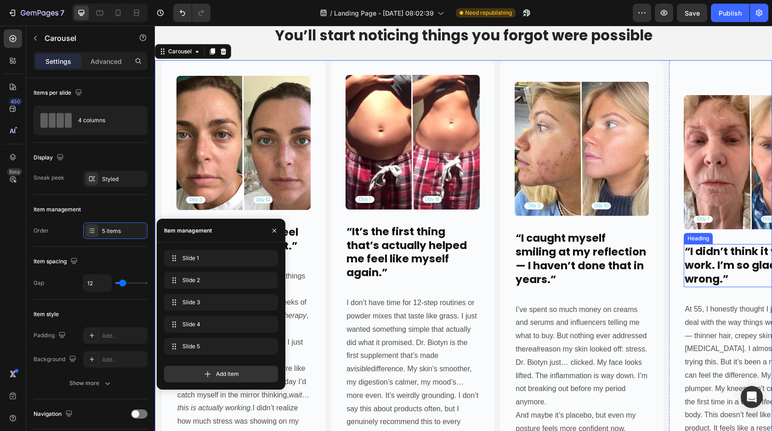
scroll to position [501, 0]
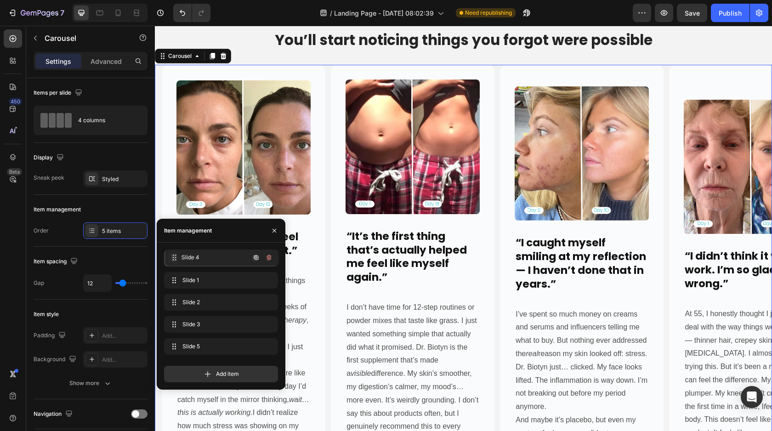
drag, startPoint x: 171, startPoint y: 323, endPoint x: 173, endPoint y: 256, distance: 67.1
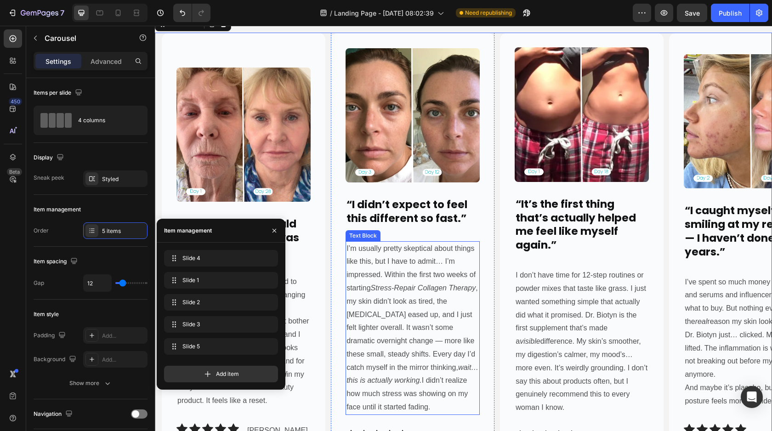
scroll to position [534, 0]
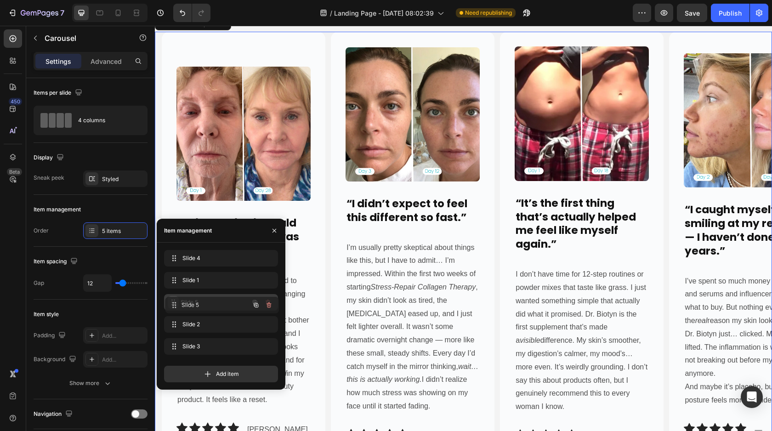
drag, startPoint x: 172, startPoint y: 348, endPoint x: 173, endPoint y: 307, distance: 41.4
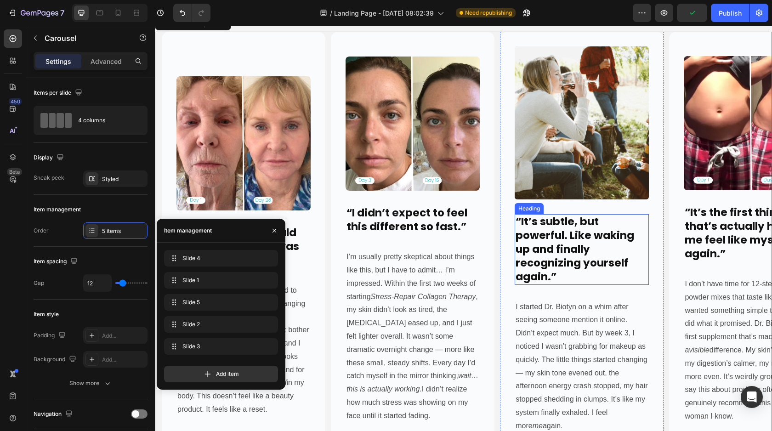
click at [563, 244] on h2 "“It’s subtle, but powerful. Like waking up and finally recognizing yourself aga…" at bounding box center [582, 249] width 134 height 71
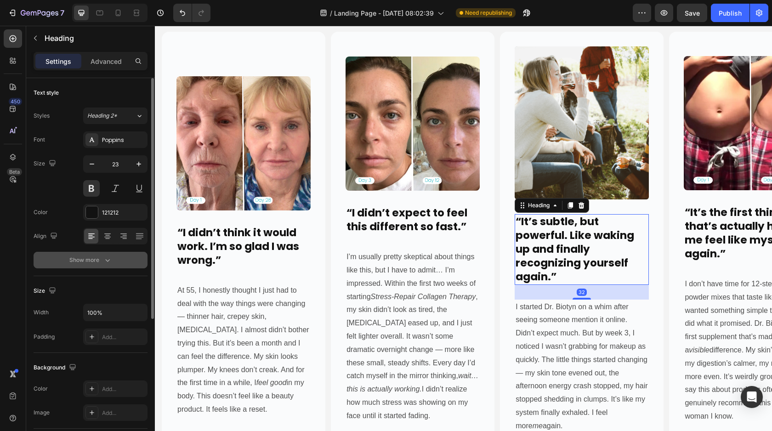
scroll to position [1, 0]
click at [105, 236] on icon at bounding box center [107, 236] width 6 height 1
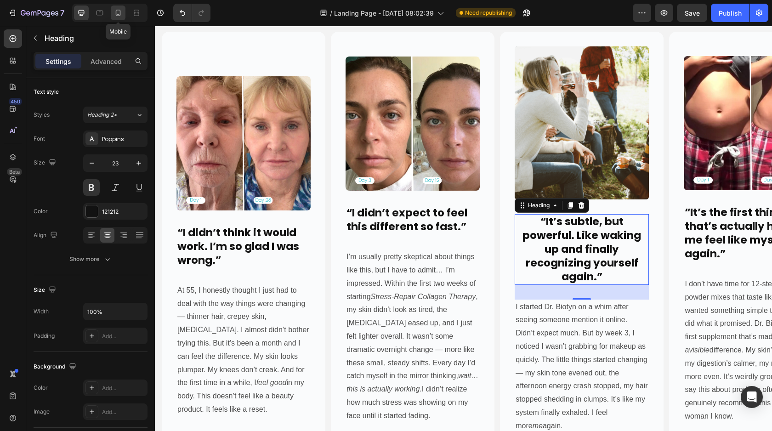
click at [121, 13] on icon at bounding box center [118, 12] width 9 height 9
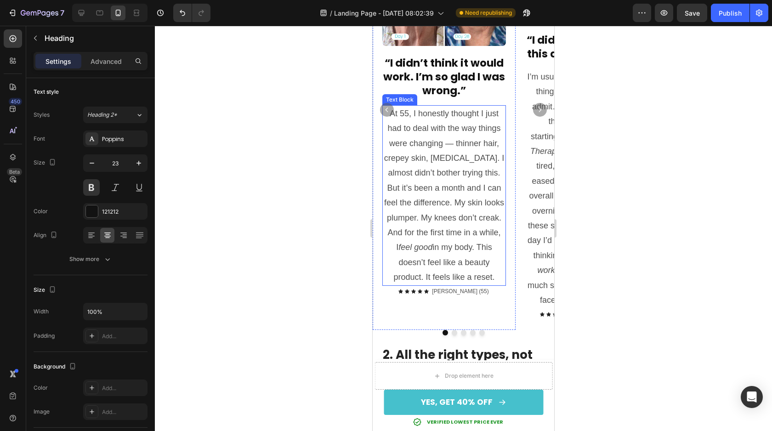
scroll to position [578, 0]
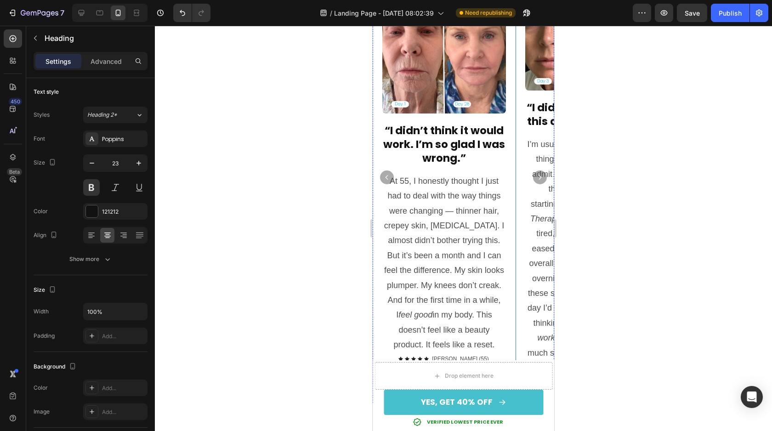
click at [540, 177] on icon "Carousel Next Arrow" at bounding box center [540, 177] width 6 height 6
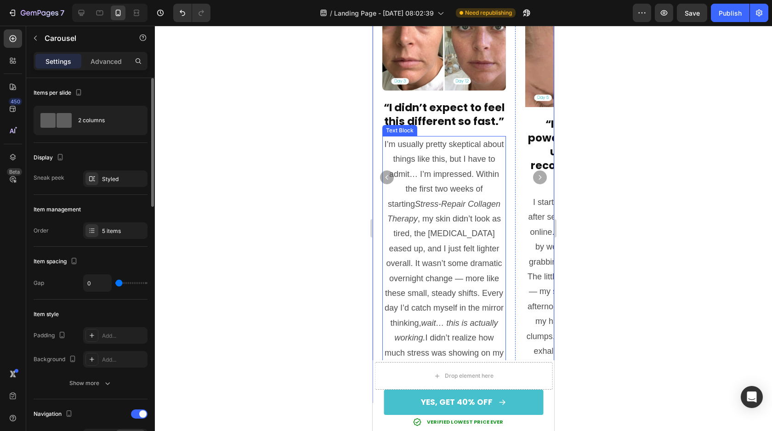
scroll to position [520, 0]
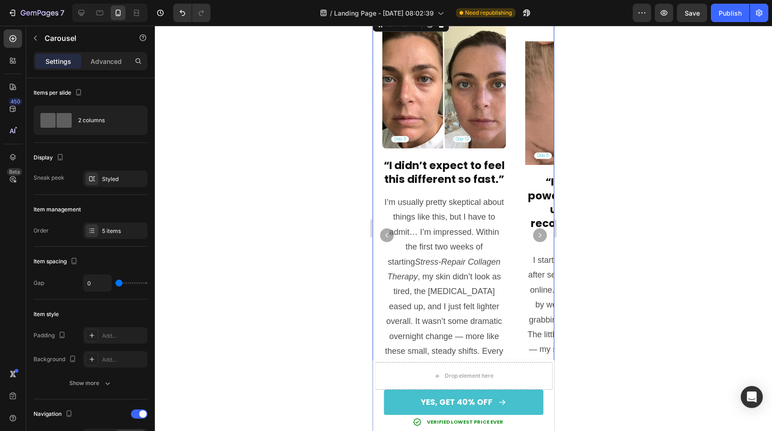
click at [543, 238] on icon "Carousel Next Arrow" at bounding box center [540, 235] width 6 height 6
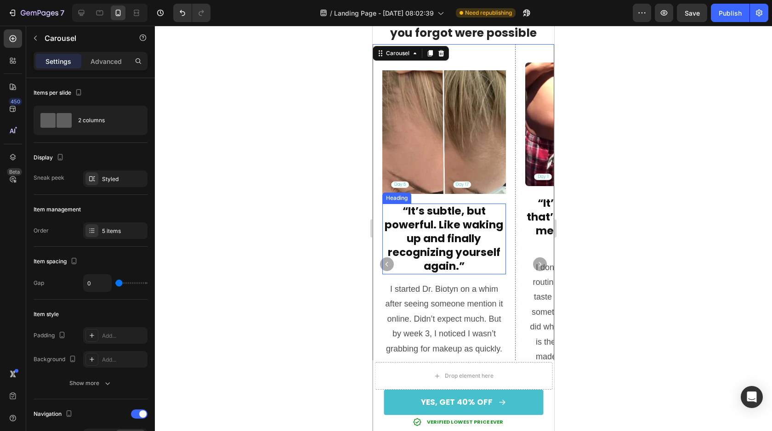
scroll to position [489, 0]
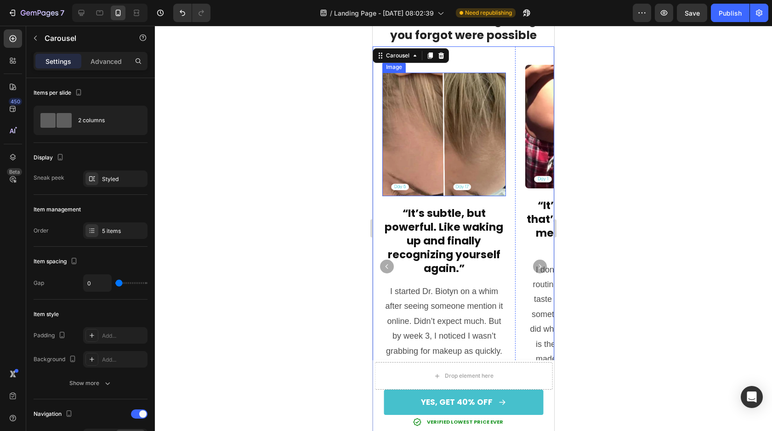
click at [466, 144] on img at bounding box center [444, 135] width 124 height 124
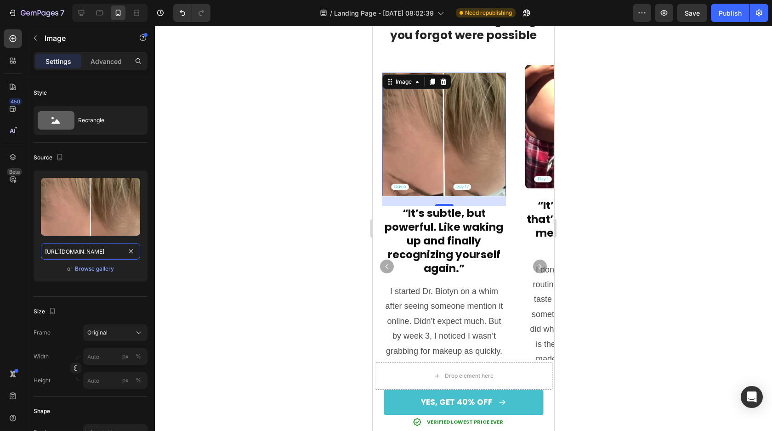
scroll to position [0, 280]
drag, startPoint x: 48, startPoint y: 247, endPoint x: 206, endPoint y: 274, distance: 160.1
click at [206, 0] on div "7 / Landing Page - [DATE] 08:02:39 Need republishing Preview Save Publish 450 B…" at bounding box center [386, 0] width 772 height 0
click at [77, 7] on div at bounding box center [81, 13] width 15 height 15
type input "[URL][DOMAIN_NAME]"
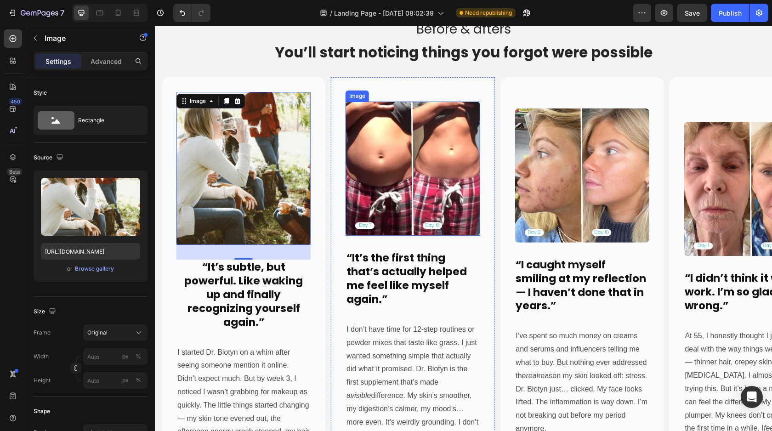
scroll to position [523, 0]
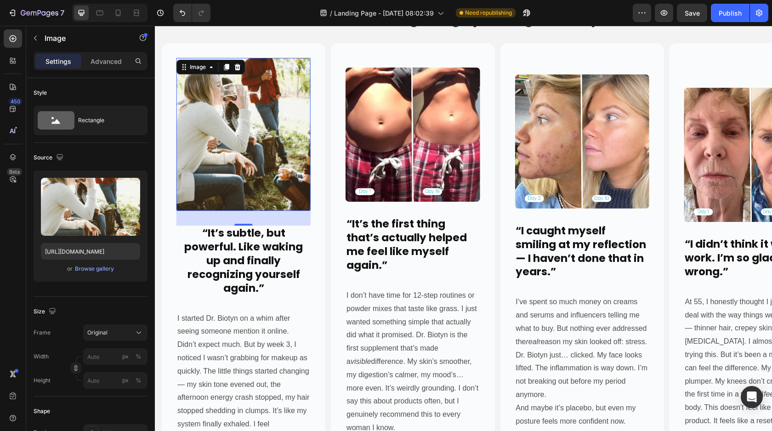
click at [271, 146] on img at bounding box center [244, 134] width 134 height 153
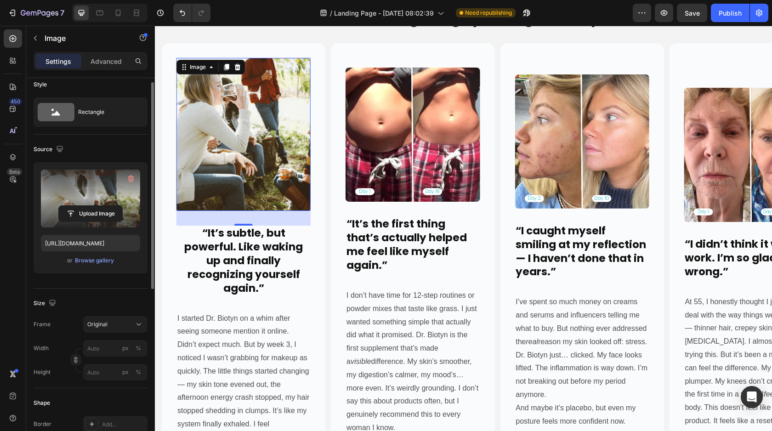
scroll to position [4, 0]
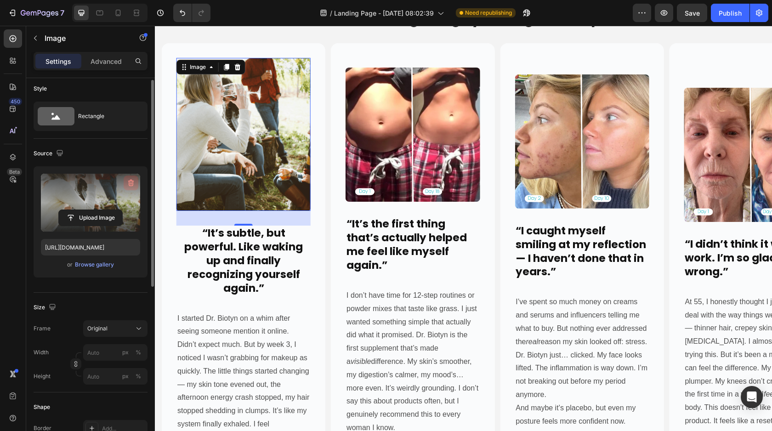
click at [130, 180] on icon "button" at bounding box center [131, 183] width 6 height 7
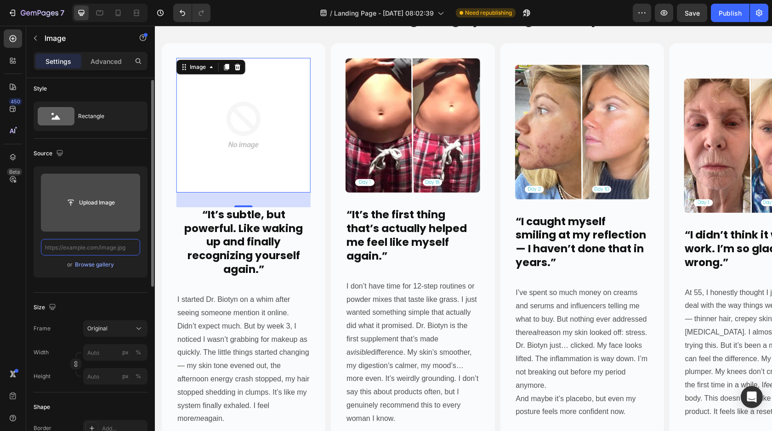
click at [95, 245] on input "text" at bounding box center [90, 247] width 99 height 17
paste input "[URL][DOMAIN_NAME]"
type input "[URL][DOMAIN_NAME]"
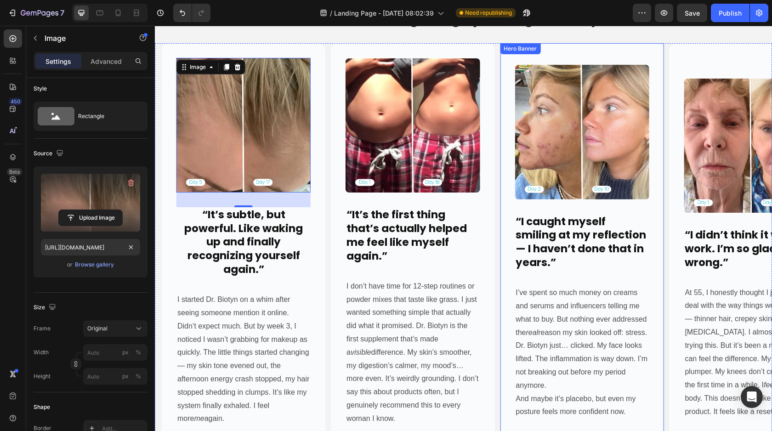
click at [506, 291] on div "Image “I caught myself smiling at my reflection — I haven’t done that in years.…" at bounding box center [582, 270] width 164 height 440
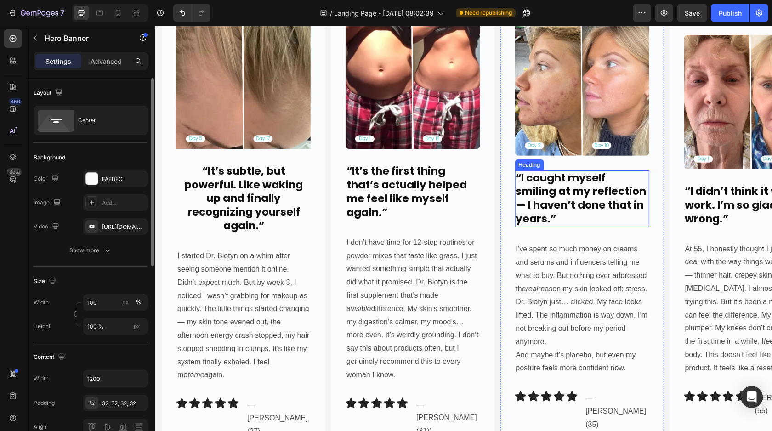
scroll to position [461, 0]
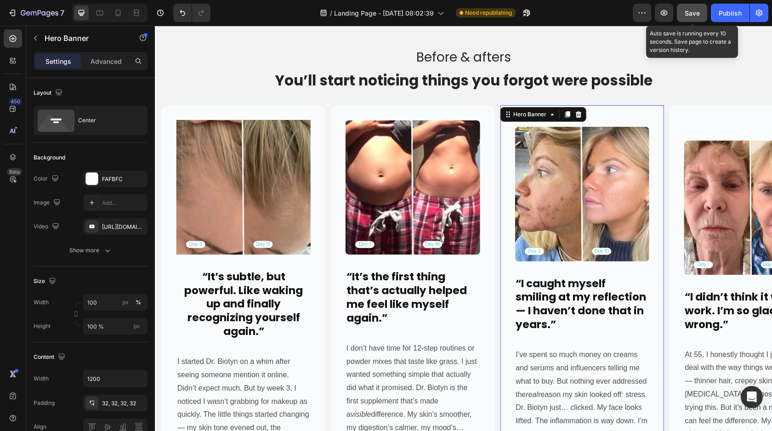
click at [691, 9] on span "Save" at bounding box center [692, 13] width 15 height 8
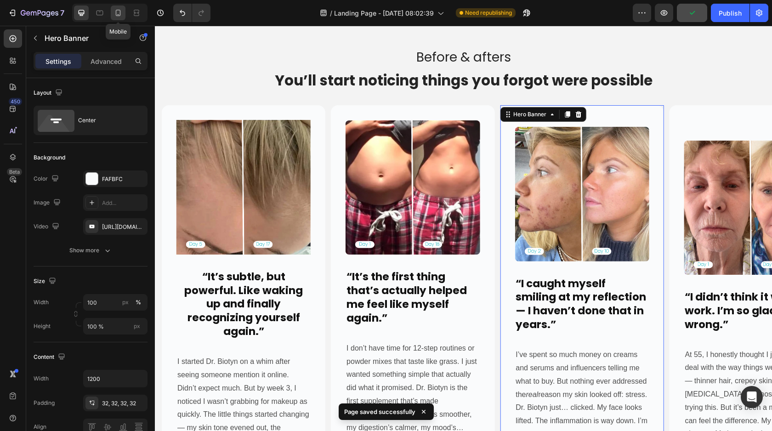
click at [116, 15] on icon at bounding box center [118, 12] width 9 height 9
type input "100%"
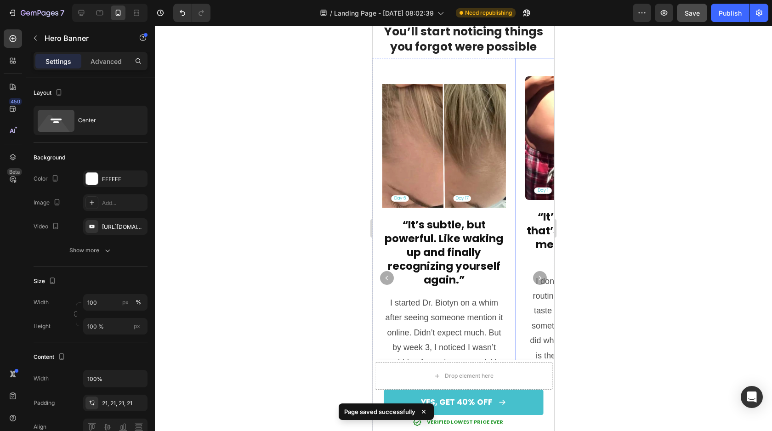
scroll to position [473, 0]
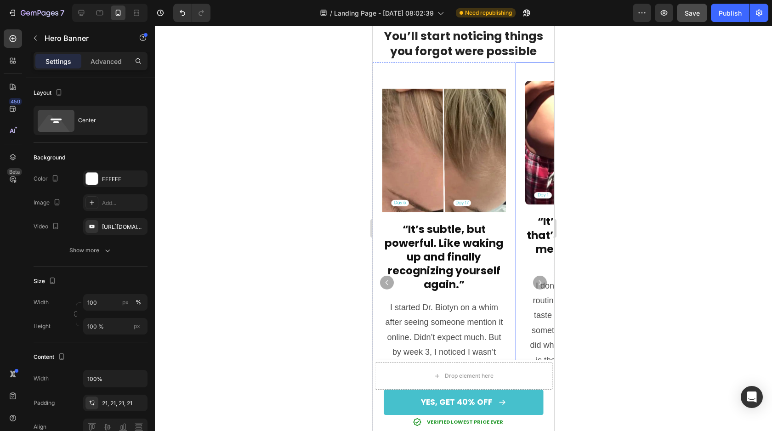
click at [519, 68] on div "Background Image" at bounding box center [587, 283] width 143 height 440
click at [512, 64] on div "Background Image" at bounding box center [444, 283] width 143 height 440
click at [515, 64] on div "Image “It’s subtle, but powerful. Like waking up and finally recognizing yourse…" at bounding box center [444, 283] width 143 height 440
click at [516, 64] on div "Image “It’s the first thing that’s actually helped me feel like myself again.” …" at bounding box center [587, 283] width 143 height 440
click at [81, 8] on icon at bounding box center [81, 12] width 9 height 9
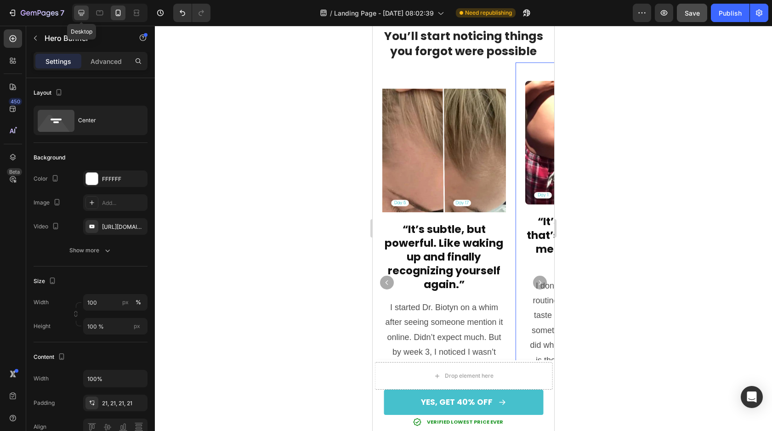
type input "1200"
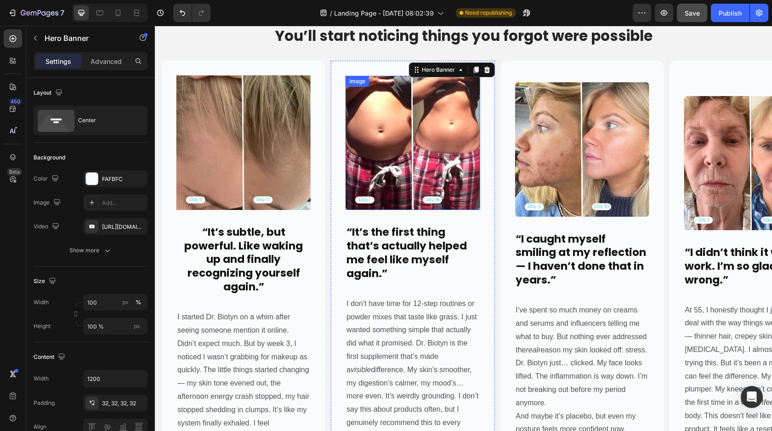
scroll to position [508, 0]
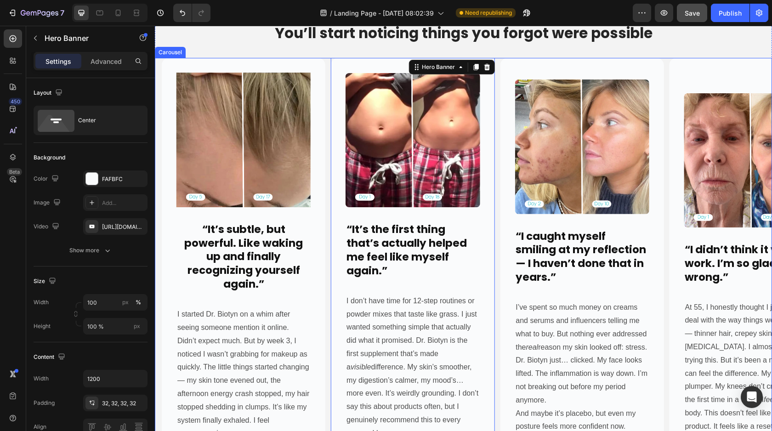
click at [328, 61] on div "Image “I didn’t think it would work. I’m so glad I was wrong.” Heading At 55, I…" at bounding box center [467, 285] width 610 height 454
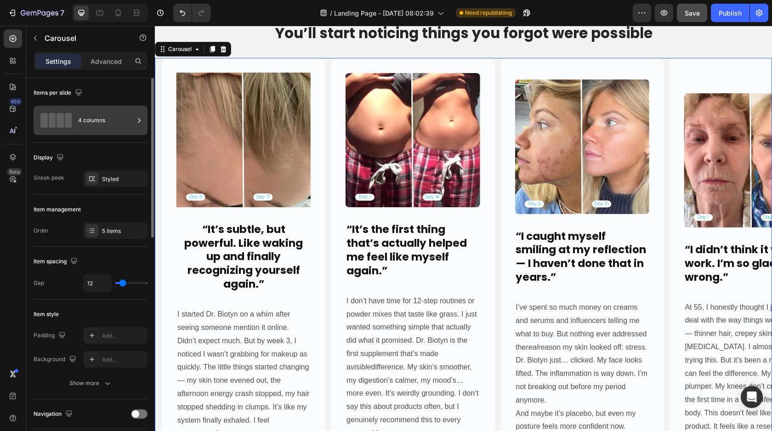
click at [91, 129] on div "4 columns" at bounding box center [106, 120] width 56 height 21
click at [108, 228] on div "5 items" at bounding box center [123, 231] width 43 height 8
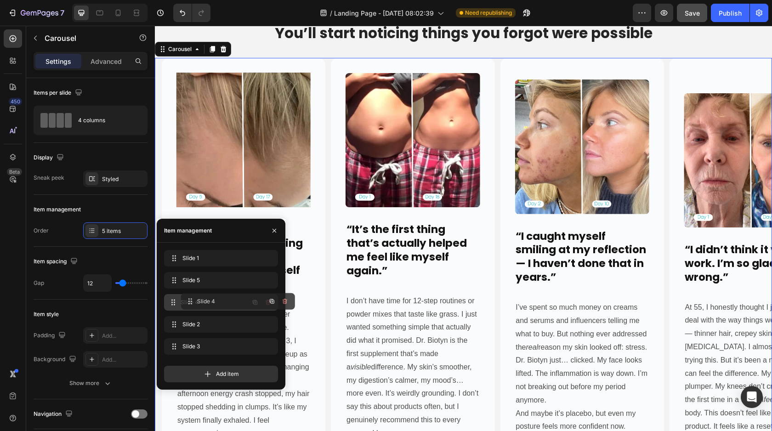
drag, startPoint x: 170, startPoint y: 261, endPoint x: 187, endPoint y: 304, distance: 46.4
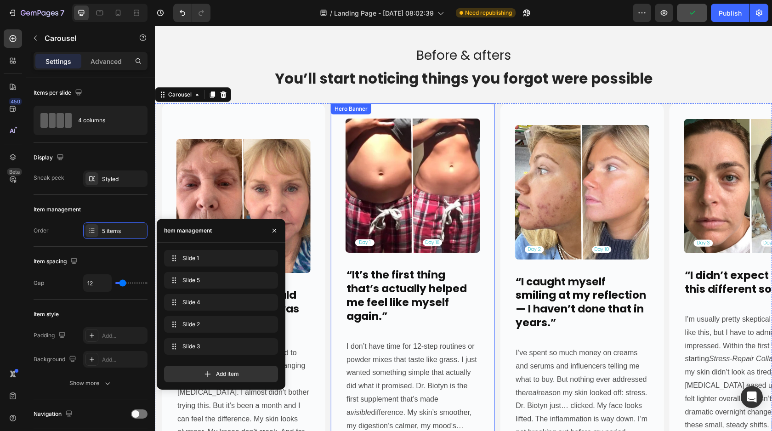
scroll to position [468, 0]
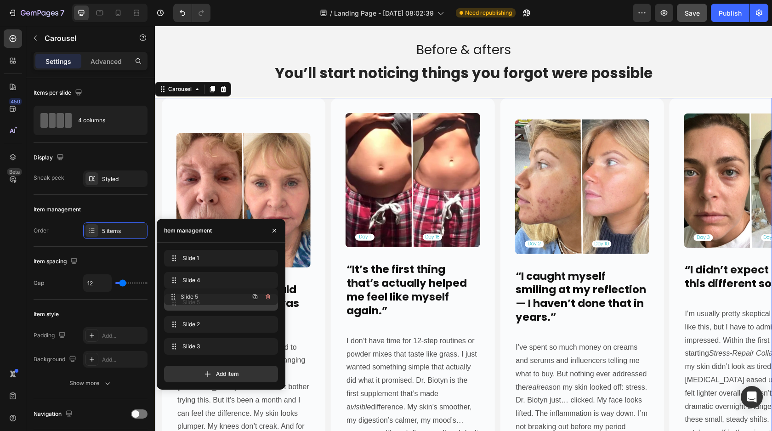
drag, startPoint x: 172, startPoint y: 288, endPoint x: 173, endPoint y: 313, distance: 25.3
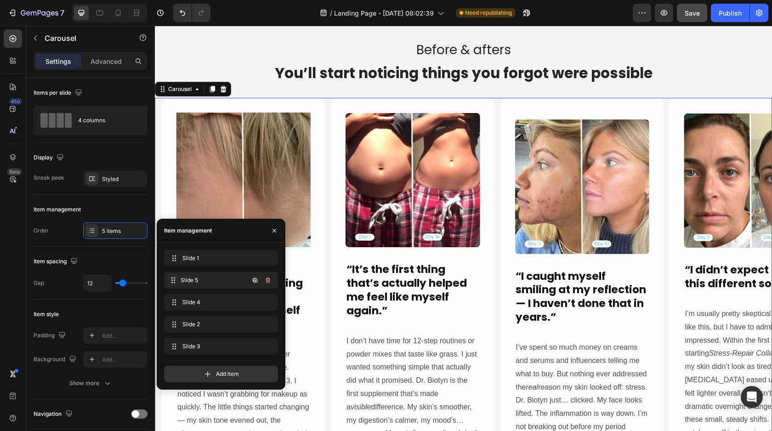
drag, startPoint x: 174, startPoint y: 305, endPoint x: 174, endPoint y: 283, distance: 22.1
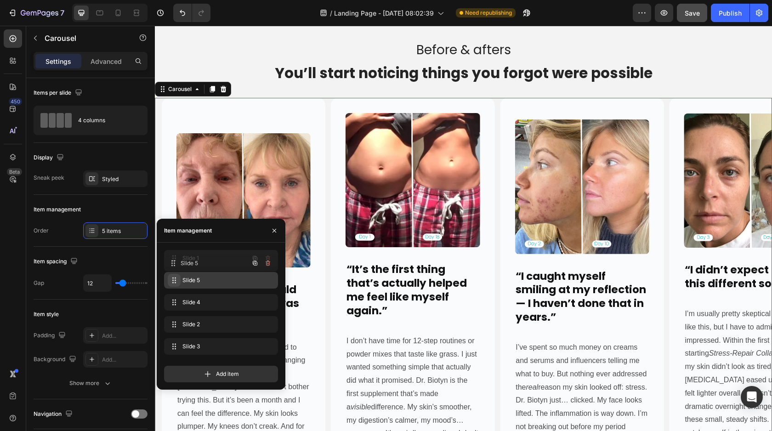
drag, startPoint x: 173, startPoint y: 282, endPoint x: 173, endPoint y: 262, distance: 19.8
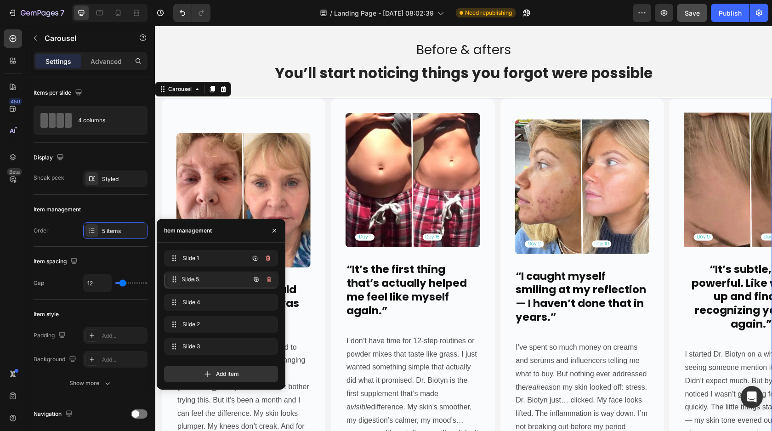
drag, startPoint x: 173, startPoint y: 258, endPoint x: 174, endPoint y: 286, distance: 27.6
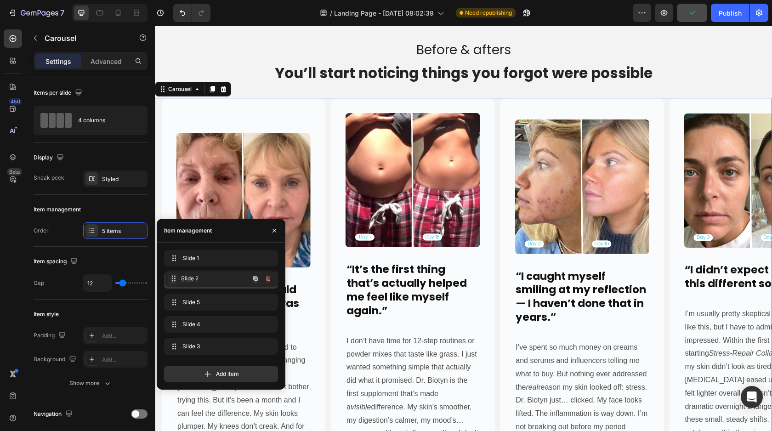
drag, startPoint x: 172, startPoint y: 325, endPoint x: 172, endPoint y: 279, distance: 46.0
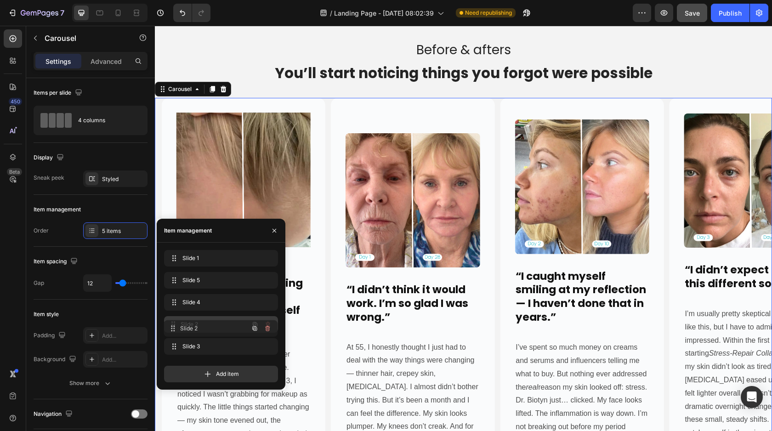
drag, startPoint x: 171, startPoint y: 283, endPoint x: 171, endPoint y: 331, distance: 48.3
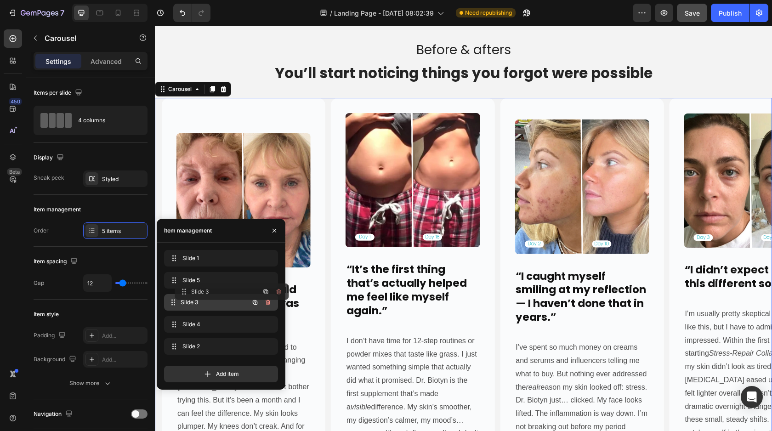
drag, startPoint x: 172, startPoint y: 348, endPoint x: 183, endPoint y: 293, distance: 56.1
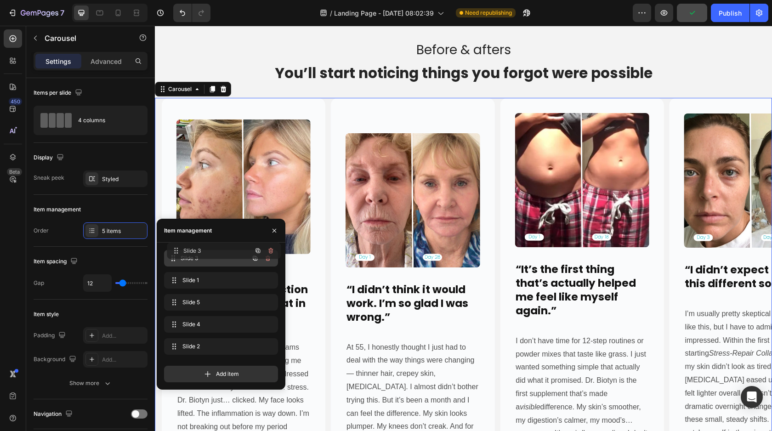
drag, startPoint x: 172, startPoint y: 307, endPoint x: 175, endPoint y: 255, distance: 51.6
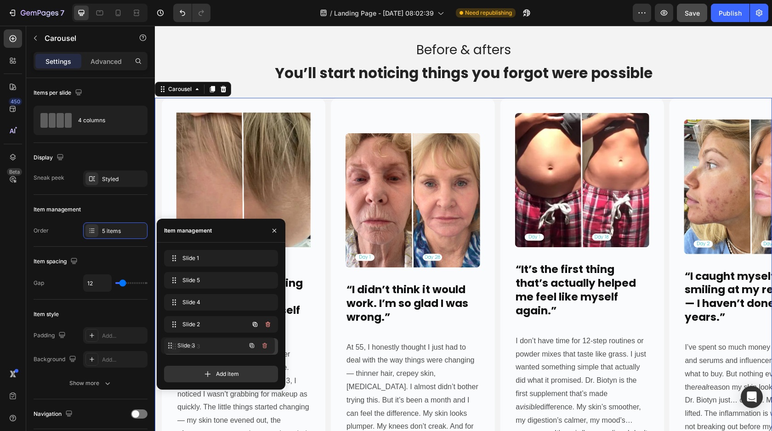
drag, startPoint x: 173, startPoint y: 259, endPoint x: 170, endPoint y: 349, distance: 89.7
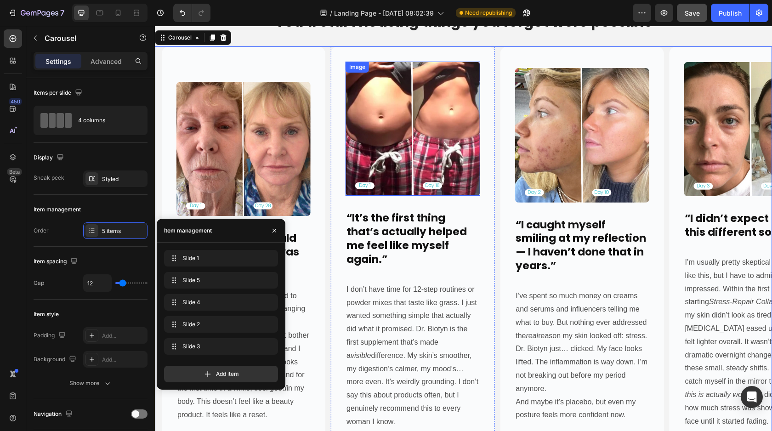
scroll to position [521, 0]
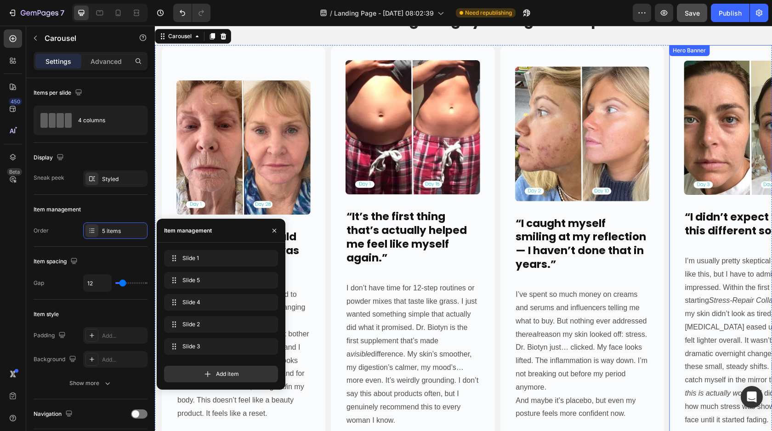
click at [676, 146] on div "Image “I didn’t expect to feel this different so fast.” Heading I’m usually pre…" at bounding box center [751, 272] width 164 height 453
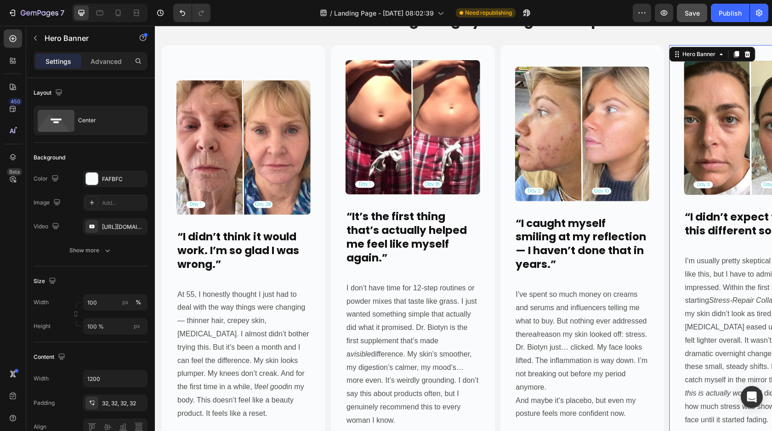
click at [696, 242] on div "Image “I didn’t expect to feel this different so fast.” Heading I’m usually pre…" at bounding box center [751, 272] width 134 height 423
click at [703, 261] on p "I’m usually pretty skeptical about things like this, but I have to admit… I’m i…" at bounding box center [751, 341] width 132 height 172
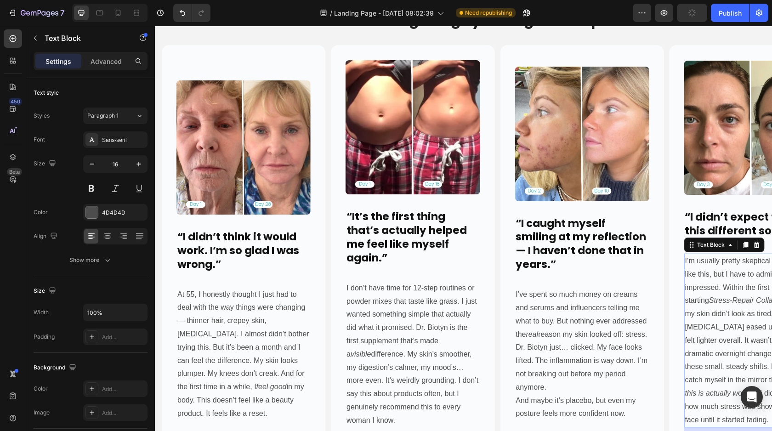
scroll to position [520, 0]
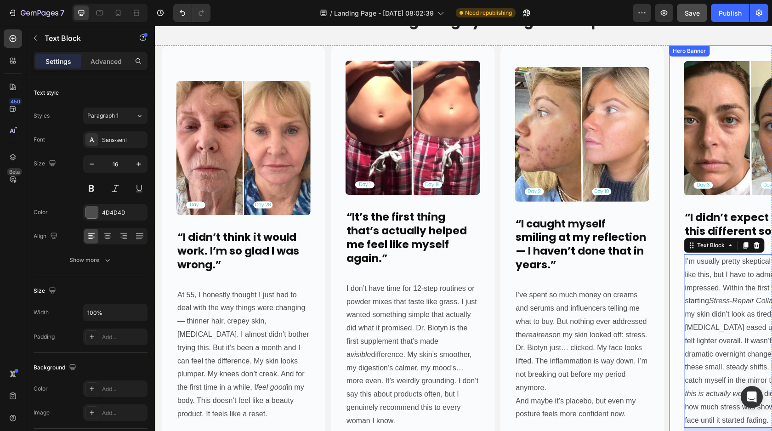
click at [674, 49] on div "Hero Banner" at bounding box center [689, 51] width 37 height 8
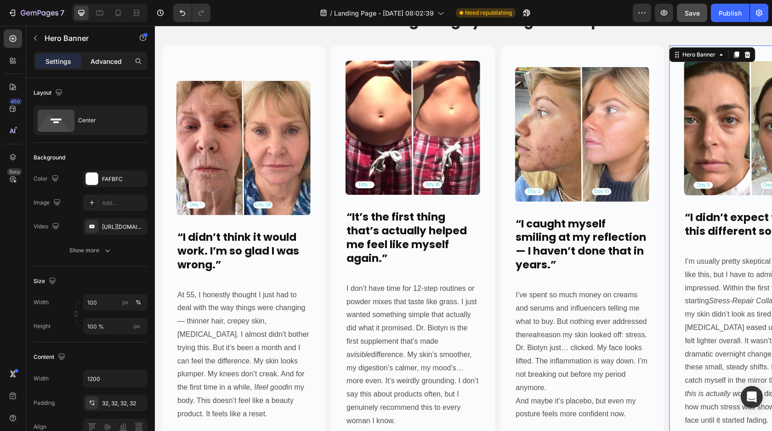
click at [98, 62] on p "Advanced" at bounding box center [106, 62] width 31 height 10
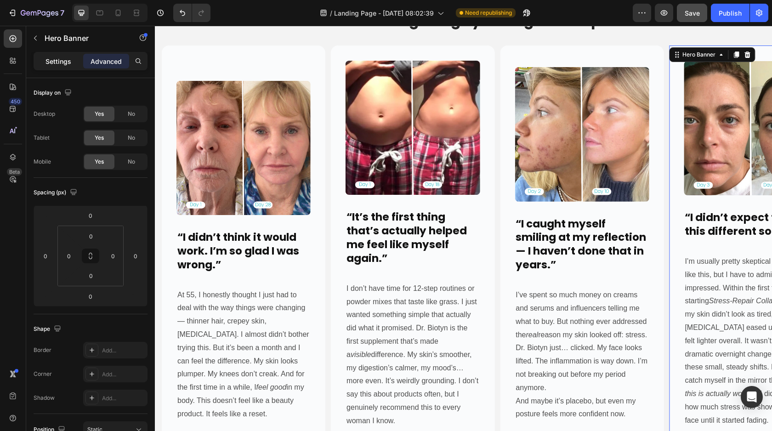
click at [63, 60] on p "Settings" at bounding box center [59, 62] width 26 height 10
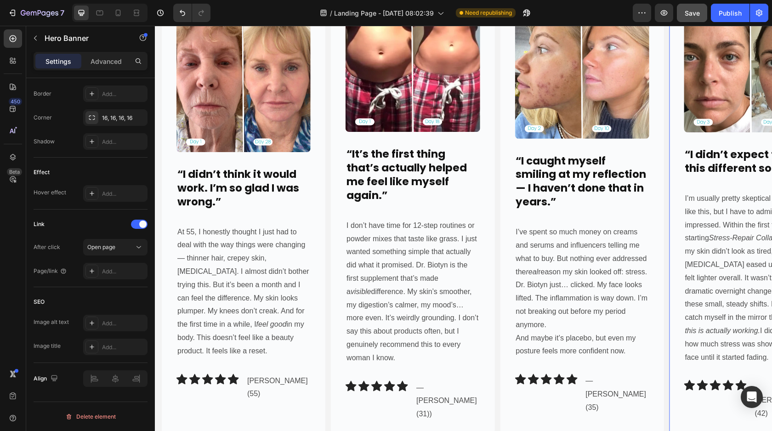
scroll to position [753, 0]
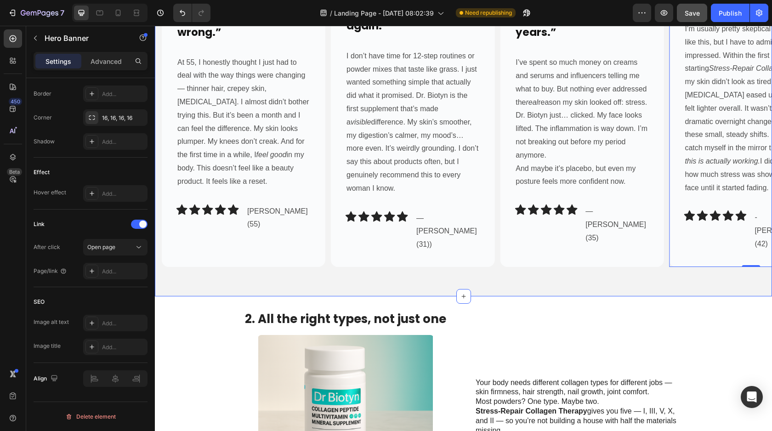
click at [708, 246] on div "Image “I didn’t expect to feel this different so fast.” Heading I’m usually pre…" at bounding box center [751, 40] width 164 height 453
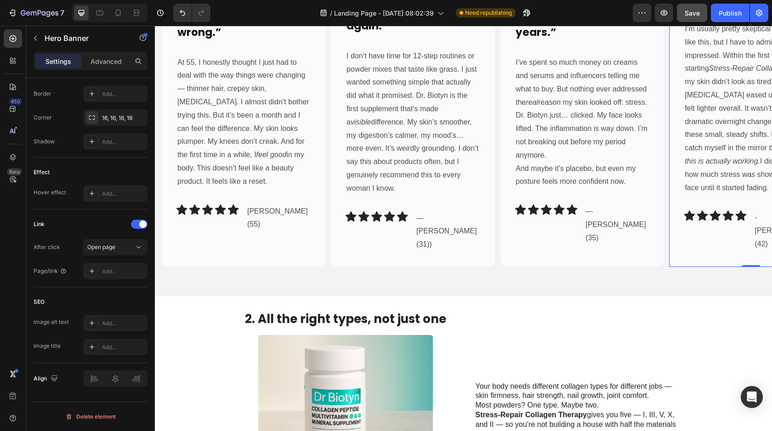
click at [715, 235] on div "Image “I didn’t expect to feel this different so fast.” Heading I’m usually pre…" at bounding box center [751, 40] width 164 height 453
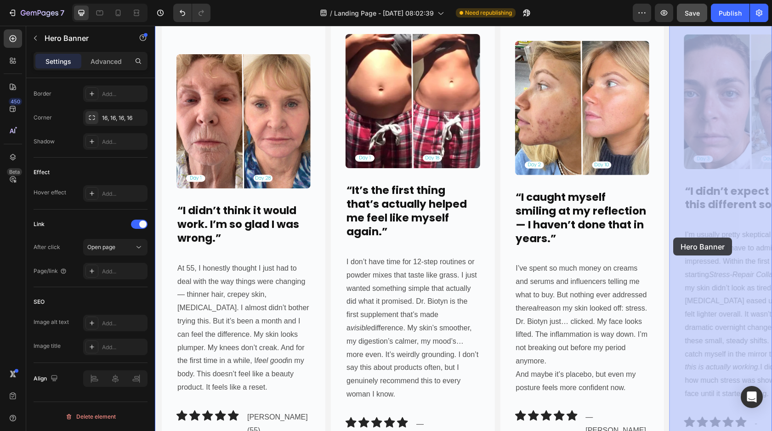
drag, startPoint x: 705, startPoint y: 240, endPoint x: 678, endPoint y: 228, distance: 29.6
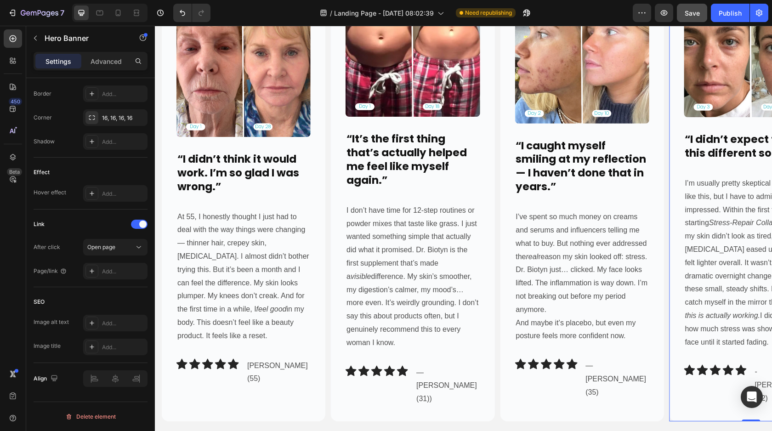
scroll to position [443, 0]
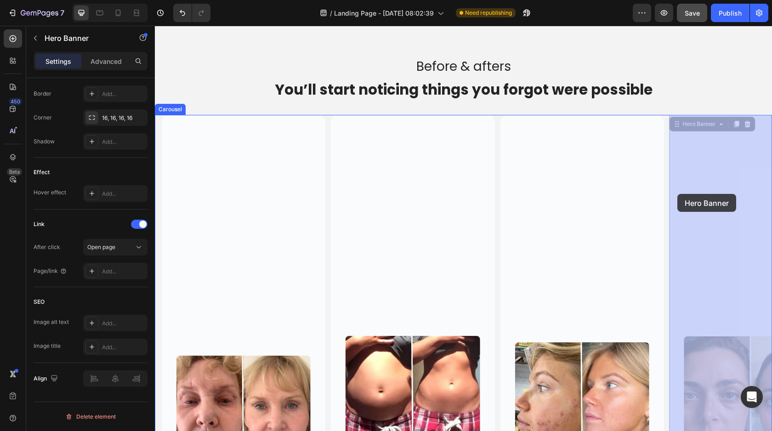
drag, startPoint x: 676, startPoint y: 125, endPoint x: 678, endPoint y: 194, distance: 69.4
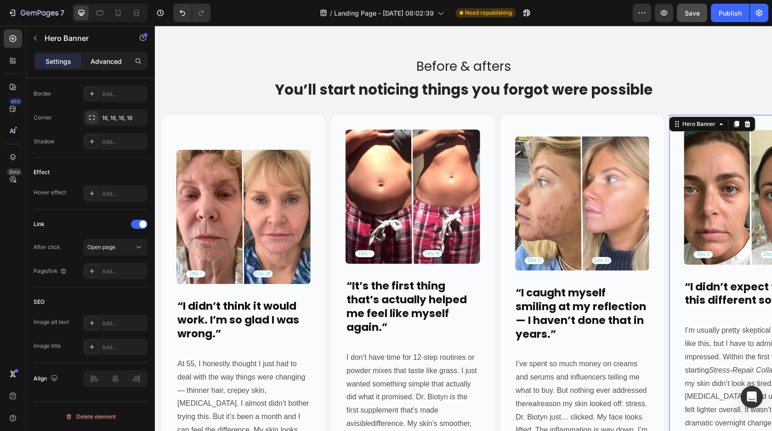
click at [114, 68] on div "Advanced" at bounding box center [106, 61] width 46 height 15
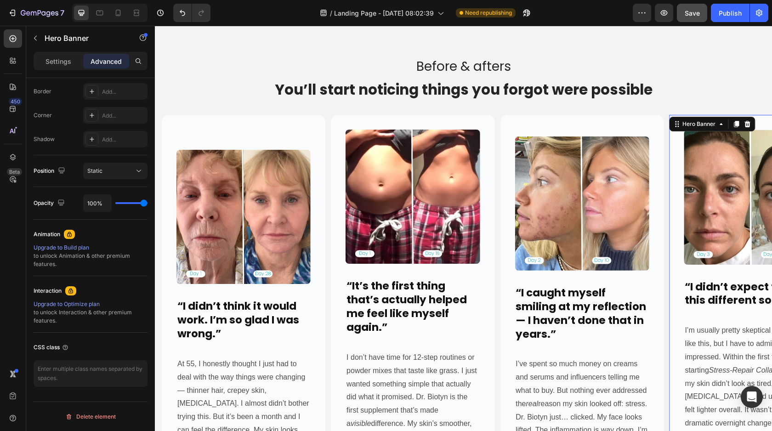
scroll to position [0, 0]
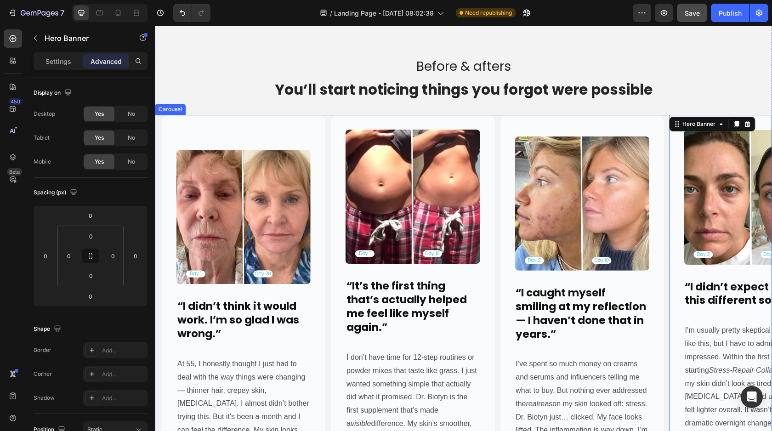
click at [326, 120] on div "Image “I didn’t expect to feel this different so fast.” Heading I’m usually pre…" at bounding box center [467, 342] width 610 height 454
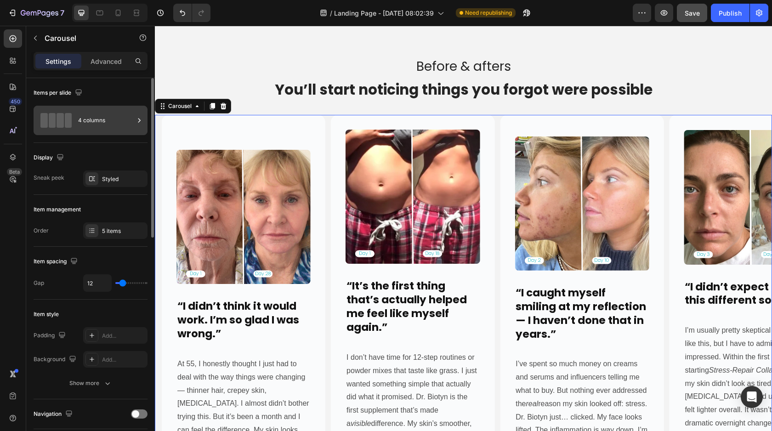
click at [71, 123] on span at bounding box center [68, 120] width 7 height 15
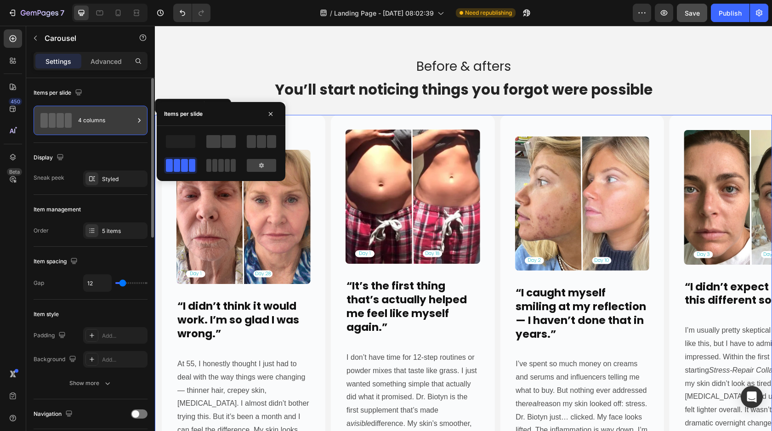
click at [71, 123] on span at bounding box center [68, 120] width 7 height 15
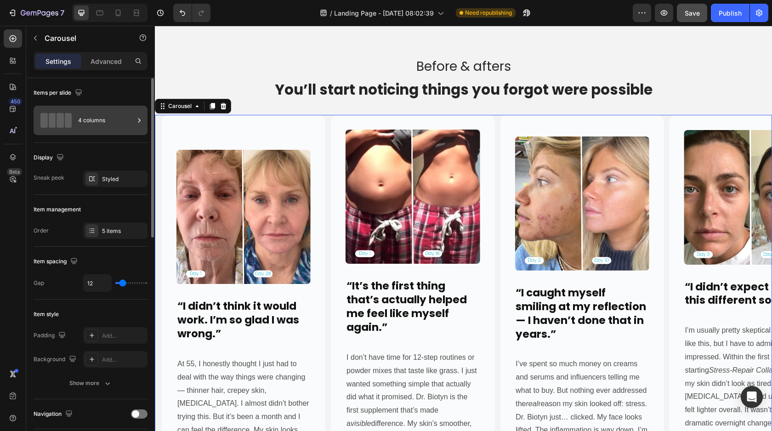
click at [71, 123] on span at bounding box center [68, 120] width 7 height 15
click at [104, 183] on div "Styled" at bounding box center [115, 179] width 64 height 17
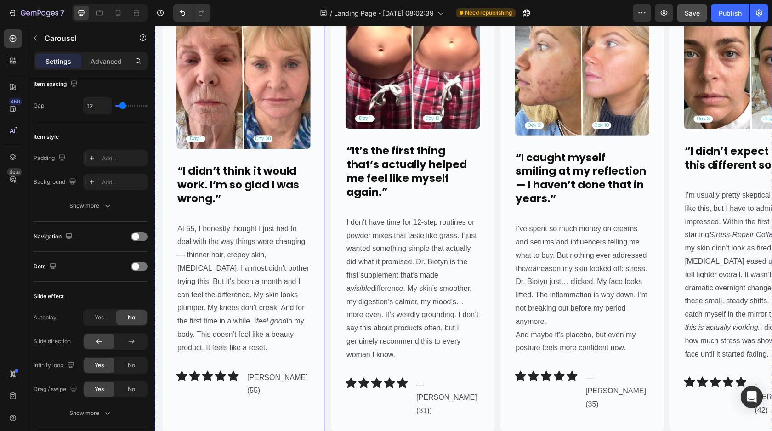
scroll to position [459, 0]
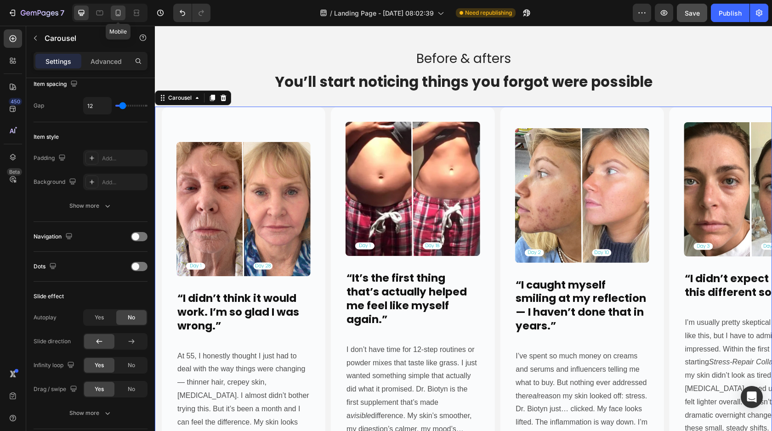
drag, startPoint x: 123, startPoint y: 14, endPoint x: 96, endPoint y: 66, distance: 58.0
click at [123, 14] on div at bounding box center [118, 13] width 15 height 15
type input "0"
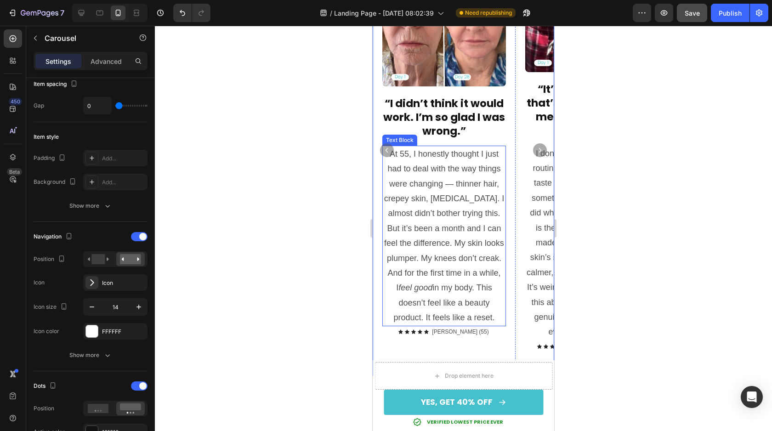
scroll to position [571, 0]
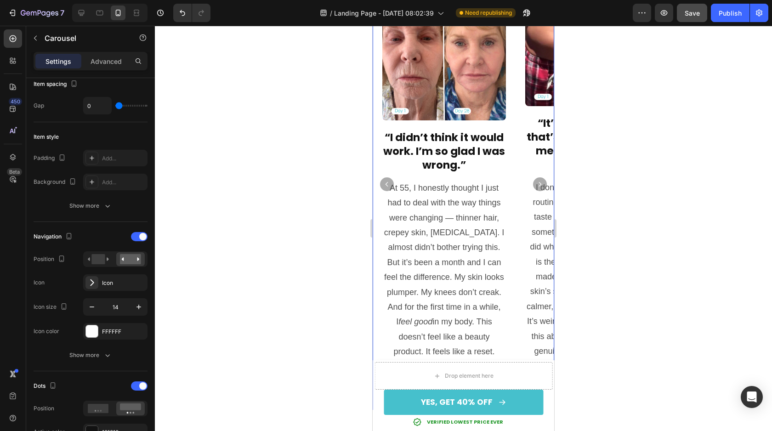
click at [541, 185] on icon "Carousel Next Arrow" at bounding box center [540, 184] width 6 height 6
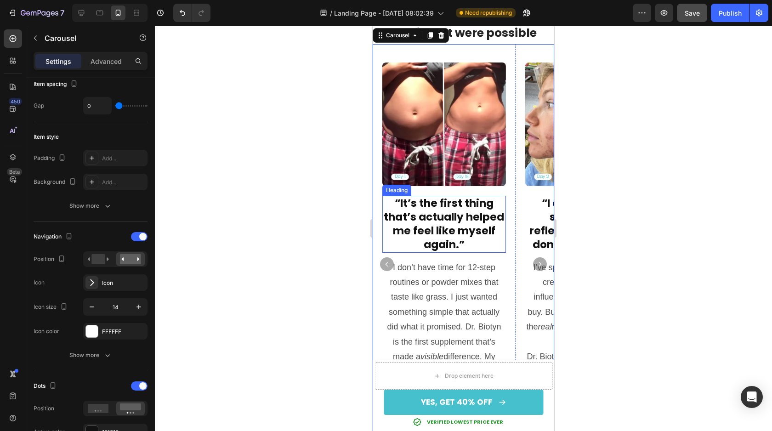
scroll to position [496, 0]
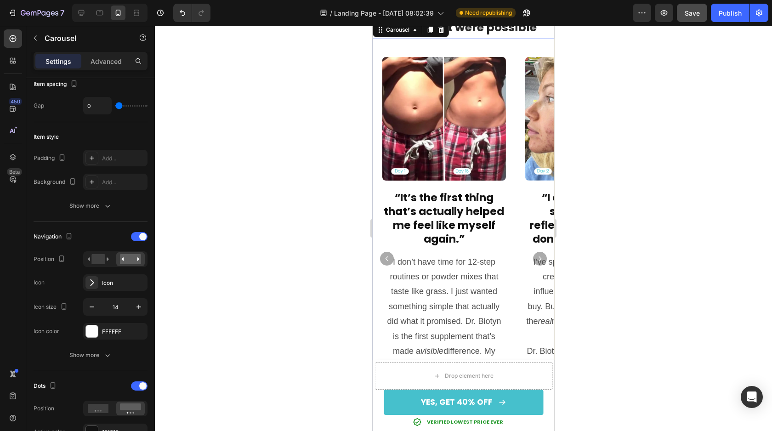
click at [541, 259] on icon "Carousel Next Arrow" at bounding box center [540, 259] width 3 height 5
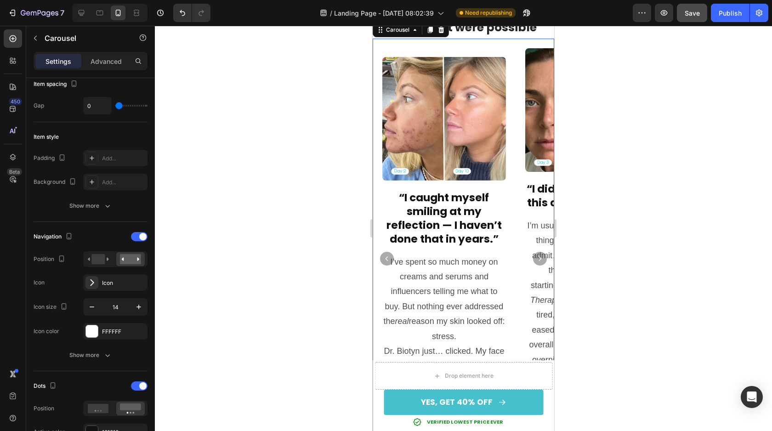
click at [541, 259] on icon "Carousel Next Arrow" at bounding box center [540, 259] width 3 height 5
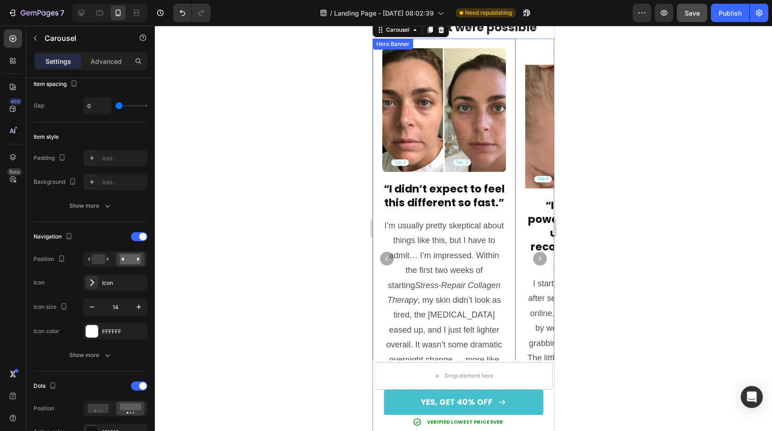
click at [498, 181] on div "Image “I didn’t expect to feel this different so fast.” Heading I’m usually pre…" at bounding box center [444, 258] width 124 height 421
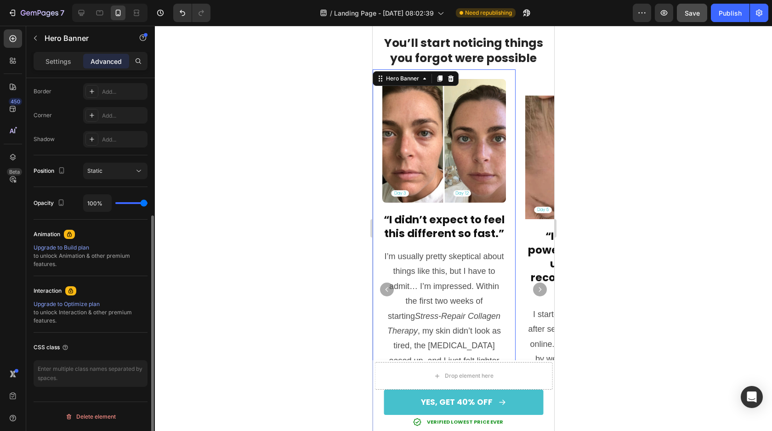
scroll to position [0, 0]
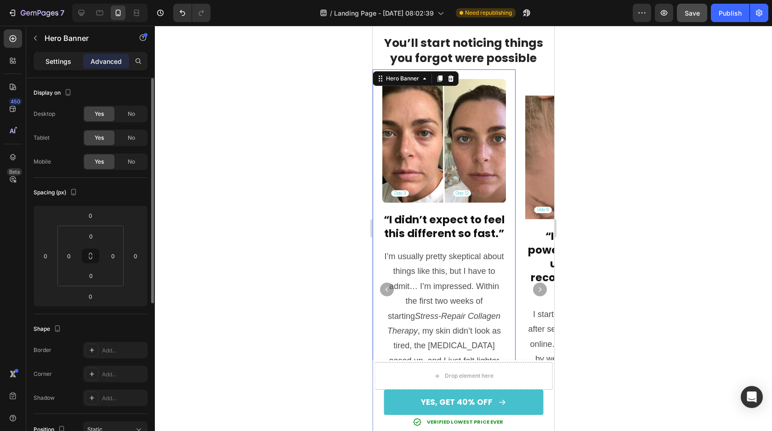
click at [63, 59] on p "Settings" at bounding box center [59, 62] width 26 height 10
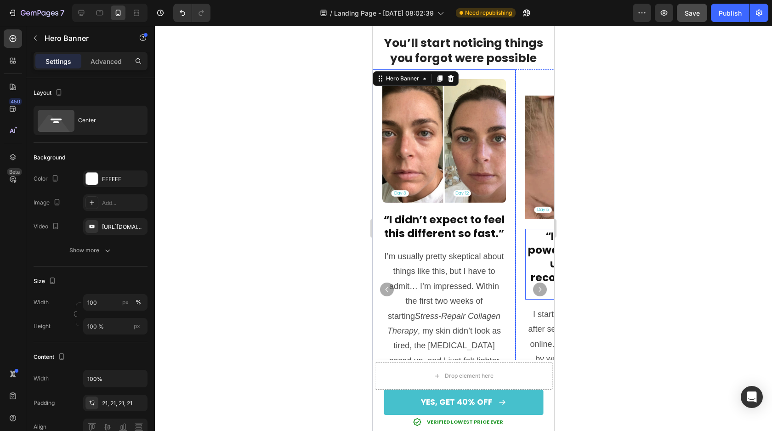
click at [536, 296] on h2 "“It’s subtle, but powerful. Like waking up and finally recognizing yourself aga…" at bounding box center [587, 264] width 124 height 71
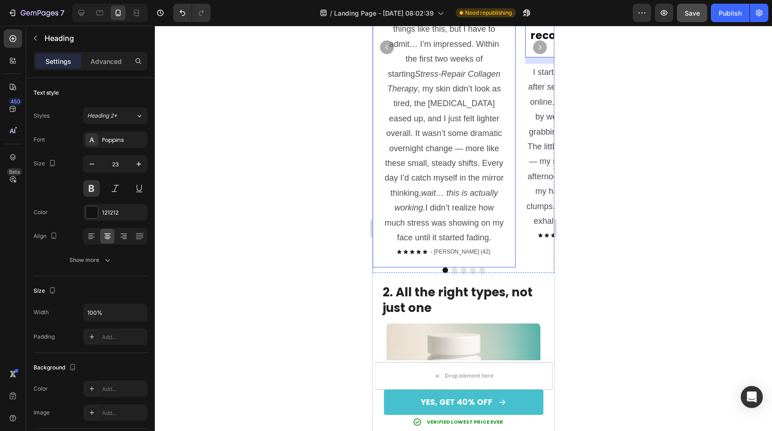
scroll to position [738, 0]
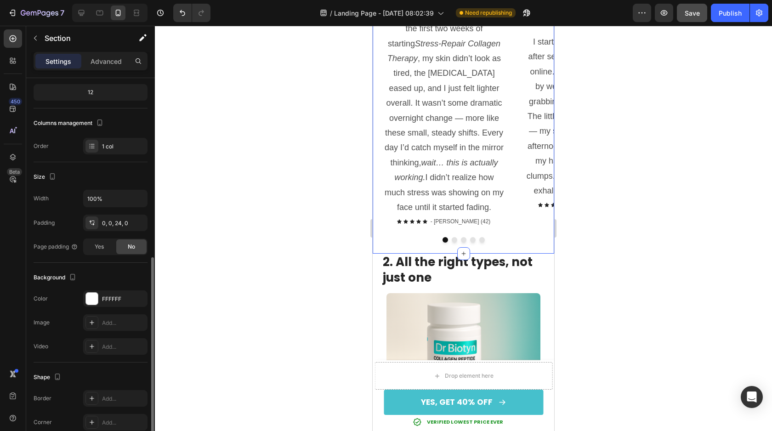
scroll to position [0, 0]
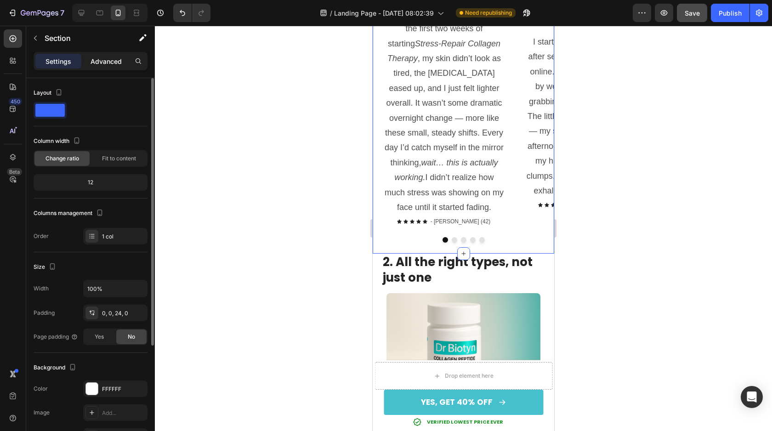
click at [105, 55] on div "Advanced" at bounding box center [106, 61] width 46 height 15
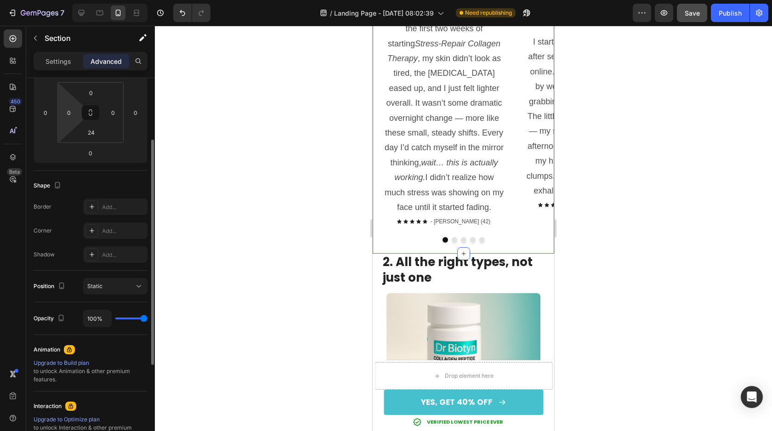
scroll to position [191, 0]
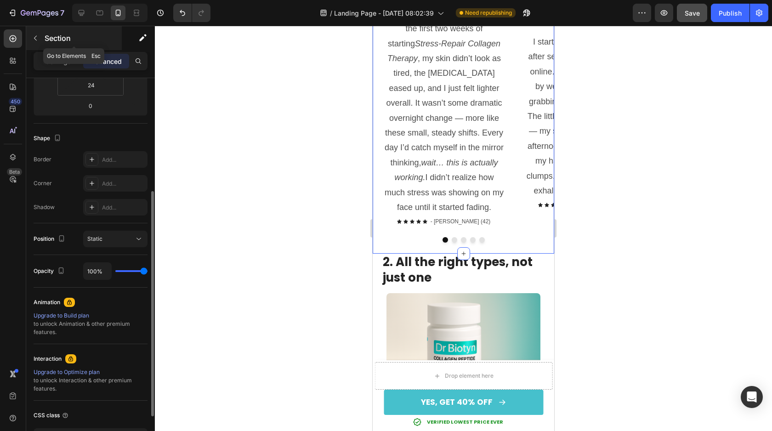
drag, startPoint x: 38, startPoint y: 43, endPoint x: 56, endPoint y: 45, distance: 18.5
click at [37, 43] on button "button" at bounding box center [35, 38] width 15 height 15
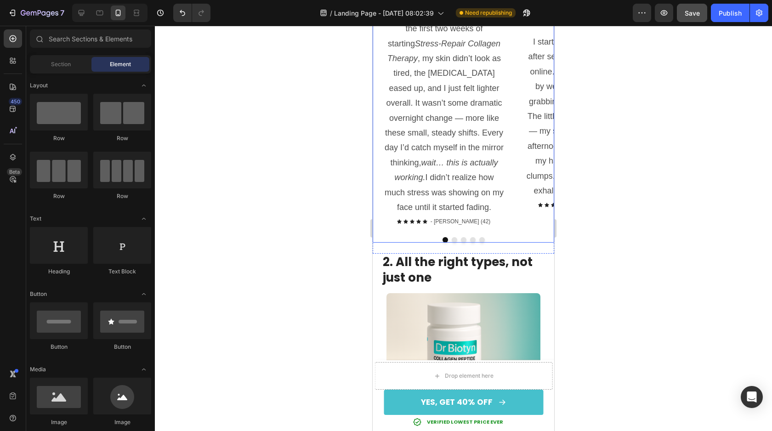
click at [500, 240] on div at bounding box center [464, 240] width 182 height 6
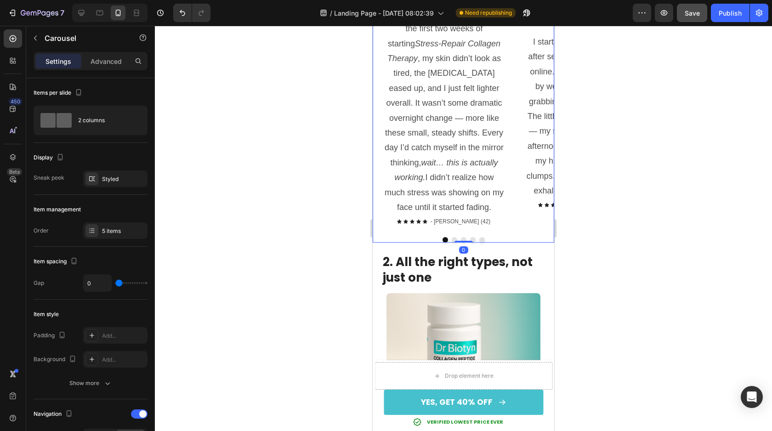
click at [502, 239] on div at bounding box center [464, 240] width 182 height 6
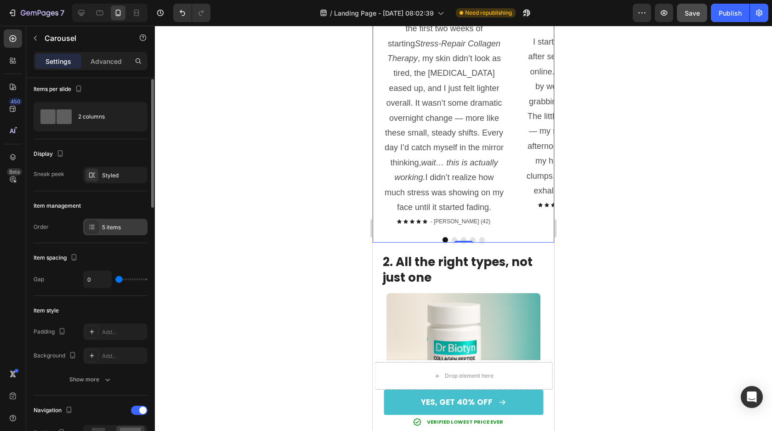
click at [100, 225] on div "5 items" at bounding box center [115, 227] width 64 height 17
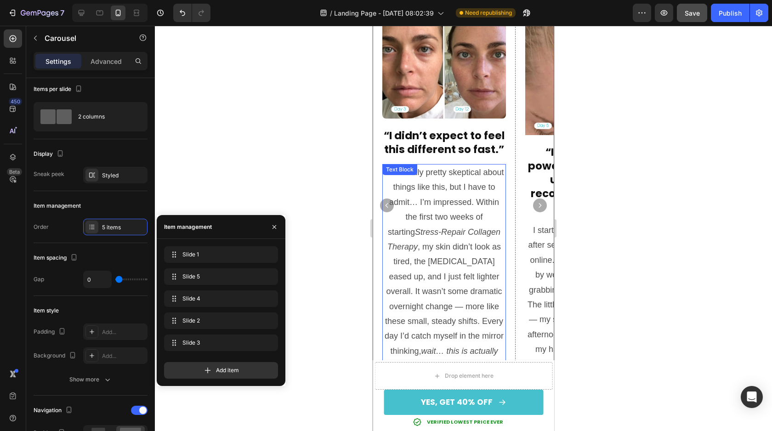
scroll to position [435, 0]
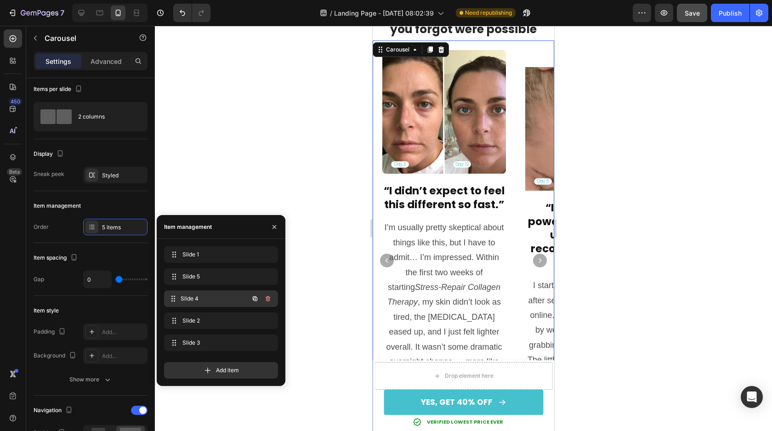
click at [197, 301] on span "Slide 4" at bounding box center [215, 299] width 68 height 8
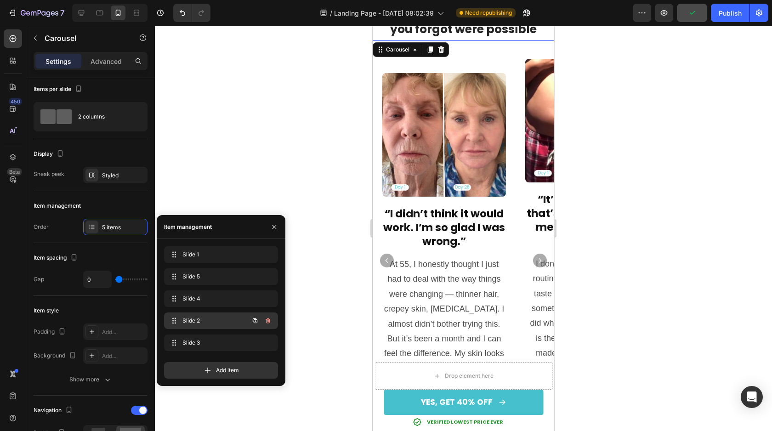
click at [201, 316] on div "Slide 2 Slide 2" at bounding box center [208, 320] width 81 height 13
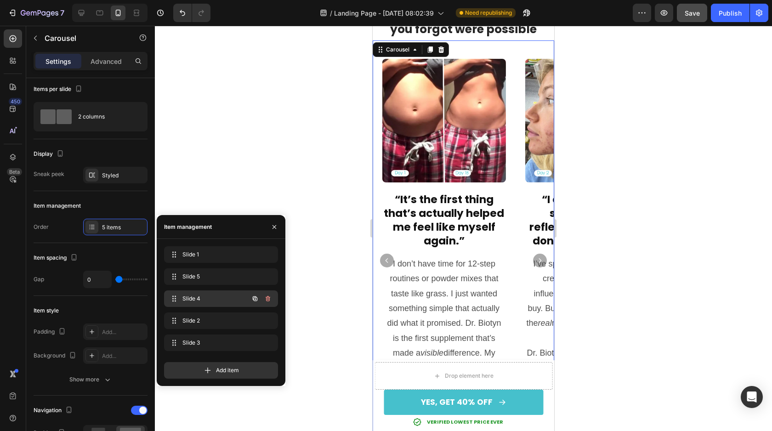
click at [207, 300] on span "Slide 4" at bounding box center [209, 299] width 52 height 8
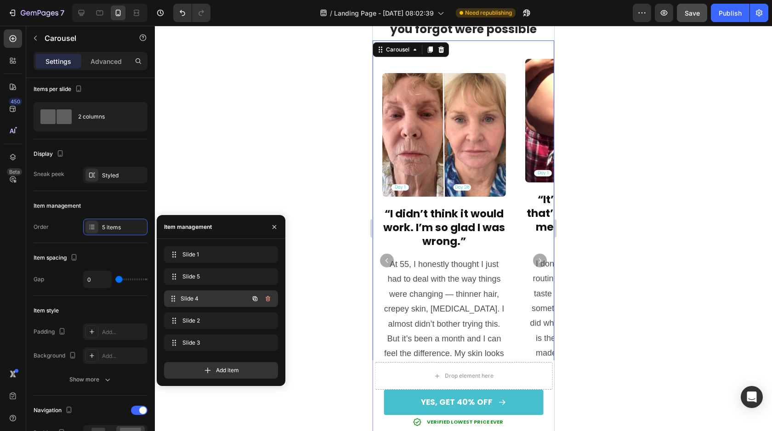
click at [207, 300] on span "Slide 4" at bounding box center [215, 299] width 68 height 8
click at [199, 299] on span "Slide 4" at bounding box center [209, 299] width 52 height 8
click at [199, 298] on span "Slide 4" at bounding box center [209, 299] width 52 height 8
click at [199, 320] on span "Slide 2" at bounding box center [209, 321] width 52 height 8
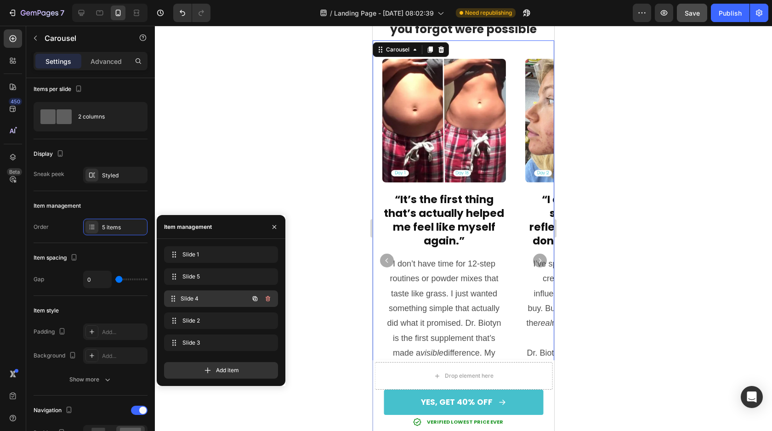
click at [193, 297] on span "Slide 4" at bounding box center [215, 299] width 68 height 8
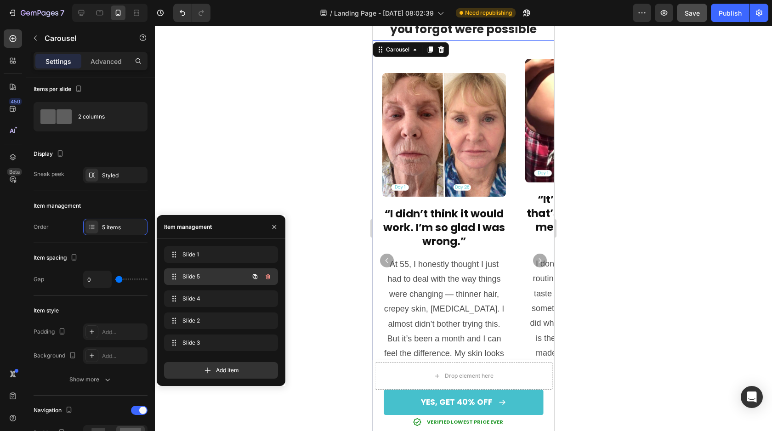
click at [194, 277] on span "Slide 5" at bounding box center [209, 277] width 52 height 8
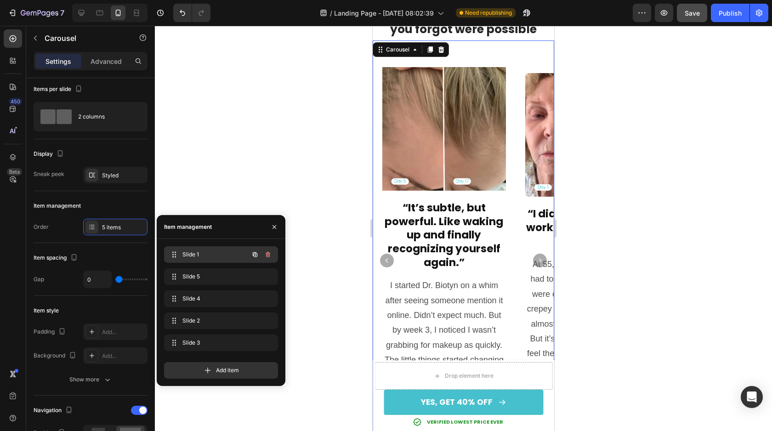
click at [196, 254] on span "Slide 1" at bounding box center [209, 255] width 52 height 8
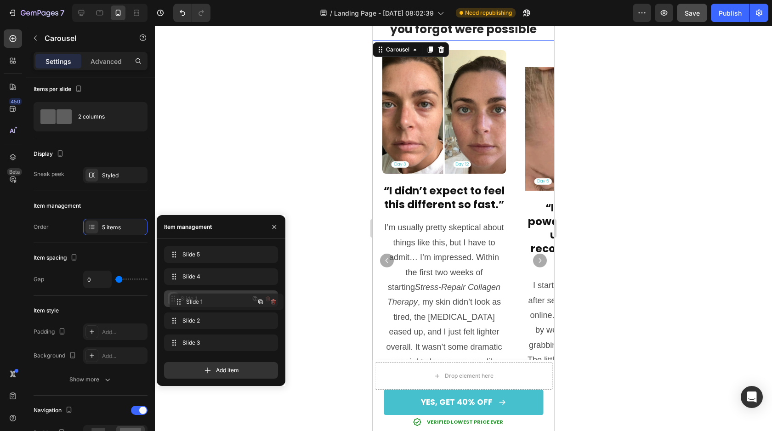
drag, startPoint x: 172, startPoint y: 254, endPoint x: 177, endPoint y: 301, distance: 47.2
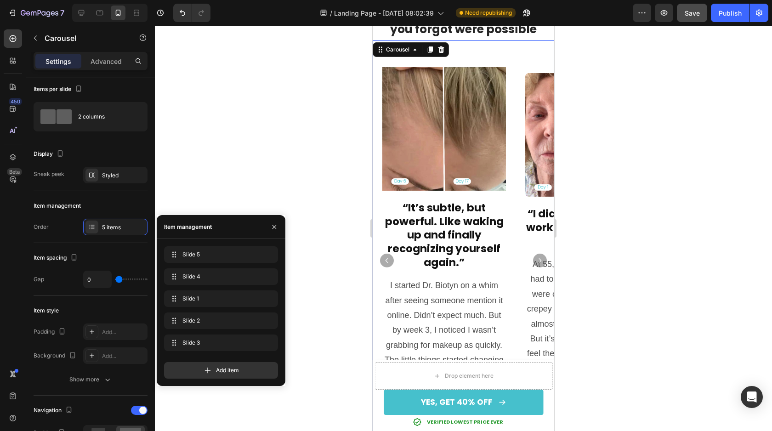
click at [189, 245] on div "Slide 5 Slide 5 Slide 4 Slide 4 Slide 1 Slide 1 Slide 2 Slide 2 Slide 3 Slide 3…" at bounding box center [221, 312] width 129 height 147
click at [195, 251] on span "Slide 5" at bounding box center [215, 255] width 68 height 8
click at [210, 277] on span "Slide 4" at bounding box center [215, 277] width 68 height 8
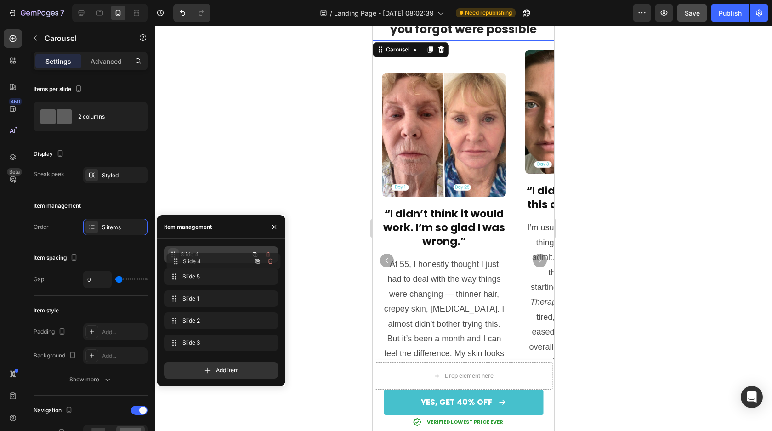
drag, startPoint x: 173, startPoint y: 277, endPoint x: 174, endPoint y: 258, distance: 19.3
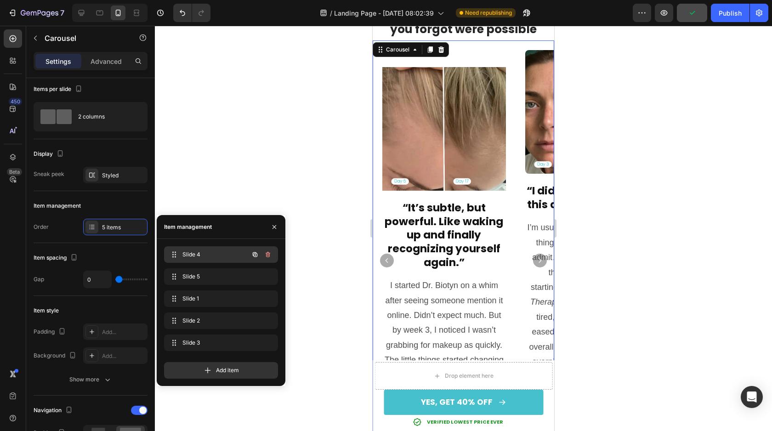
click at [190, 252] on span "Slide 4" at bounding box center [209, 255] width 52 height 8
click at [208, 260] on div "Slide 4 Slide 4" at bounding box center [208, 254] width 81 height 13
click at [204, 274] on span "Slide 5" at bounding box center [209, 277] width 52 height 8
click at [193, 298] on span "Slide 1" at bounding box center [209, 299] width 52 height 8
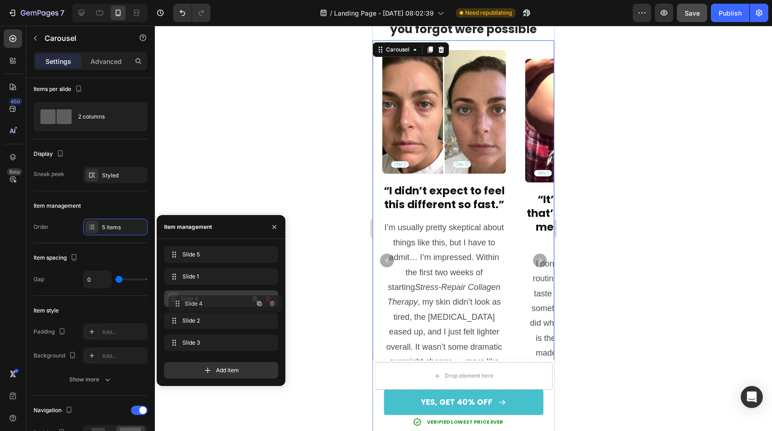
drag, startPoint x: 174, startPoint y: 253, endPoint x: 178, endPoint y: 302, distance: 48.9
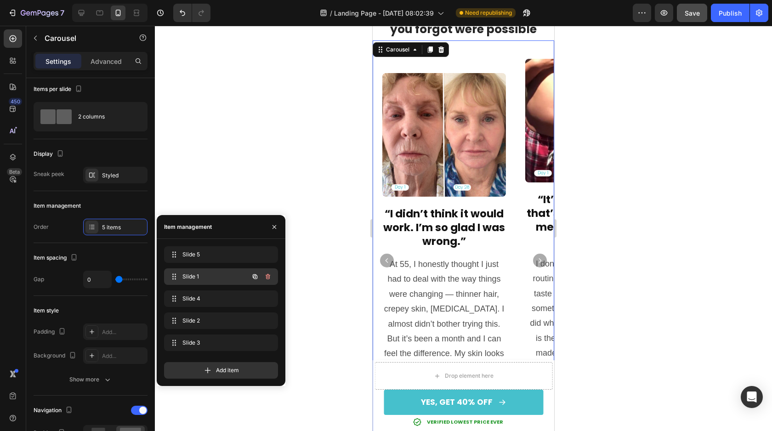
click at [197, 277] on span "Slide 1" at bounding box center [209, 277] width 52 height 8
click at [201, 279] on span "Slide 1" at bounding box center [209, 277] width 52 height 8
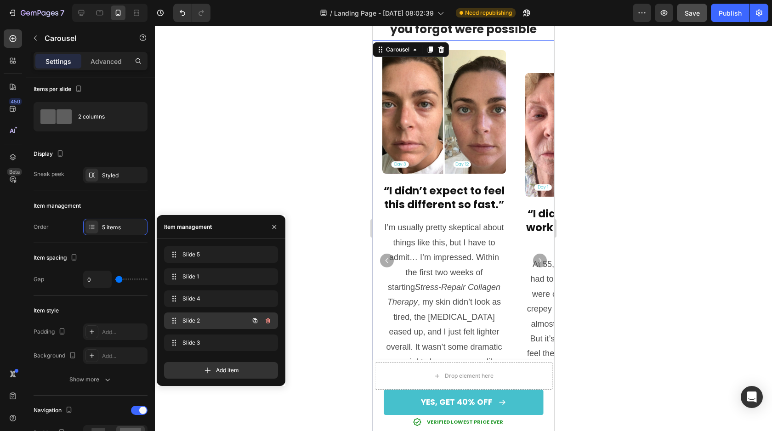
click at [205, 317] on span "Slide 2" at bounding box center [209, 321] width 52 height 8
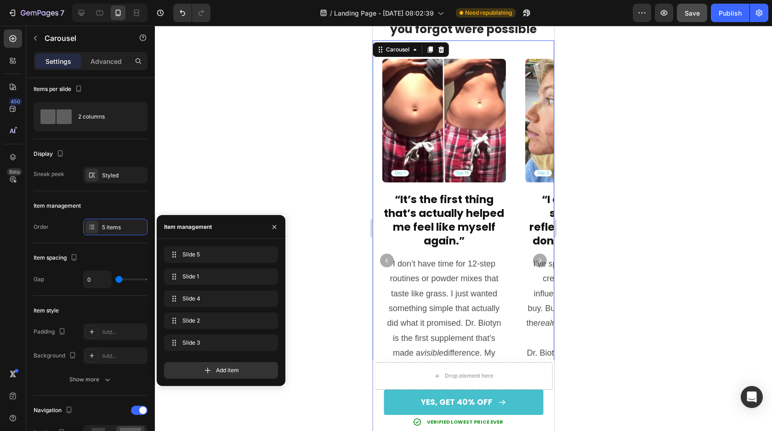
click at [206, 291] on div "Slide 1 Slide 1" at bounding box center [221, 301] width 114 height 20
click at [208, 281] on div "Slide 1 Slide 1" at bounding box center [208, 276] width 81 height 13
click at [208, 276] on span "Slide 1" at bounding box center [215, 277] width 68 height 8
click at [208, 276] on span "Slide 1" at bounding box center [209, 277] width 52 height 8
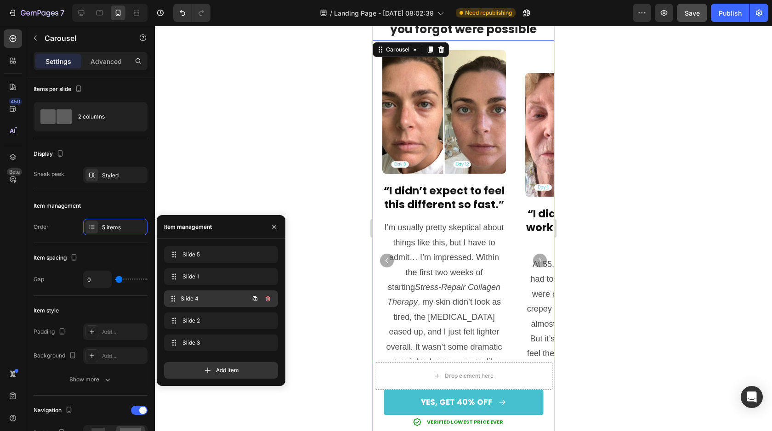
click at [200, 299] on span "Slide 4" at bounding box center [215, 299] width 68 height 8
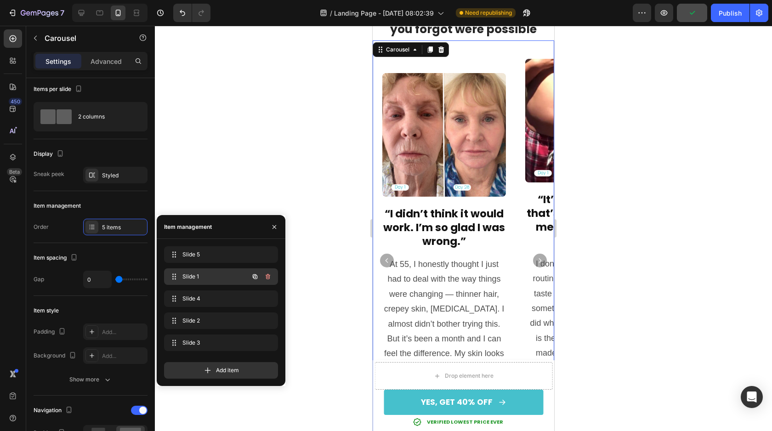
click at [203, 273] on span "Slide 1" at bounding box center [209, 277] width 52 height 8
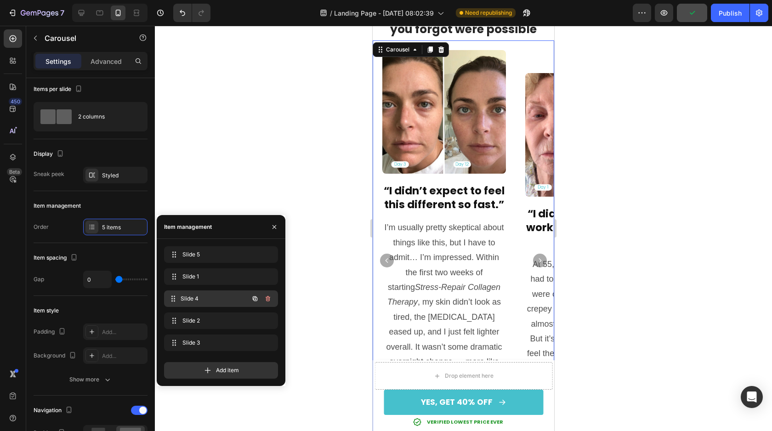
click at [198, 300] on span "Slide 4" at bounding box center [215, 299] width 68 height 8
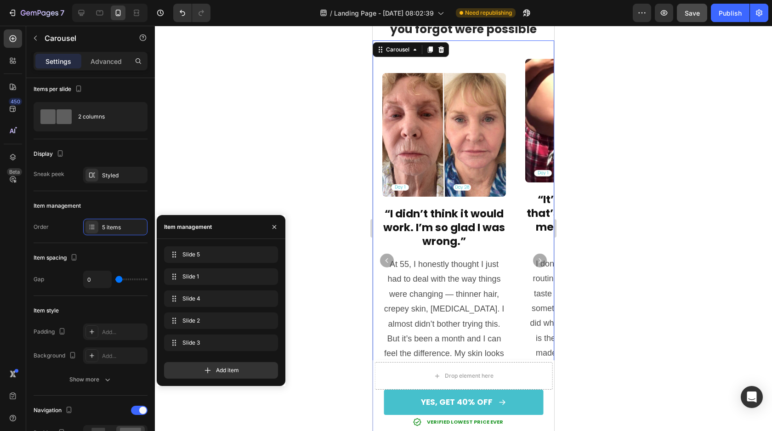
click at [700, 22] on div "7 / Landing Page - [DATE] 08:02:39 Need republishing Preview Save Publish" at bounding box center [386, 13] width 772 height 26
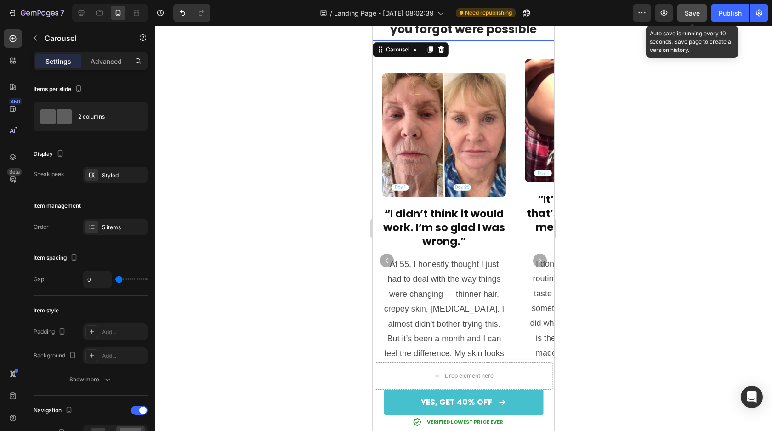
click at [695, 17] on button "Save" at bounding box center [692, 13] width 30 height 18
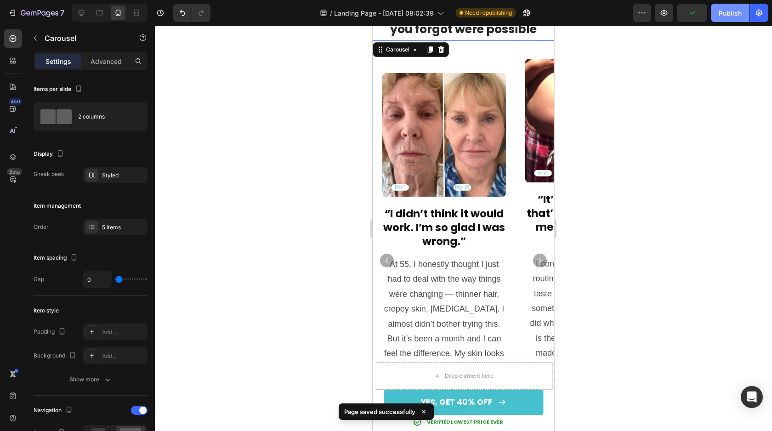
click at [734, 13] on div "Publish" at bounding box center [730, 13] width 23 height 10
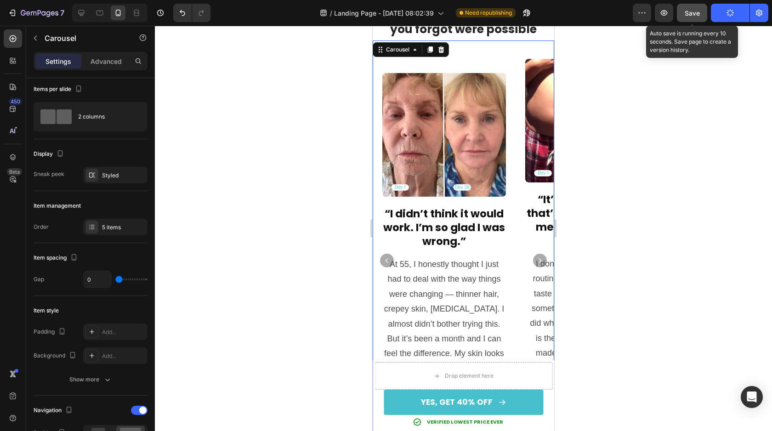
click at [689, 13] on span "Save" at bounding box center [692, 13] width 15 height 8
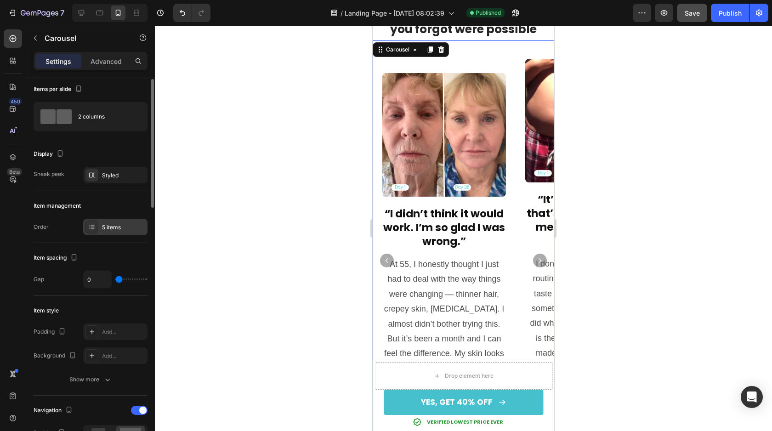
click at [106, 230] on div "5 items" at bounding box center [123, 227] width 43 height 8
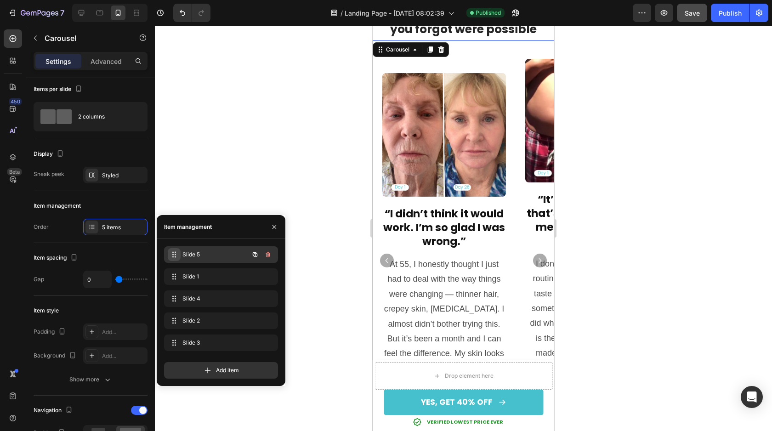
click at [179, 255] on div "Slide 5 Slide 5" at bounding box center [208, 254] width 81 height 13
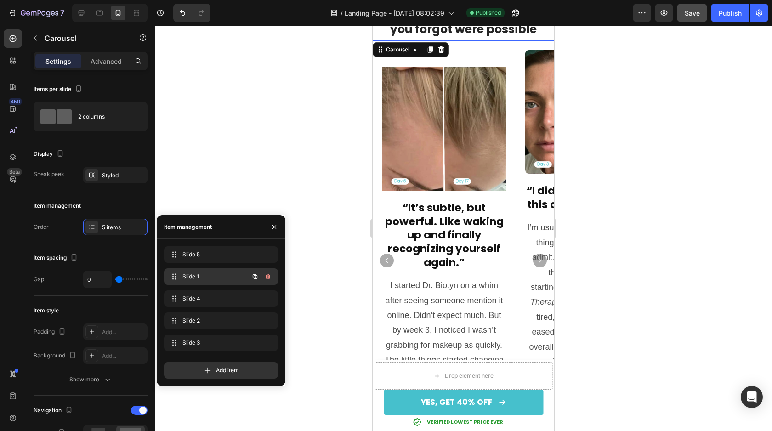
click at [196, 275] on span "Slide 1" at bounding box center [209, 277] width 52 height 8
drag, startPoint x: 172, startPoint y: 301, endPoint x: 171, endPoint y: 280, distance: 20.3
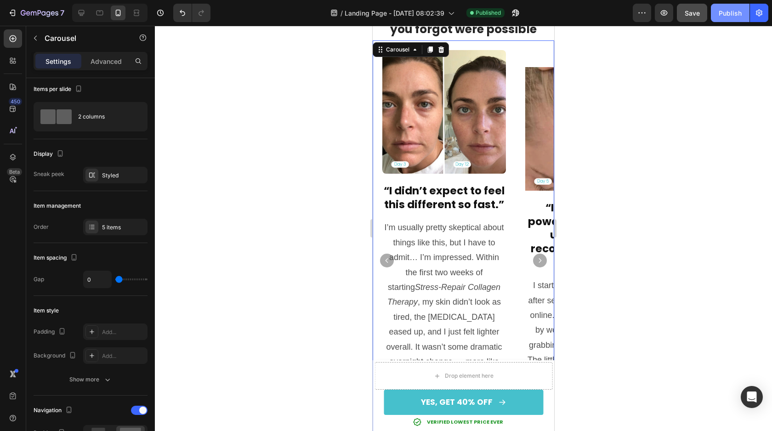
click at [725, 8] on div "Publish" at bounding box center [730, 13] width 23 height 10
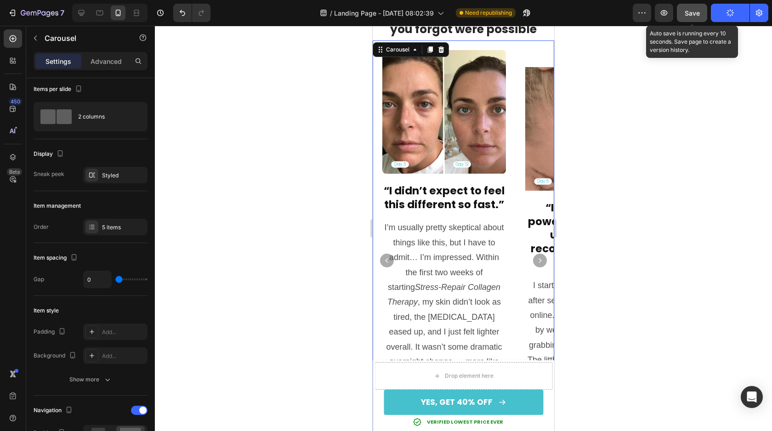
click at [693, 5] on button "Save" at bounding box center [692, 13] width 30 height 18
